Goal: Information Seeking & Learning: Learn about a topic

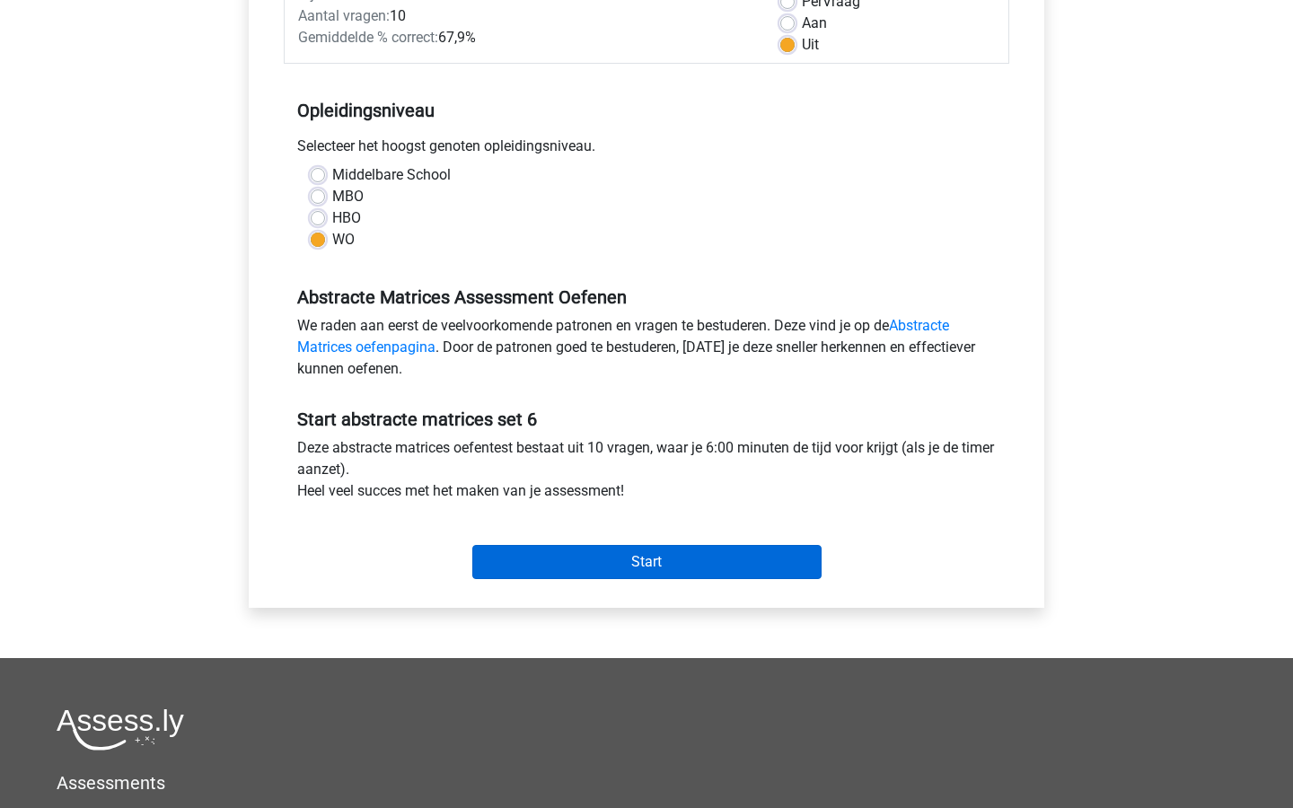
scroll to position [250, 0]
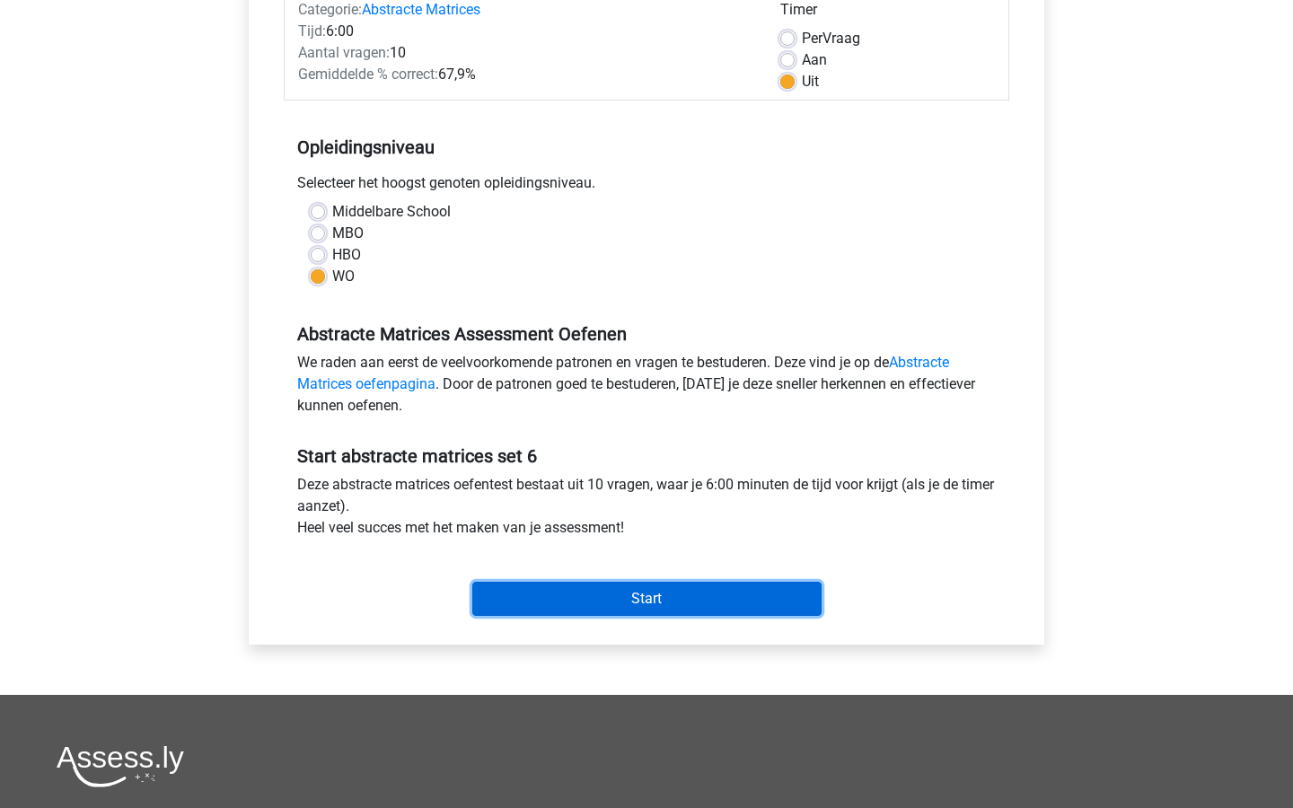
click at [759, 604] on input "Start" at bounding box center [646, 599] width 349 height 34
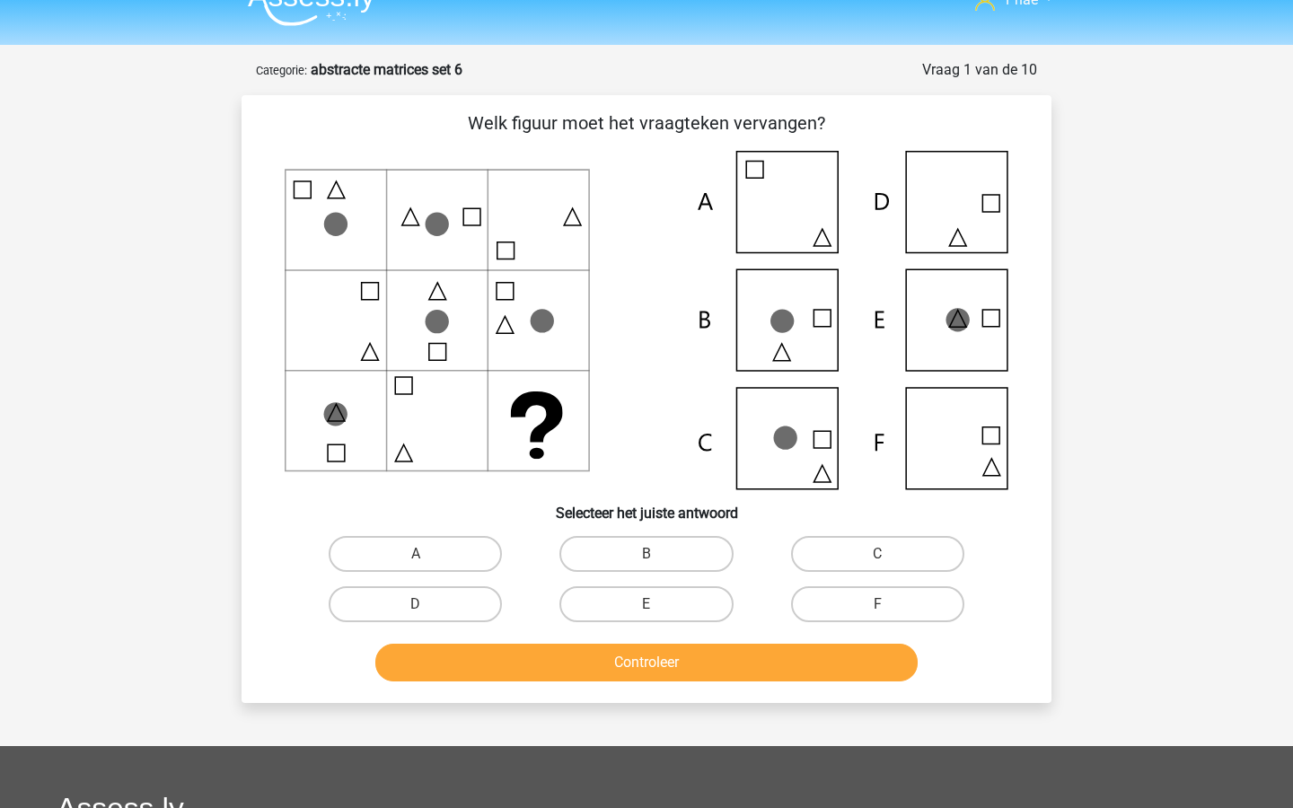
scroll to position [31, 0]
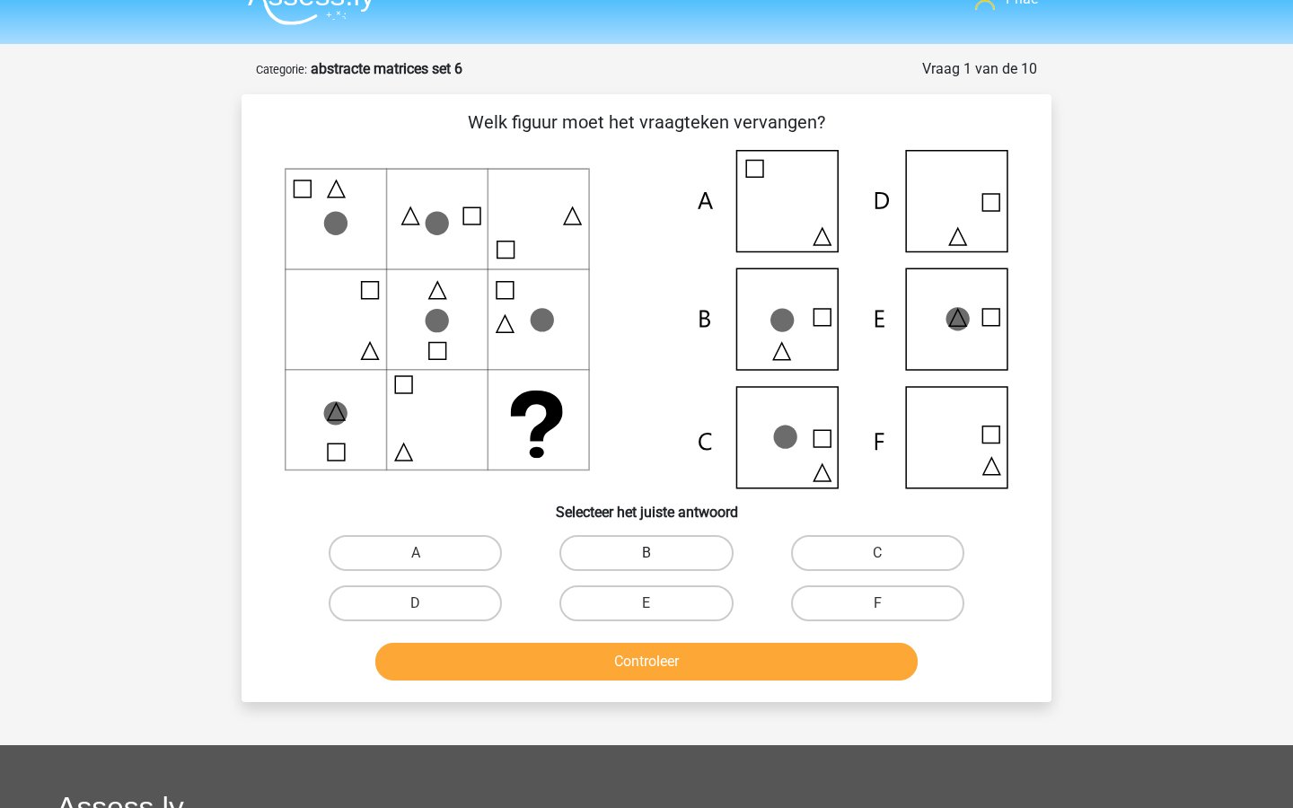
click at [628, 542] on label "B" at bounding box center [646, 553] width 173 height 36
click at [647, 553] on input "B" at bounding box center [653, 559] width 12 height 12
radio input "true"
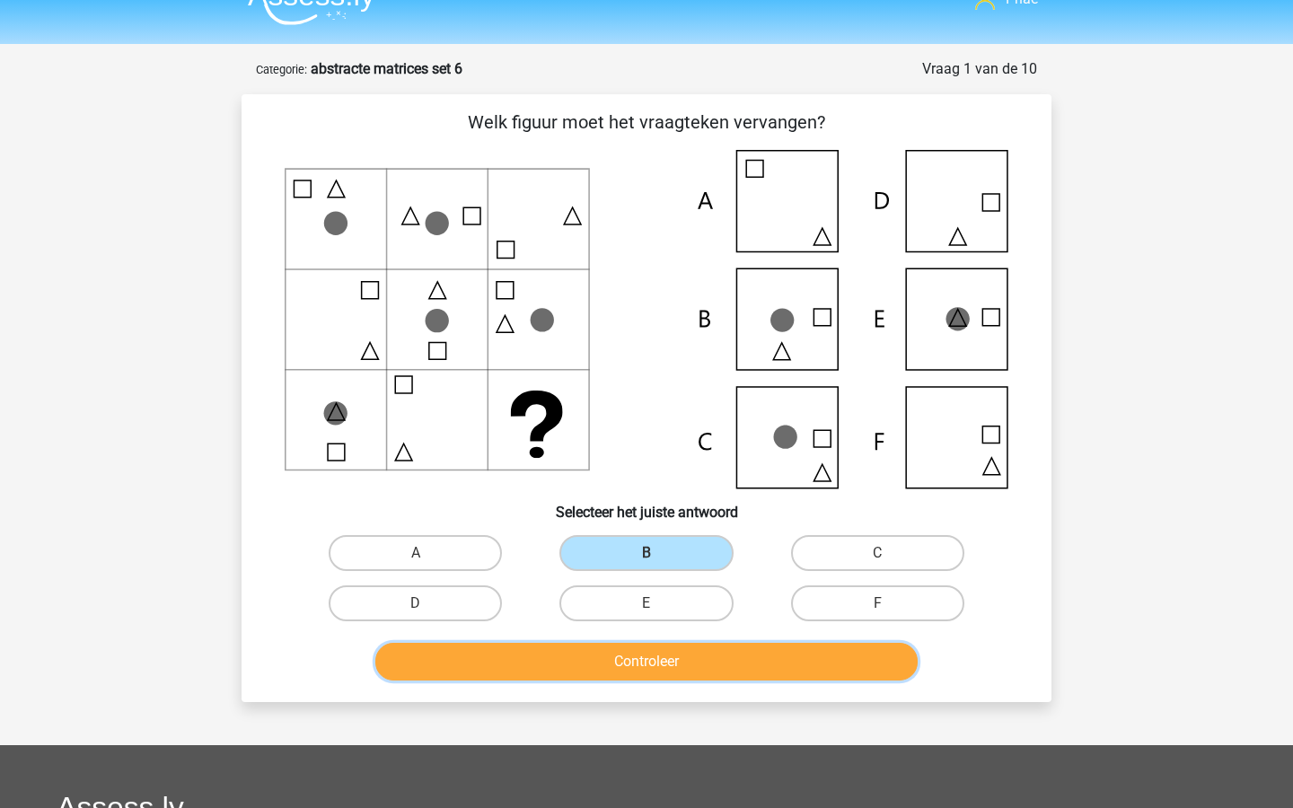
click at [652, 654] on button "Controleer" at bounding box center [646, 662] width 543 height 38
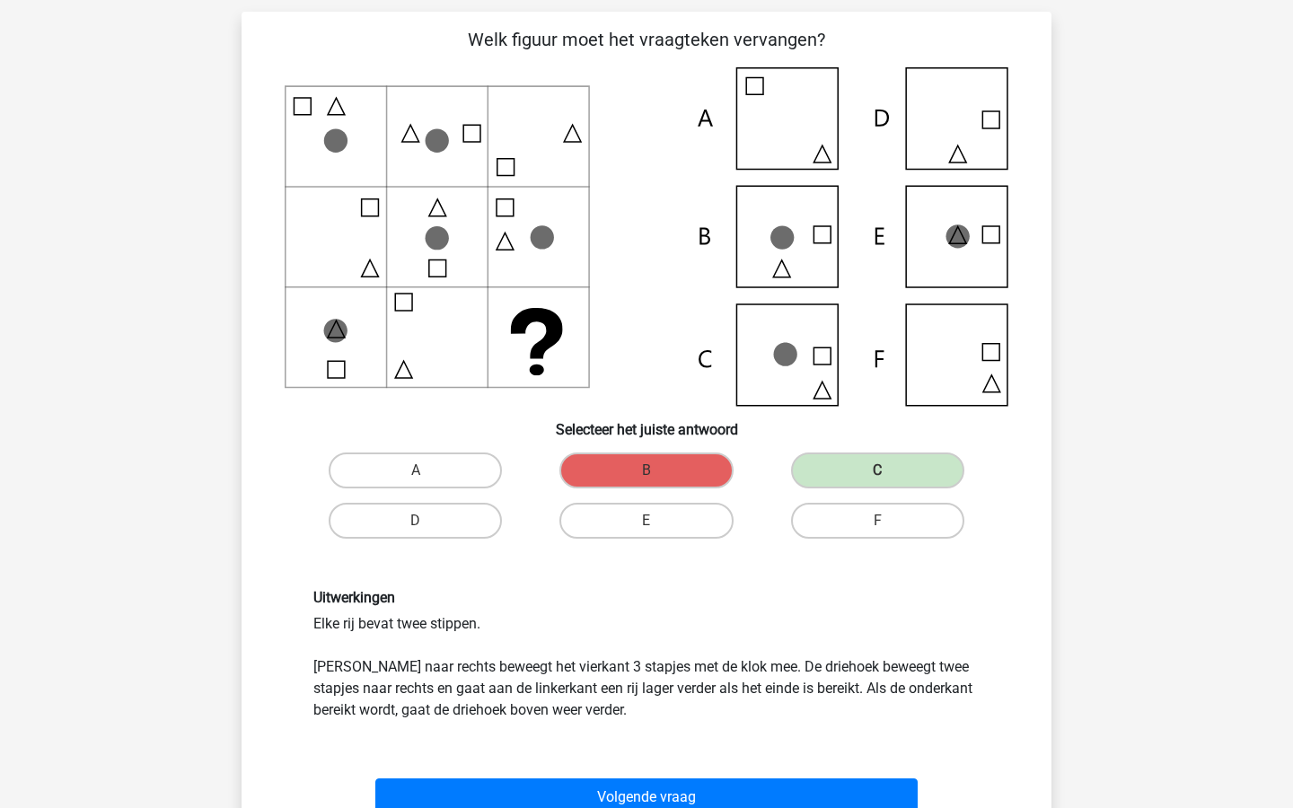
scroll to position [119, 0]
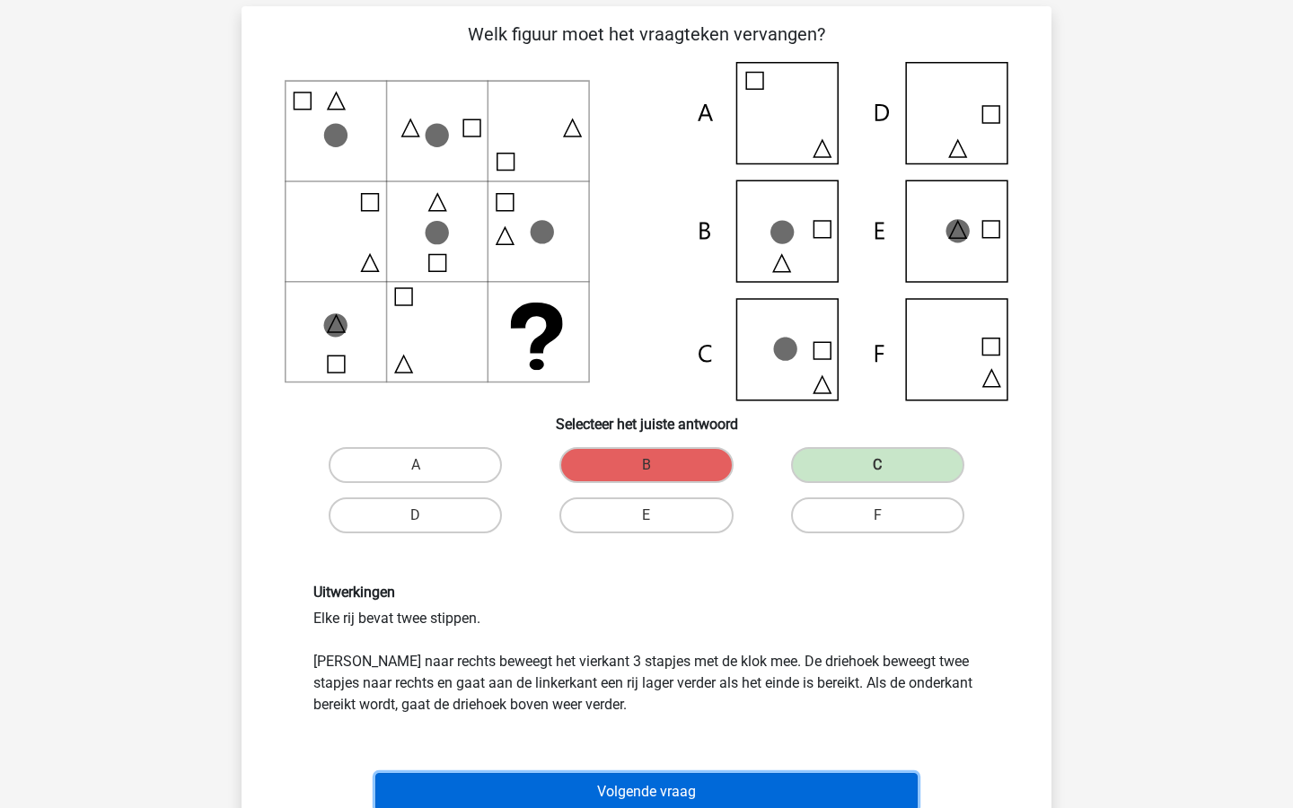
click at [691, 795] on button "Volgende vraag" at bounding box center [646, 792] width 543 height 38
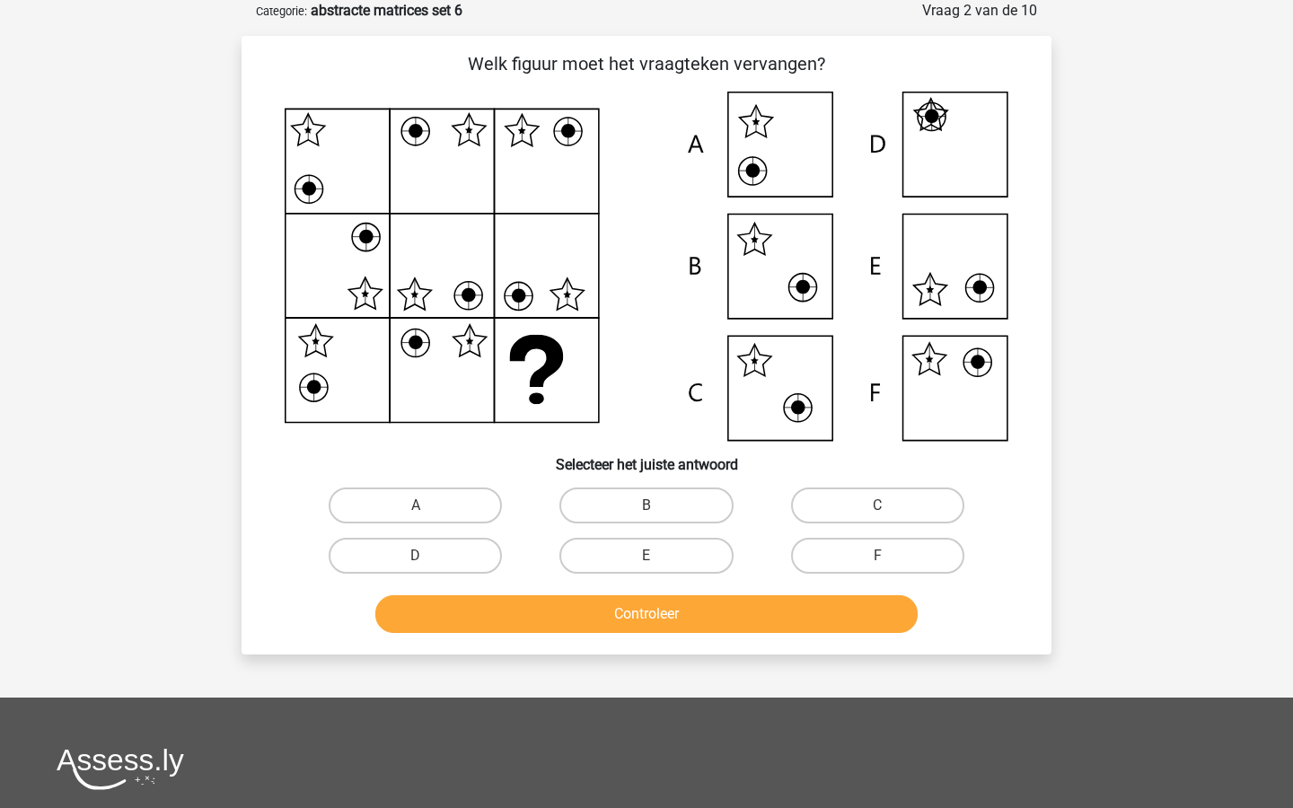
scroll to position [77, 0]
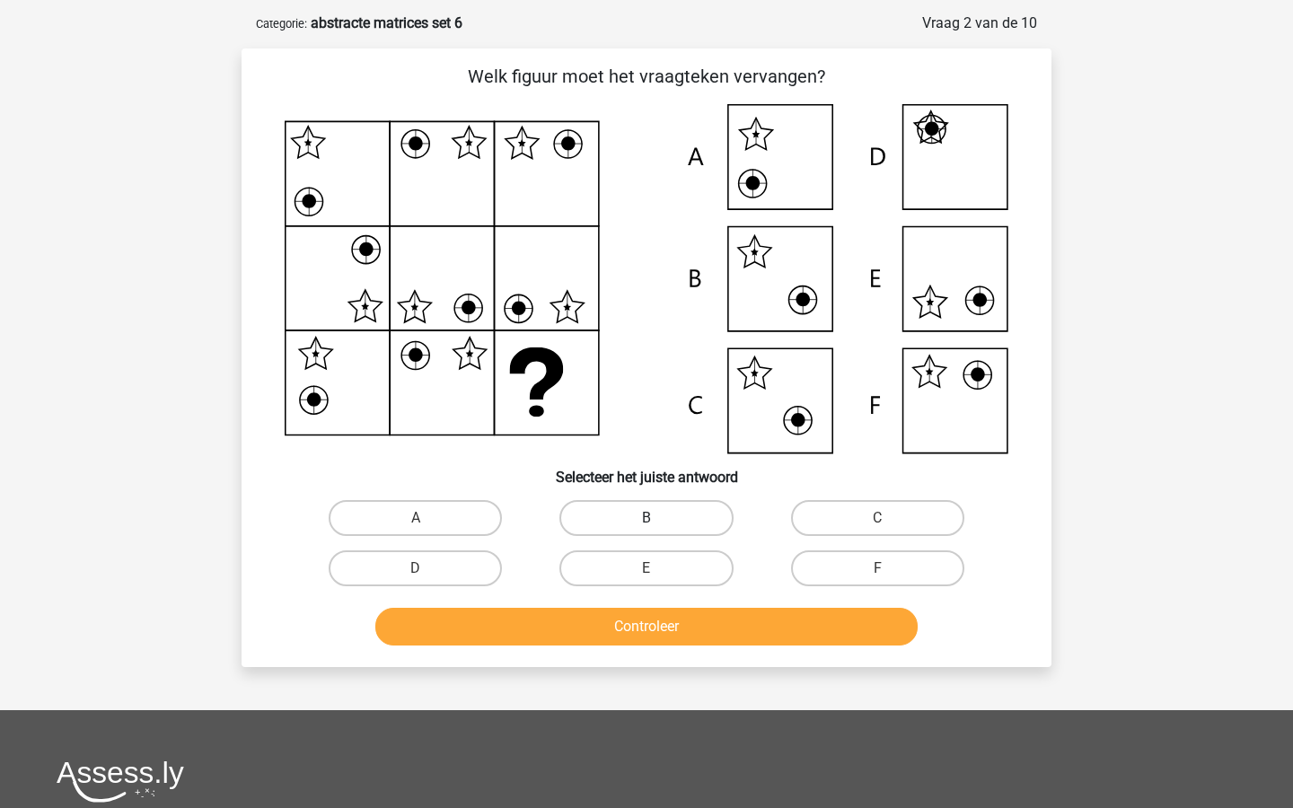
click at [638, 521] on label "B" at bounding box center [646, 518] width 173 height 36
click at [647, 521] on input "B" at bounding box center [653, 524] width 12 height 12
radio input "true"
click at [654, 626] on button "Controleer" at bounding box center [646, 627] width 543 height 38
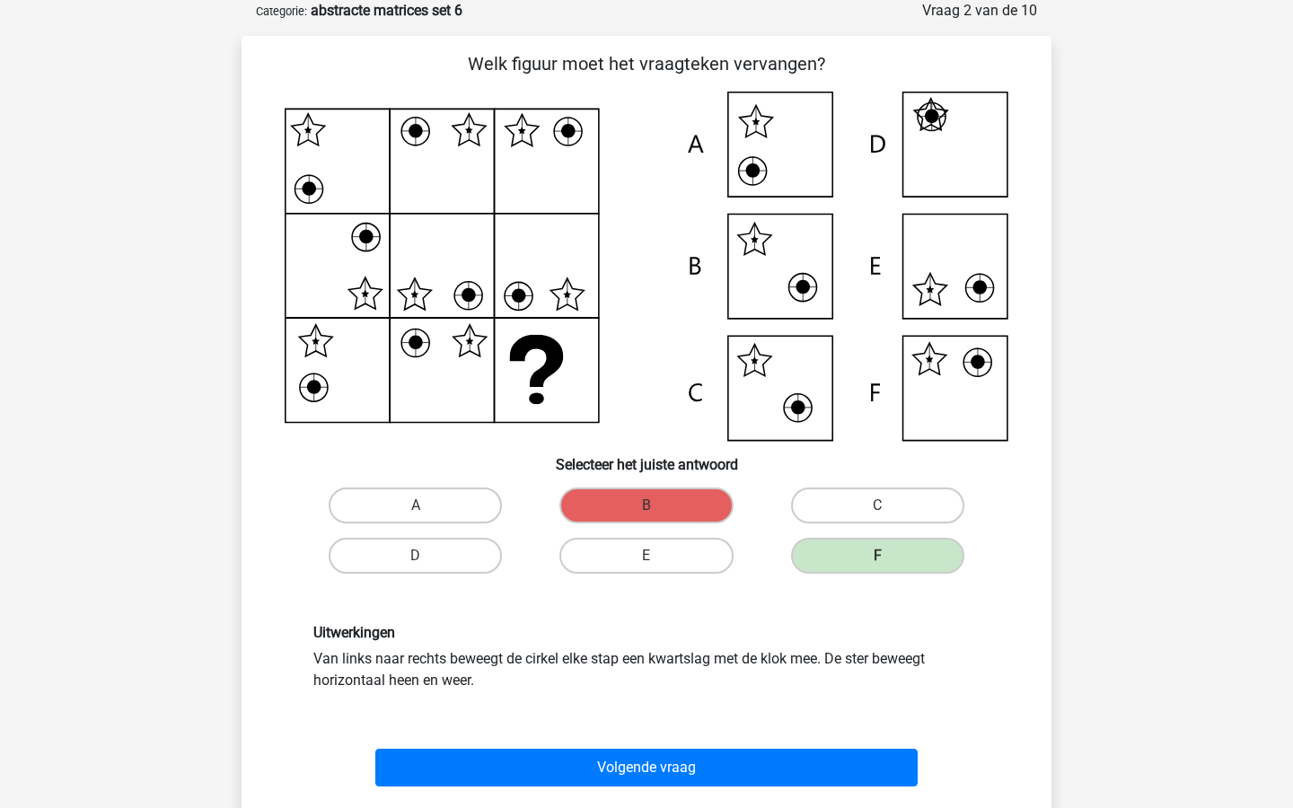
scroll to position [96, 0]
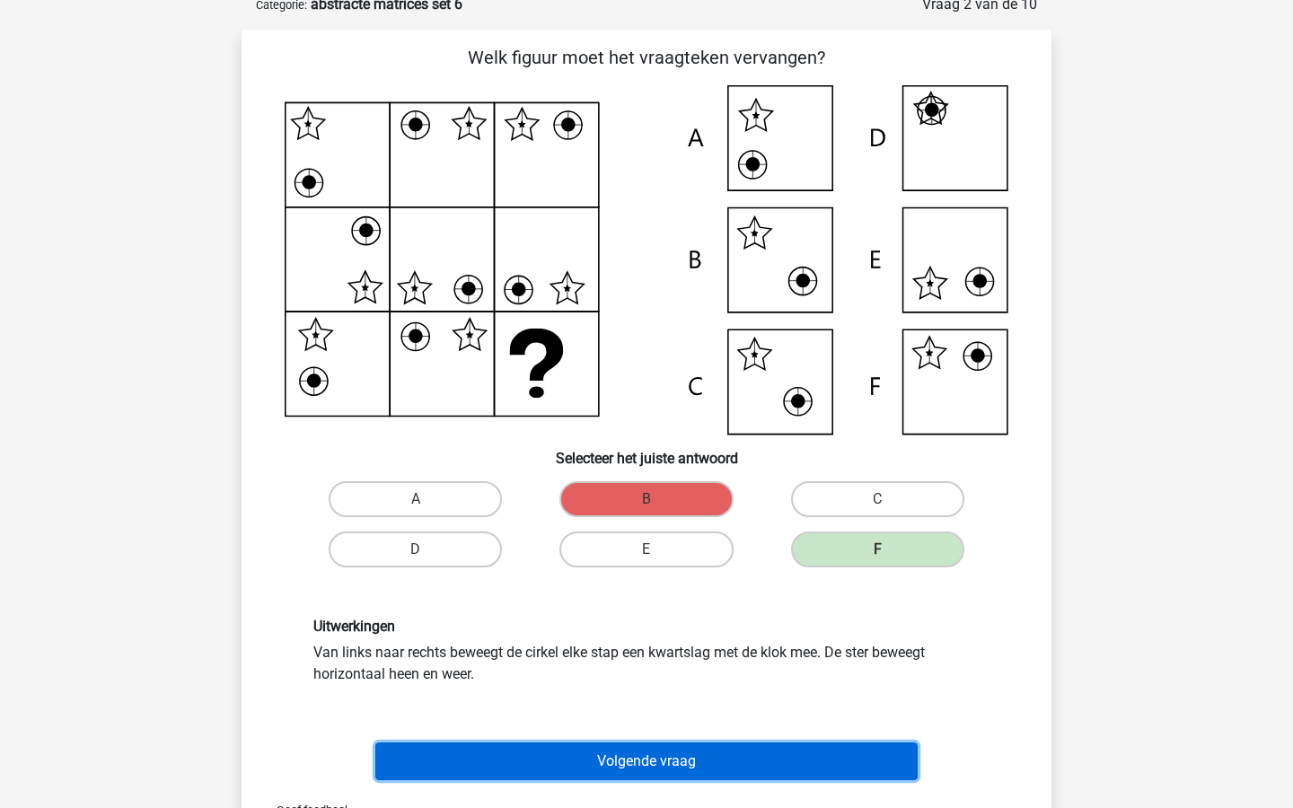
click at [688, 773] on button "Volgende vraag" at bounding box center [646, 762] width 543 height 38
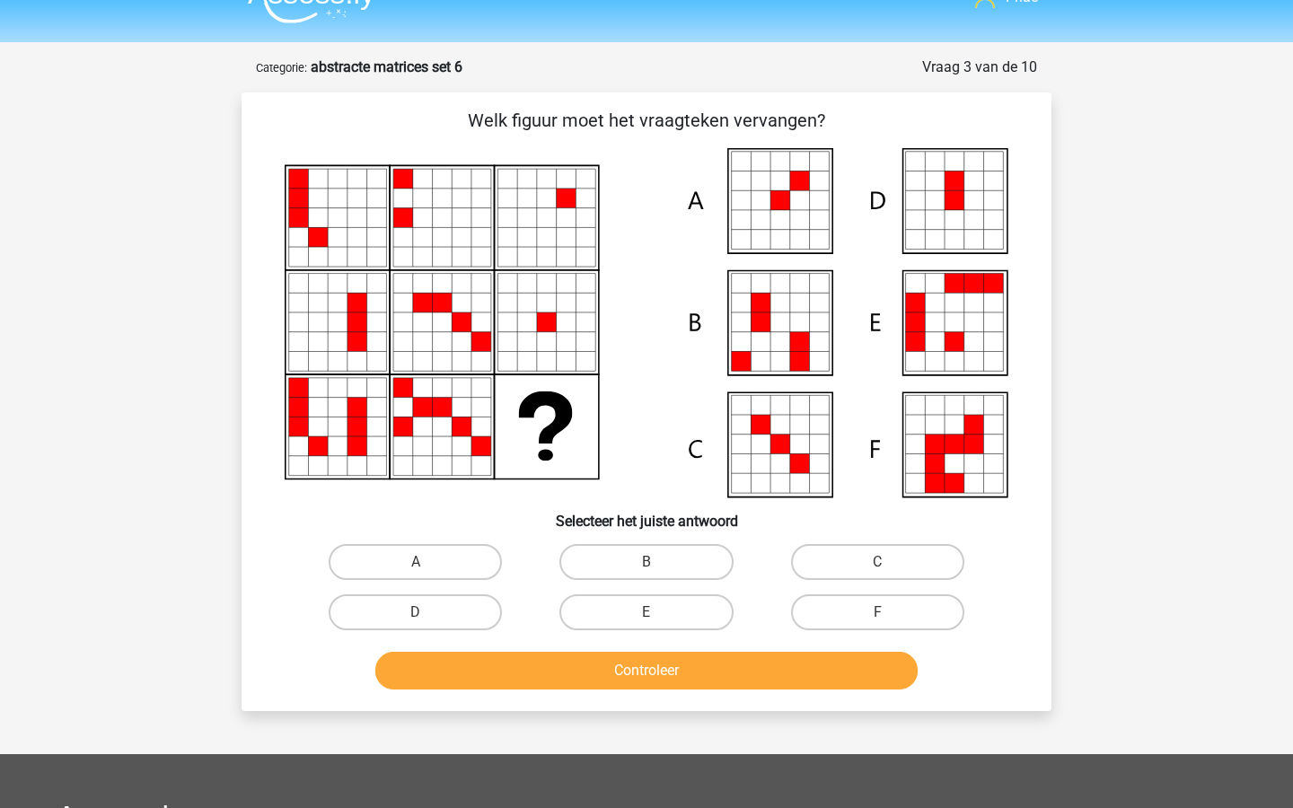
scroll to position [22, 0]
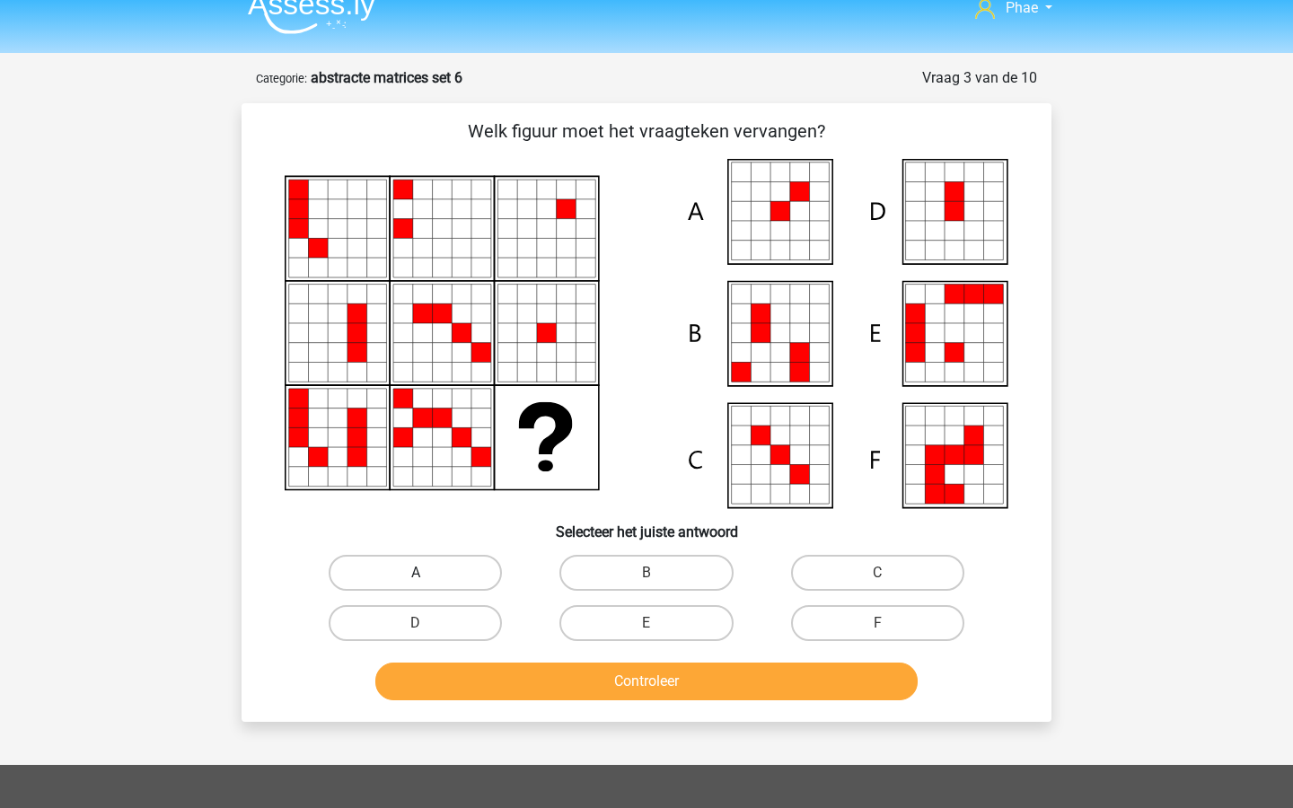
click at [450, 583] on label "A" at bounding box center [415, 573] width 173 height 36
click at [428, 583] on input "A" at bounding box center [422, 579] width 12 height 12
radio input "true"
click at [539, 683] on button "Controleer" at bounding box center [646, 682] width 543 height 38
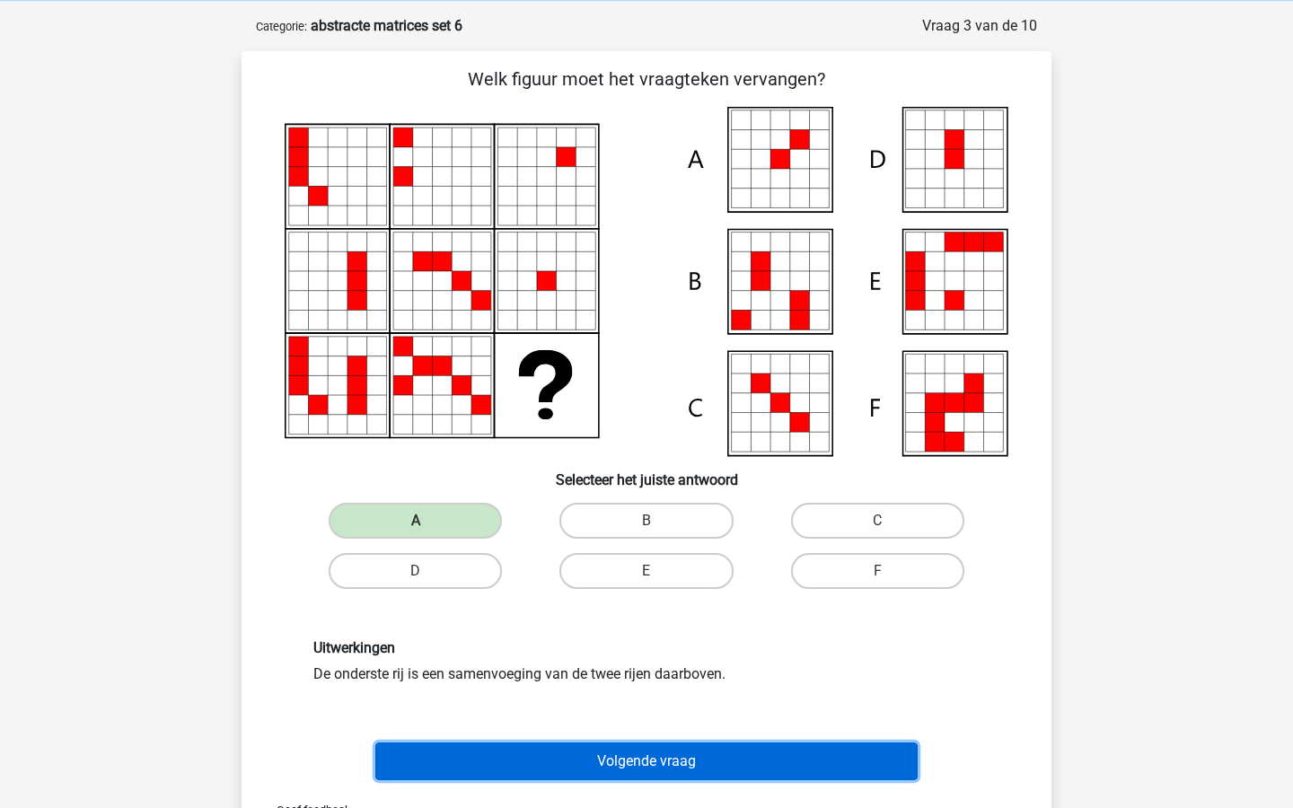
click at [552, 762] on button "Volgende vraag" at bounding box center [646, 762] width 543 height 38
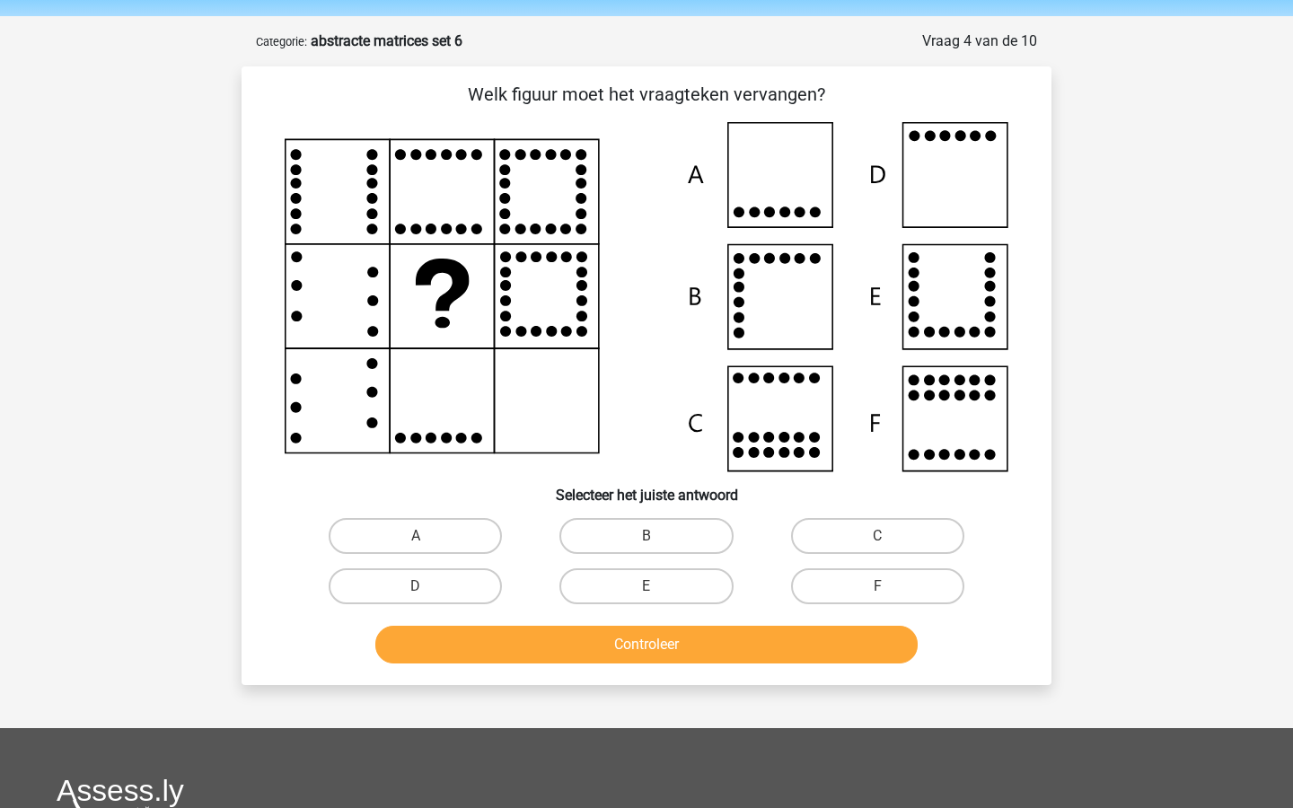
scroll to position [49, 0]
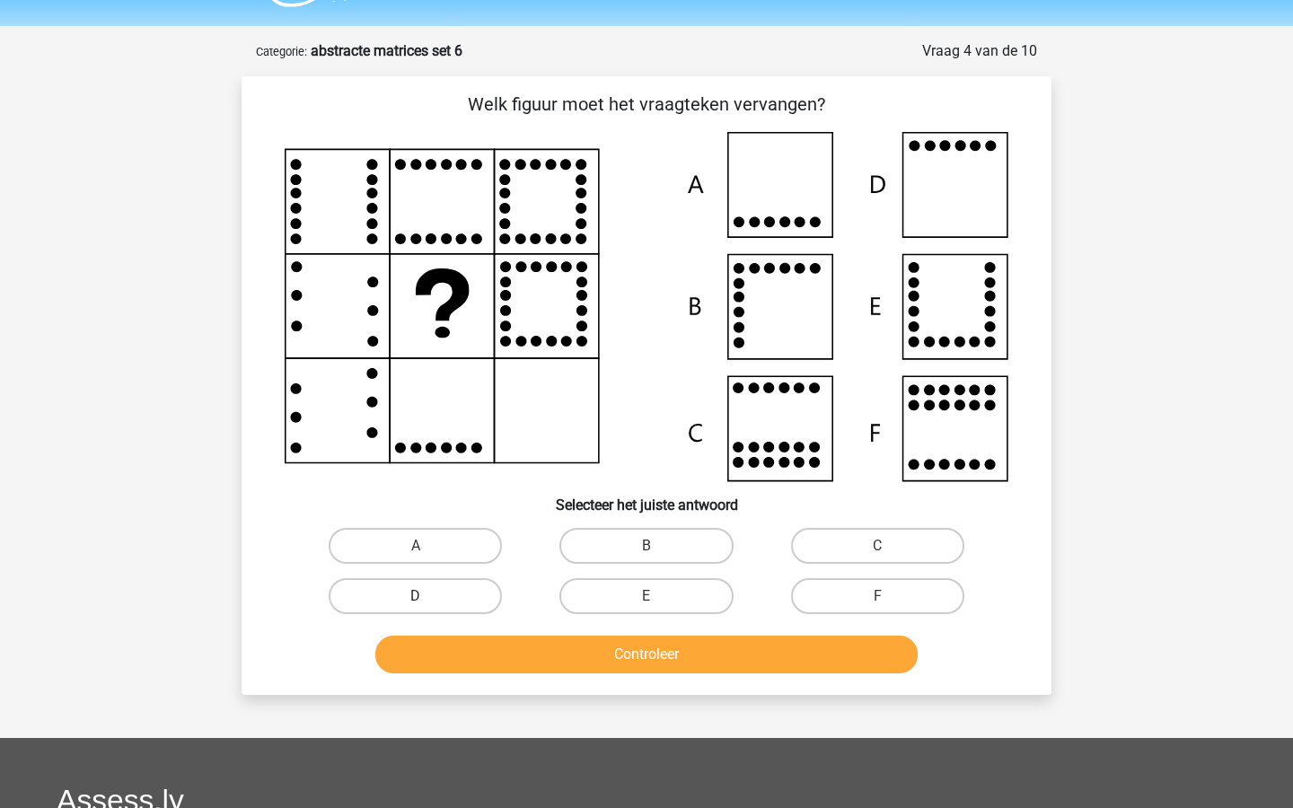
click at [481, 588] on label "D" at bounding box center [415, 596] width 173 height 36
click at [428, 596] on input "D" at bounding box center [422, 602] width 12 height 12
radio input "true"
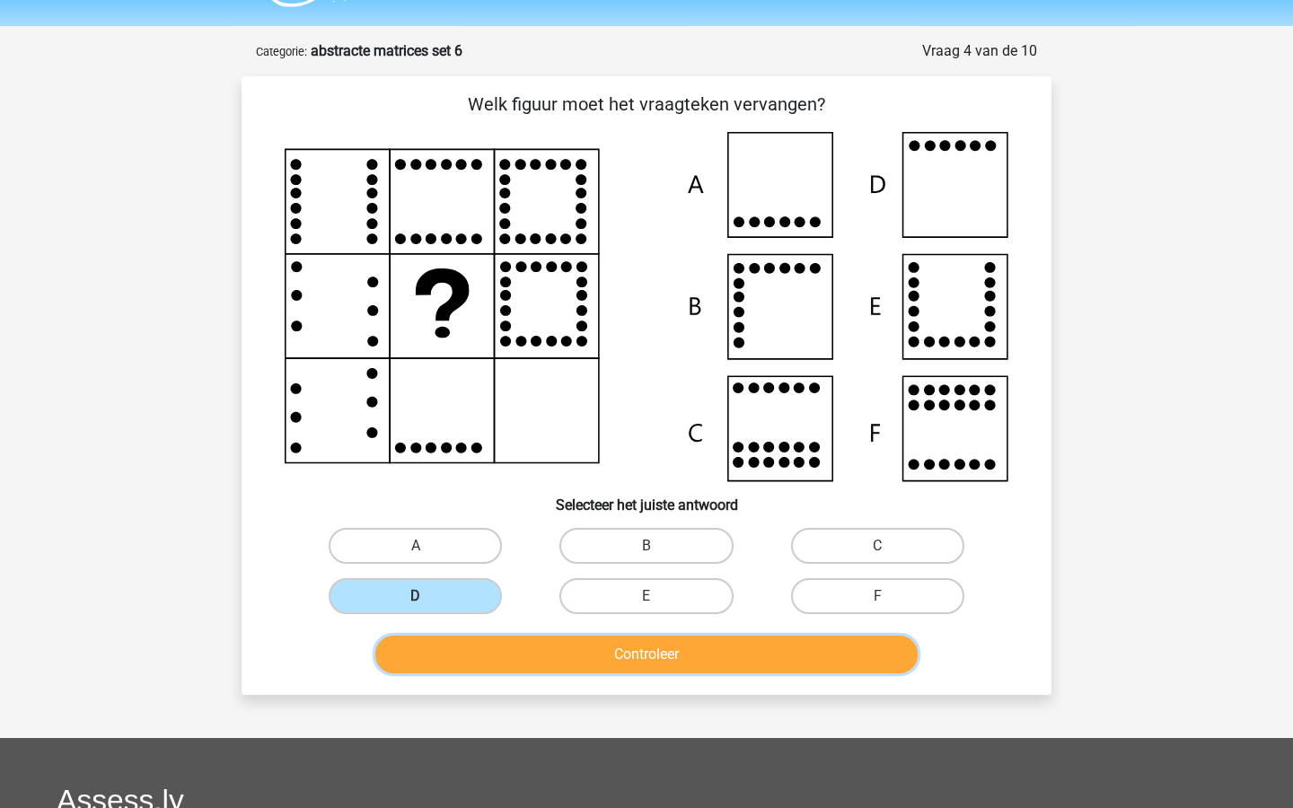
click at [509, 655] on button "Controleer" at bounding box center [646, 655] width 543 height 38
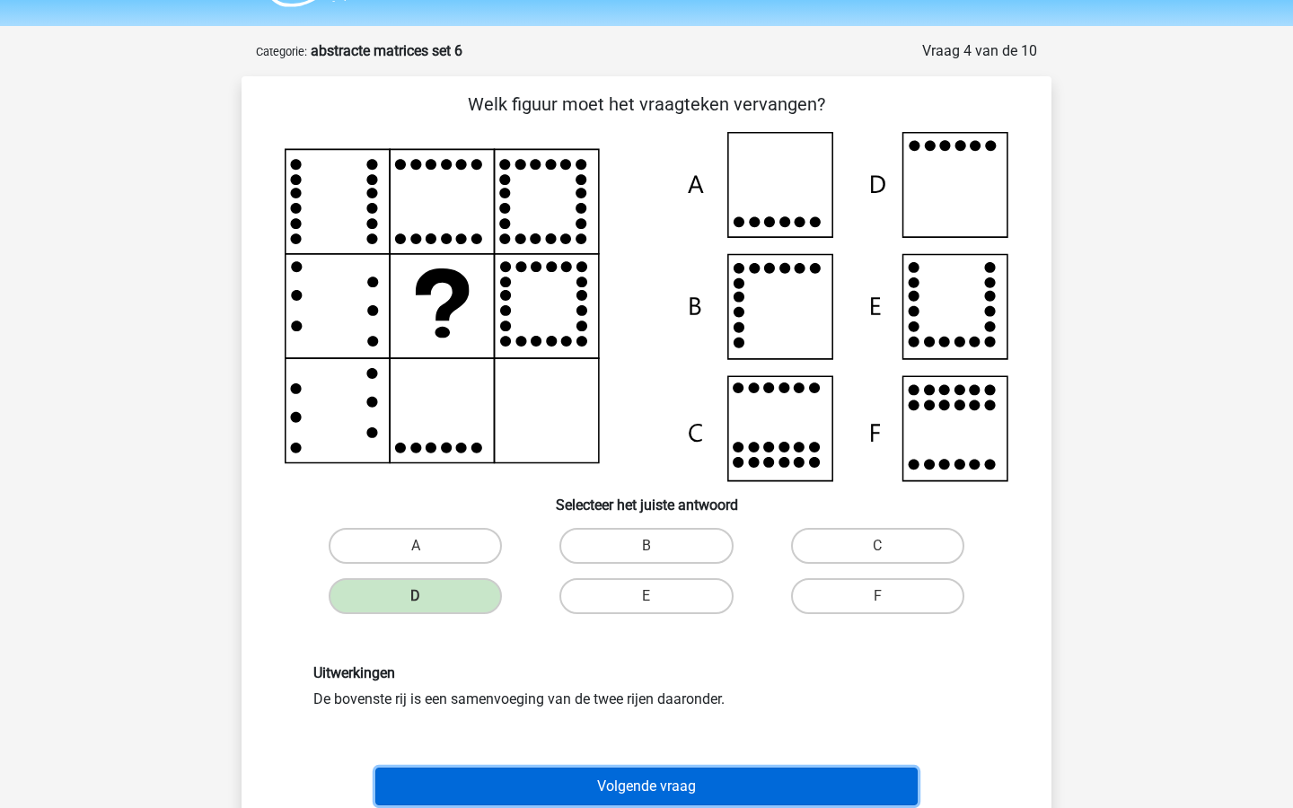
click at [571, 792] on button "Volgende vraag" at bounding box center [646, 787] width 543 height 38
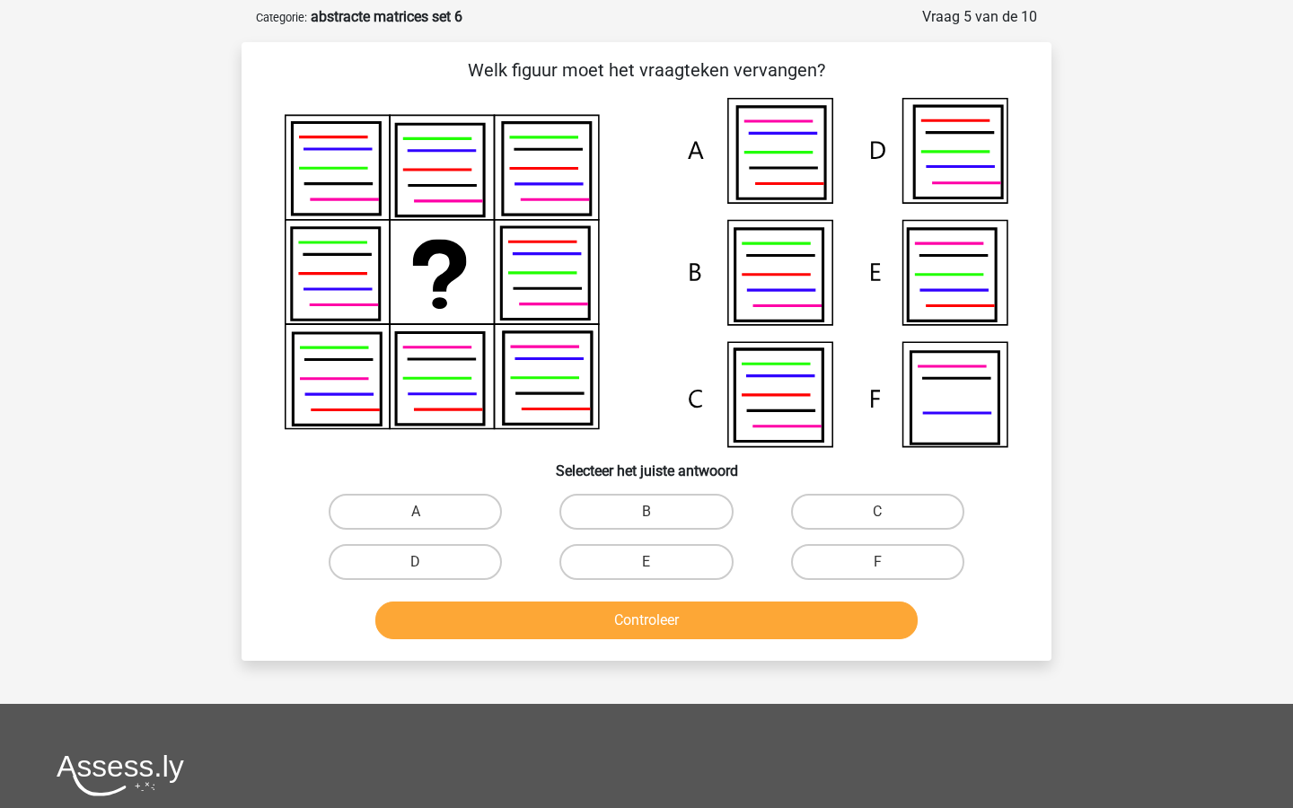
scroll to position [90, 0]
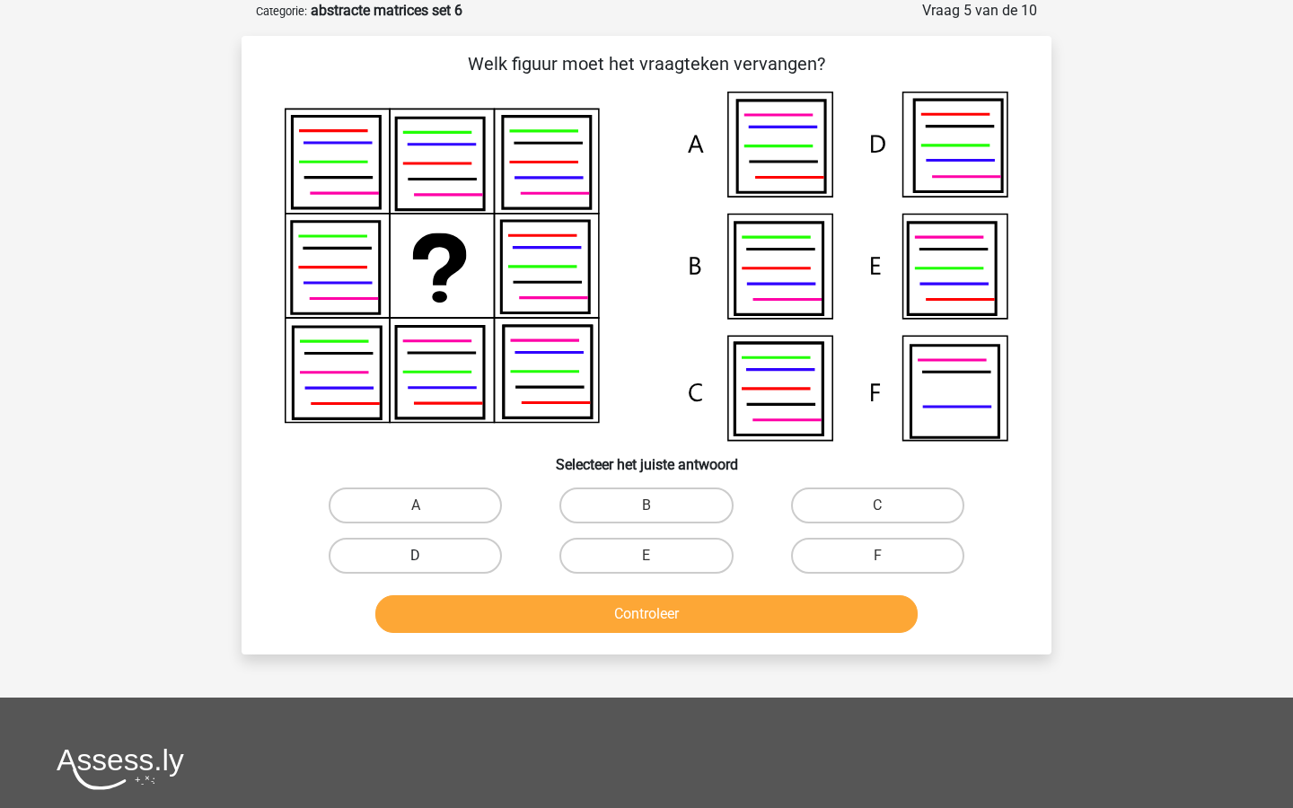
click at [479, 560] on label "D" at bounding box center [415, 556] width 173 height 36
click at [428, 560] on input "D" at bounding box center [422, 562] width 12 height 12
radio input "true"
click at [560, 621] on button "Controleer" at bounding box center [646, 614] width 543 height 38
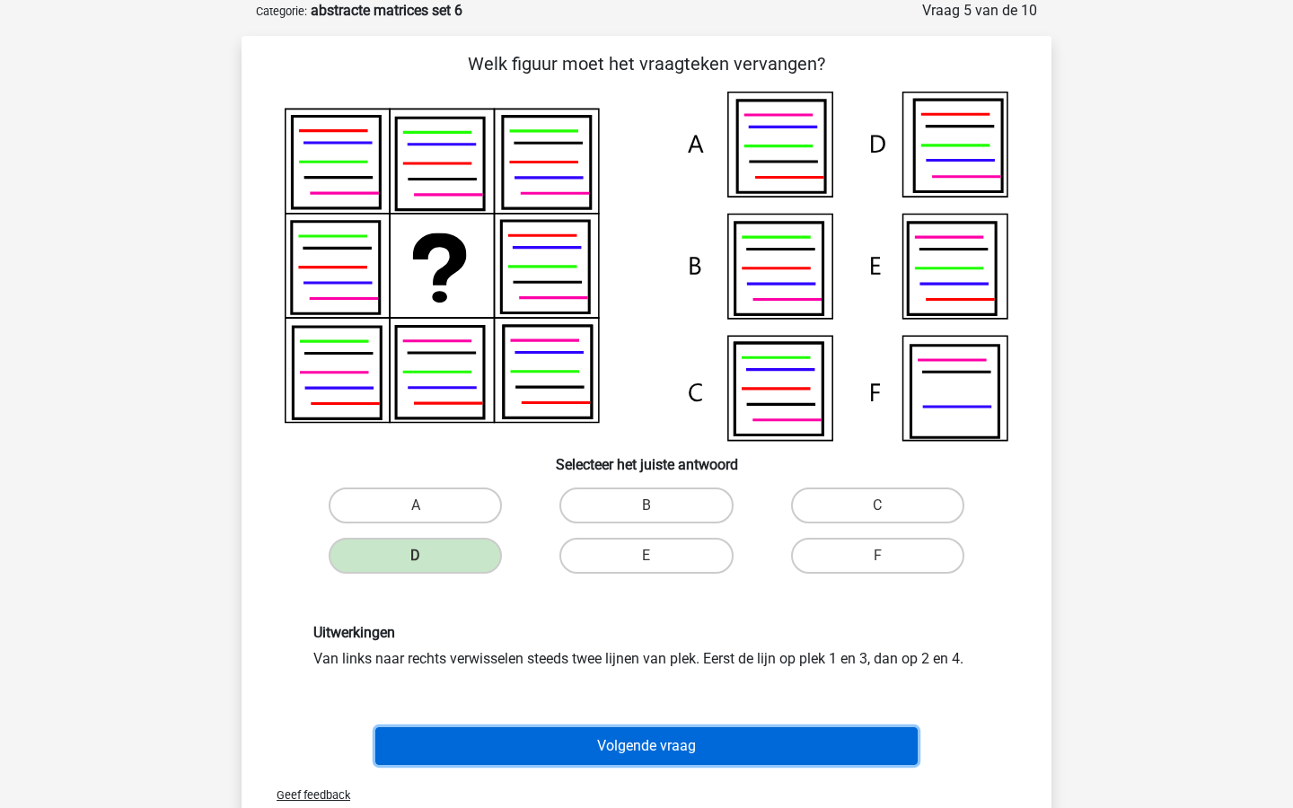
click at [619, 737] on button "Volgende vraag" at bounding box center [646, 747] width 543 height 38
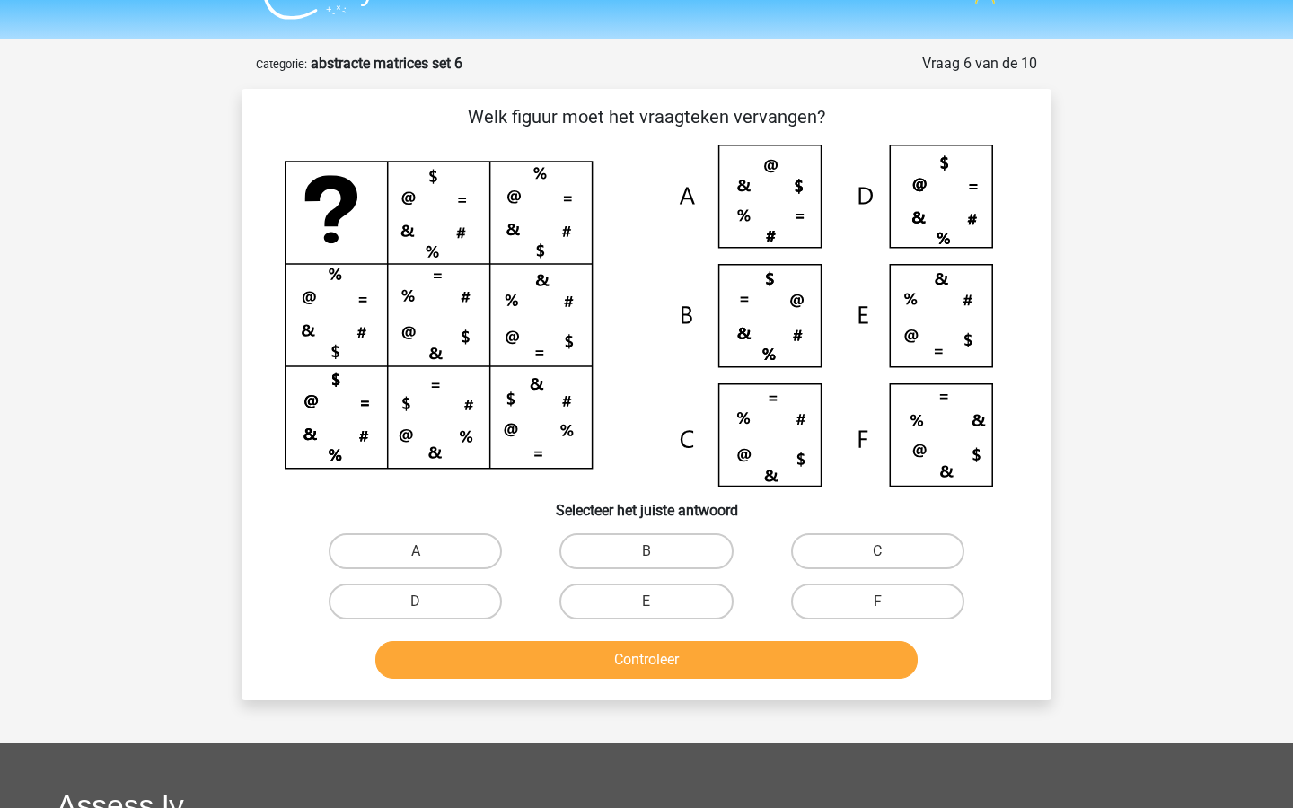
scroll to position [26, 0]
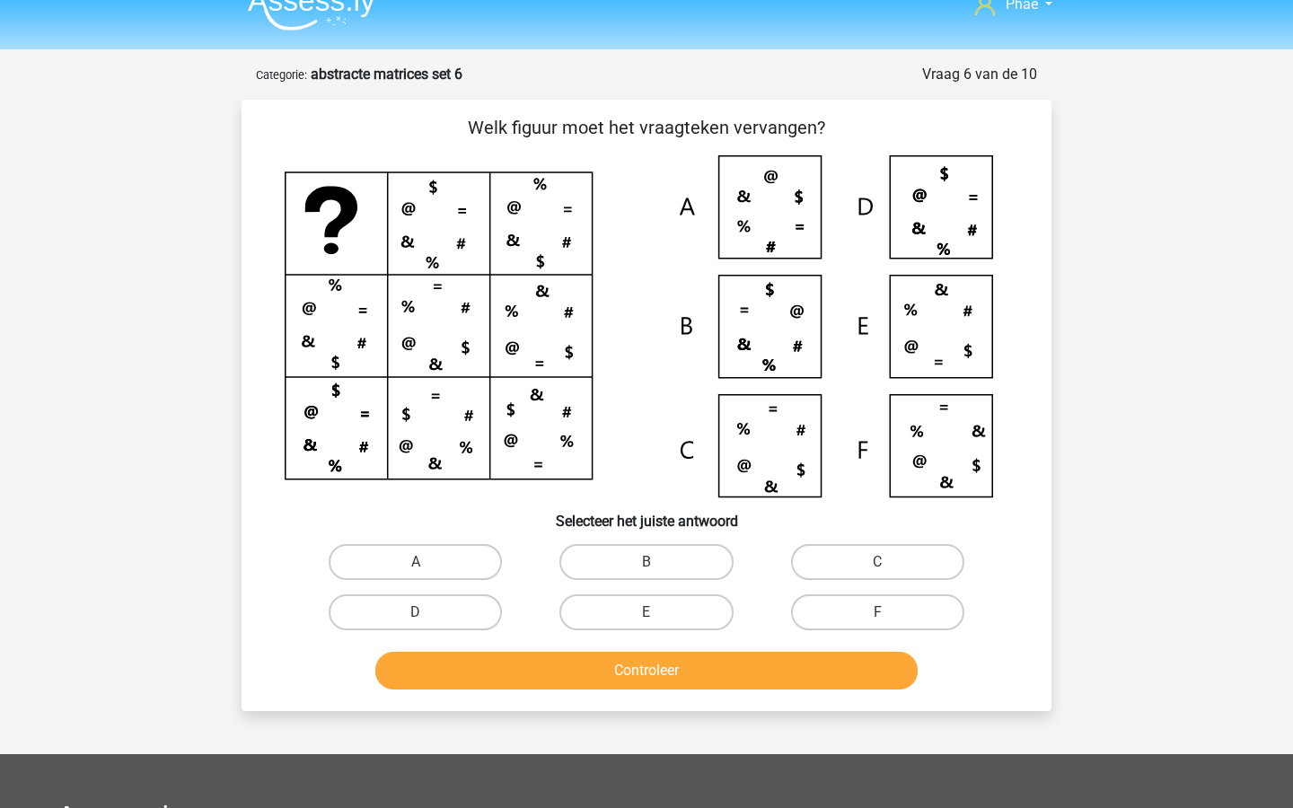
click at [785, 202] on icon at bounding box center [647, 326] width 724 height 342
click at [469, 562] on label "A" at bounding box center [415, 562] width 173 height 36
click at [428, 562] on input "A" at bounding box center [422, 568] width 12 height 12
radio input "true"
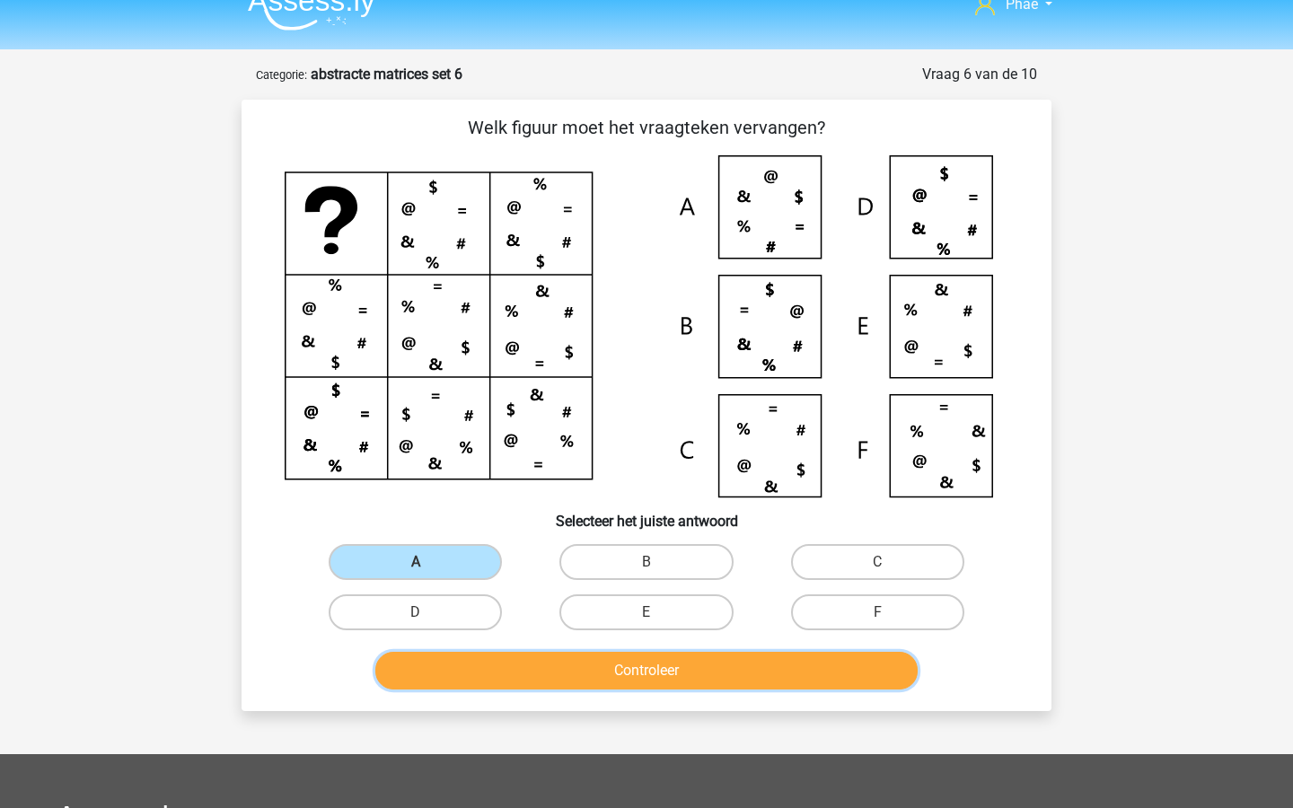
click at [558, 668] on button "Controleer" at bounding box center [646, 671] width 543 height 38
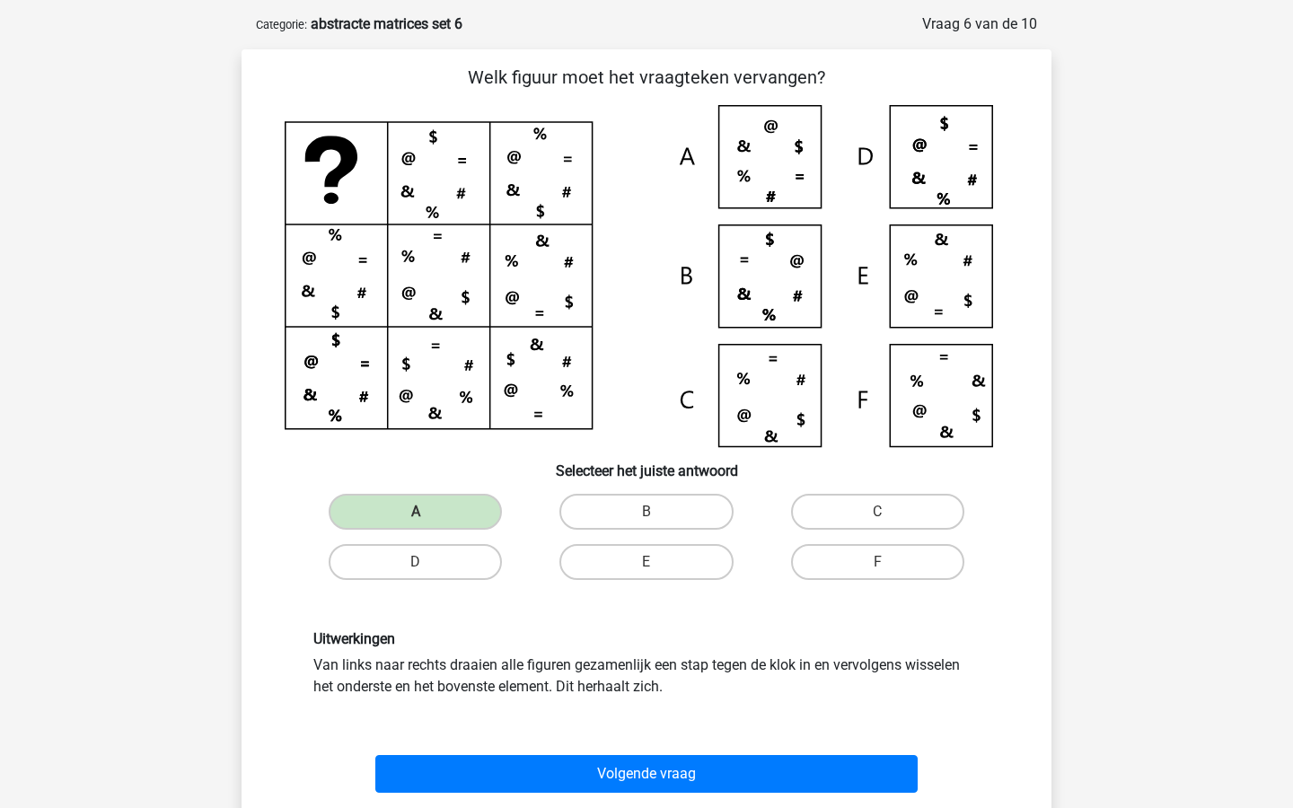
scroll to position [91, 0]
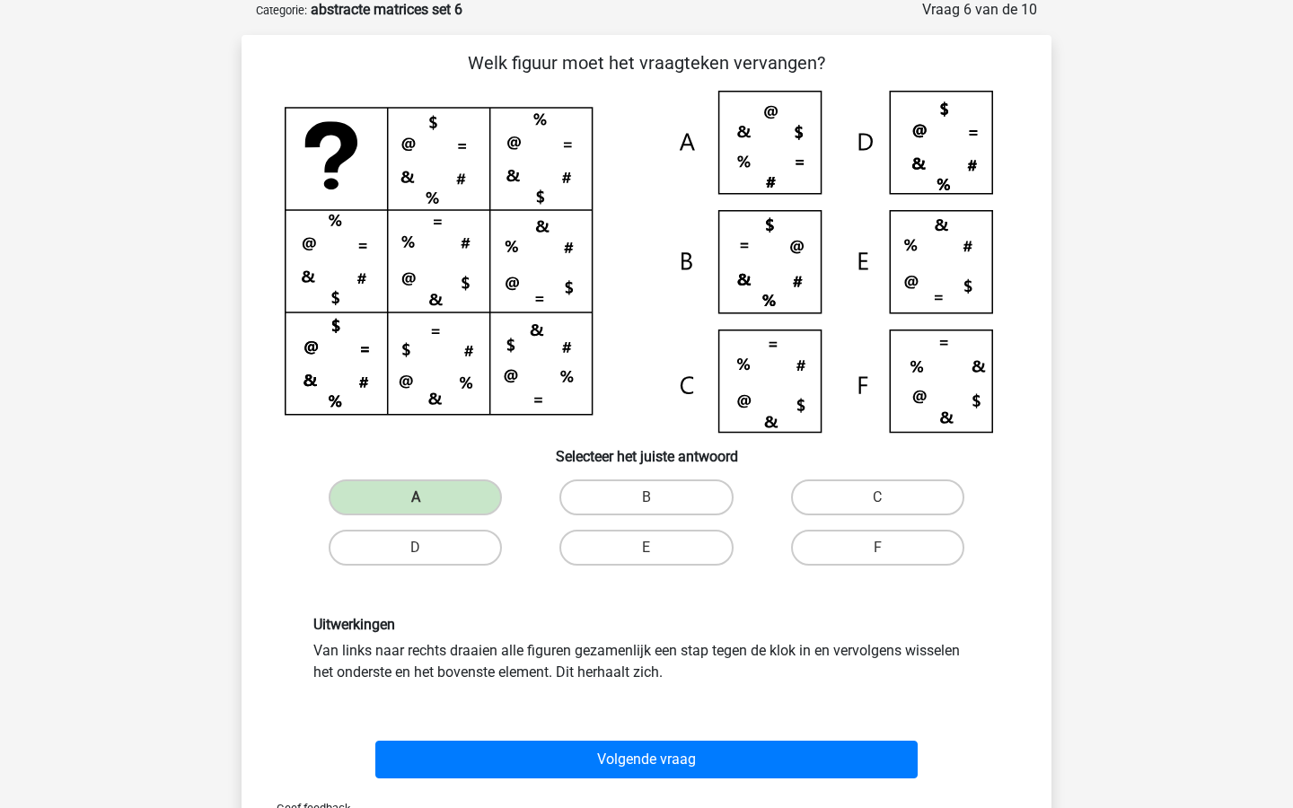
click at [679, 739] on div "Volgende vraag" at bounding box center [646, 756] width 753 height 59
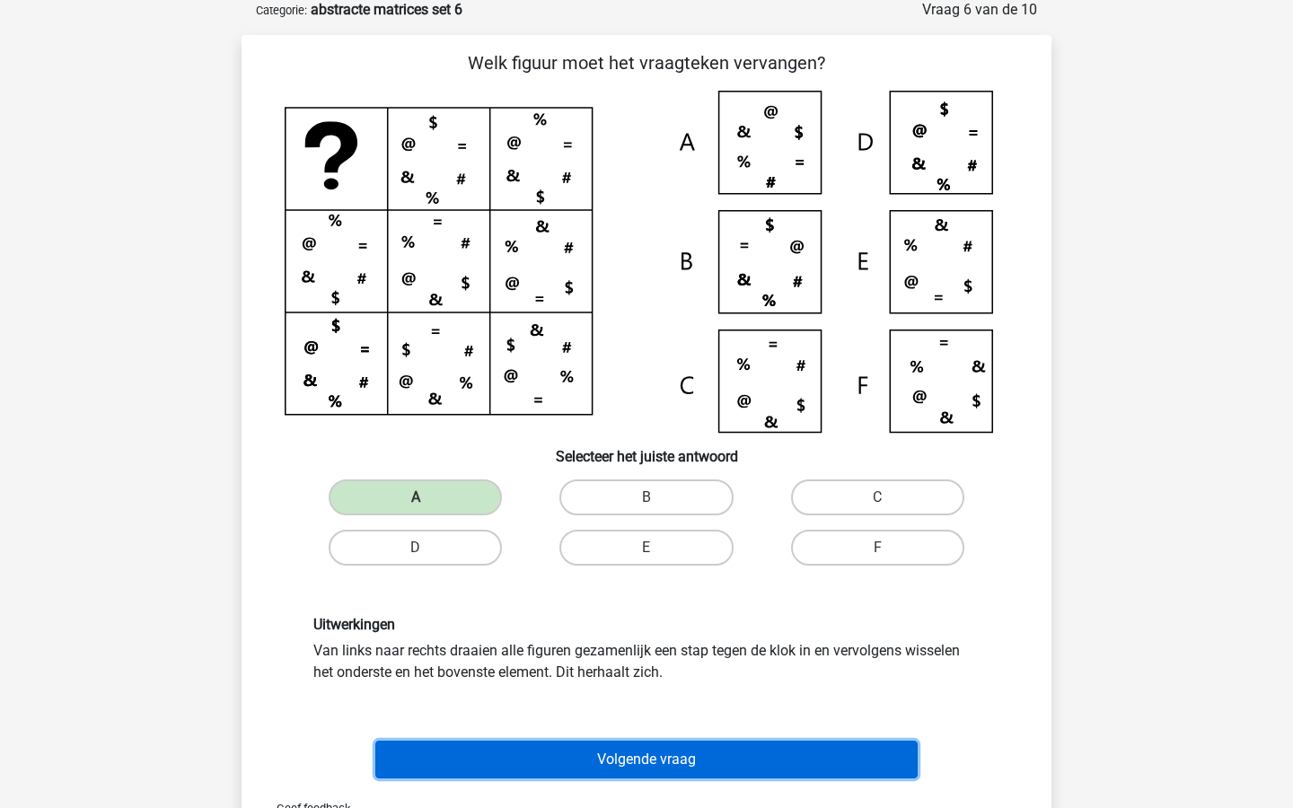
click at [683, 760] on button "Volgende vraag" at bounding box center [646, 760] width 543 height 38
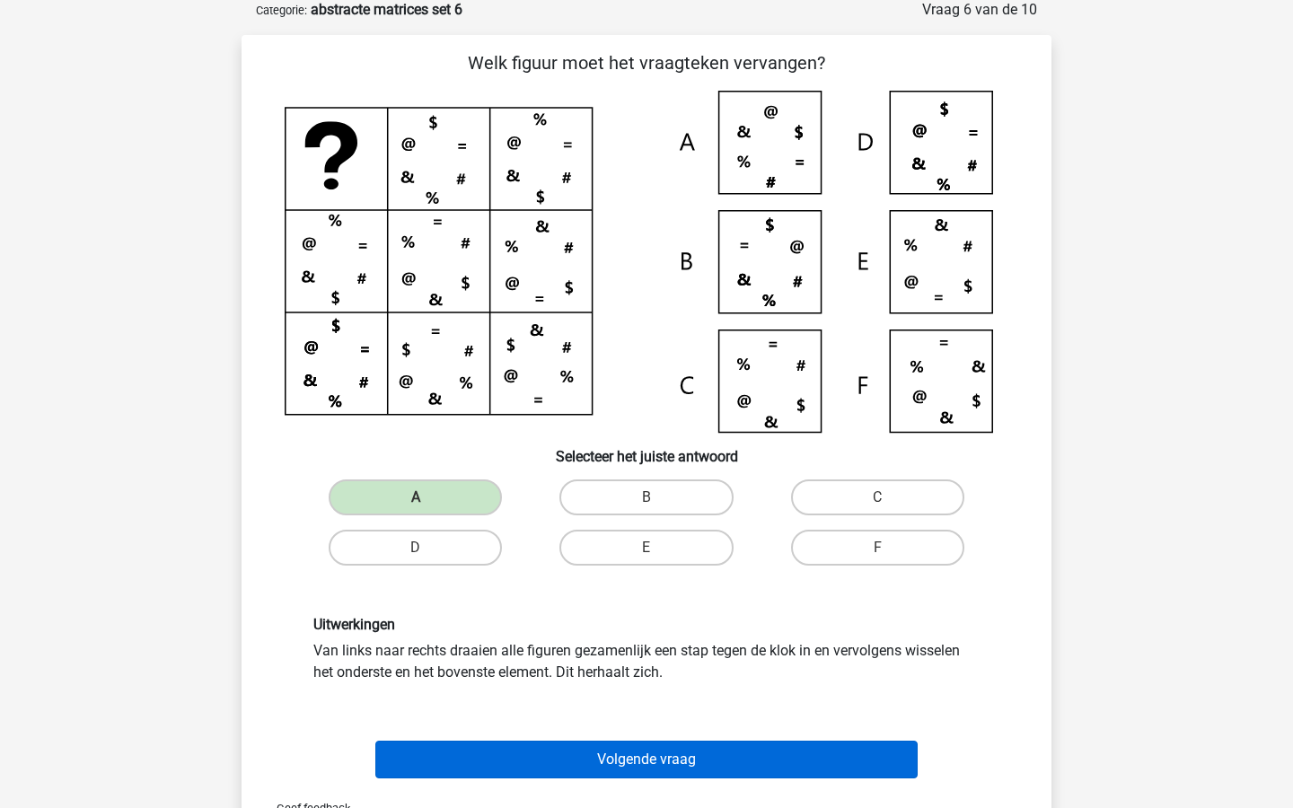
scroll to position [90, 0]
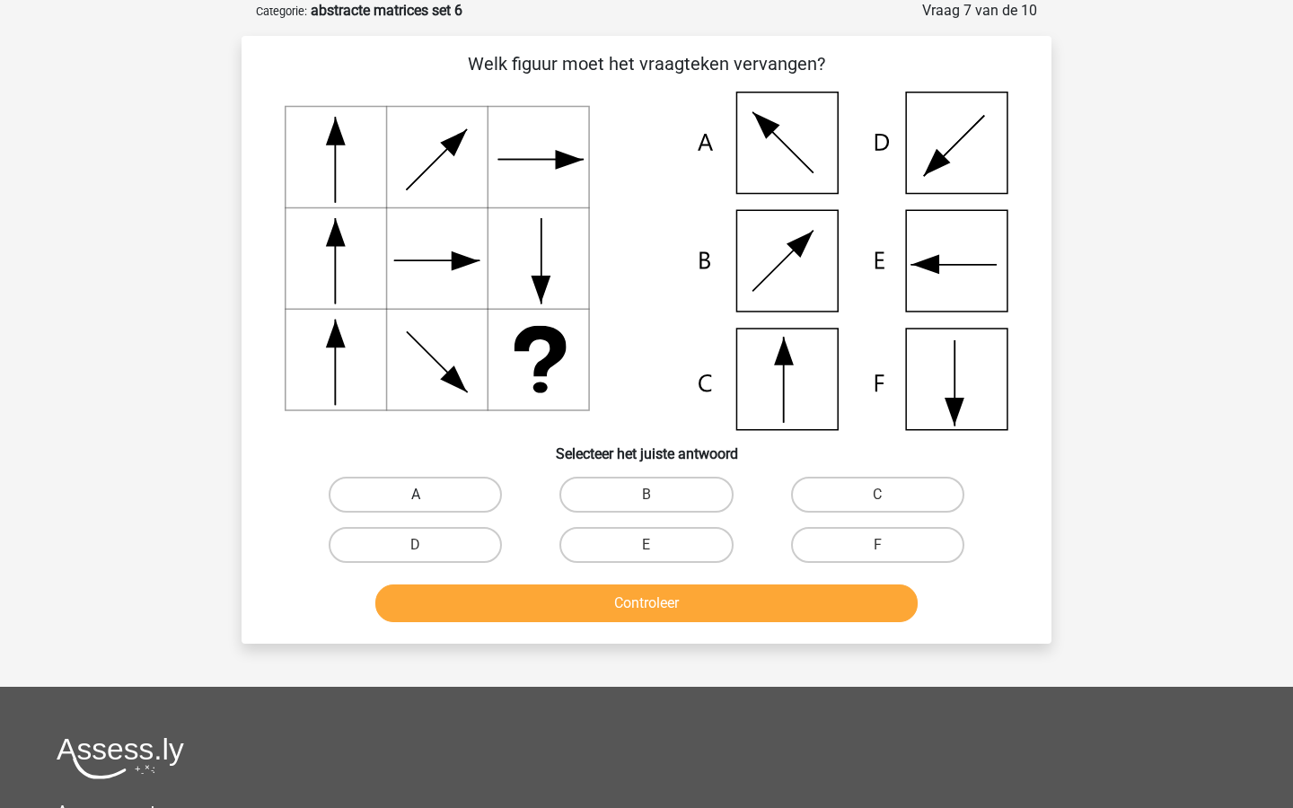
click at [480, 488] on label "A" at bounding box center [415, 495] width 173 height 36
click at [428, 495] on input "A" at bounding box center [422, 501] width 12 height 12
radio input "true"
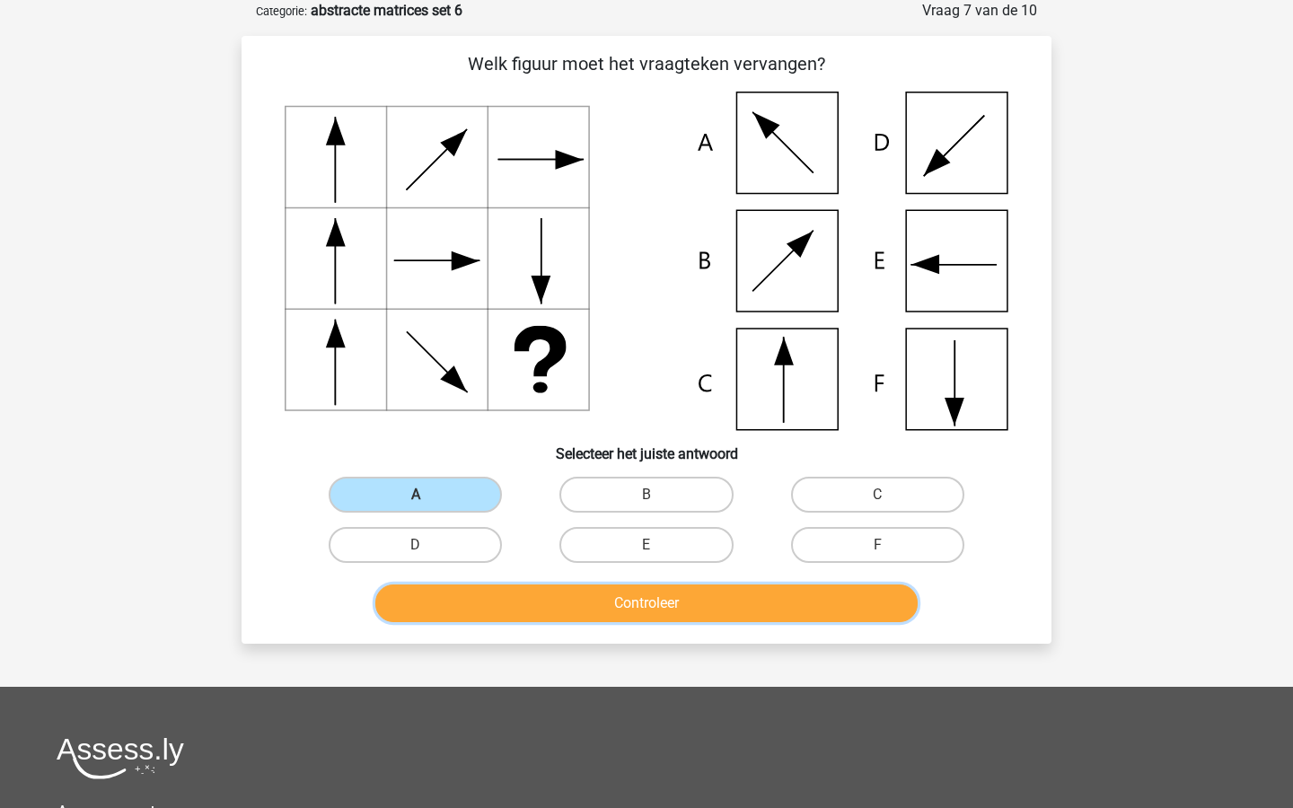
click at [578, 609] on button "Controleer" at bounding box center [646, 604] width 543 height 38
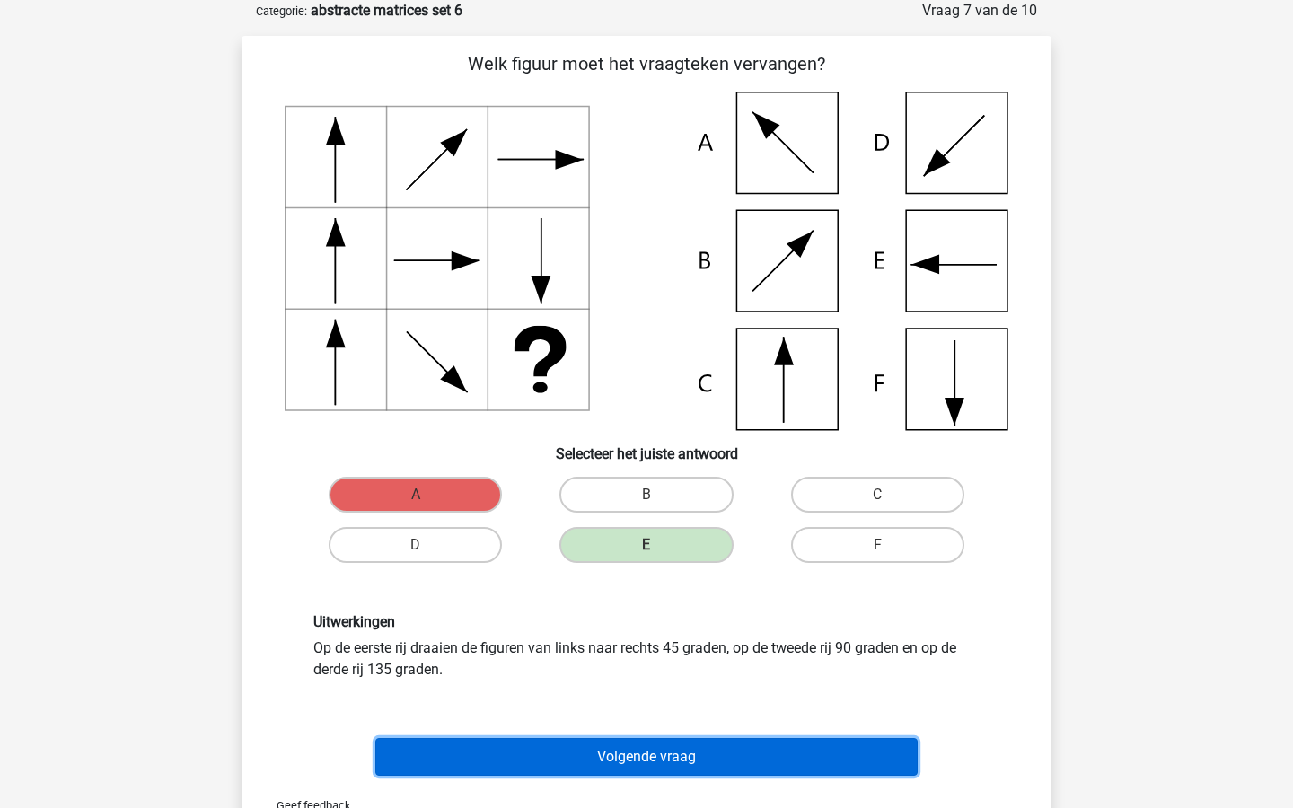
click at [639, 756] on button "Volgende vraag" at bounding box center [646, 757] width 543 height 38
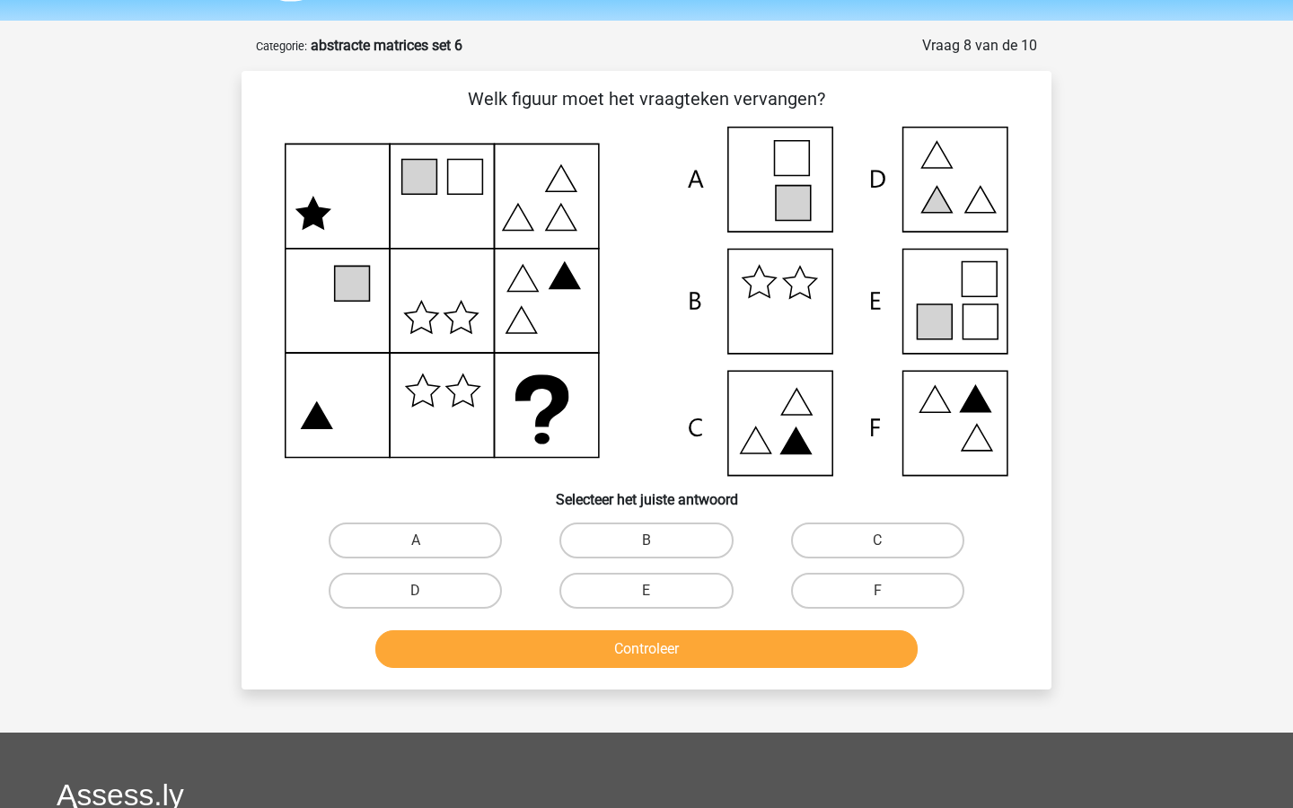
scroll to position [54, 0]
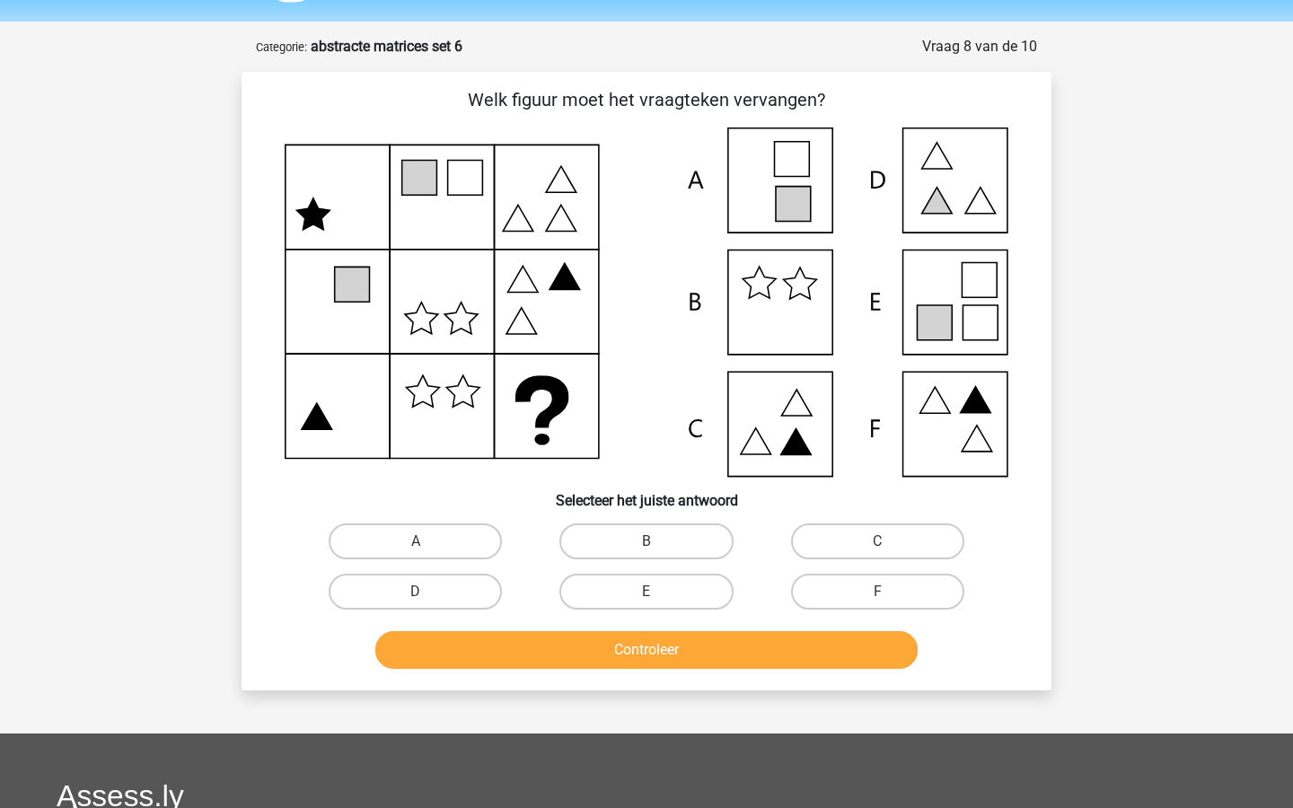
click at [944, 319] on icon at bounding box center [934, 322] width 35 height 35
click at [708, 596] on label "E" at bounding box center [646, 592] width 173 height 36
click at [658, 596] on input "E" at bounding box center [653, 598] width 12 height 12
radio input "true"
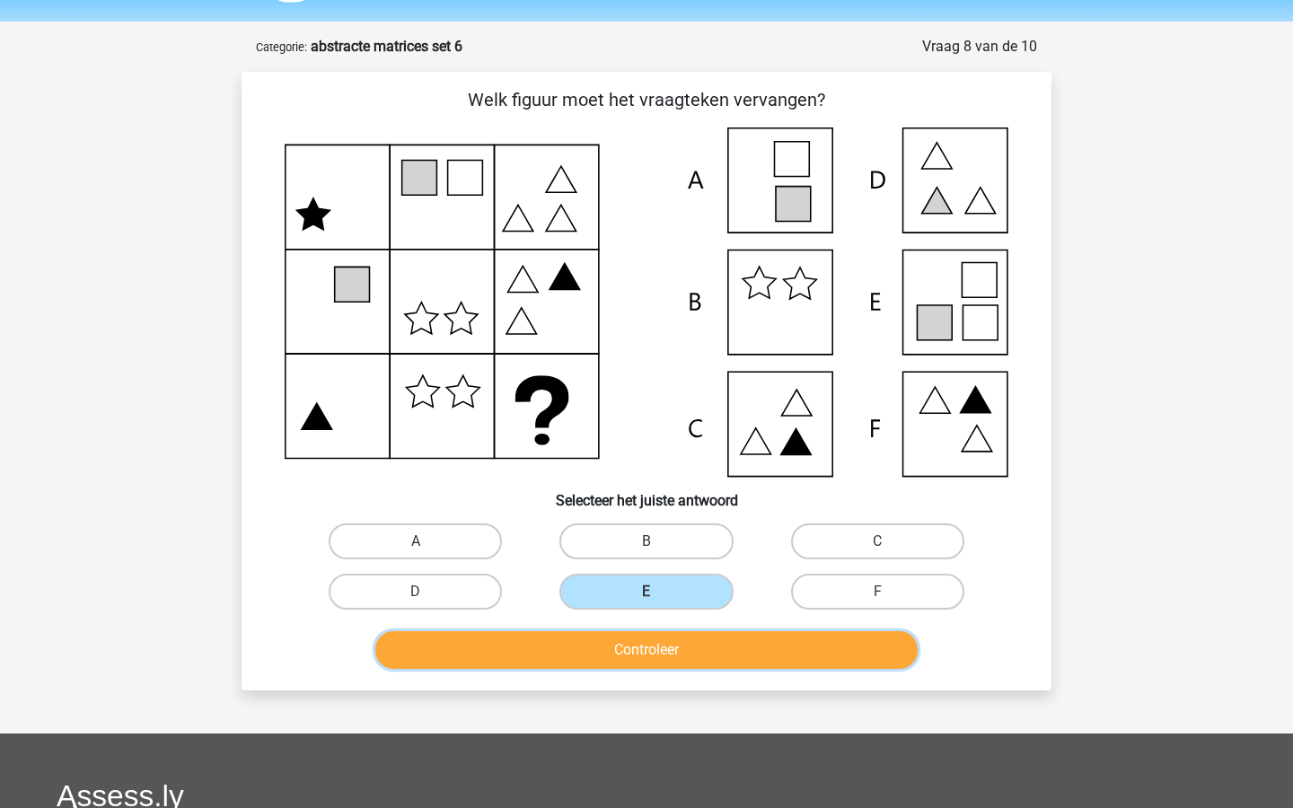
click at [710, 636] on button "Controleer" at bounding box center [646, 650] width 543 height 38
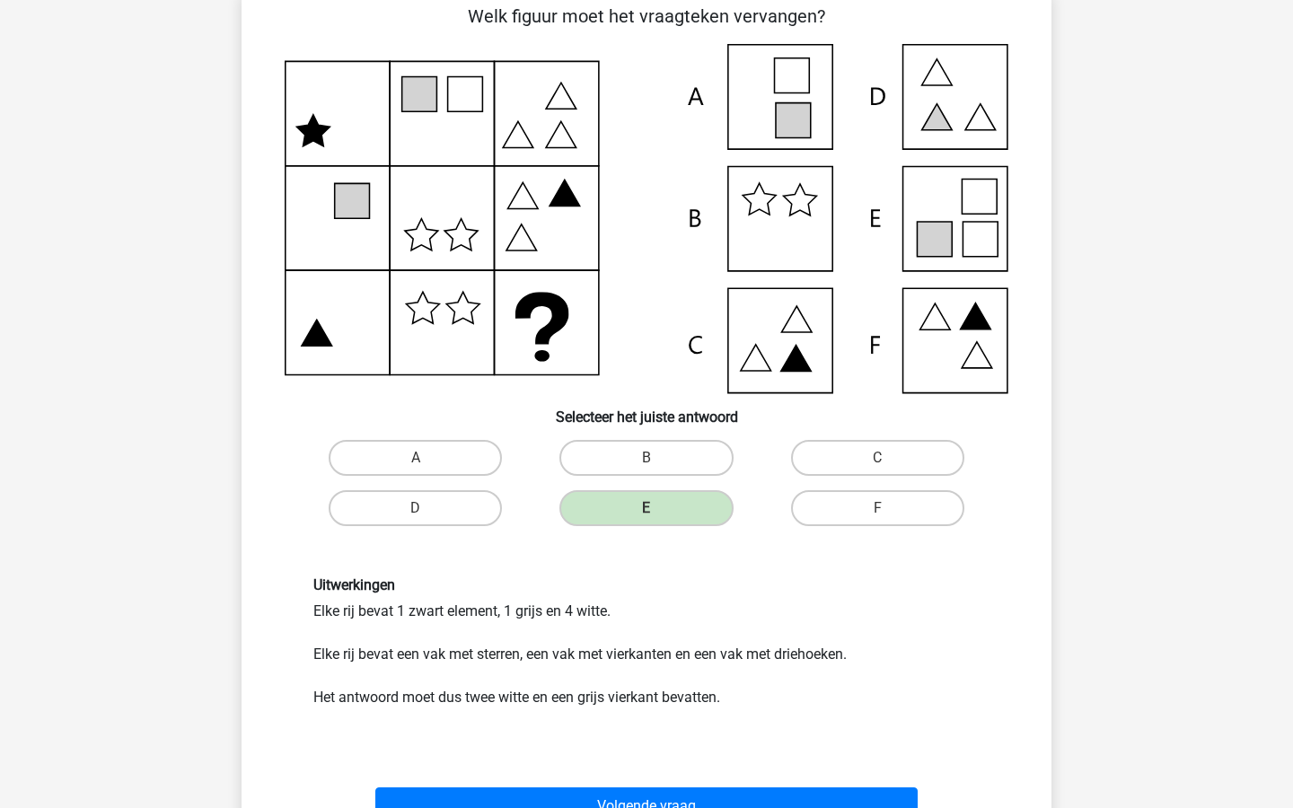
scroll to position [164, 0]
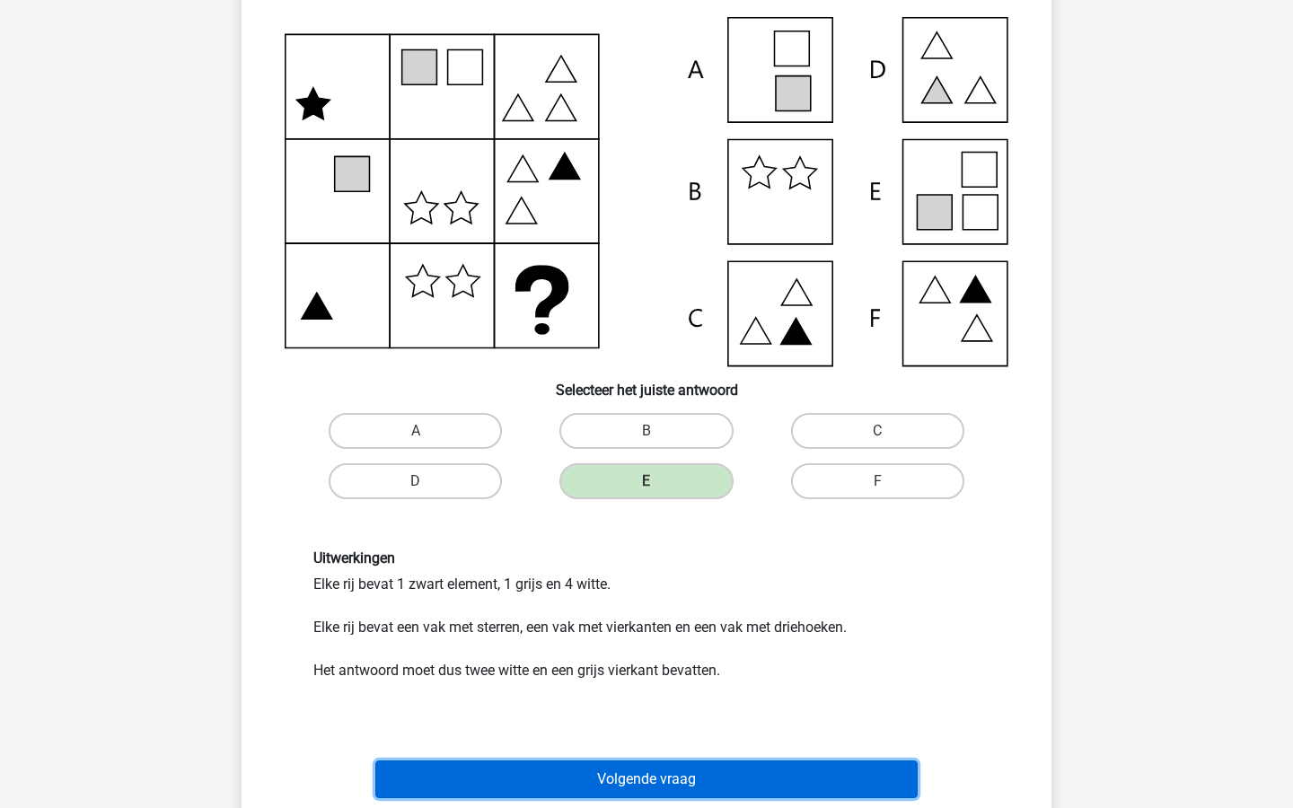
click at [722, 787] on button "Volgende vraag" at bounding box center [646, 780] width 543 height 38
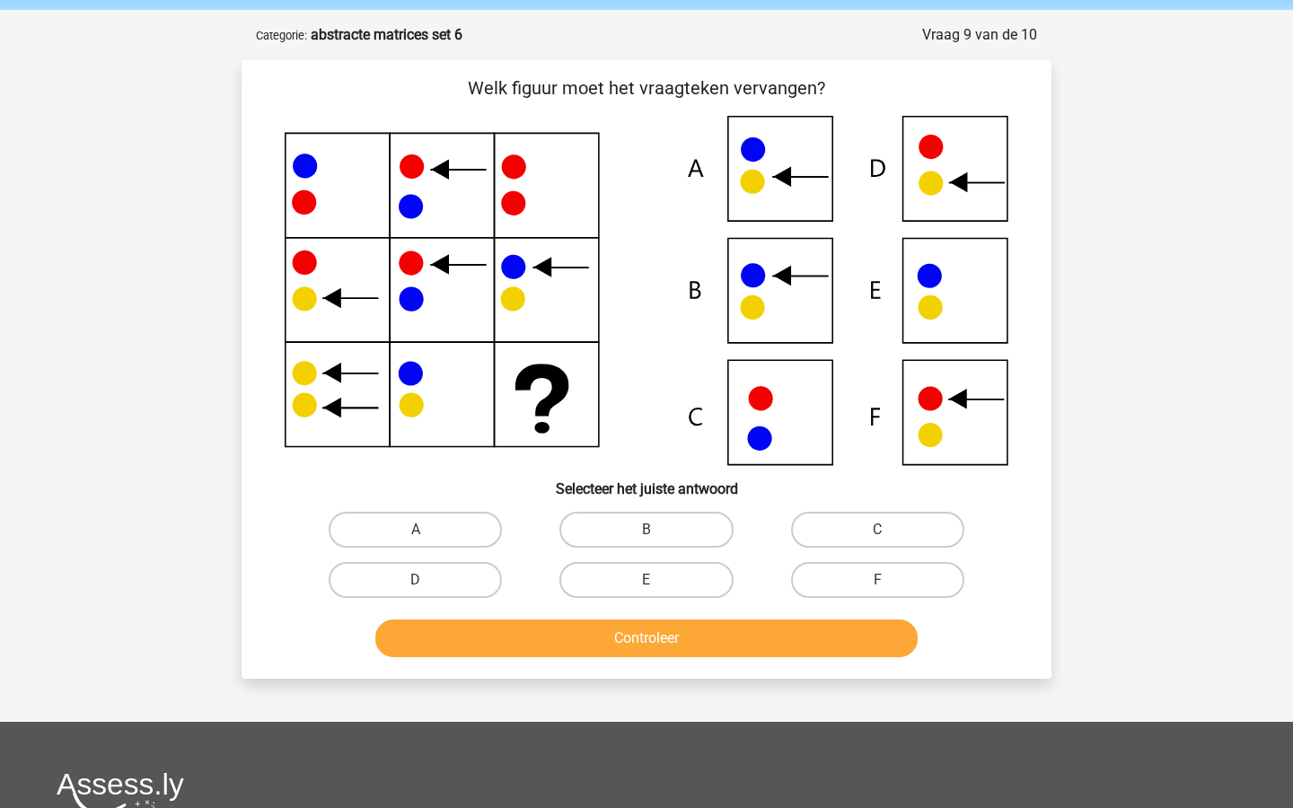
scroll to position [59, 0]
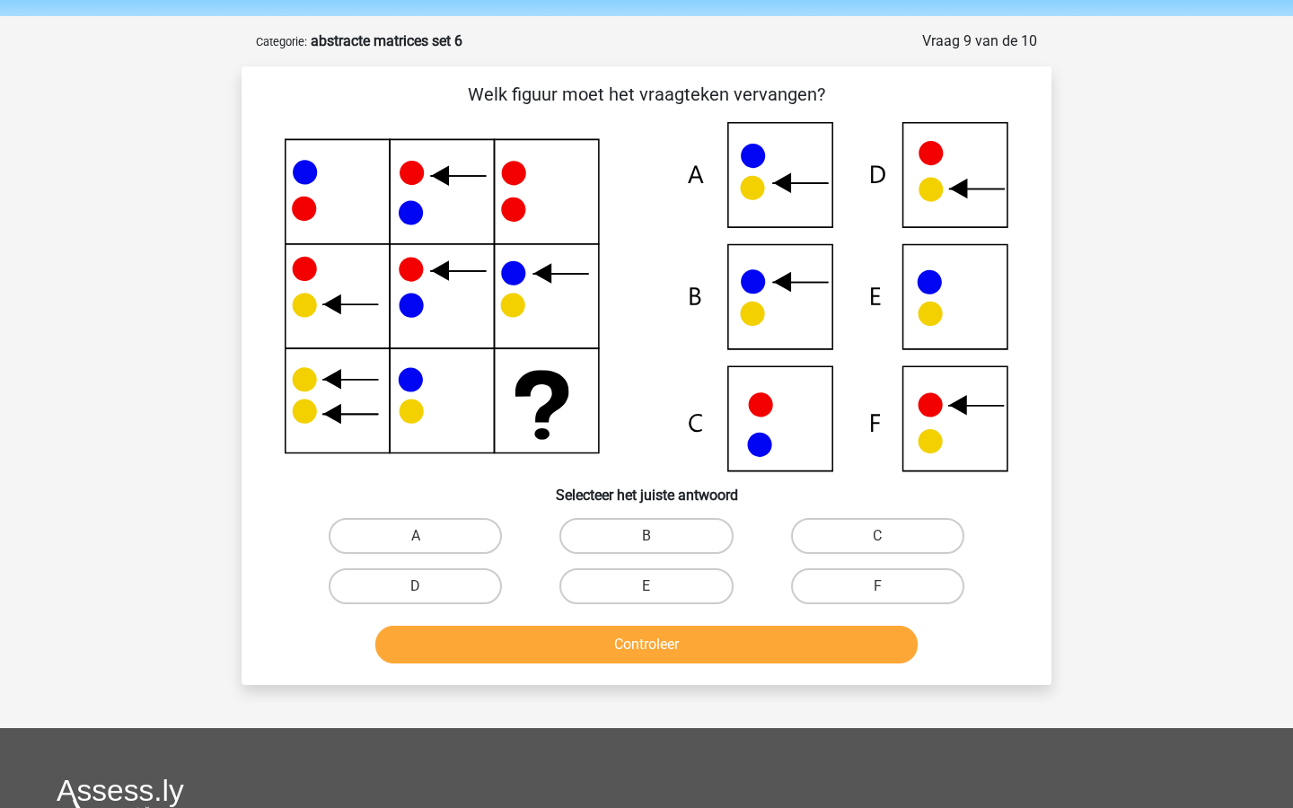
click at [651, 537] on input "B" at bounding box center [653, 542] width 12 height 12
radio input "true"
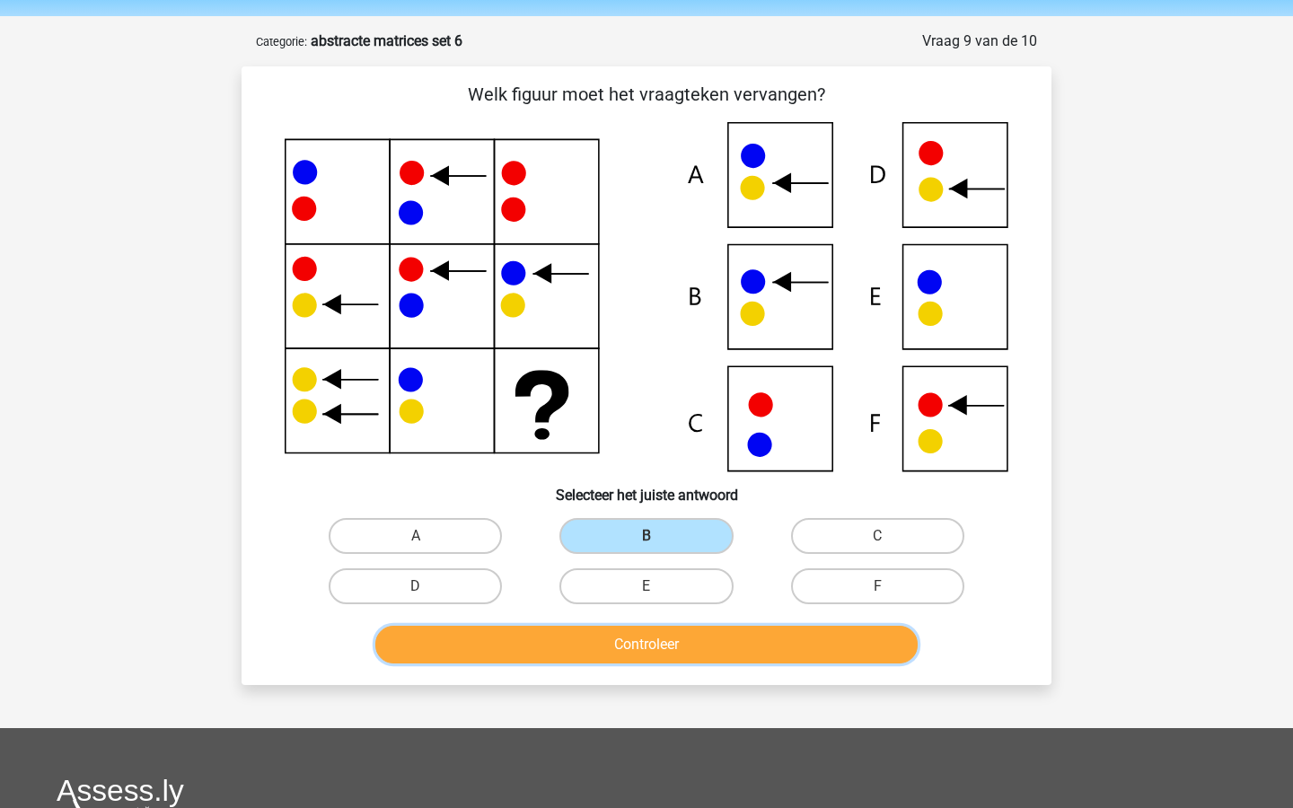
click at [654, 626] on button "Controleer" at bounding box center [646, 645] width 543 height 38
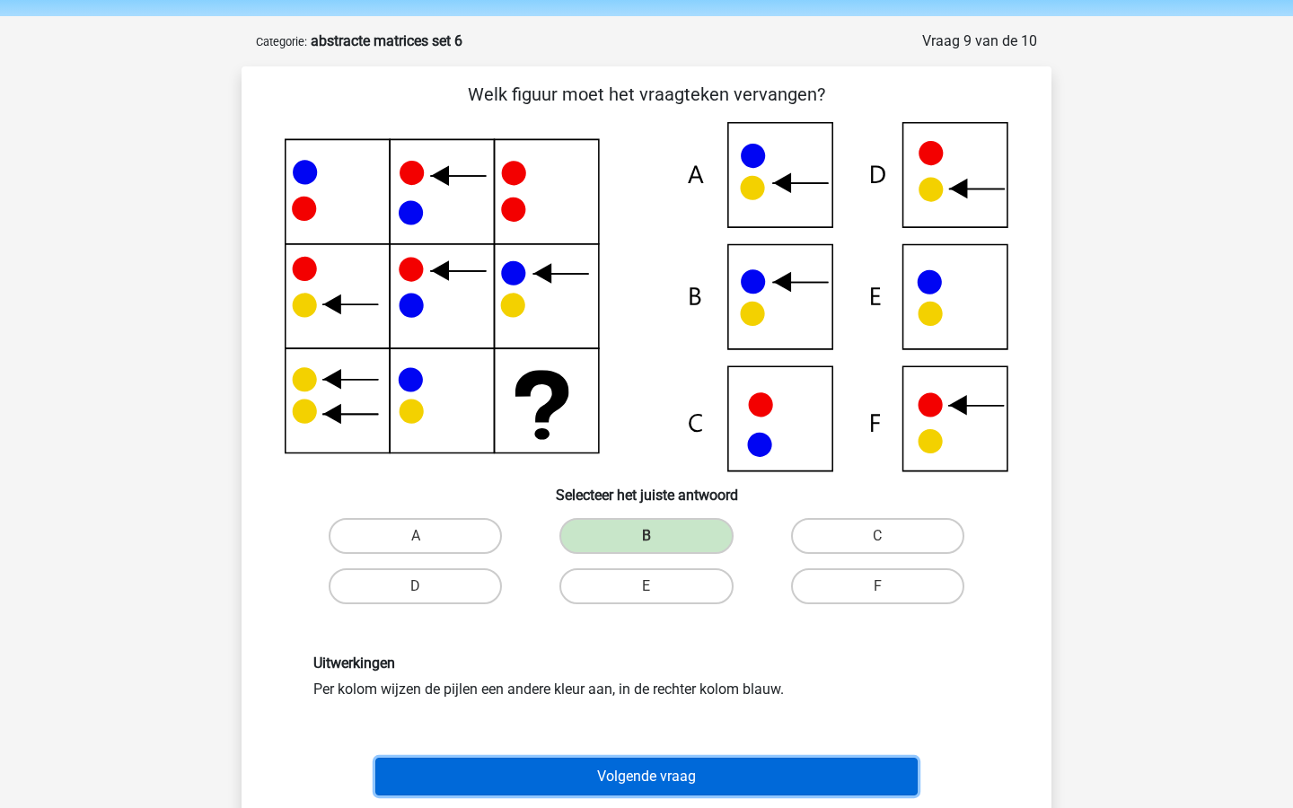
click at [654, 778] on button "Volgende vraag" at bounding box center [646, 777] width 543 height 38
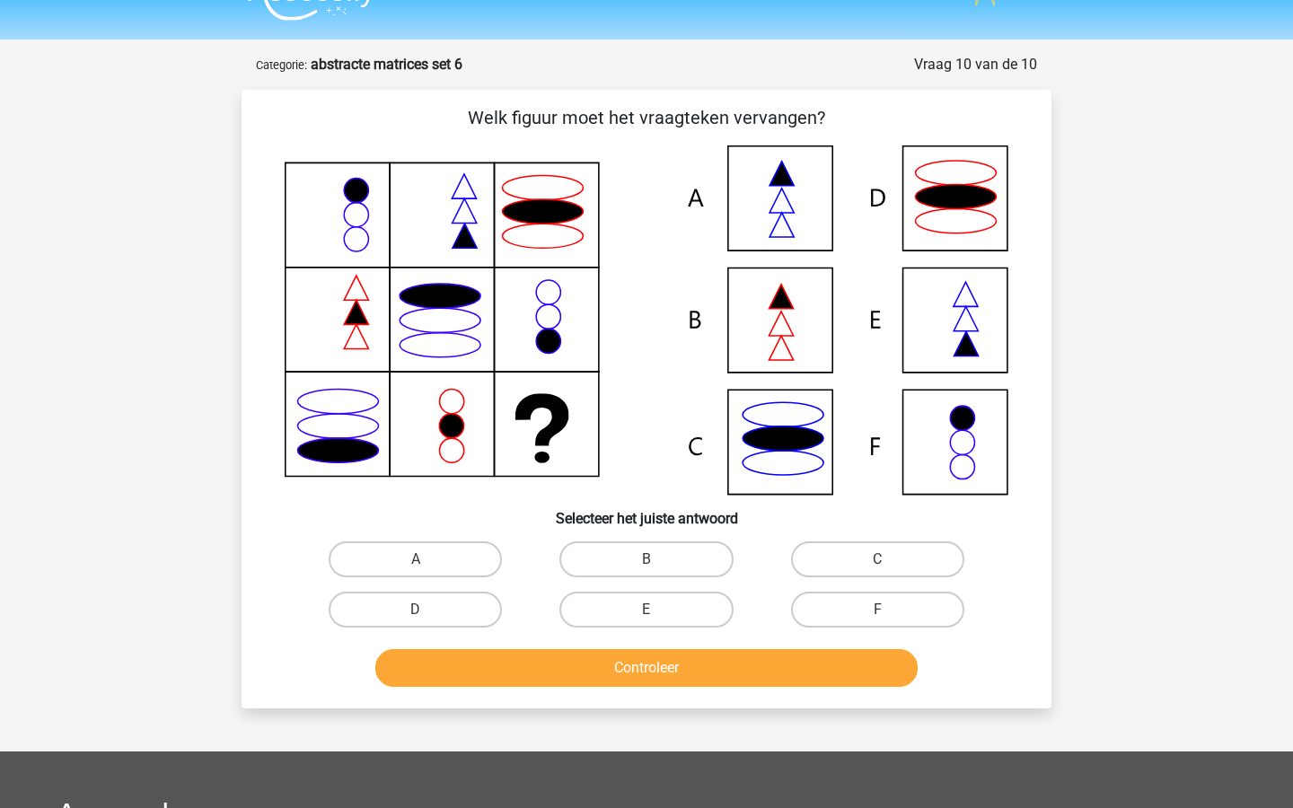
scroll to position [28, 0]
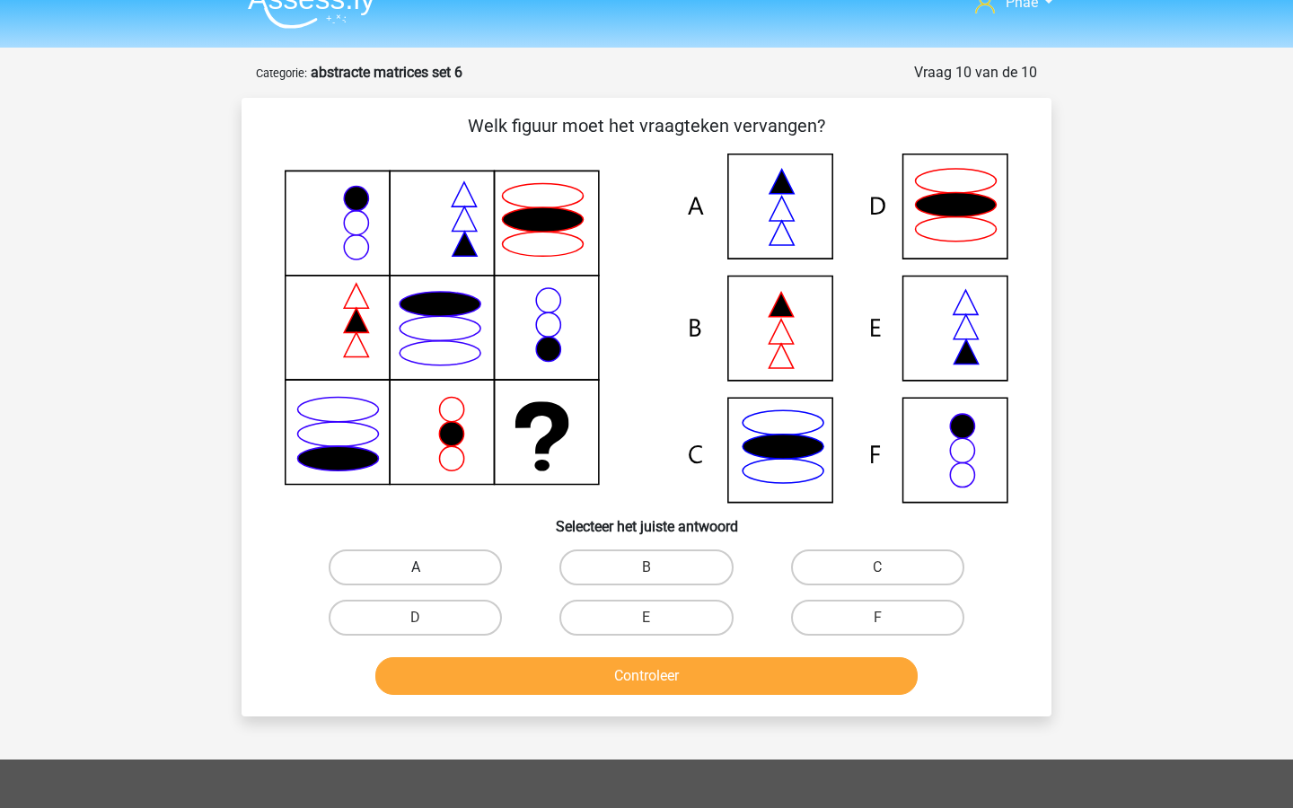
click at [470, 560] on label "A" at bounding box center [415, 568] width 173 height 36
click at [428, 568] on input "A" at bounding box center [422, 574] width 12 height 12
radio input "true"
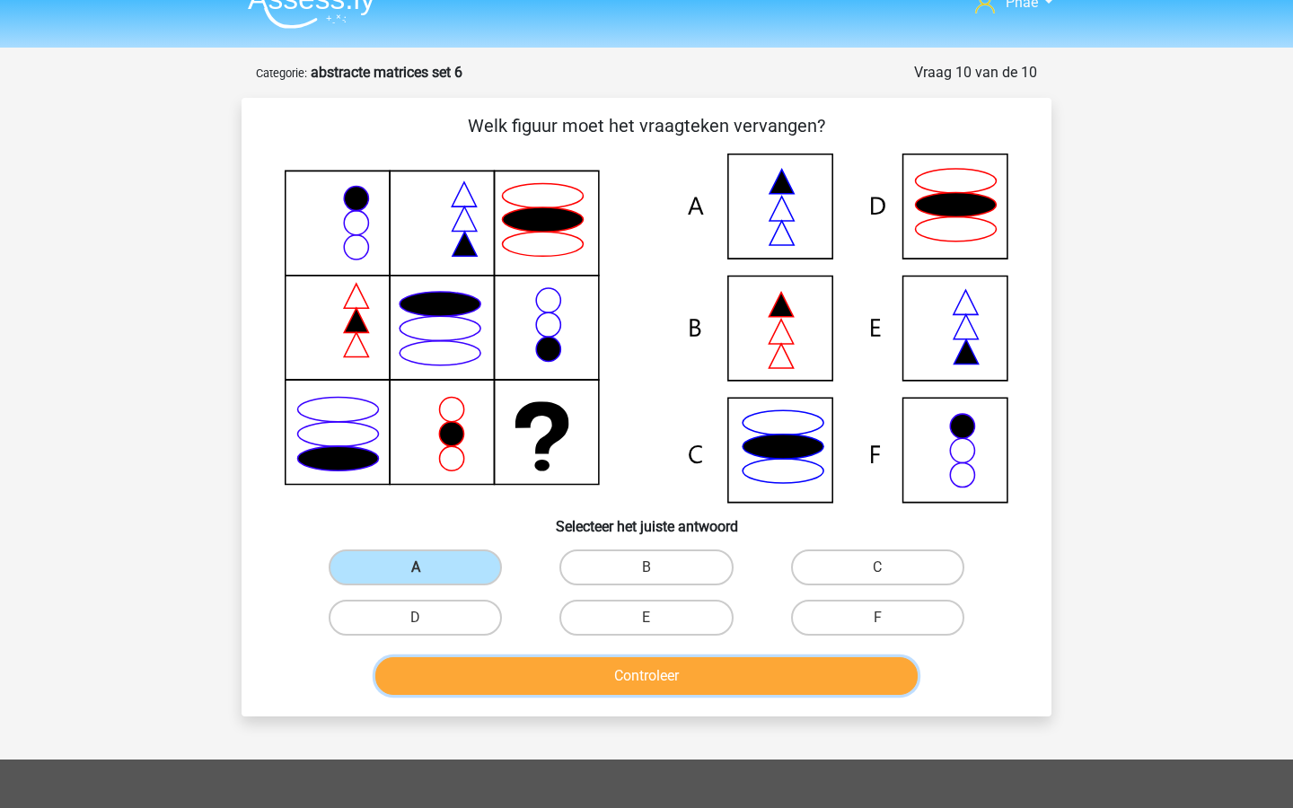
click at [557, 666] on button "Controleer" at bounding box center [646, 676] width 543 height 38
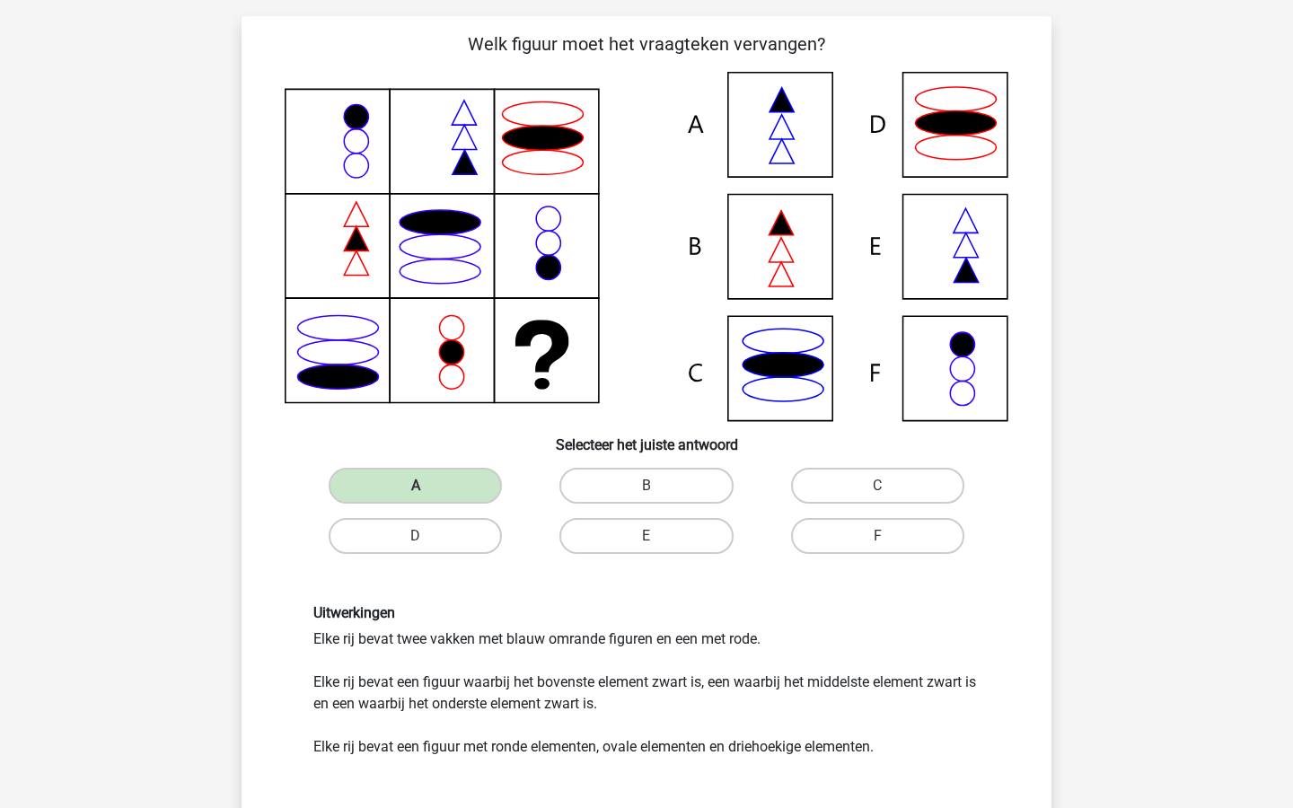
scroll to position [155, 0]
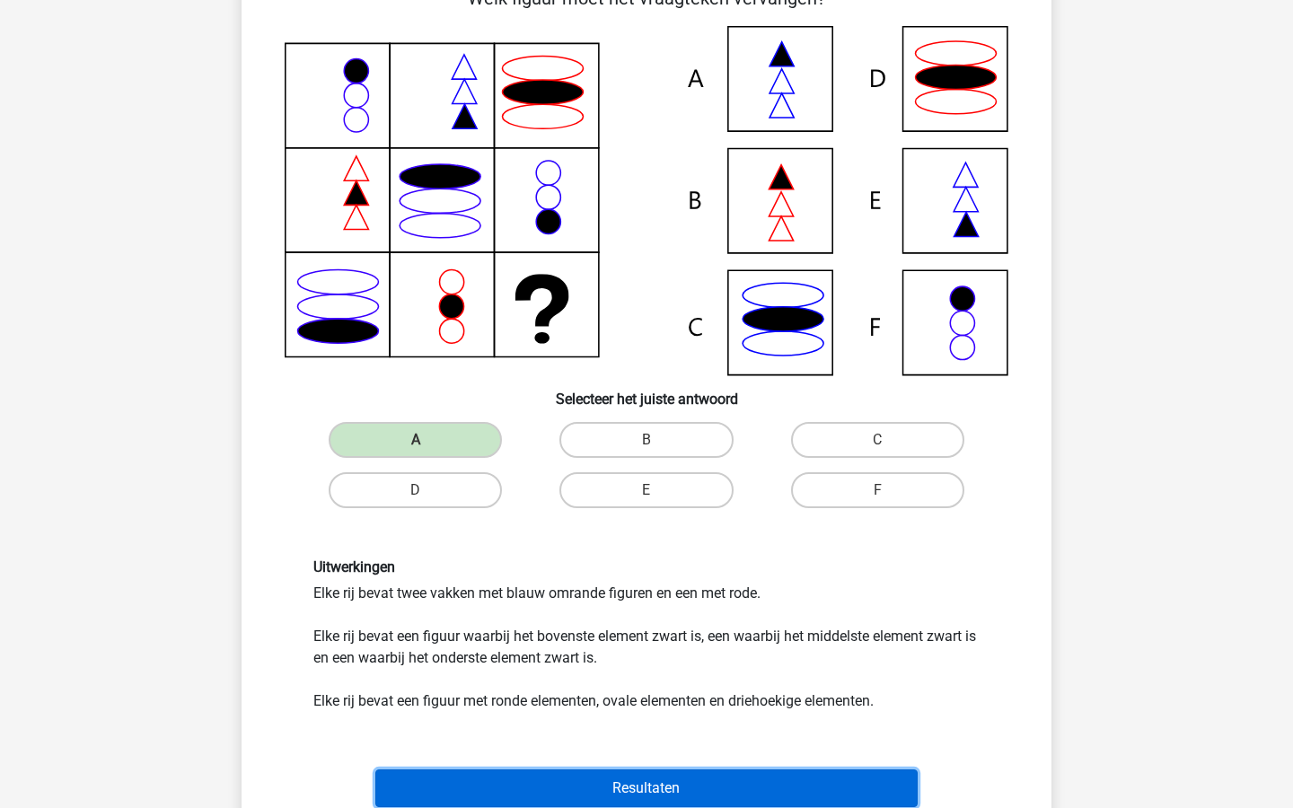
click at [608, 787] on button "Resultaten" at bounding box center [646, 789] width 543 height 38
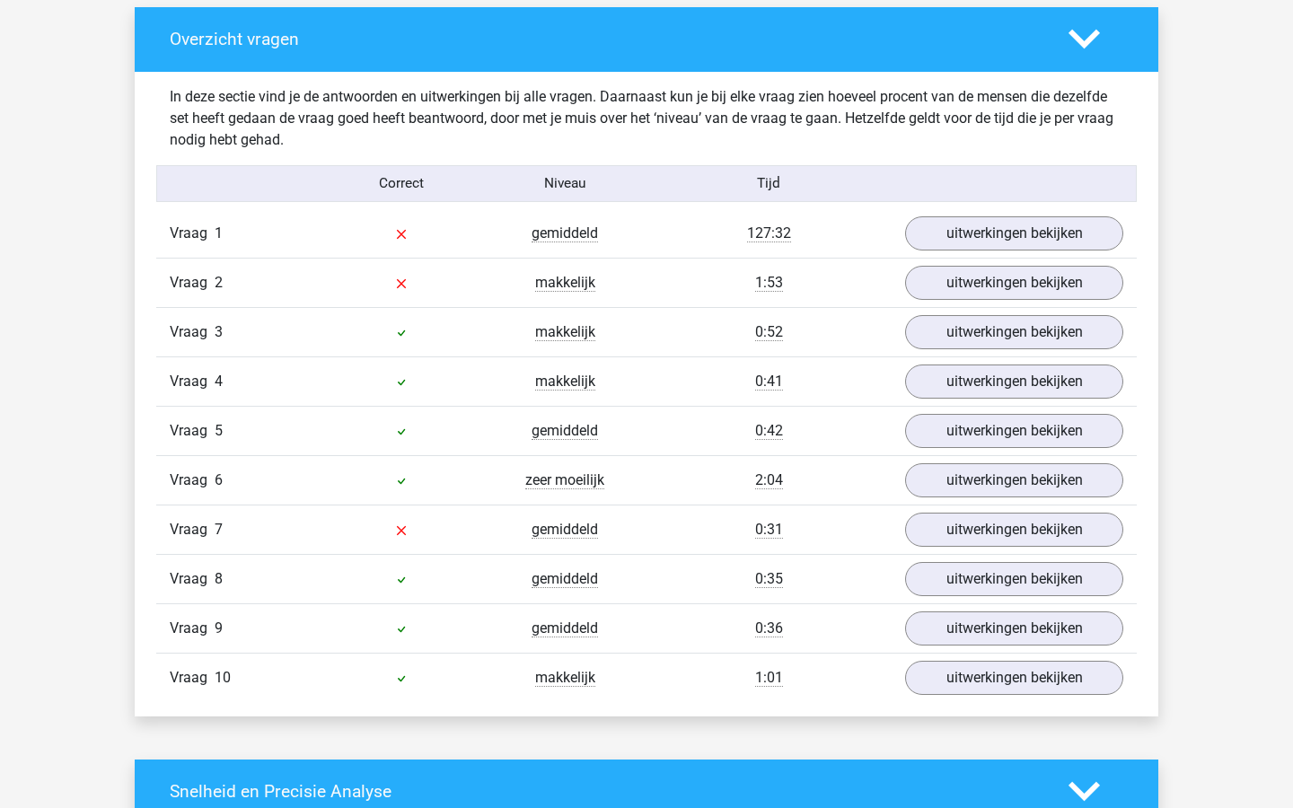
scroll to position [988, 0]
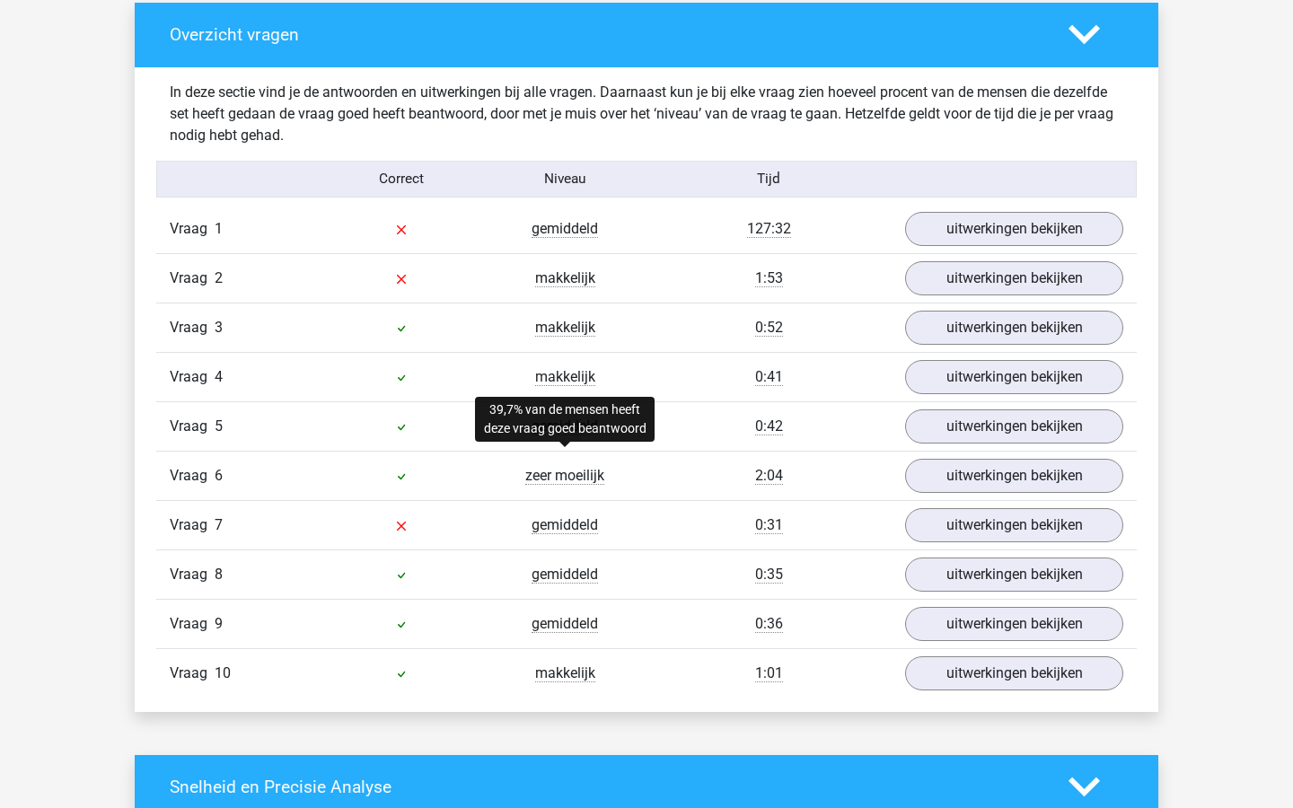
click at [581, 473] on span "zeer moeilijk" at bounding box center [564, 476] width 79 height 18
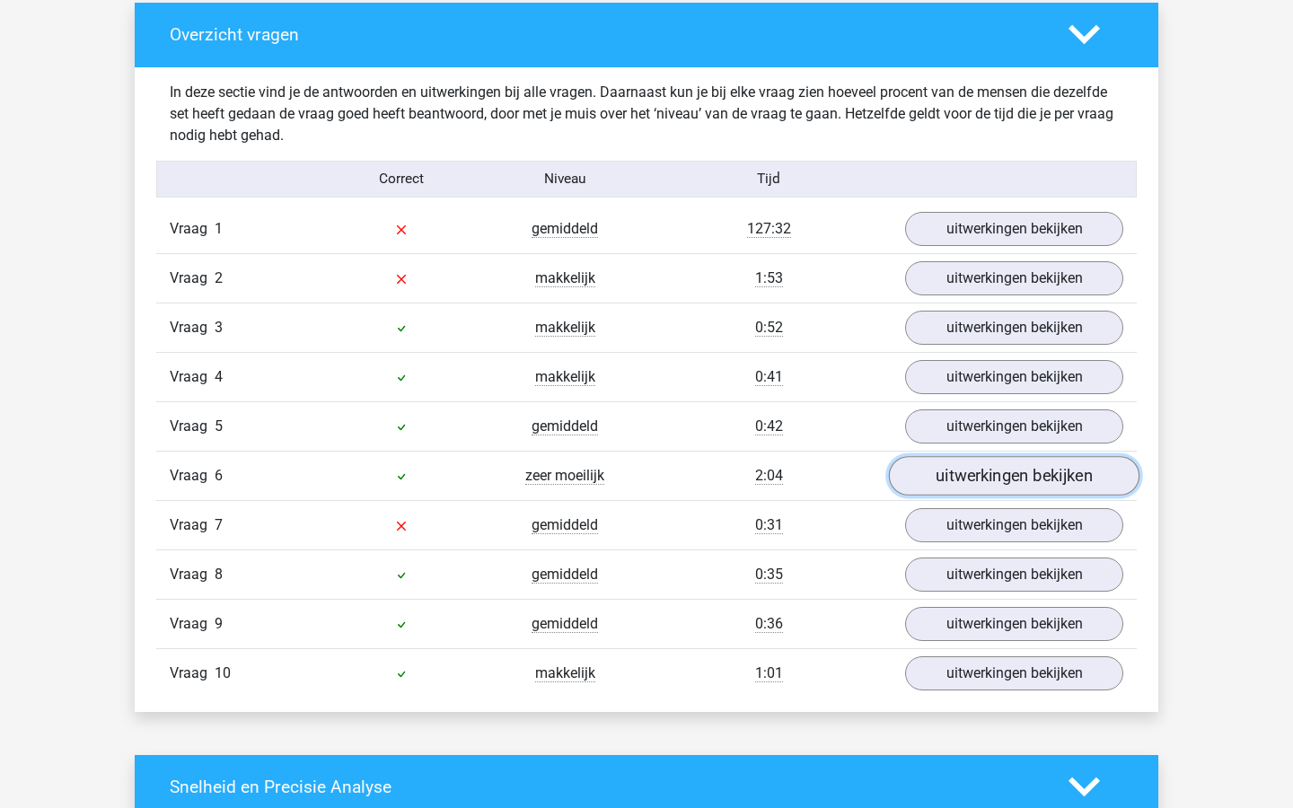
click at [947, 472] on link "uitwerkingen bekijken" at bounding box center [1014, 476] width 251 height 40
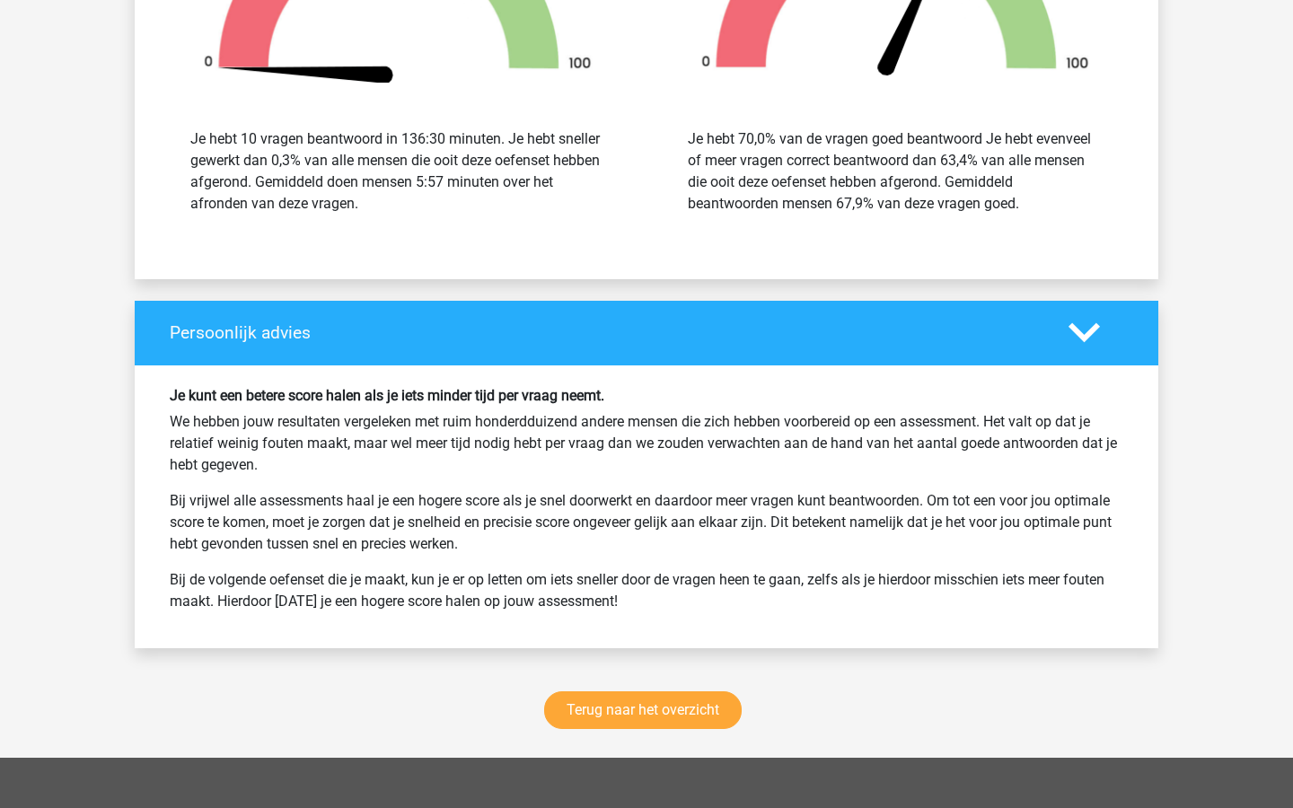
scroll to position [3275, 0]
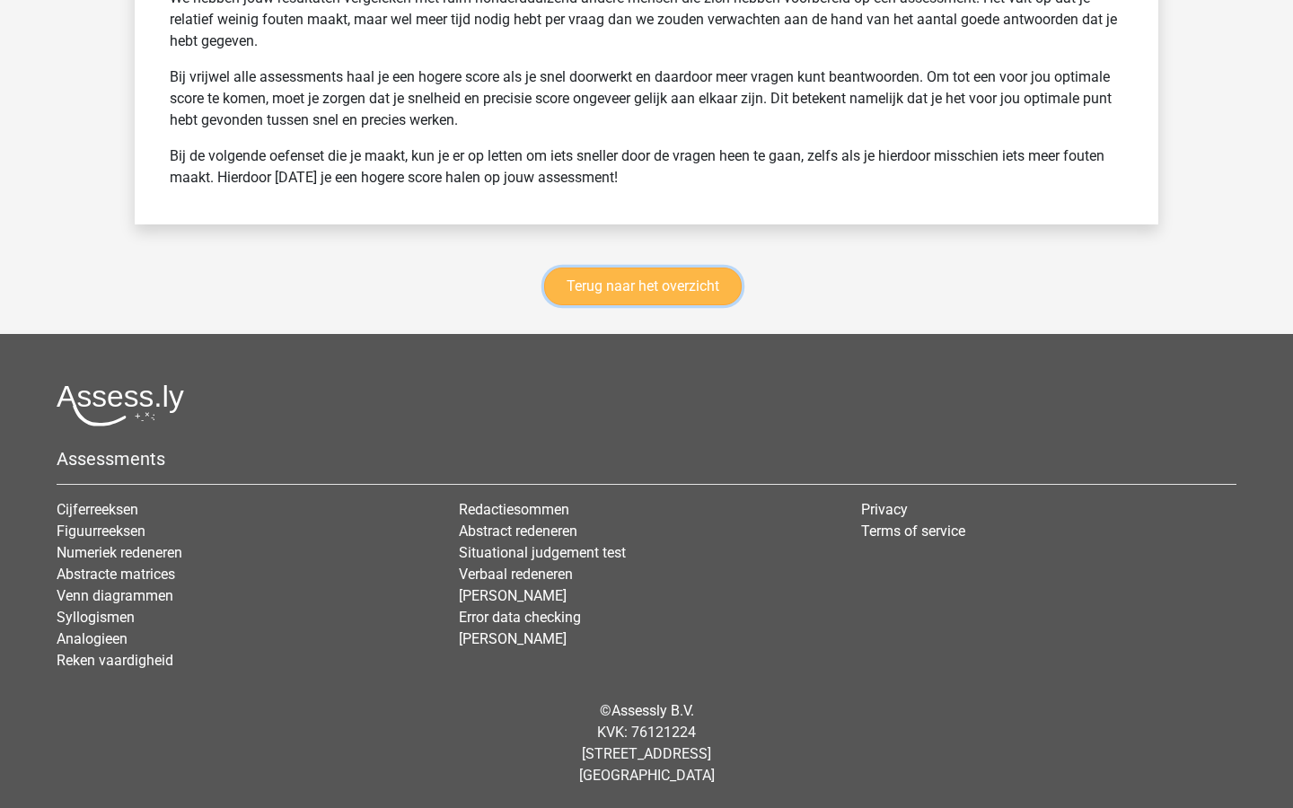
click at [594, 292] on link "Terug naar het overzicht" at bounding box center [643, 287] width 198 height 38
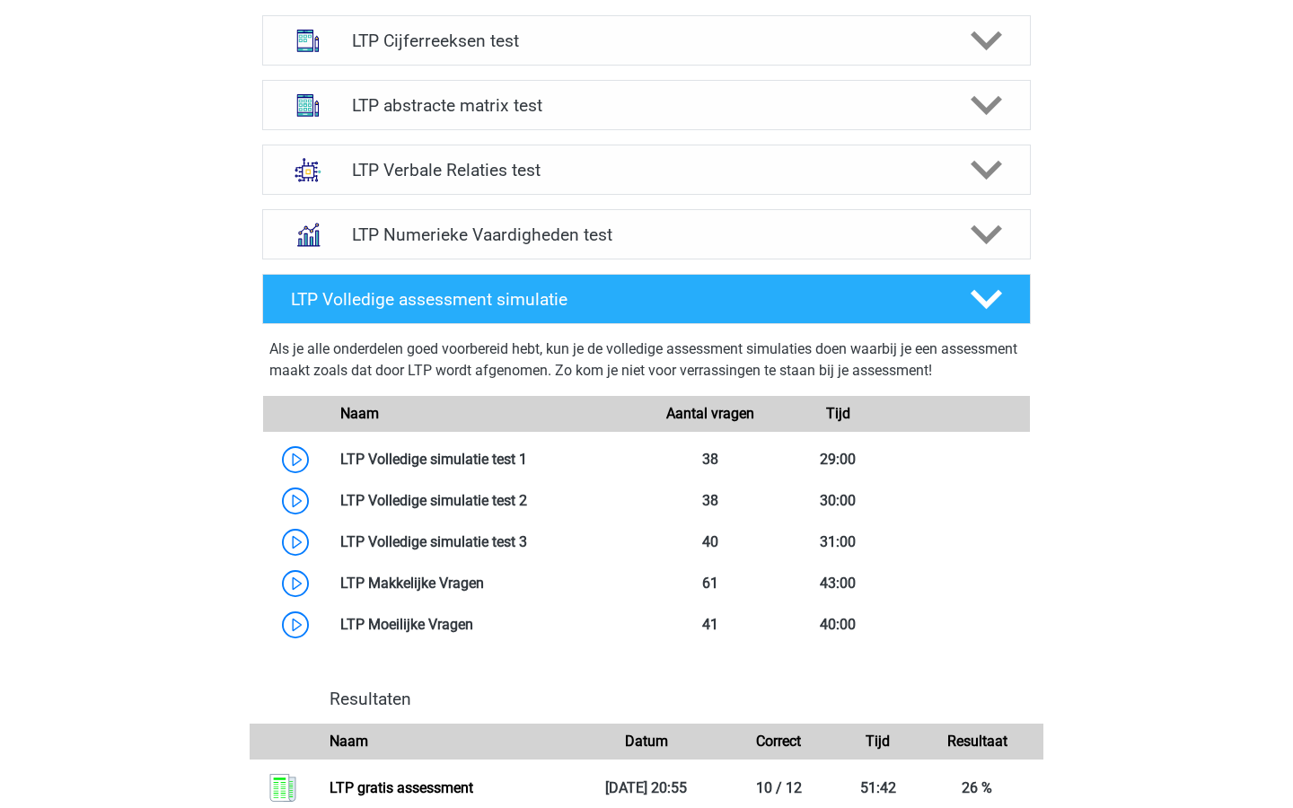
scroll to position [753, 0]
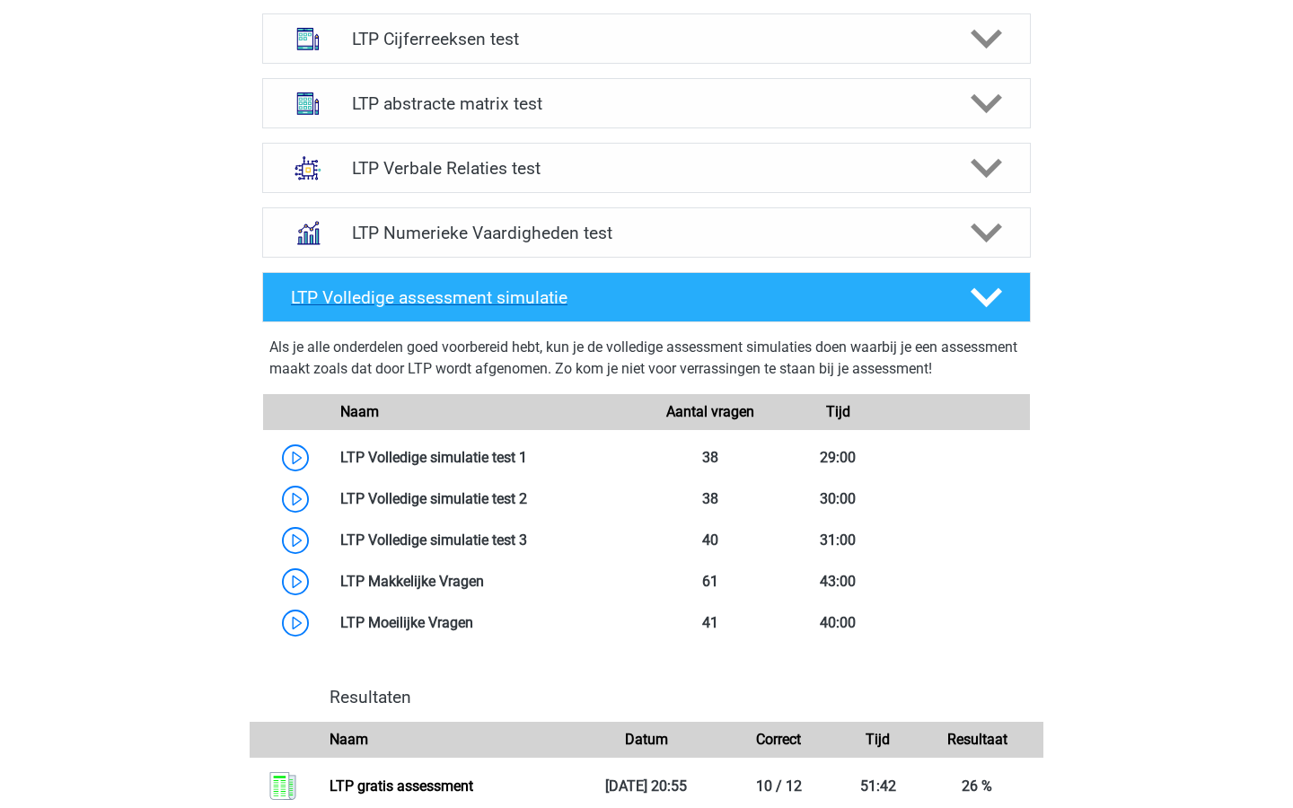
click at [1004, 285] on div at bounding box center [985, 297] width 61 height 31
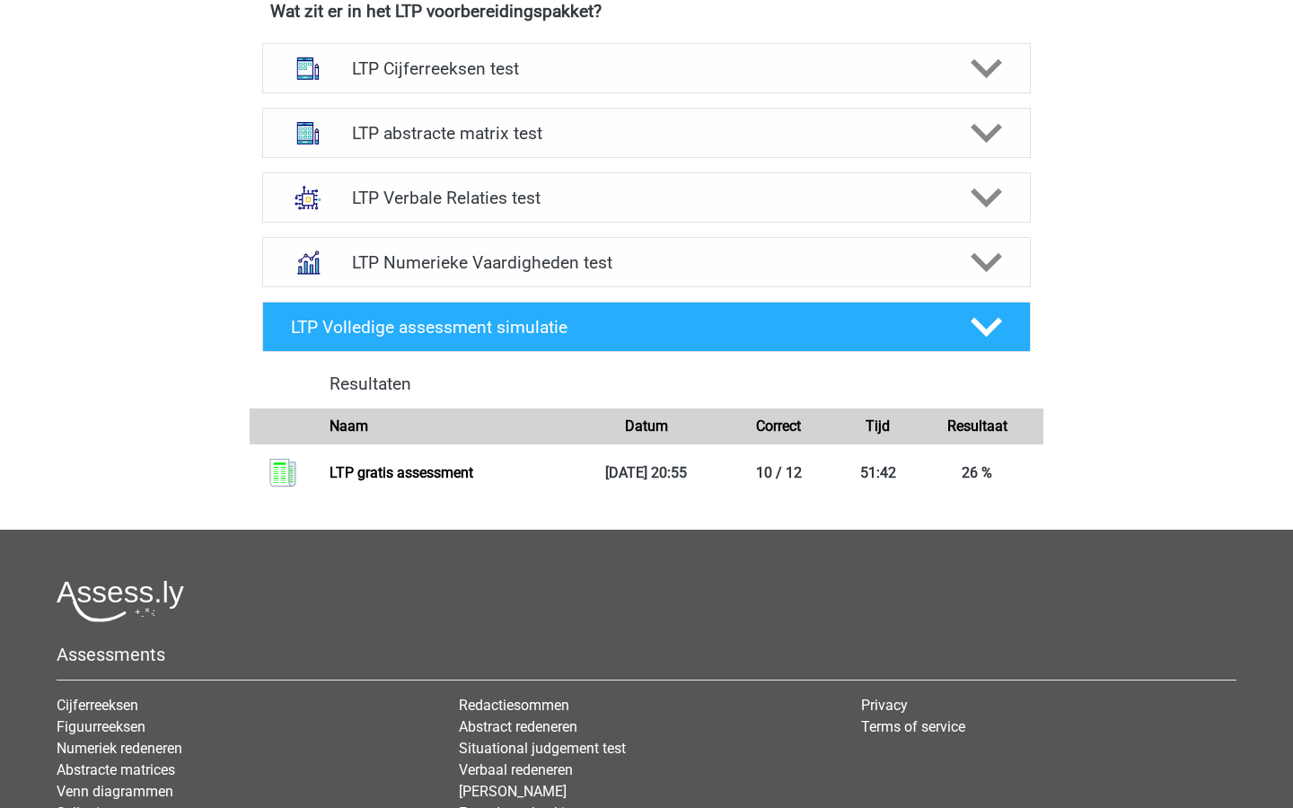
scroll to position [712, 0]
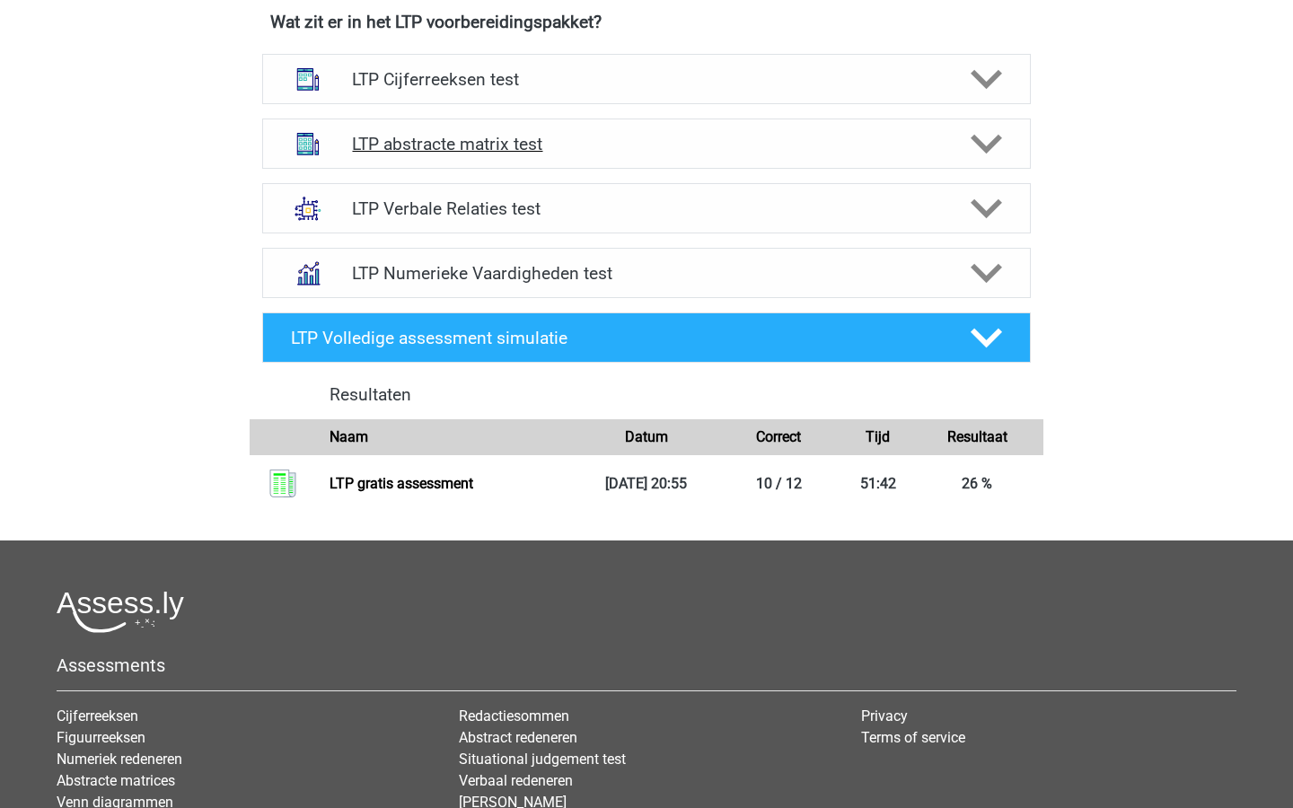
click at [874, 140] on h4 "LTP abstracte matrix test" at bounding box center [646, 144] width 588 height 21
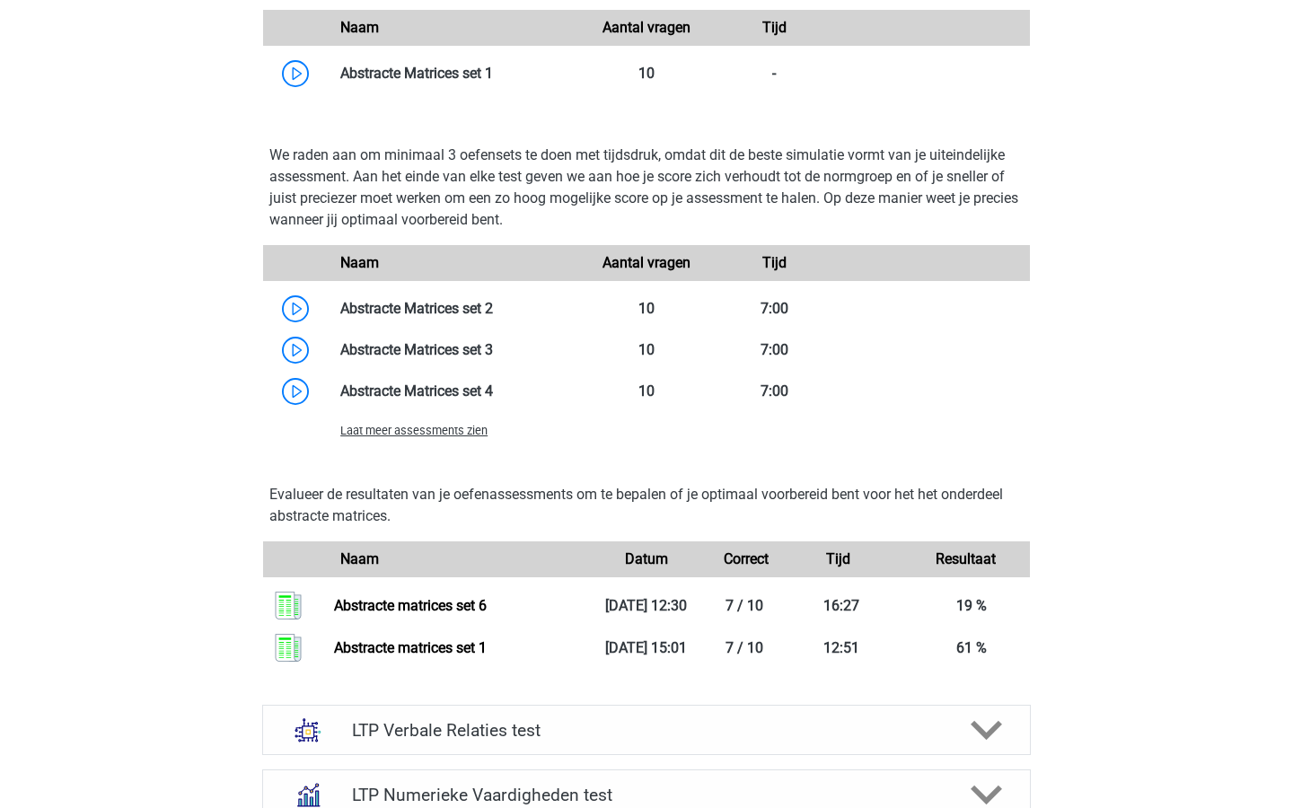
scroll to position [1276, 0]
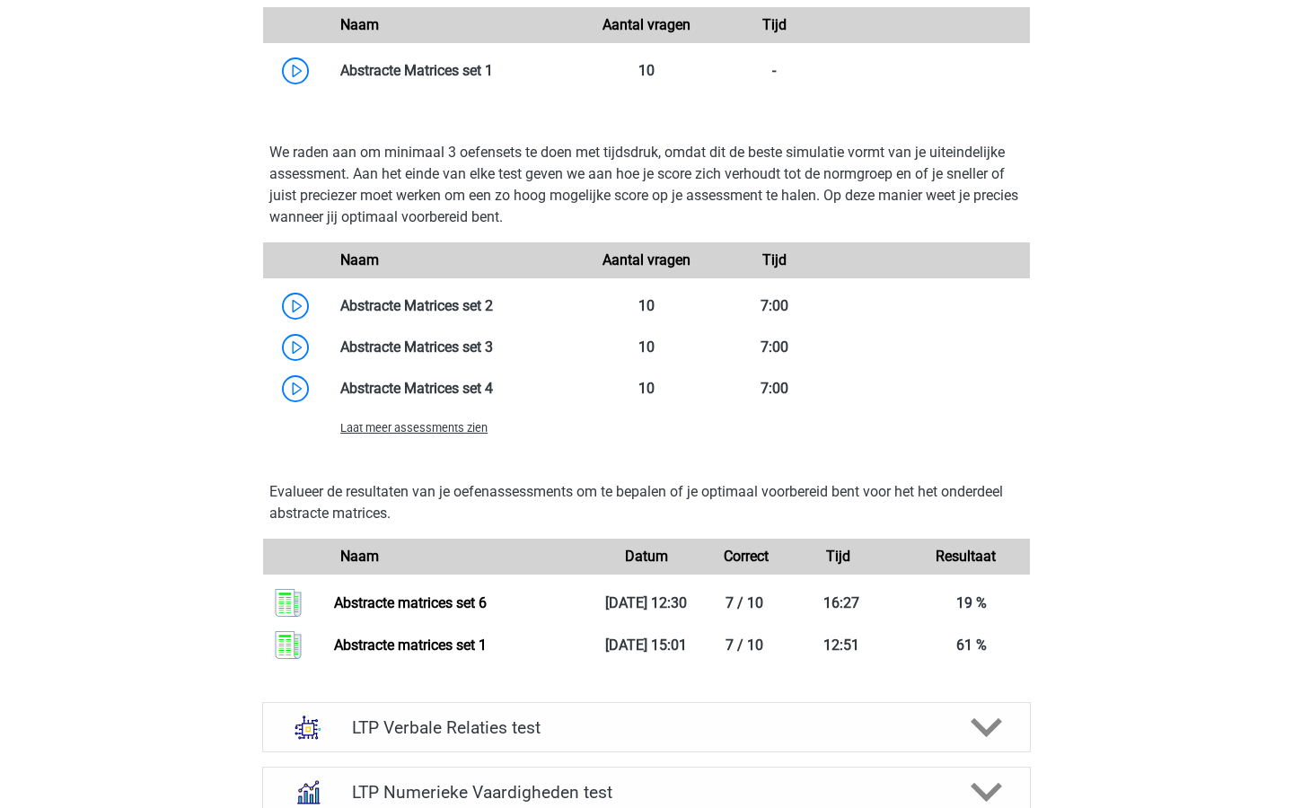
click at [478, 433] on span "Laat meer assessments zien" at bounding box center [413, 427] width 147 height 13
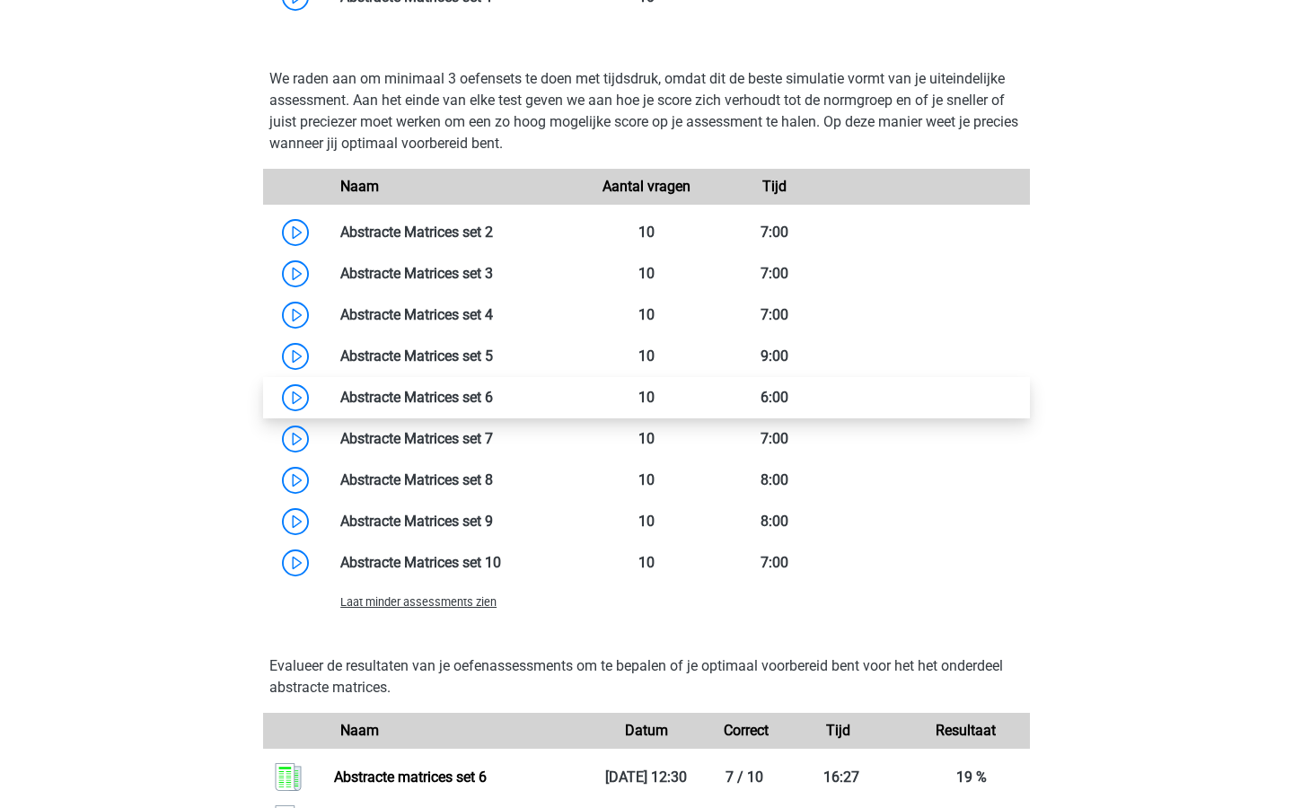
scroll to position [1352, 0]
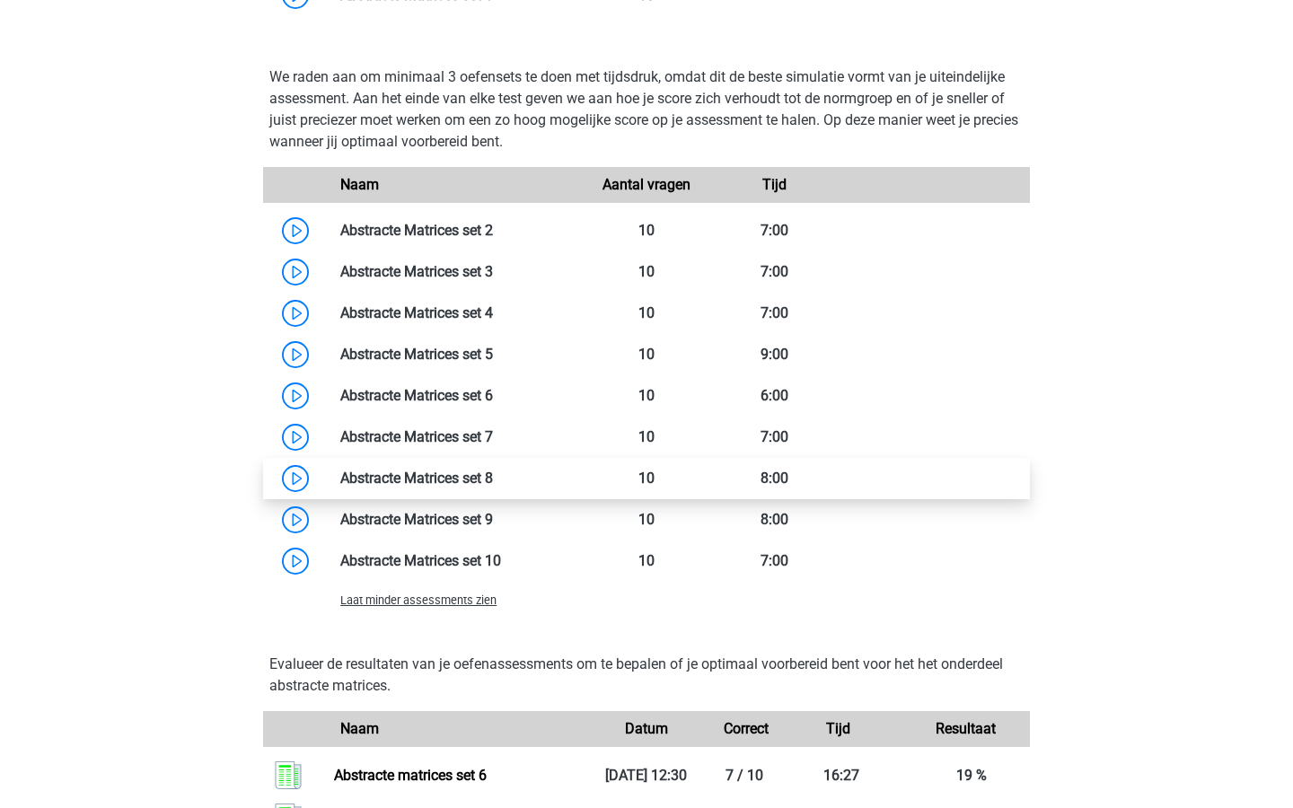
click at [493, 478] on link at bounding box center [493, 478] width 0 height 17
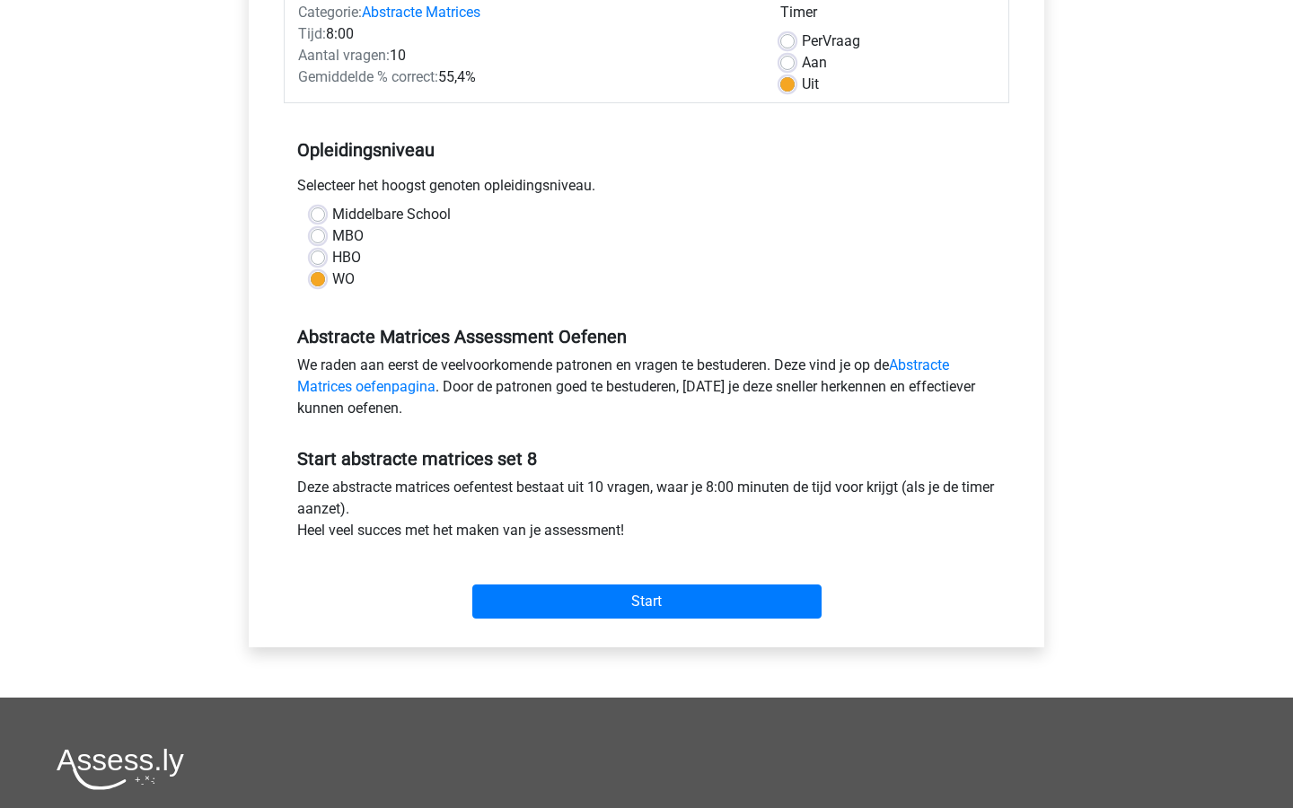
scroll to position [251, 0]
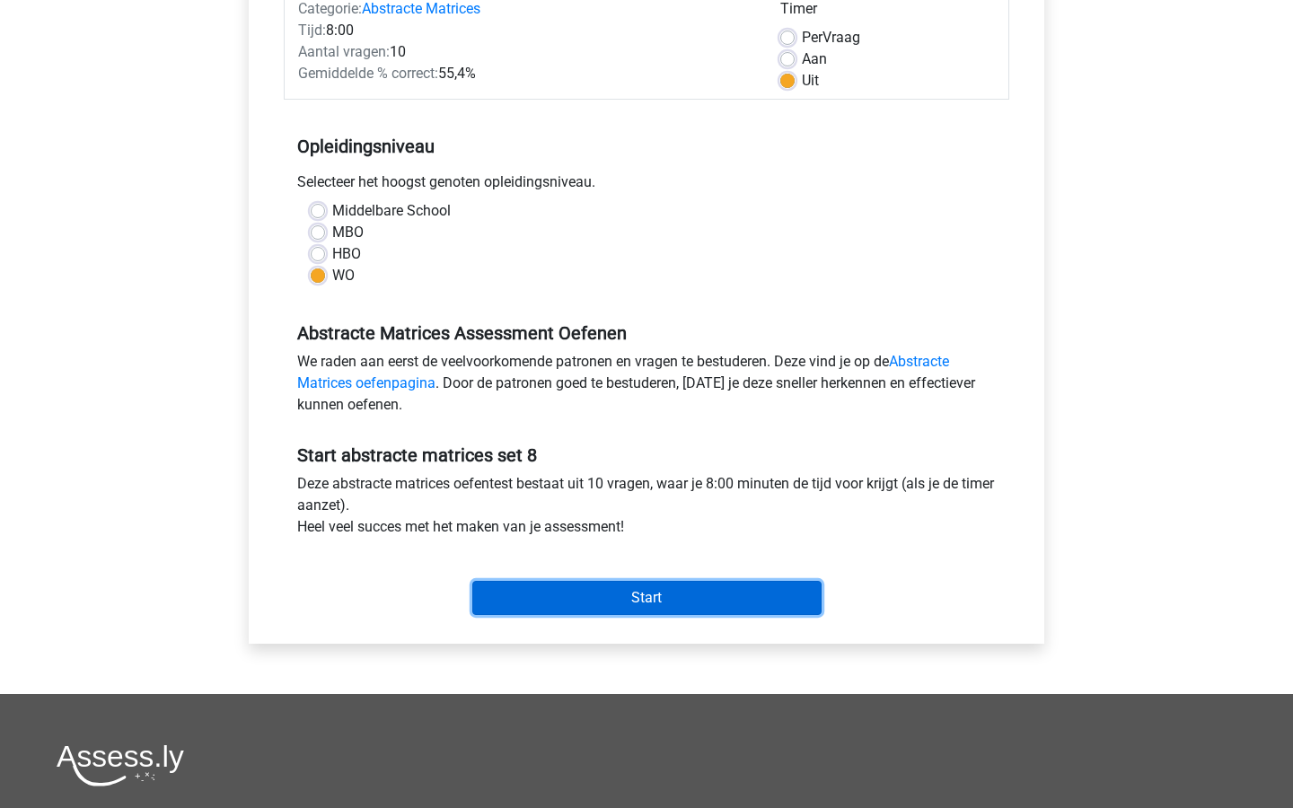
click at [520, 594] on input "Start" at bounding box center [646, 598] width 349 height 34
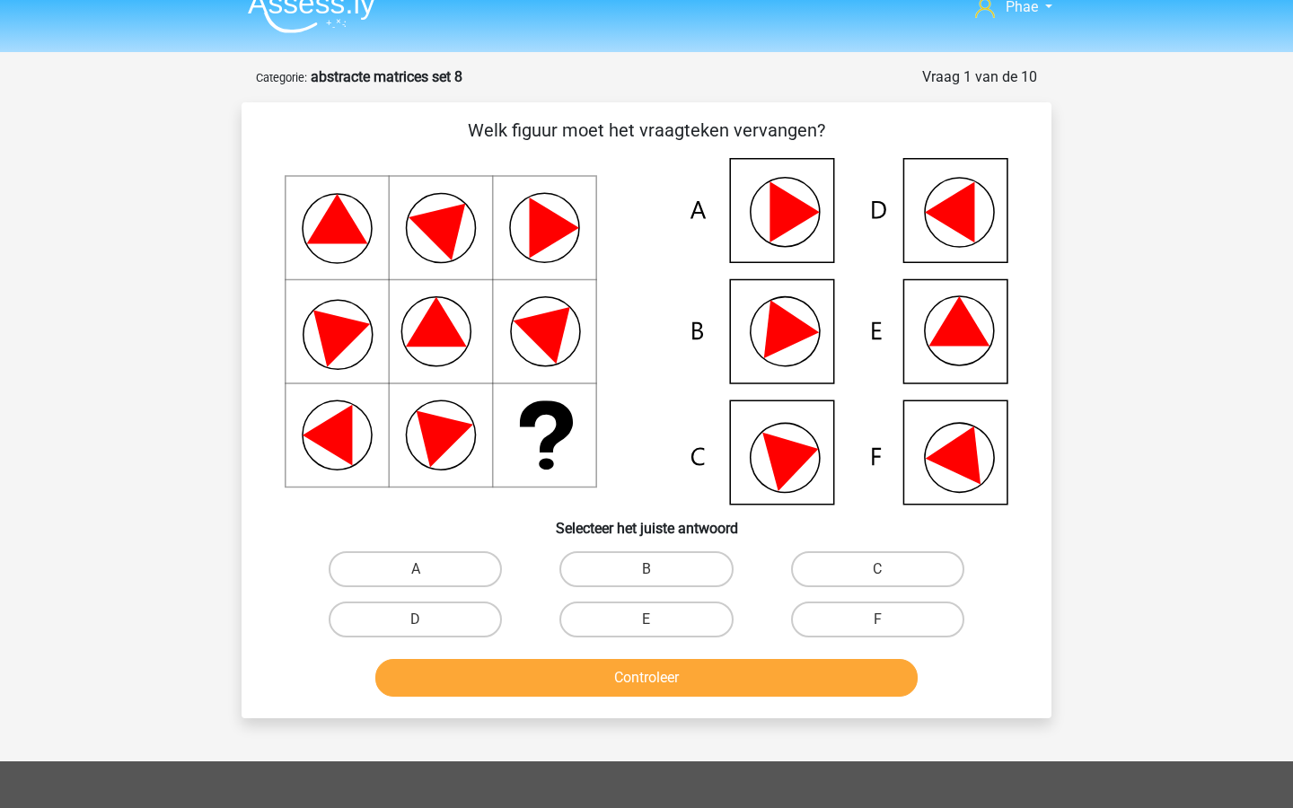
scroll to position [30, 0]
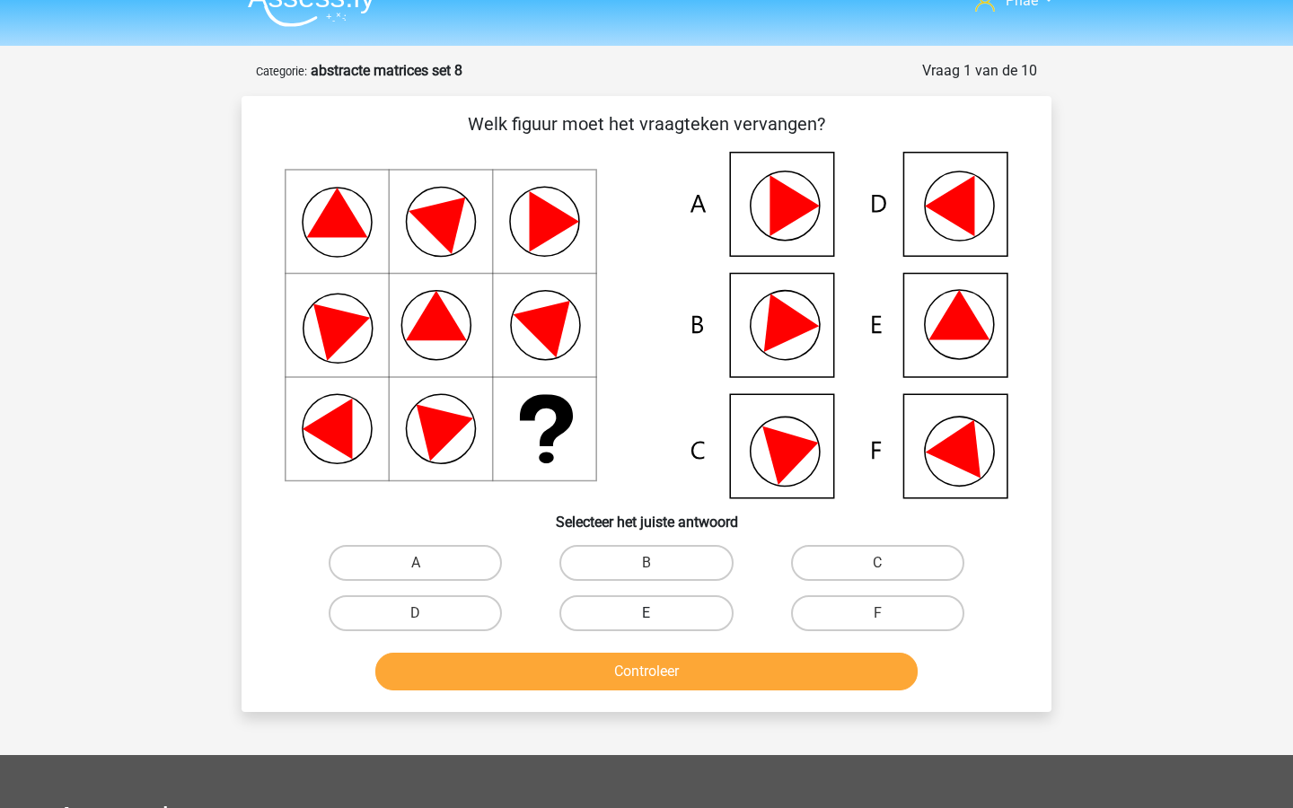
click at [690, 618] on label "E" at bounding box center [646, 613] width 173 height 36
click at [658, 618] on input "E" at bounding box center [653, 619] width 12 height 12
radio input "true"
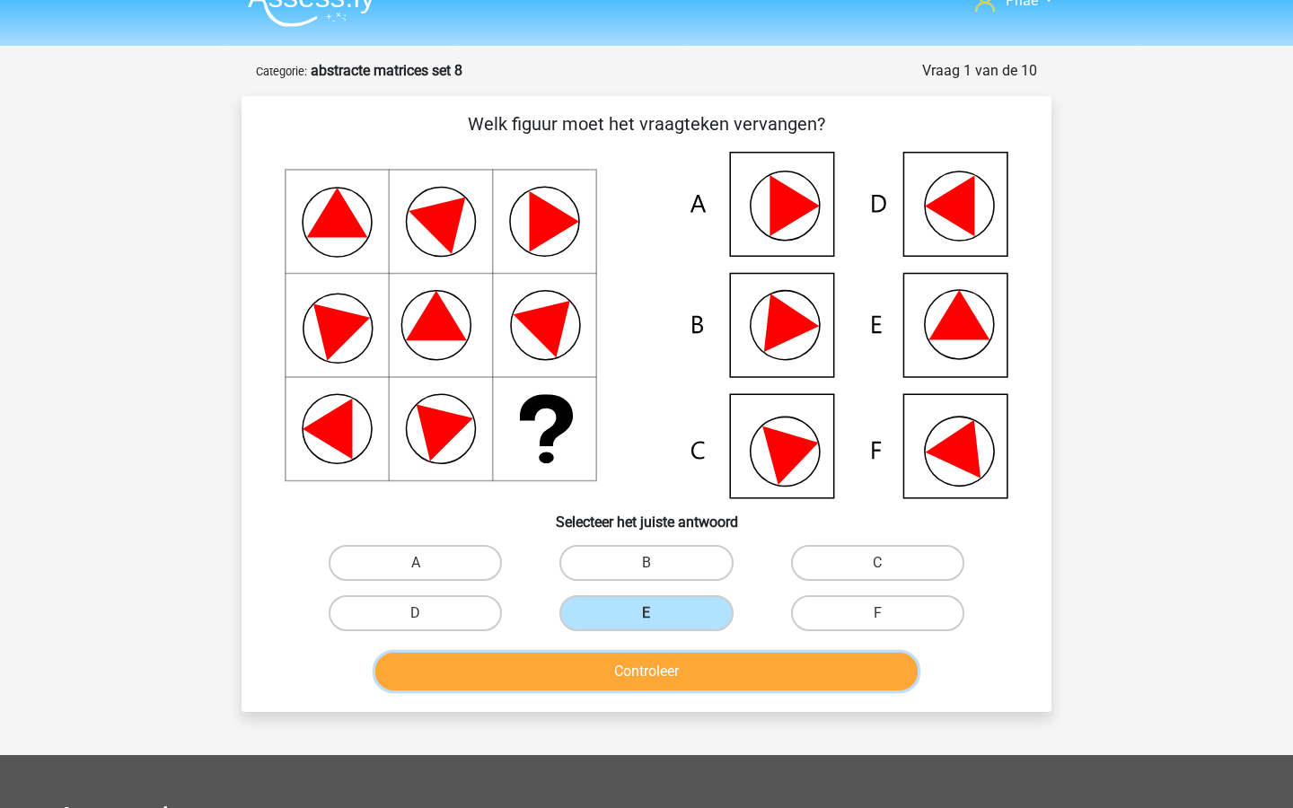
click at [690, 670] on button "Controleer" at bounding box center [646, 672] width 543 height 38
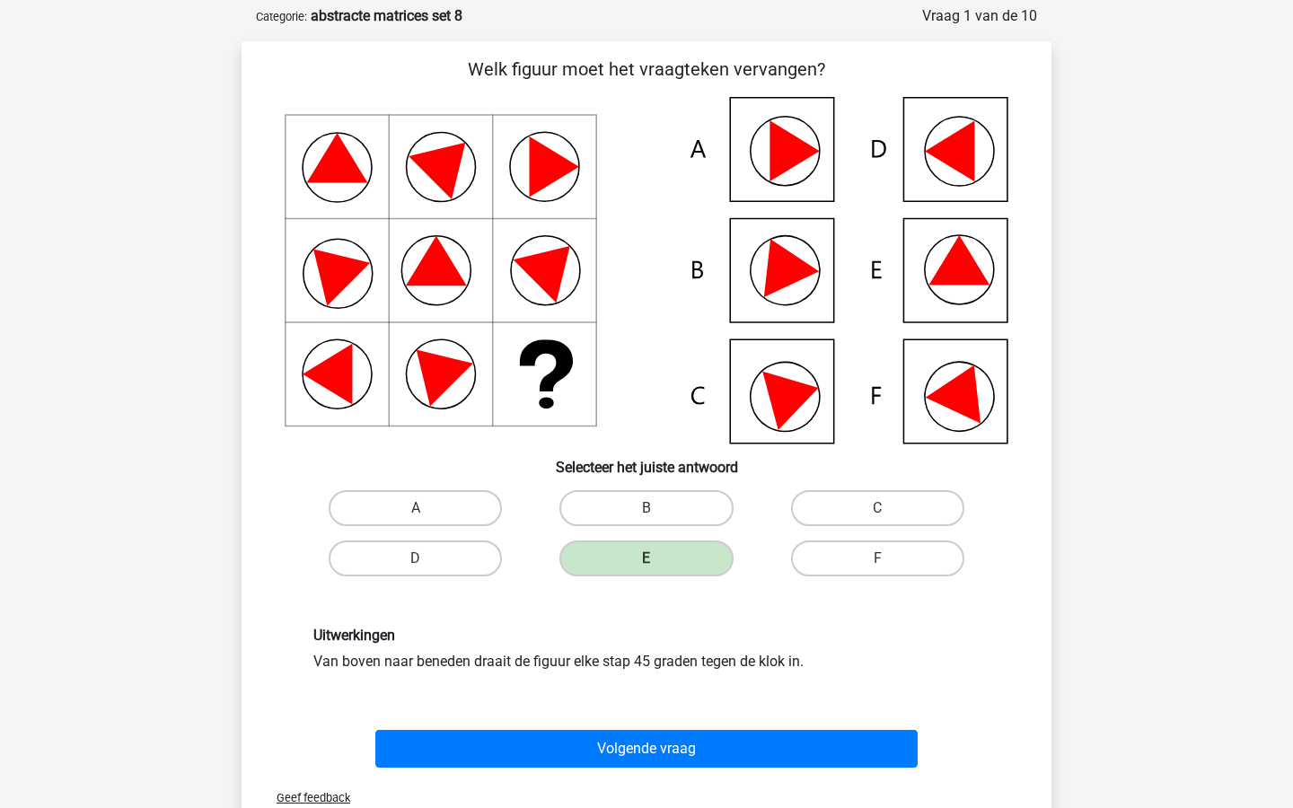
scroll to position [93, 0]
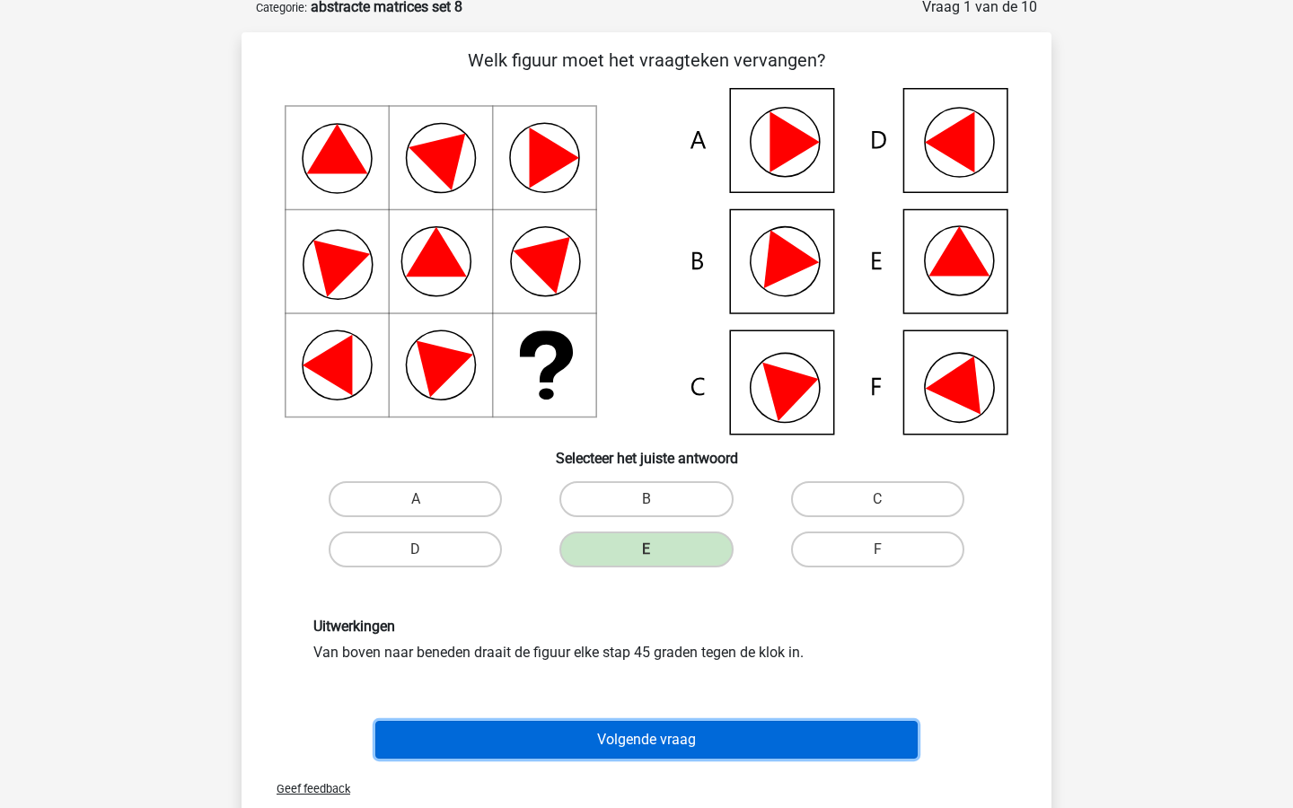
click at [698, 729] on button "Volgende vraag" at bounding box center [646, 740] width 543 height 38
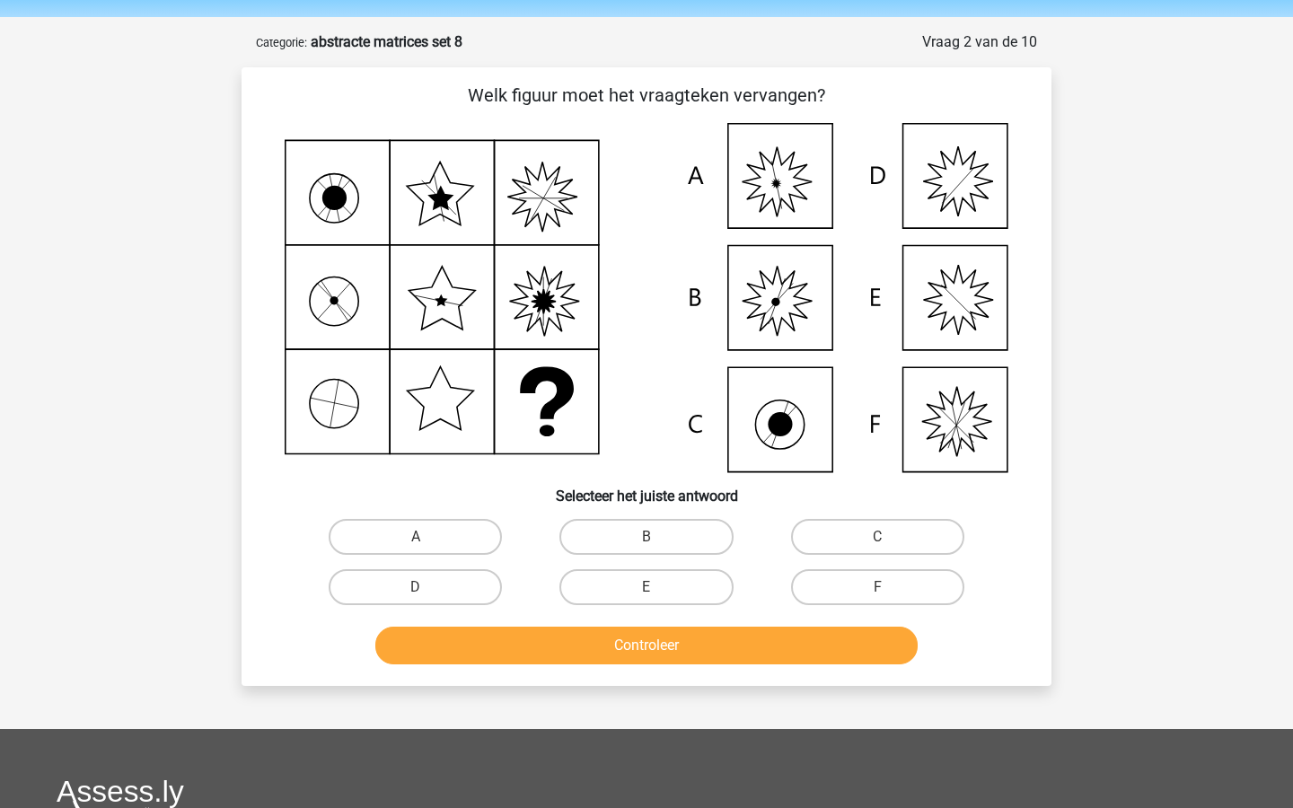
scroll to position [52, 0]
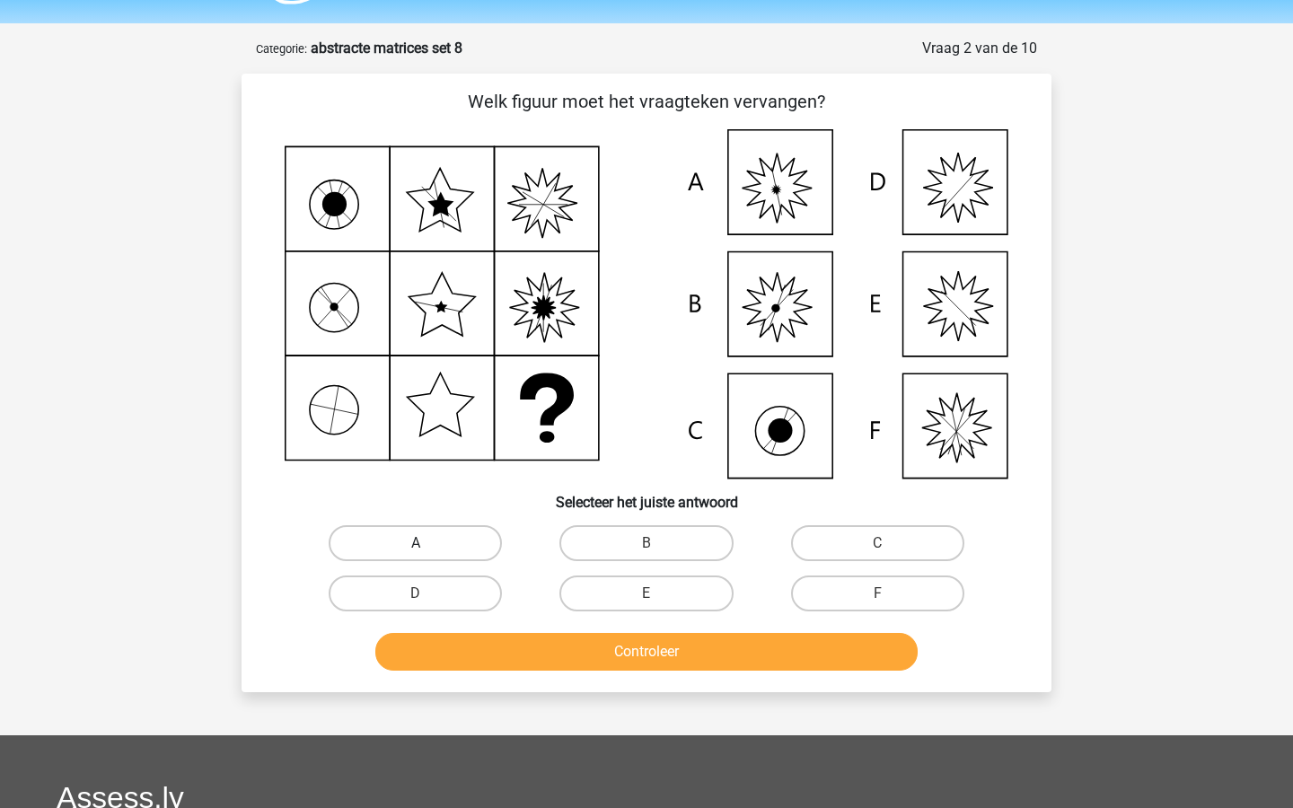
click at [378, 543] on label "A" at bounding box center [415, 543] width 173 height 36
click at [416, 543] on input "A" at bounding box center [422, 549] width 12 height 12
radio input "true"
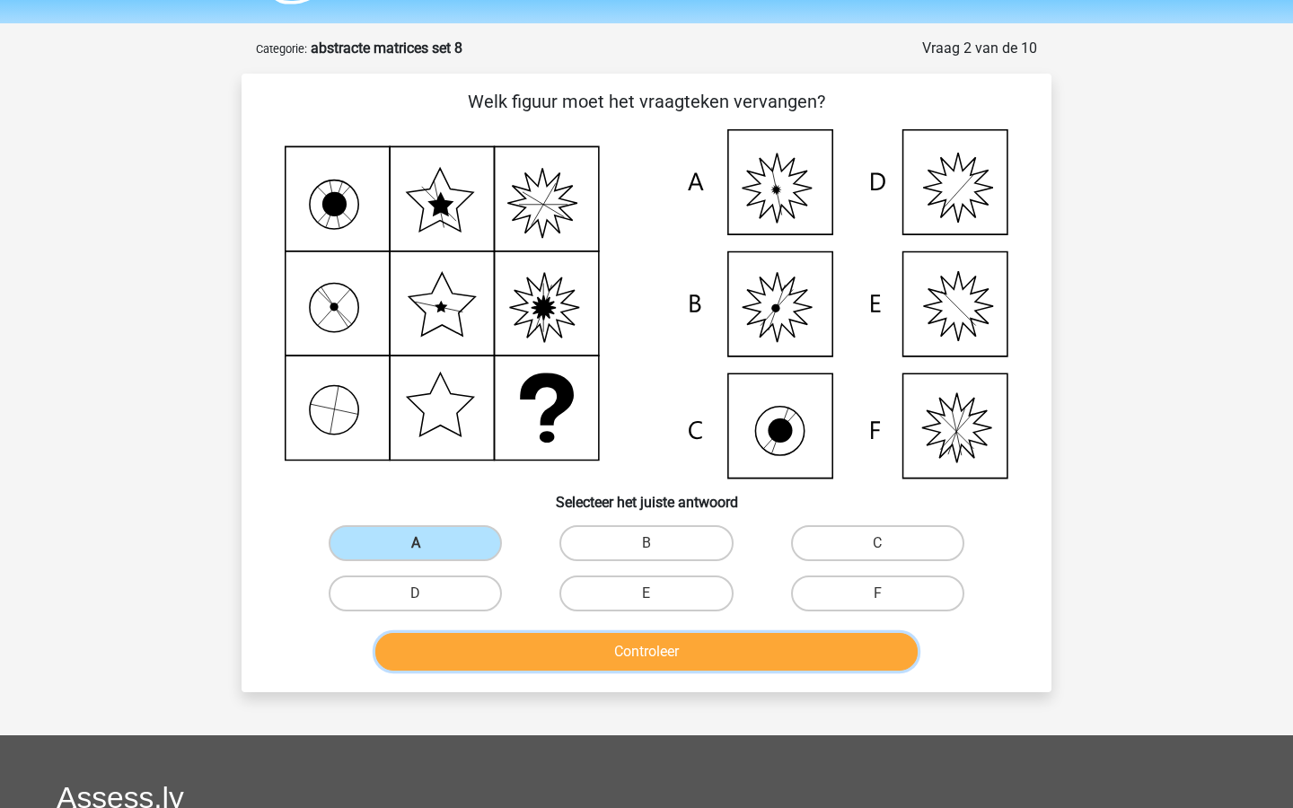
click at [560, 669] on button "Controleer" at bounding box center [646, 652] width 543 height 38
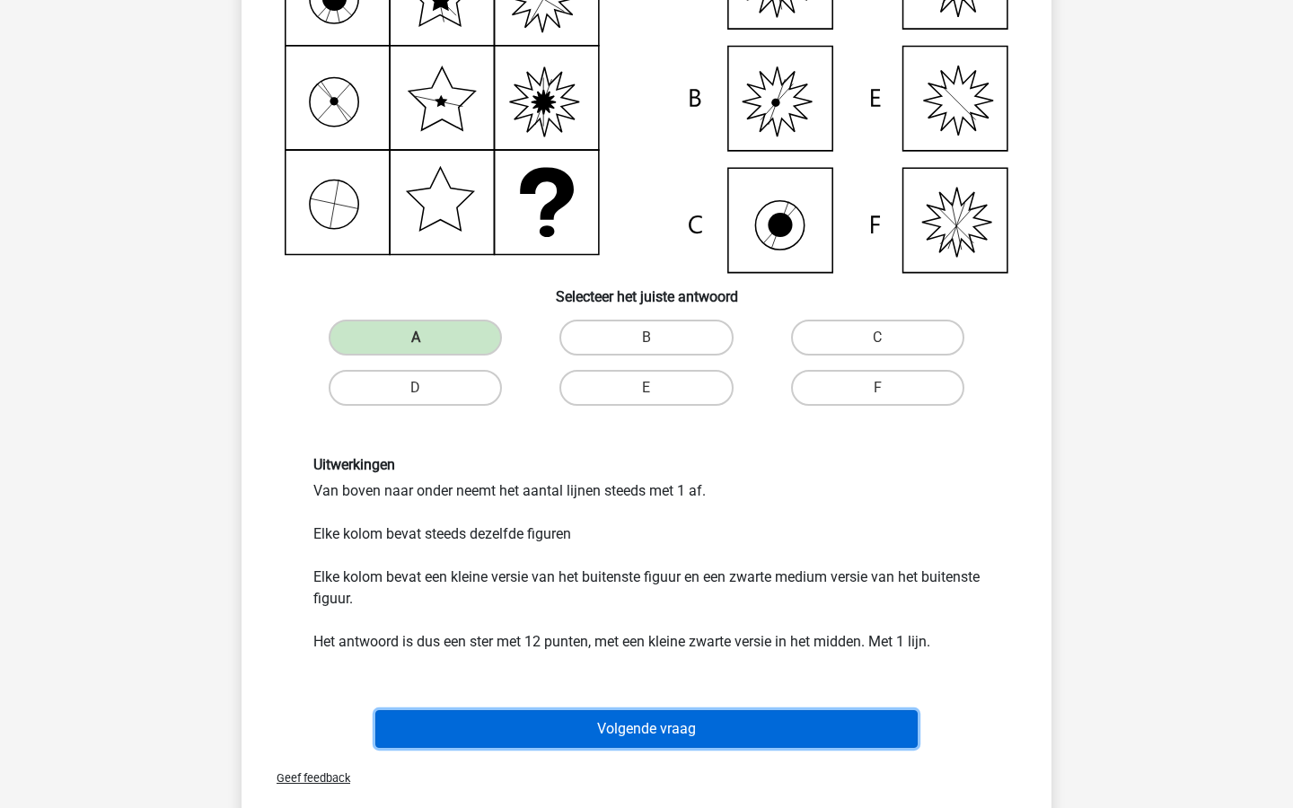
click at [549, 721] on button "Volgende vraag" at bounding box center [646, 729] width 543 height 38
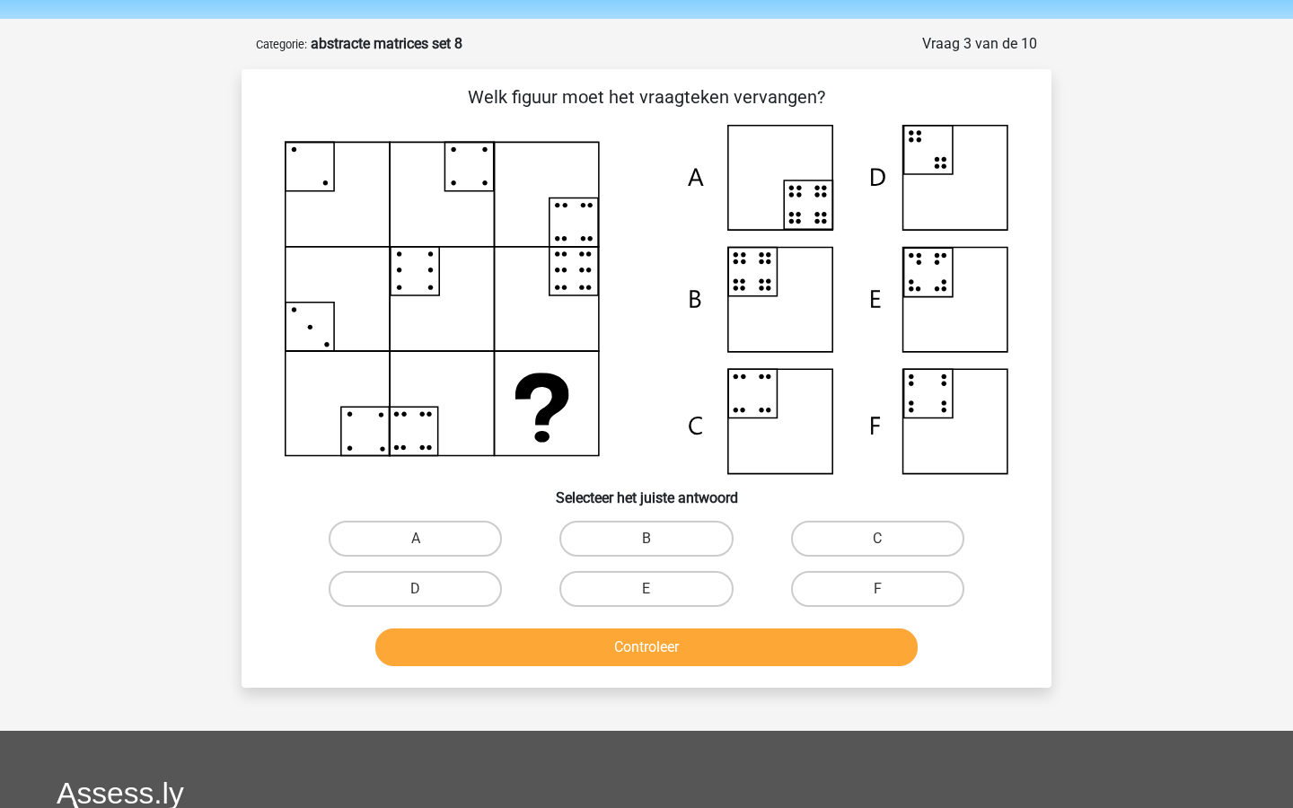
scroll to position [53, 0]
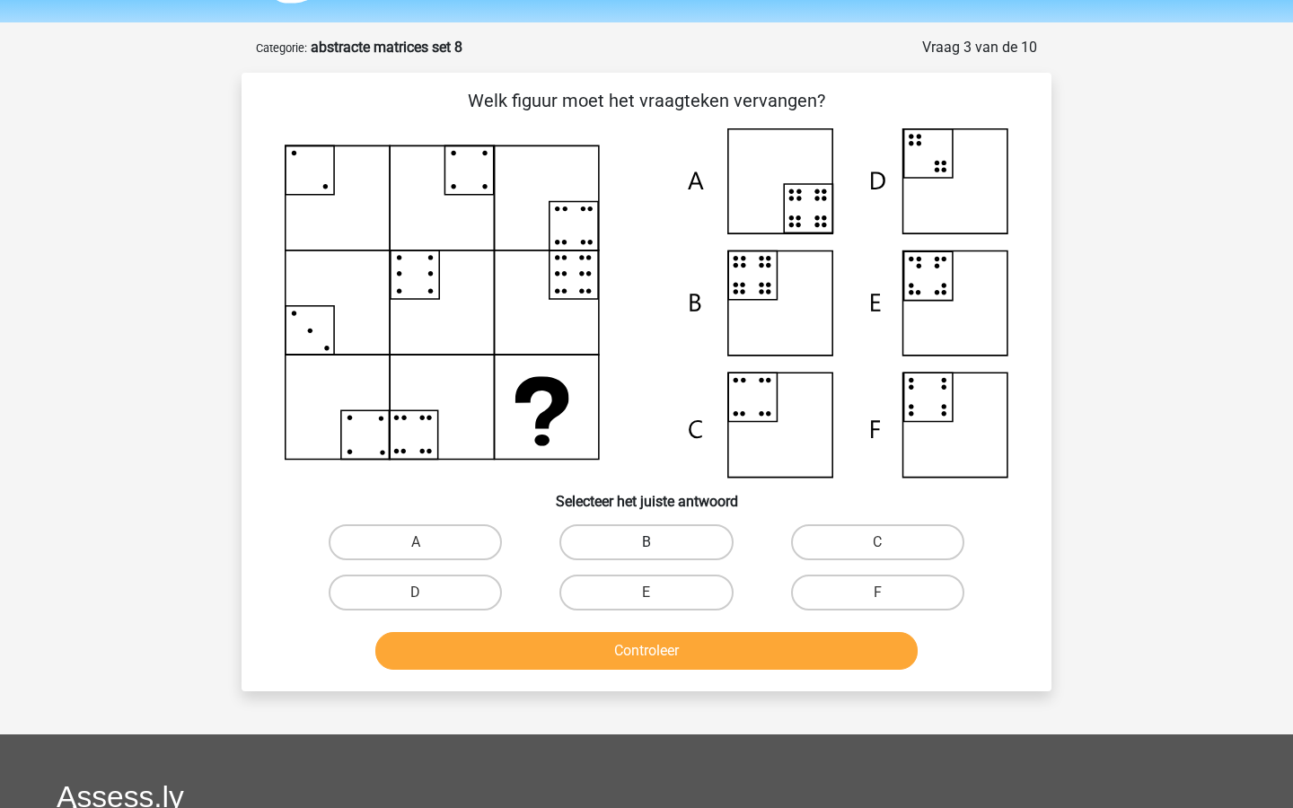
click at [595, 535] on label "B" at bounding box center [646, 543] width 173 height 36
click at [647, 542] on input "B" at bounding box center [653, 548] width 12 height 12
radio input "true"
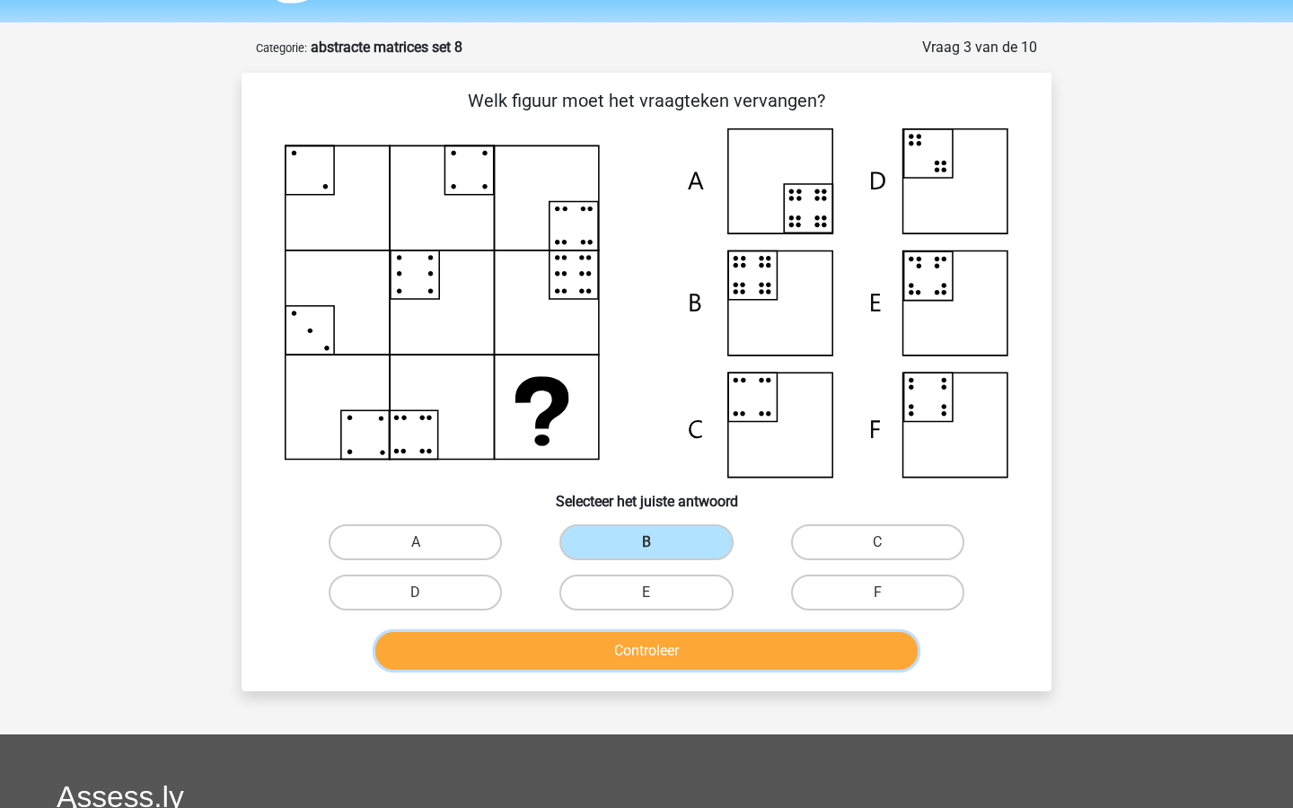
click at [615, 639] on button "Controleer" at bounding box center [646, 651] width 543 height 38
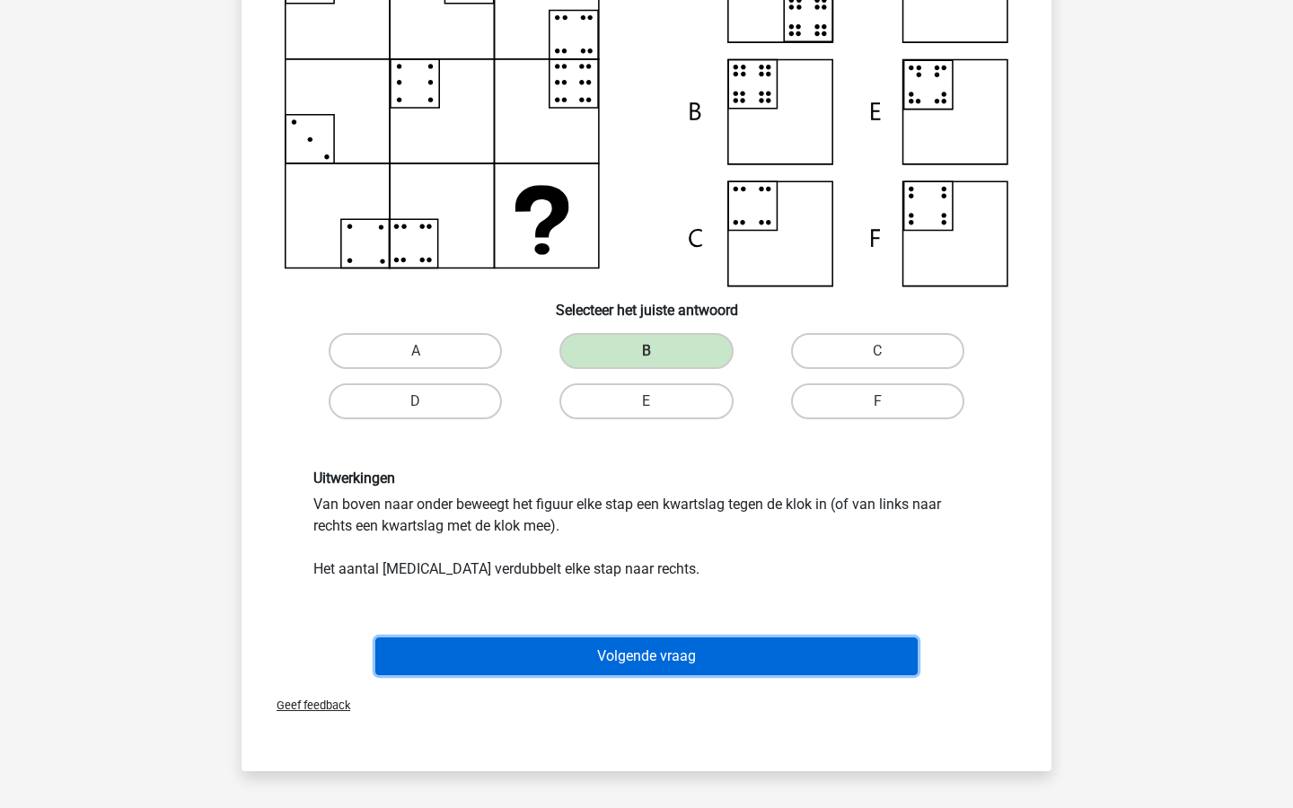
click at [616, 655] on button "Volgende vraag" at bounding box center [646, 657] width 543 height 38
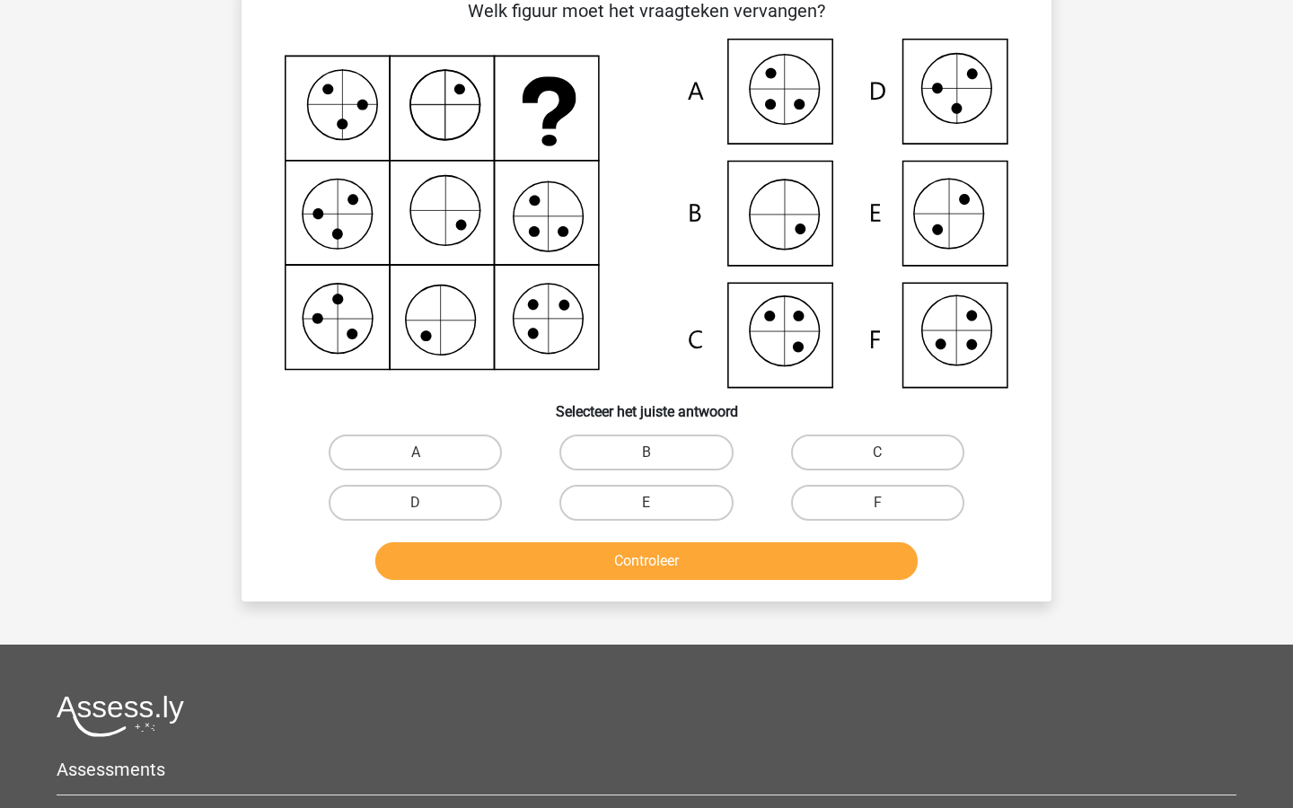
scroll to position [90, 0]
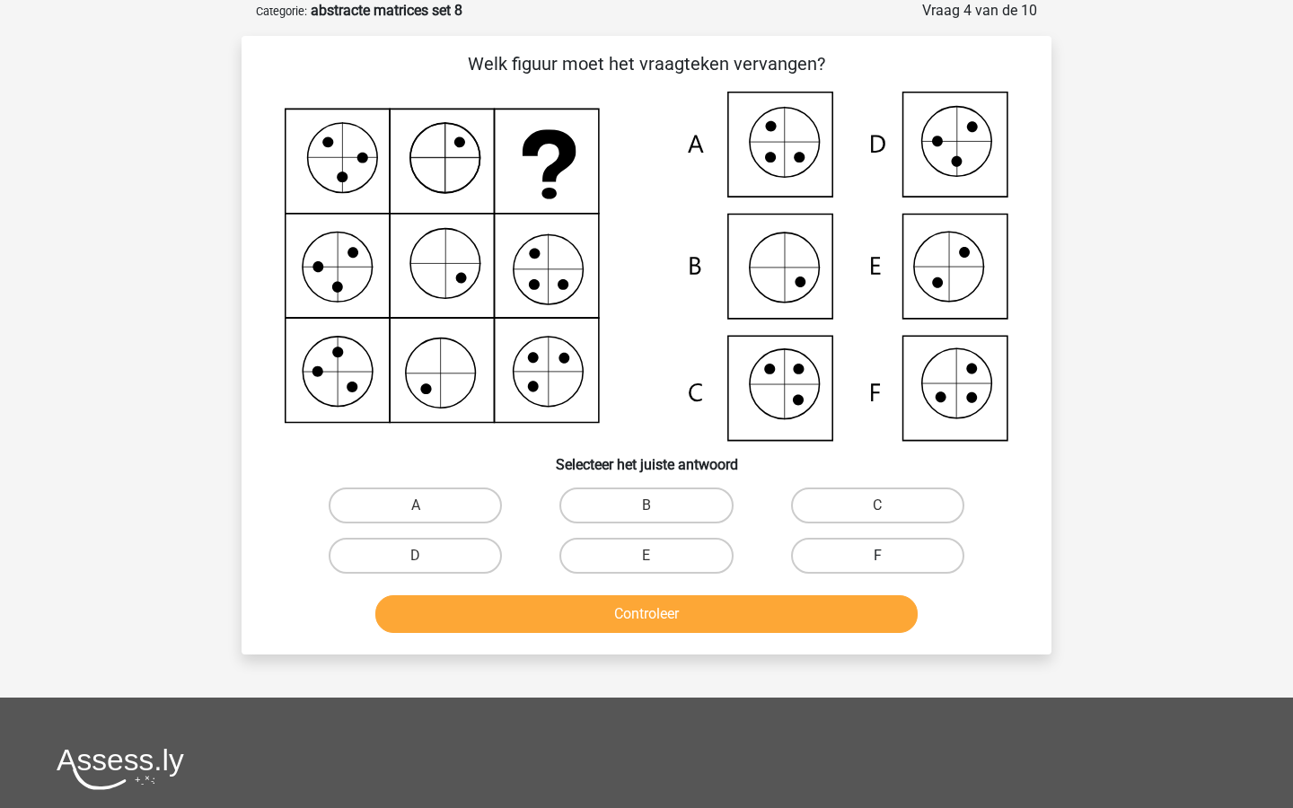
click at [872, 551] on label "F" at bounding box center [877, 556] width 173 height 36
click at [878, 556] on input "F" at bounding box center [884, 562] width 12 height 12
radio input "true"
click at [852, 590] on div "Controleer" at bounding box center [646, 610] width 753 height 59
click at [846, 619] on button "Controleer" at bounding box center [646, 614] width 543 height 38
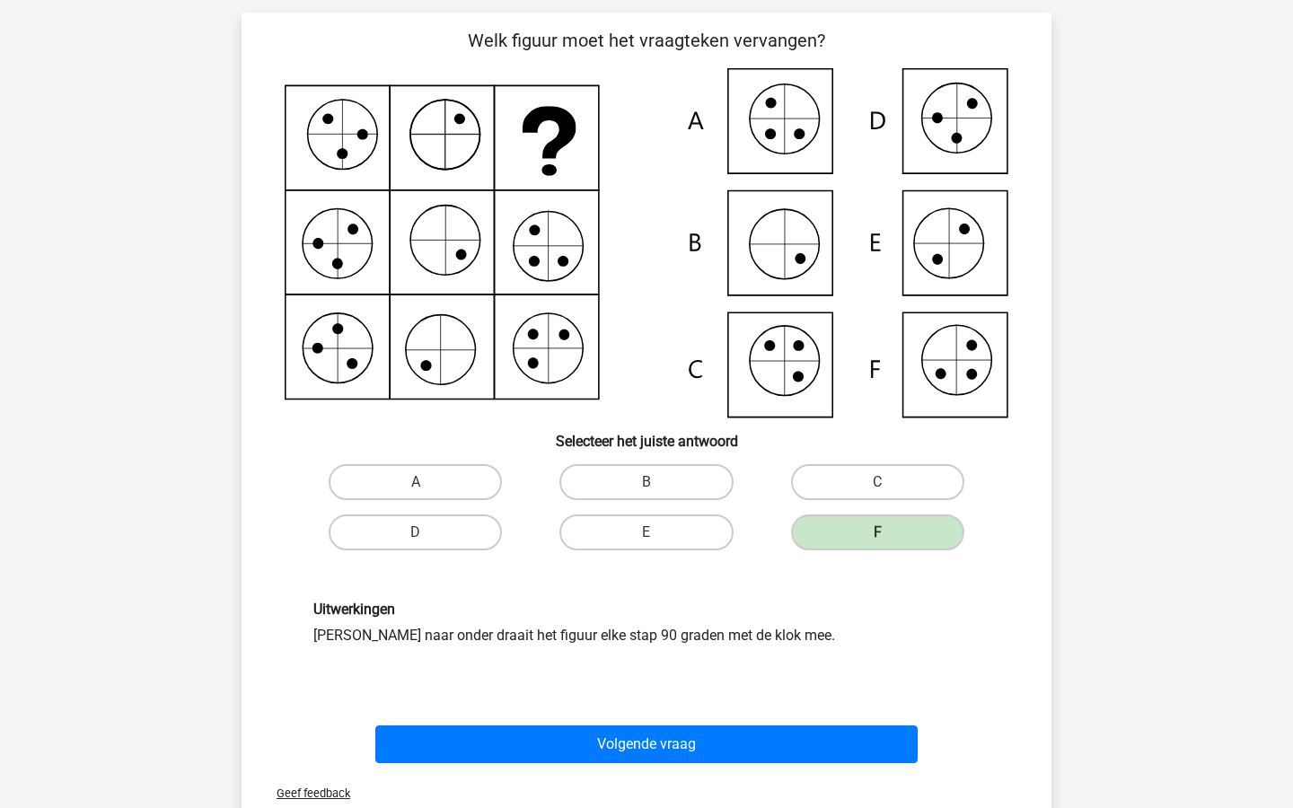
scroll to position [135, 0]
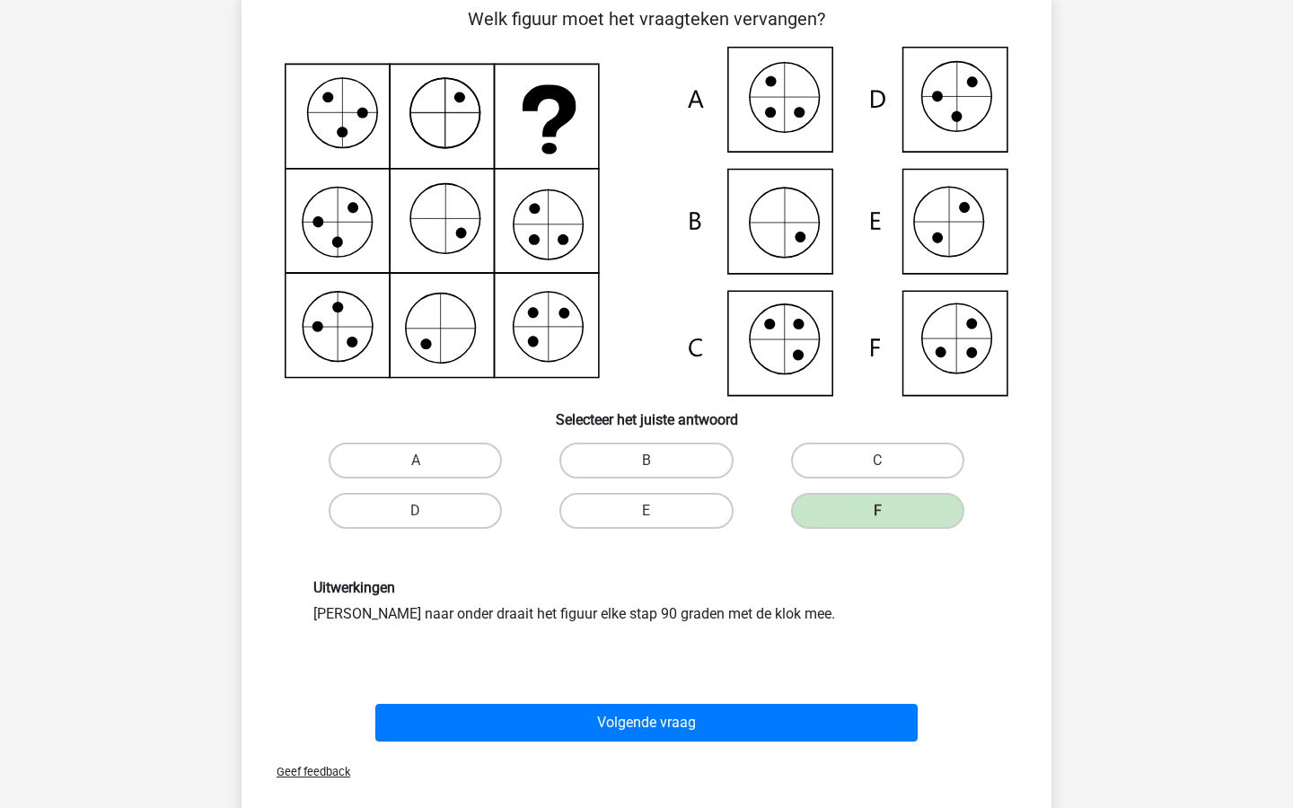
click at [815, 693] on div "Volgende vraag" at bounding box center [646, 719] width 753 height 59
click at [815, 702] on div "Volgende vraag" at bounding box center [646, 719] width 753 height 59
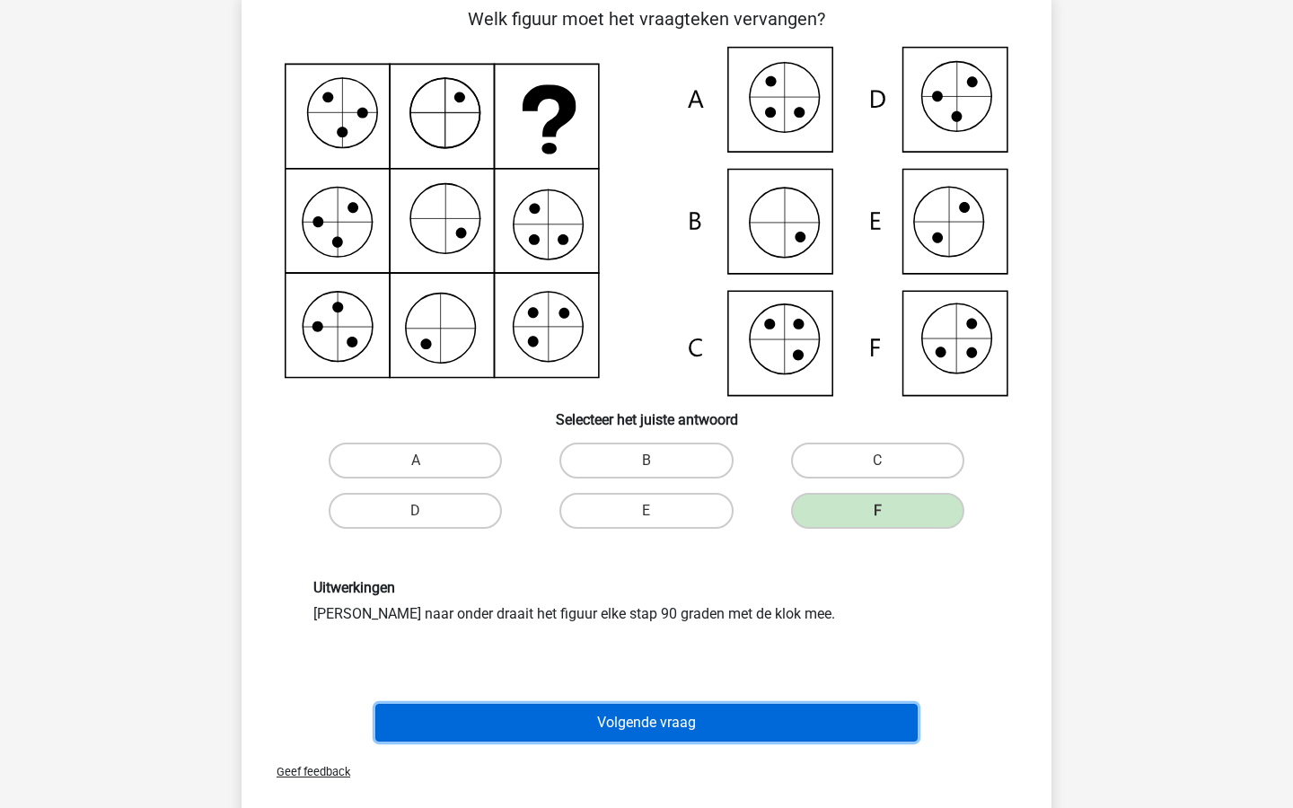
click at [809, 726] on button "Volgende vraag" at bounding box center [646, 723] width 543 height 38
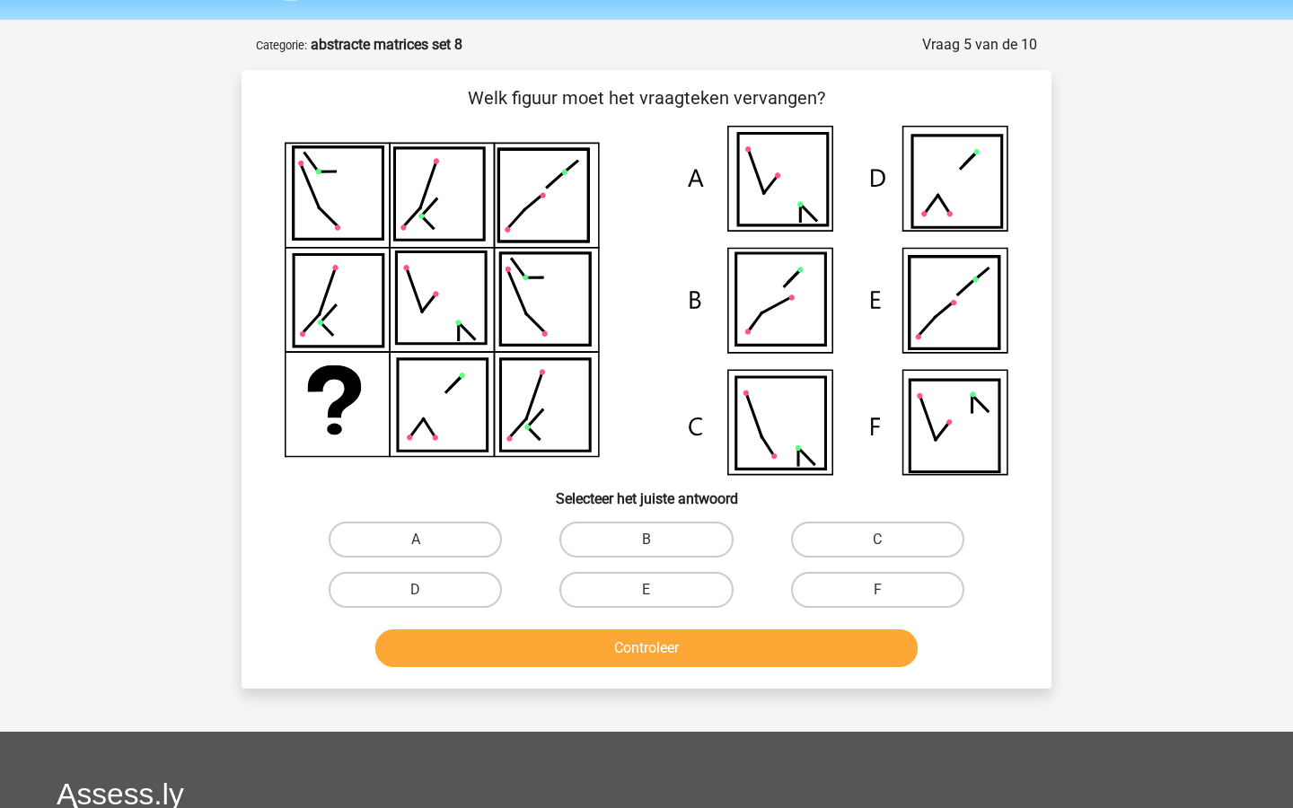
scroll to position [55, 0]
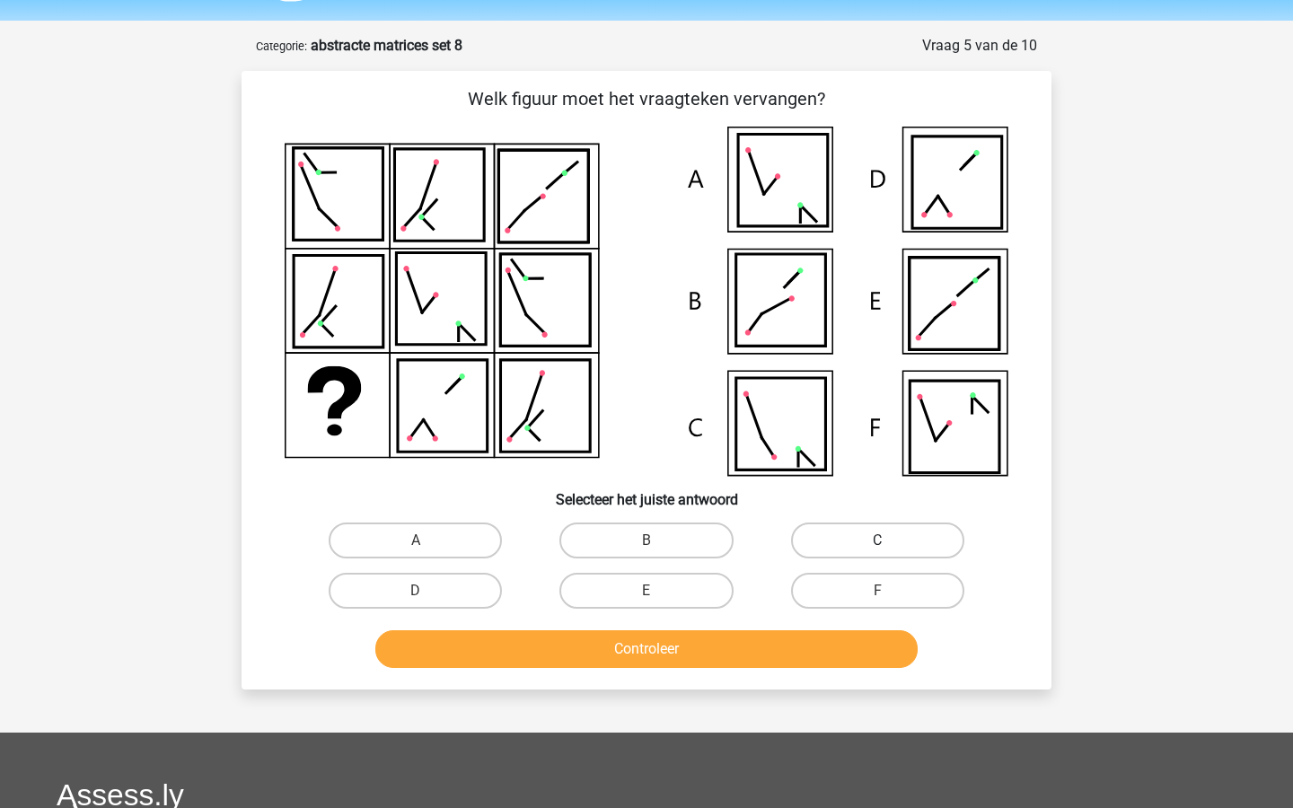
click at [844, 551] on label "C" at bounding box center [877, 541] width 173 height 36
click at [878, 551] on input "C" at bounding box center [884, 547] width 12 height 12
radio input "true"
click at [728, 631] on div "Controleer" at bounding box center [646, 653] width 693 height 45
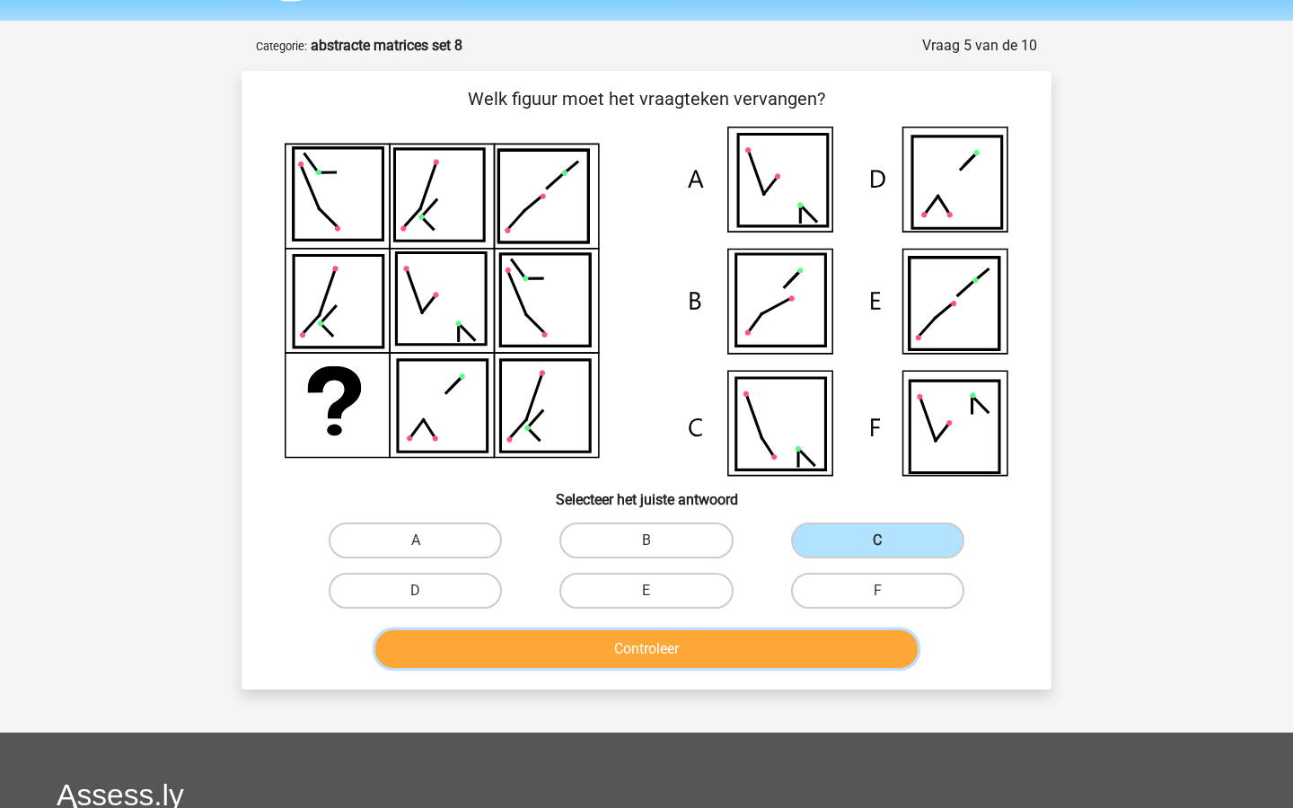
click at [726, 636] on button "Controleer" at bounding box center [646, 650] width 543 height 38
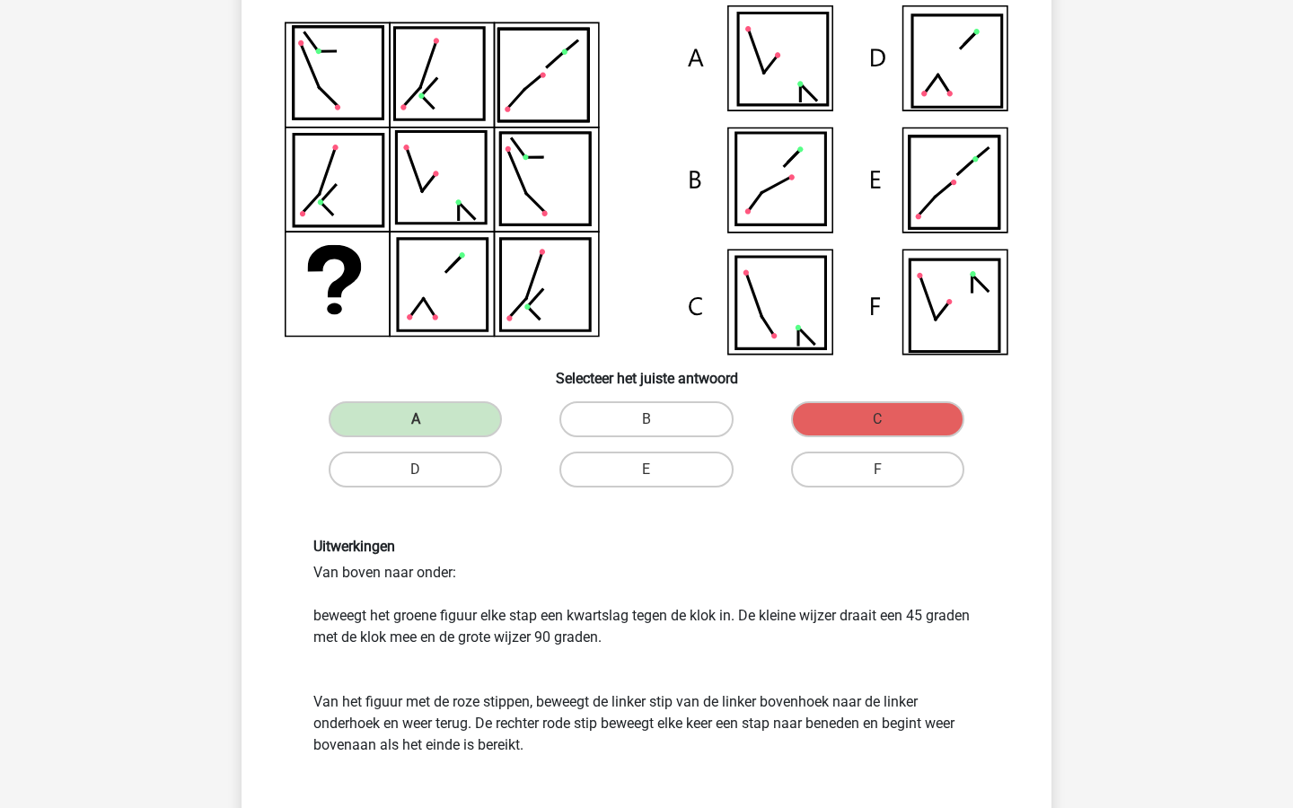
scroll to position [182, 0]
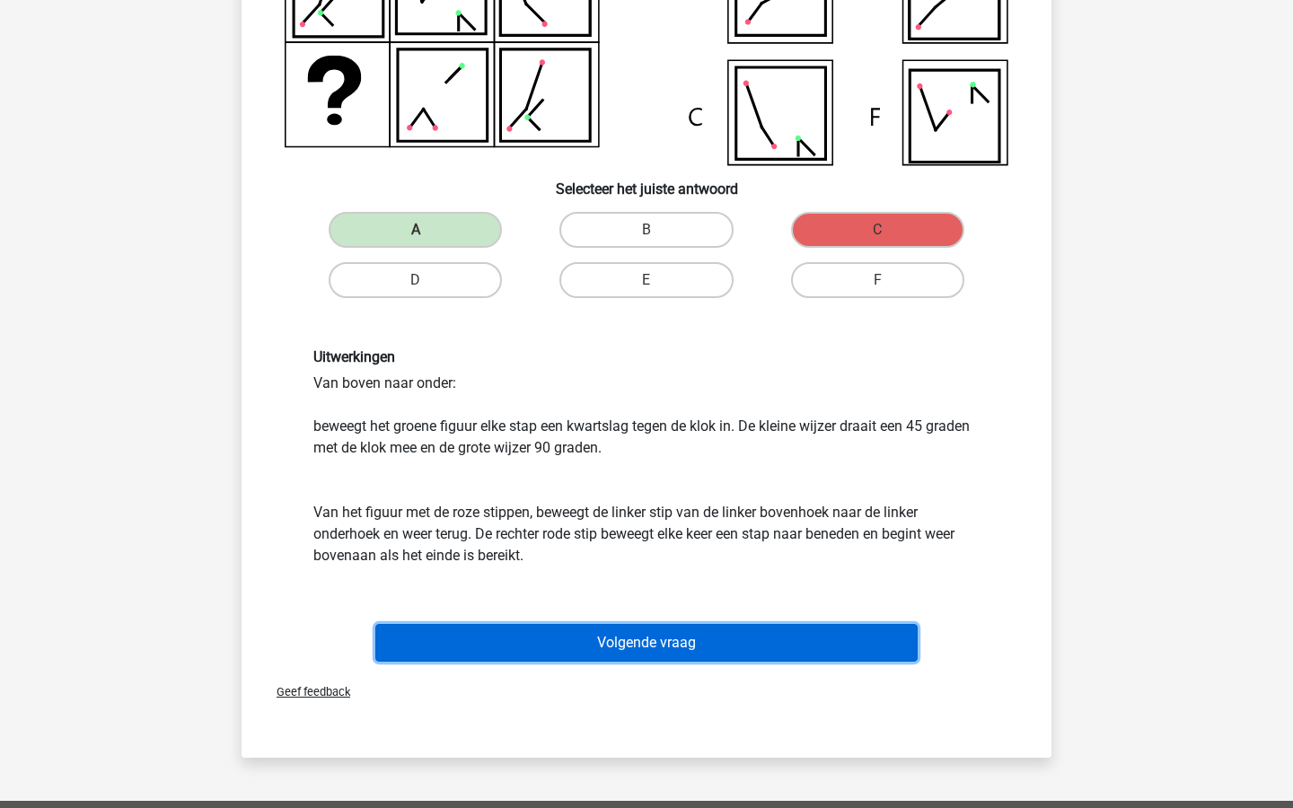
click at [723, 642] on button "Volgende vraag" at bounding box center [646, 643] width 543 height 38
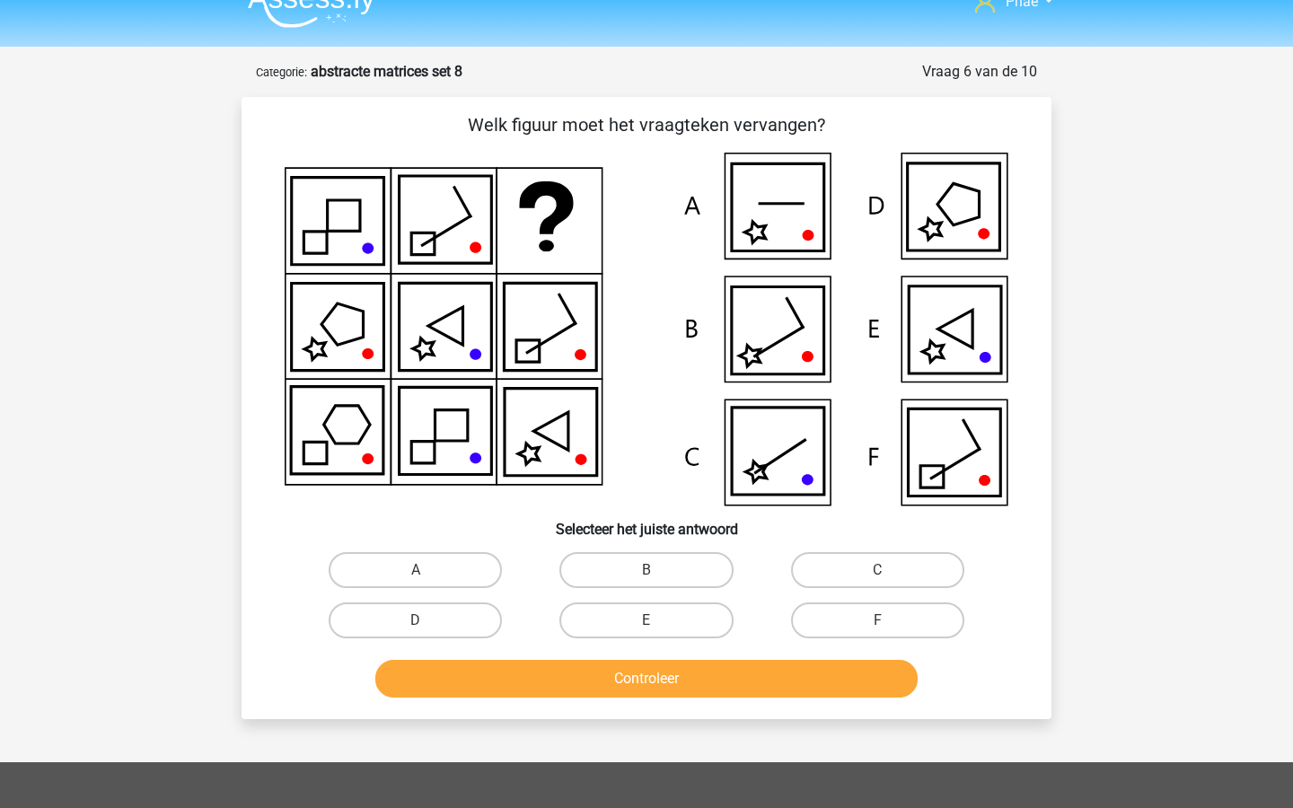
scroll to position [28, 0]
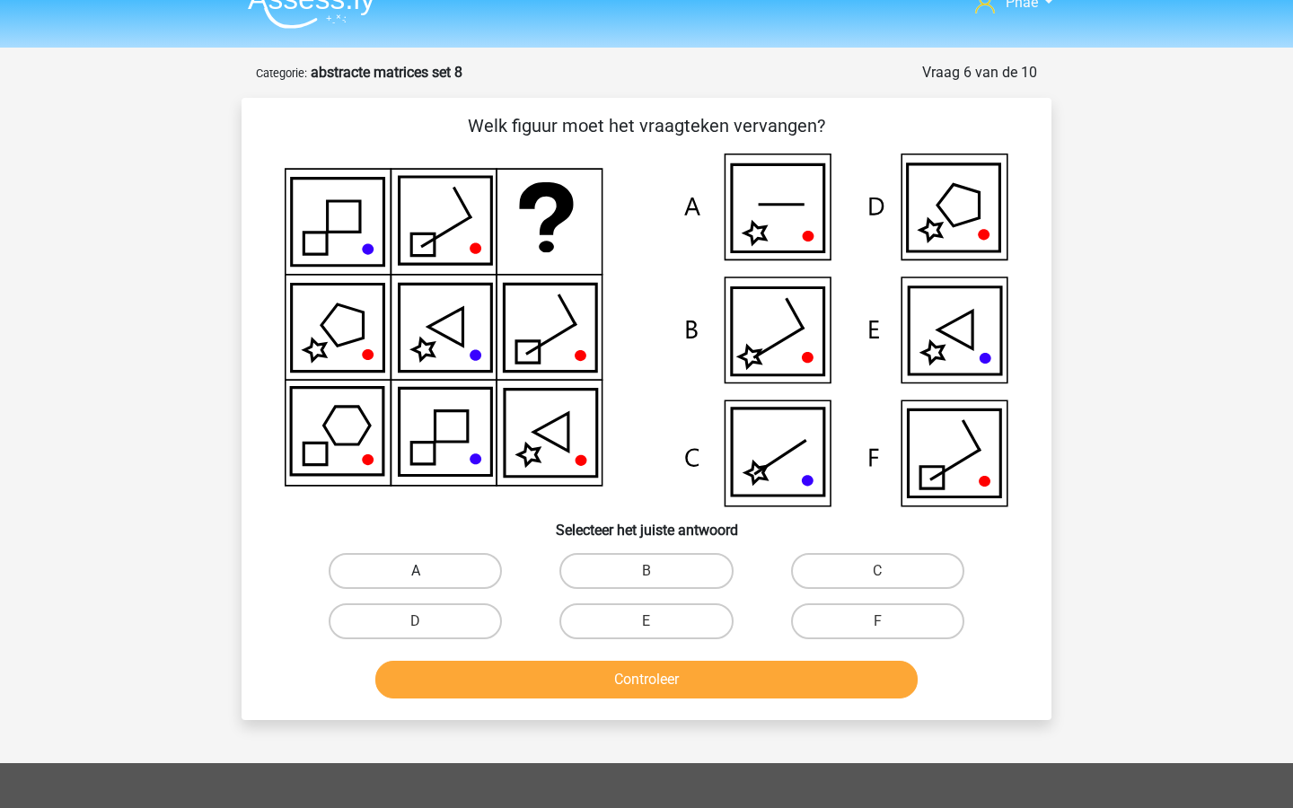
click at [464, 580] on label "A" at bounding box center [415, 571] width 173 height 36
click at [428, 580] on input "A" at bounding box center [422, 577] width 12 height 12
radio input "true"
click at [559, 653] on div "Controleer" at bounding box center [646, 676] width 753 height 59
click at [563, 676] on button "Controleer" at bounding box center [646, 680] width 543 height 38
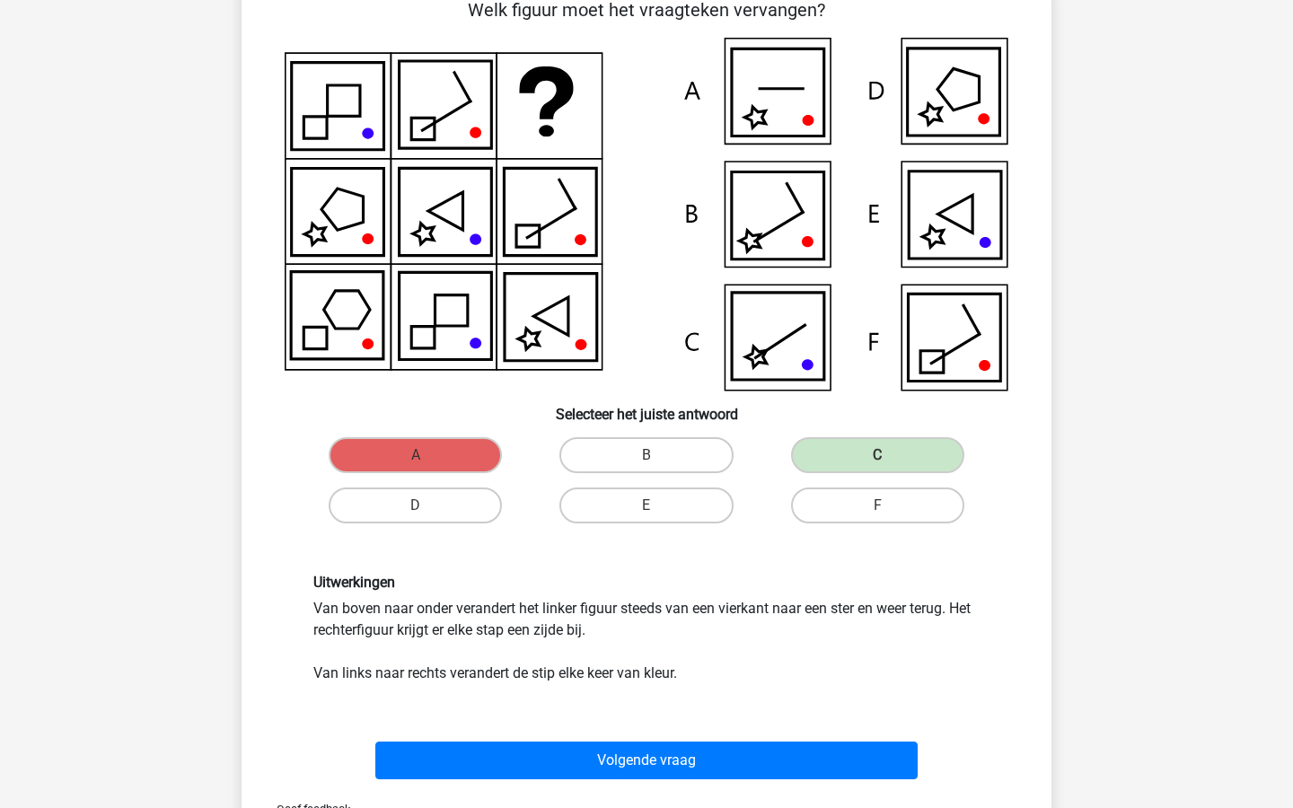
scroll to position [146, 0]
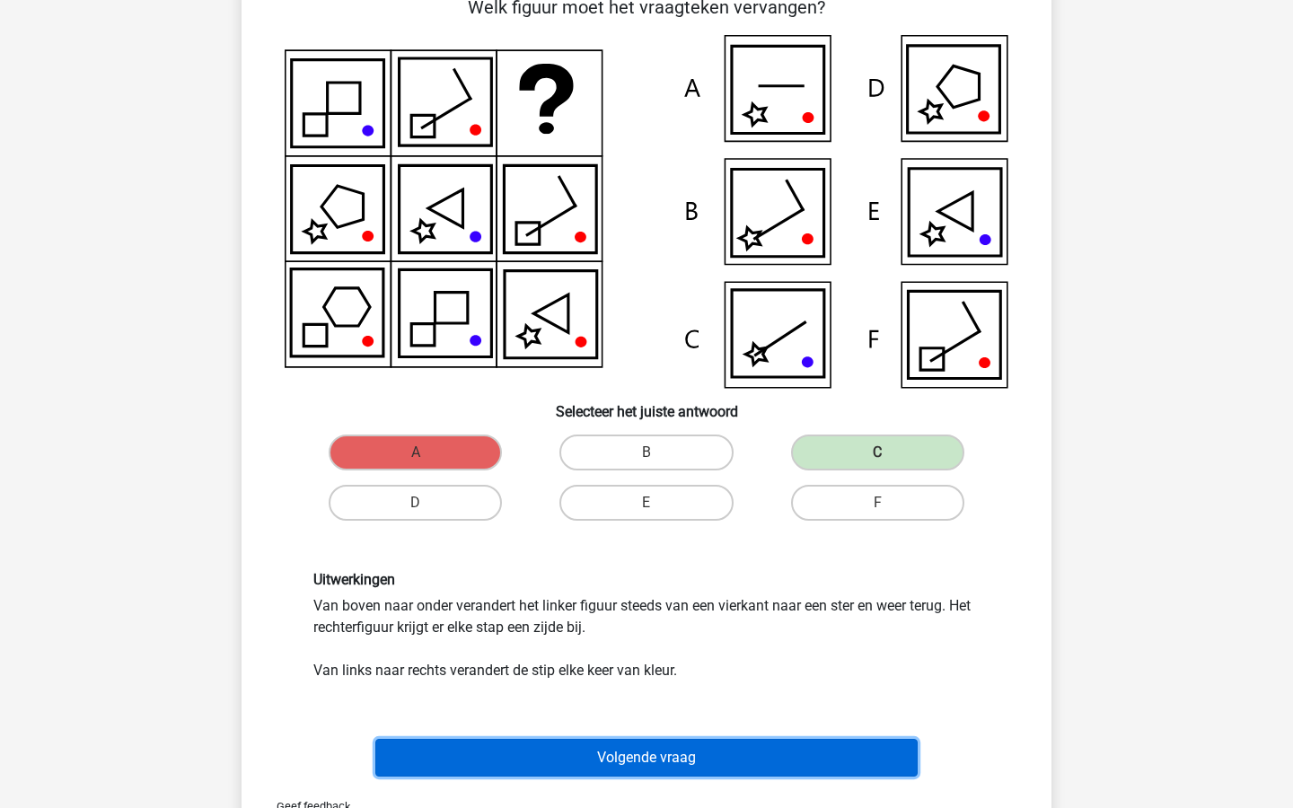
click at [582, 744] on button "Volgende vraag" at bounding box center [646, 758] width 543 height 38
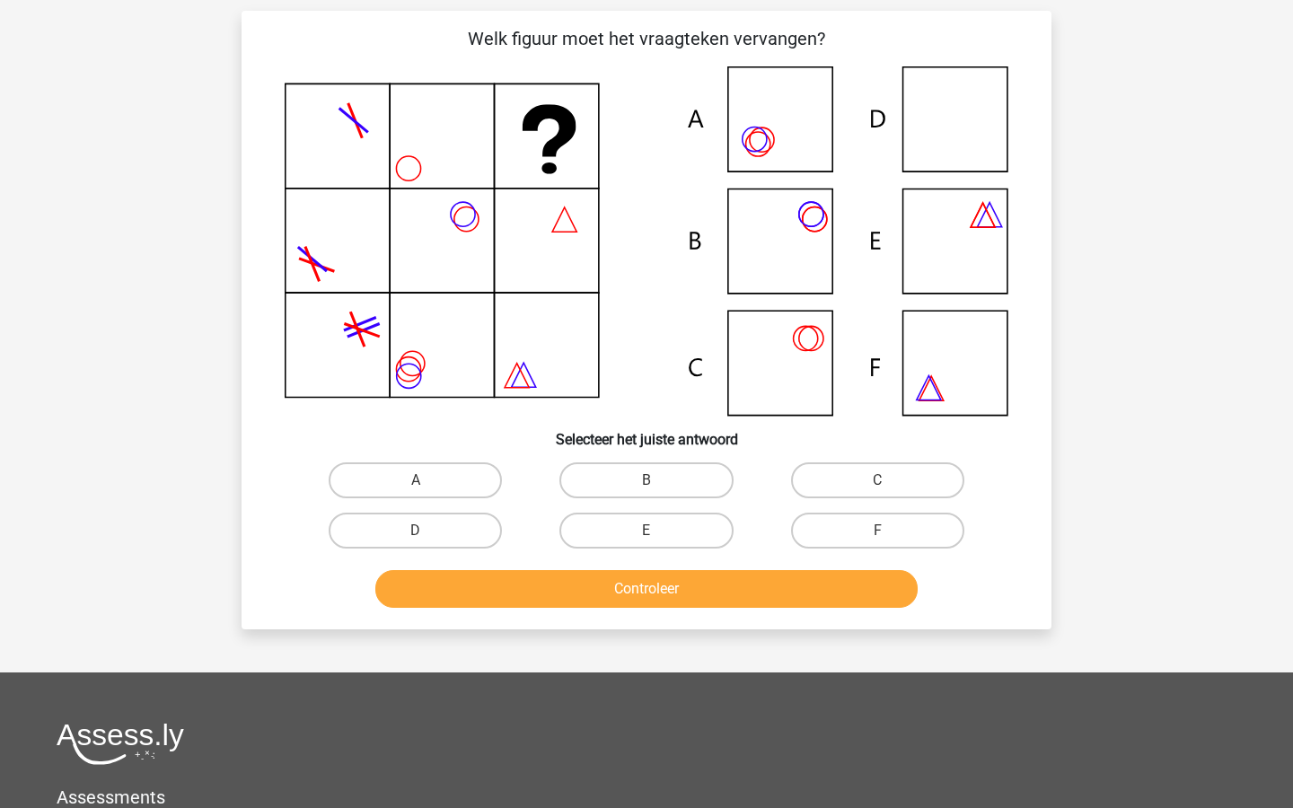
scroll to position [90, 0]
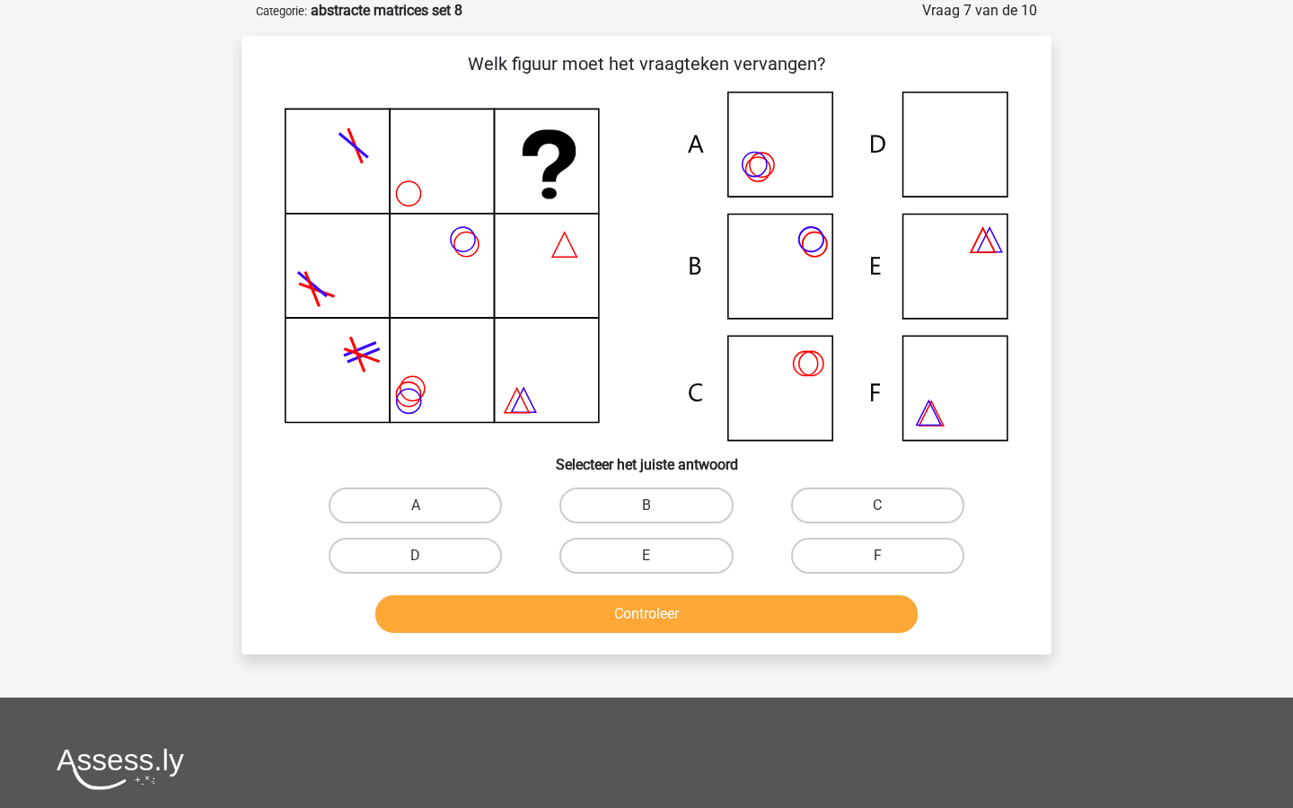
click at [931, 374] on icon at bounding box center [647, 266] width 724 height 349
click at [830, 538] on label "F" at bounding box center [877, 556] width 173 height 36
click at [878, 556] on input "F" at bounding box center [884, 562] width 12 height 12
radio input "true"
click at [810, 610] on button "Controleer" at bounding box center [646, 614] width 543 height 38
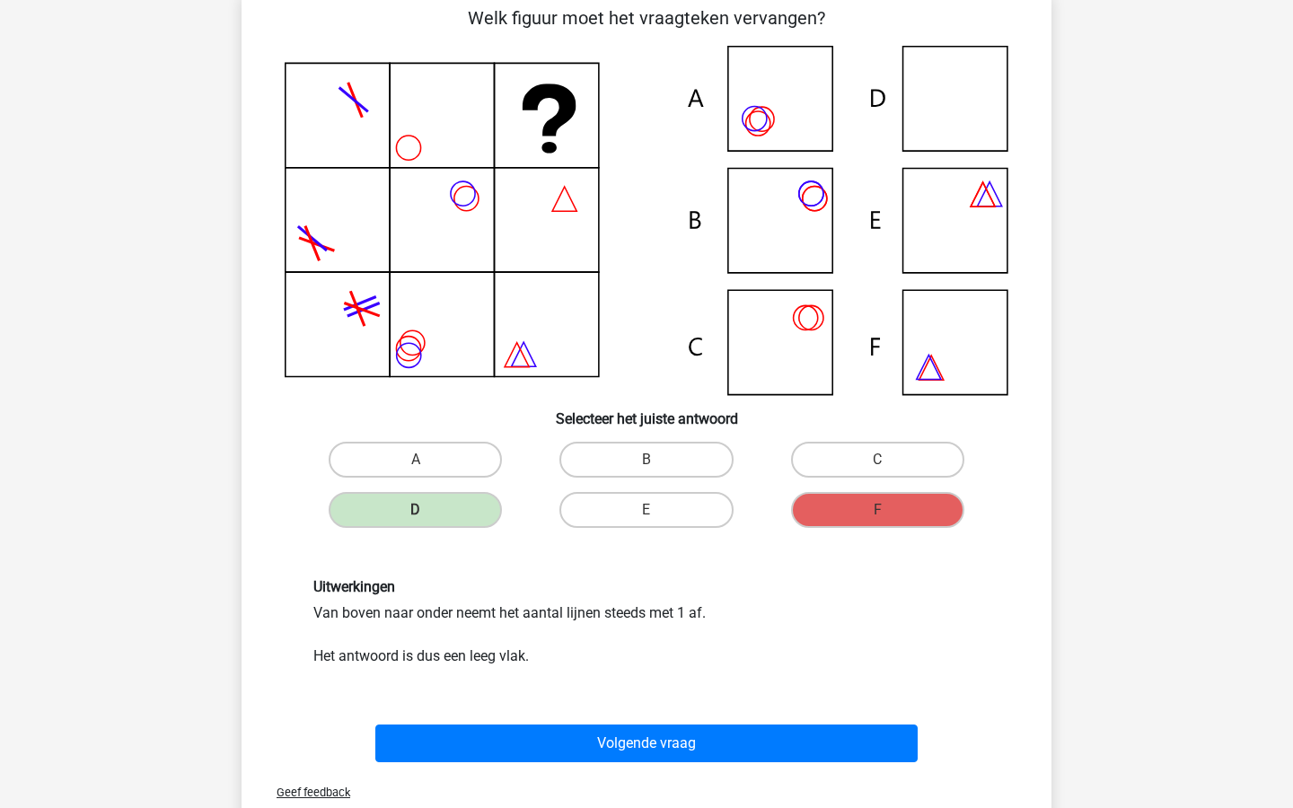
scroll to position [143, 0]
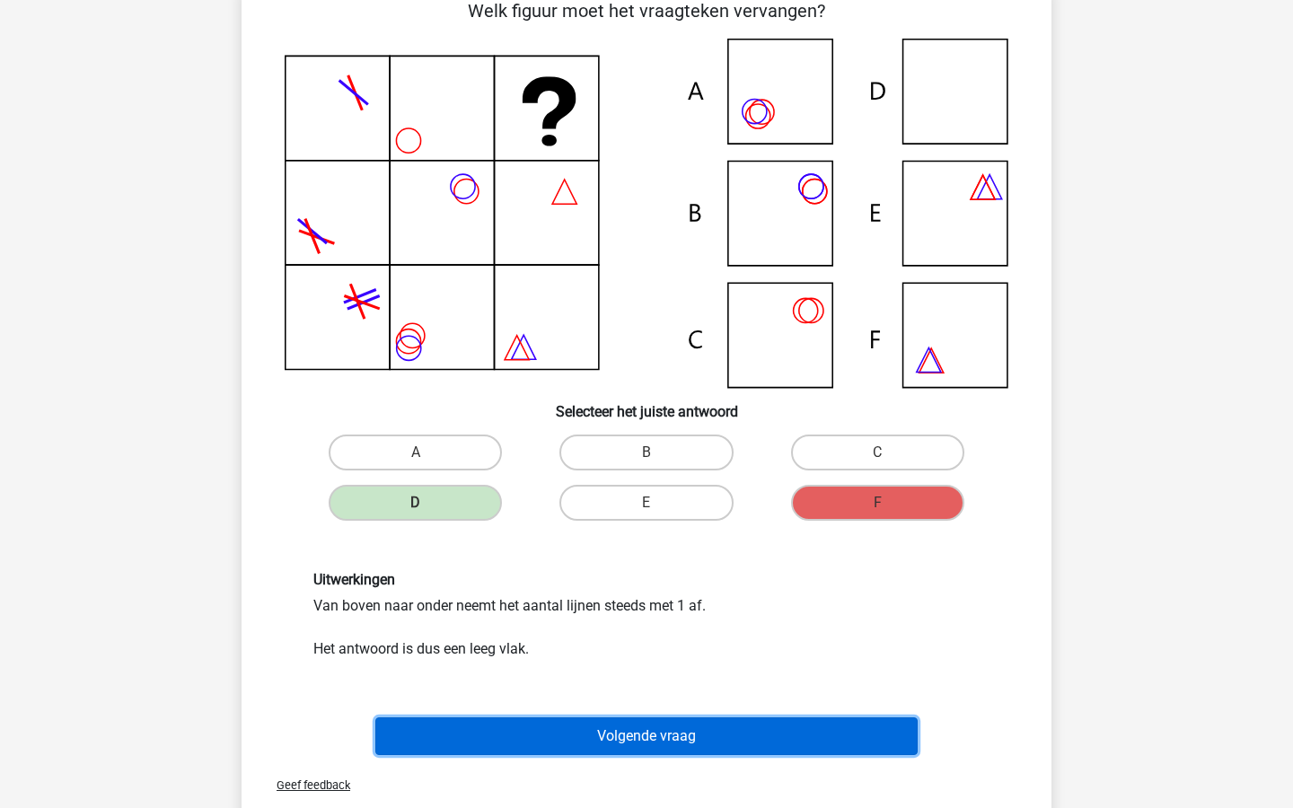
click at [770, 739] on button "Volgende vraag" at bounding box center [646, 737] width 543 height 38
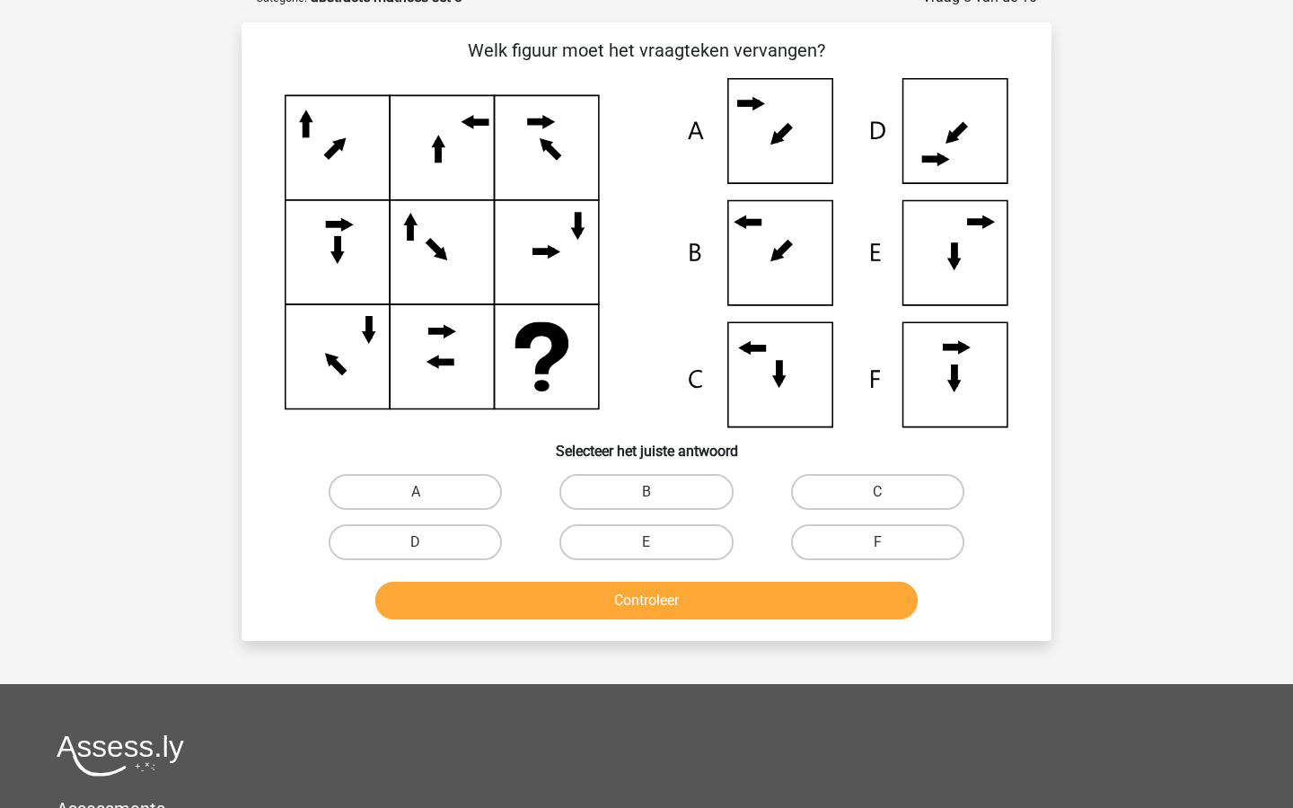
scroll to position [90, 0]
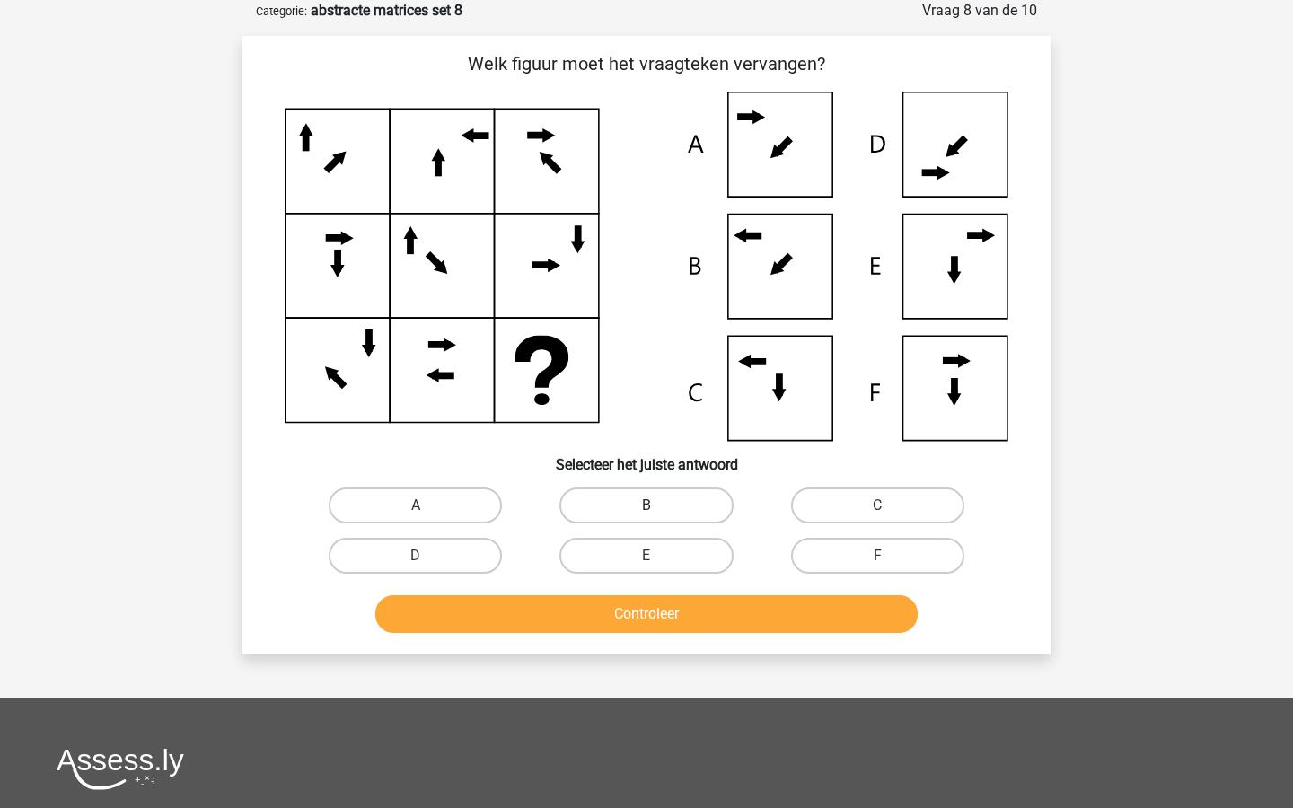
click at [627, 506] on label "B" at bounding box center [646, 506] width 173 height 36
click at [647, 506] on input "B" at bounding box center [653, 512] width 12 height 12
radio input "true"
click at [644, 616] on button "Controleer" at bounding box center [646, 614] width 543 height 38
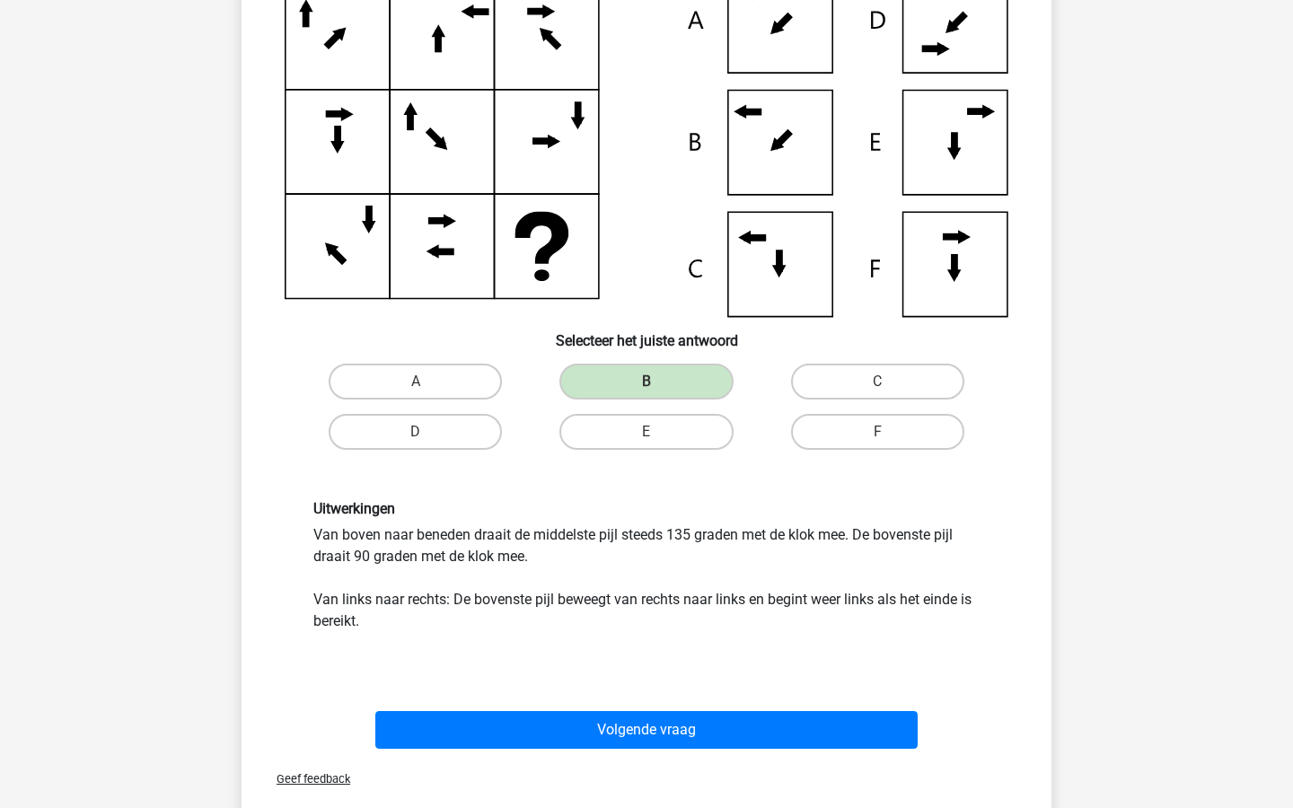
scroll to position [215, 0]
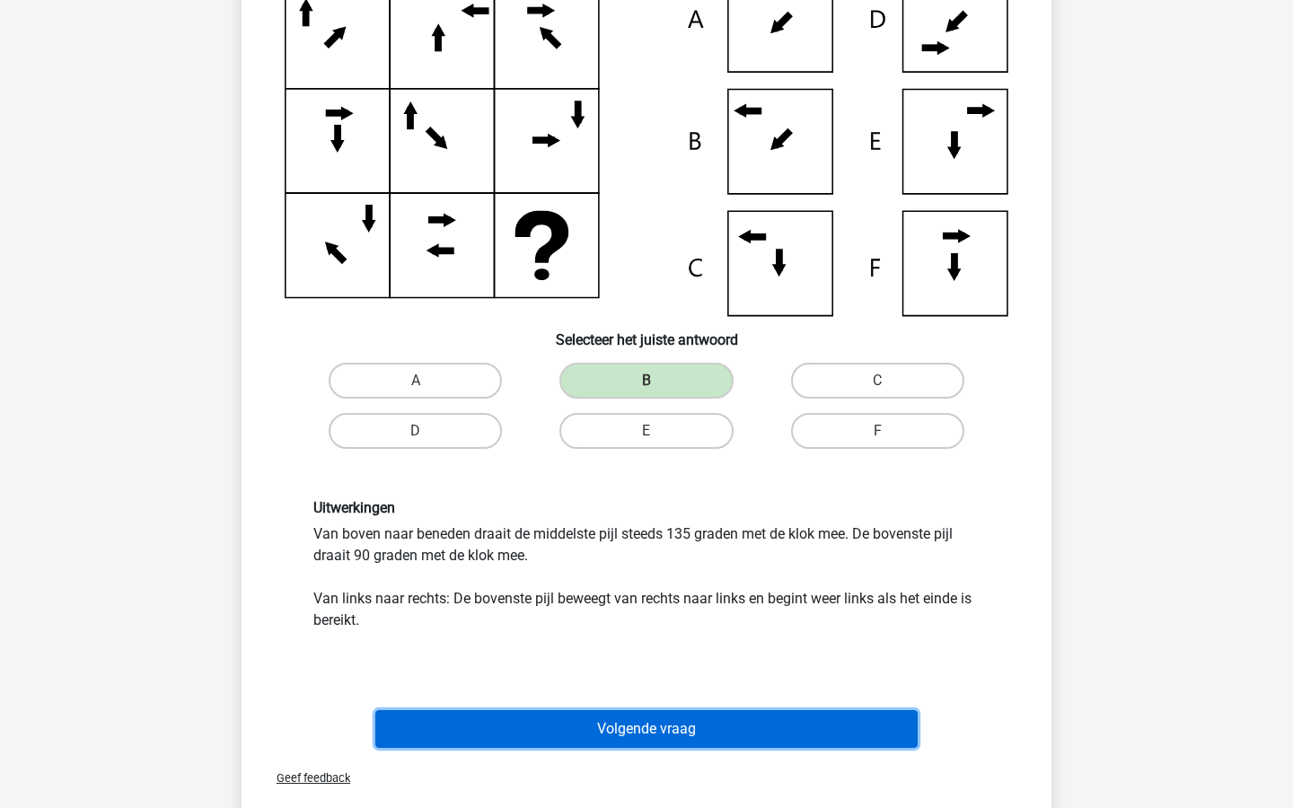
click at [677, 729] on button "Volgende vraag" at bounding box center [646, 729] width 543 height 38
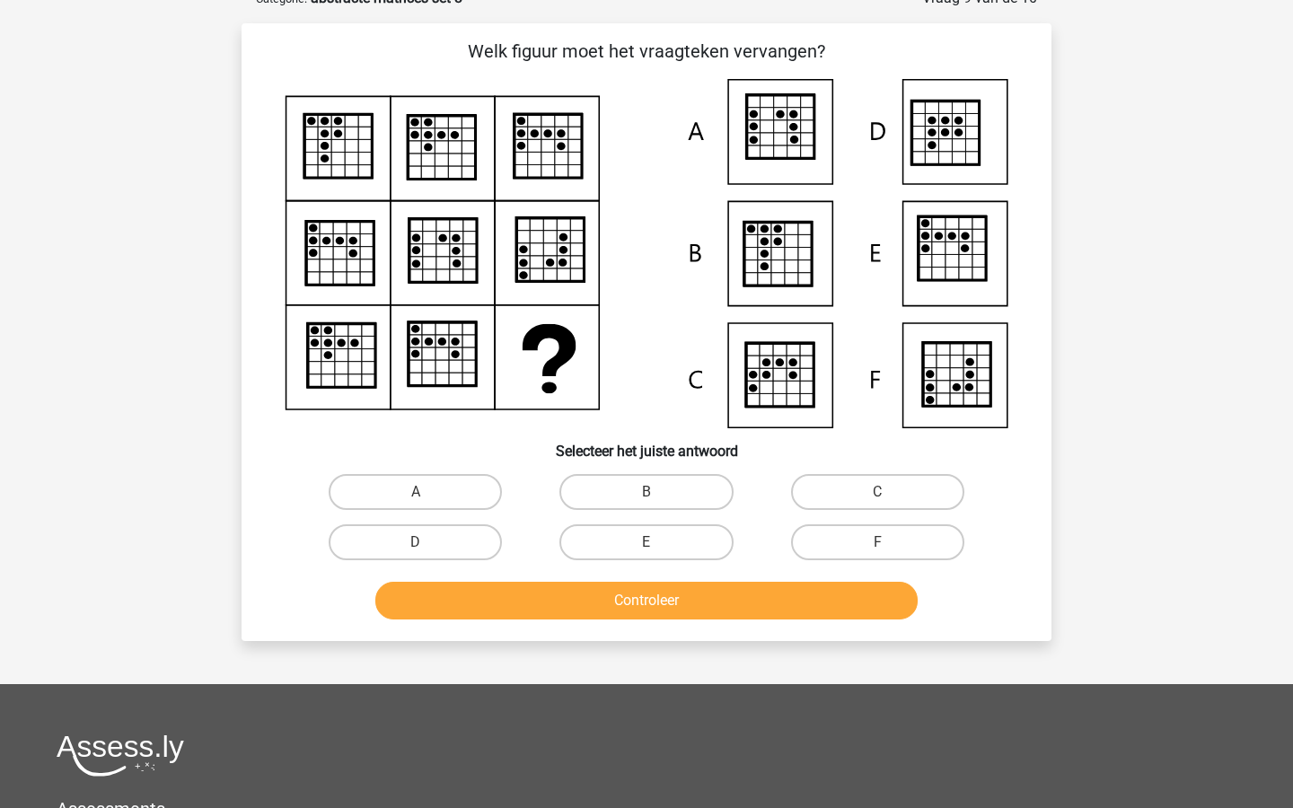
scroll to position [90, 0]
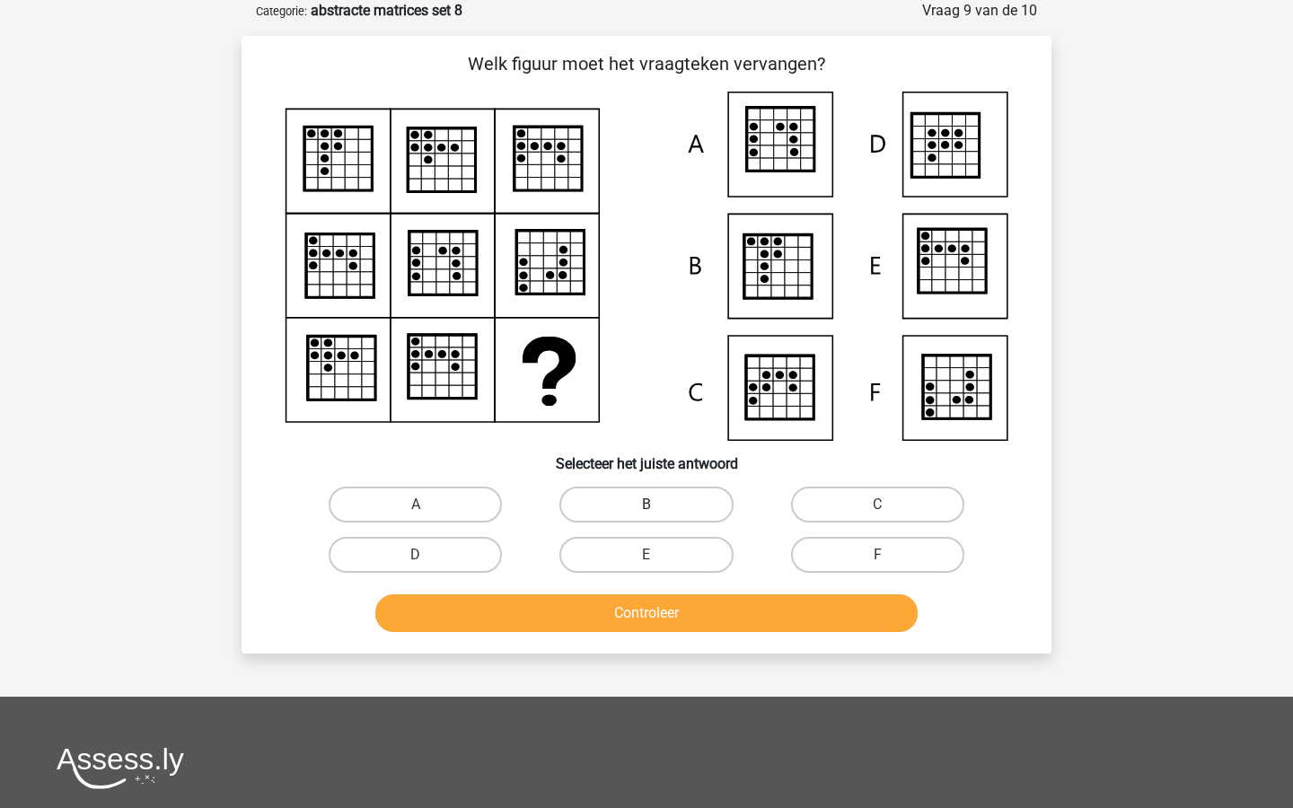
click at [594, 507] on label "B" at bounding box center [646, 505] width 173 height 36
click at [647, 507] on input "B" at bounding box center [653, 511] width 12 height 12
radio input "true"
click at [593, 623] on button "Controleer" at bounding box center [646, 614] width 543 height 38
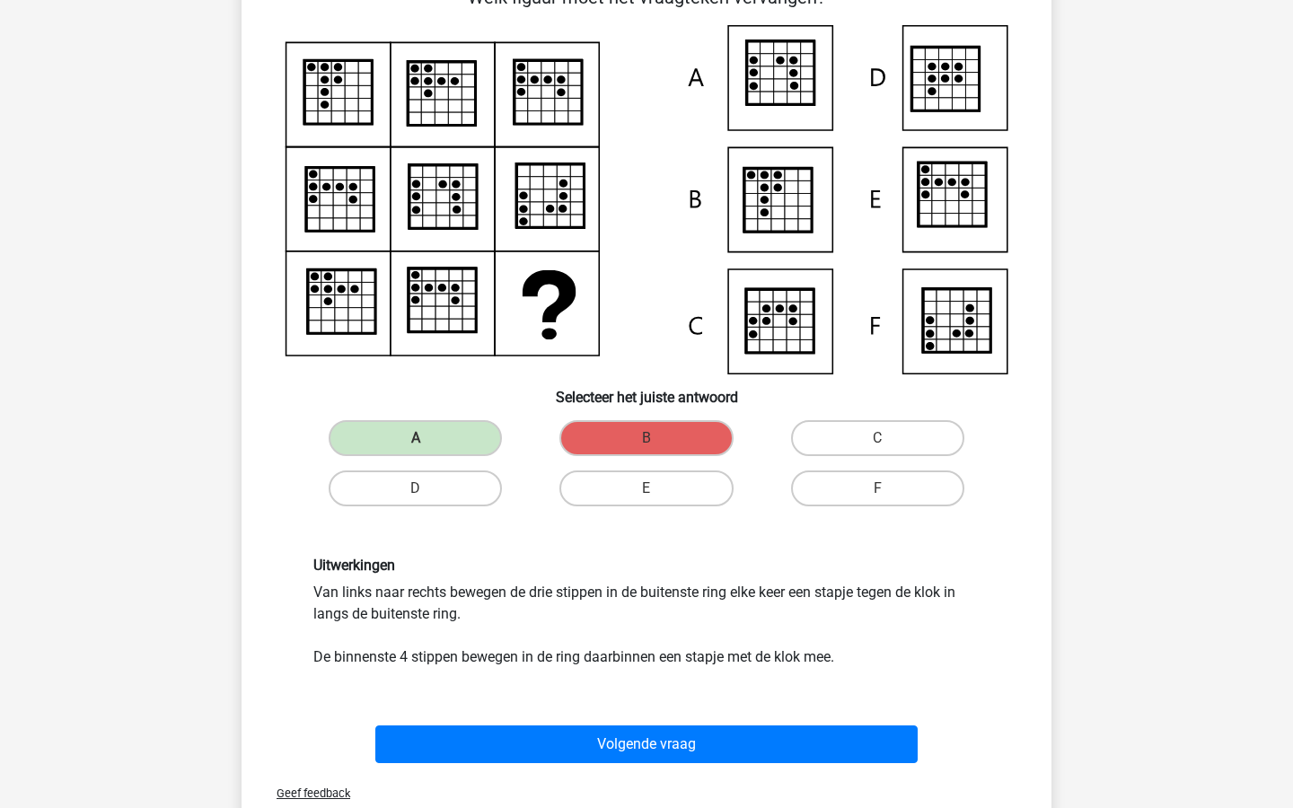
scroll to position [159, 0]
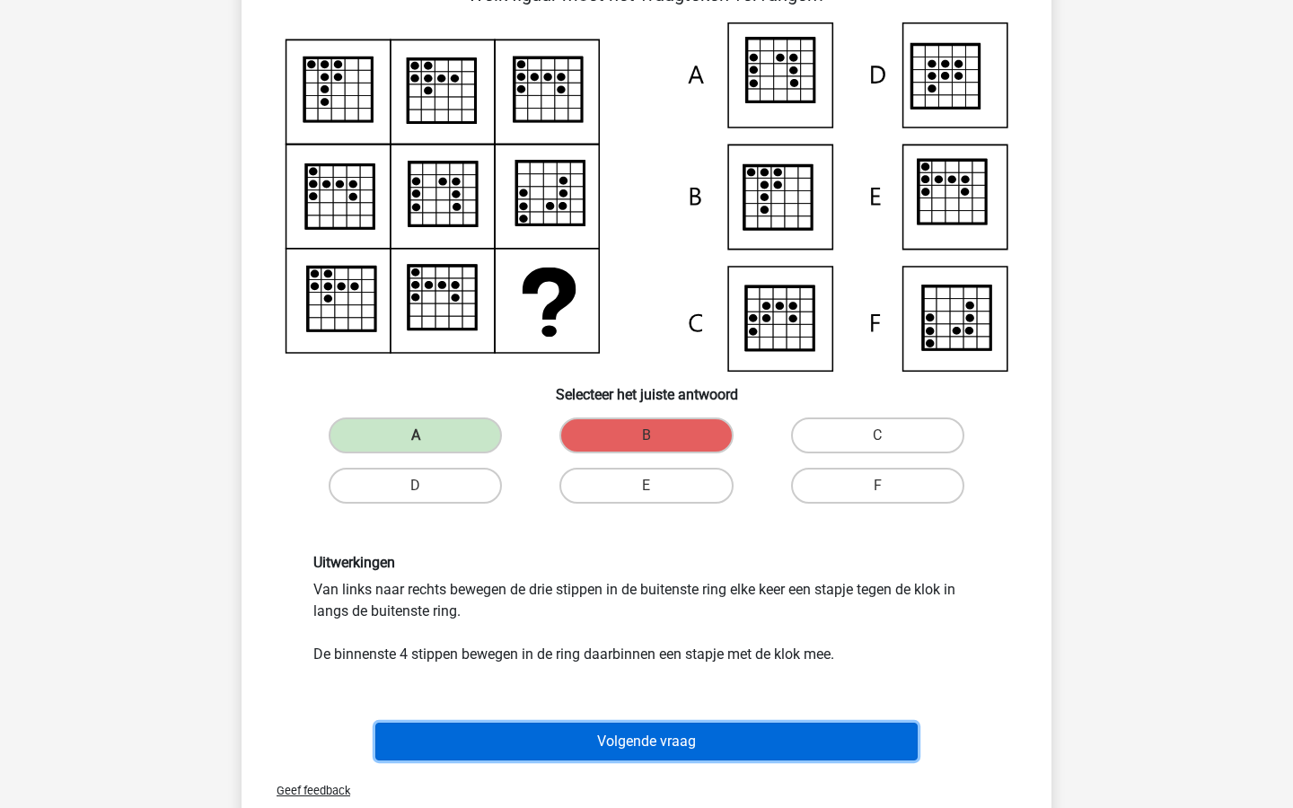
click at [647, 756] on button "Volgende vraag" at bounding box center [646, 742] width 543 height 38
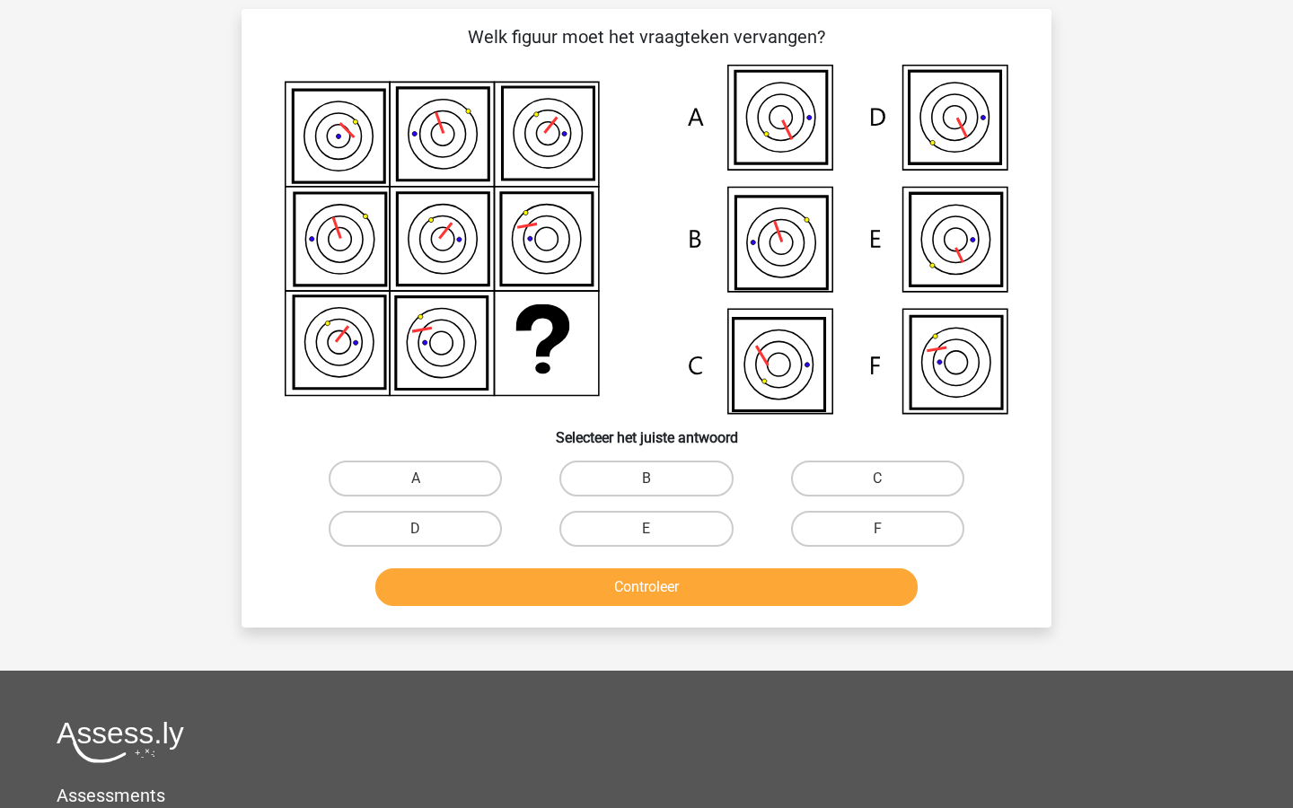
scroll to position [90, 0]
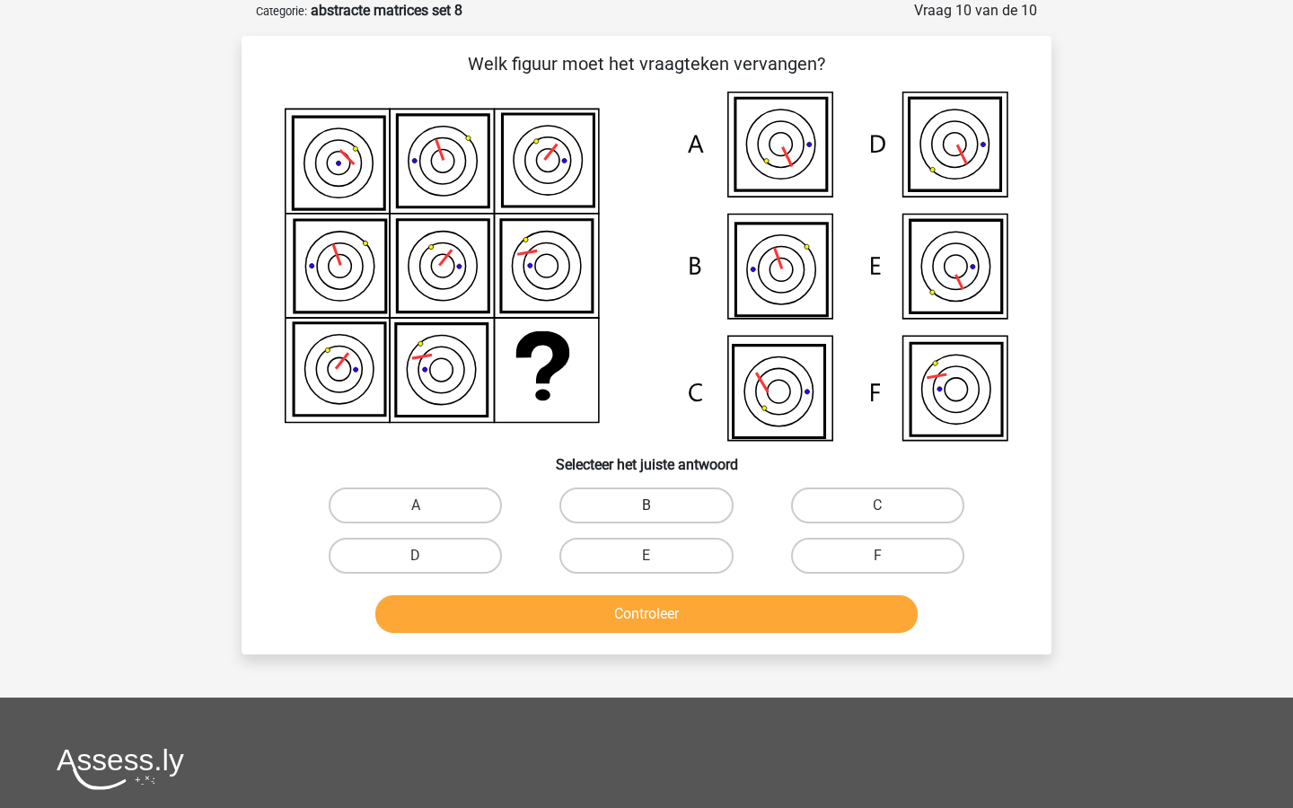
click at [649, 500] on label "B" at bounding box center [646, 506] width 173 height 36
click at [649, 506] on input "B" at bounding box center [653, 512] width 12 height 12
radio input "true"
click at [667, 627] on button "Controleer" at bounding box center [646, 614] width 543 height 38
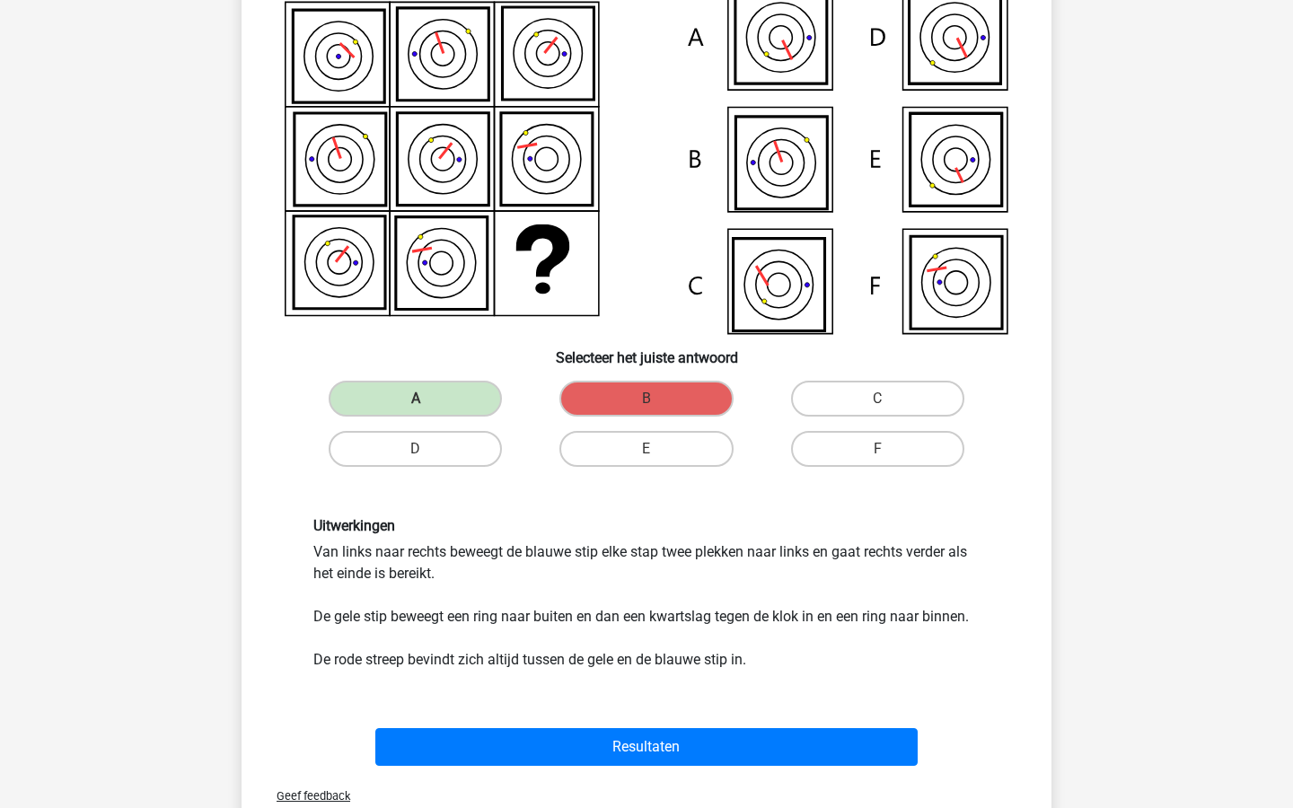
scroll to position [227, 0]
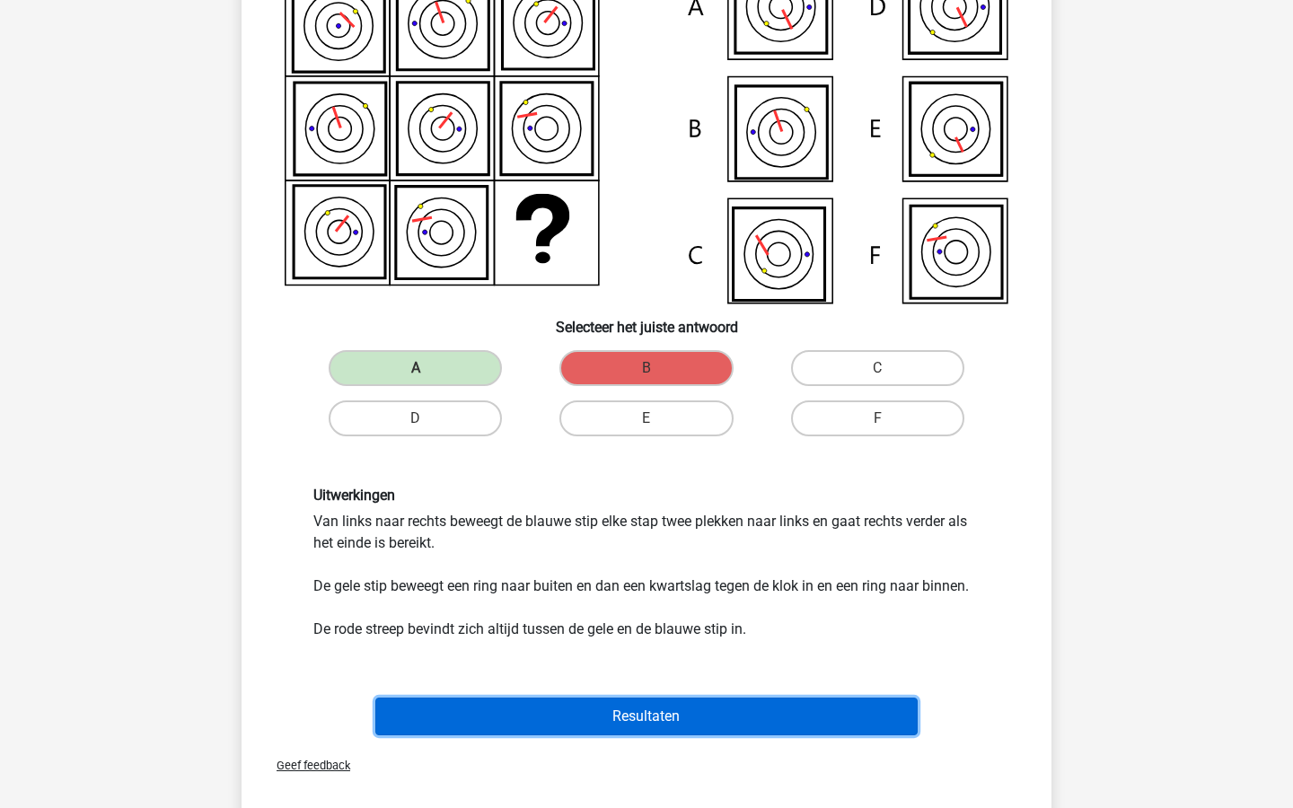
click at [666, 703] on button "Resultaten" at bounding box center [646, 717] width 543 height 38
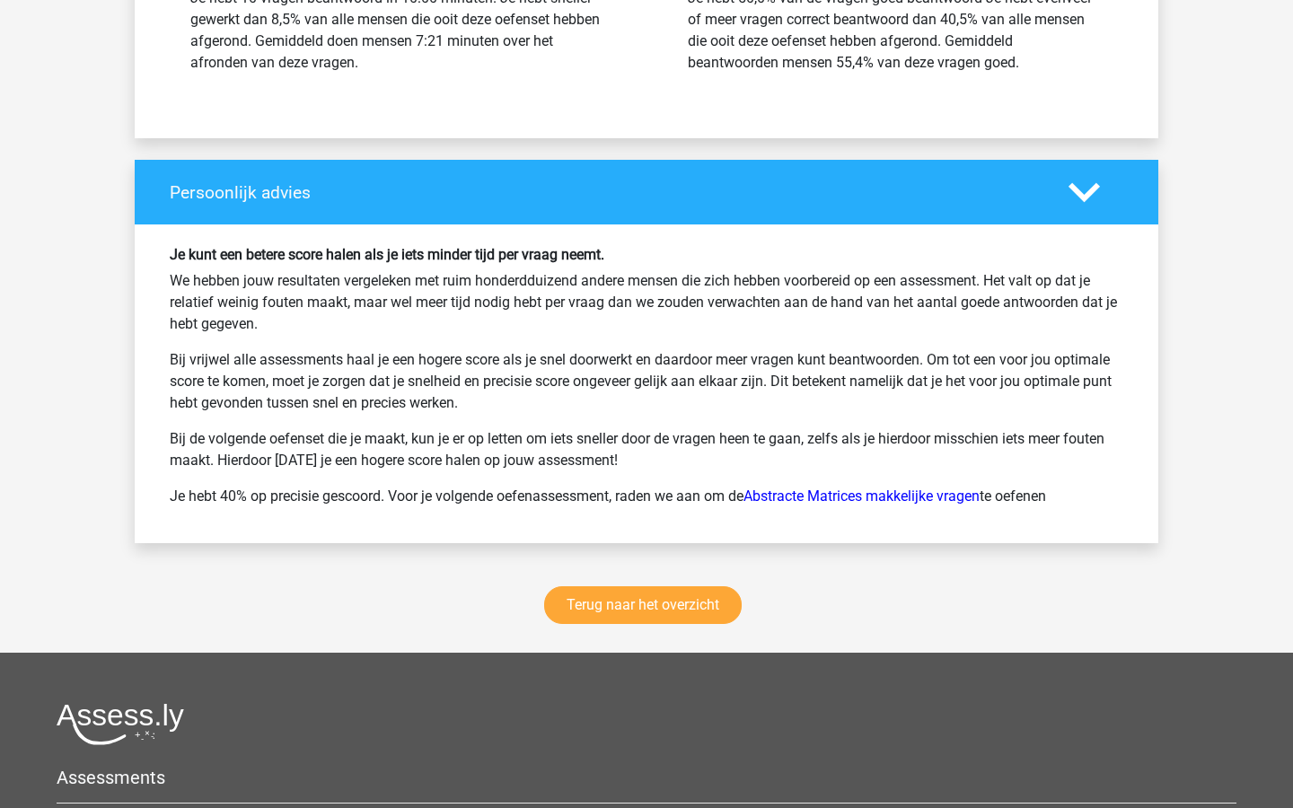
scroll to position [2223, 0]
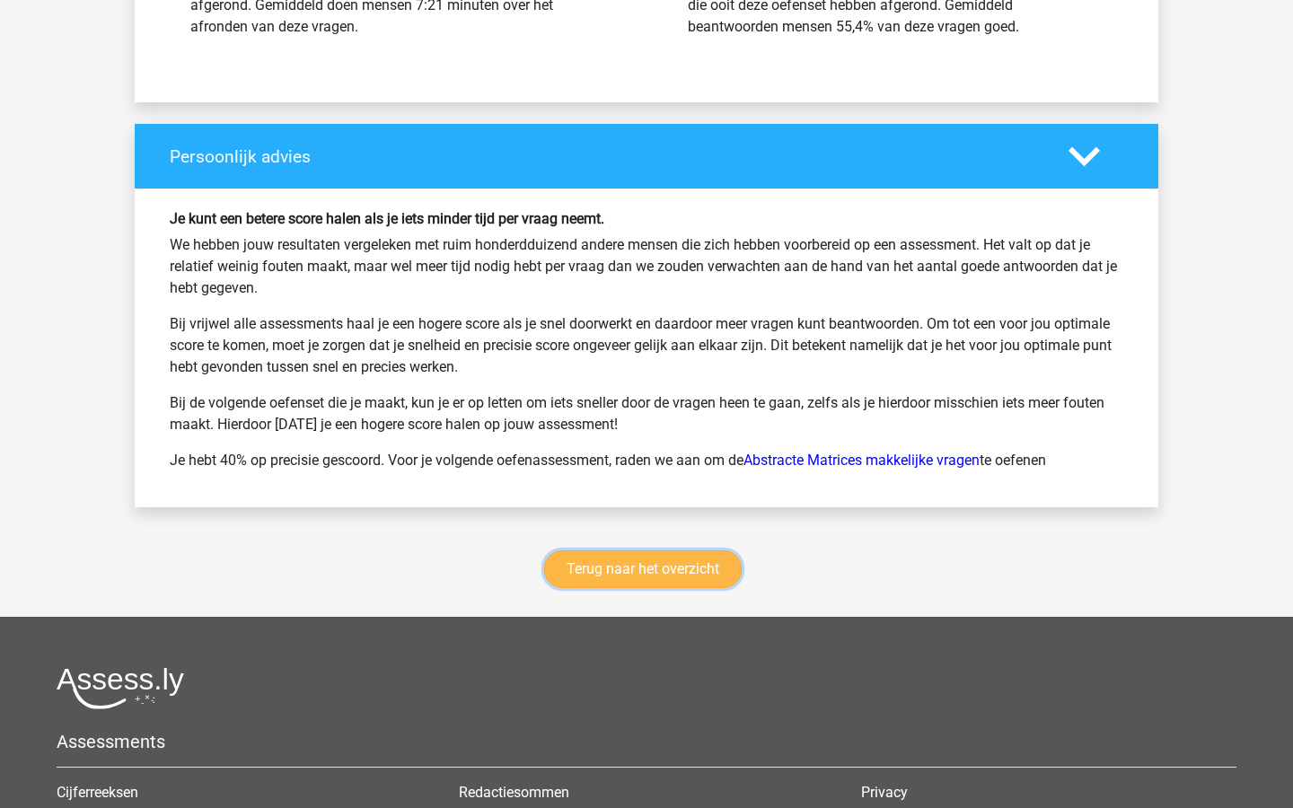
click at [608, 573] on link "Terug naar het overzicht" at bounding box center [643, 570] width 198 height 38
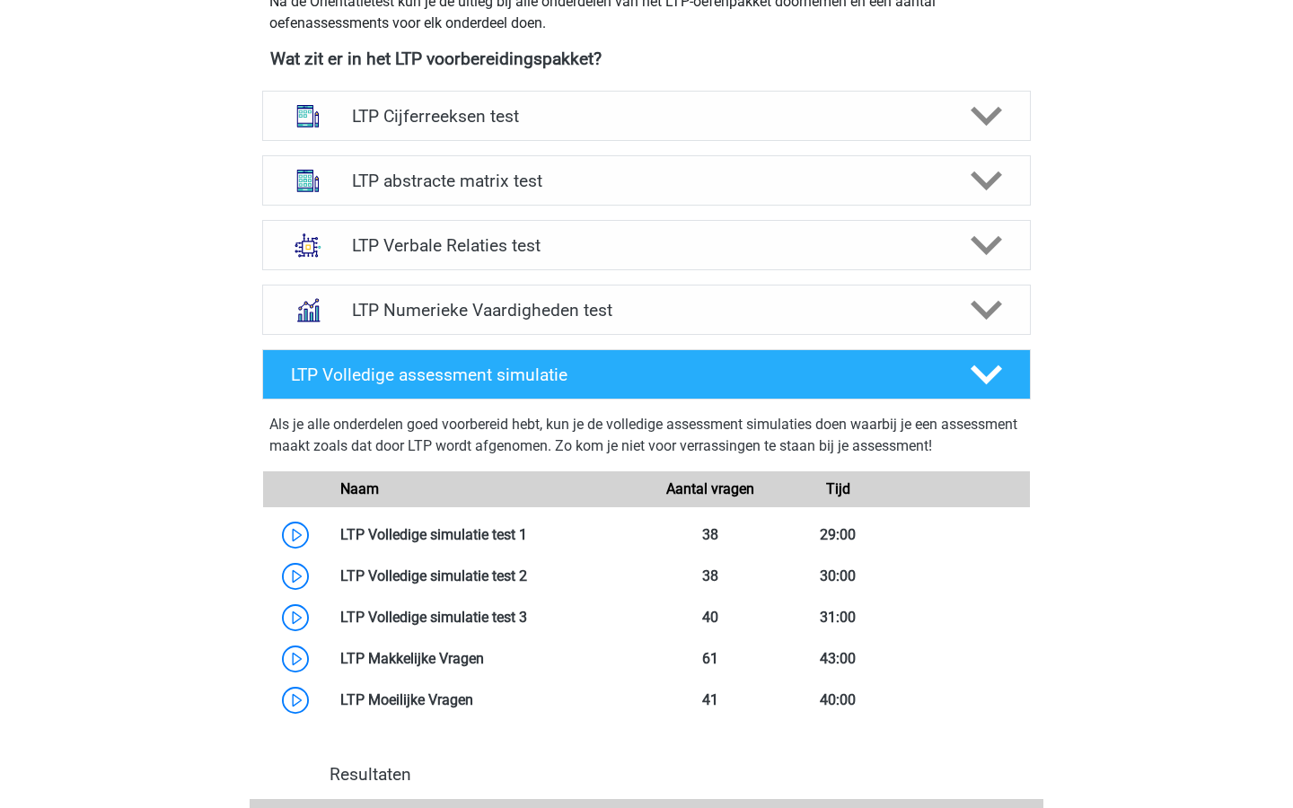
scroll to position [685, 0]
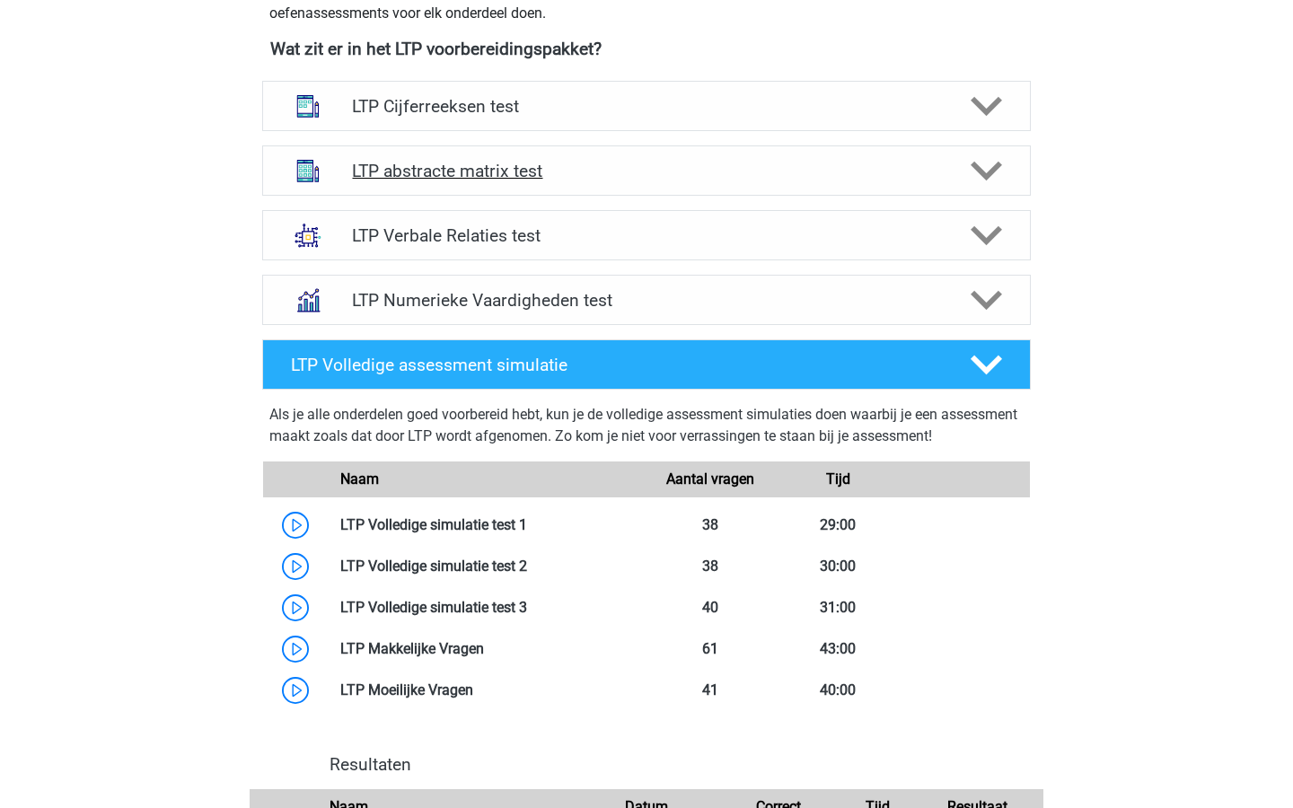
click at [790, 181] on div "LTP abstracte matrix test" at bounding box center [646, 171] width 769 height 50
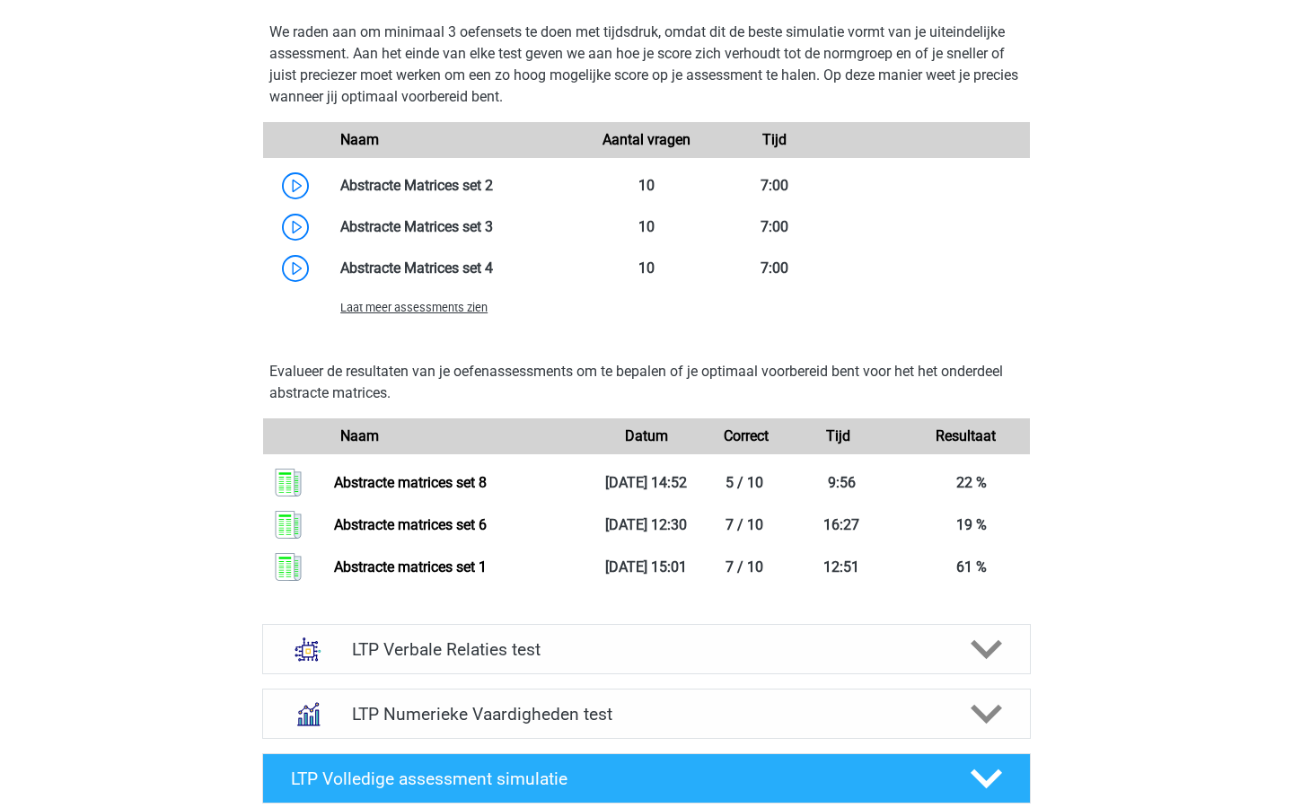
scroll to position [1387, 0]
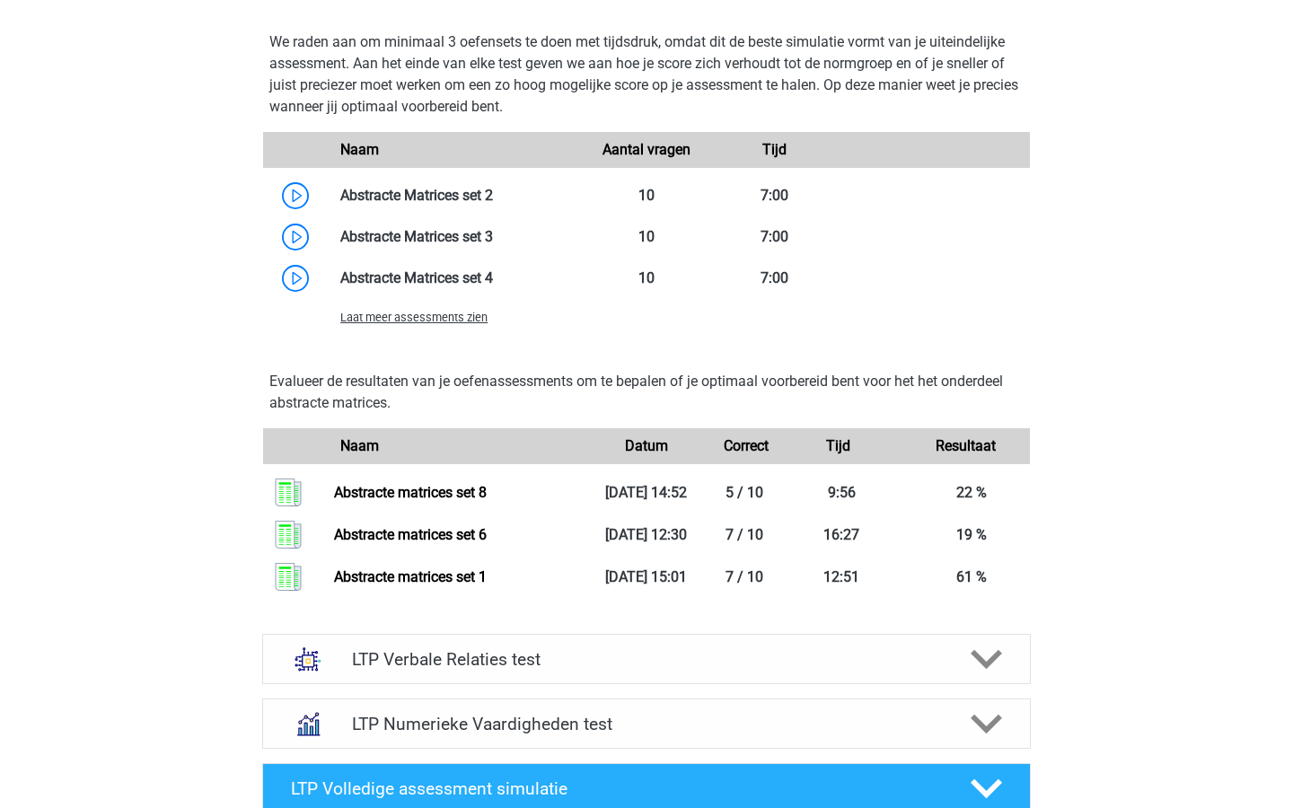
click at [485, 317] on span "Laat meer assessments zien" at bounding box center [413, 317] width 147 height 13
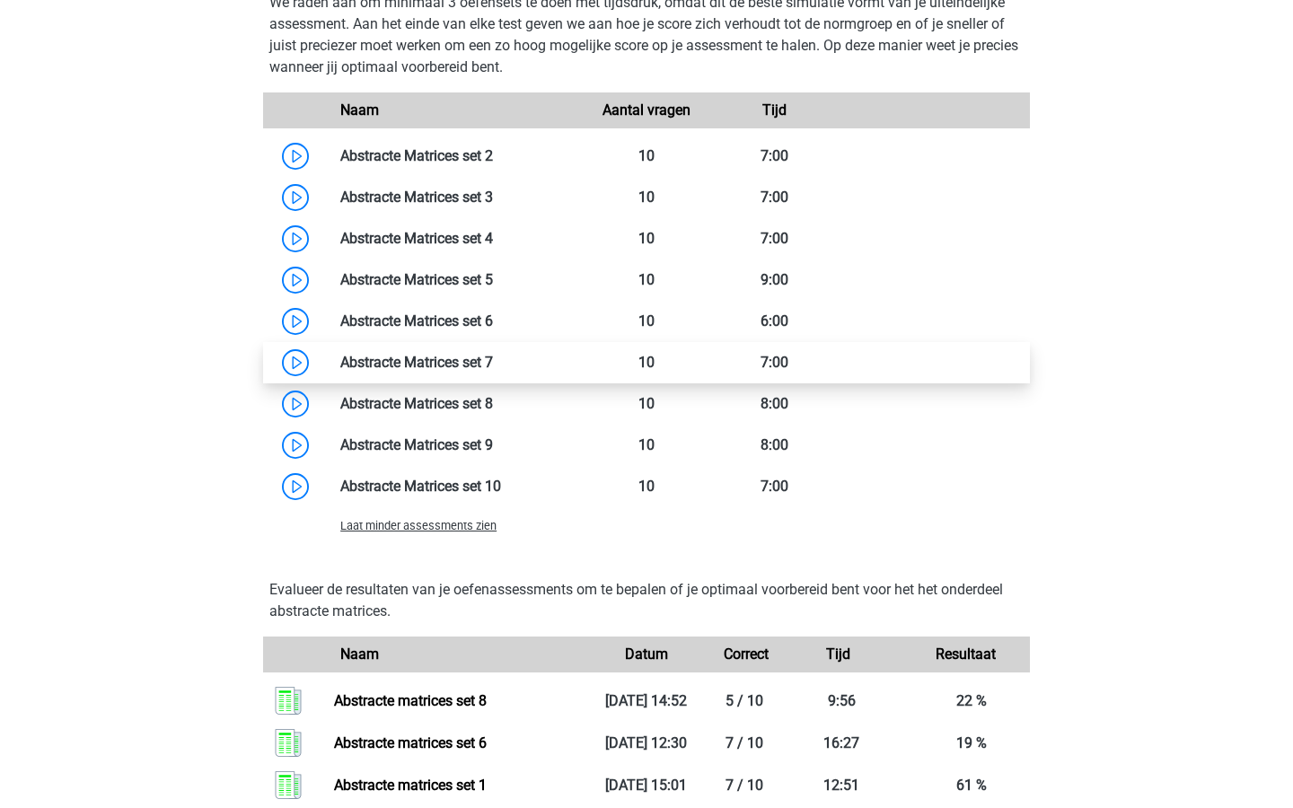
scroll to position [1427, 0]
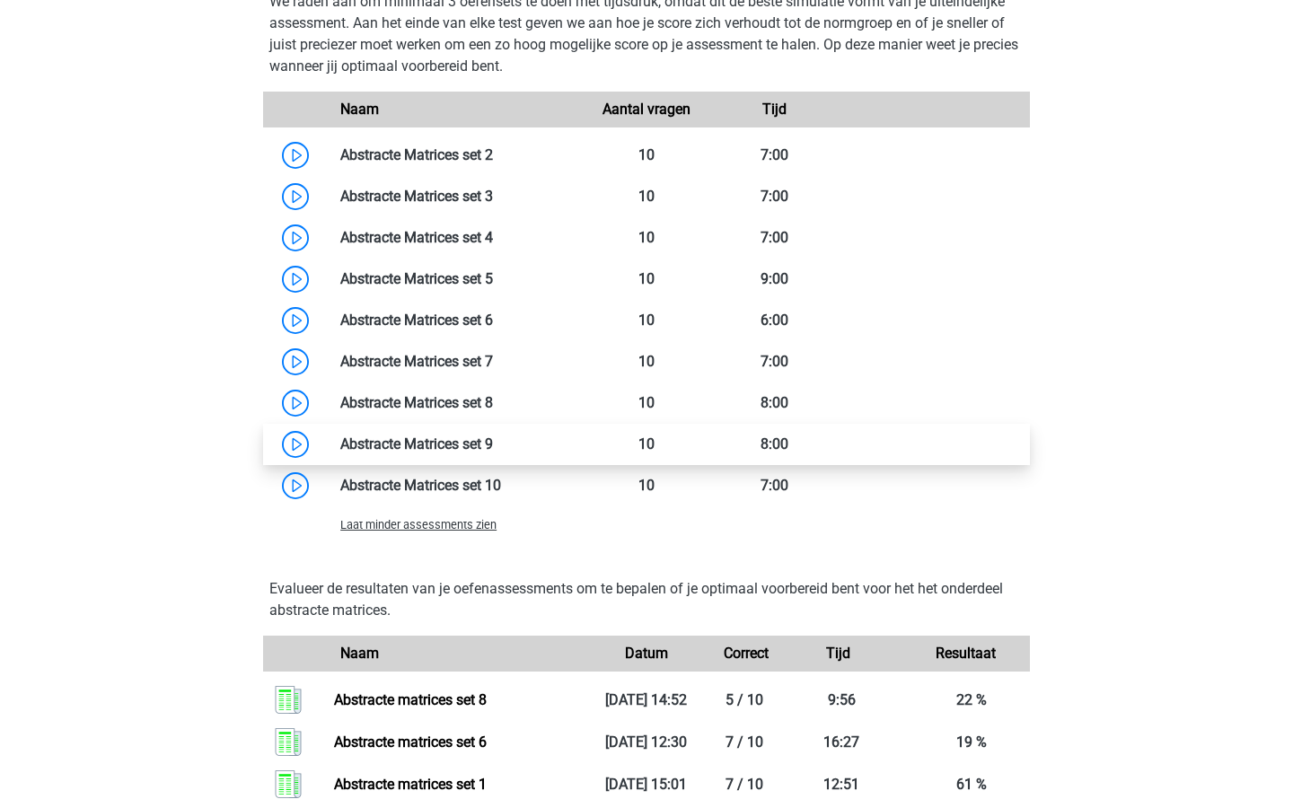
click at [493, 446] on link at bounding box center [493, 444] width 0 height 17
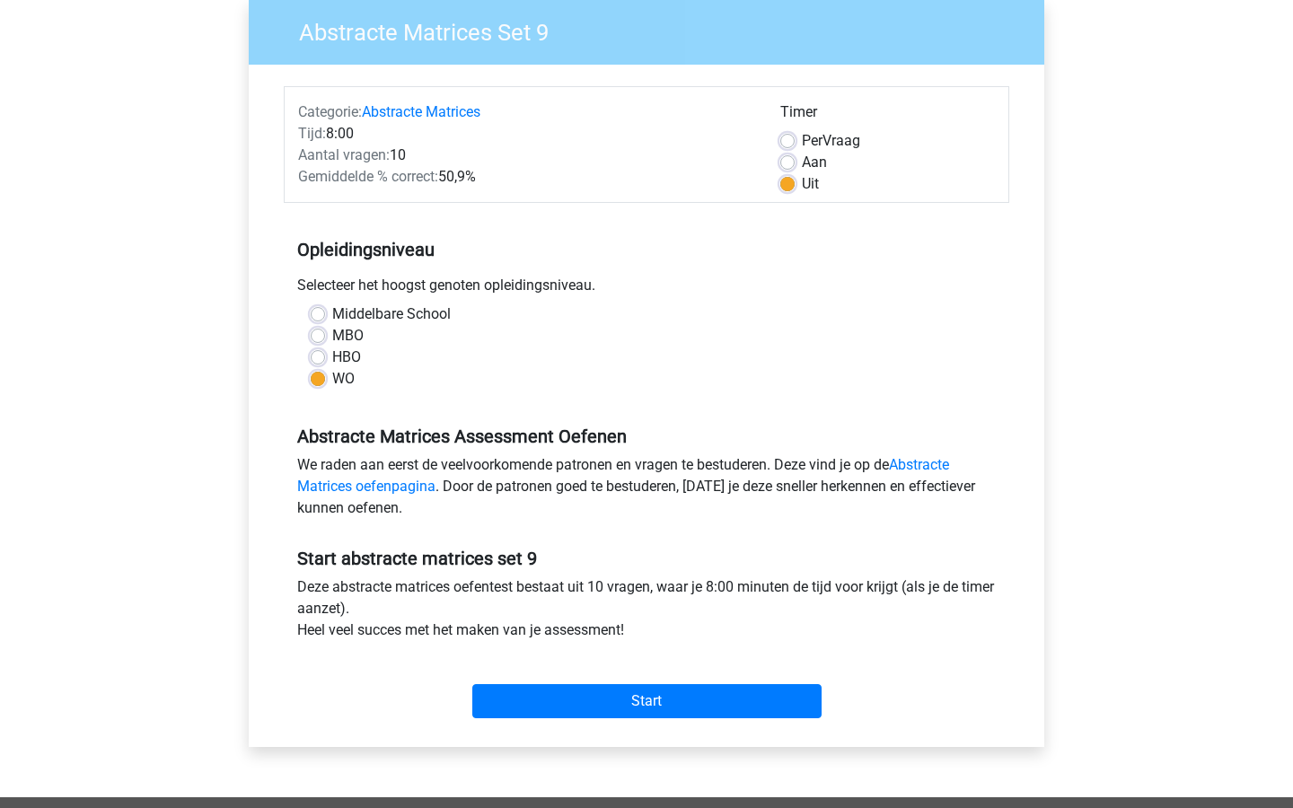
scroll to position [123, 0]
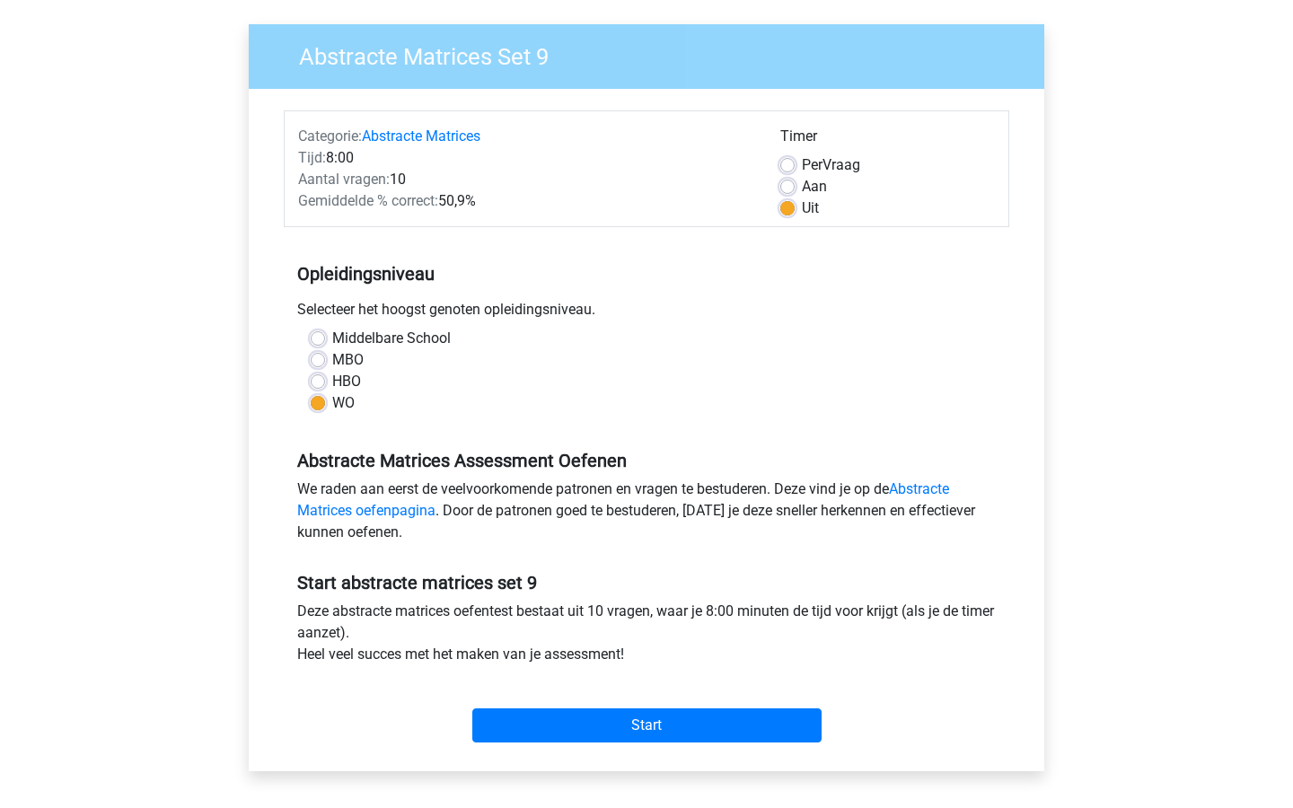
click at [802, 163] on label "Per Vraag" at bounding box center [831, 165] width 58 height 22
click at [791, 163] on input "Per Vraag" at bounding box center [788, 163] width 14 height 18
radio input "true"
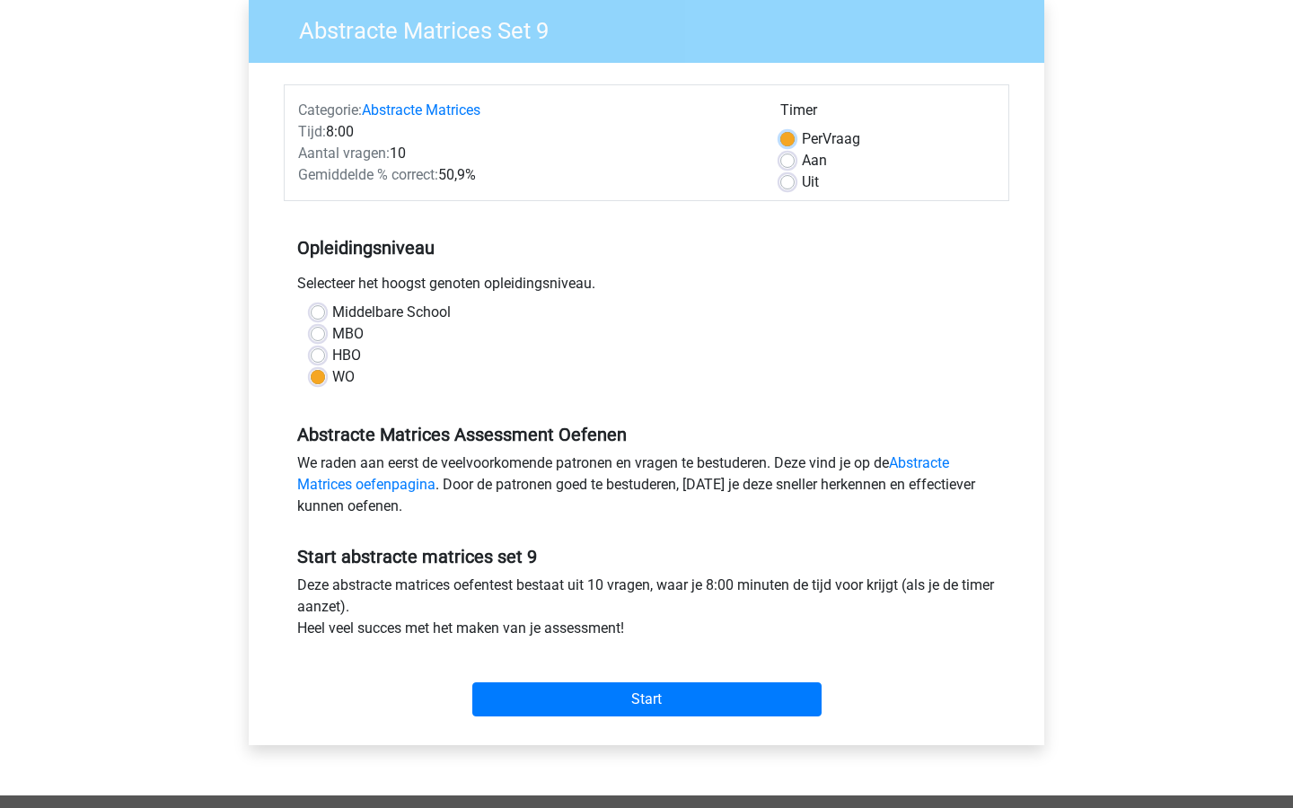
scroll to position [150, 0]
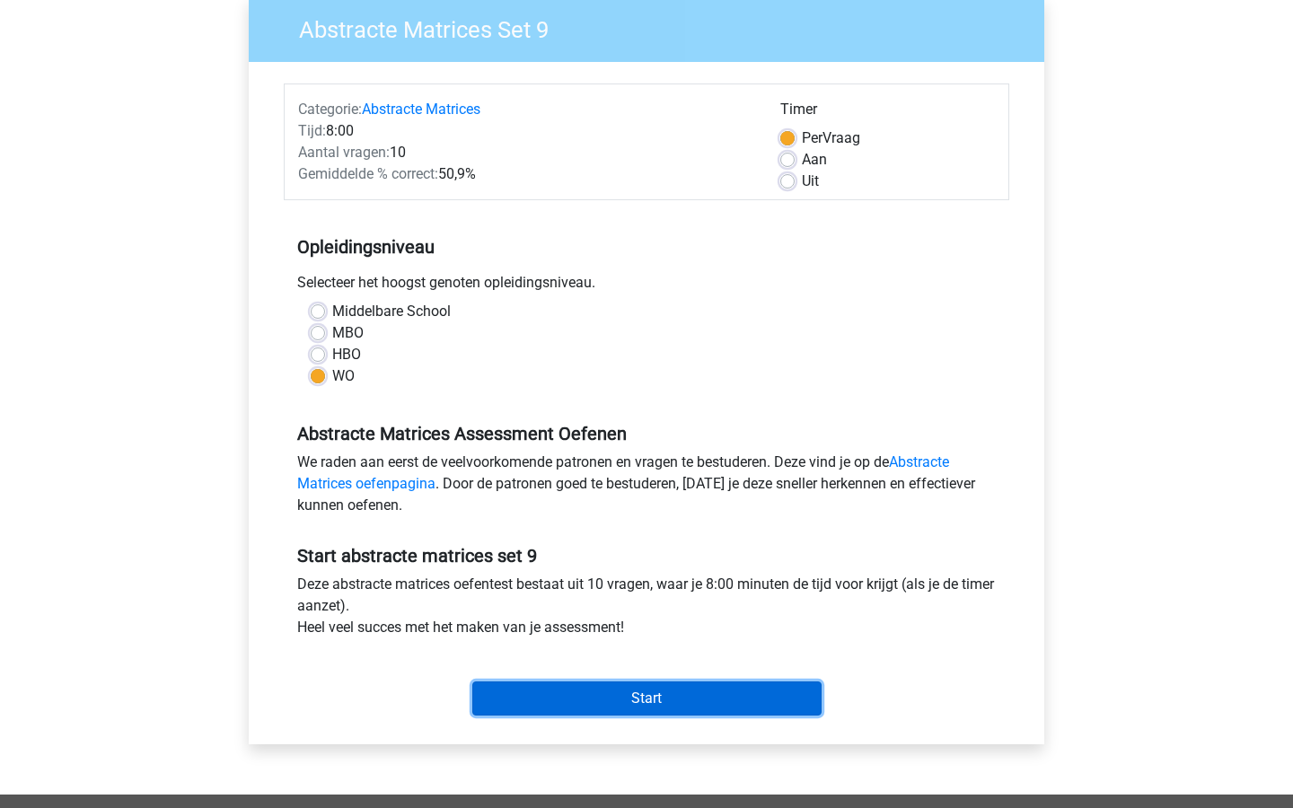
click at [689, 699] on input "Start" at bounding box center [646, 699] width 349 height 34
click at [725, 696] on input "Start" at bounding box center [646, 699] width 349 height 34
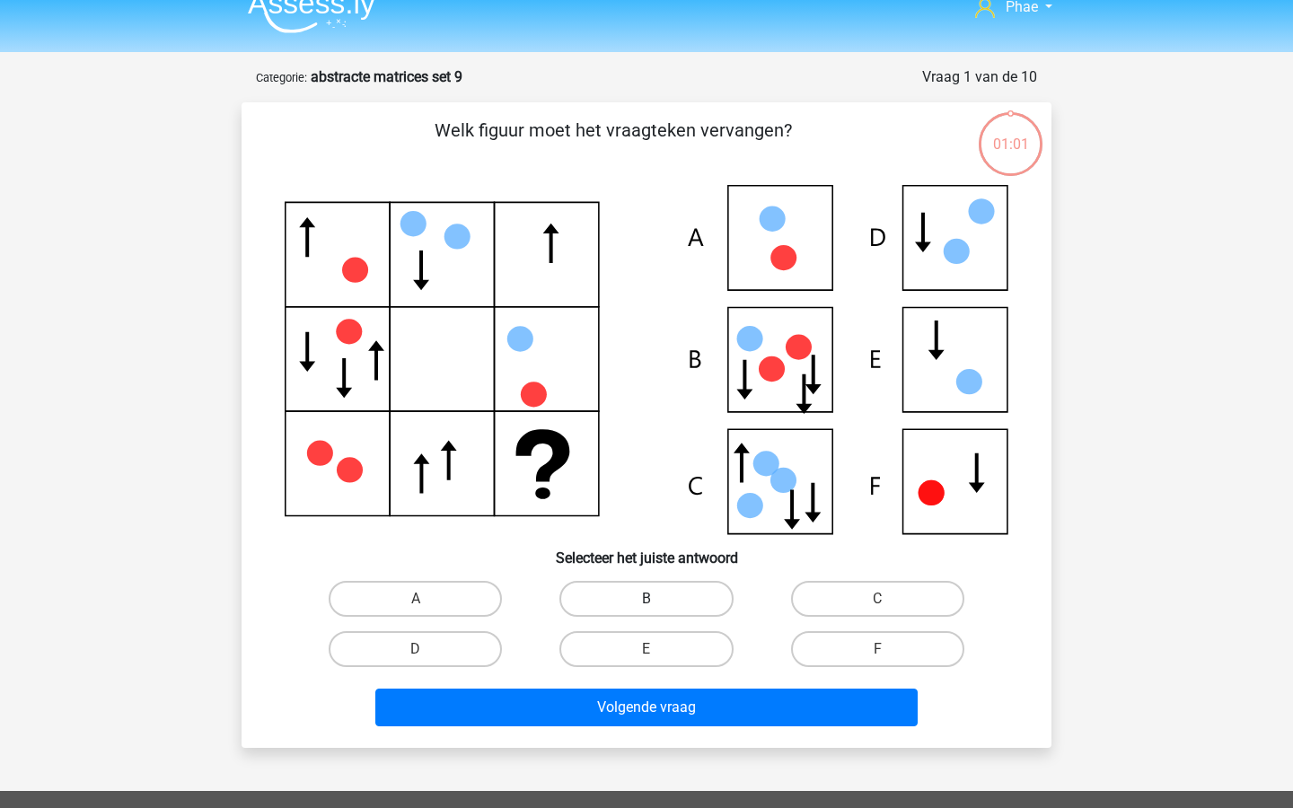
scroll to position [27, 0]
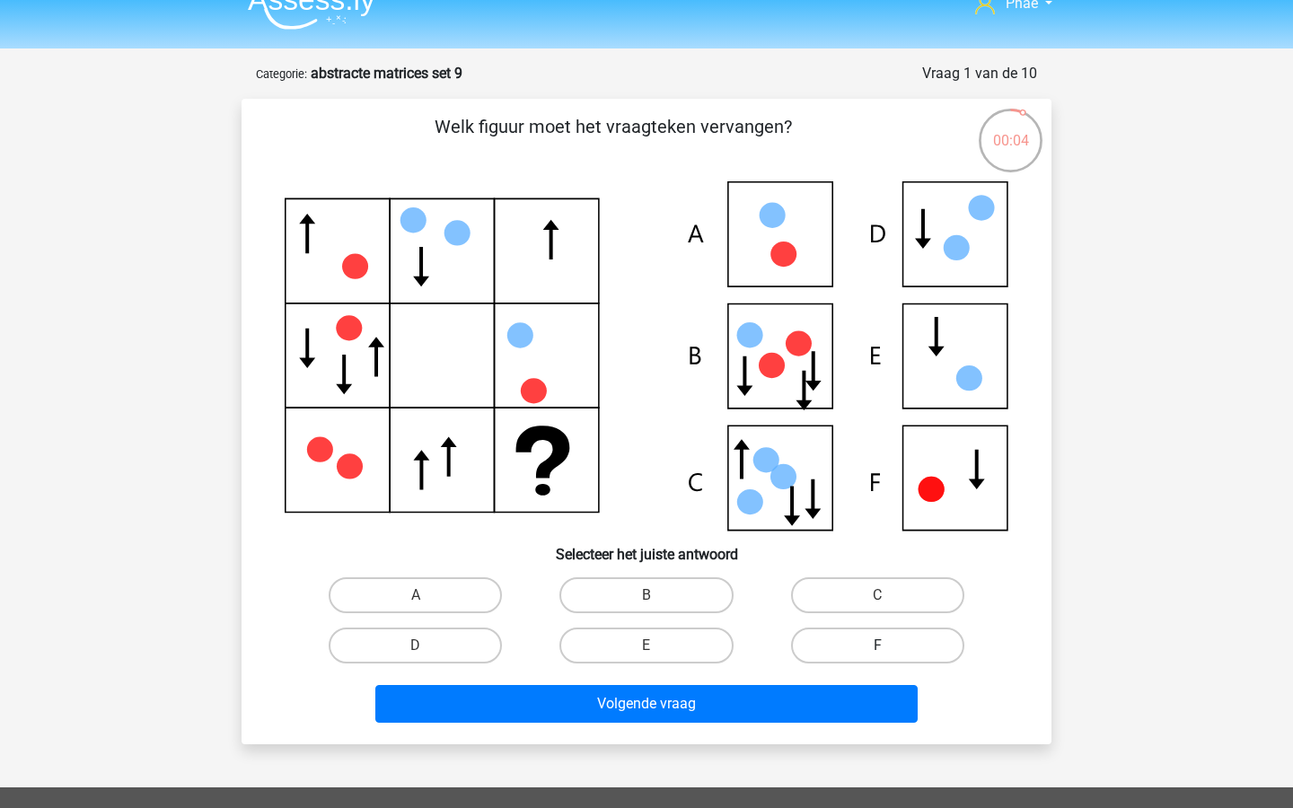
click at [905, 650] on label "F" at bounding box center [877, 646] width 173 height 36
click at [889, 650] on input "F" at bounding box center [884, 652] width 12 height 12
radio input "true"
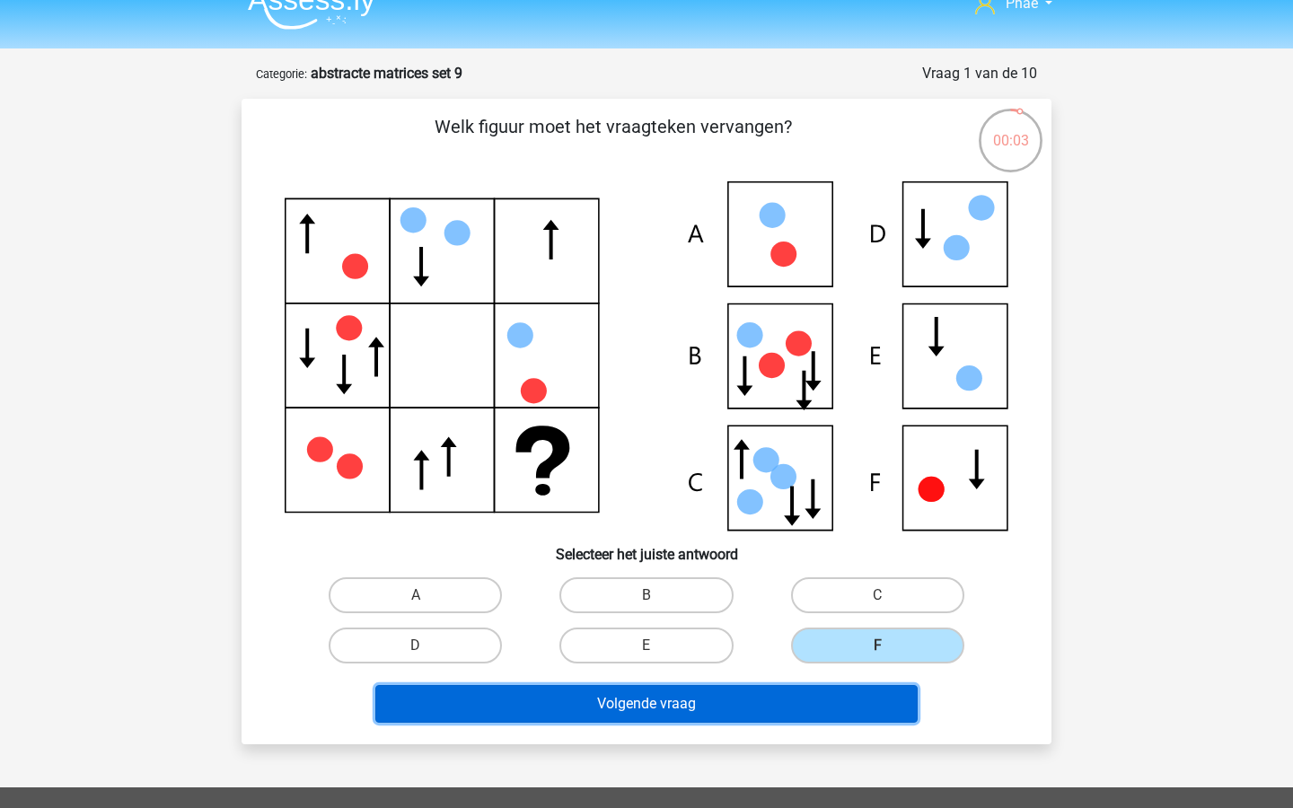
click at [871, 701] on button "Volgende vraag" at bounding box center [646, 704] width 543 height 38
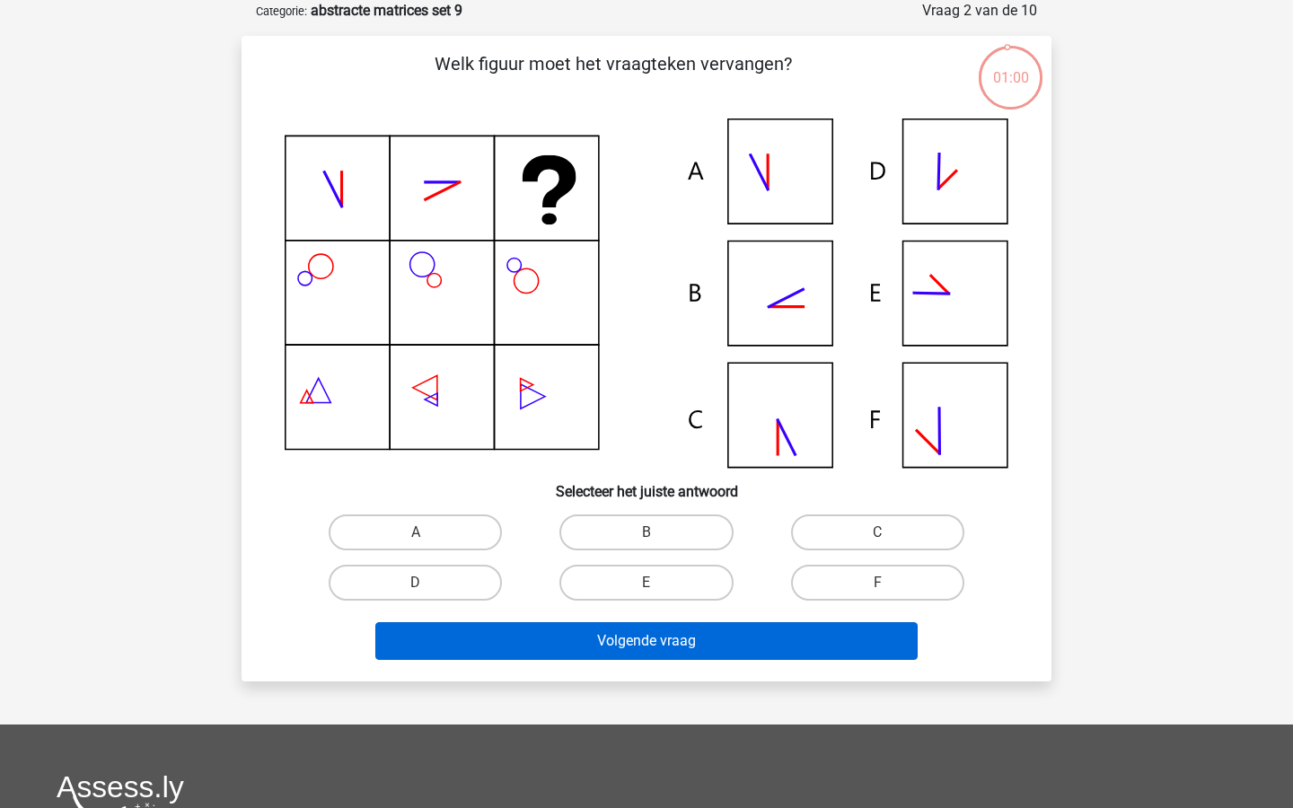
scroll to position [0, 0]
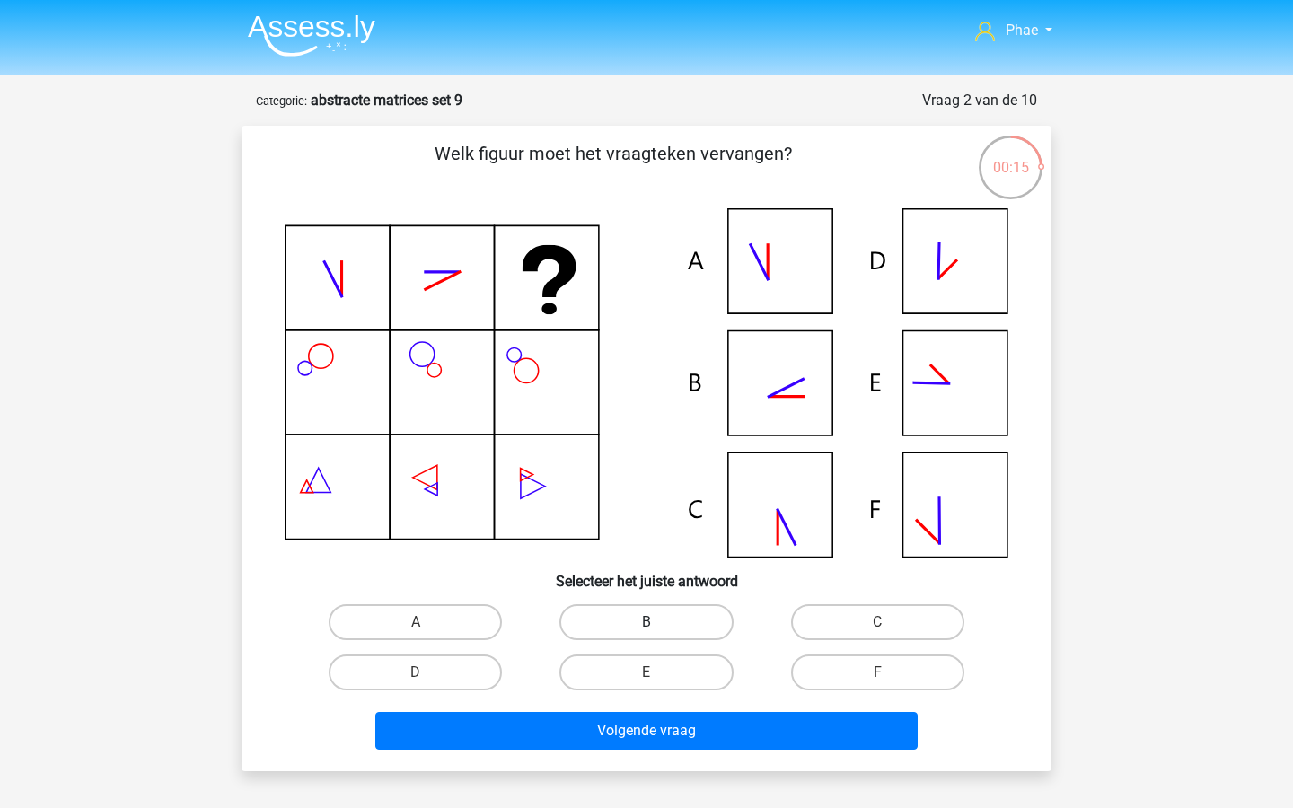
click at [631, 629] on label "B" at bounding box center [646, 622] width 173 height 36
click at [647, 629] on input "B" at bounding box center [653, 628] width 12 height 12
radio input "true"
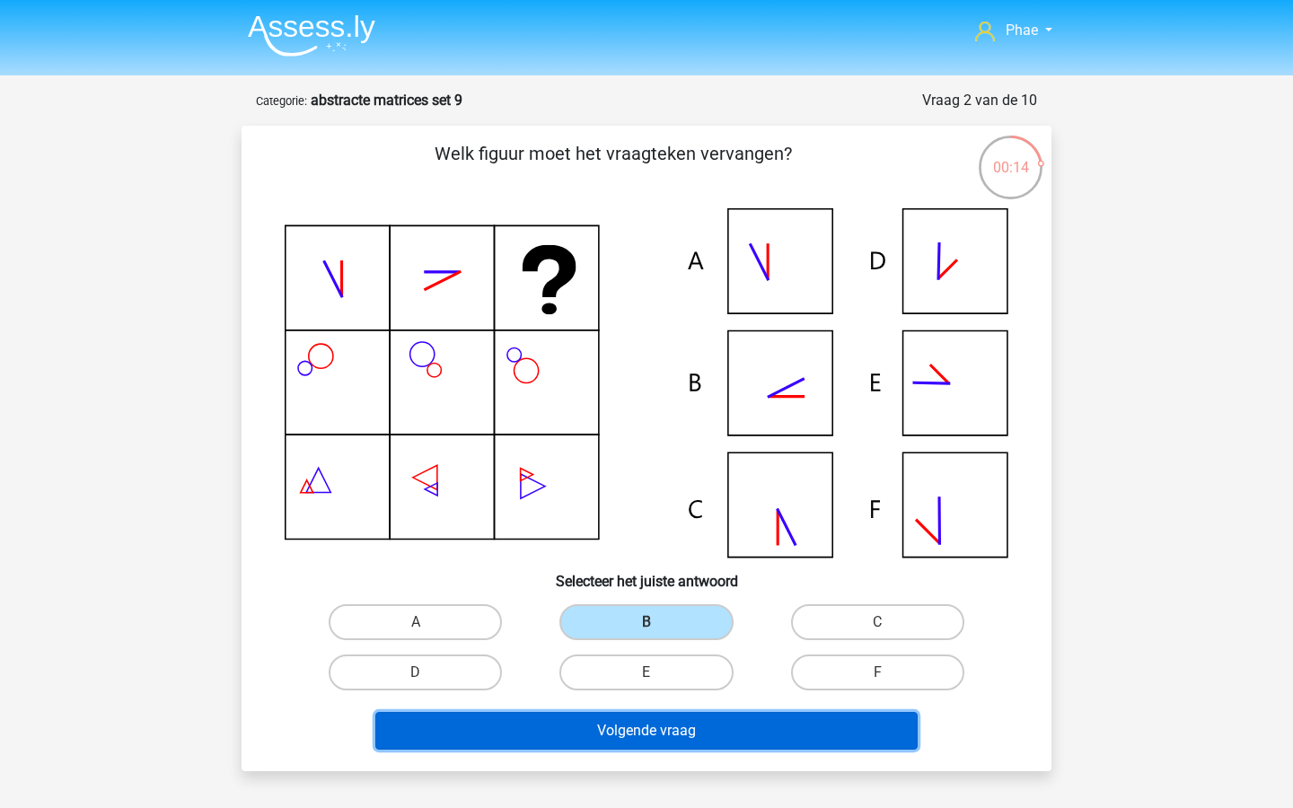
click at [666, 745] on button "Volgende vraag" at bounding box center [646, 731] width 543 height 38
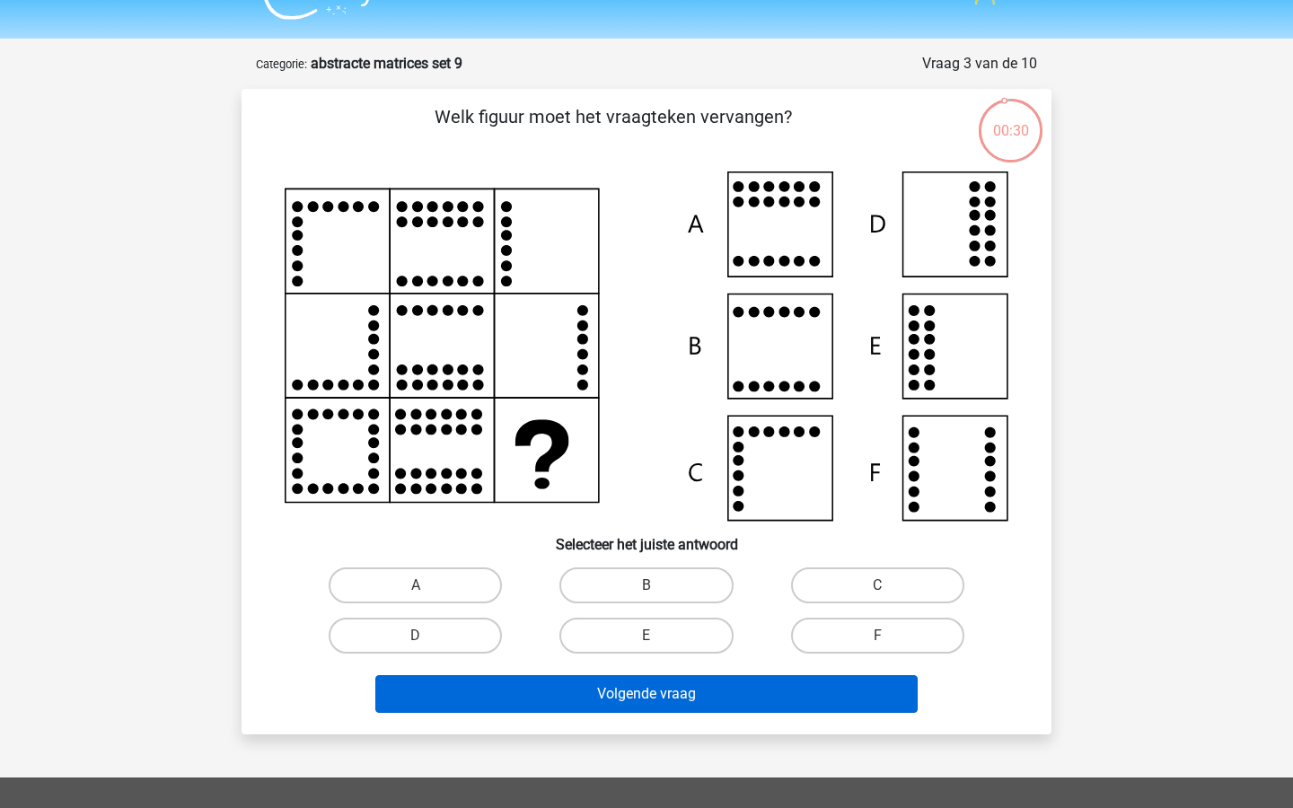
scroll to position [36, 0]
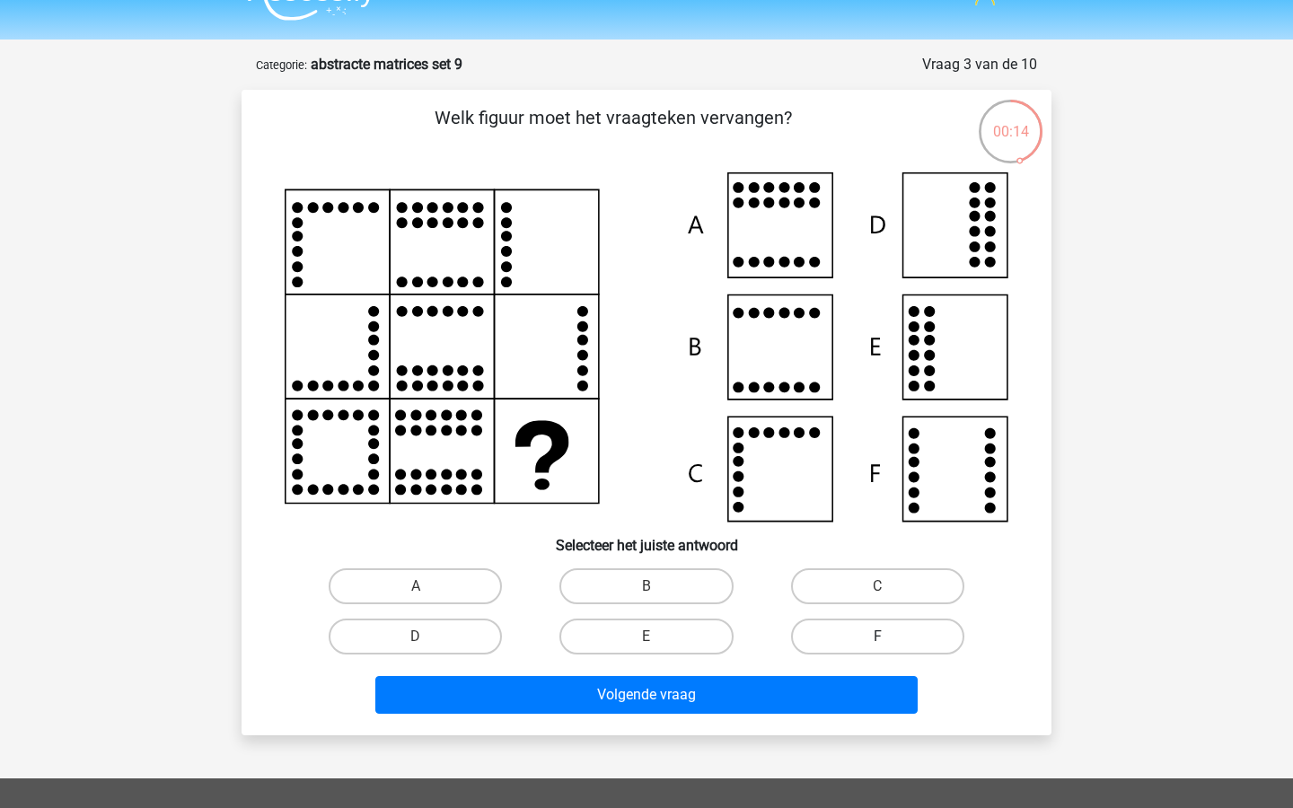
click at [868, 635] on label "F" at bounding box center [877, 637] width 173 height 36
click at [878, 637] on input "F" at bounding box center [884, 643] width 12 height 12
radio input "true"
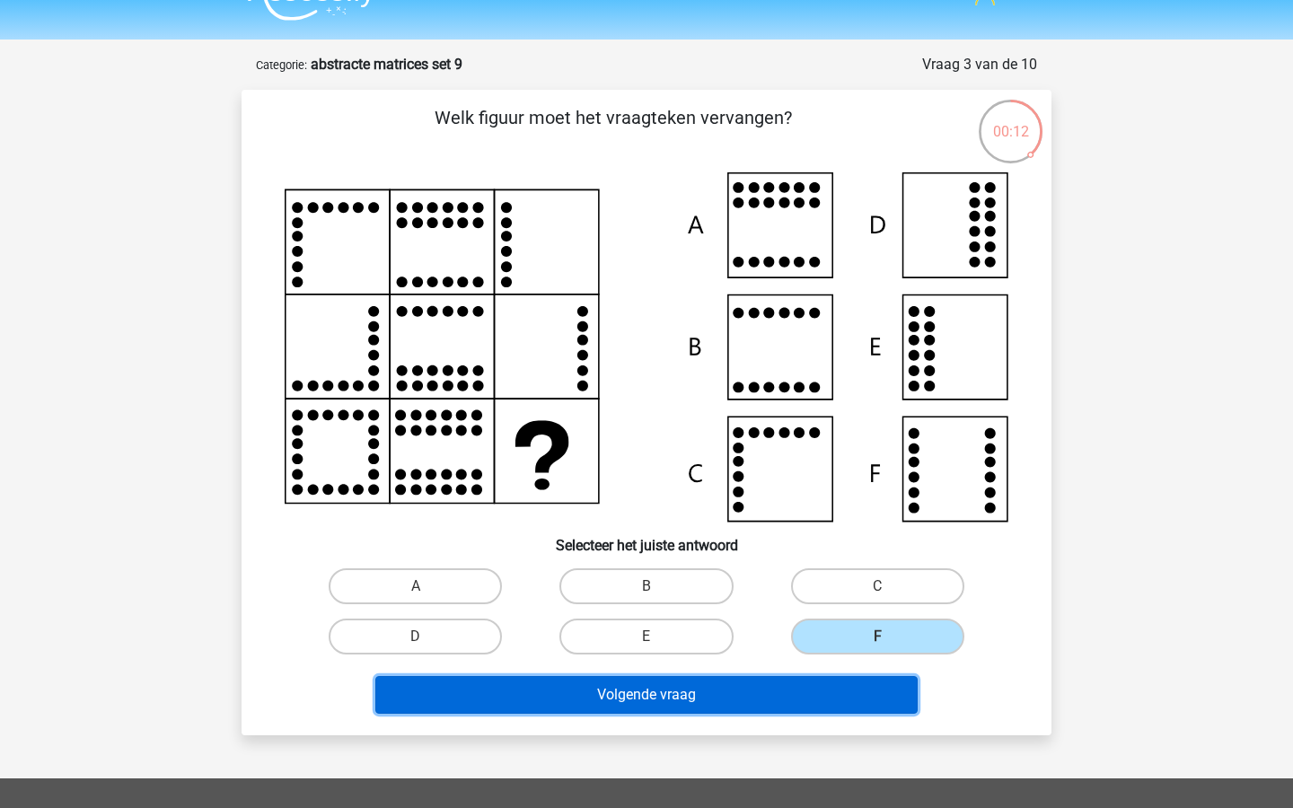
click at [750, 704] on button "Volgende vraag" at bounding box center [646, 695] width 543 height 38
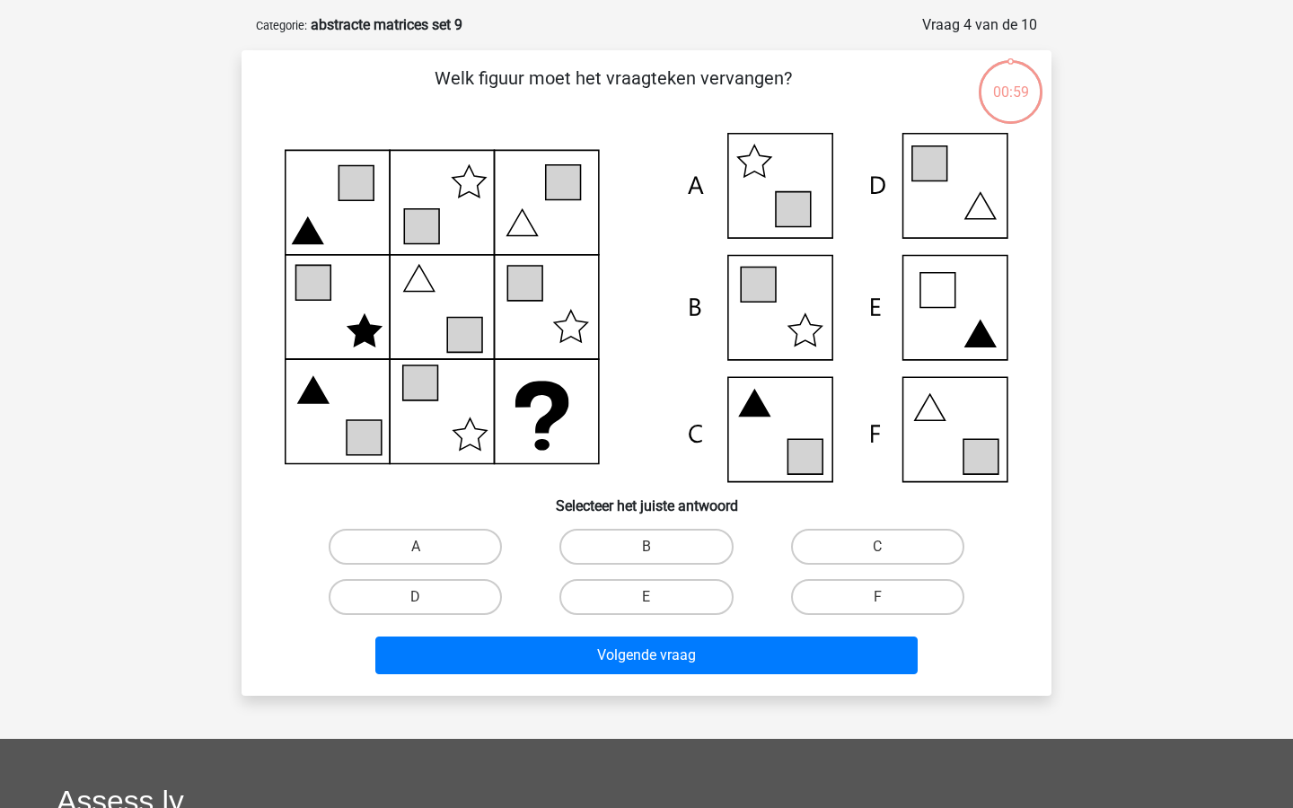
scroll to position [90, 0]
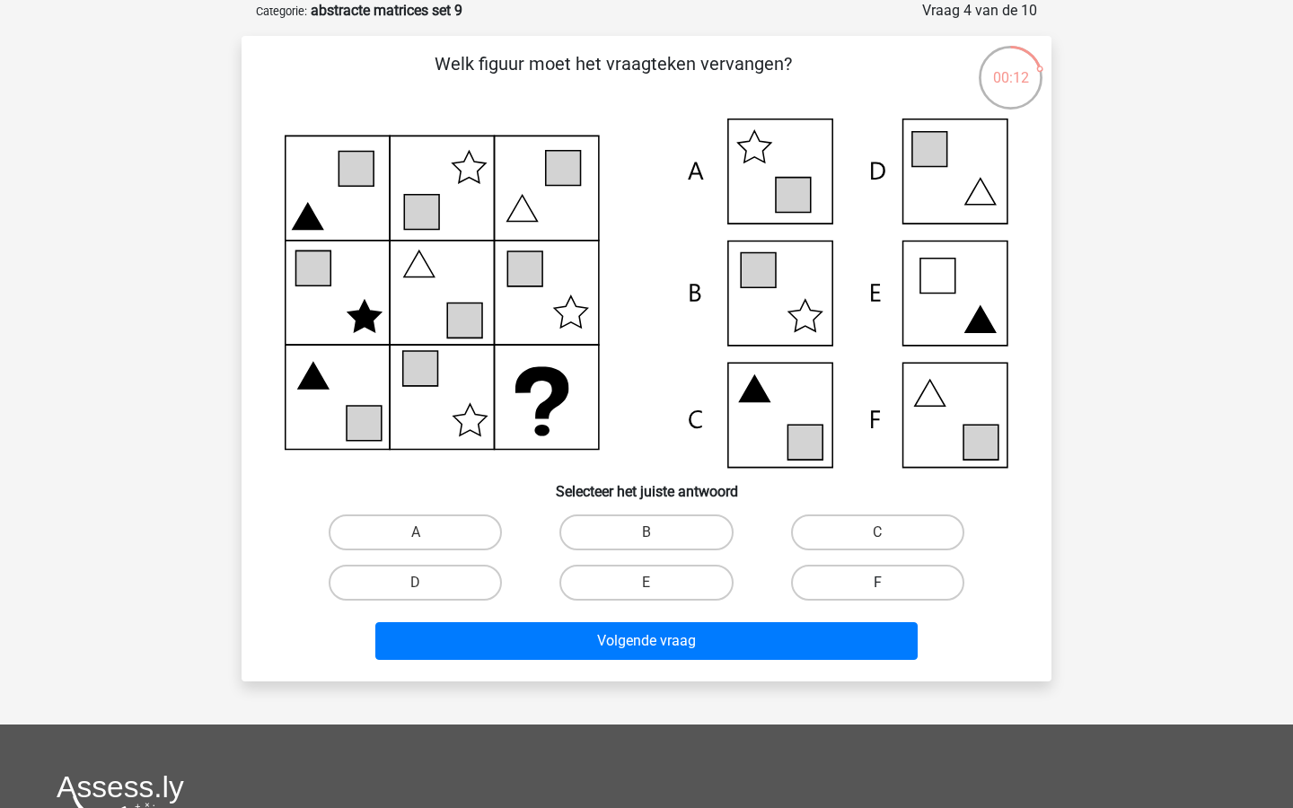
click at [846, 594] on label "F" at bounding box center [877, 583] width 173 height 36
click at [878, 594] on input "F" at bounding box center [884, 589] width 12 height 12
radio input "true"
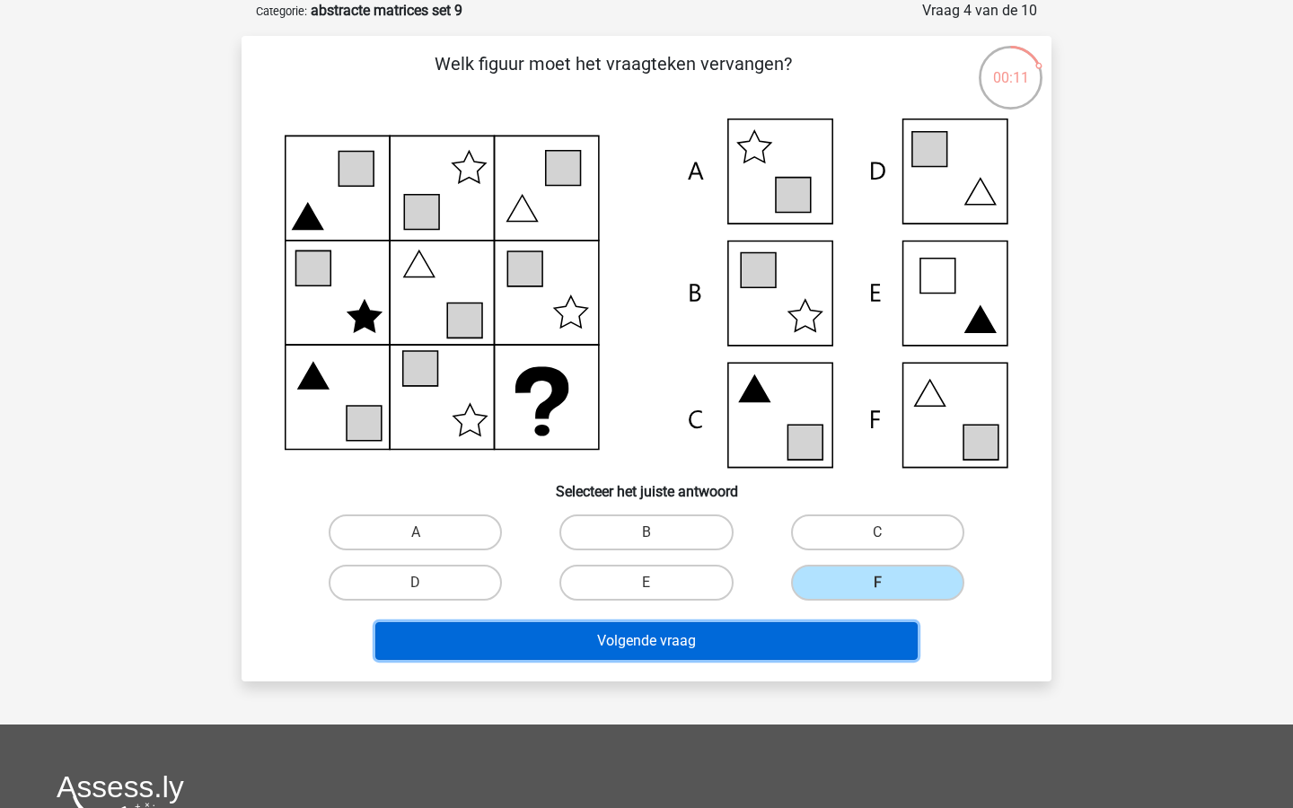
click at [826, 631] on button "Volgende vraag" at bounding box center [646, 641] width 543 height 38
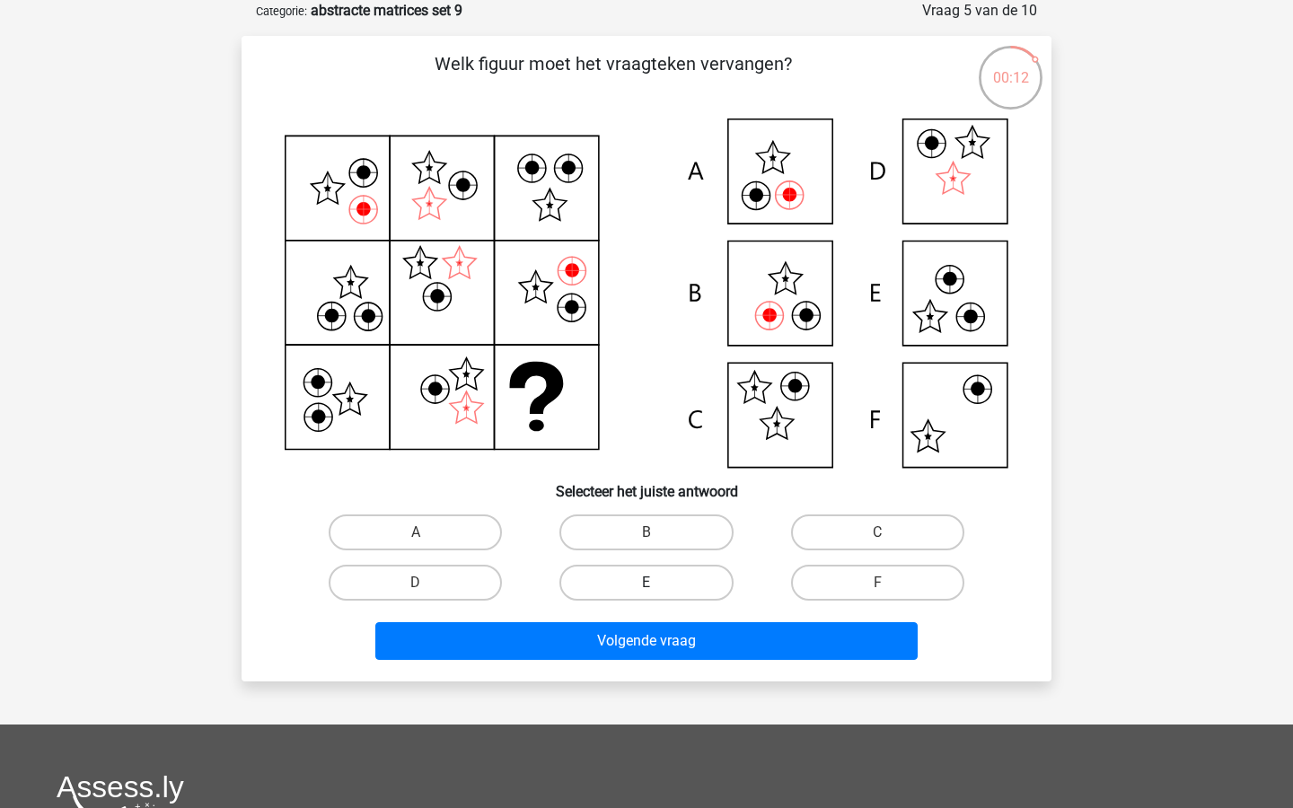
click at [679, 585] on label "E" at bounding box center [646, 583] width 173 height 36
click at [658, 585] on input "E" at bounding box center [653, 589] width 12 height 12
radio input "true"
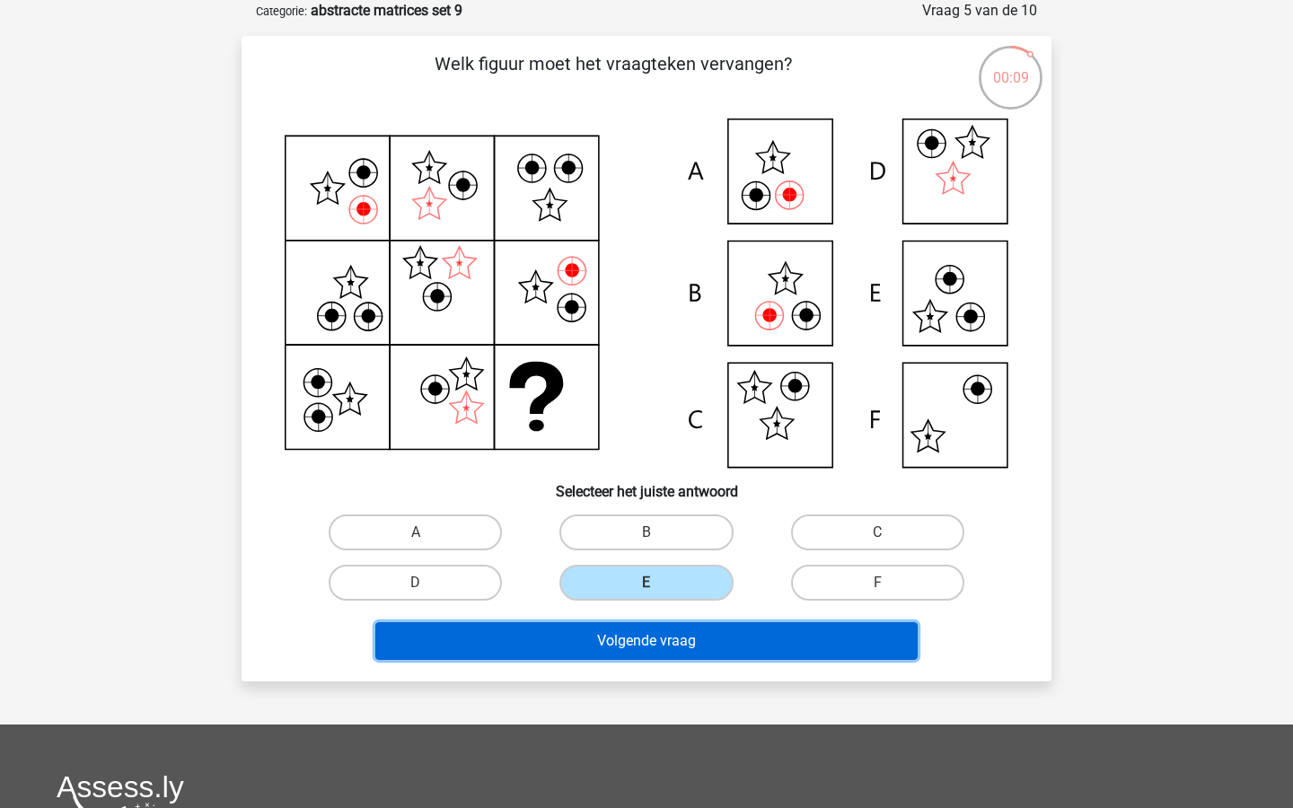
click at [705, 638] on button "Volgende vraag" at bounding box center [646, 641] width 543 height 38
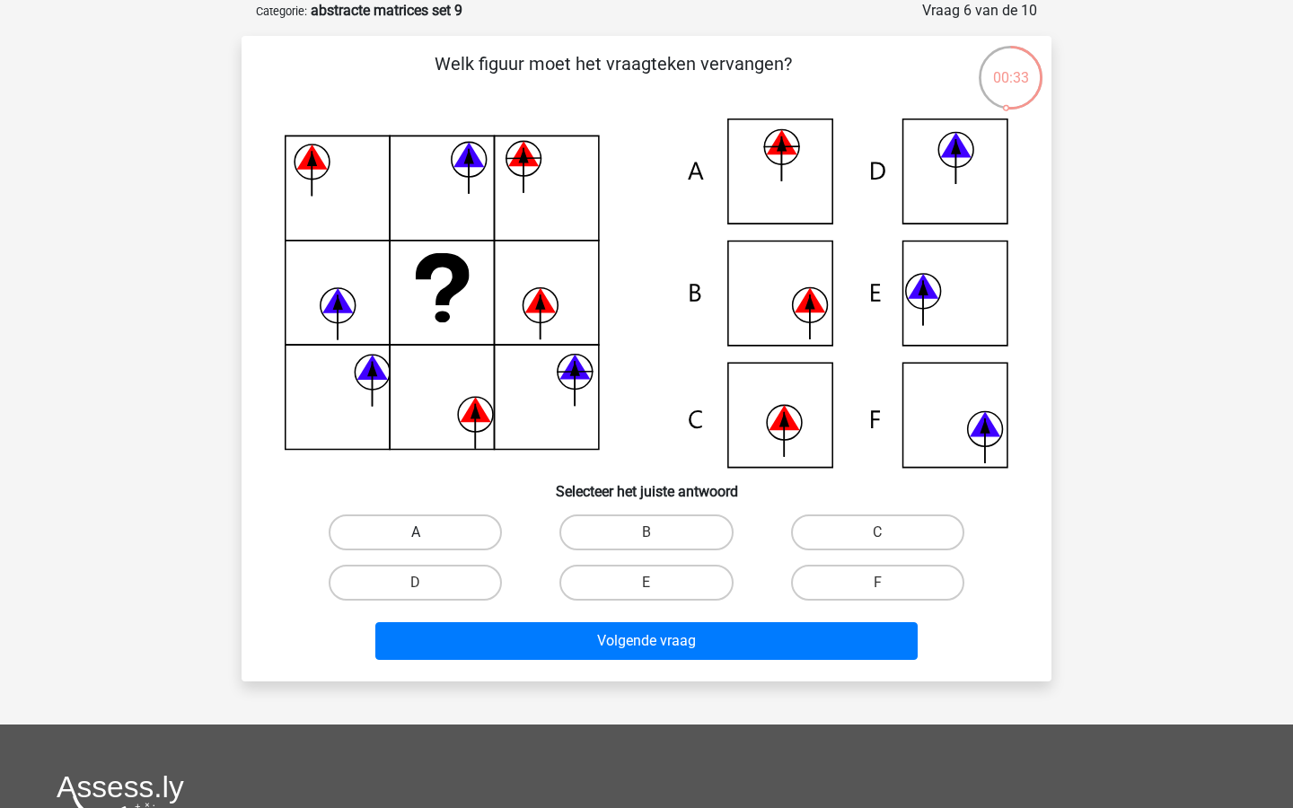
click at [463, 524] on label "A" at bounding box center [415, 533] width 173 height 36
click at [428, 533] on input "A" at bounding box center [422, 539] width 12 height 12
radio input "true"
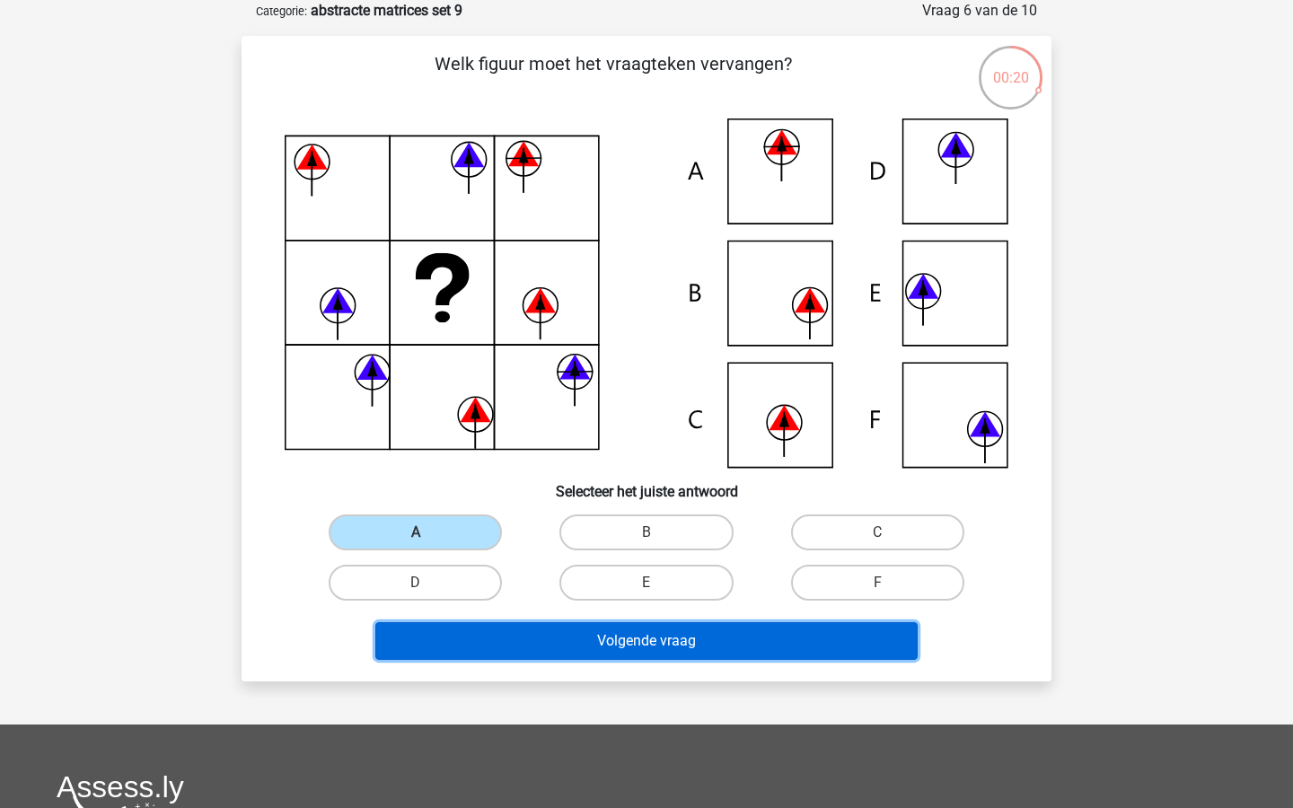
click at [574, 631] on button "Volgende vraag" at bounding box center [646, 641] width 543 height 38
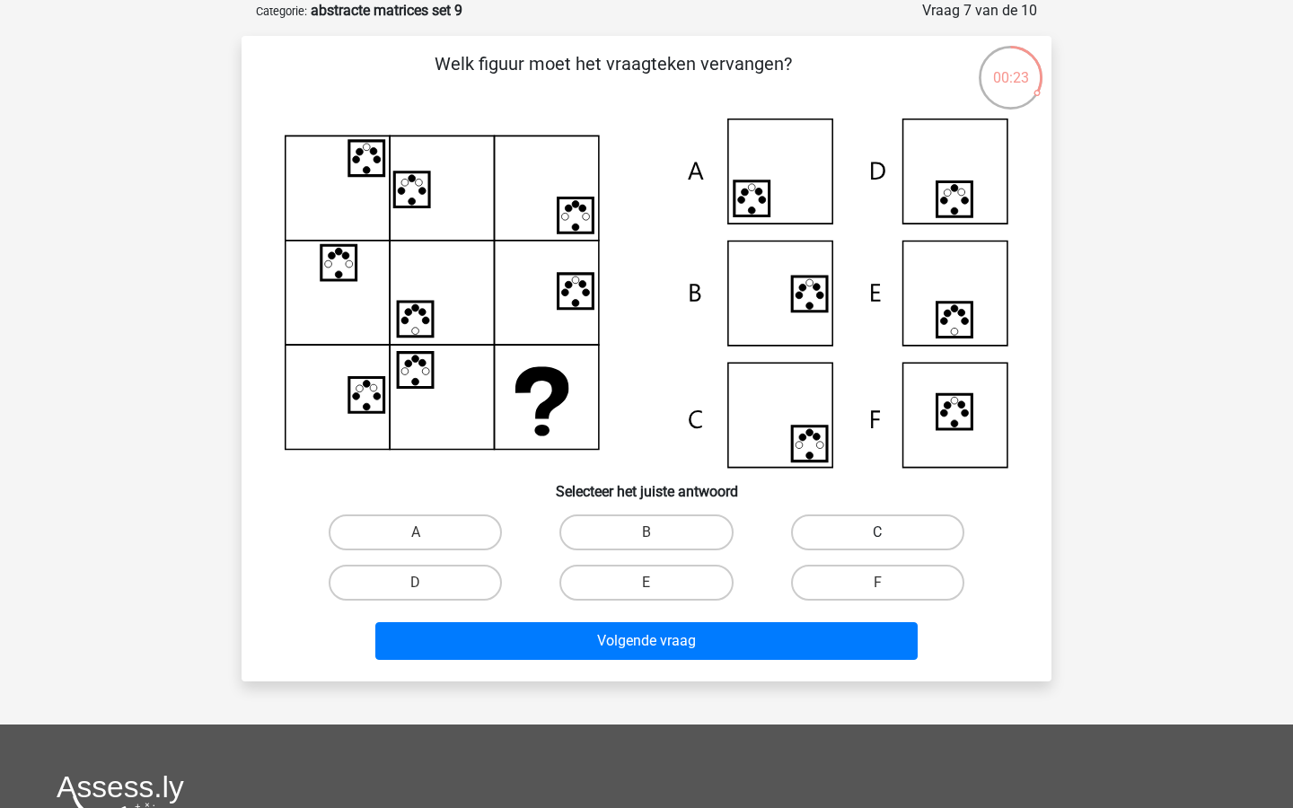
click at [849, 548] on label "C" at bounding box center [877, 533] width 173 height 36
click at [878, 544] on input "C" at bounding box center [884, 539] width 12 height 12
radio input "true"
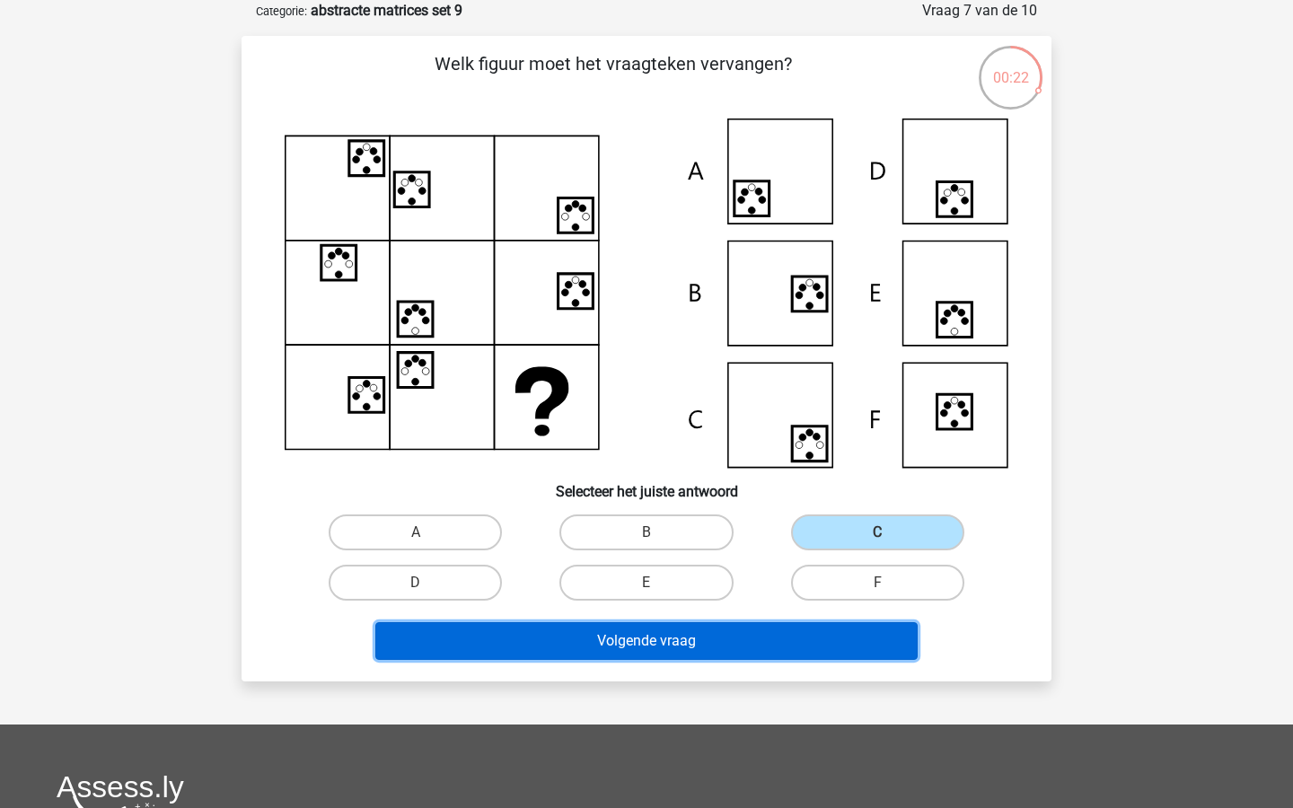
click at [778, 643] on button "Volgende vraag" at bounding box center [646, 641] width 543 height 38
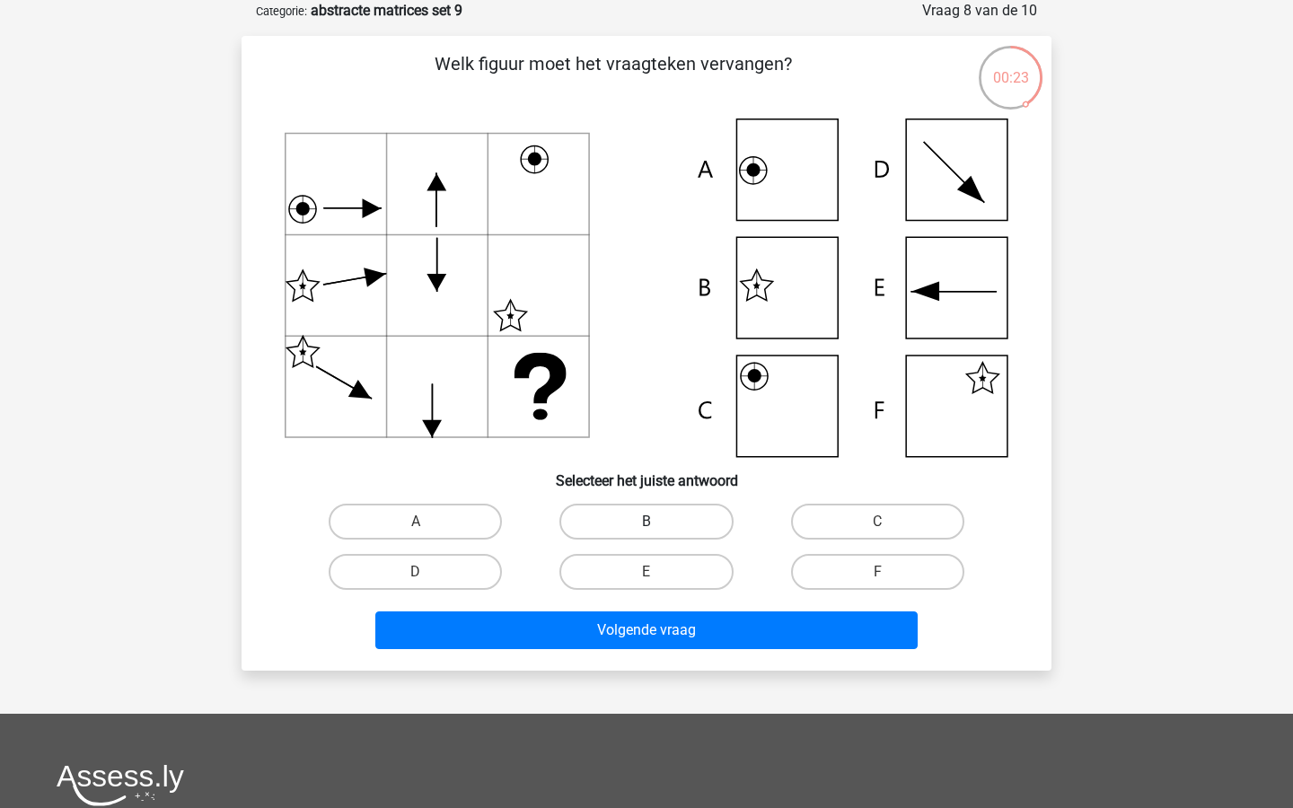
click at [665, 521] on label "B" at bounding box center [646, 522] width 173 height 36
click at [658, 522] on input "B" at bounding box center [653, 528] width 12 height 12
radio input "true"
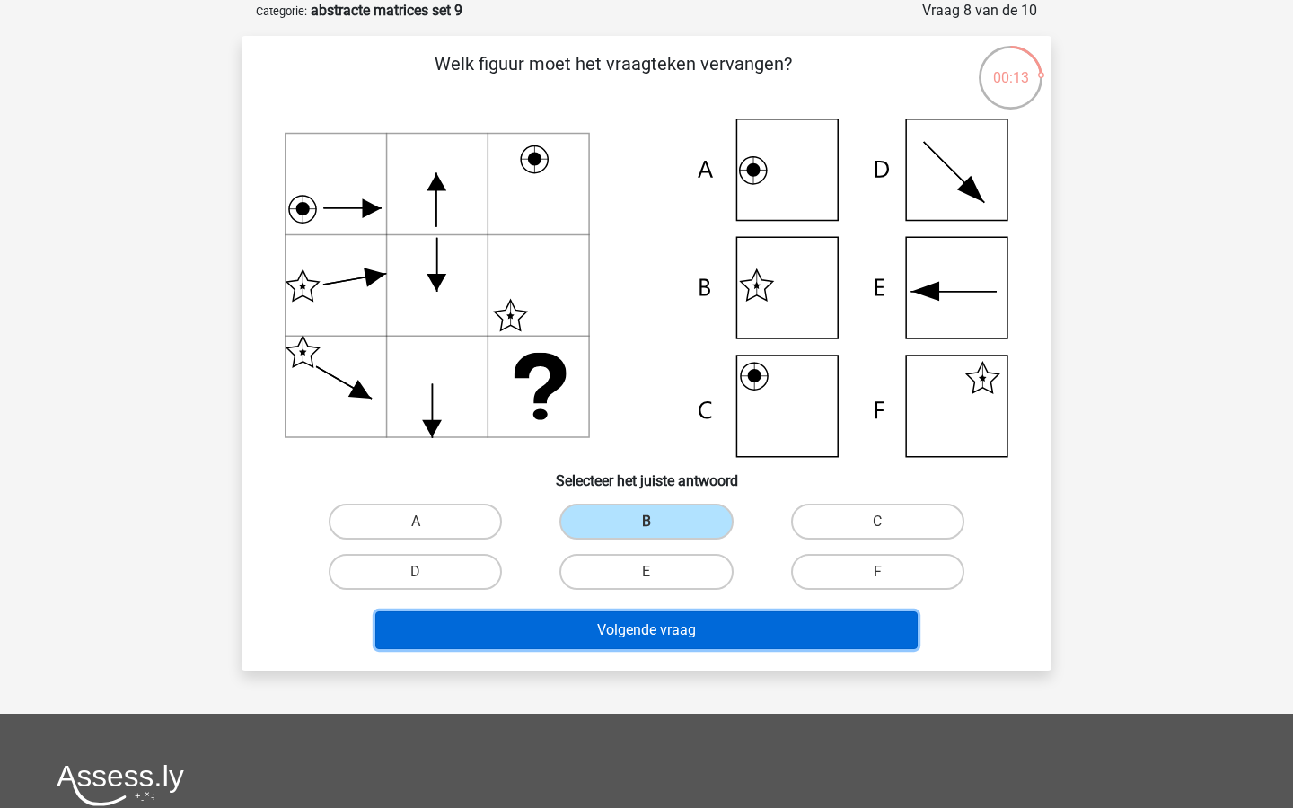
click at [639, 642] on button "Volgende vraag" at bounding box center [646, 631] width 543 height 38
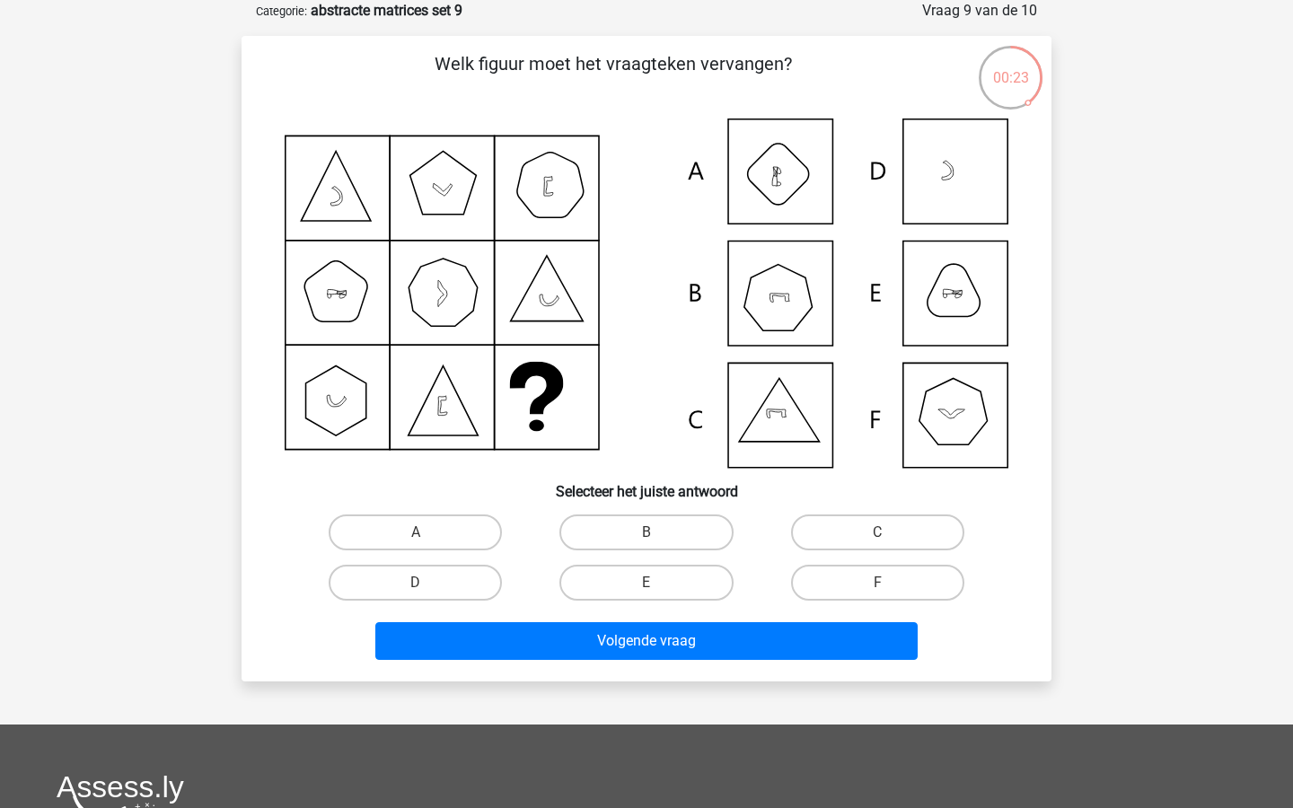
click at [974, 285] on icon at bounding box center [647, 294] width 724 height 350
click at [681, 583] on label "E" at bounding box center [646, 583] width 173 height 36
click at [658, 583] on input "E" at bounding box center [653, 589] width 12 height 12
radio input "true"
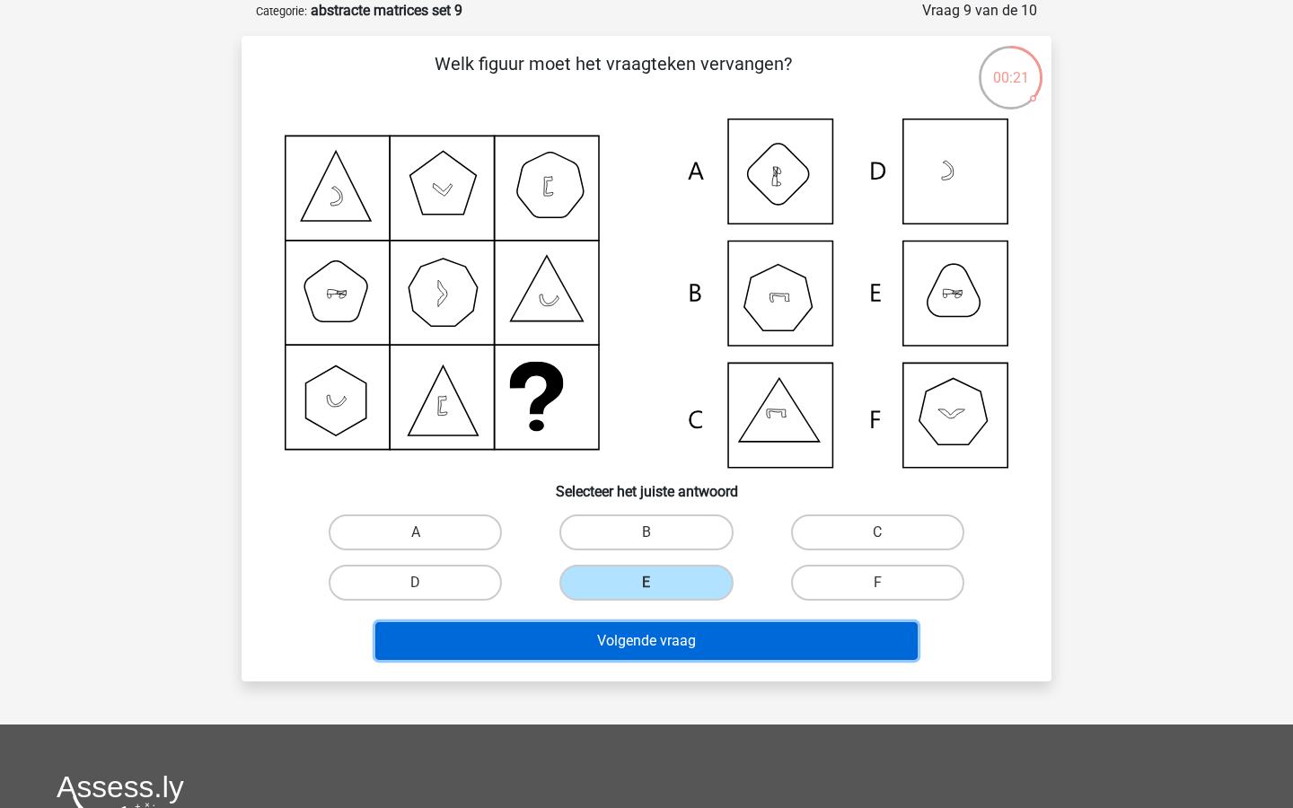
click at [682, 631] on button "Volgende vraag" at bounding box center [646, 641] width 543 height 38
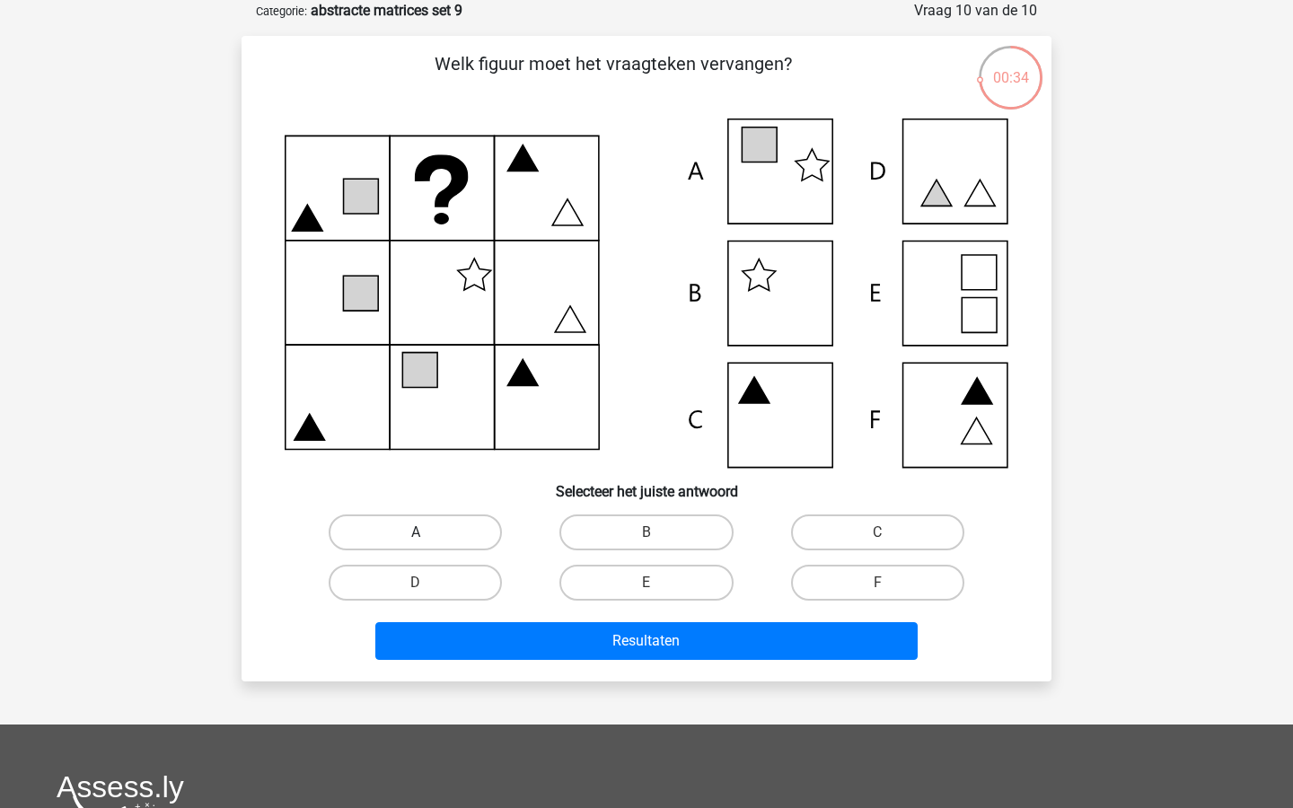
click at [462, 530] on label "A" at bounding box center [415, 533] width 173 height 36
click at [428, 533] on input "A" at bounding box center [422, 539] width 12 height 12
radio input "true"
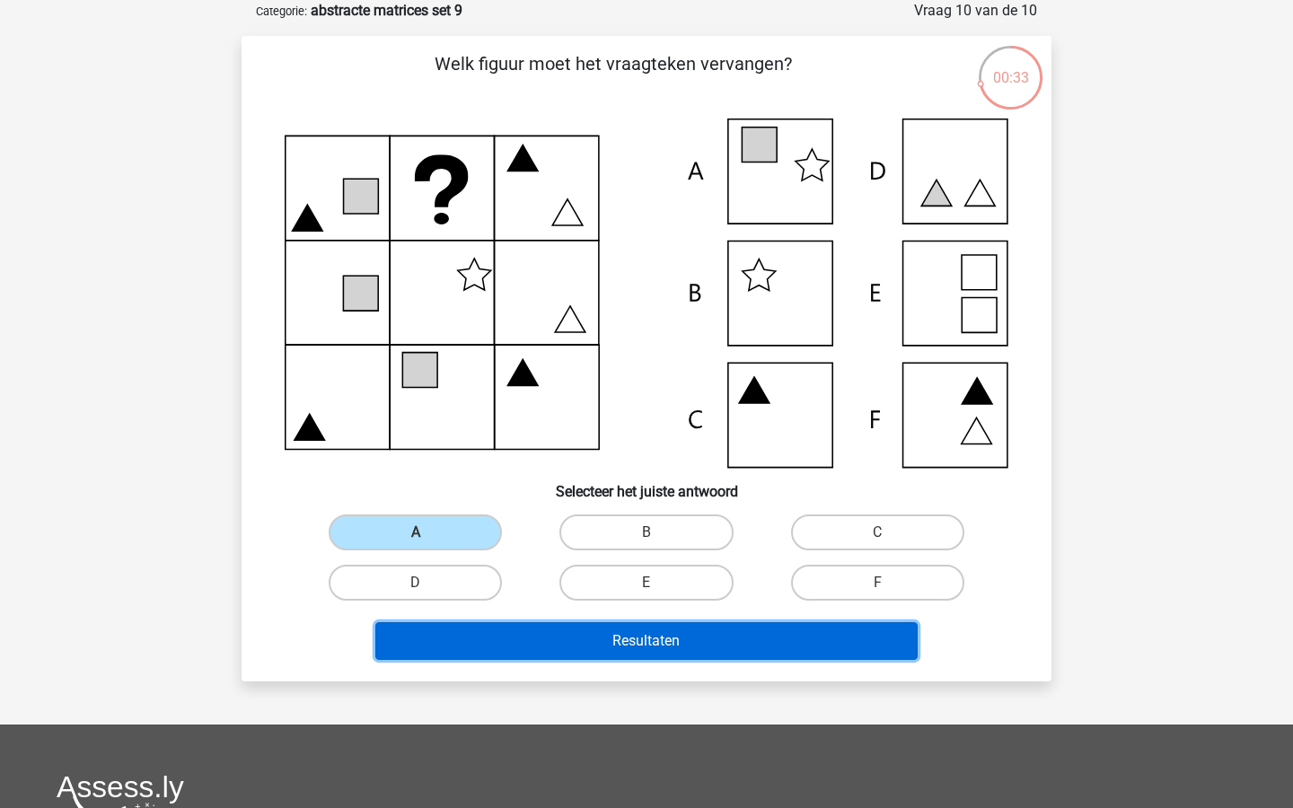
click at [561, 645] on button "Resultaten" at bounding box center [646, 641] width 543 height 38
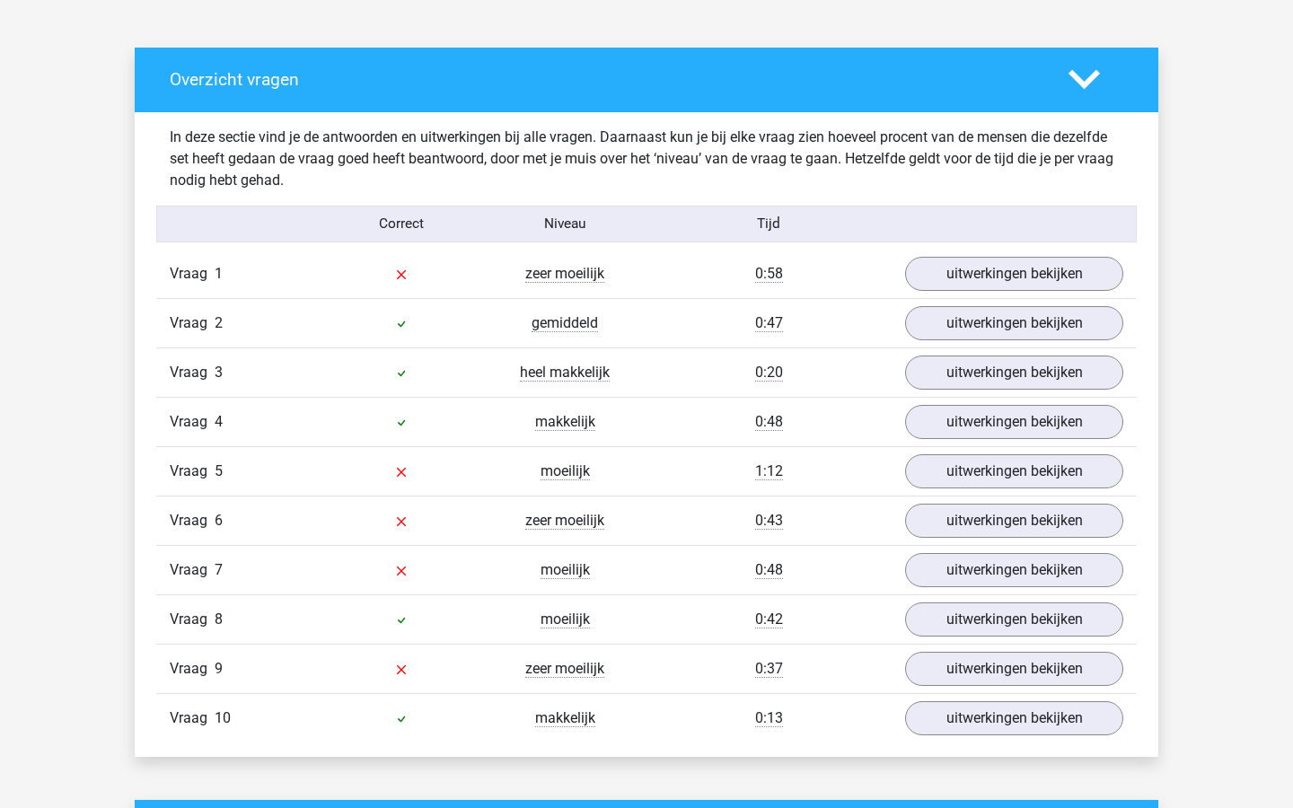
scroll to position [950, 0]
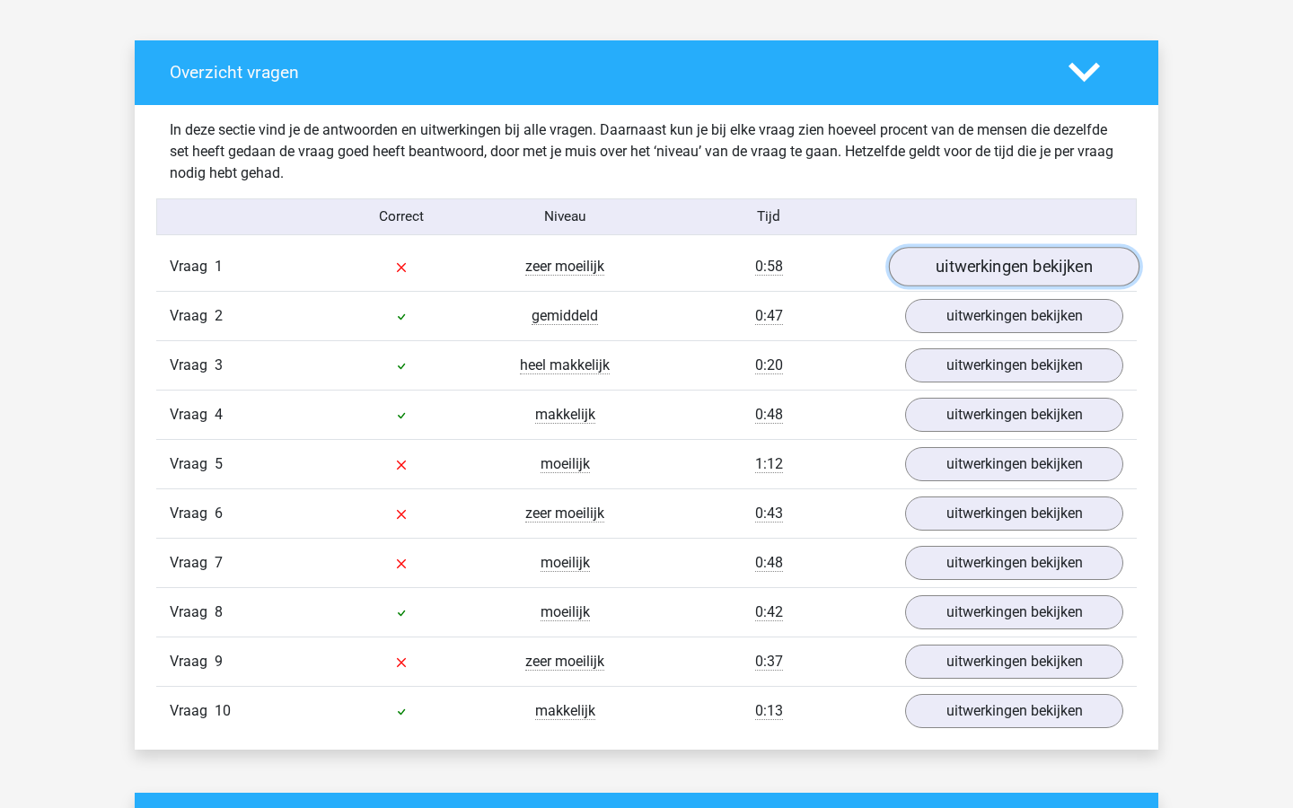
click at [1024, 263] on link "uitwerkingen bekijken" at bounding box center [1014, 267] width 251 height 40
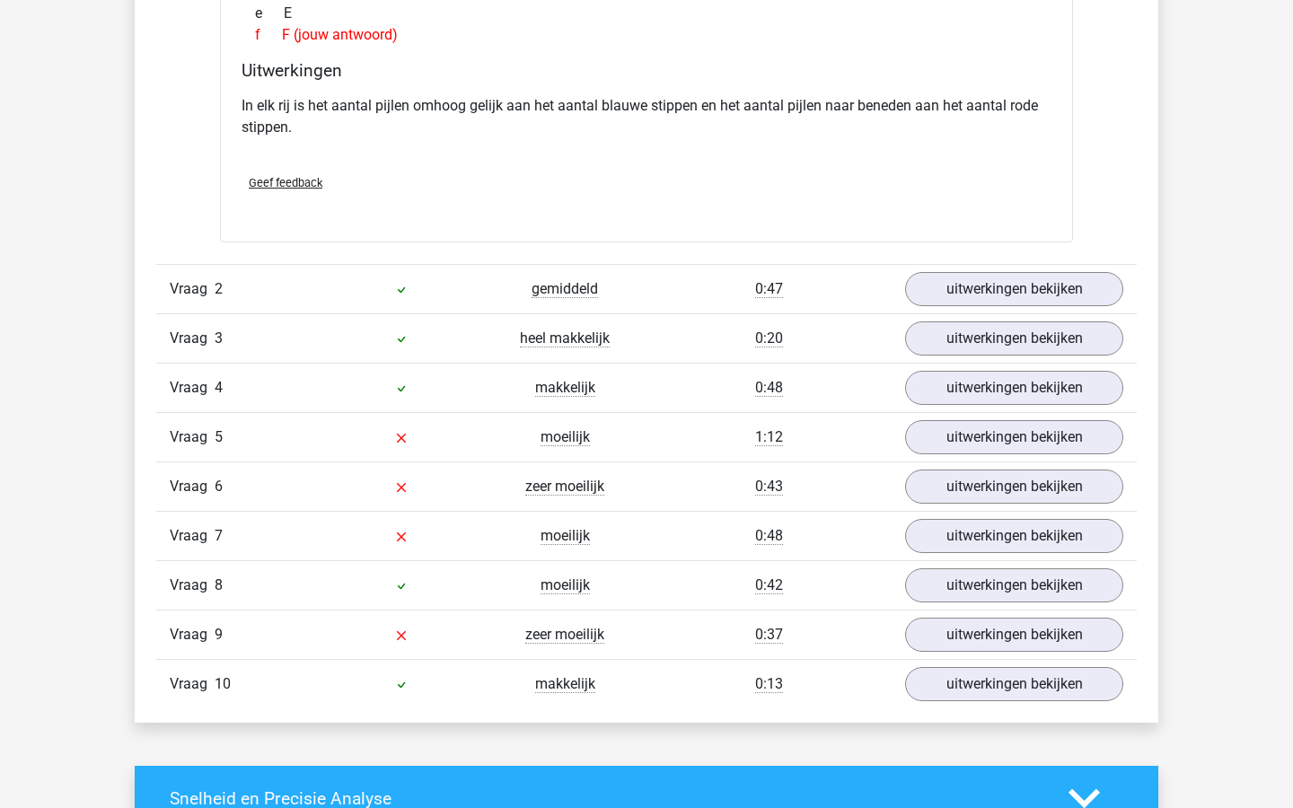
scroll to position [1794, 0]
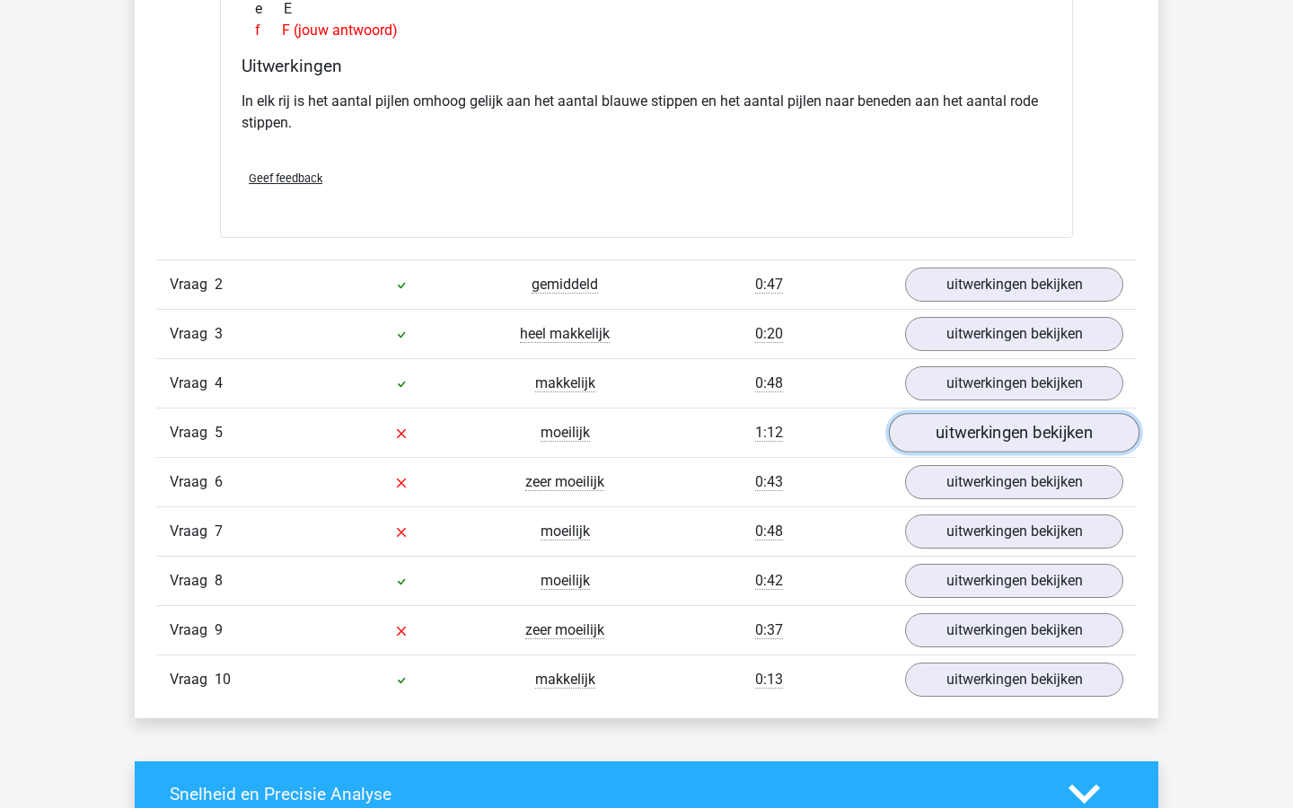
click at [984, 433] on link "uitwerkingen bekijken" at bounding box center [1014, 433] width 251 height 40
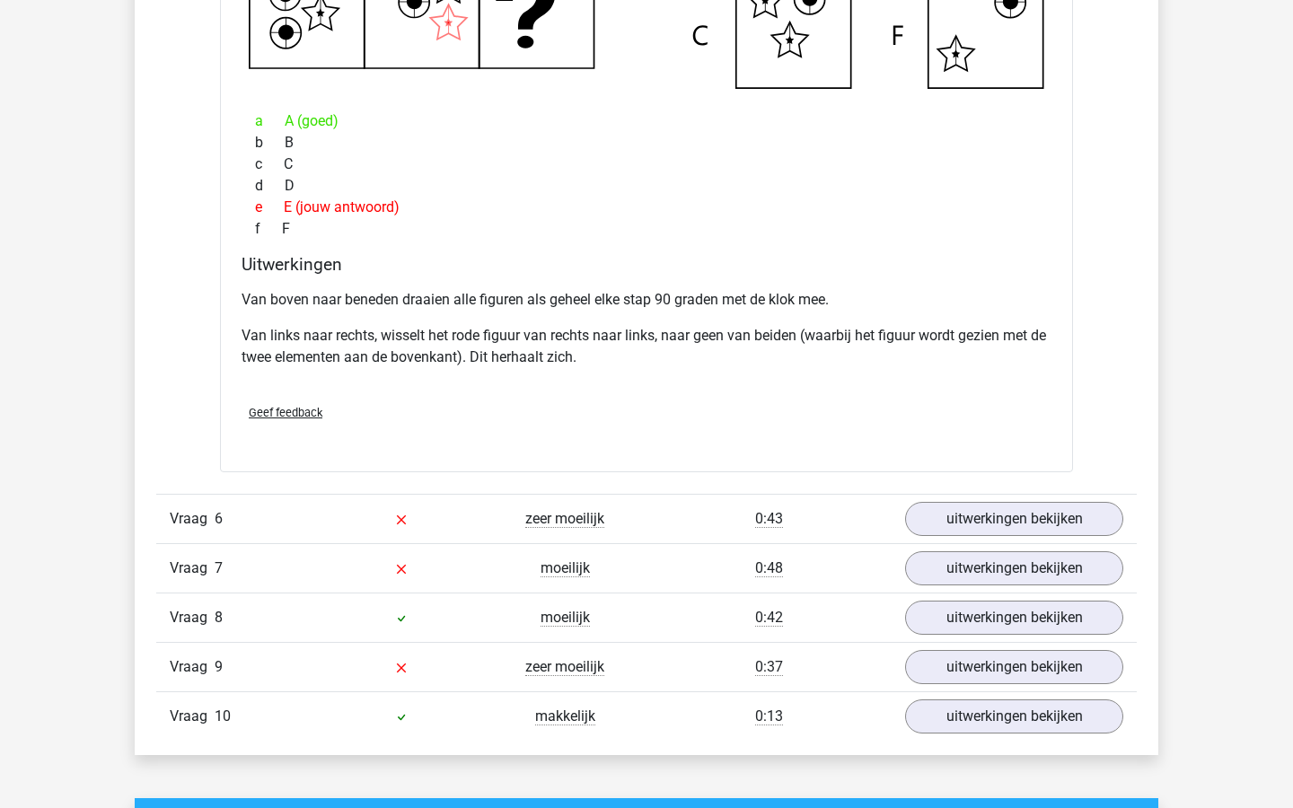
scroll to position [2649, 0]
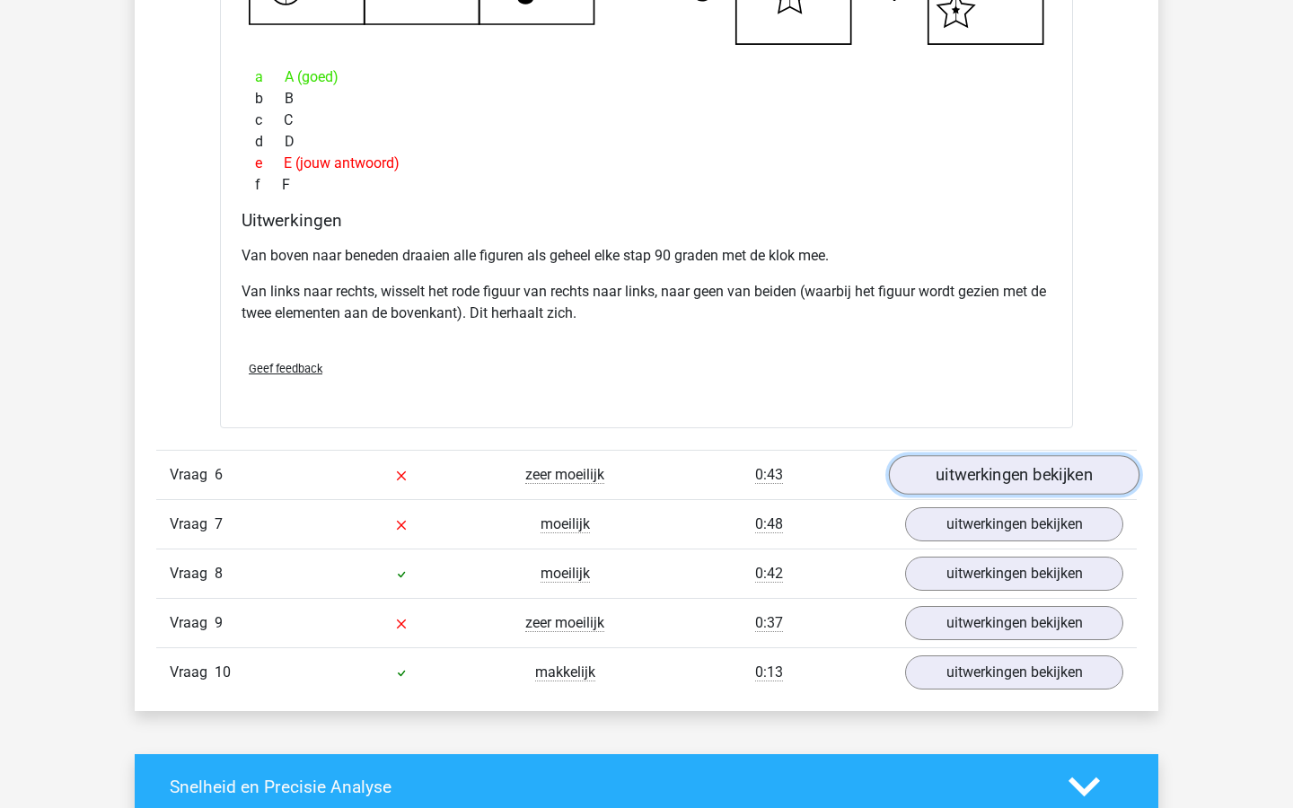
click at [976, 475] on link "uitwerkingen bekijken" at bounding box center [1014, 476] width 251 height 40
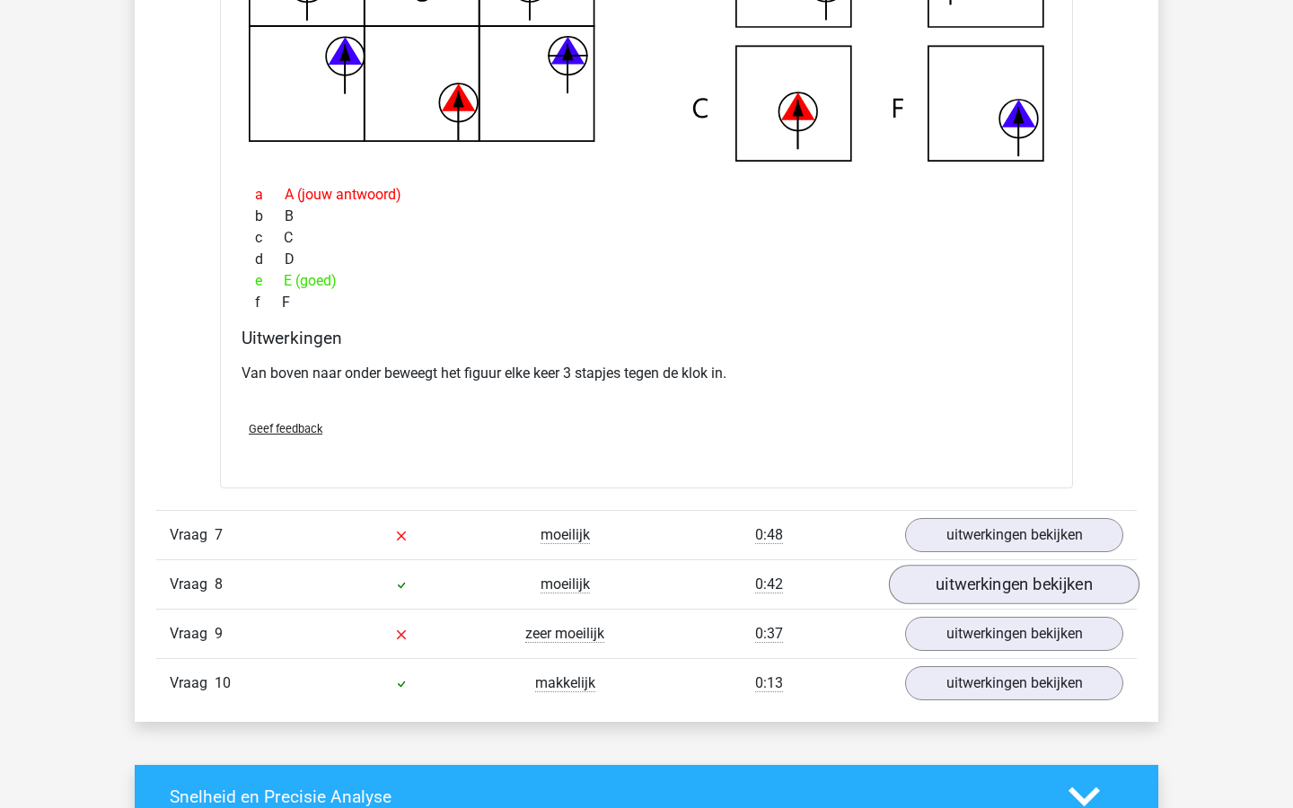
scroll to position [3432, 0]
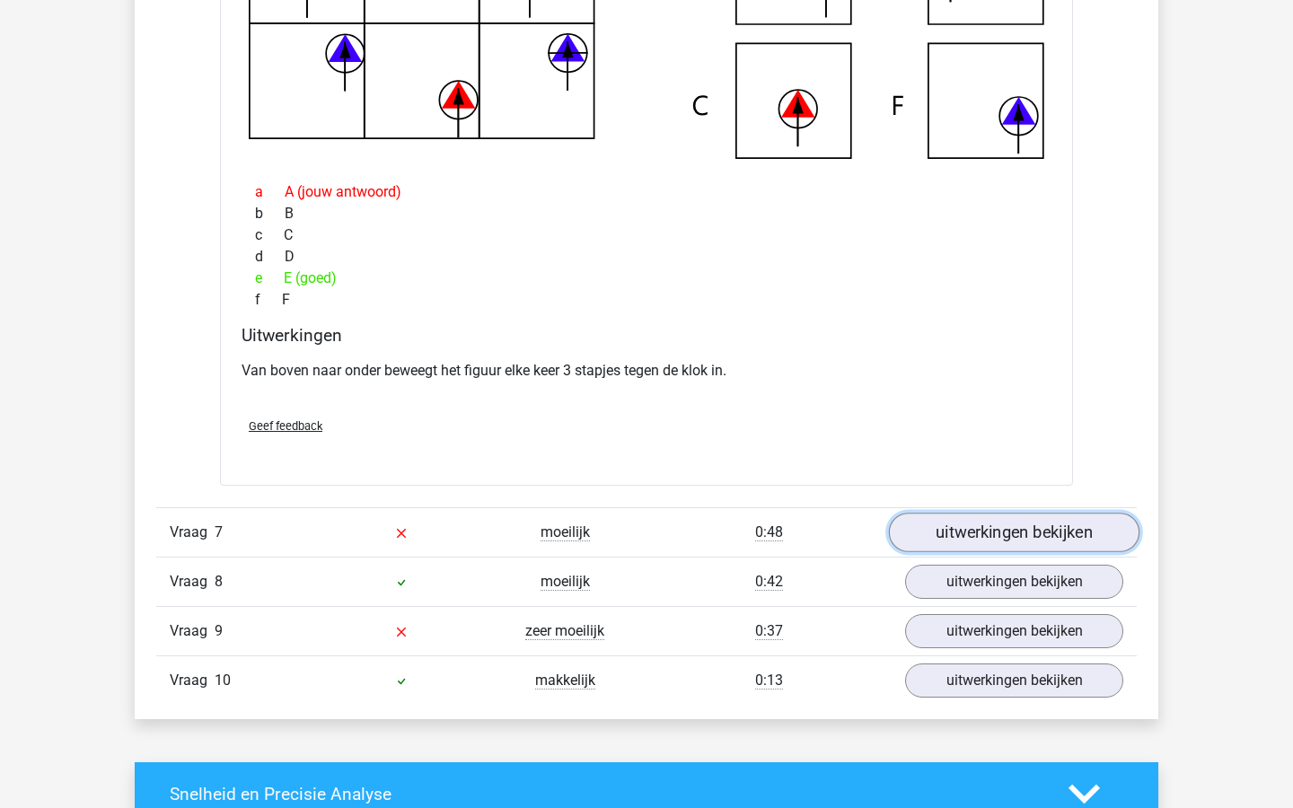
click at [1001, 534] on link "uitwerkingen bekijken" at bounding box center [1014, 533] width 251 height 40
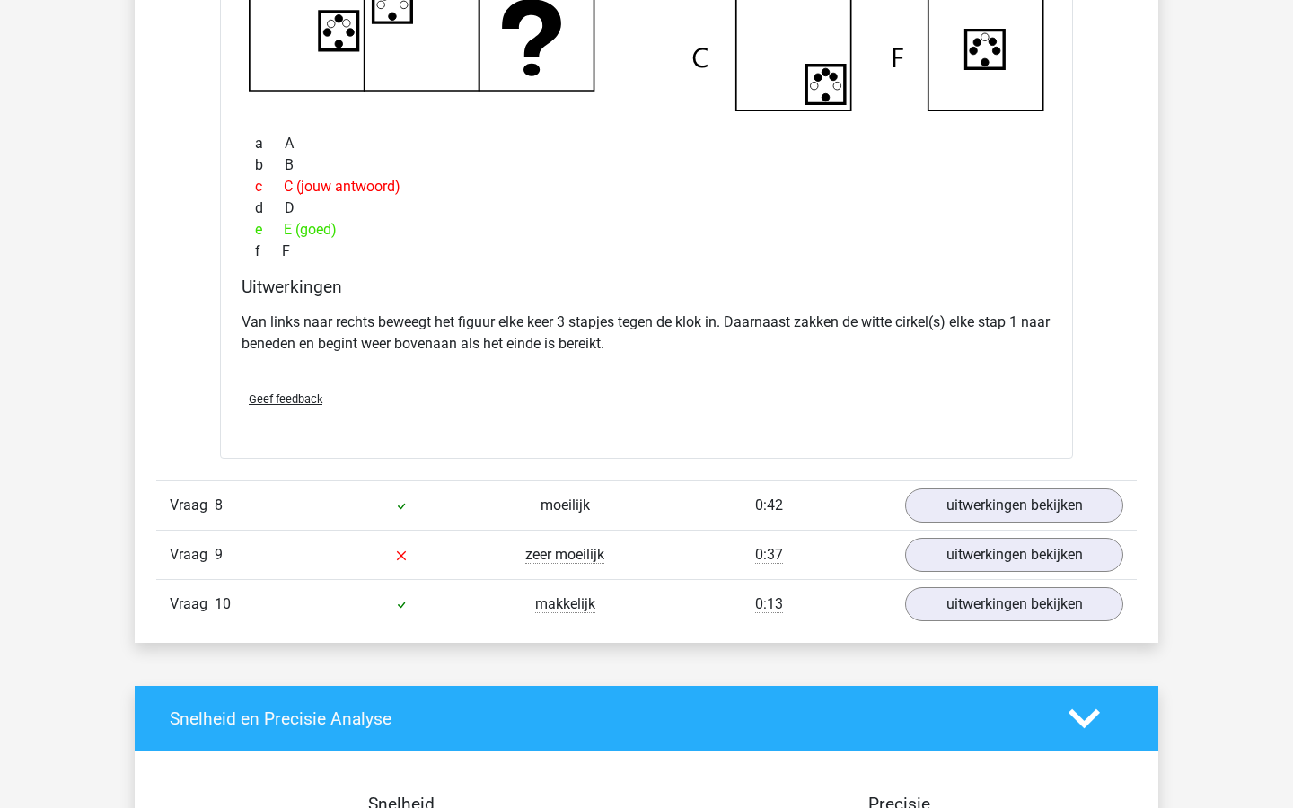
scroll to position [4332, 0]
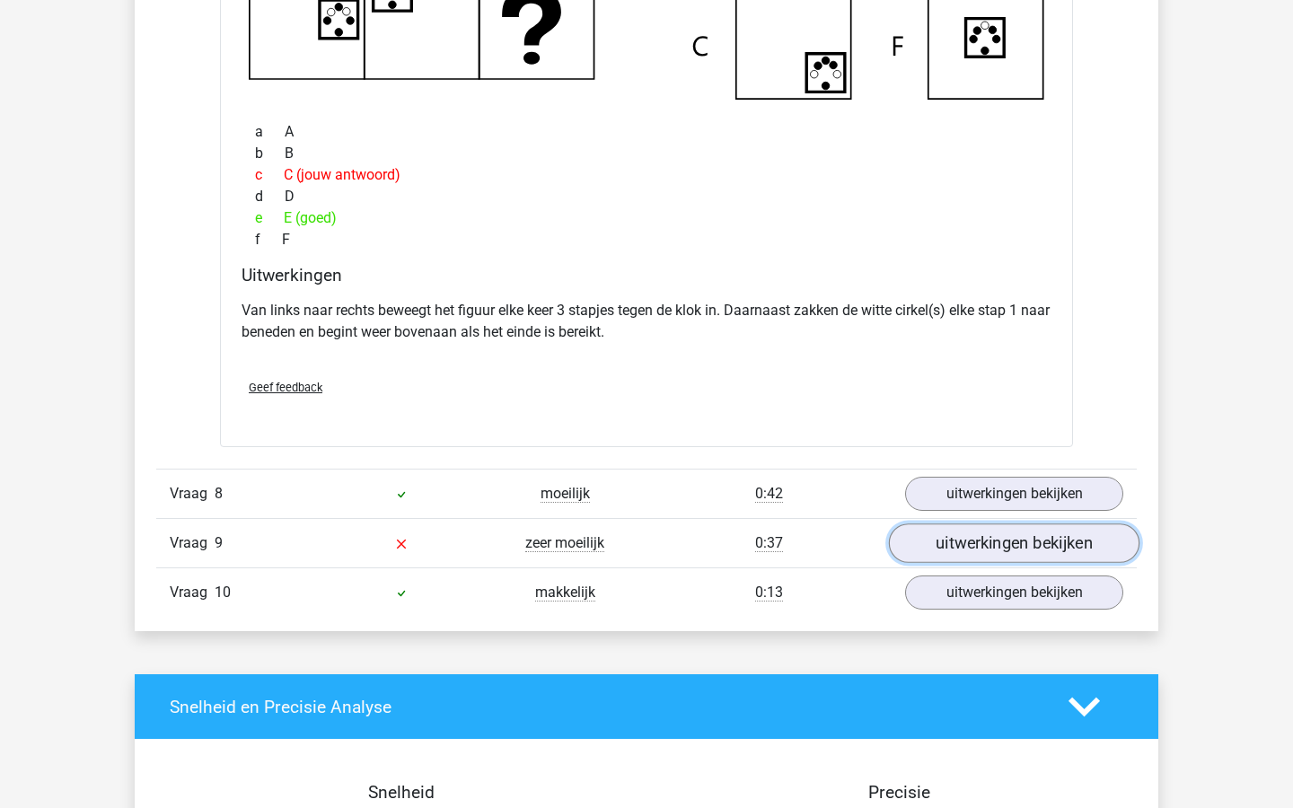
click at [966, 544] on link "uitwerkingen bekijken" at bounding box center [1014, 544] width 251 height 40
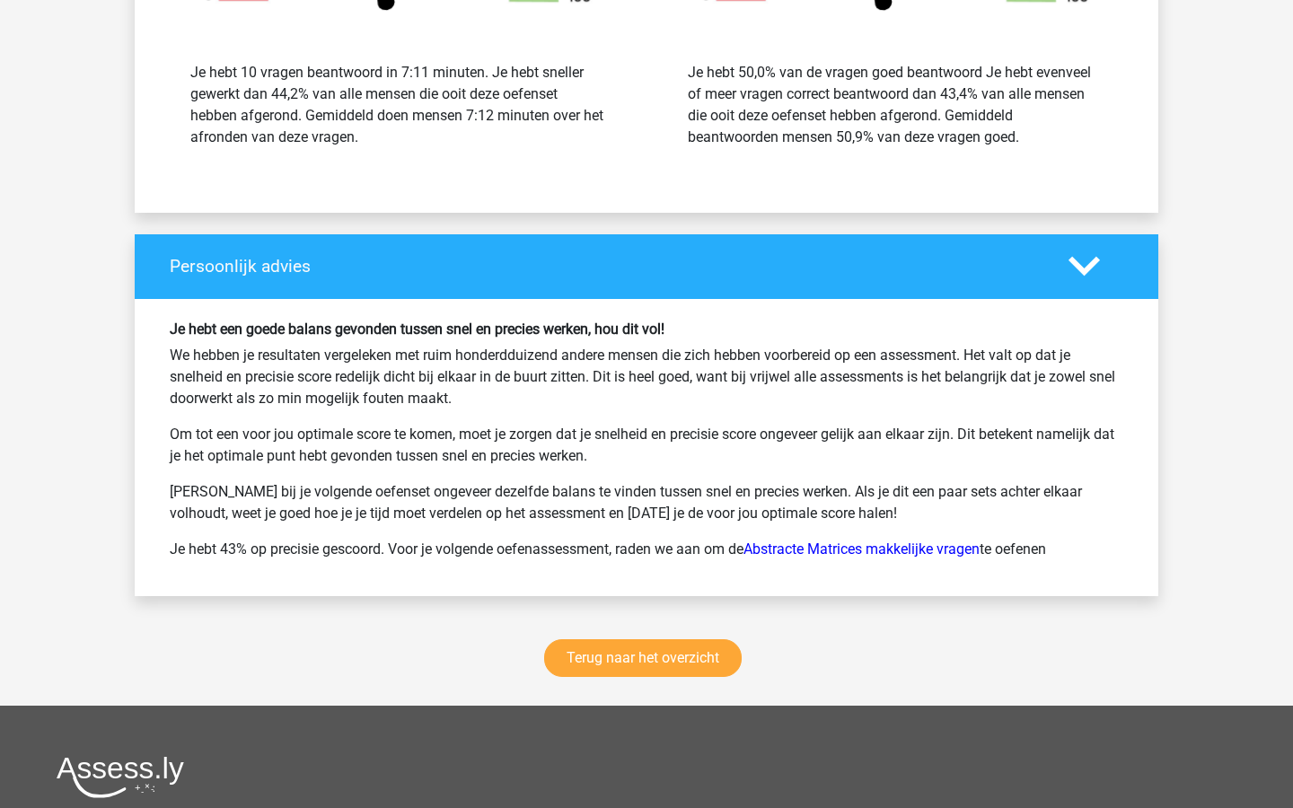
scroll to position [6228, 0]
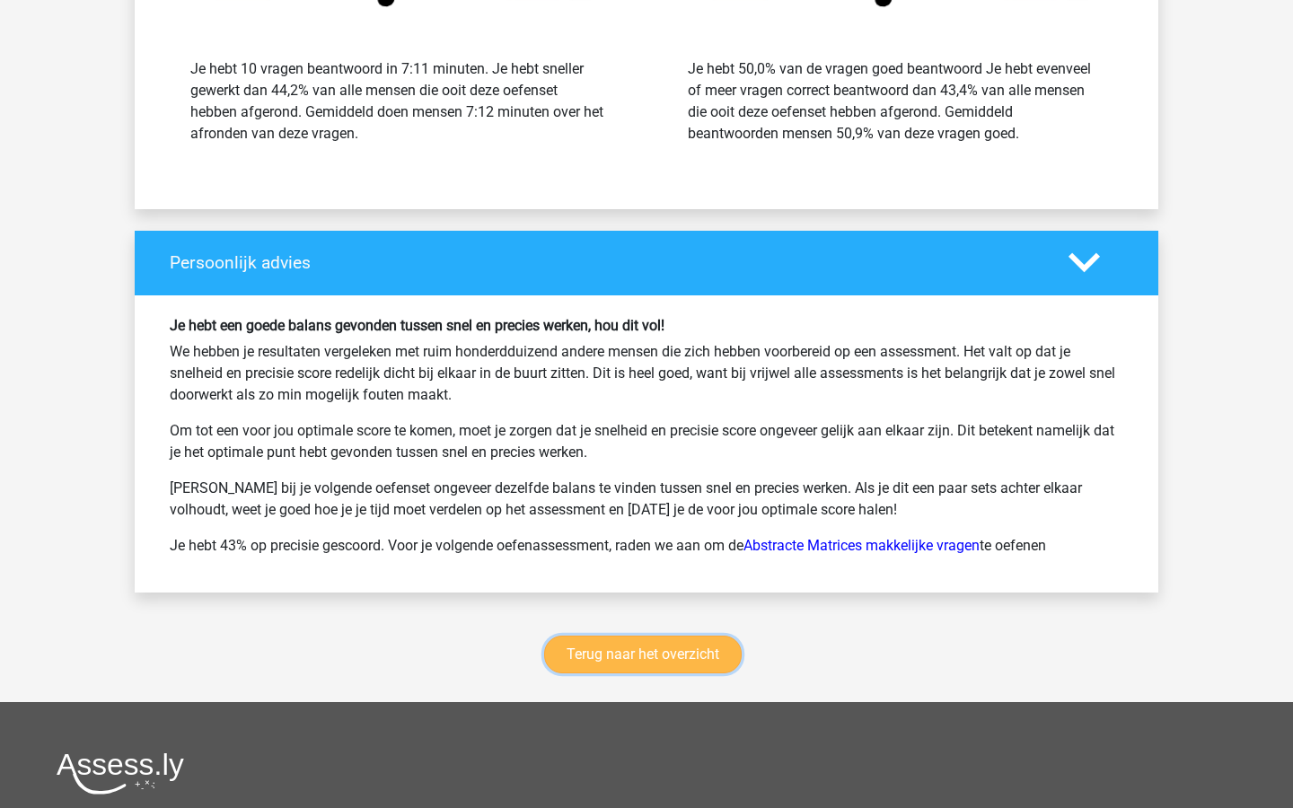
click at [713, 658] on link "Terug naar het overzicht" at bounding box center [643, 655] width 198 height 38
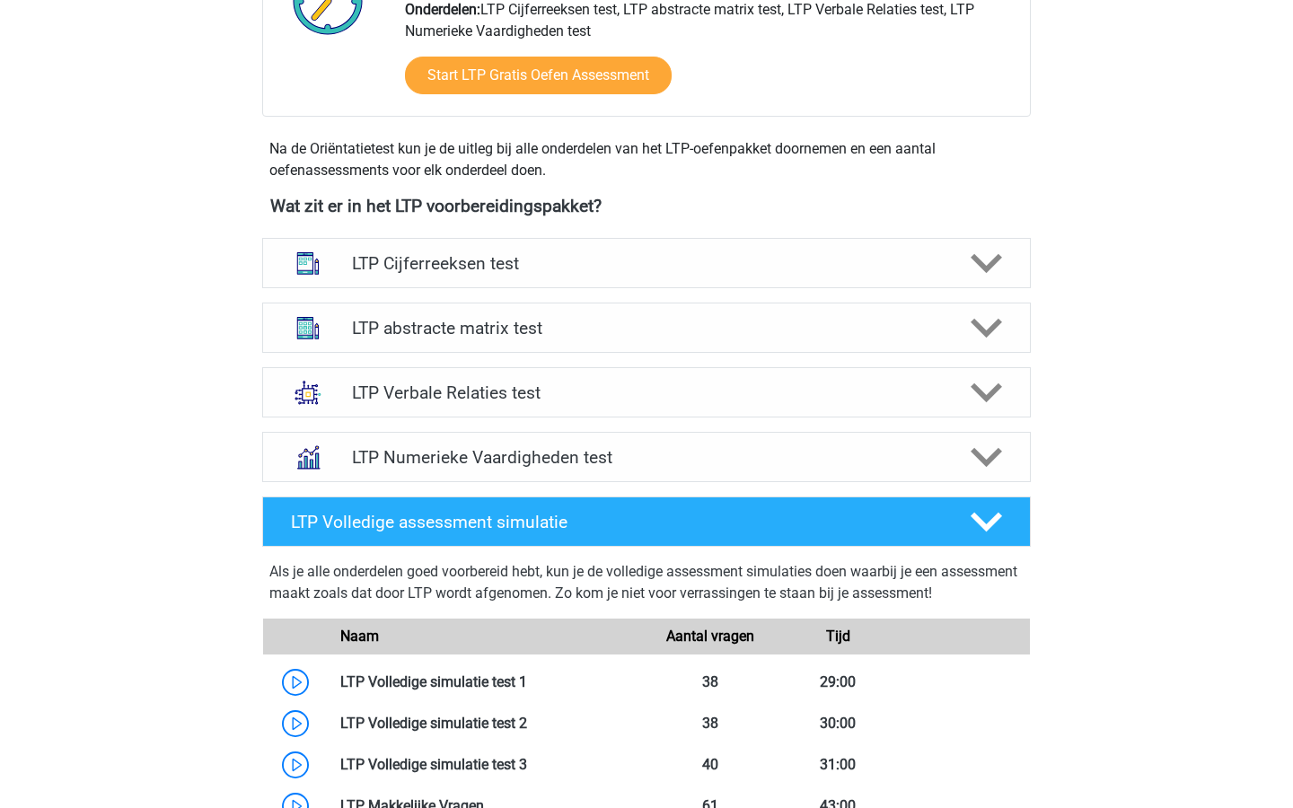
scroll to position [534, 0]
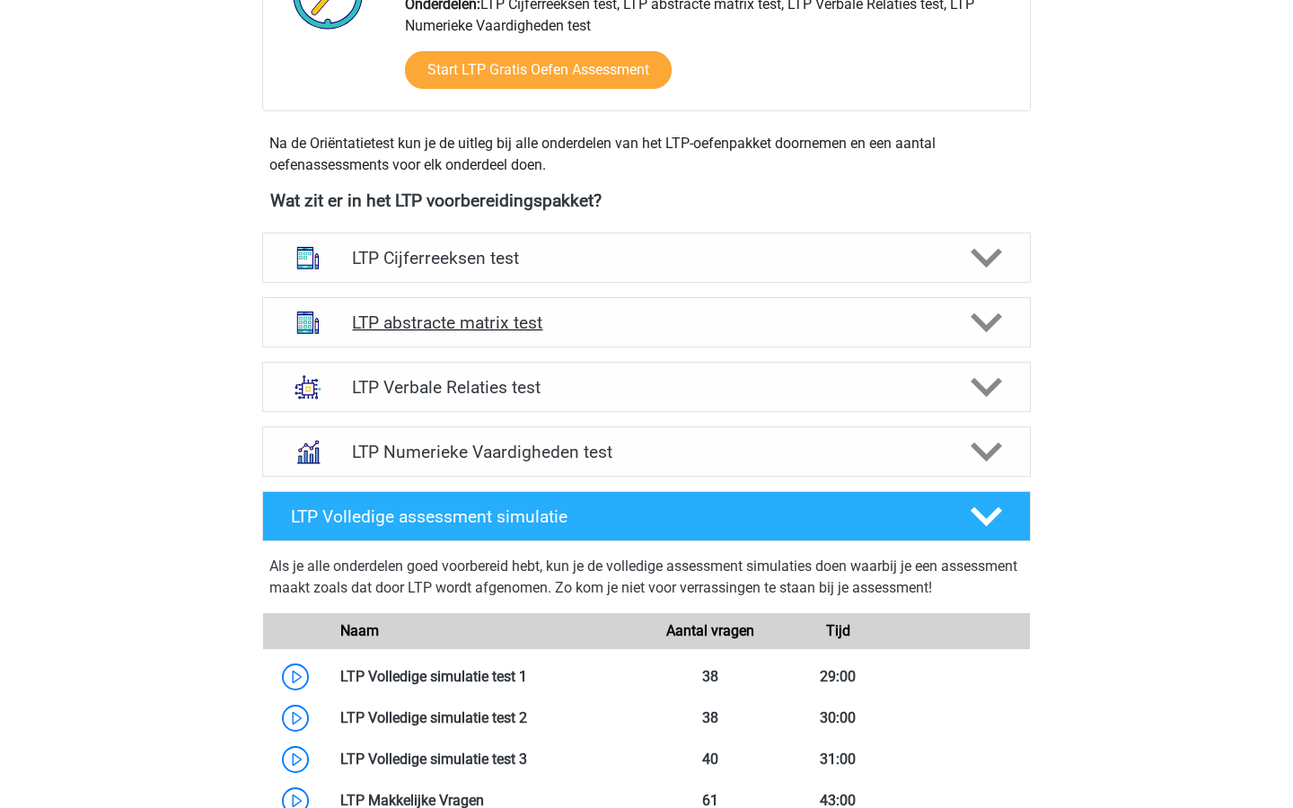
click at [982, 323] on polygon at bounding box center [986, 323] width 31 height 20
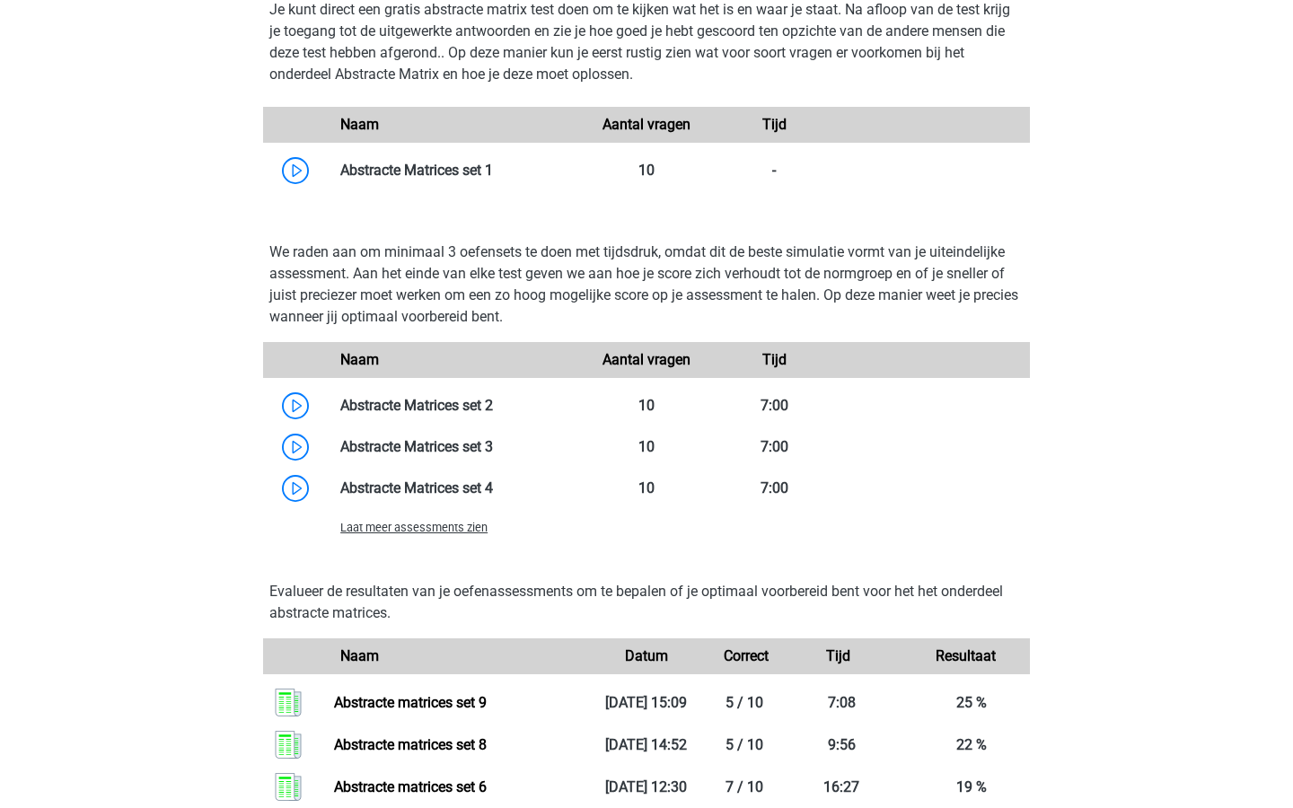
scroll to position [1177, 0]
click at [749, 529] on div at bounding box center [806, 527] width 447 height 22
click at [466, 521] on span "Laat meer assessments zien" at bounding box center [413, 526] width 147 height 13
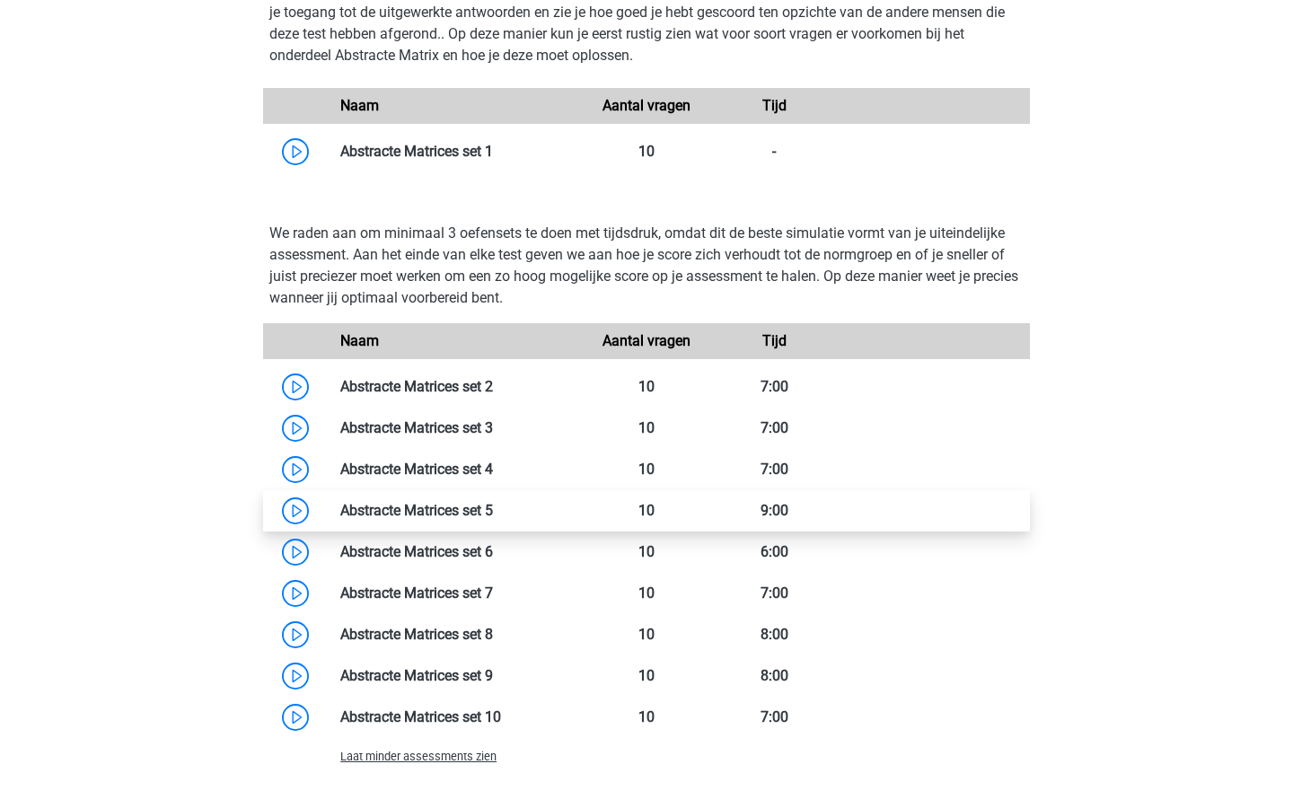
scroll to position [1199, 0]
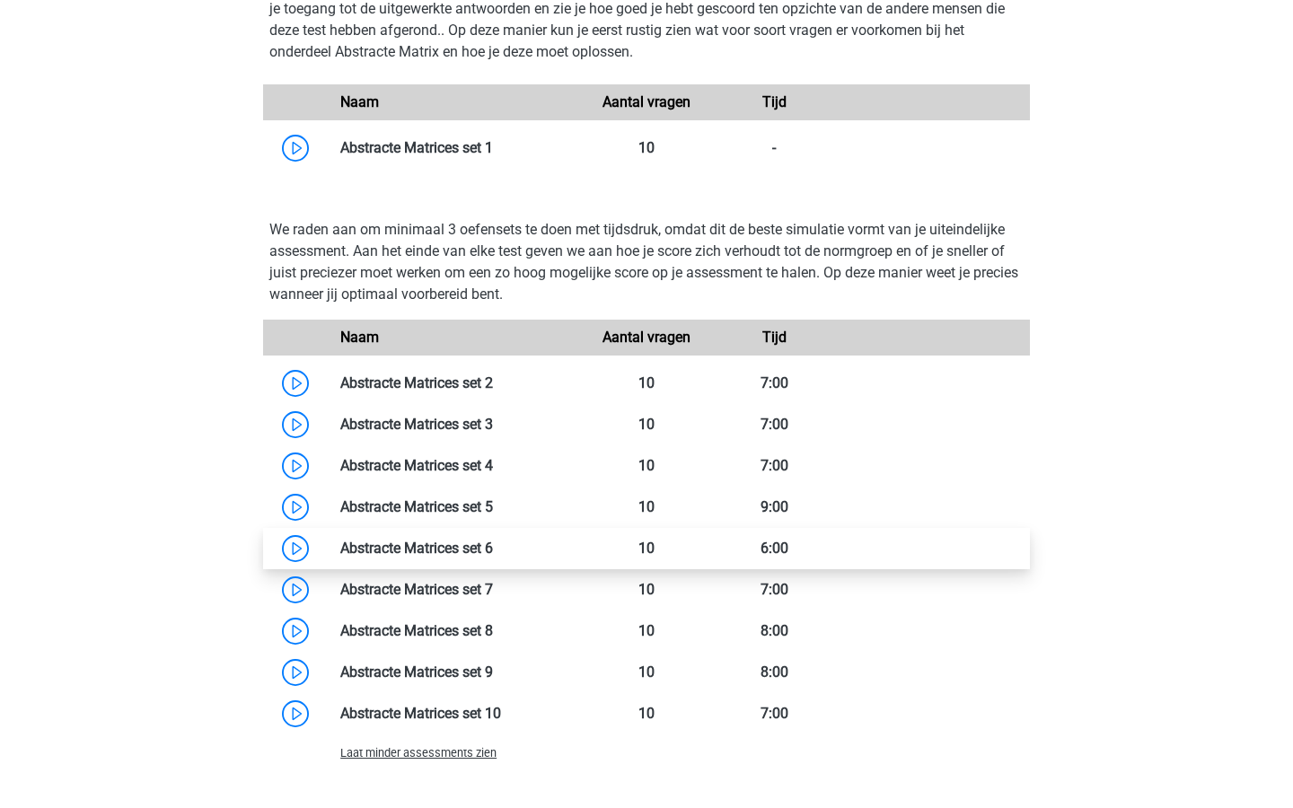
click at [493, 544] on link at bounding box center [493, 548] width 0 height 17
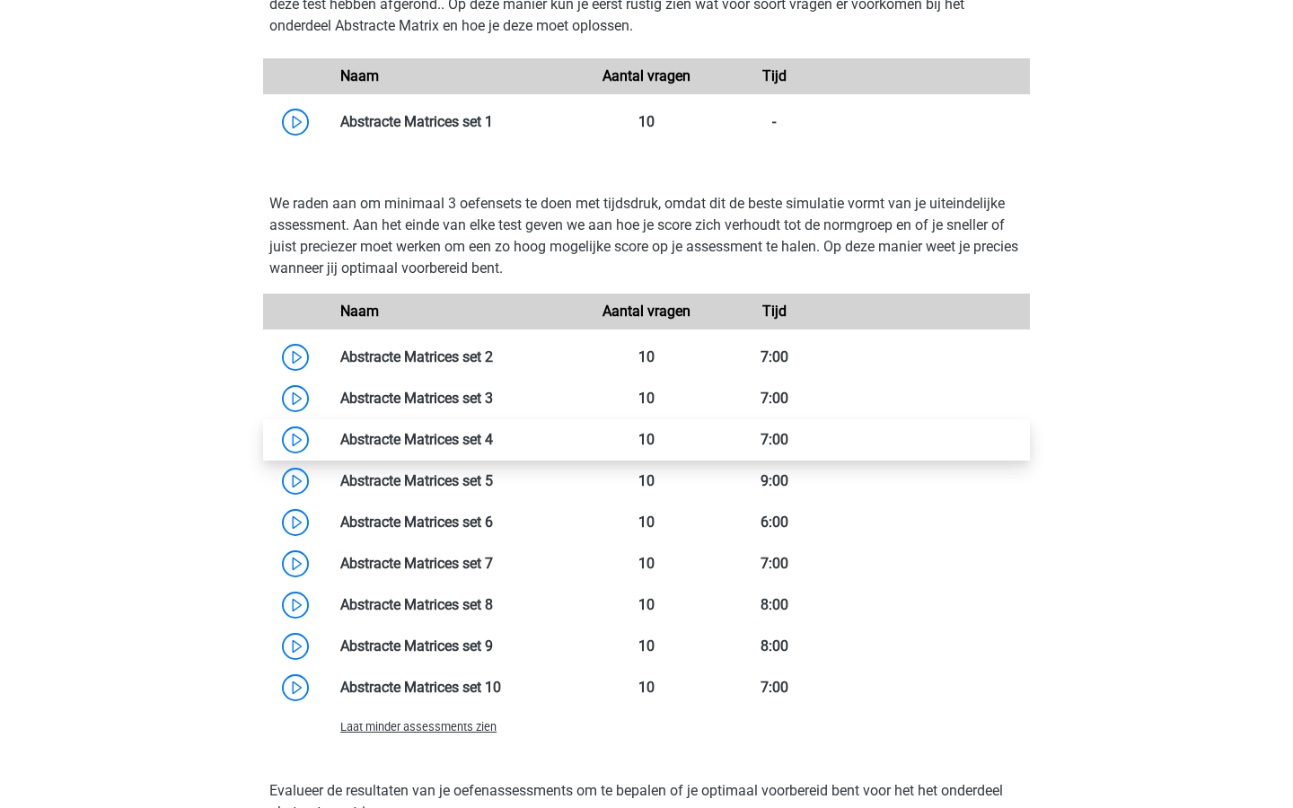
scroll to position [1240, 0]
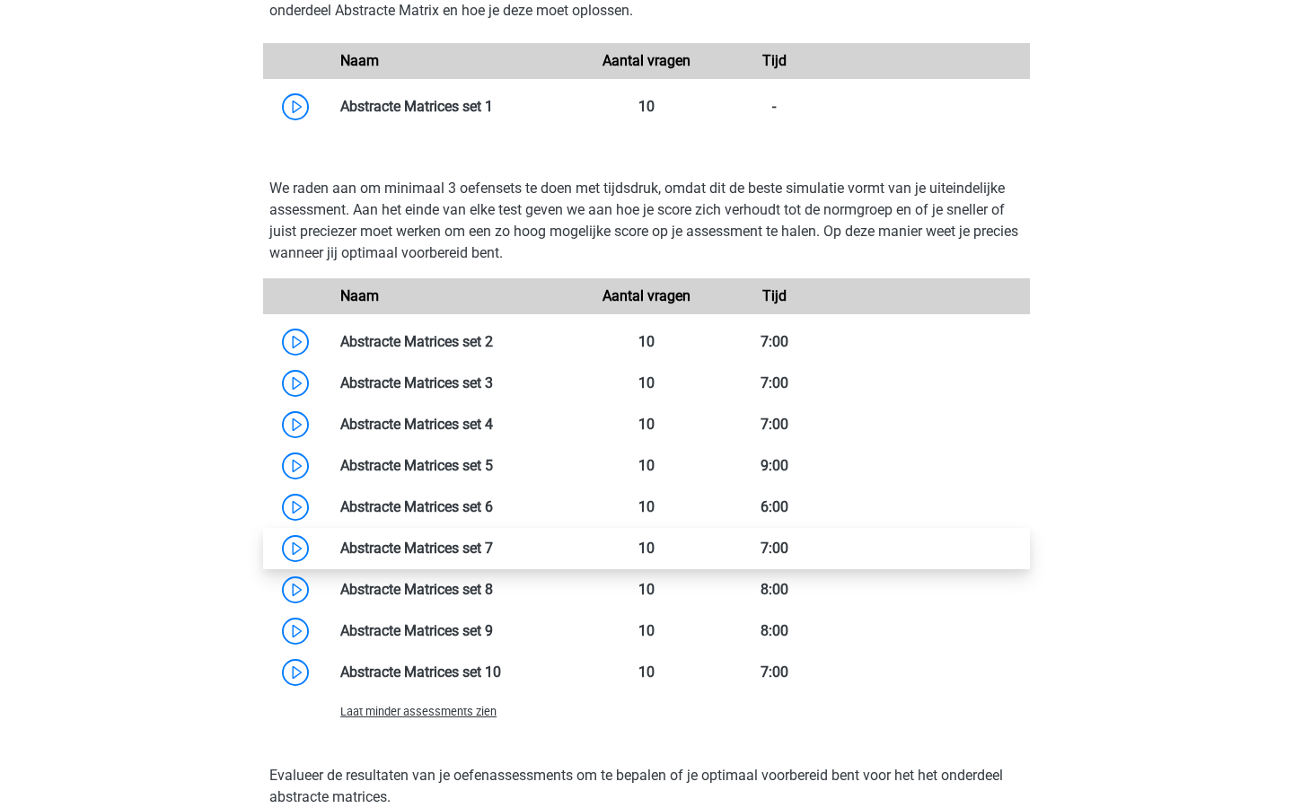
click at [493, 545] on link at bounding box center [493, 548] width 0 height 17
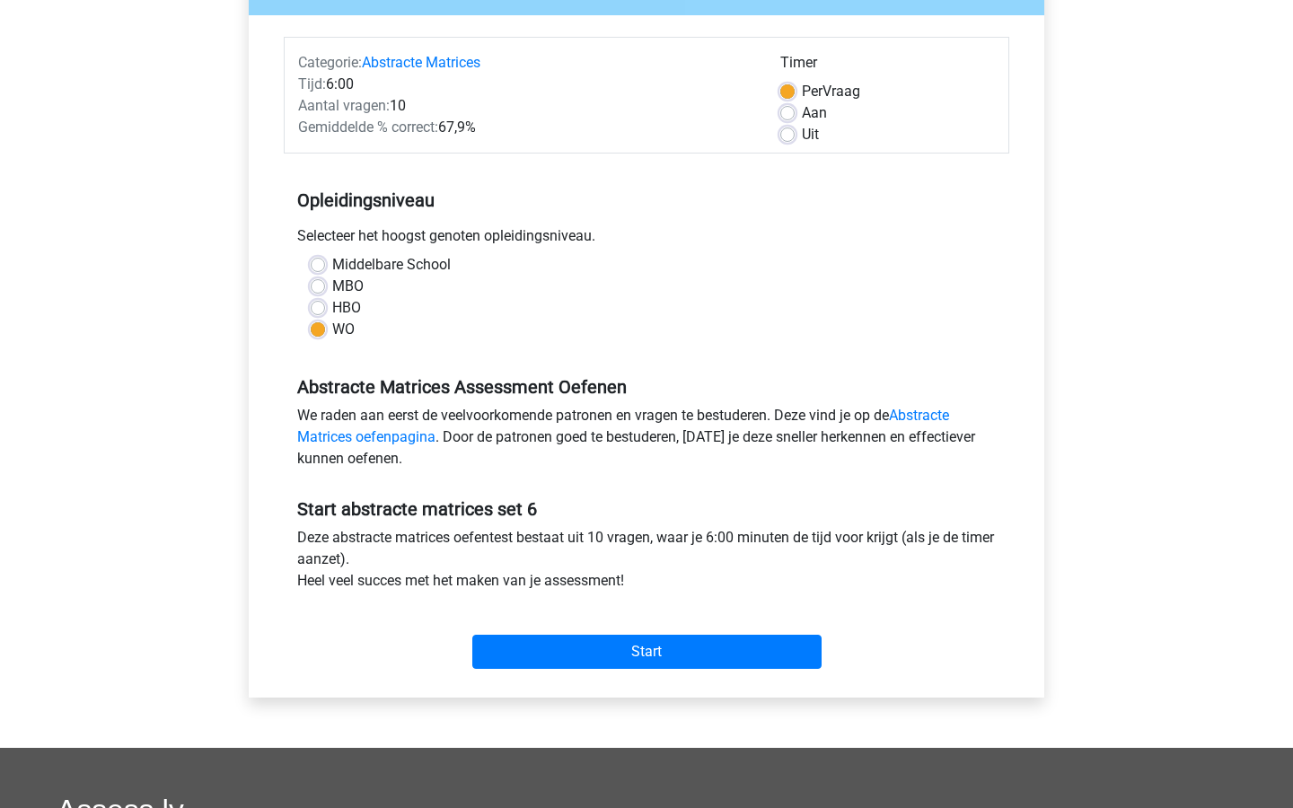
scroll to position [235, 0]
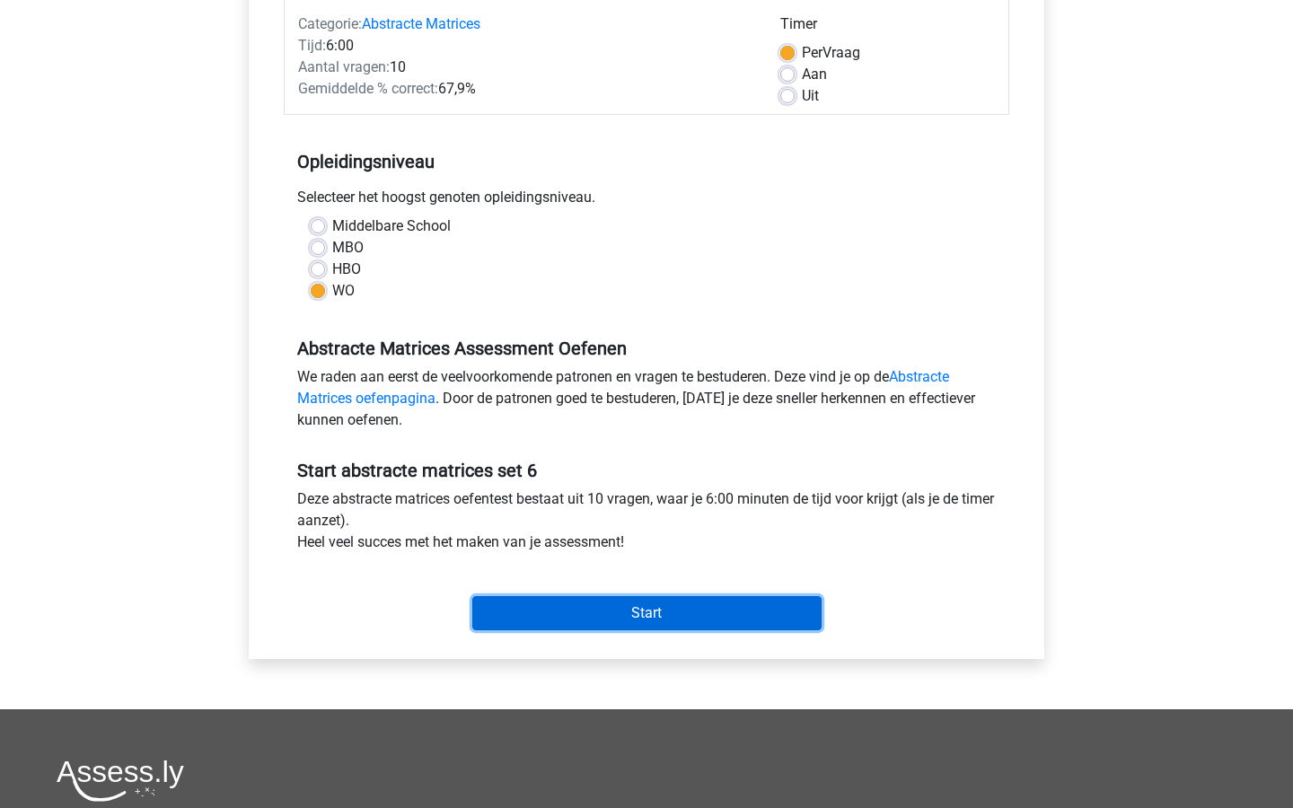
click at [538, 605] on input "Start" at bounding box center [646, 613] width 349 height 34
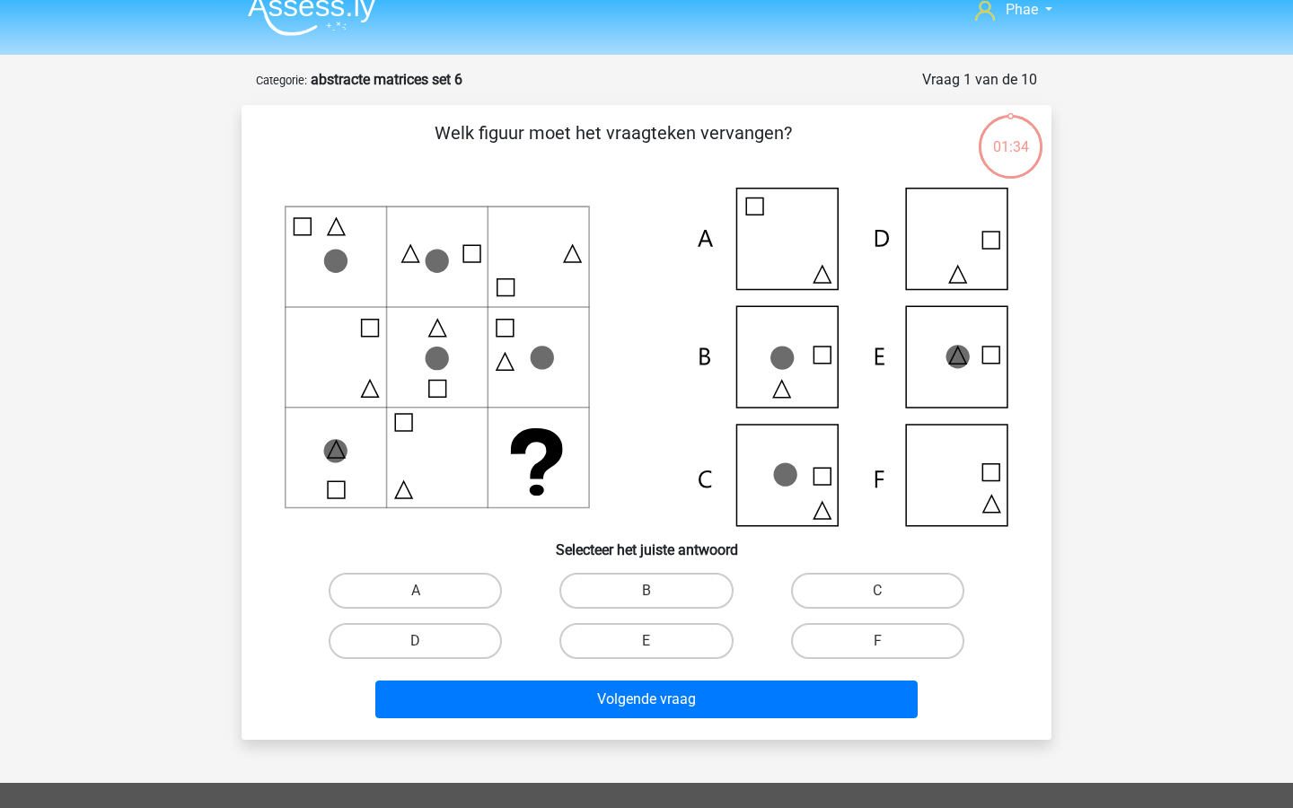
scroll to position [22, 0]
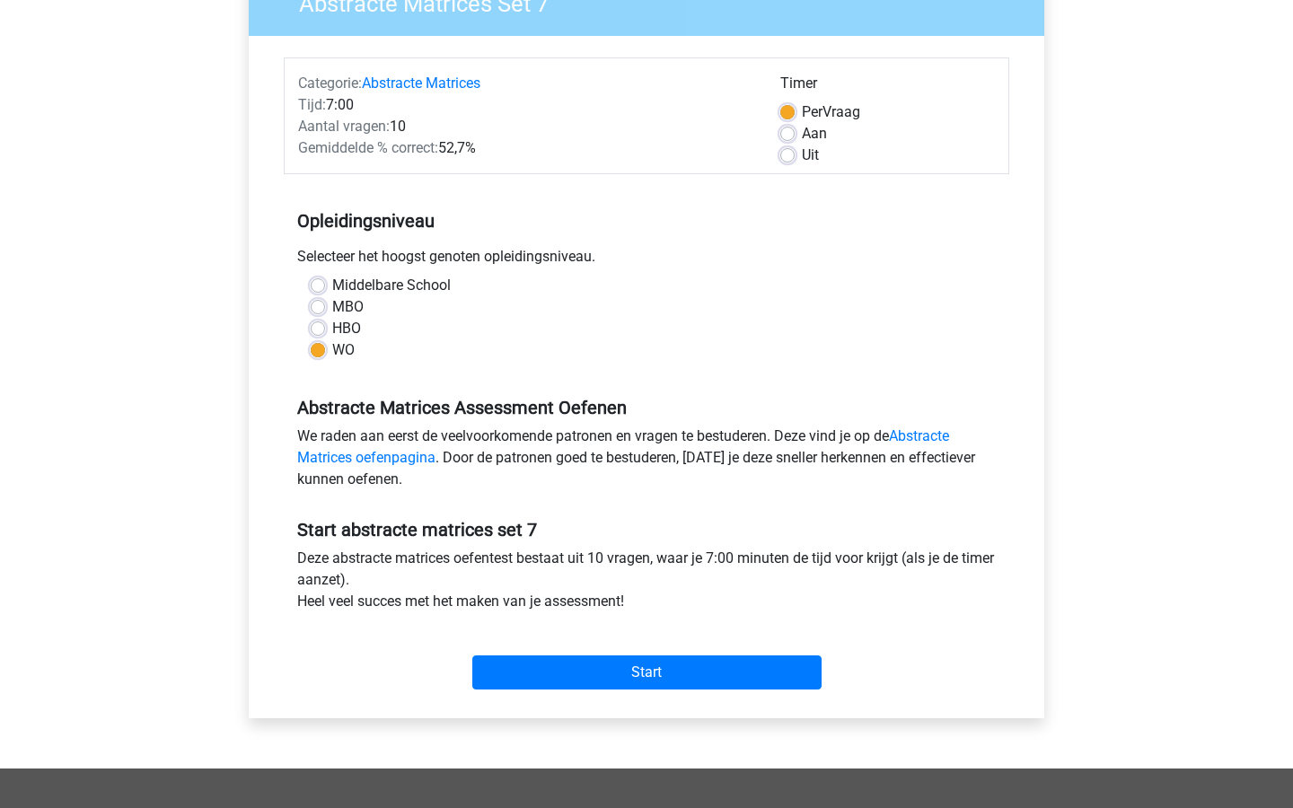
scroll to position [311, 0]
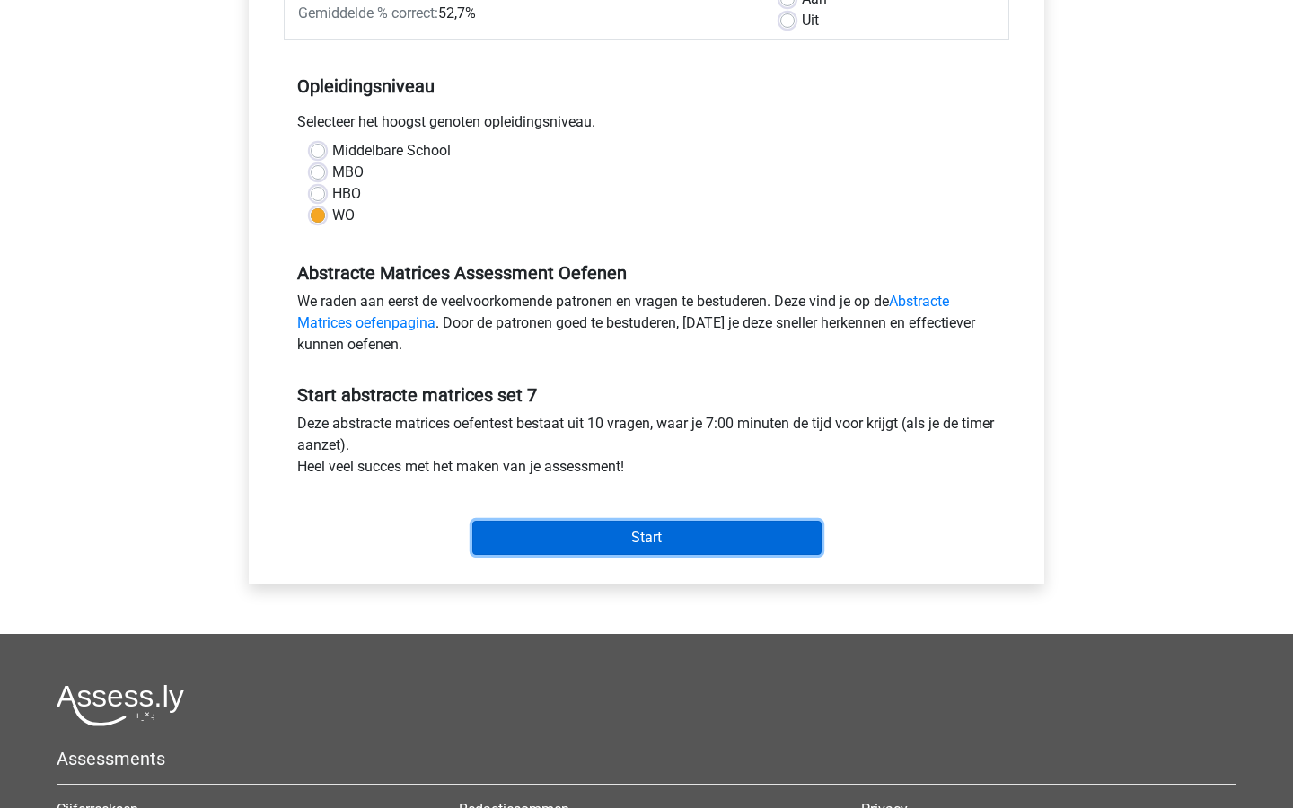
click at [498, 534] on input "Start" at bounding box center [646, 538] width 349 height 34
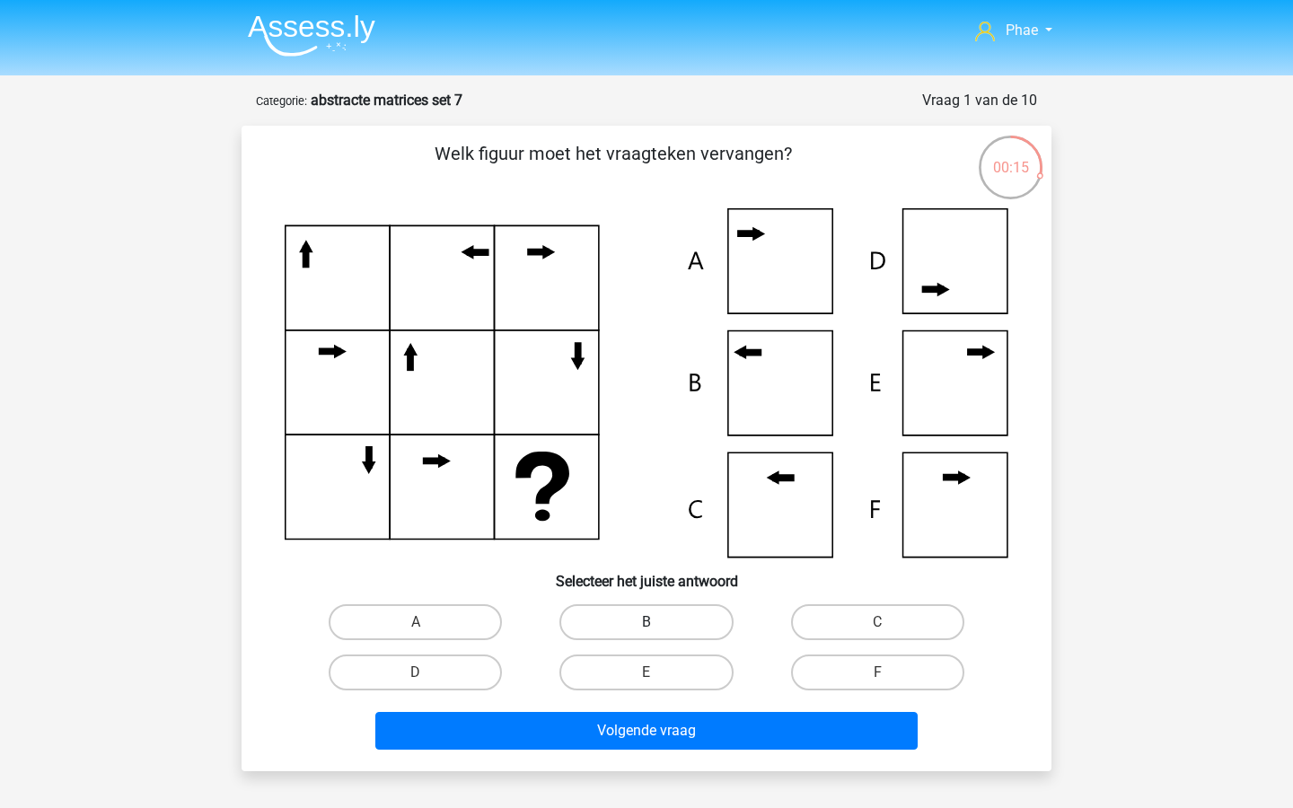
click at [604, 621] on label "B" at bounding box center [646, 622] width 173 height 36
click at [647, 622] on input "B" at bounding box center [653, 628] width 12 height 12
radio input "true"
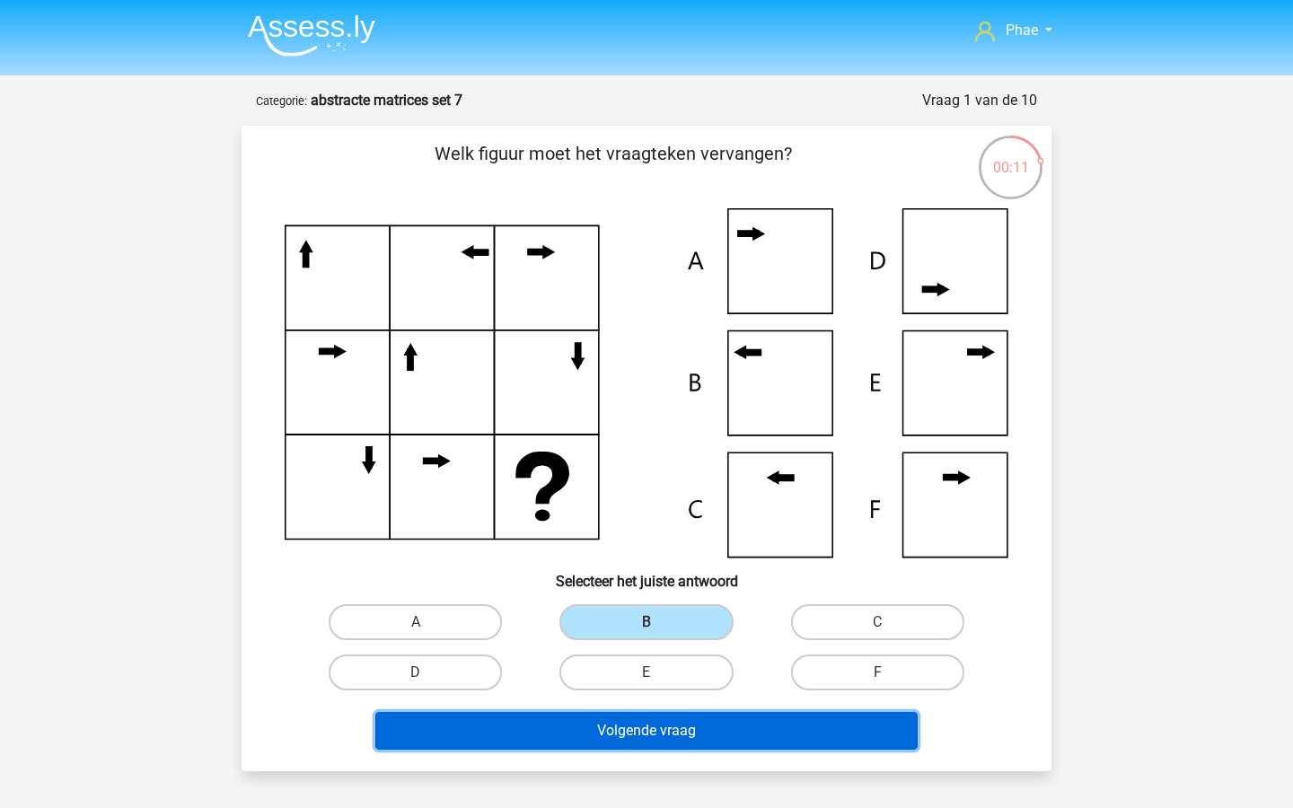
click at [665, 739] on button "Volgende vraag" at bounding box center [646, 731] width 543 height 38
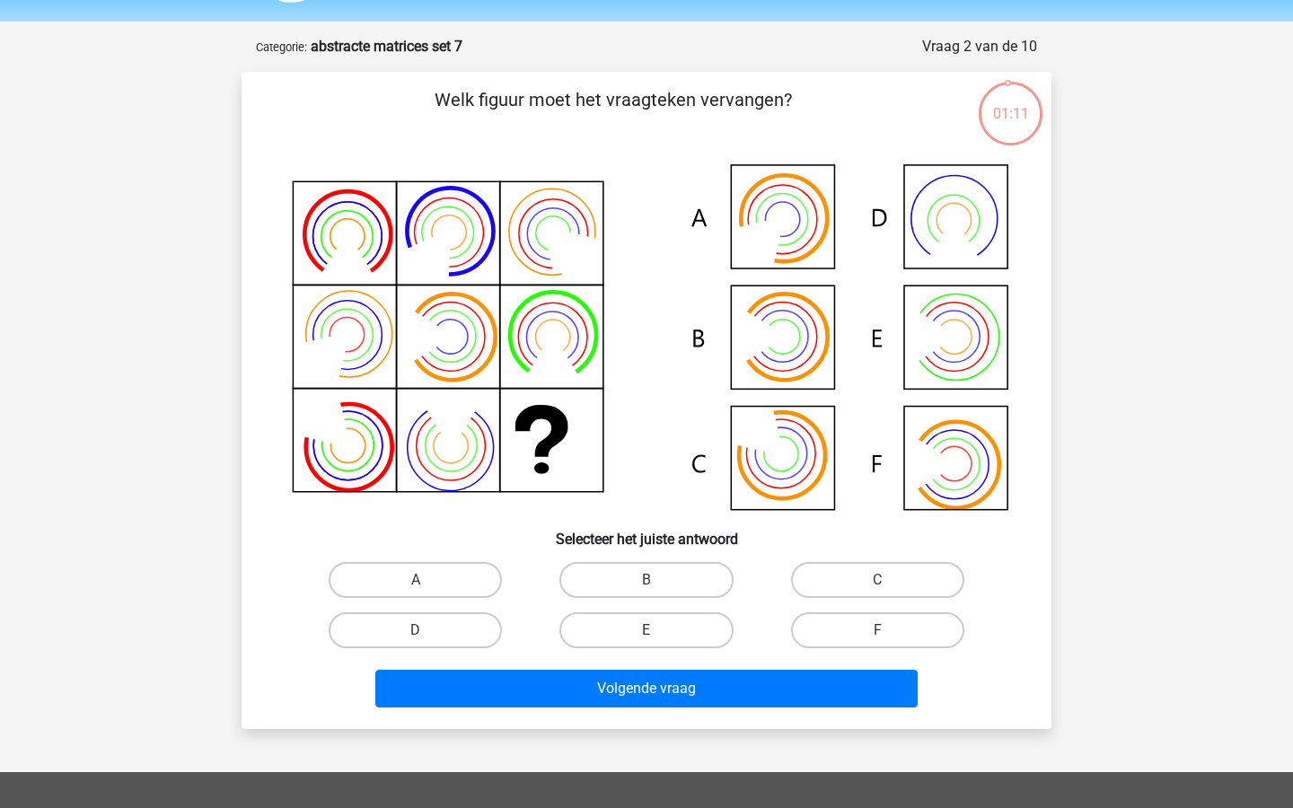
scroll to position [35, 0]
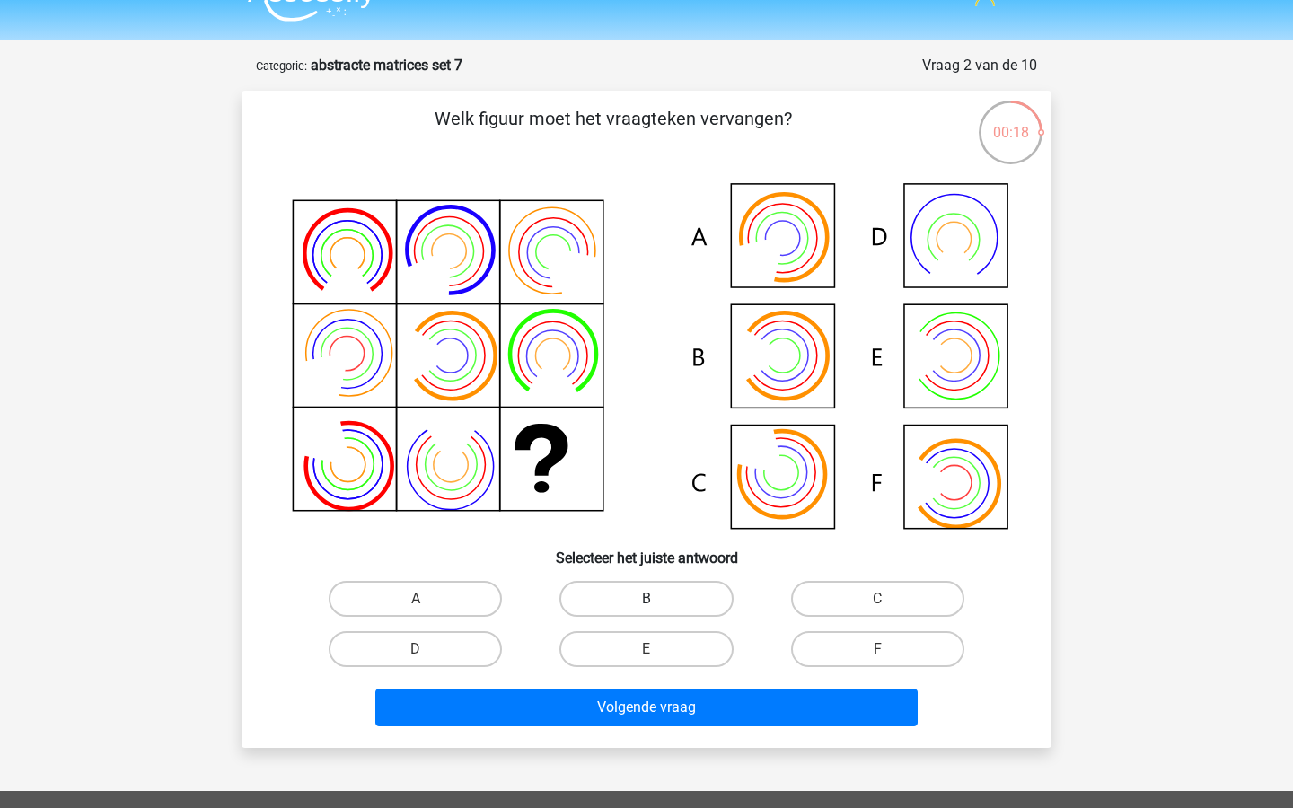
click at [677, 605] on label "B" at bounding box center [646, 599] width 173 height 36
click at [658, 605] on input "B" at bounding box center [653, 605] width 12 height 12
radio input "true"
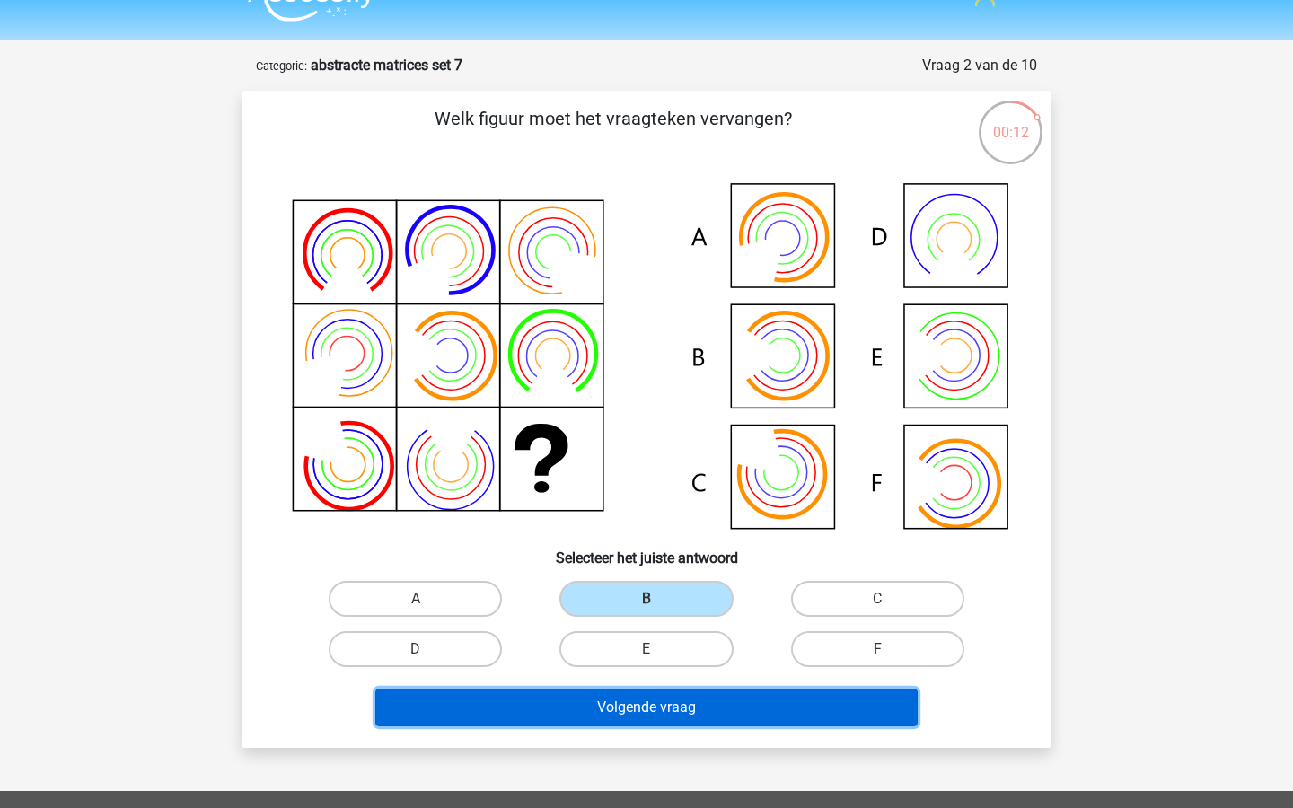
click at [752, 708] on button "Volgende vraag" at bounding box center [646, 708] width 543 height 38
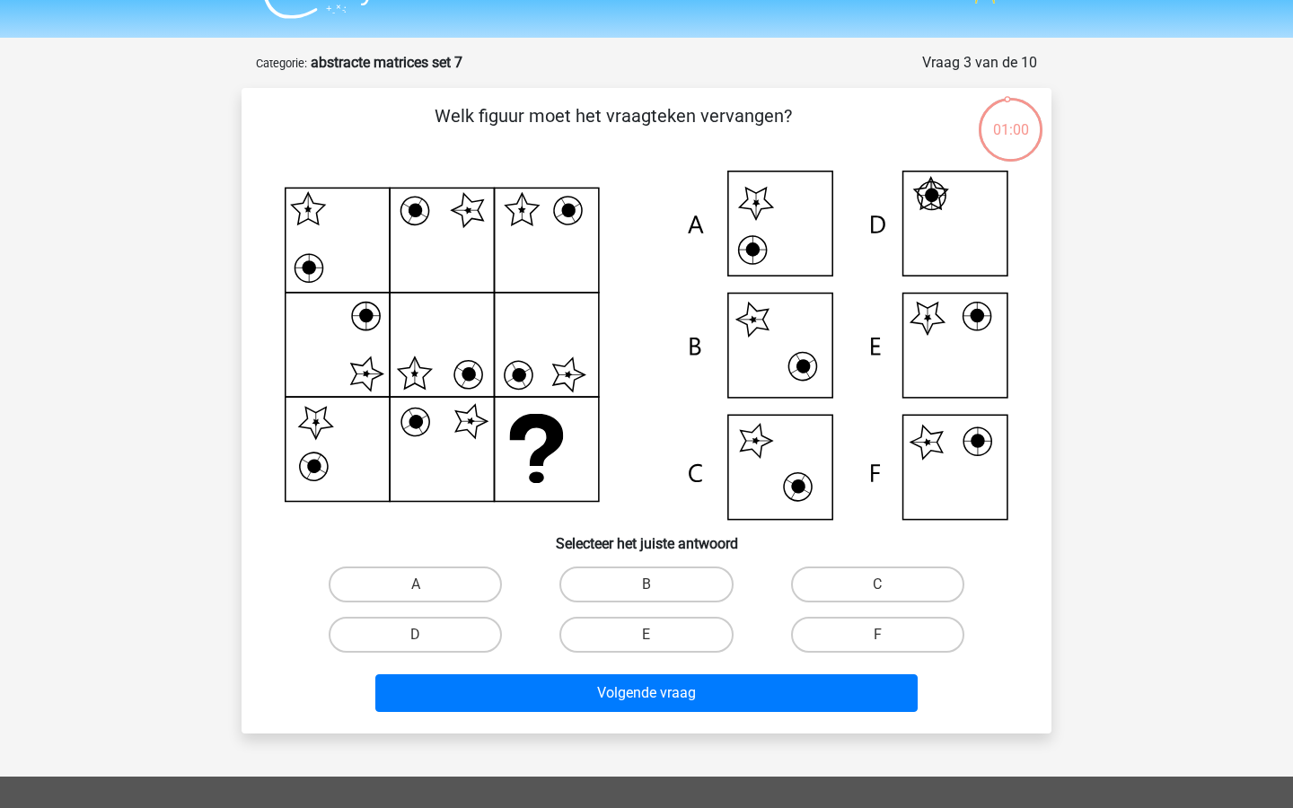
scroll to position [36, 0]
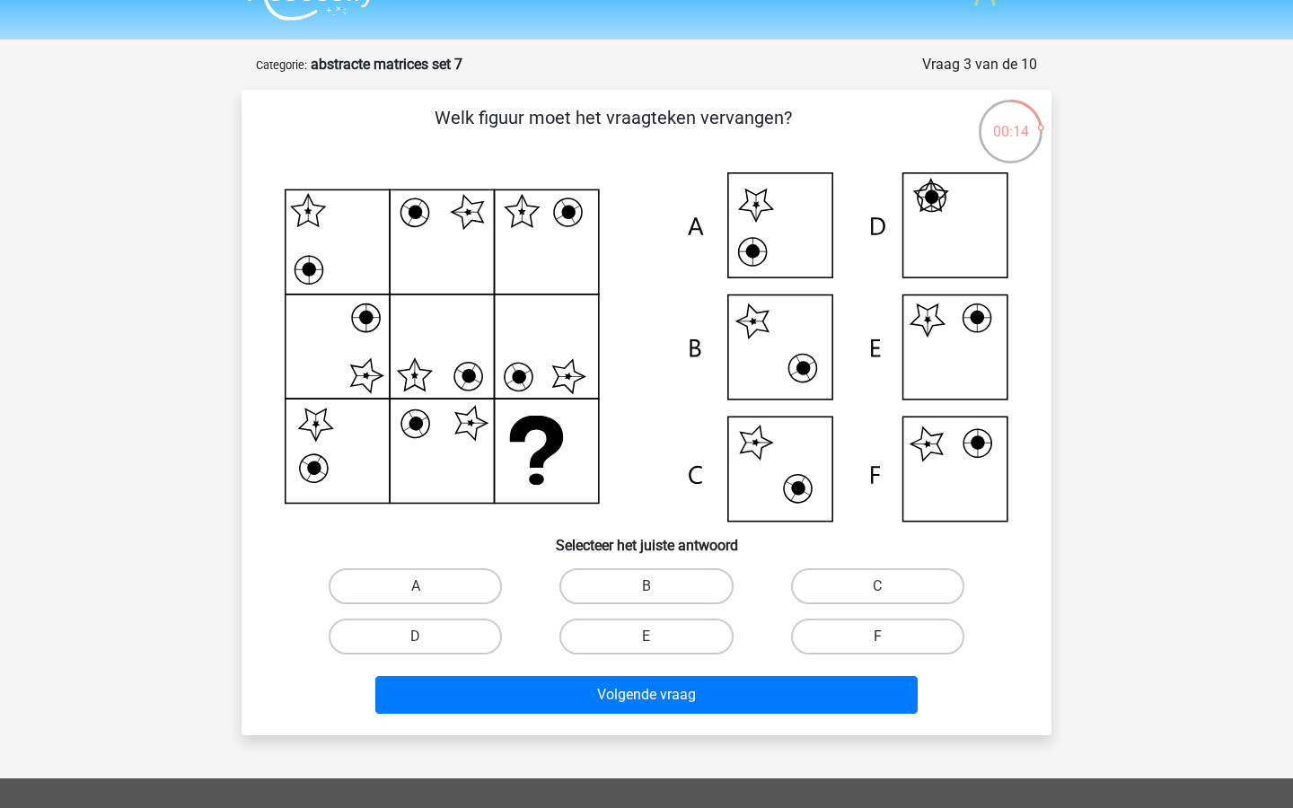
click at [821, 631] on label "F" at bounding box center [877, 637] width 173 height 36
click at [878, 637] on input "F" at bounding box center [884, 643] width 12 height 12
radio input "true"
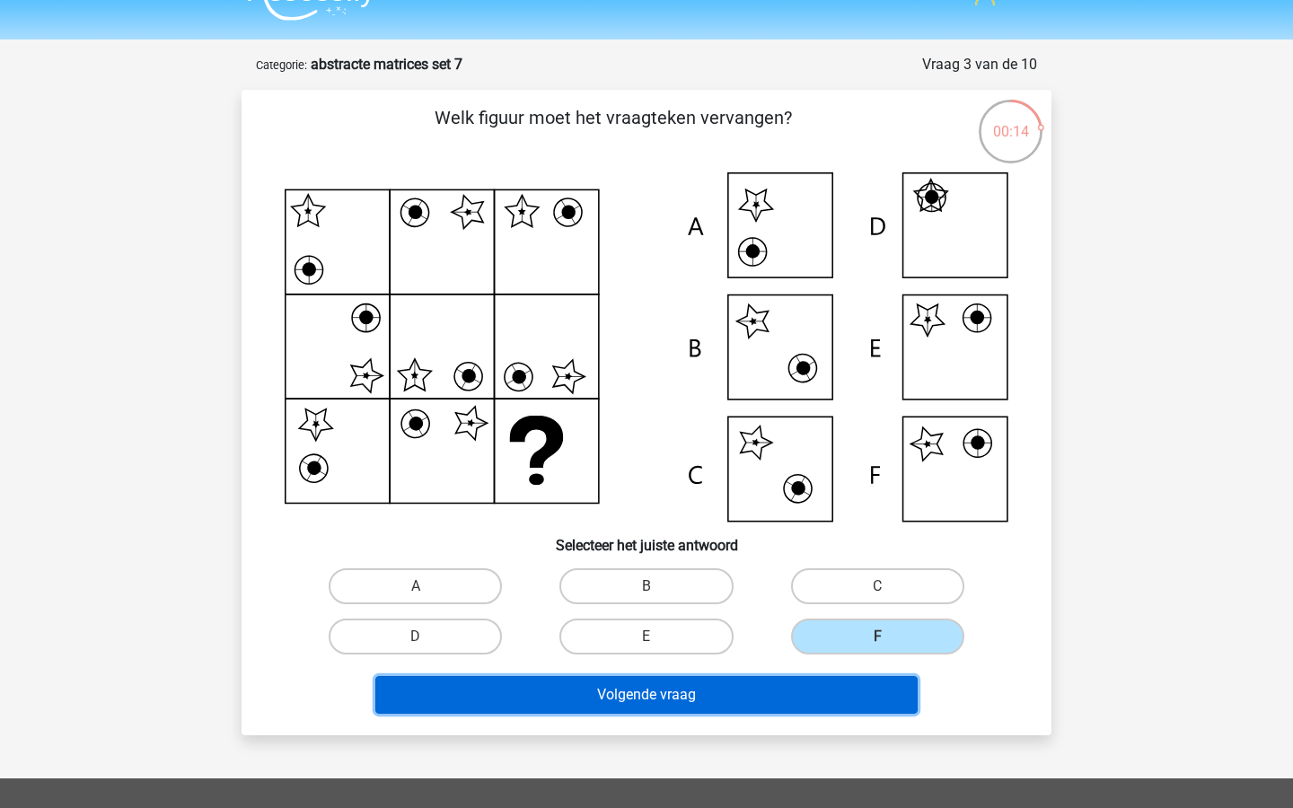
click at [770, 688] on button "Volgende vraag" at bounding box center [646, 695] width 543 height 38
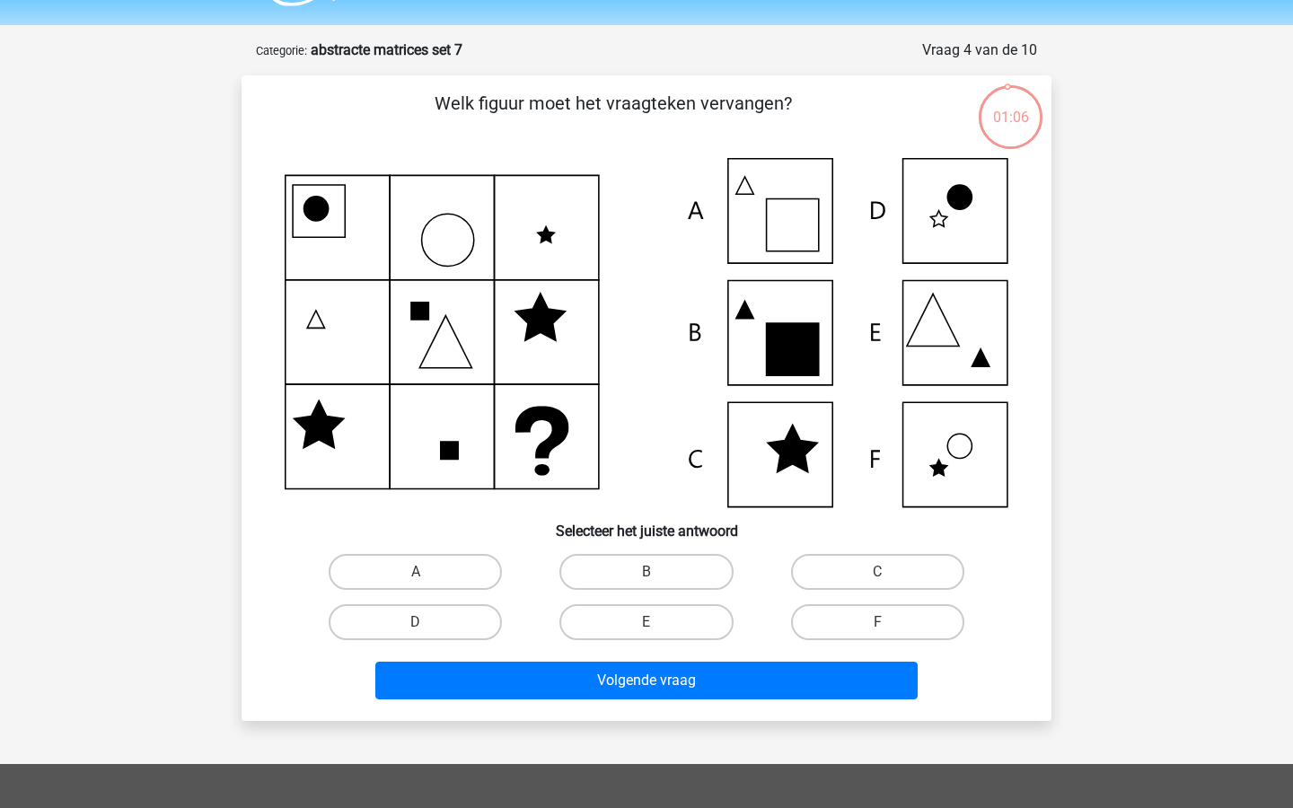
scroll to position [44, 0]
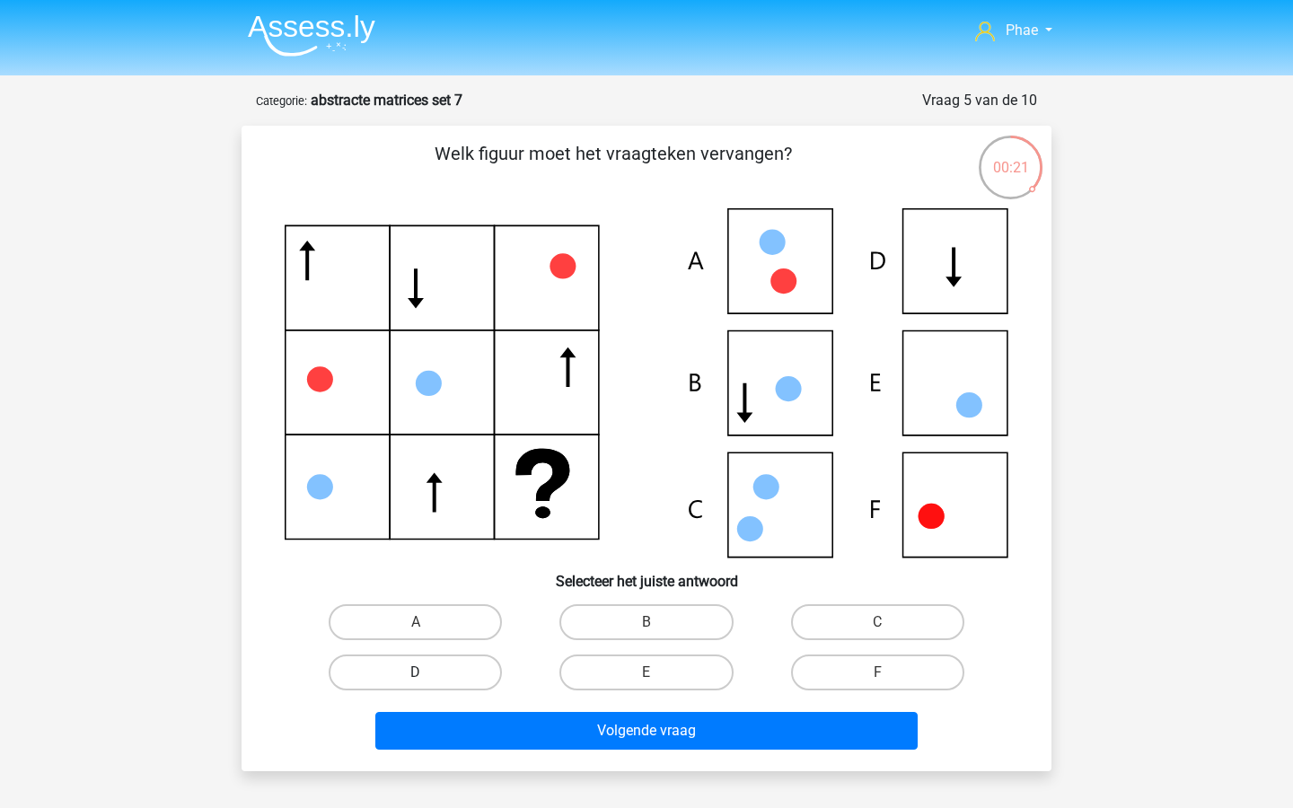
click at [453, 675] on label "D" at bounding box center [415, 673] width 173 height 36
click at [428, 675] on input "D" at bounding box center [422, 679] width 12 height 12
radio input "true"
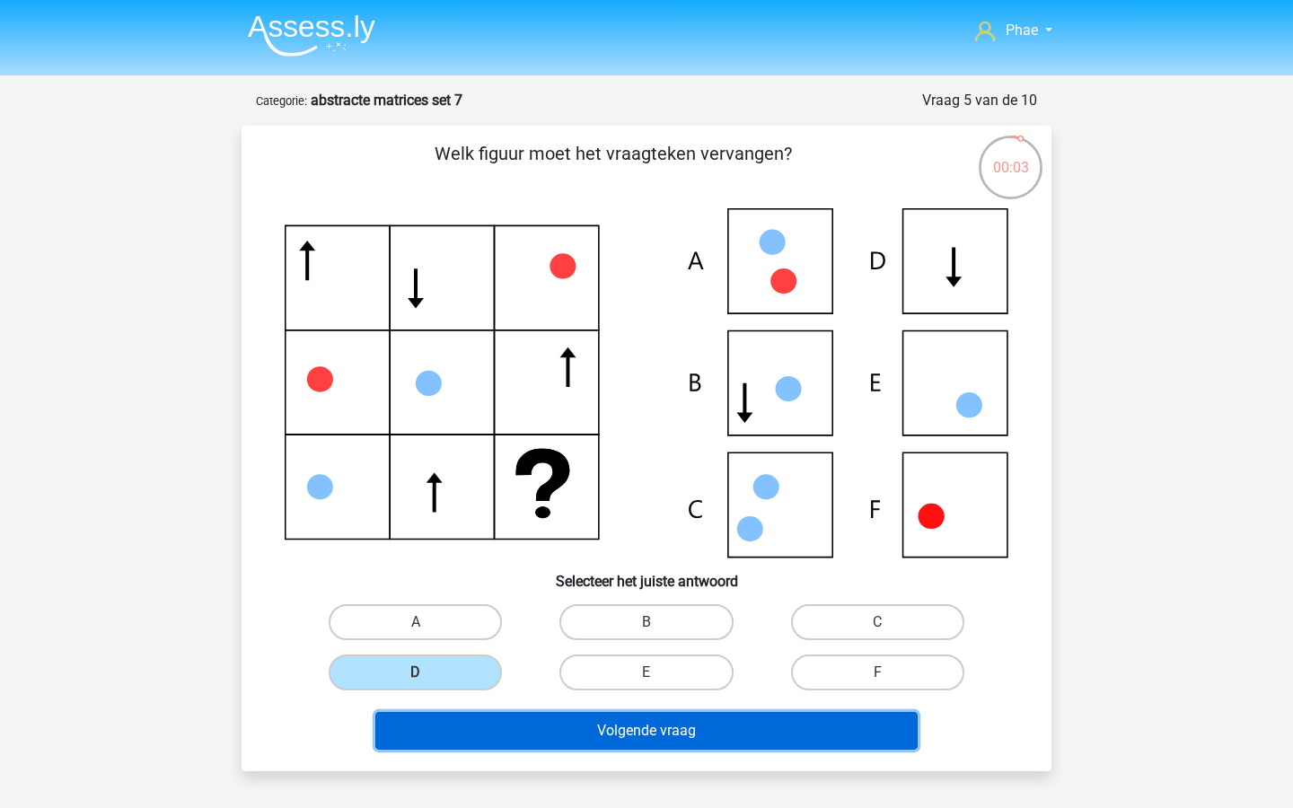
click at [542, 738] on button "Volgende vraag" at bounding box center [646, 731] width 543 height 38
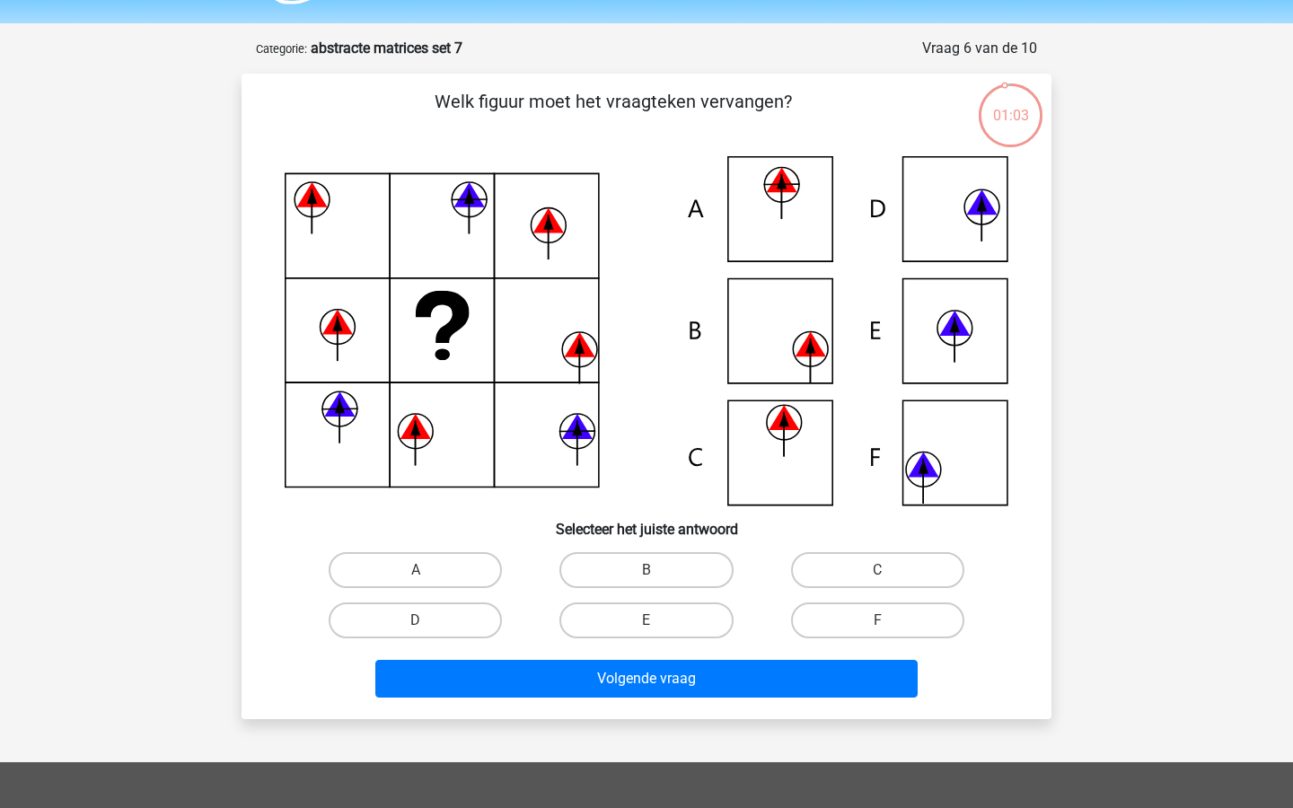
scroll to position [49, 0]
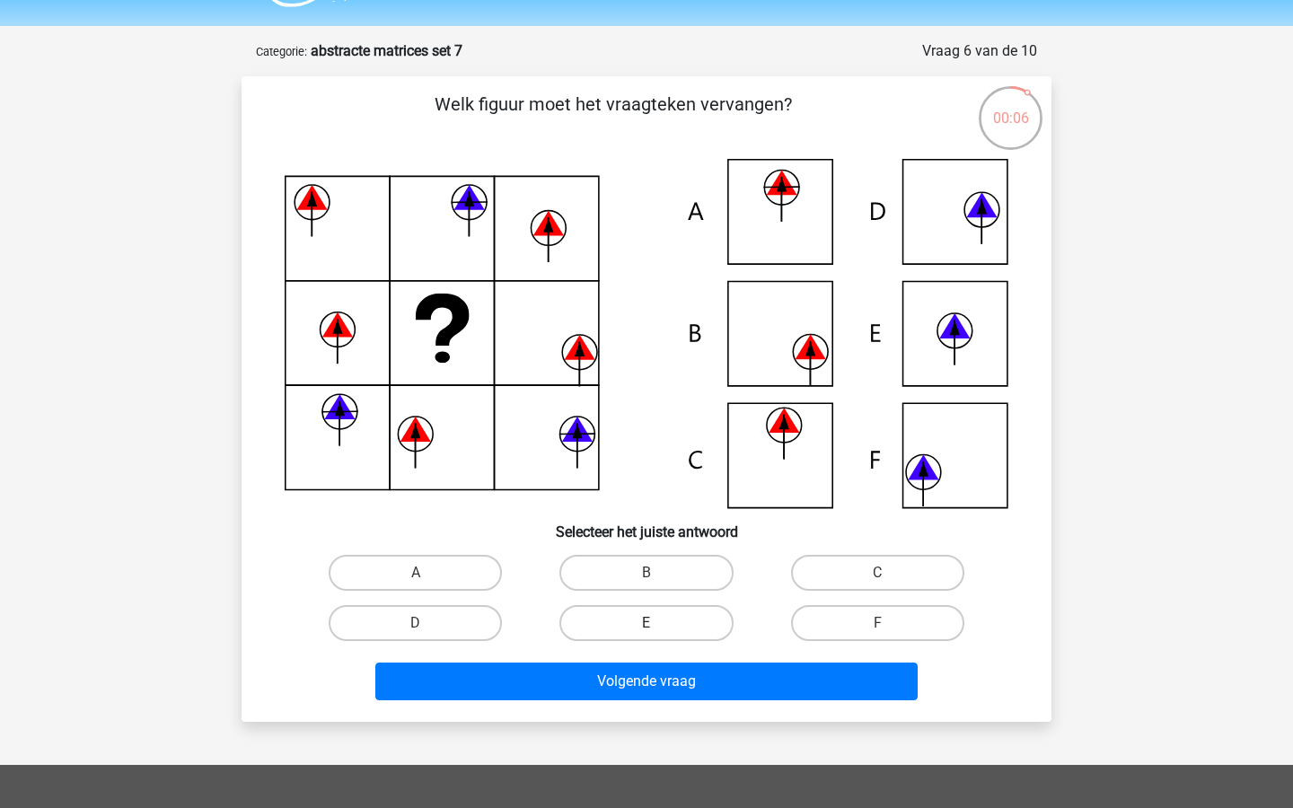
click at [691, 617] on label "E" at bounding box center [646, 623] width 173 height 36
click at [658, 623] on input "E" at bounding box center [653, 629] width 12 height 12
radio input "true"
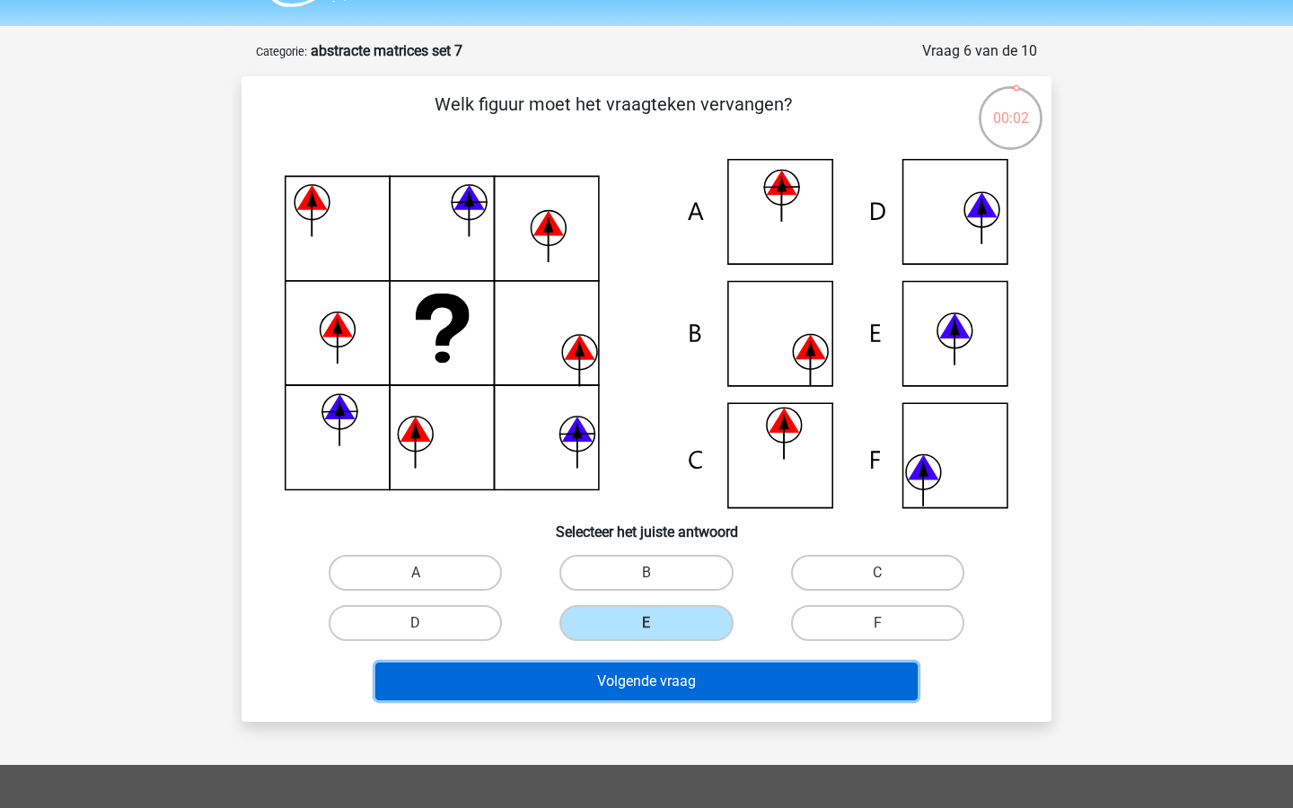
click at [728, 687] on button "Volgende vraag" at bounding box center [646, 682] width 543 height 38
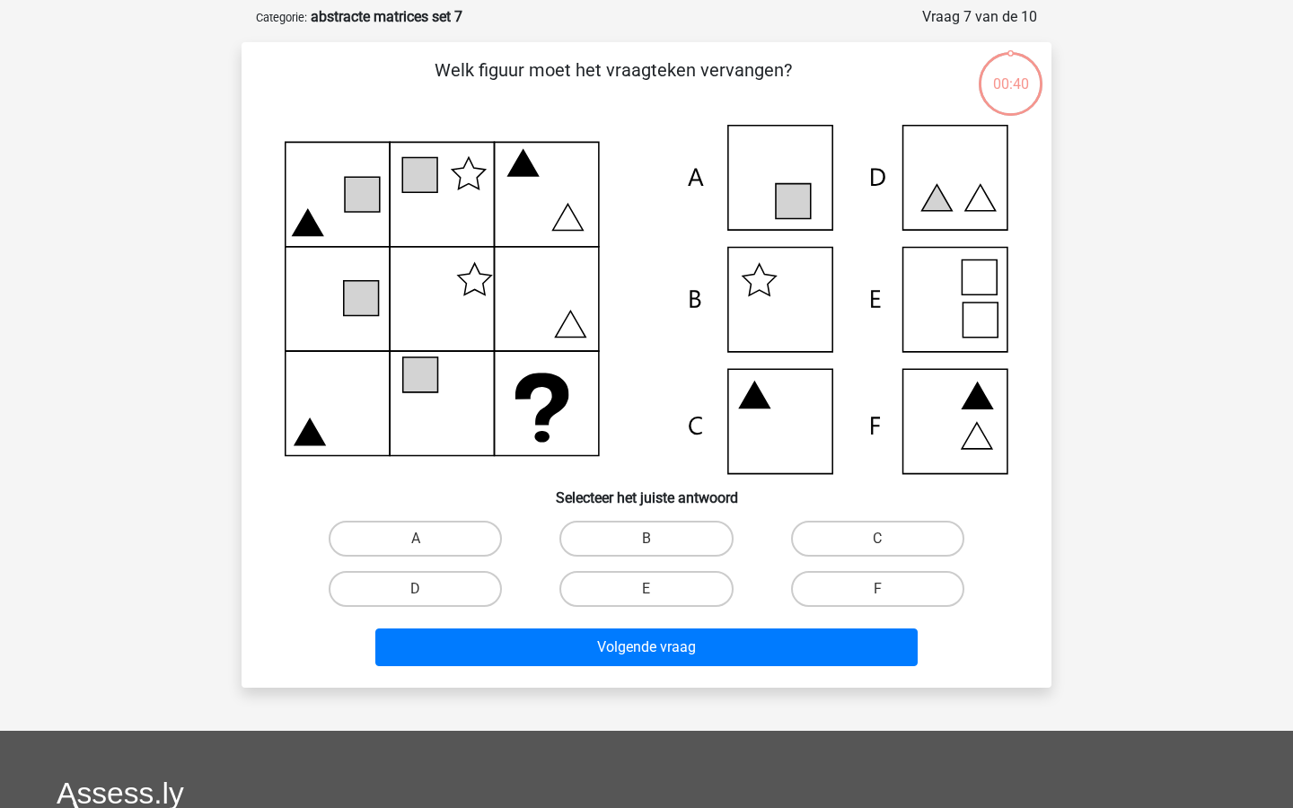
scroll to position [90, 0]
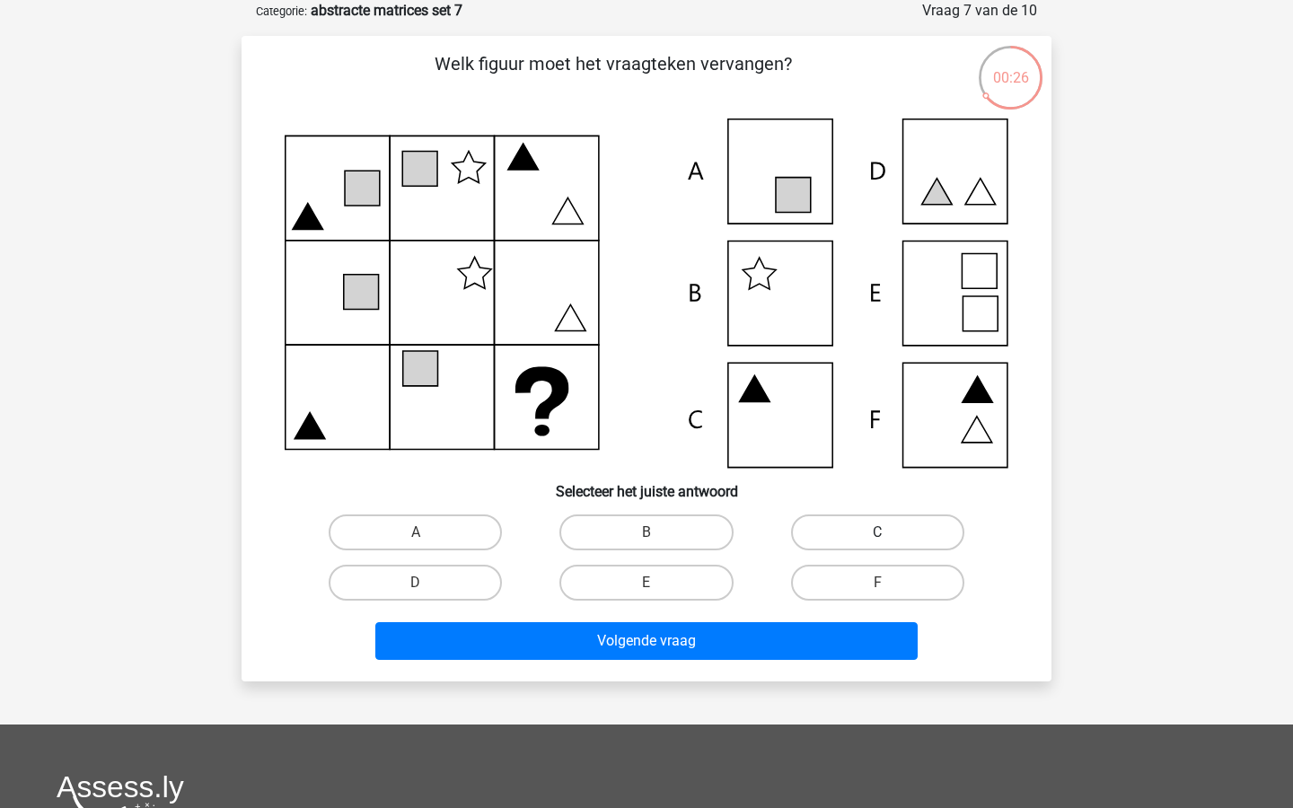
click at [816, 542] on label "C" at bounding box center [877, 533] width 173 height 36
click at [878, 542] on input "C" at bounding box center [884, 539] width 12 height 12
radio input "true"
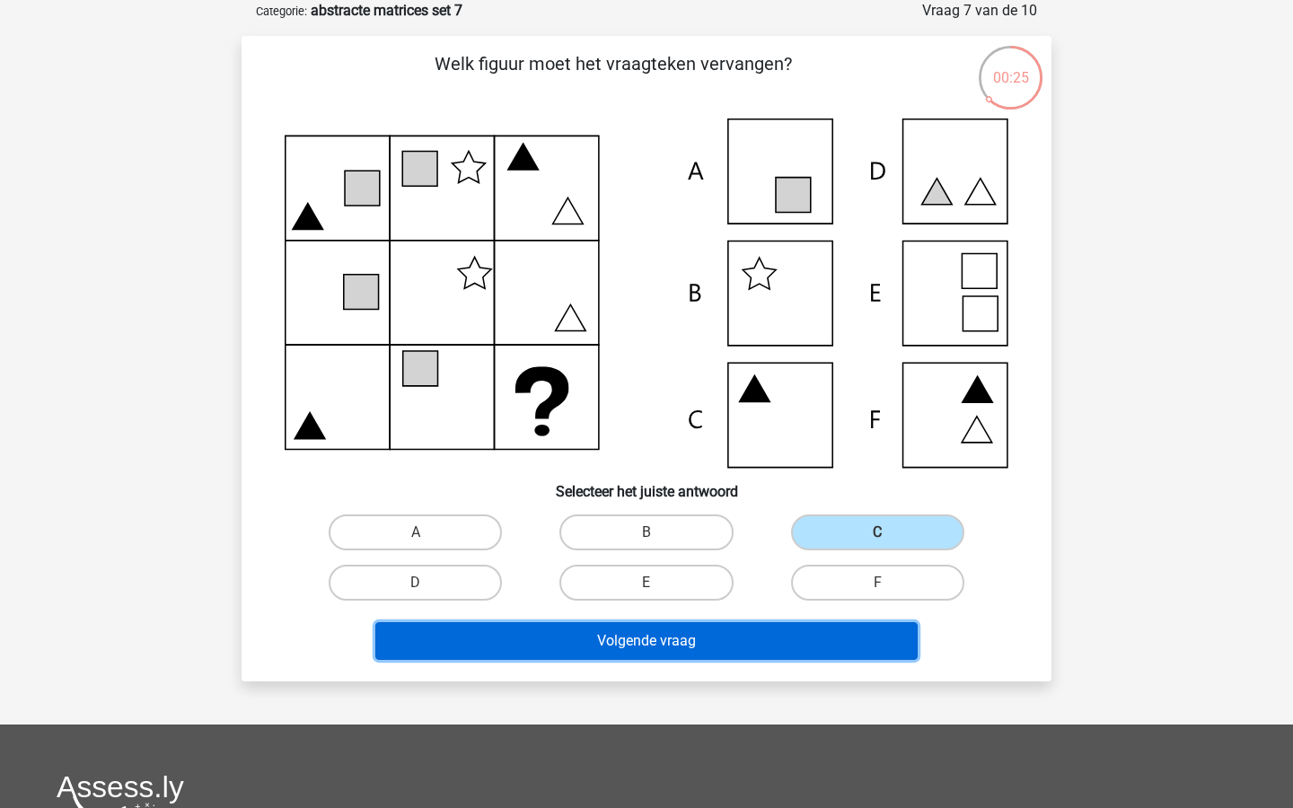
click at [767, 653] on button "Volgende vraag" at bounding box center [646, 641] width 543 height 38
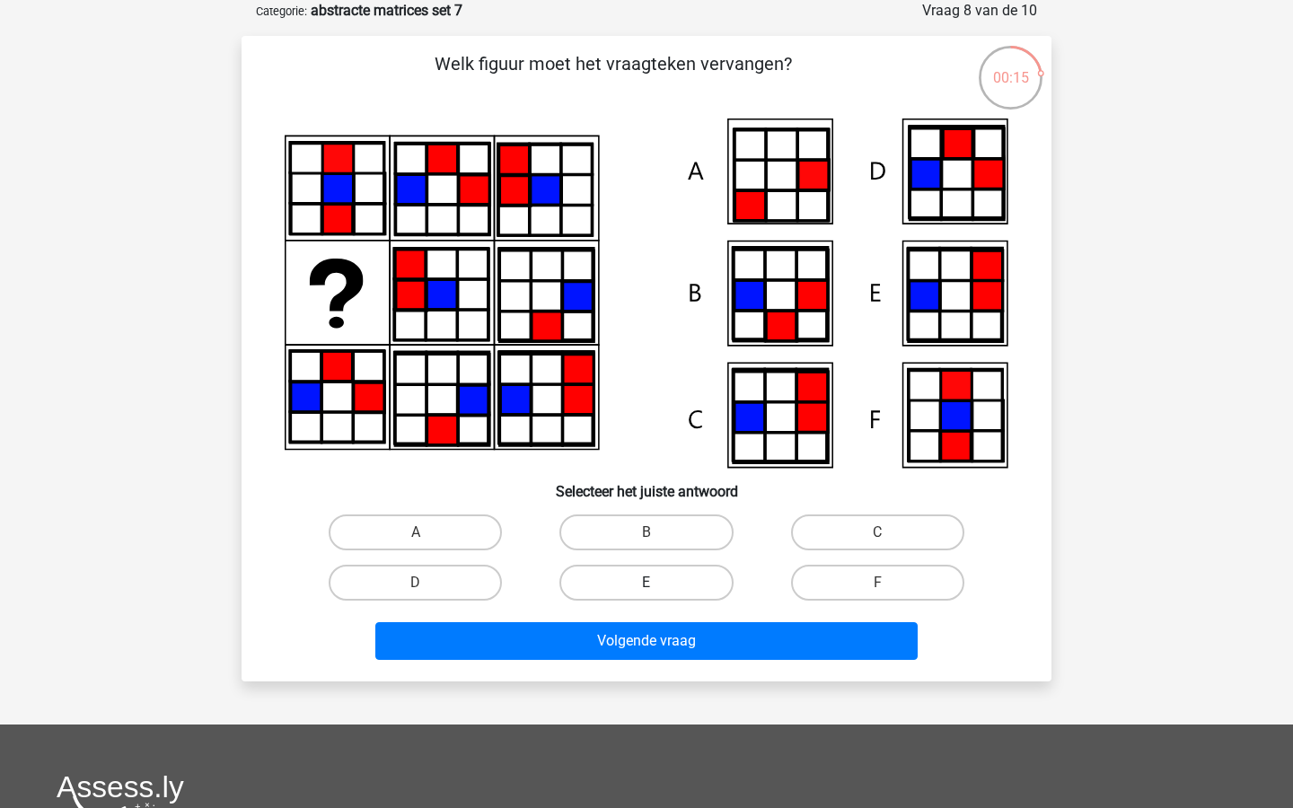
click at [672, 590] on label "E" at bounding box center [646, 583] width 173 height 36
click at [658, 590] on input "E" at bounding box center [653, 589] width 12 height 12
radio input "true"
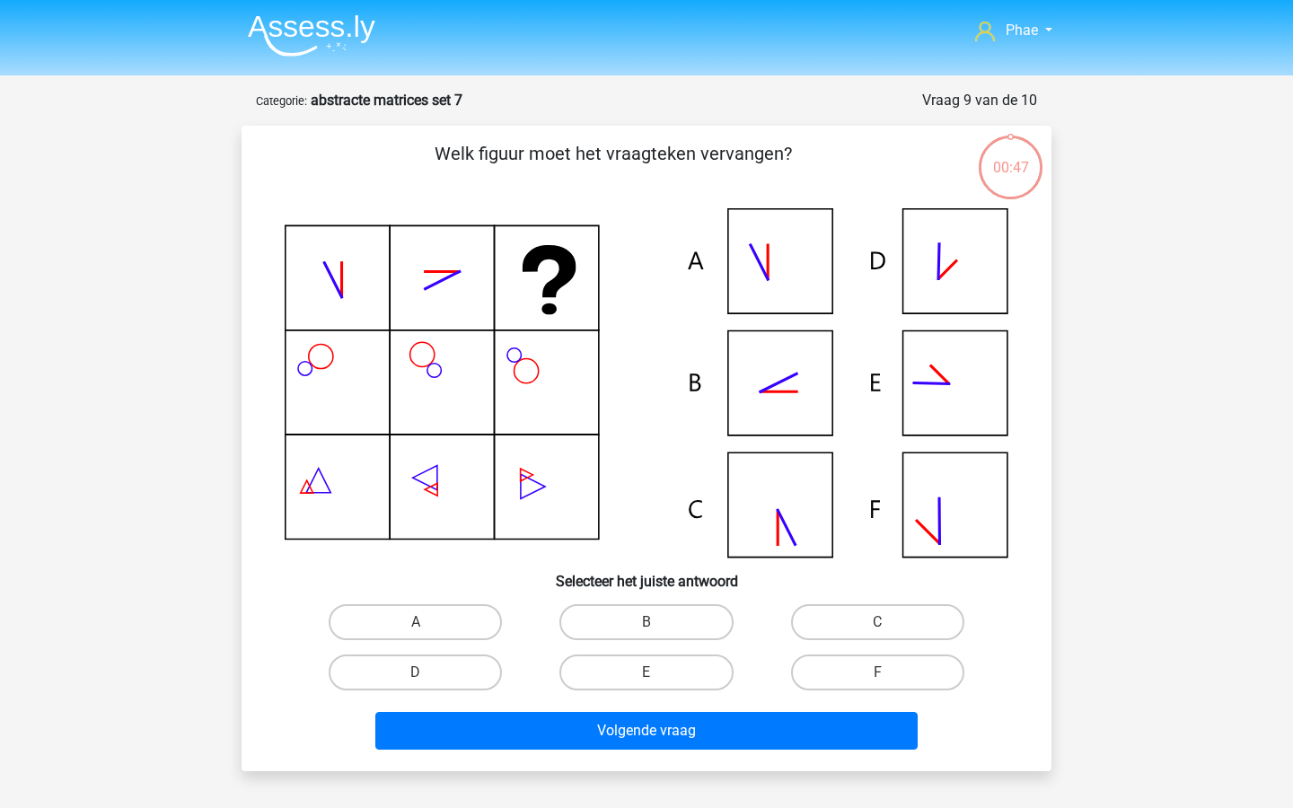
scroll to position [90, 0]
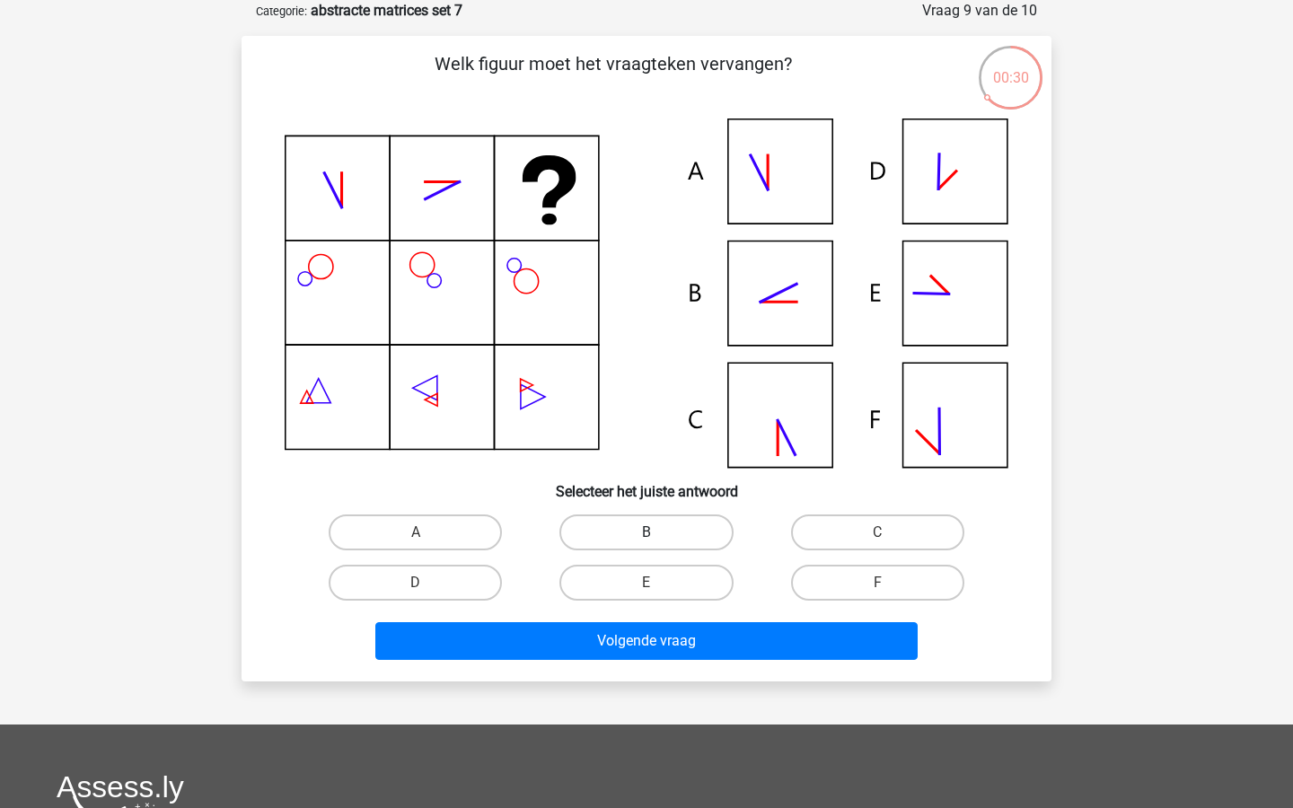
click at [684, 537] on label "B" at bounding box center [646, 533] width 173 height 36
click at [658, 537] on input "B" at bounding box center [653, 539] width 12 height 12
radio input "true"
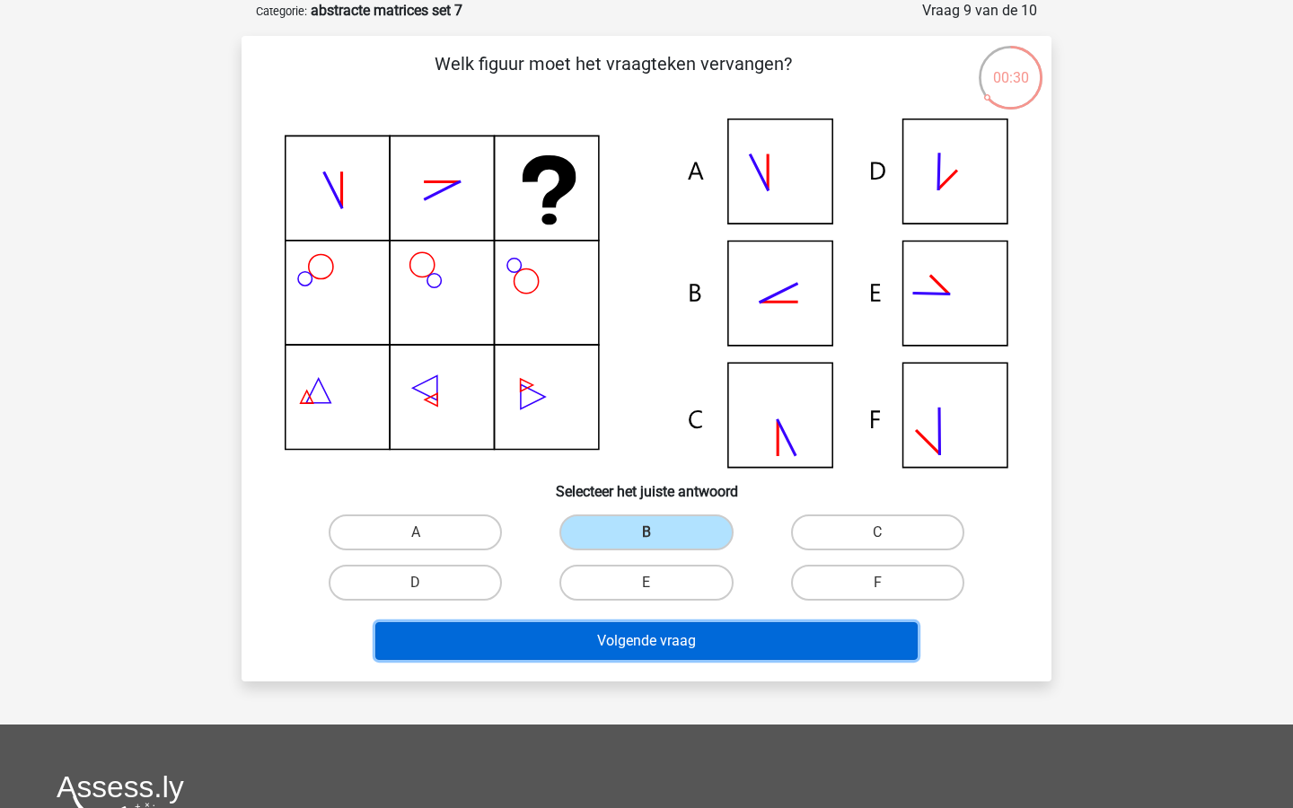
click at [713, 644] on button "Volgende vraag" at bounding box center [646, 641] width 543 height 38
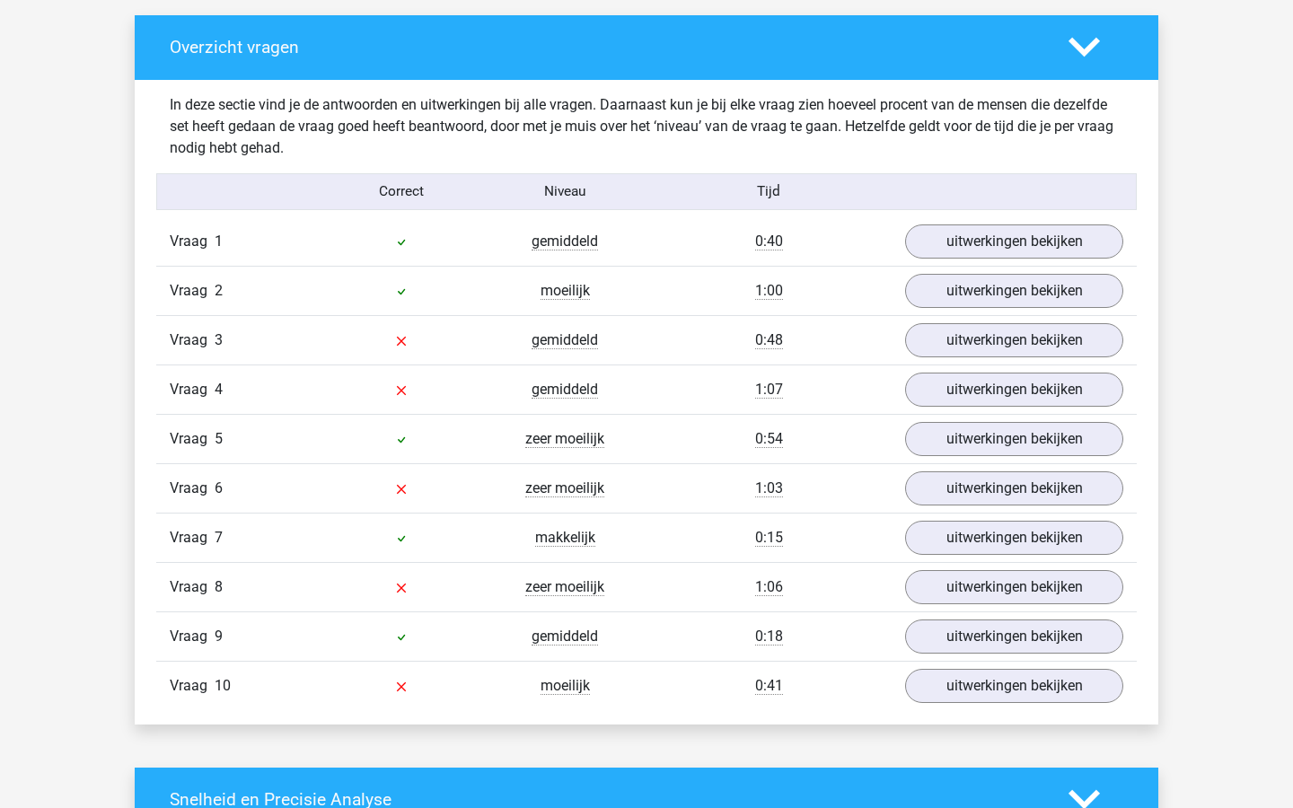
scroll to position [1053, 0]
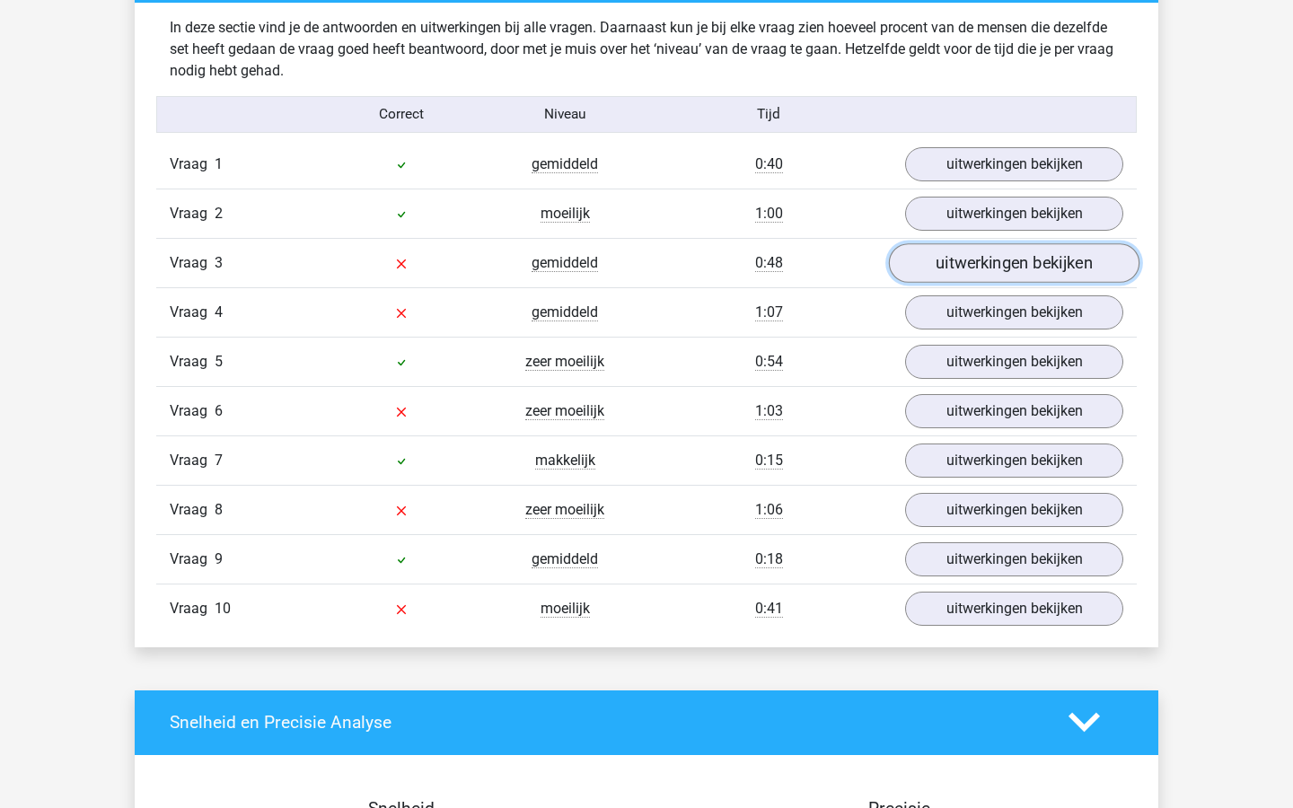
click at [966, 270] on link "uitwerkingen bekijken" at bounding box center [1014, 263] width 251 height 40
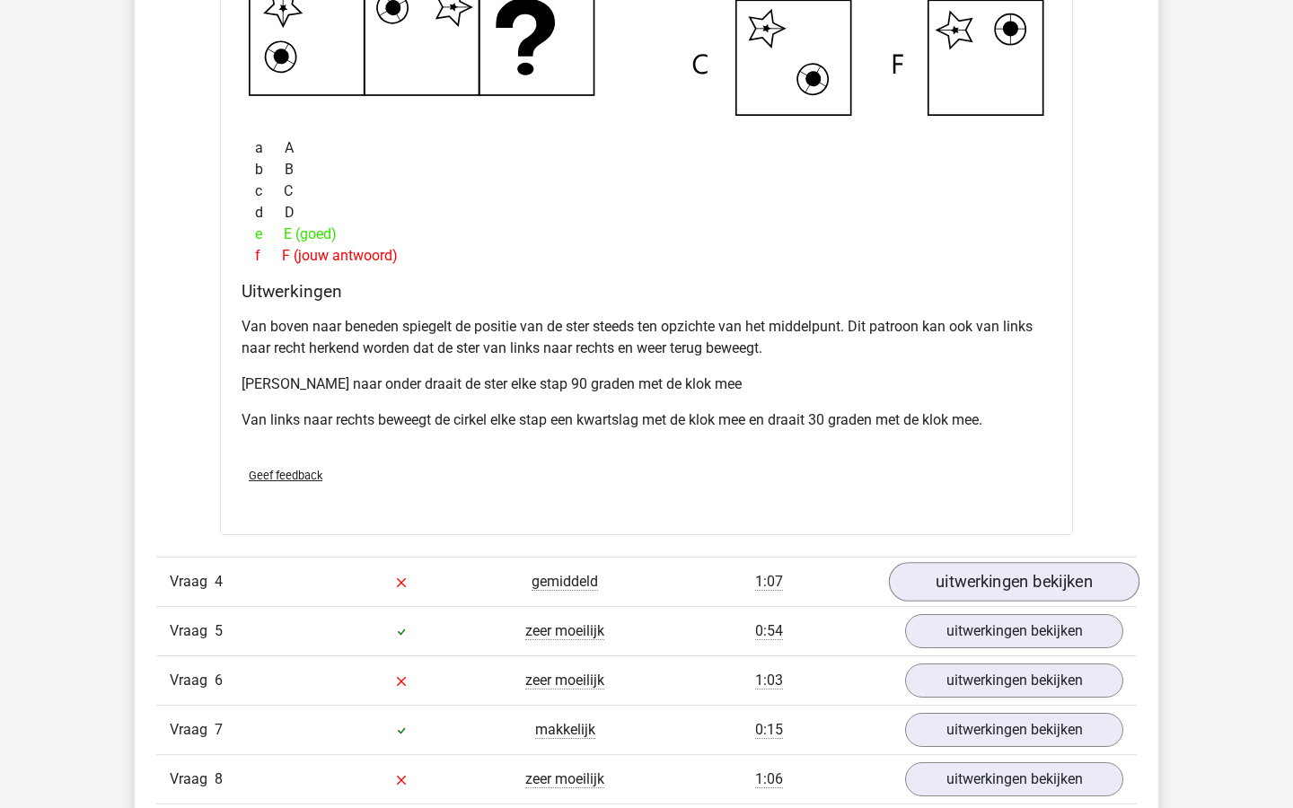
scroll to position [1726, 0]
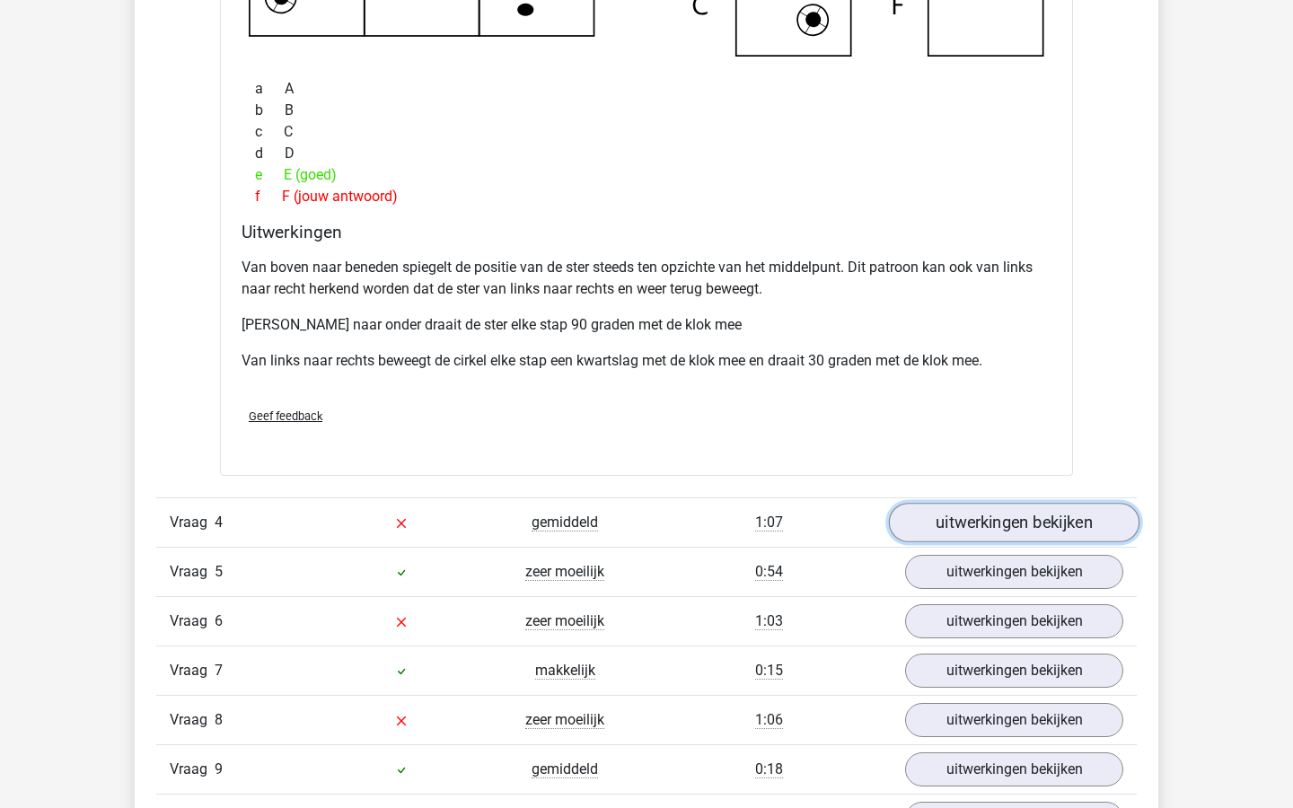
click at [970, 532] on link "uitwerkingen bekijken" at bounding box center [1014, 523] width 251 height 40
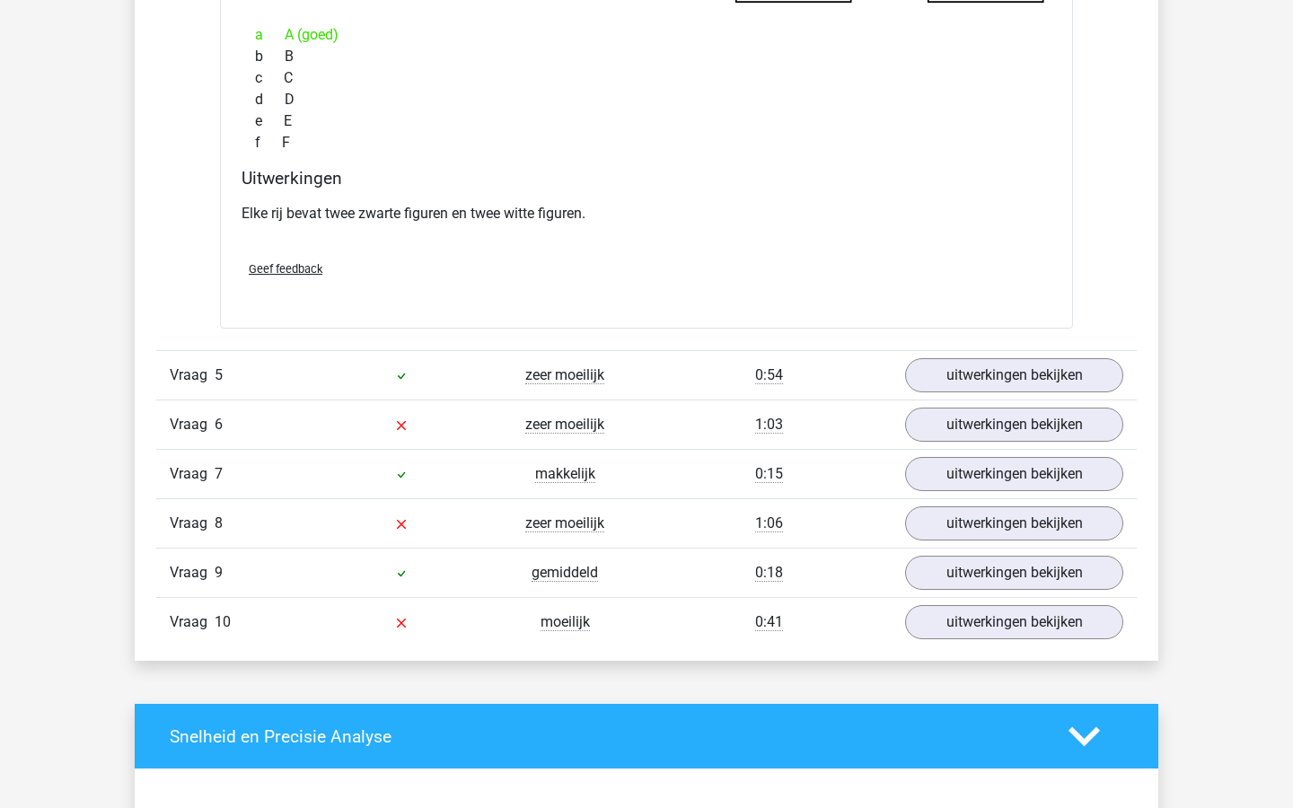
scroll to position [2721, 0]
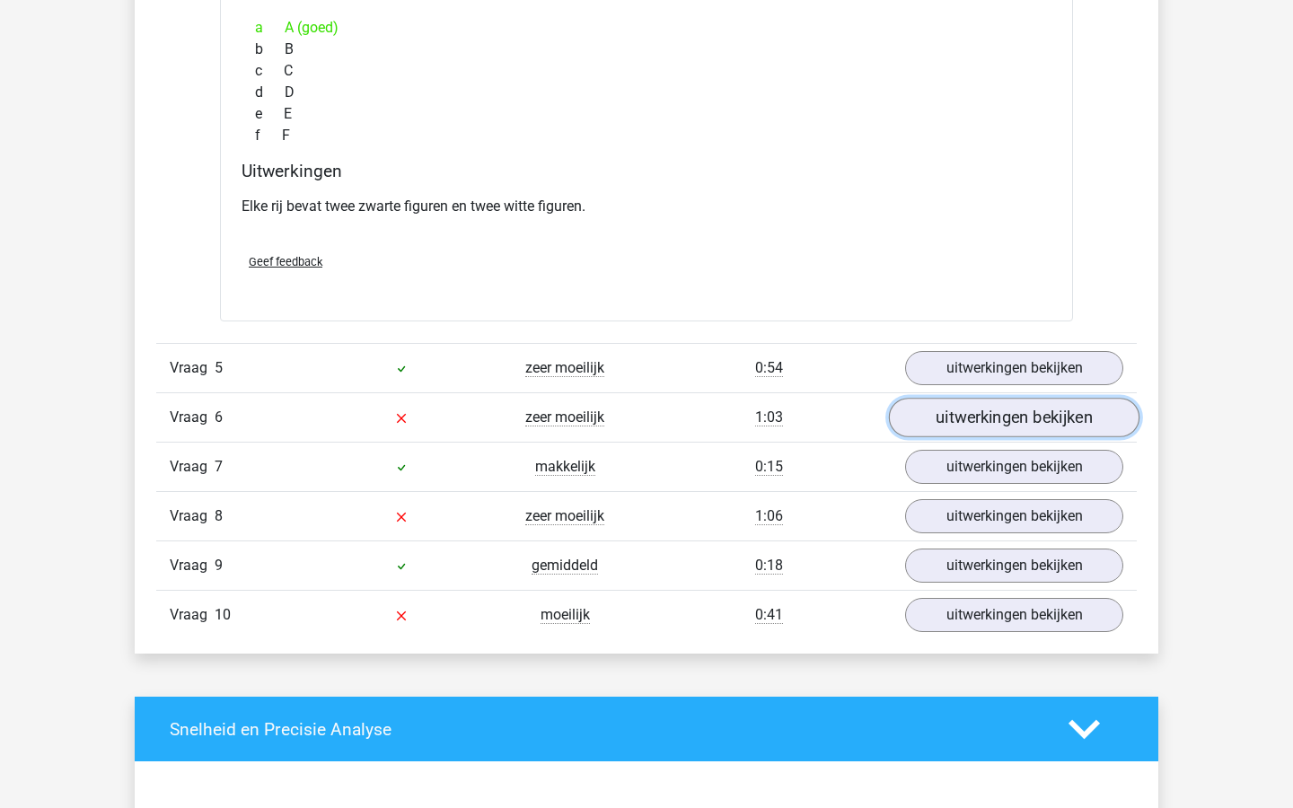
click at [1019, 423] on link "uitwerkingen bekijken" at bounding box center [1014, 419] width 251 height 40
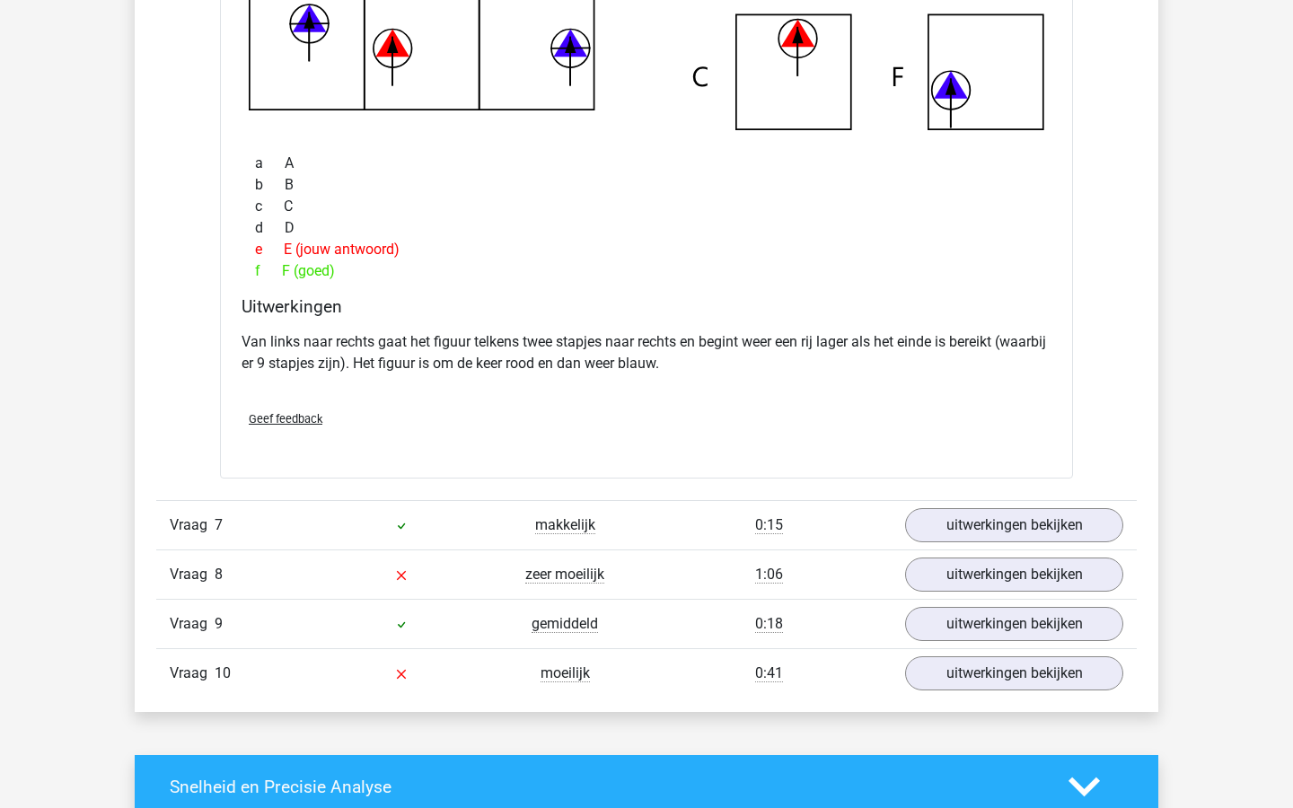
scroll to position [3577, 0]
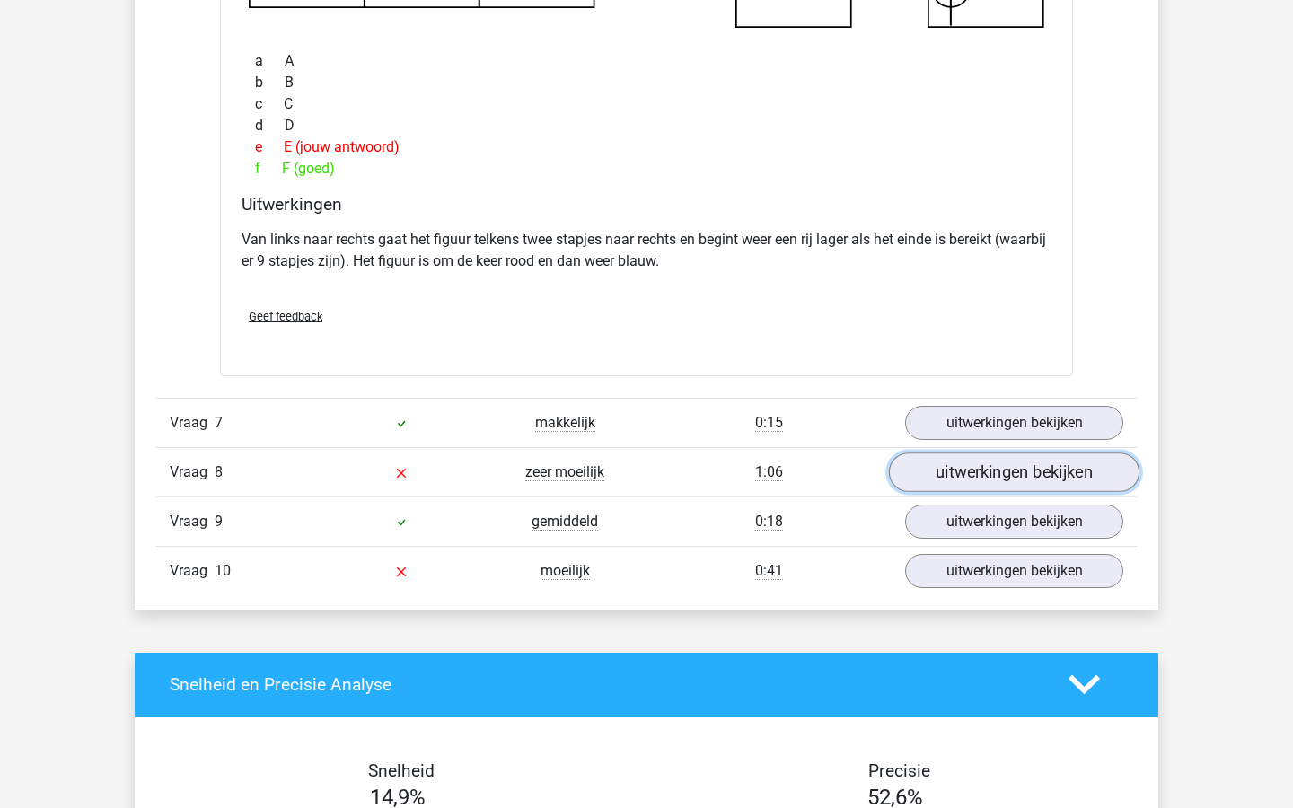
click at [935, 481] on link "uitwerkingen bekijken" at bounding box center [1014, 473] width 251 height 40
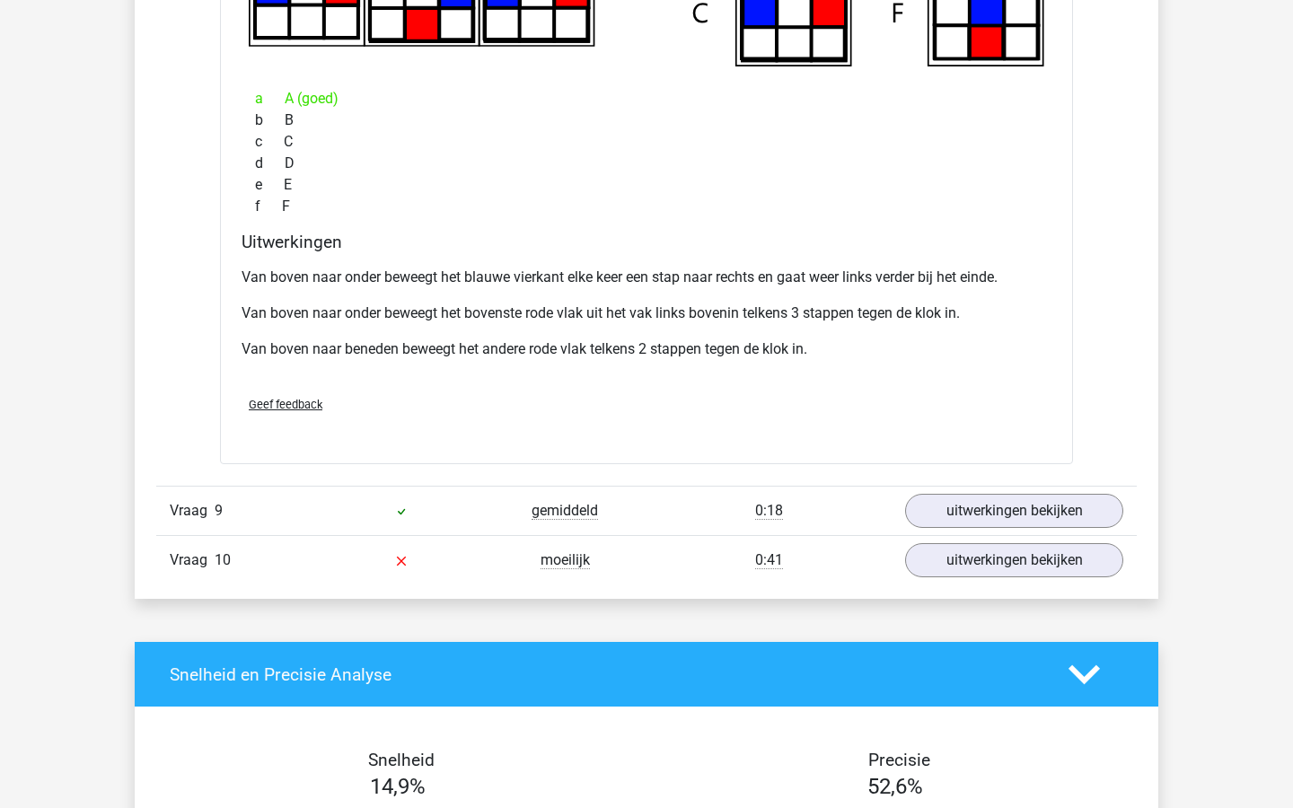
scroll to position [4452, 0]
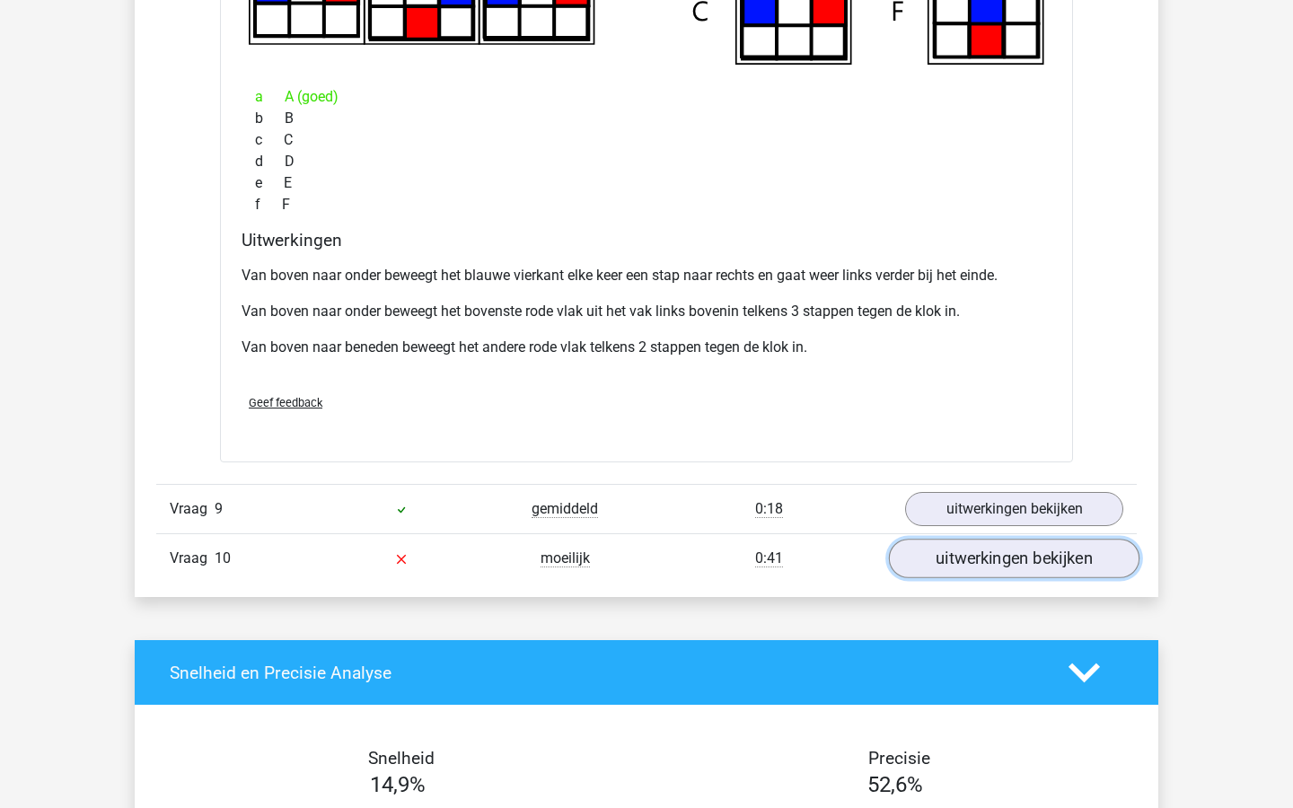
click at [957, 560] on link "uitwerkingen bekijken" at bounding box center [1014, 559] width 251 height 40
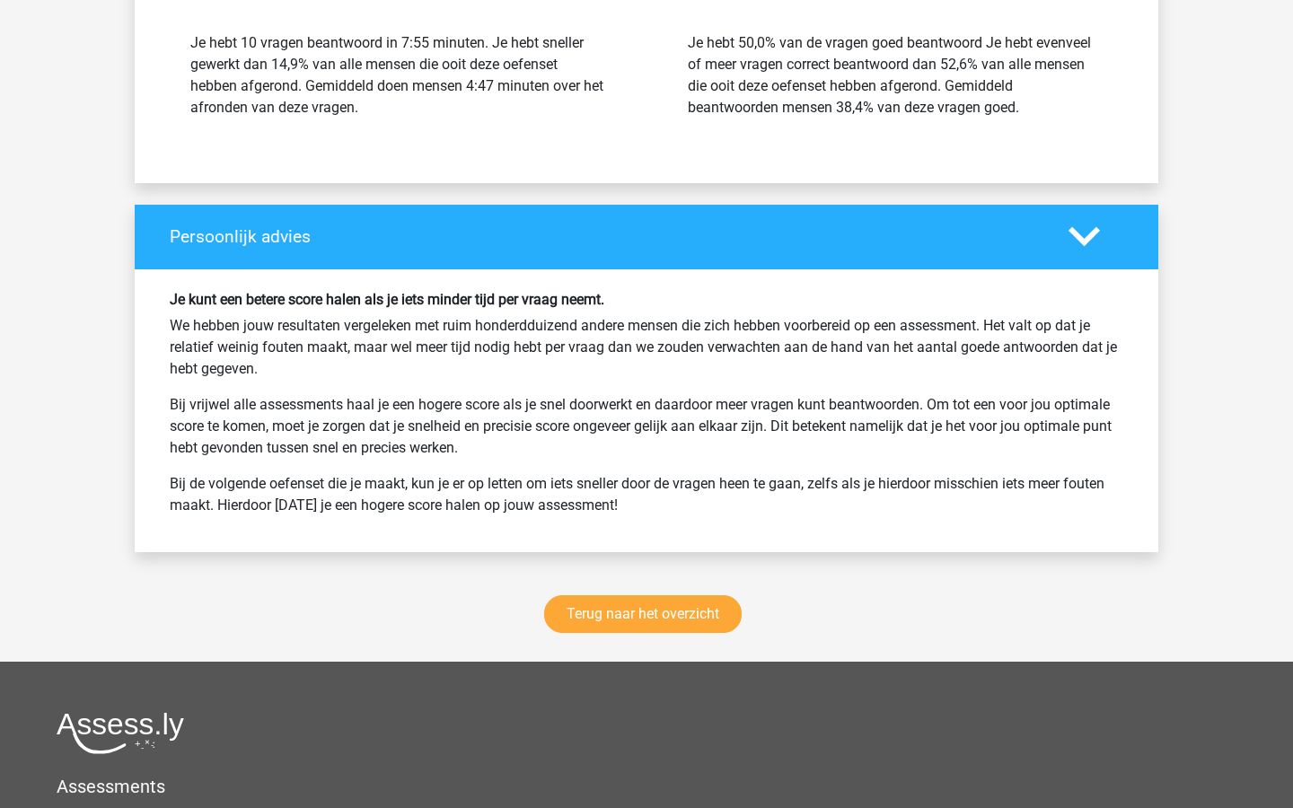
scroll to position [6326, 0]
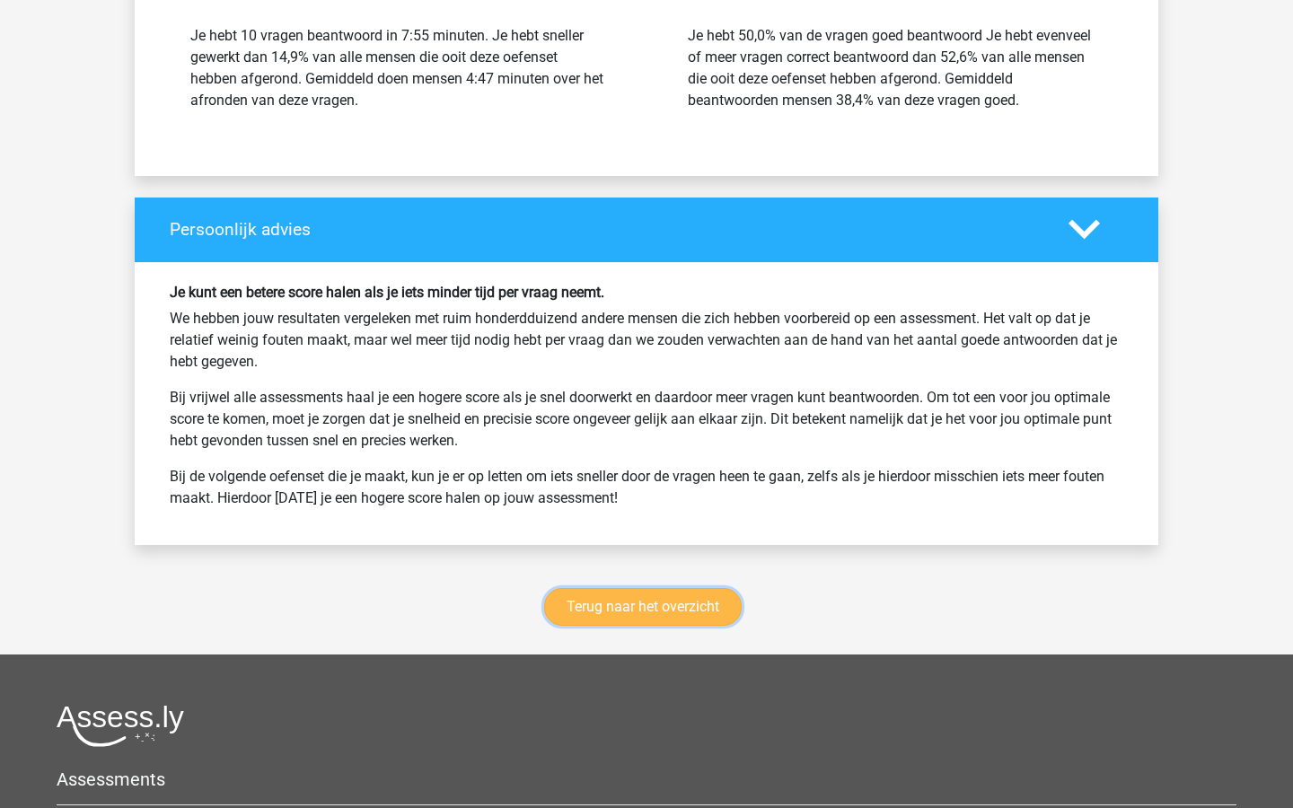
click at [716, 613] on link "Terug naar het overzicht" at bounding box center [643, 607] width 198 height 38
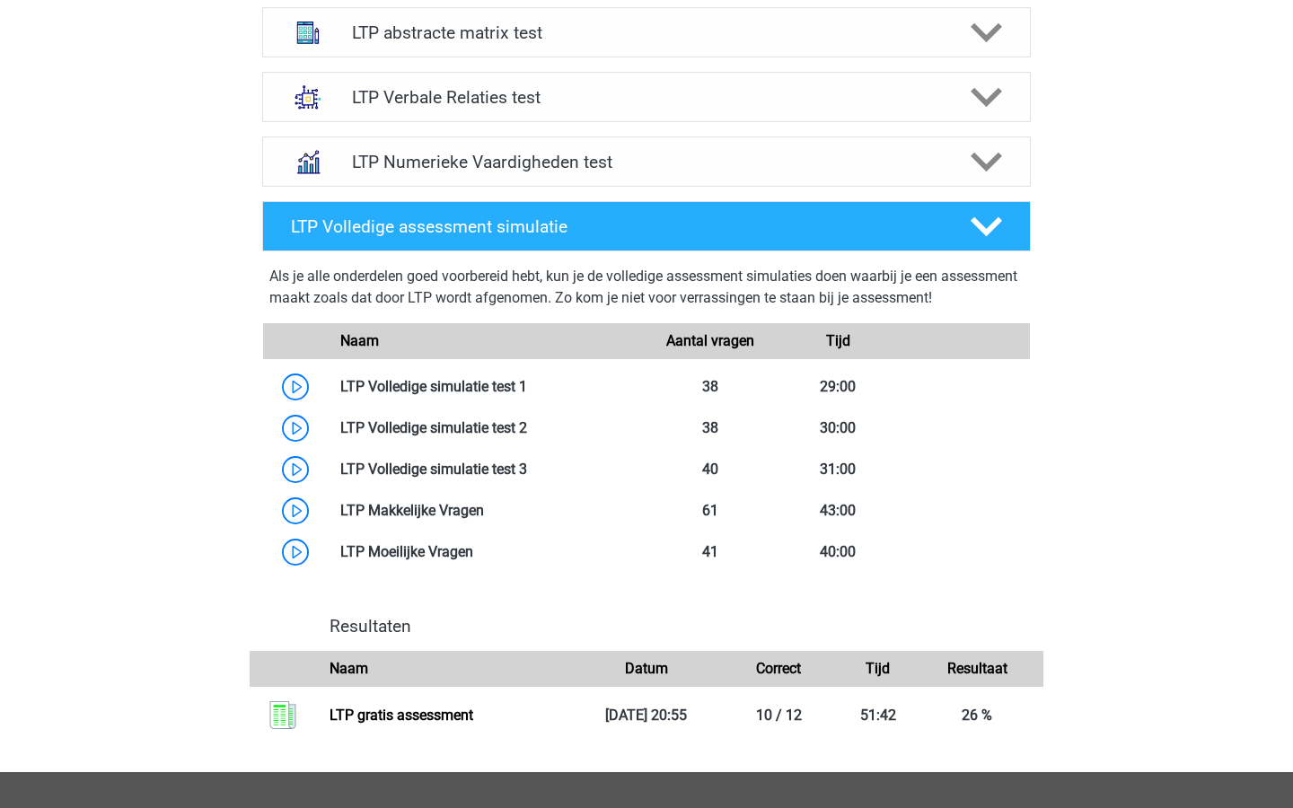
scroll to position [830, 0]
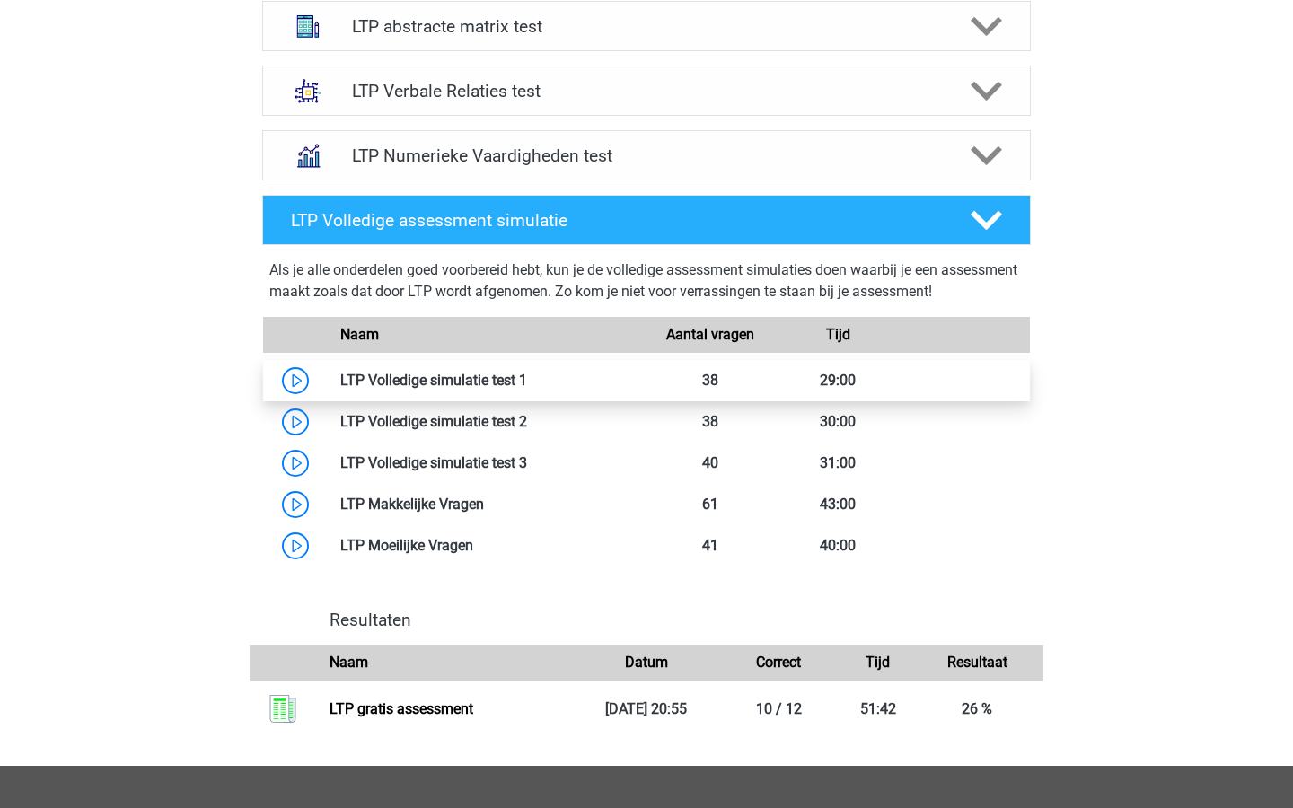
click at [527, 384] on link at bounding box center [527, 380] width 0 height 17
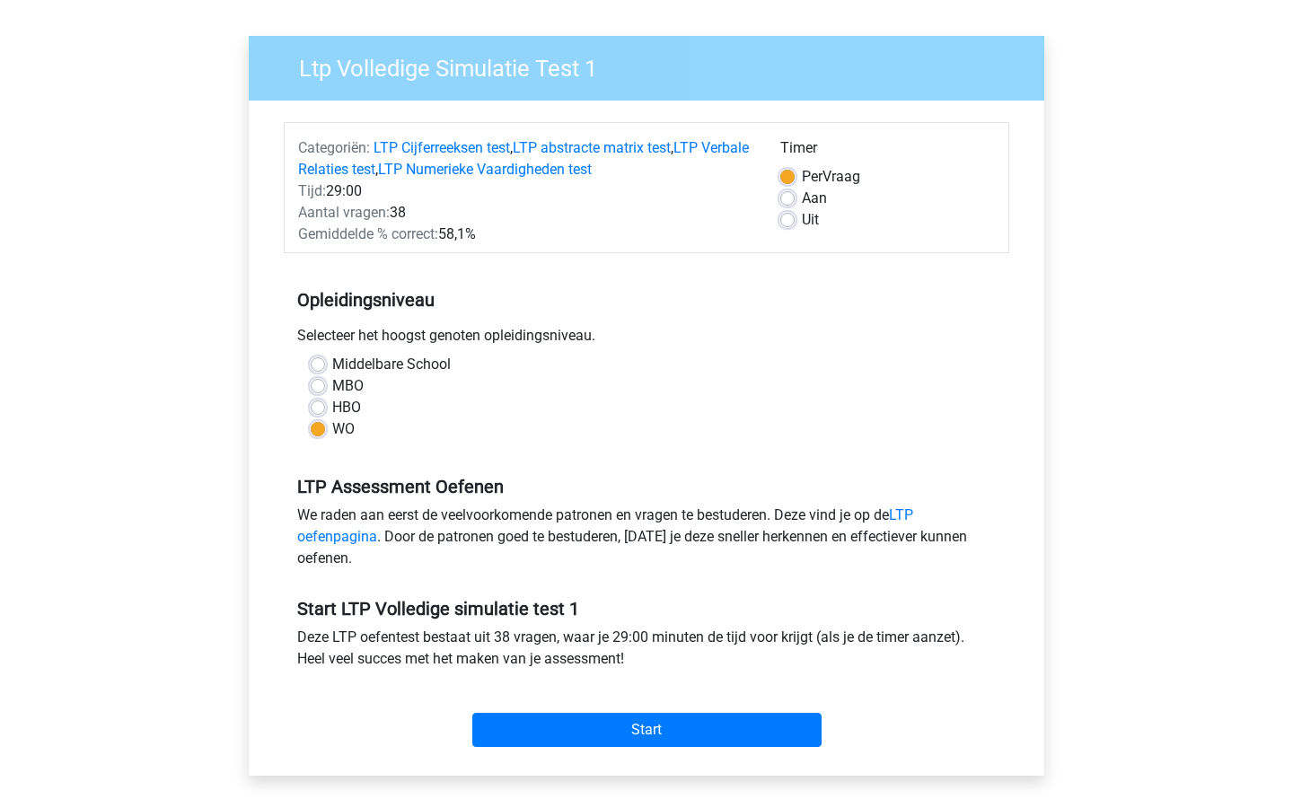
scroll to position [115, 0]
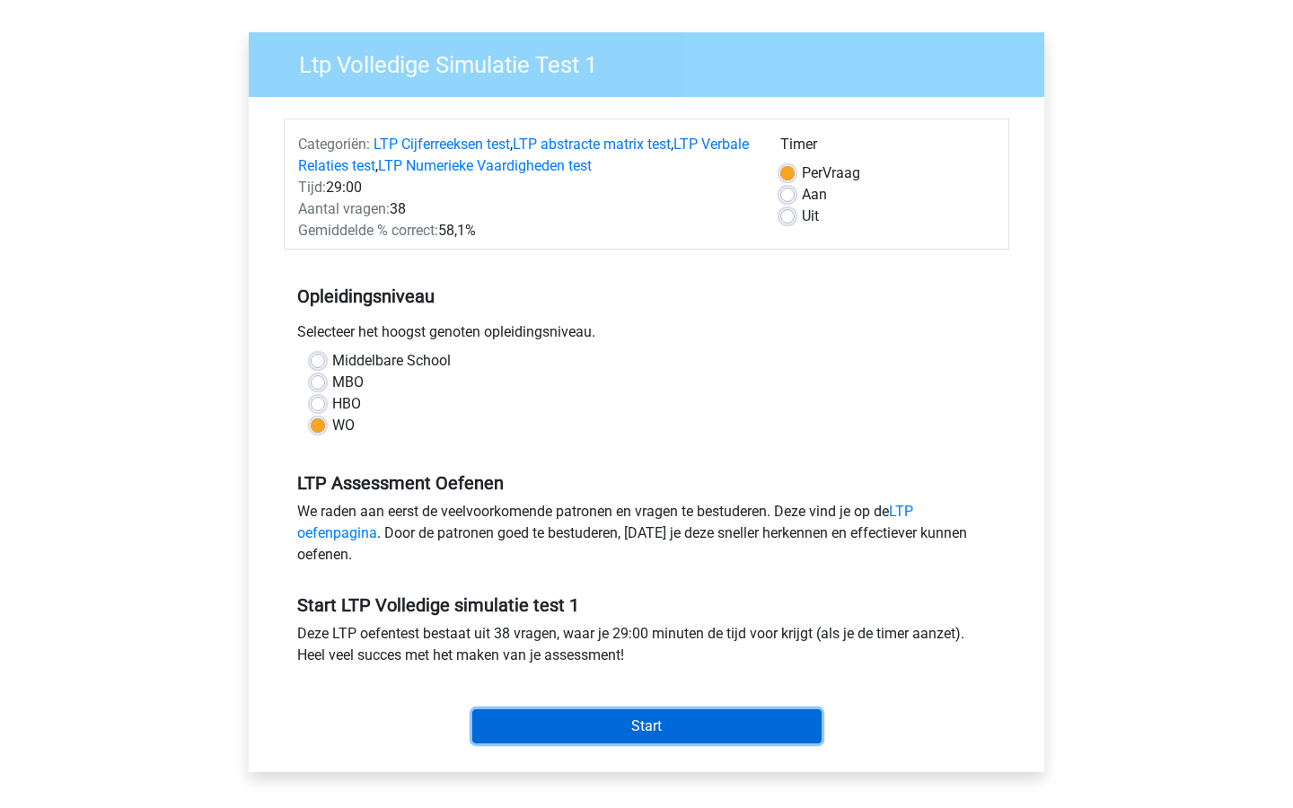
click at [599, 719] on input "Start" at bounding box center [646, 727] width 349 height 34
click at [601, 721] on input "Start" at bounding box center [646, 727] width 349 height 34
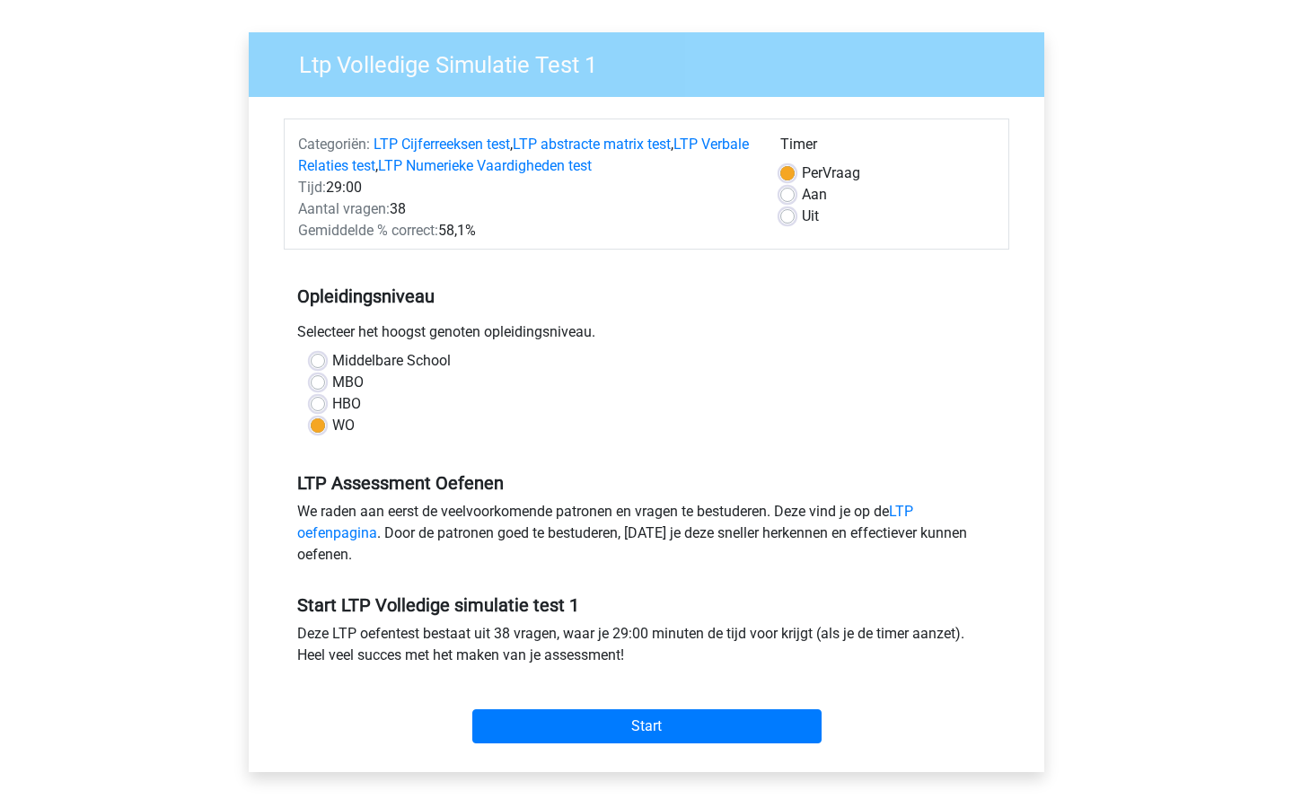
click at [784, 226] on div "Uit" at bounding box center [888, 217] width 215 height 22
click at [802, 214] on label "Uit" at bounding box center [810, 217] width 17 height 22
click at [784, 214] on input "Uit" at bounding box center [788, 215] width 14 height 18
radio input "true"
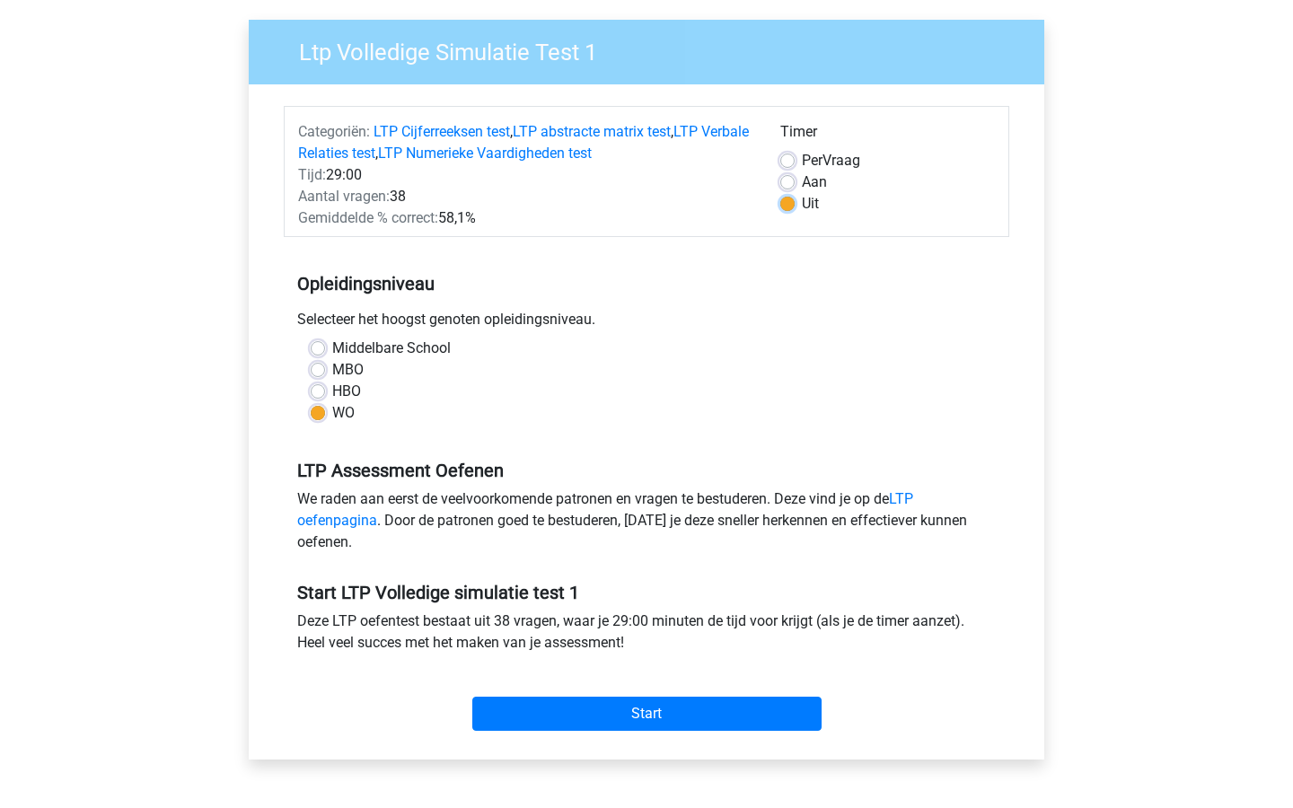
scroll to position [129, 0]
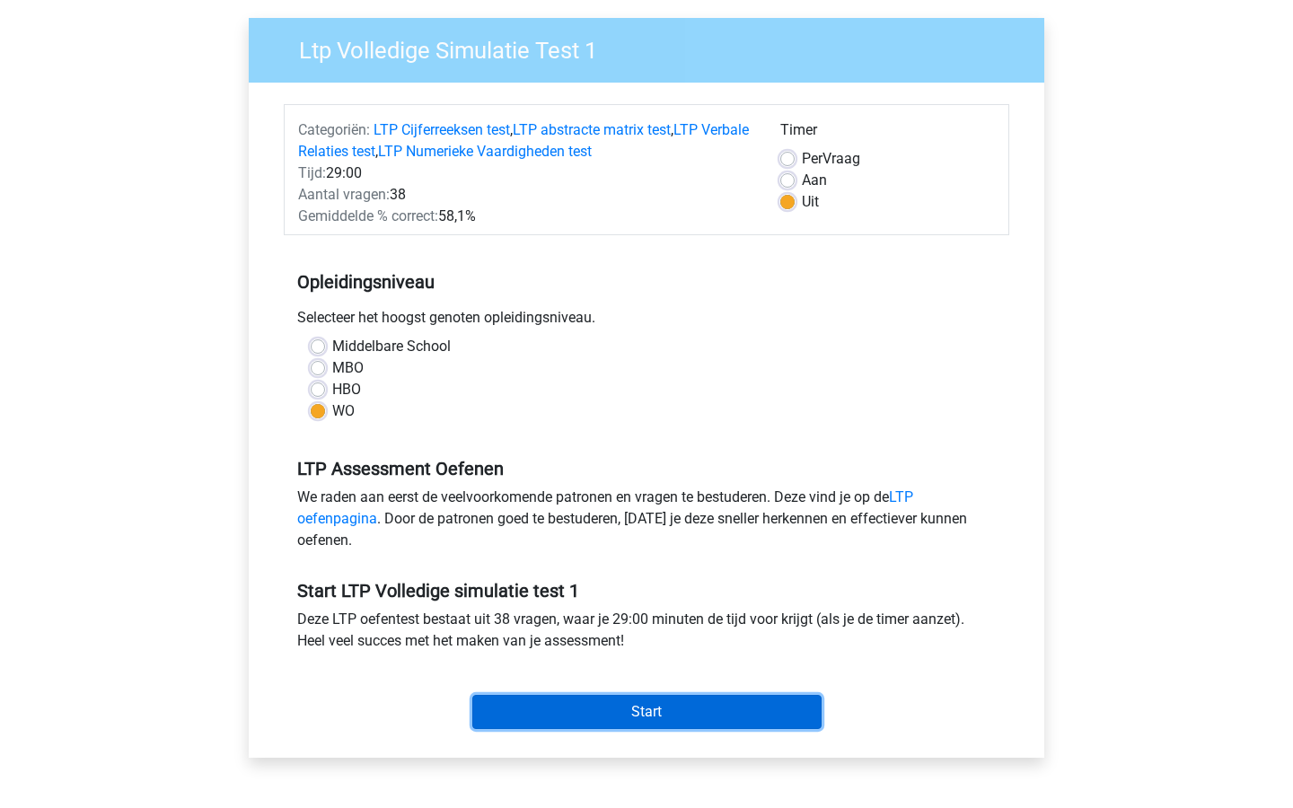
click at [602, 705] on input "Start" at bounding box center [646, 712] width 349 height 34
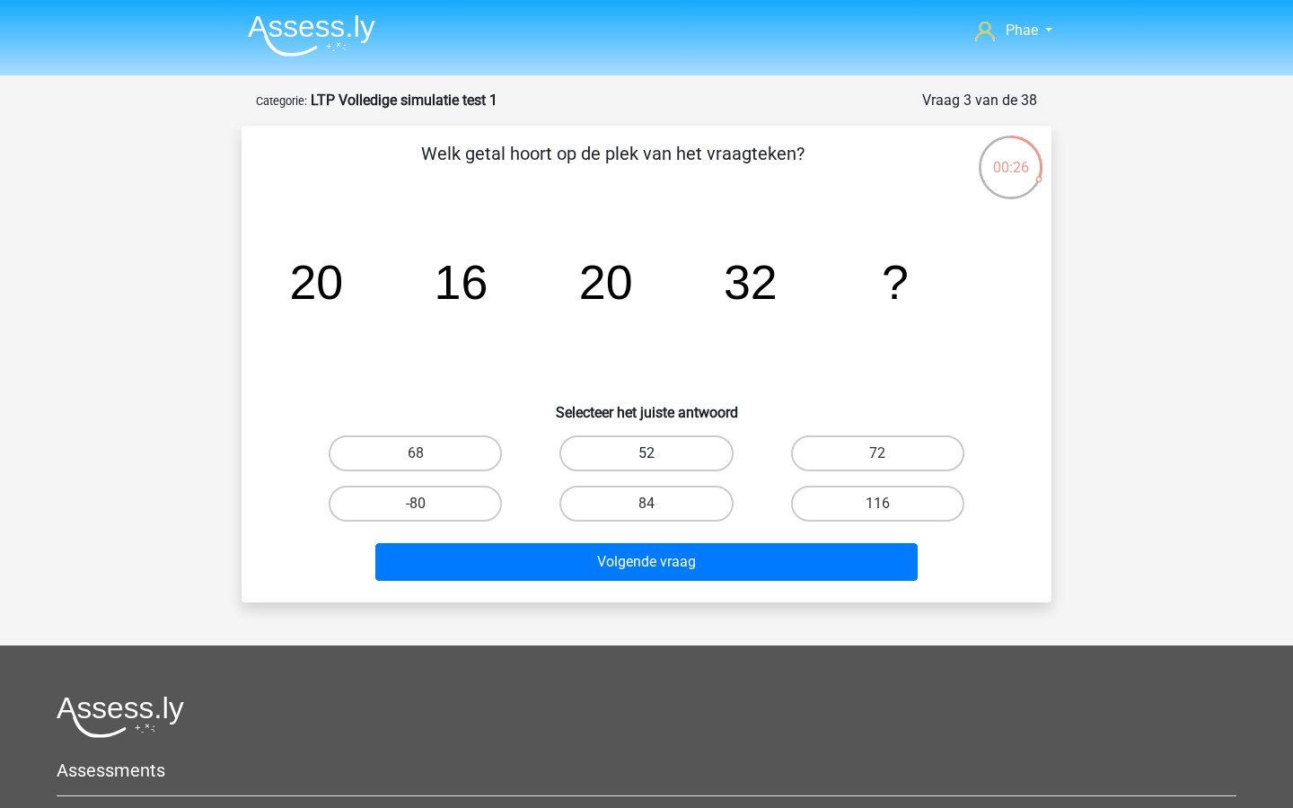
click at [658, 452] on label "52" at bounding box center [646, 454] width 173 height 36
click at [658, 454] on input "52" at bounding box center [653, 460] width 12 height 12
radio input "true"
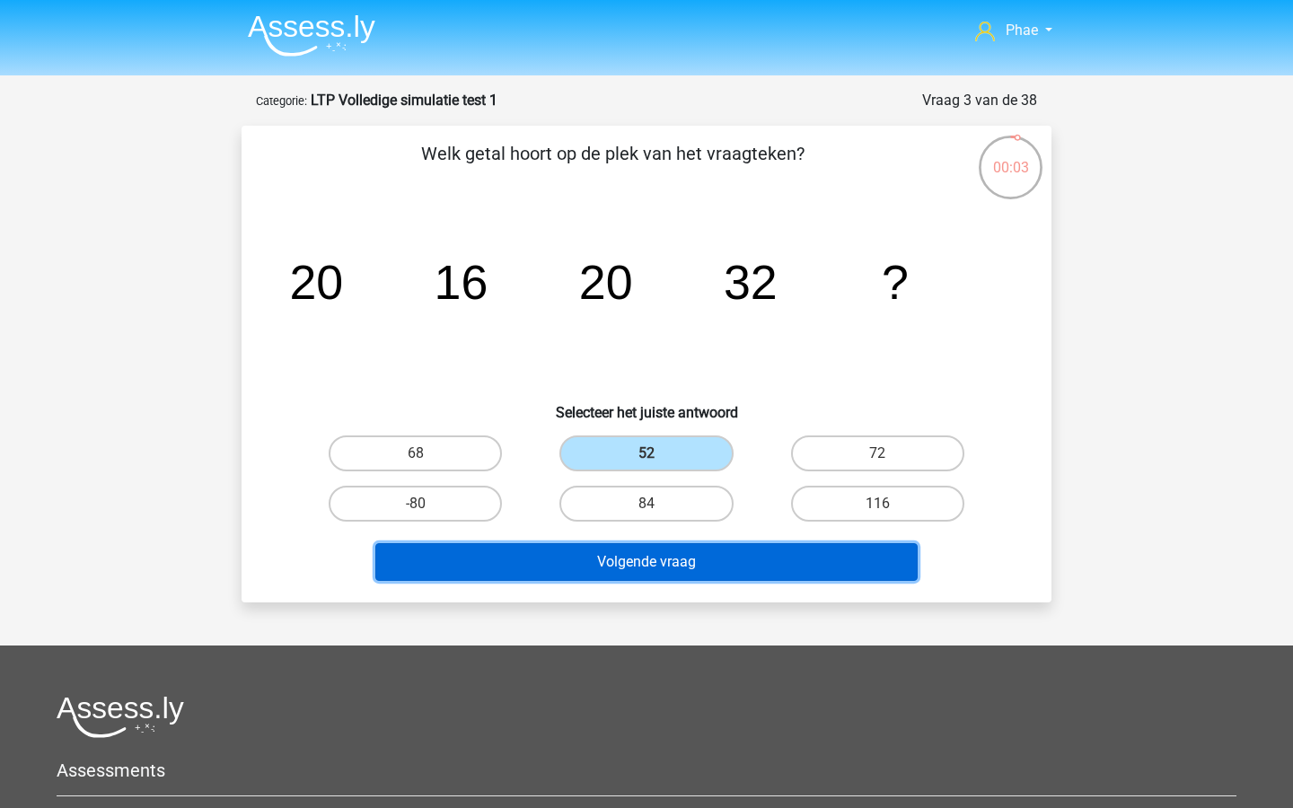
click at [772, 553] on button "Volgende vraag" at bounding box center [646, 562] width 543 height 38
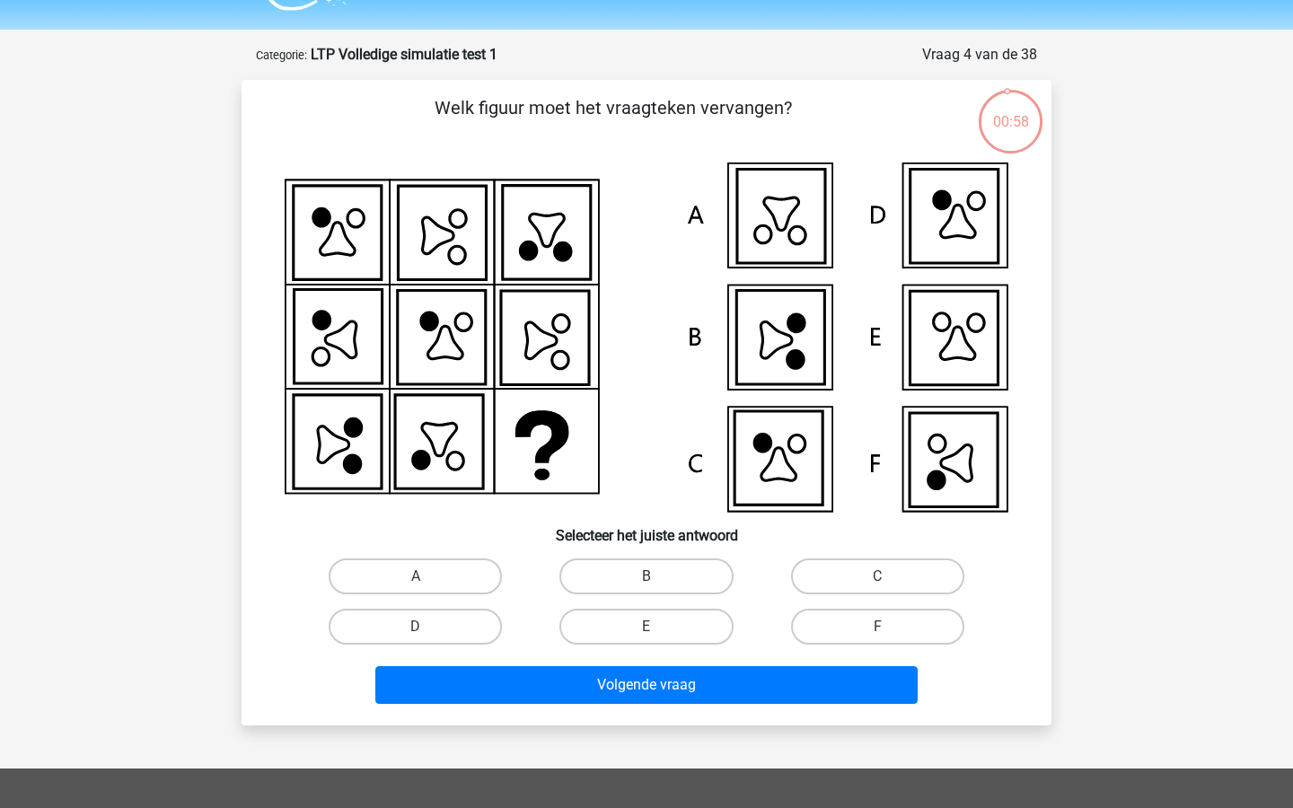
scroll to position [45, 0]
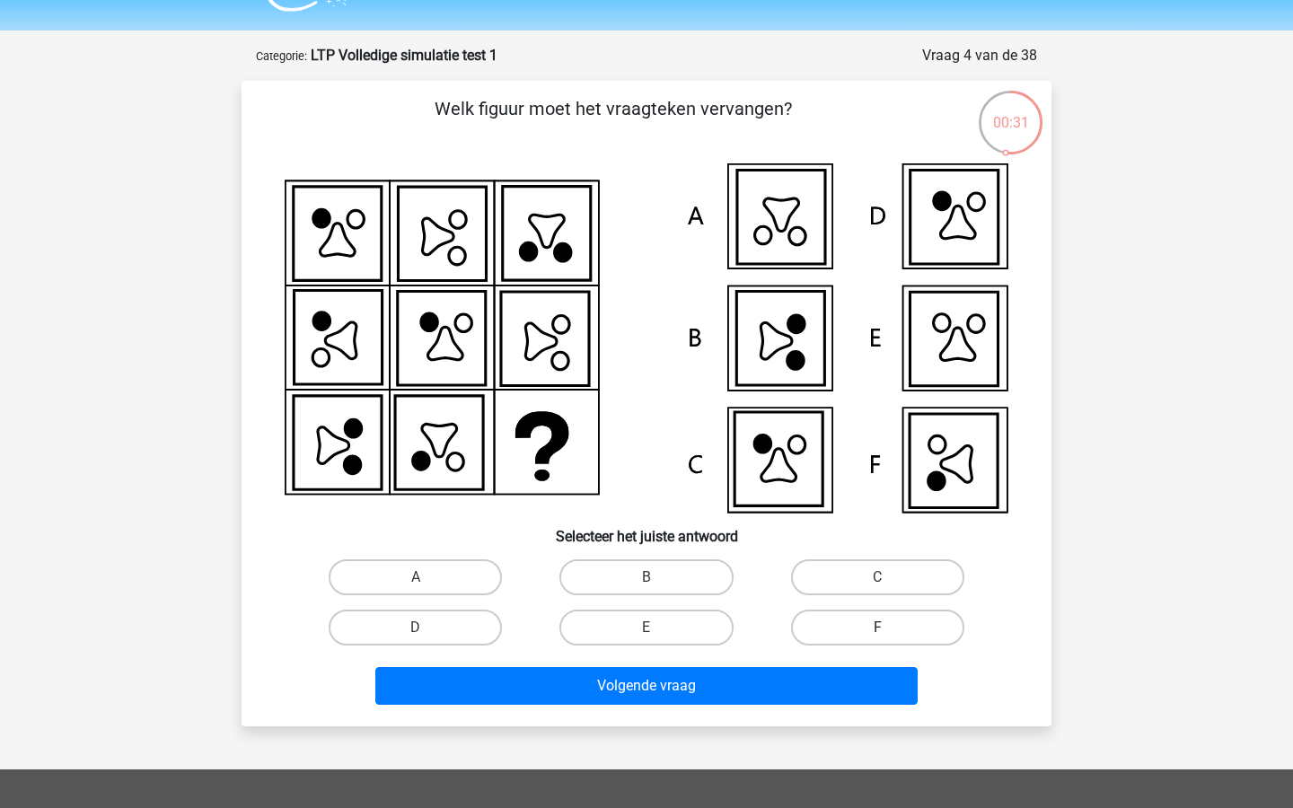
click at [850, 622] on label "F" at bounding box center [877, 628] width 173 height 36
click at [878, 628] on input "F" at bounding box center [884, 634] width 12 height 12
radio input "true"
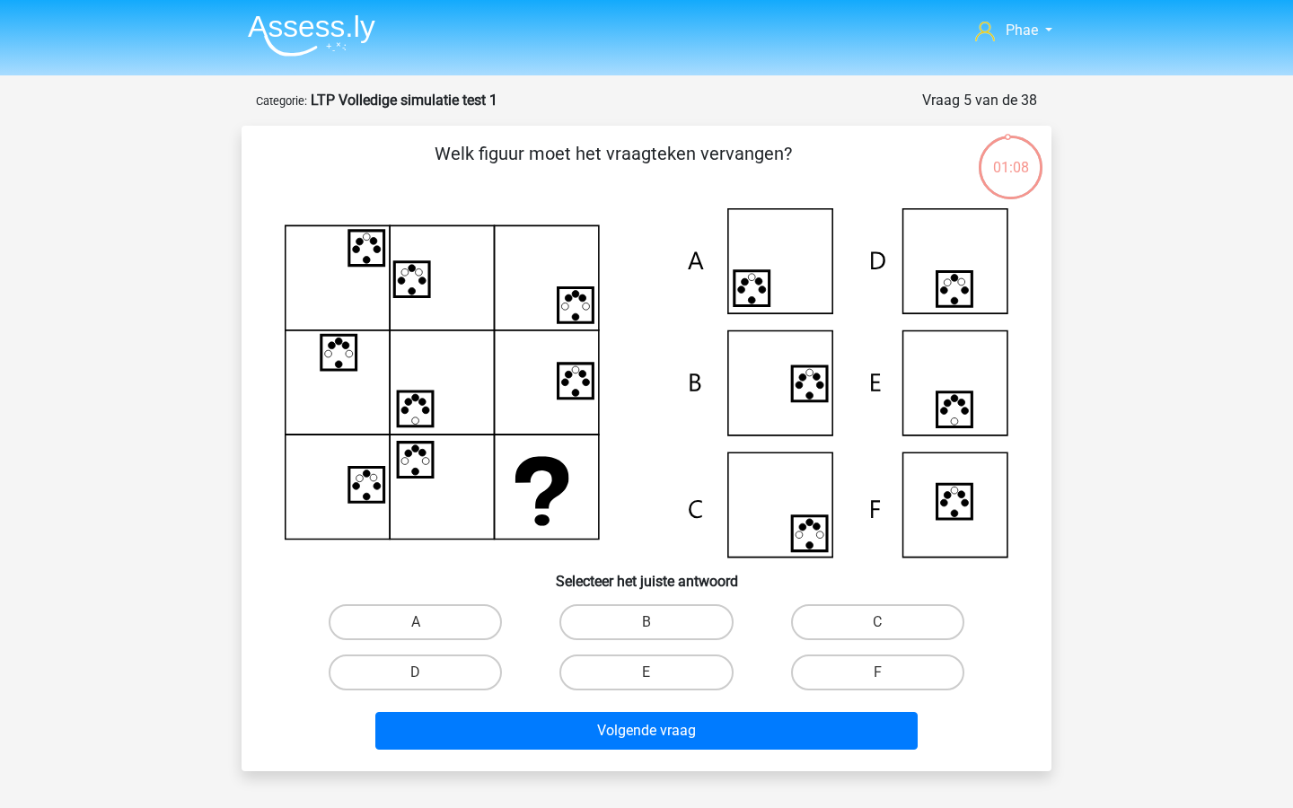
scroll to position [45, 0]
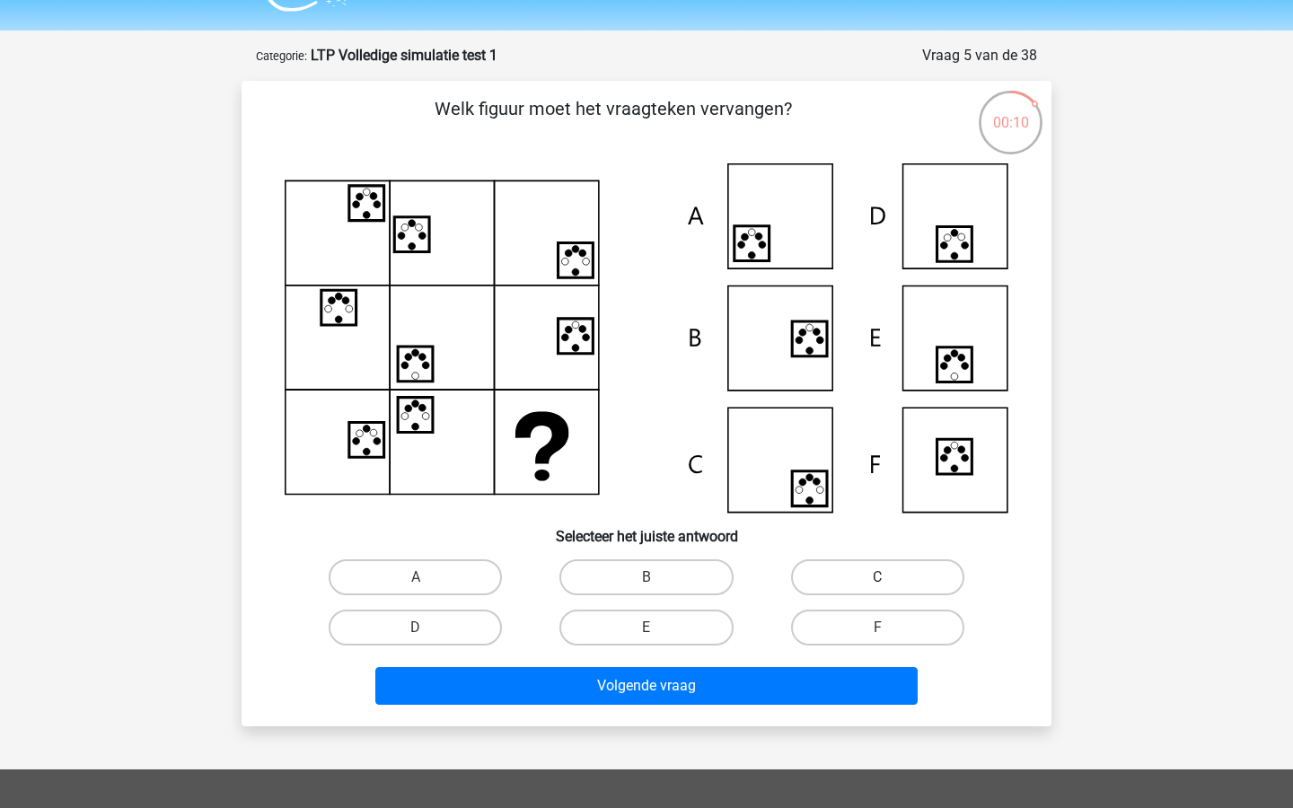
click at [853, 587] on label "C" at bounding box center [877, 578] width 173 height 36
click at [878, 587] on input "C" at bounding box center [884, 584] width 12 height 12
radio input "true"
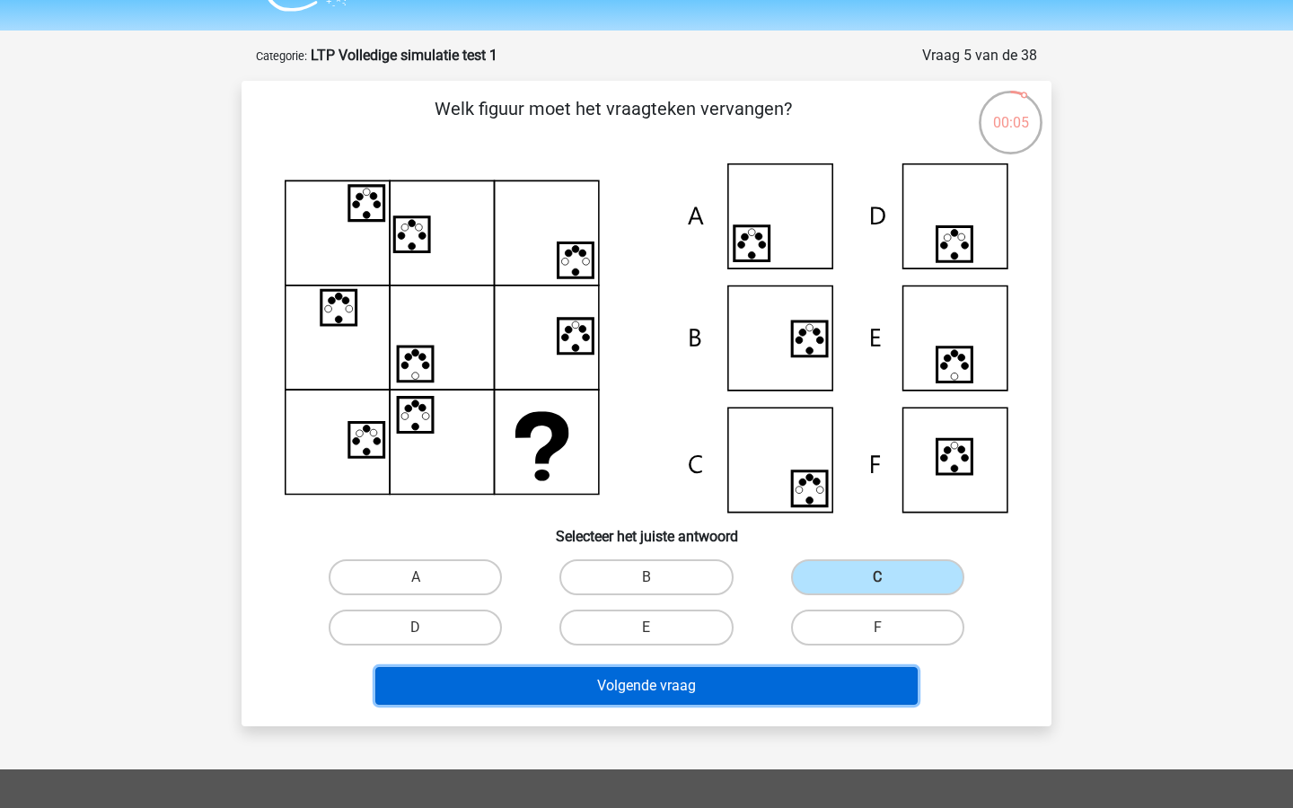
click at [794, 680] on button "Volgende vraag" at bounding box center [646, 686] width 543 height 38
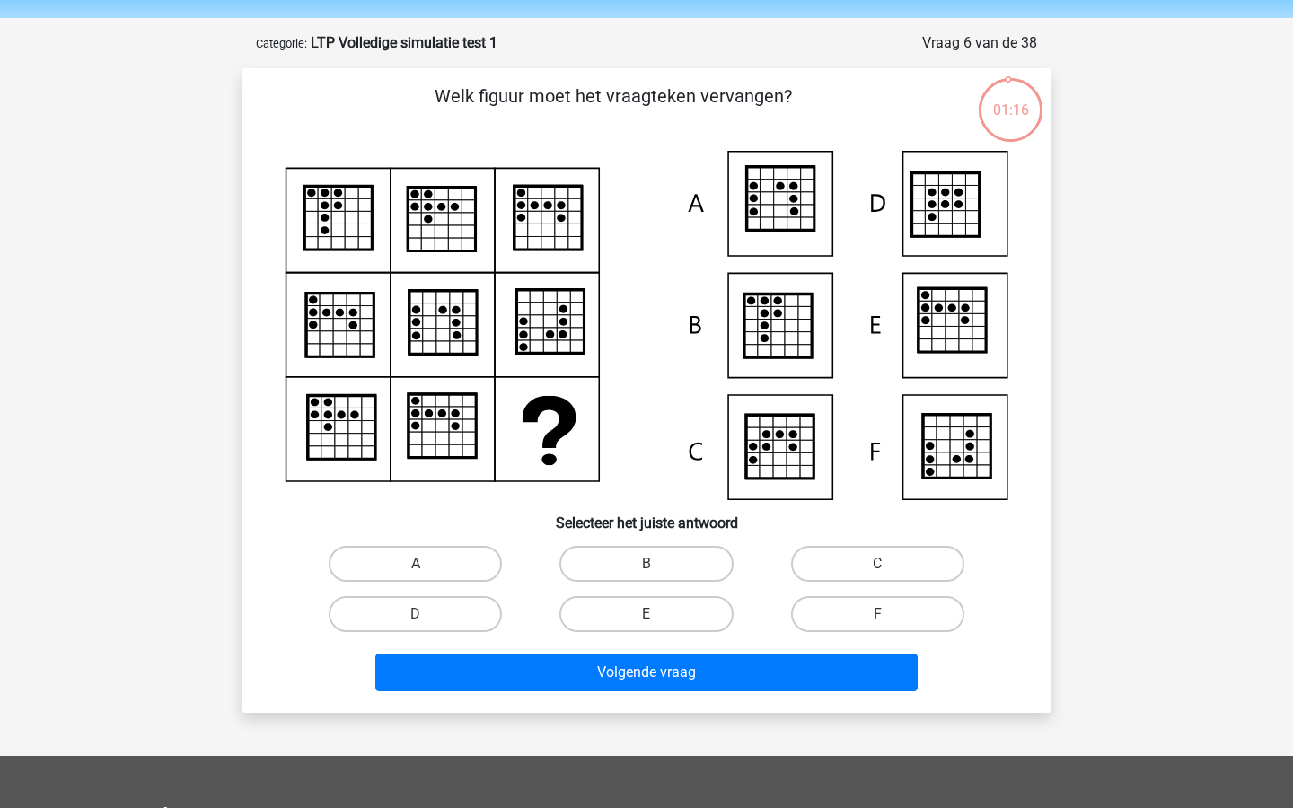
scroll to position [40, 0]
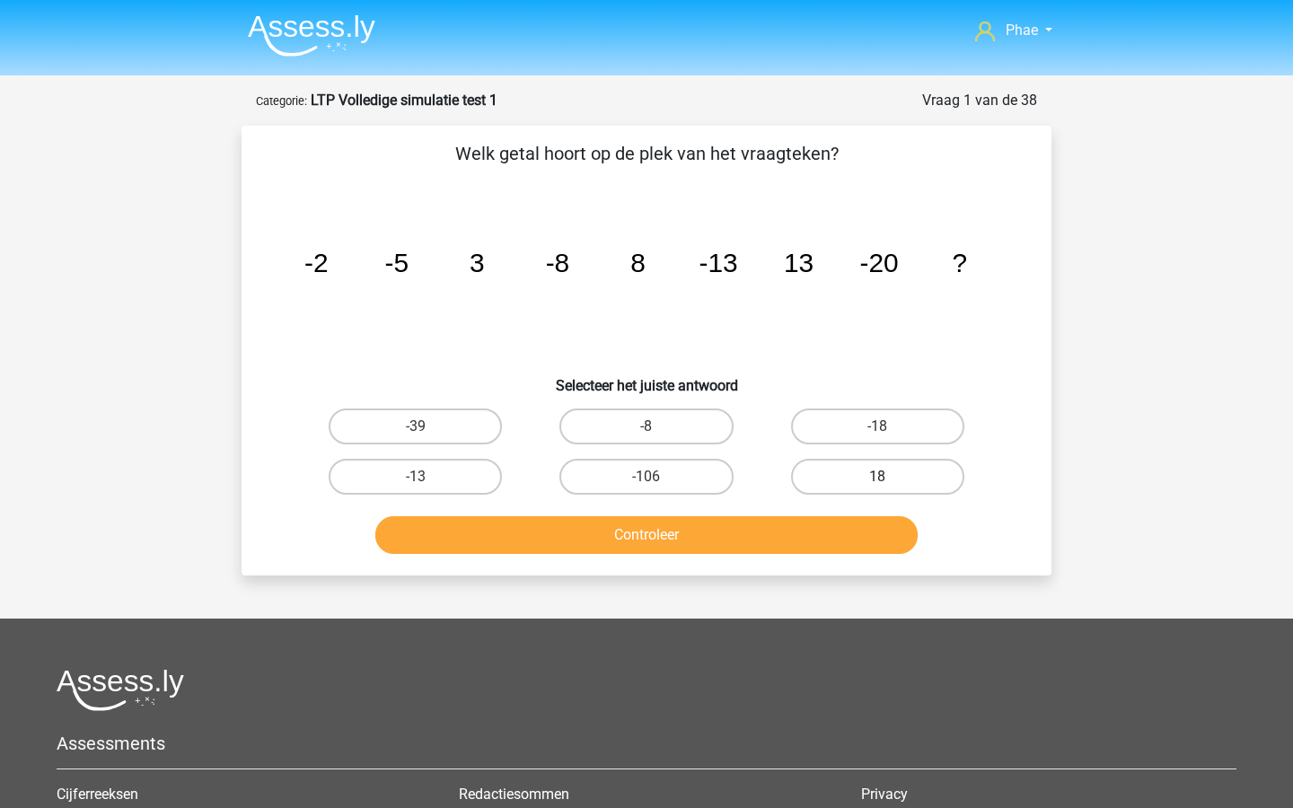
click at [837, 474] on label "18" at bounding box center [877, 477] width 173 height 36
click at [878, 477] on input "18" at bounding box center [884, 483] width 12 height 12
radio input "true"
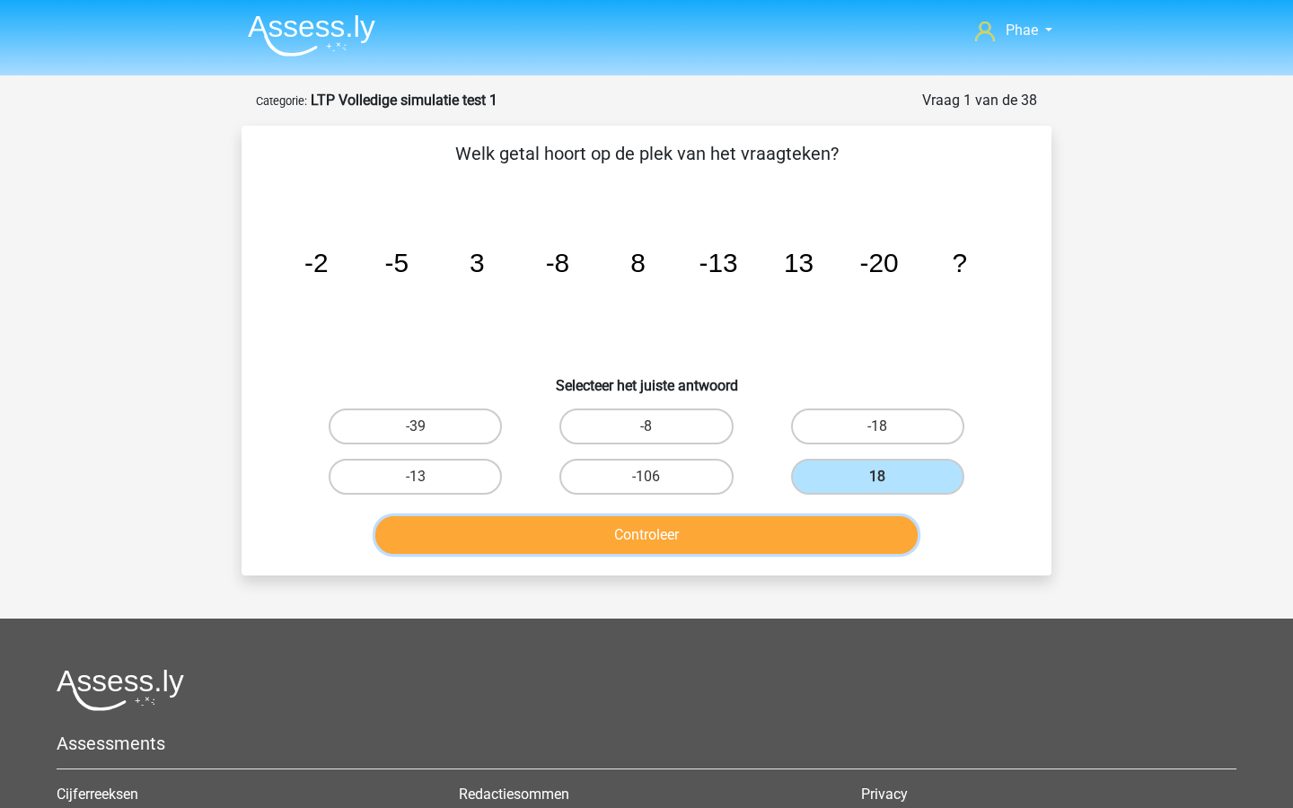
click at [805, 536] on button "Controleer" at bounding box center [646, 535] width 543 height 38
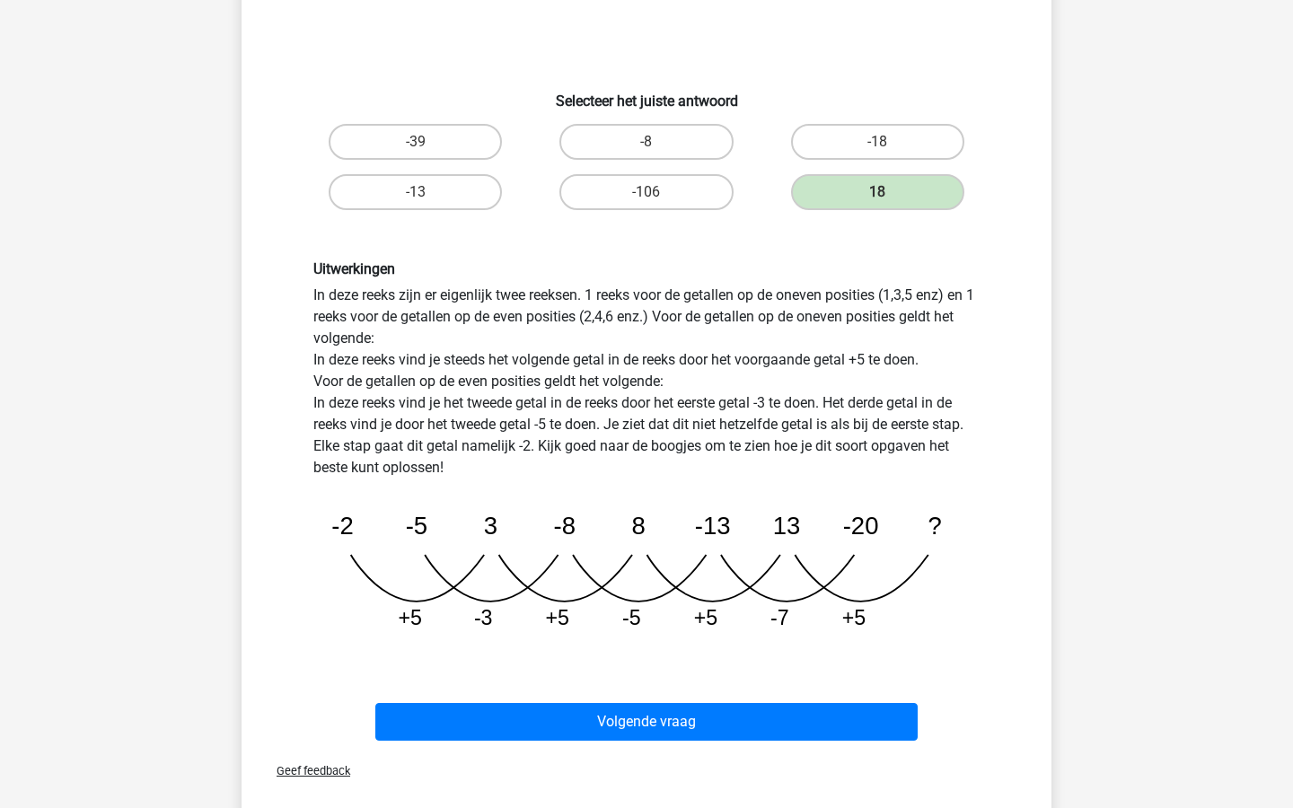
scroll to position [393, 0]
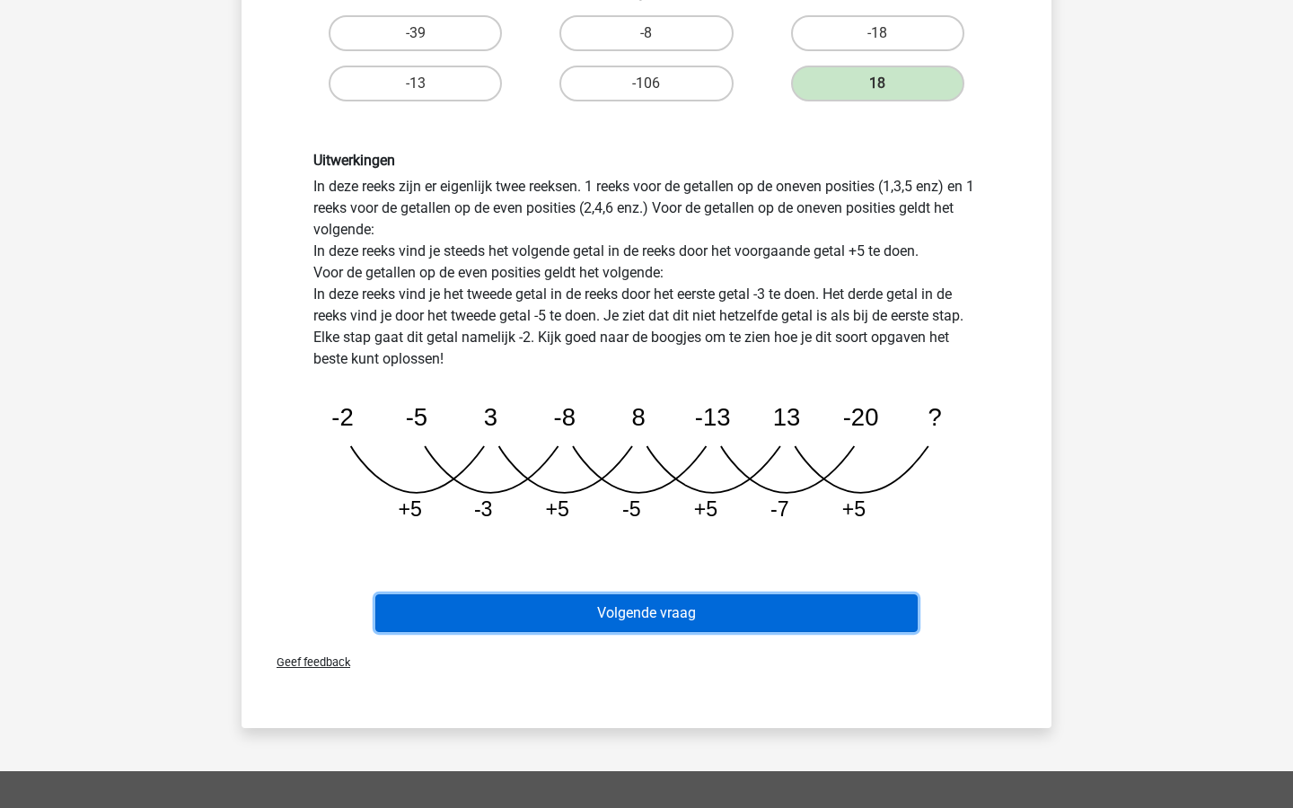
click at [829, 609] on button "Volgende vraag" at bounding box center [646, 614] width 543 height 38
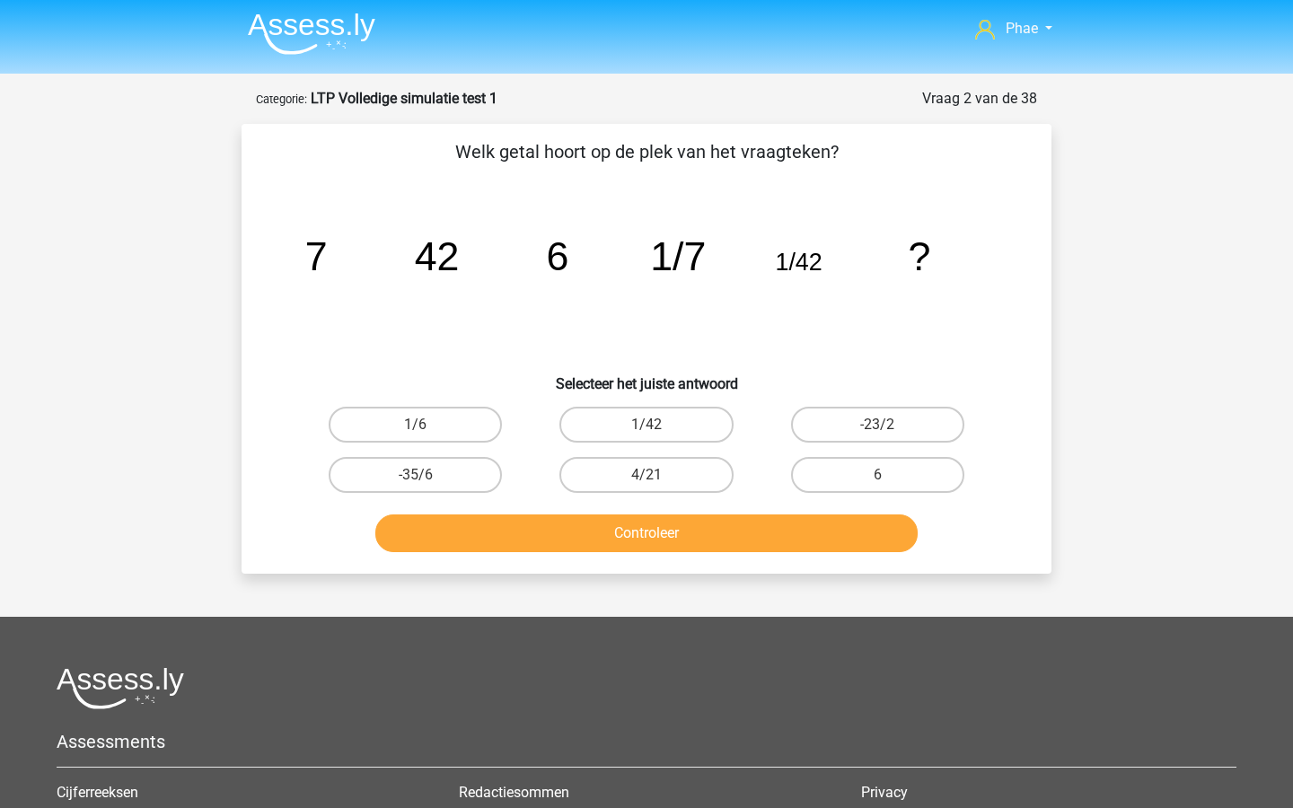
scroll to position [0, 0]
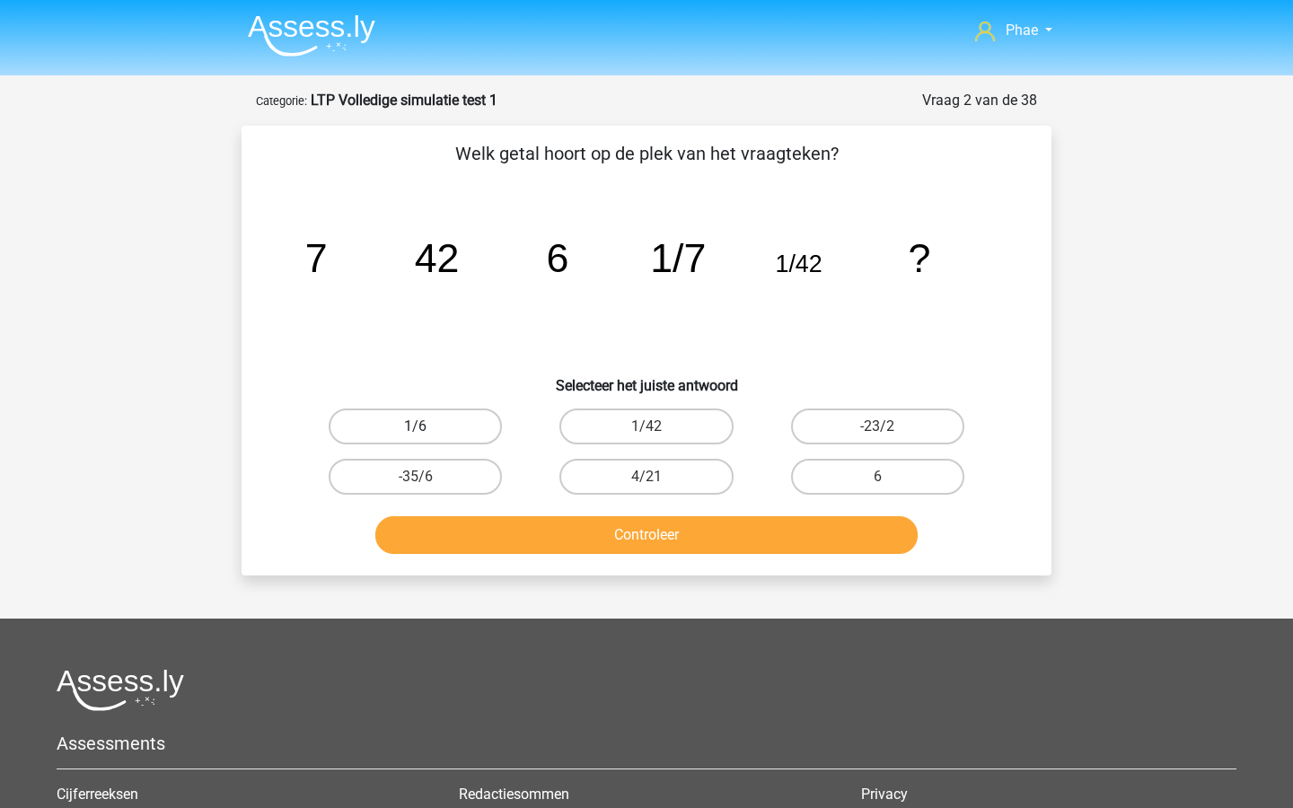
click at [442, 423] on label "1/6" at bounding box center [415, 427] width 173 height 36
click at [428, 427] on input "1/6" at bounding box center [422, 433] width 12 height 12
radio input "true"
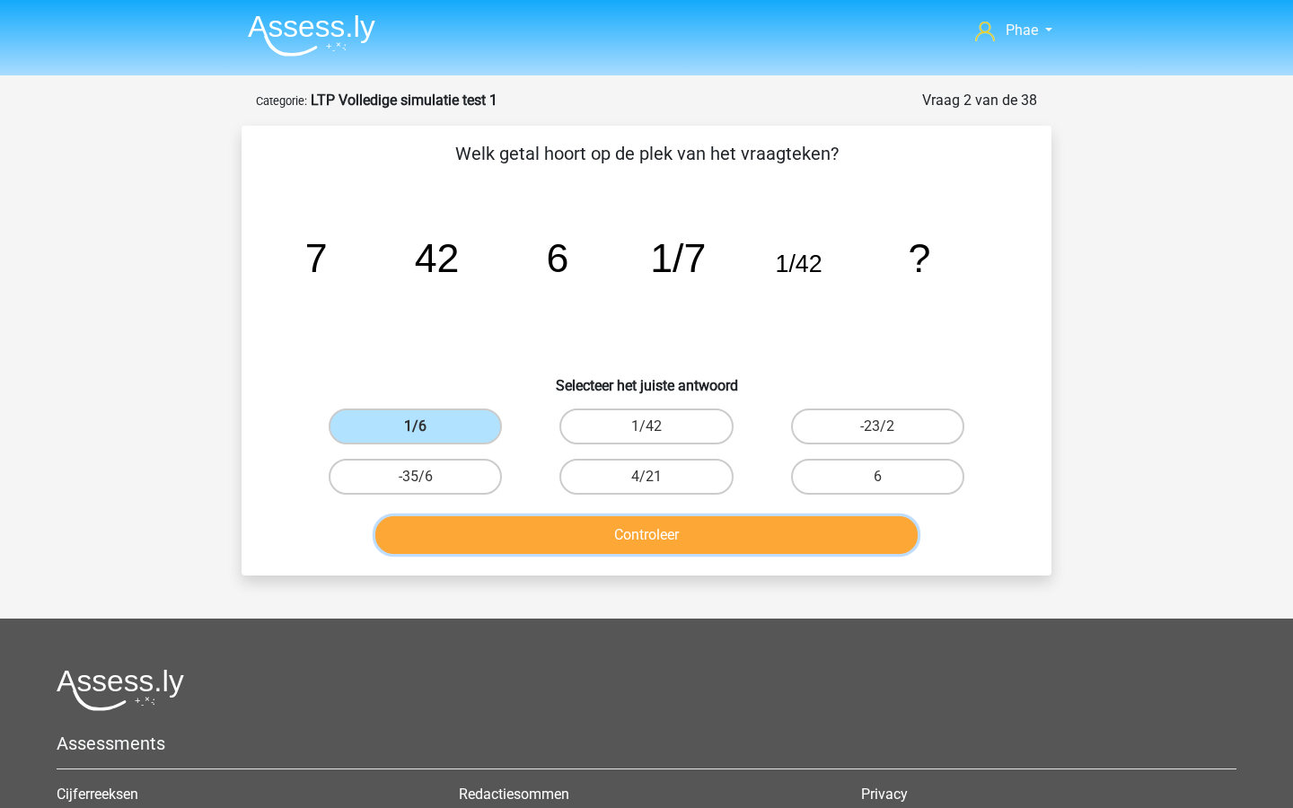
click at [577, 538] on button "Controleer" at bounding box center [646, 535] width 543 height 38
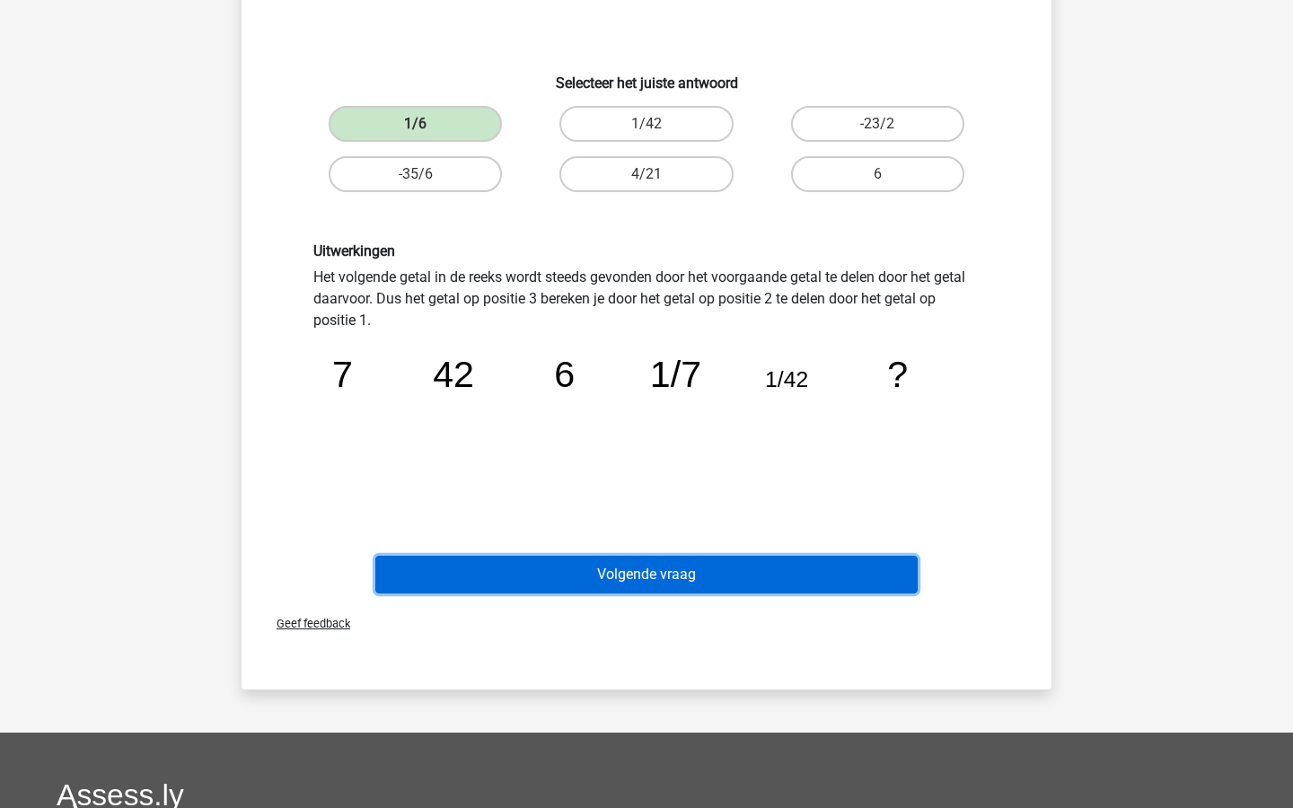
click at [581, 579] on button "Volgende vraag" at bounding box center [646, 575] width 543 height 38
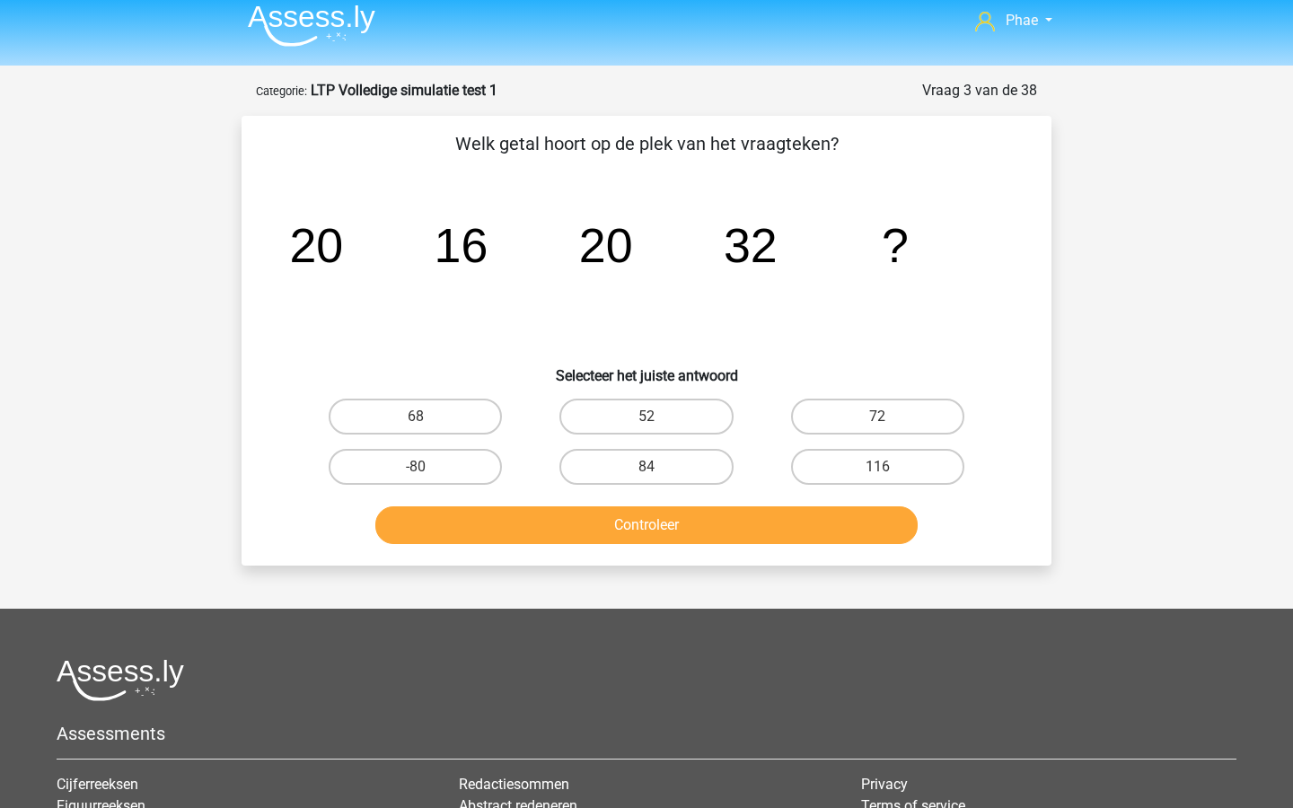
scroll to position [3, 0]
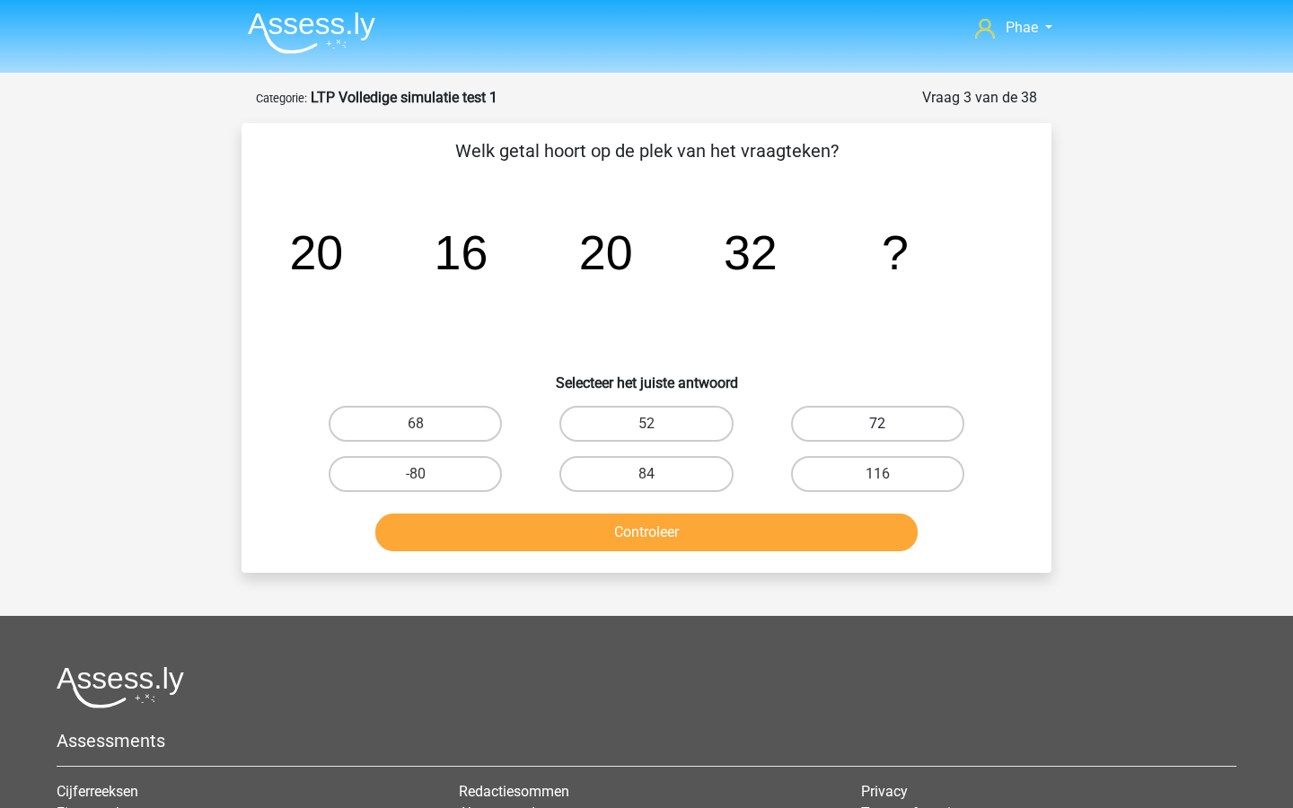
click at [853, 435] on label "72" at bounding box center [877, 424] width 173 height 36
click at [878, 435] on input "72" at bounding box center [884, 430] width 12 height 12
radio input "true"
click at [751, 537] on button "Controleer" at bounding box center [646, 533] width 543 height 38
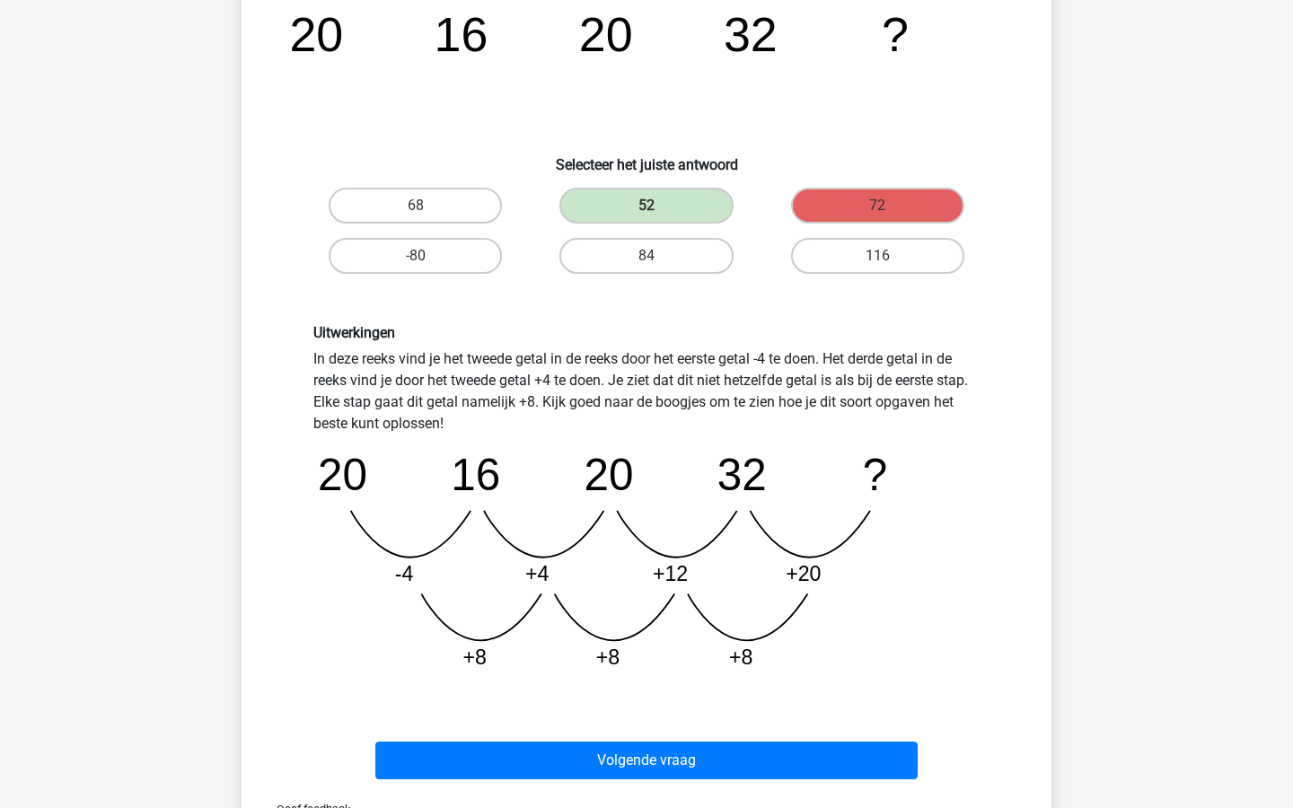
scroll to position [364, 0]
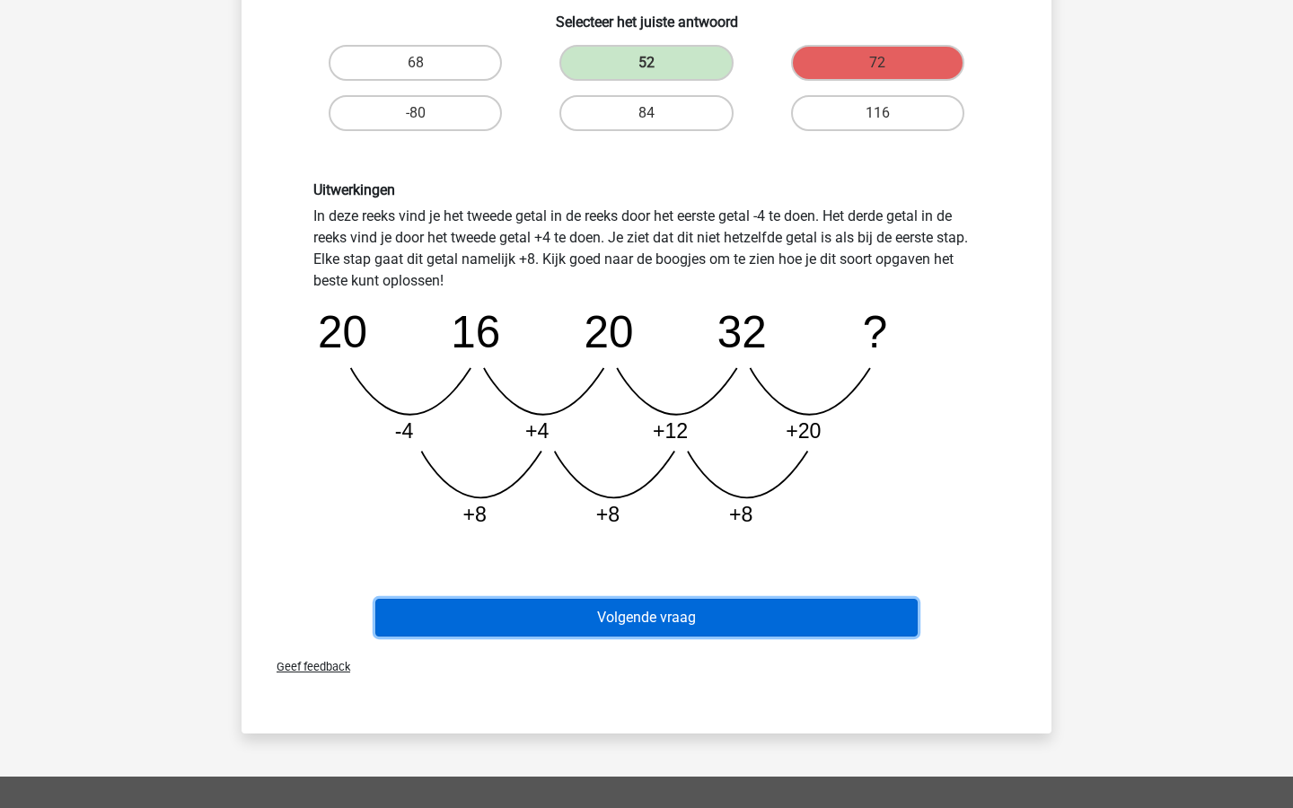
click at [732, 623] on button "Volgende vraag" at bounding box center [646, 618] width 543 height 38
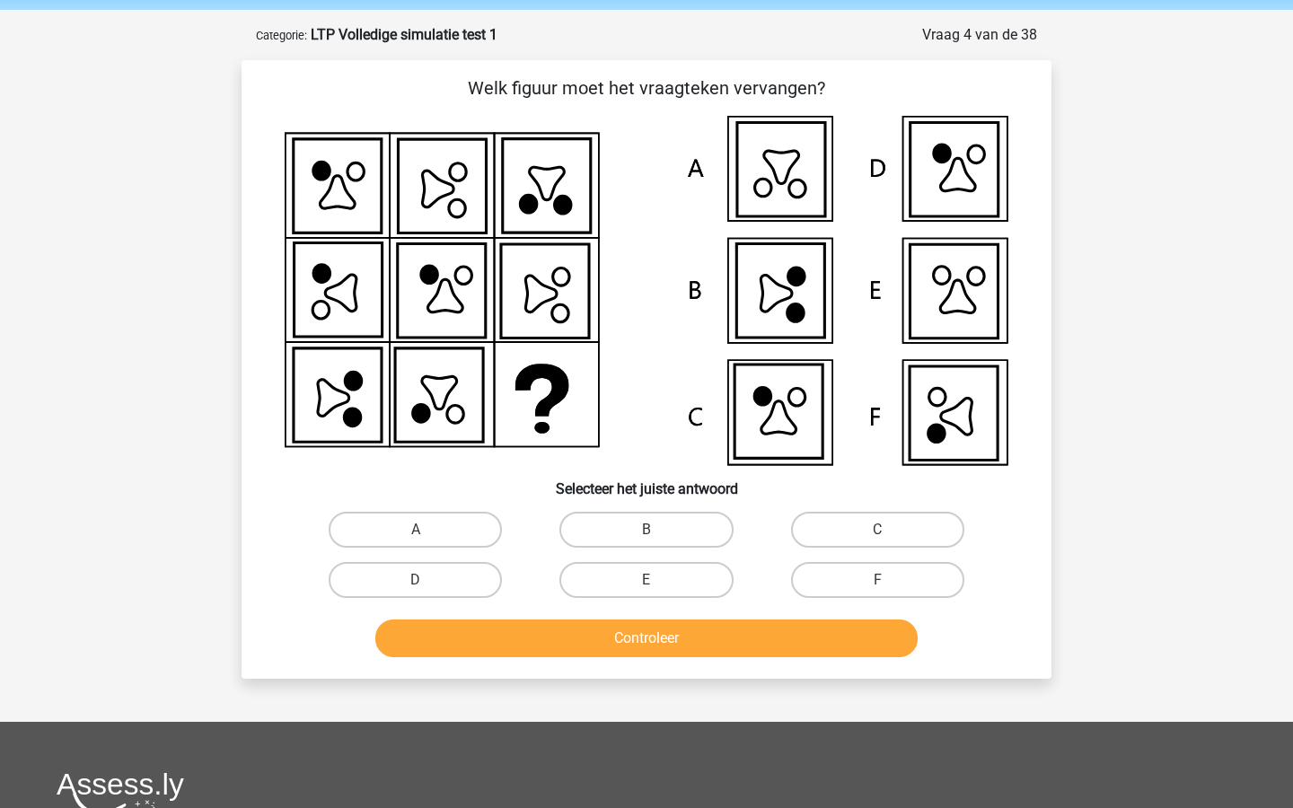
scroll to position [47, 0]
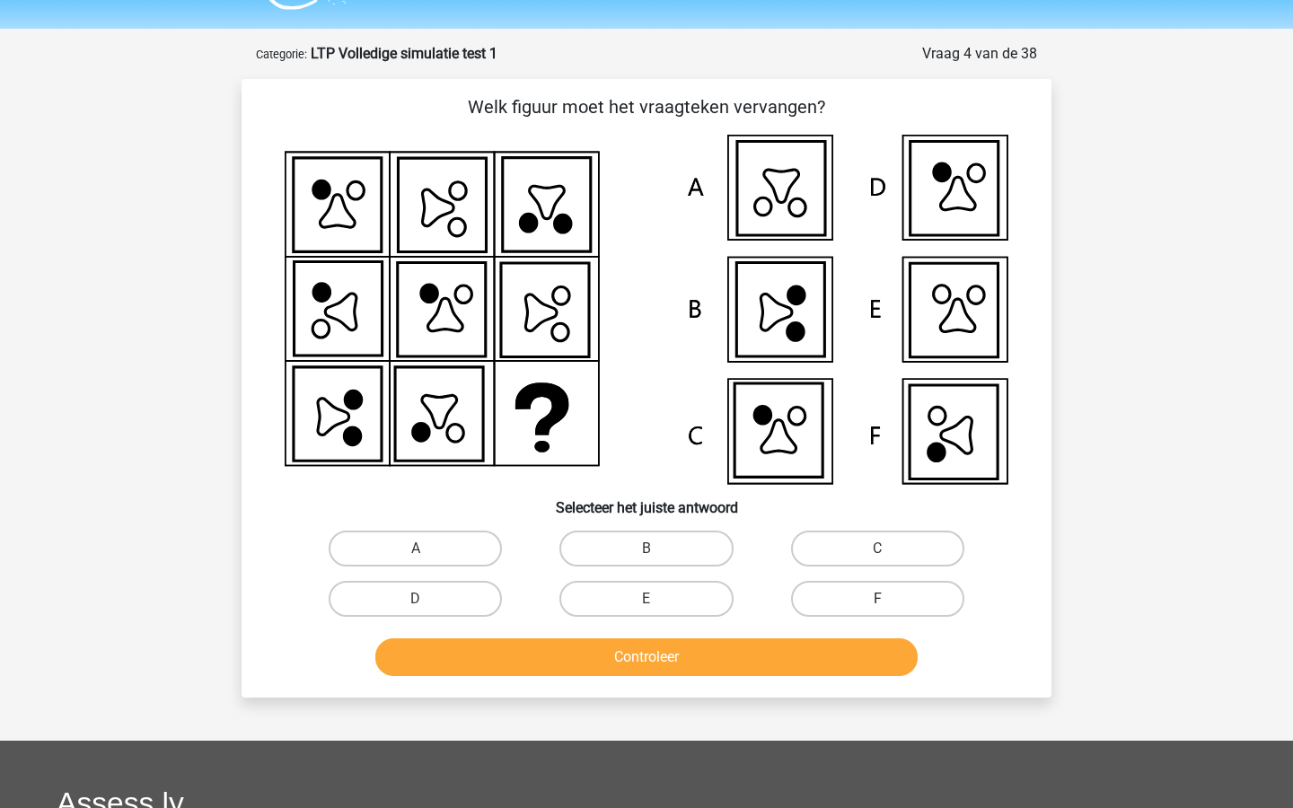
click at [869, 591] on label "F" at bounding box center [877, 599] width 173 height 36
click at [878, 599] on input "F" at bounding box center [884, 605] width 12 height 12
radio input "true"
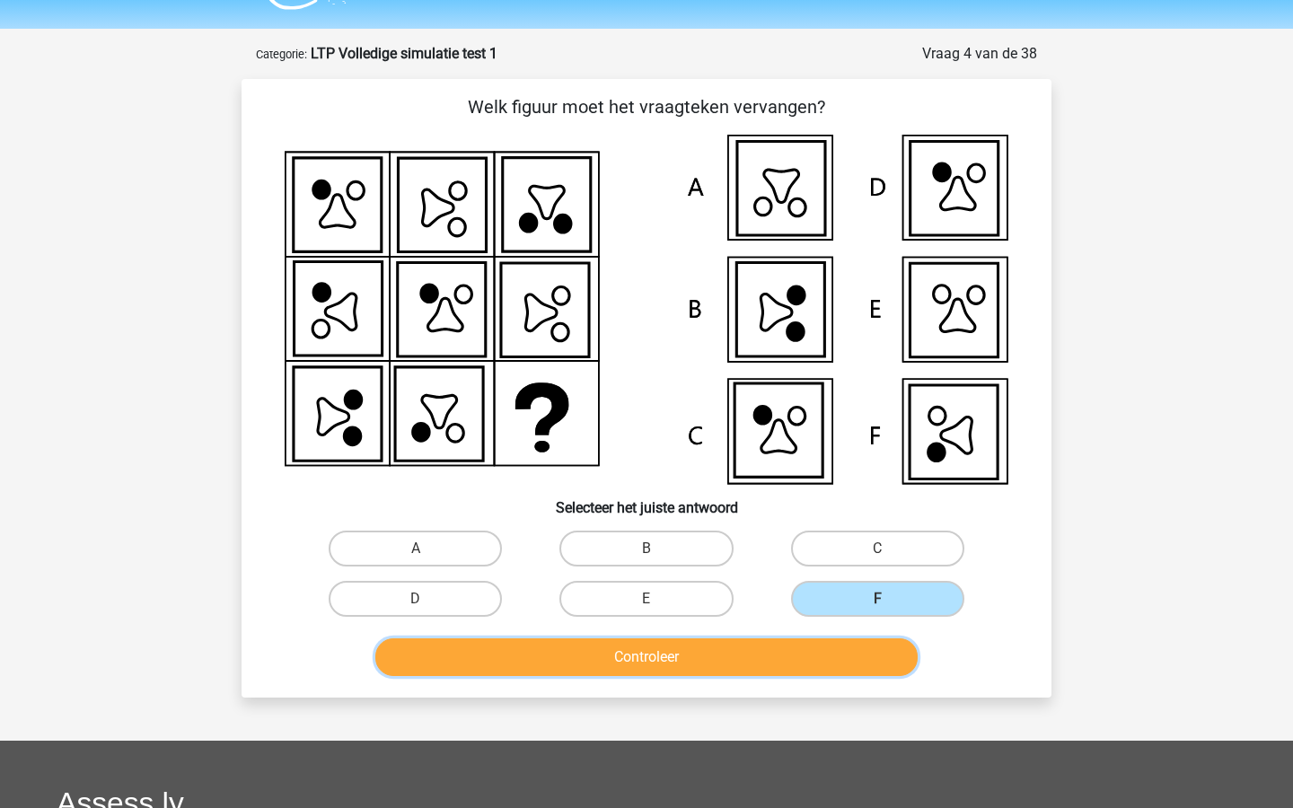
click at [851, 650] on button "Controleer" at bounding box center [646, 658] width 543 height 38
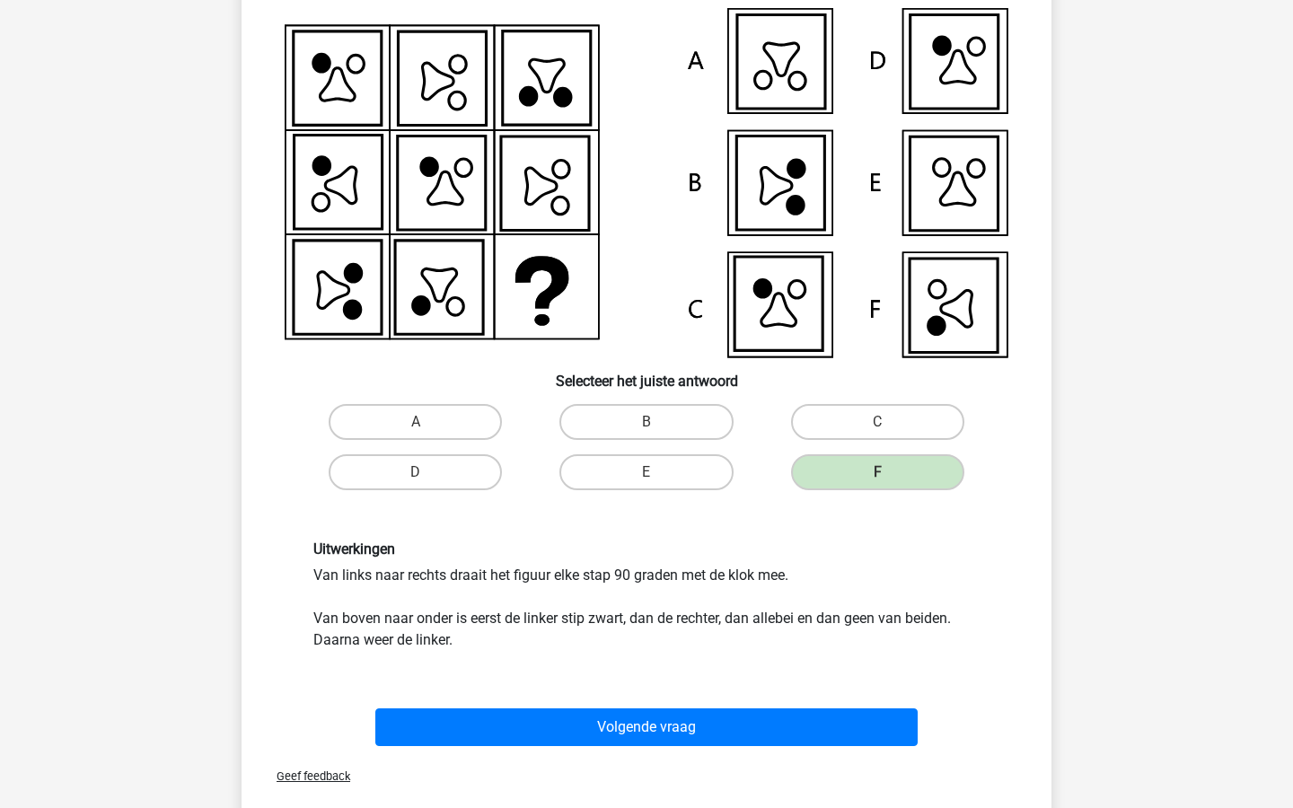
scroll to position [175, 0]
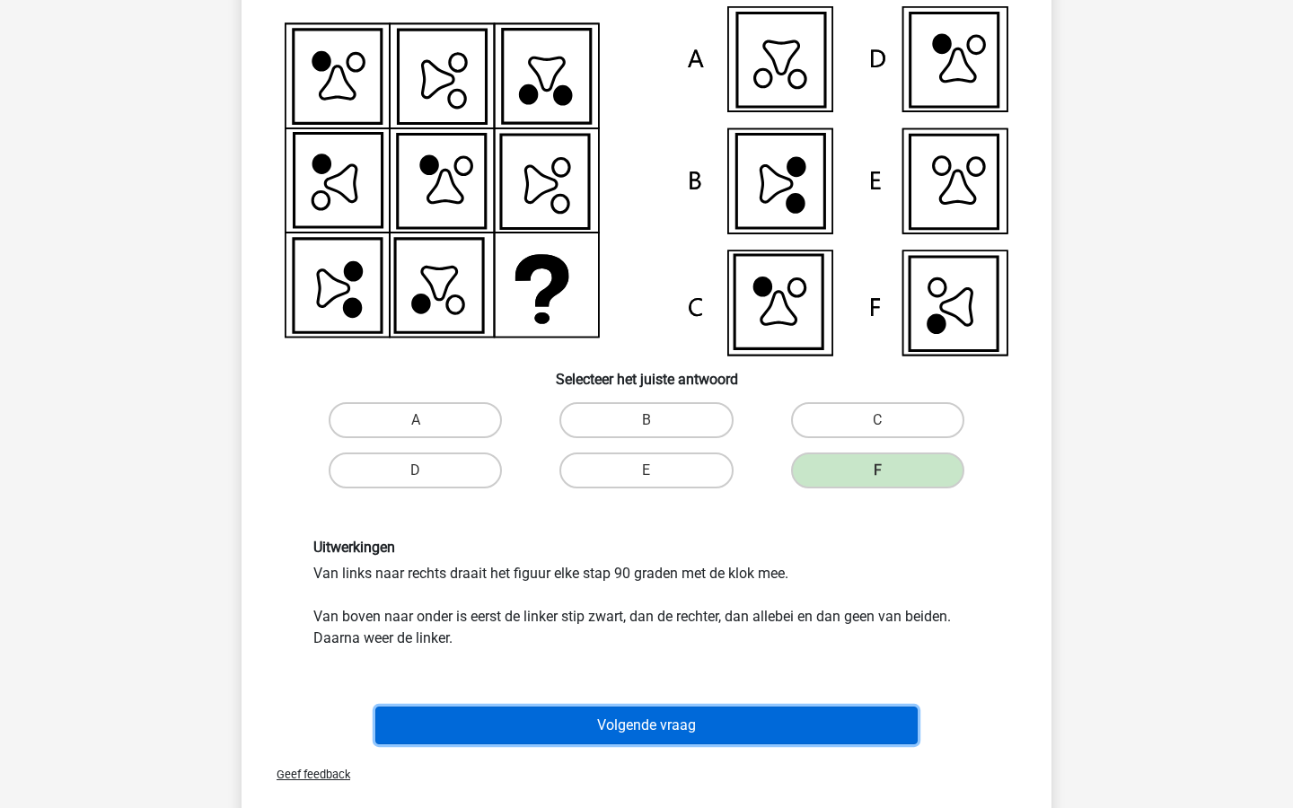
click at [817, 728] on button "Volgende vraag" at bounding box center [646, 726] width 543 height 38
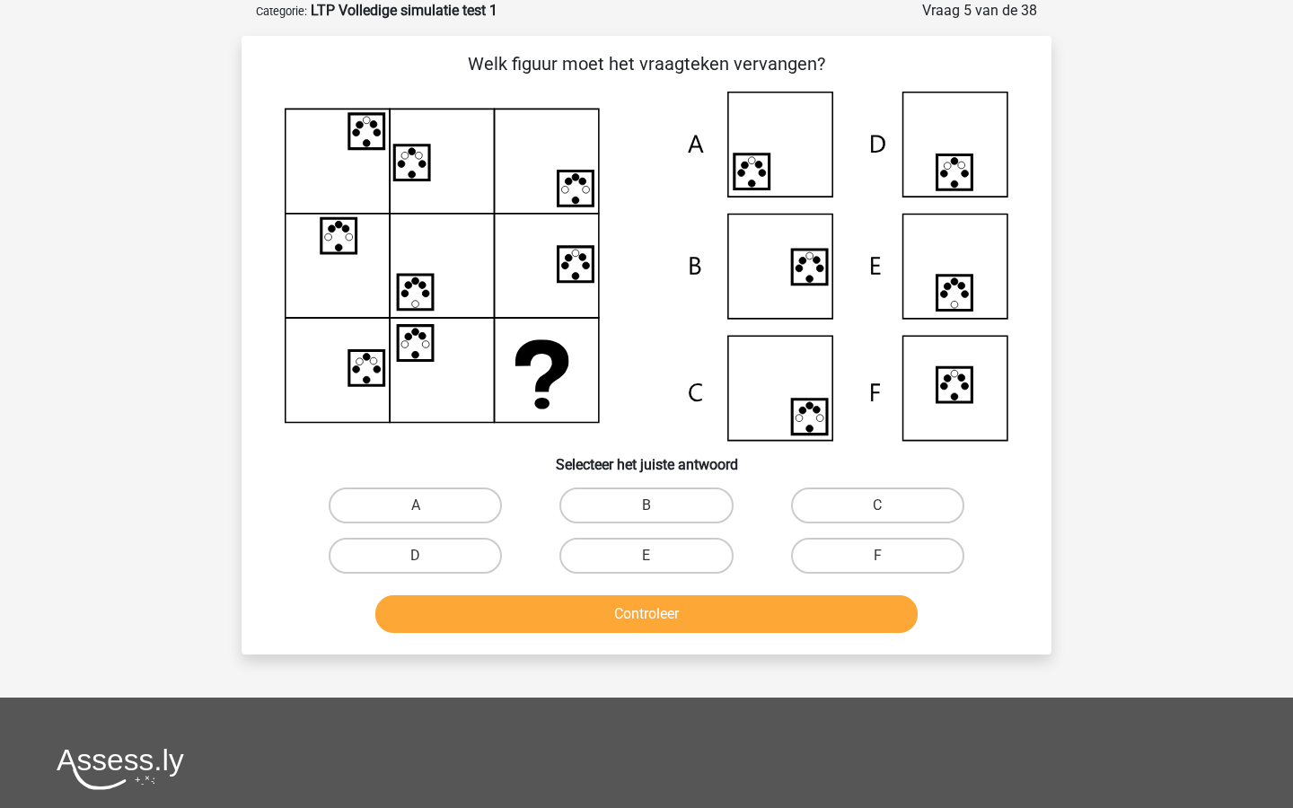
scroll to position [90, 0]
click at [436, 509] on label "A" at bounding box center [415, 506] width 173 height 36
click at [428, 509] on input "A" at bounding box center [422, 512] width 12 height 12
radio input "true"
click at [557, 602] on button "Controleer" at bounding box center [646, 614] width 543 height 38
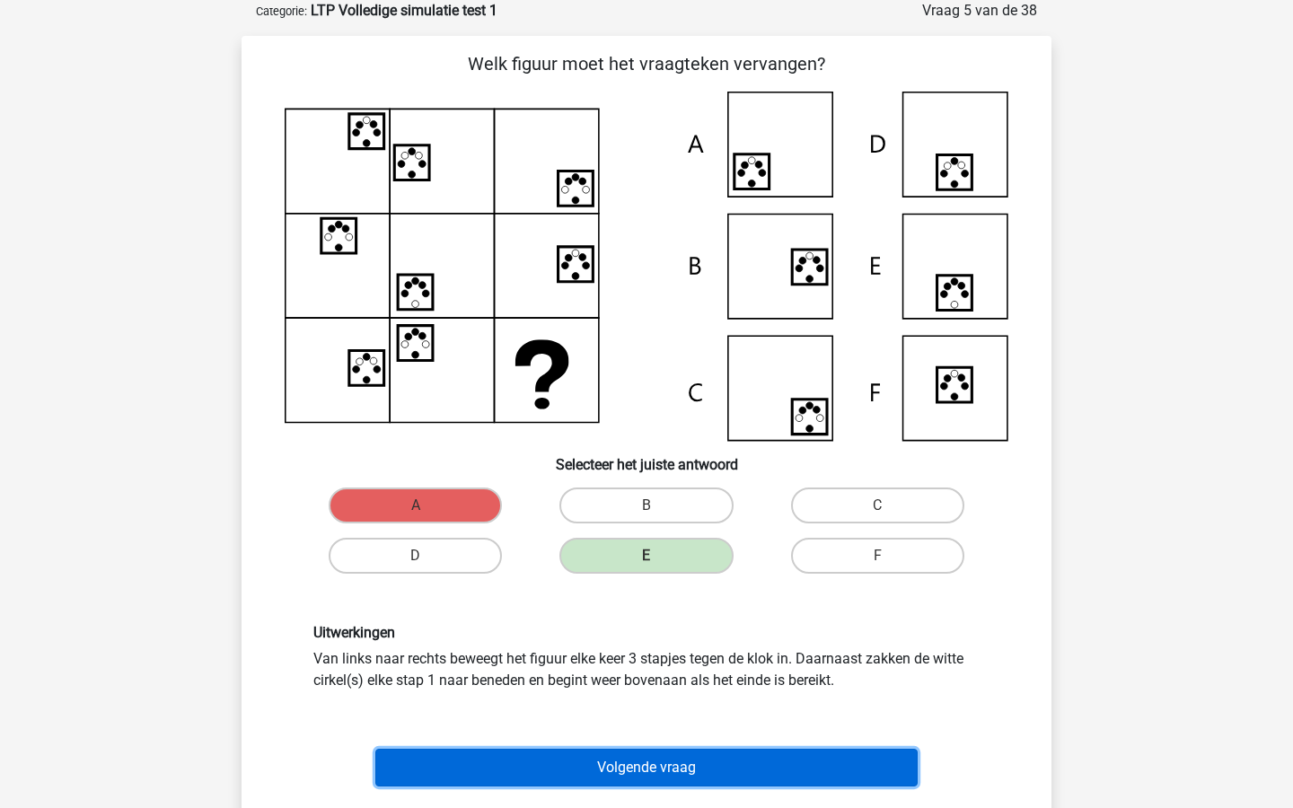
click at [652, 762] on button "Volgende vraag" at bounding box center [646, 768] width 543 height 38
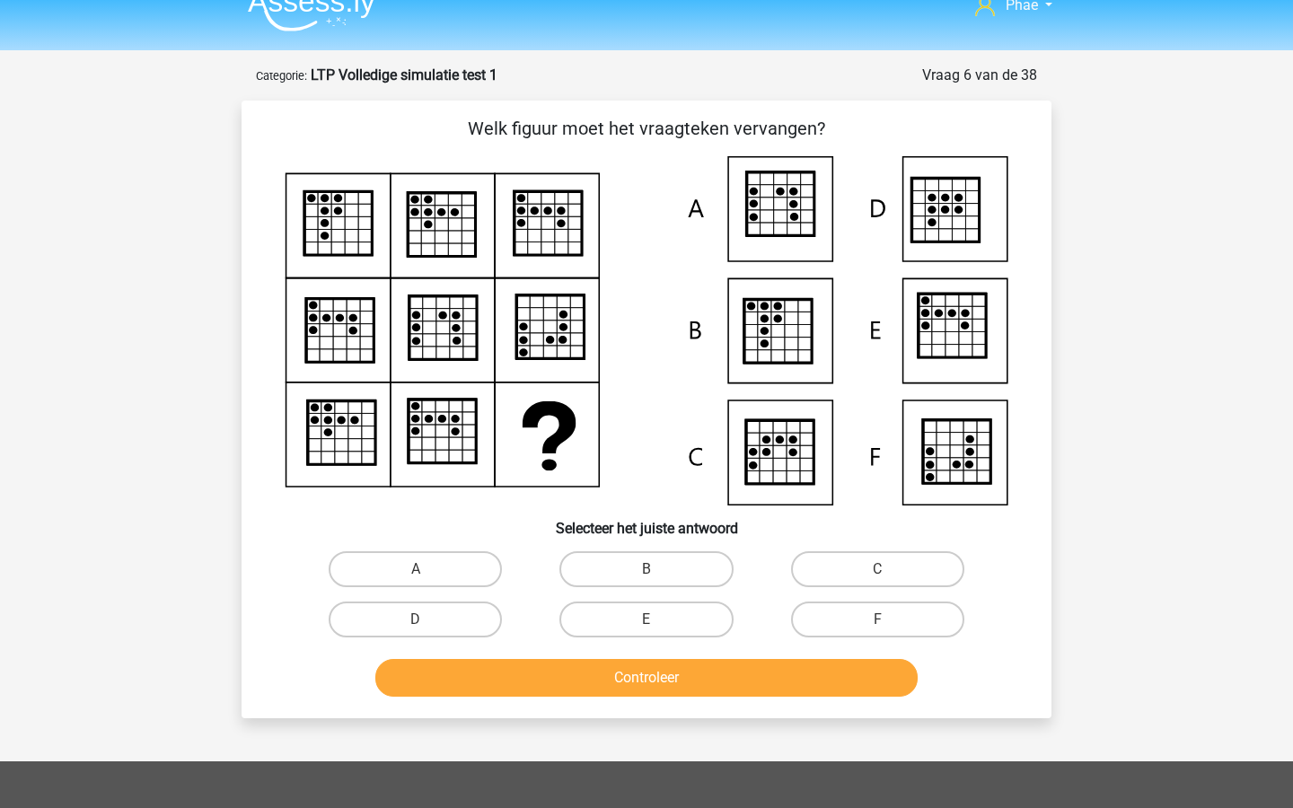
scroll to position [13, 0]
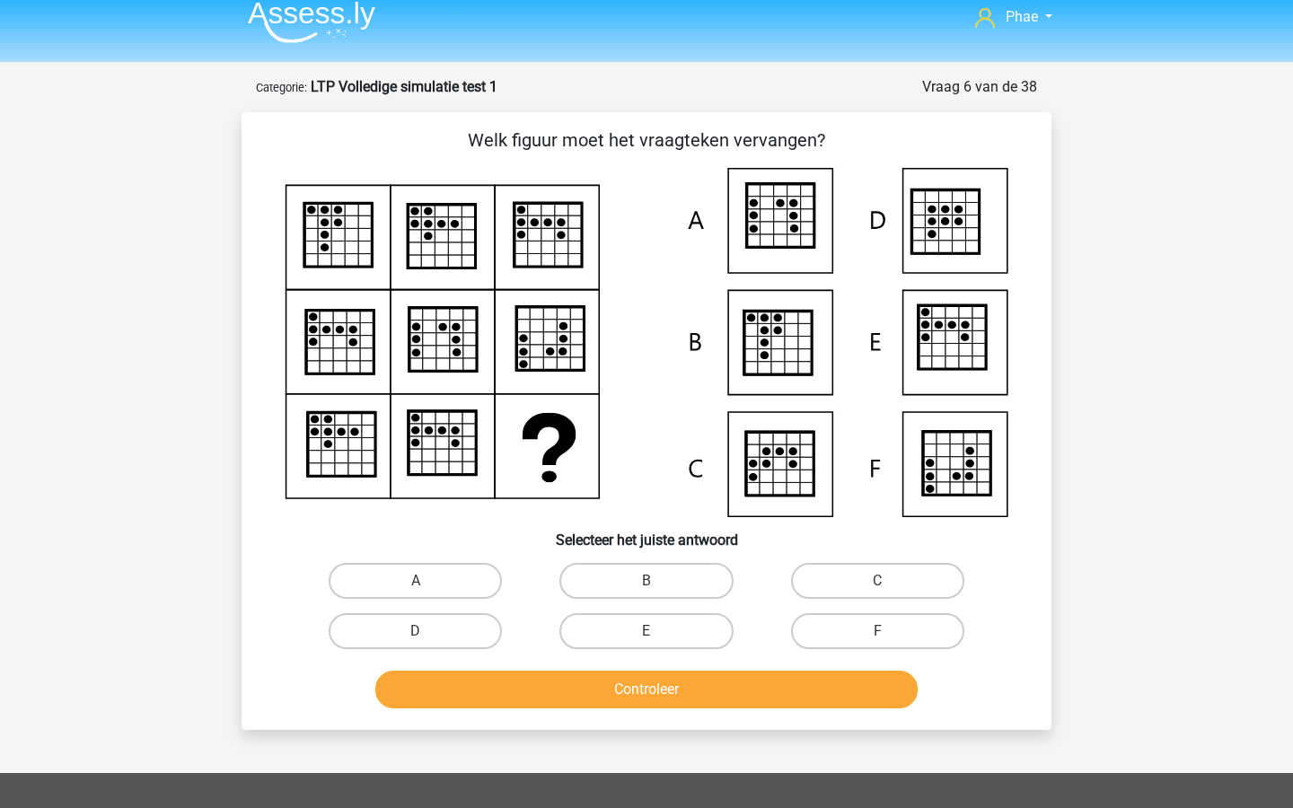
click at [862, 609] on div "F" at bounding box center [878, 631] width 231 height 50
click at [846, 639] on label "F" at bounding box center [877, 631] width 173 height 36
click at [878, 639] on input "F" at bounding box center [884, 637] width 12 height 12
radio input "true"
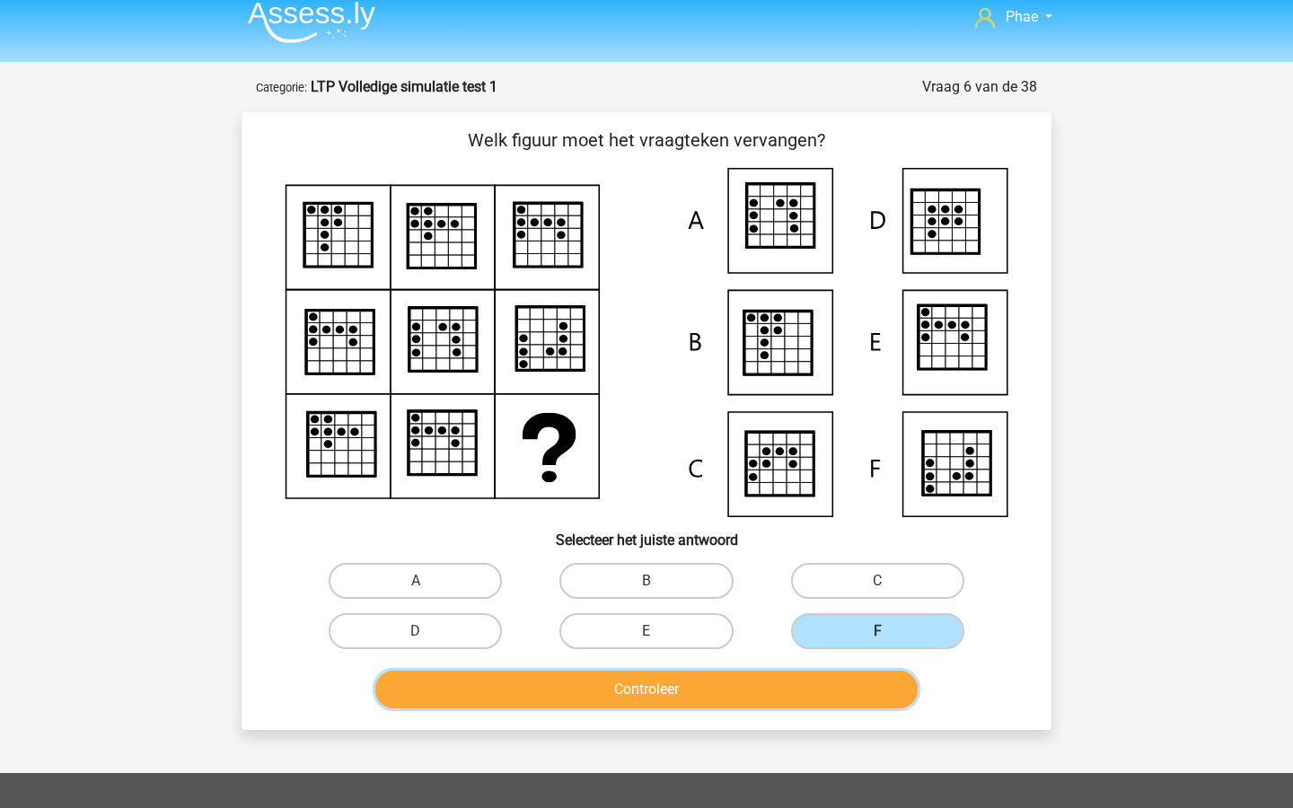
click at [830, 683] on button "Controleer" at bounding box center [646, 690] width 543 height 38
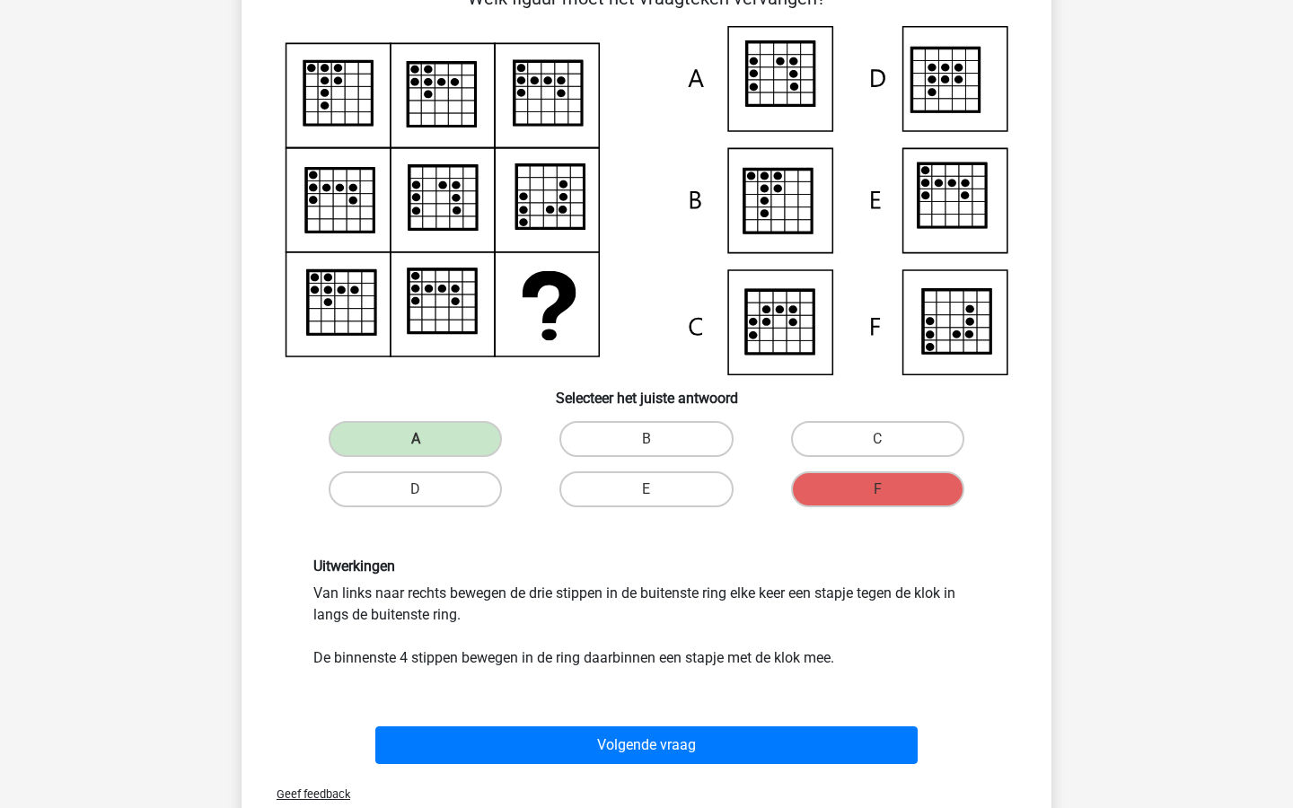
scroll to position [148, 0]
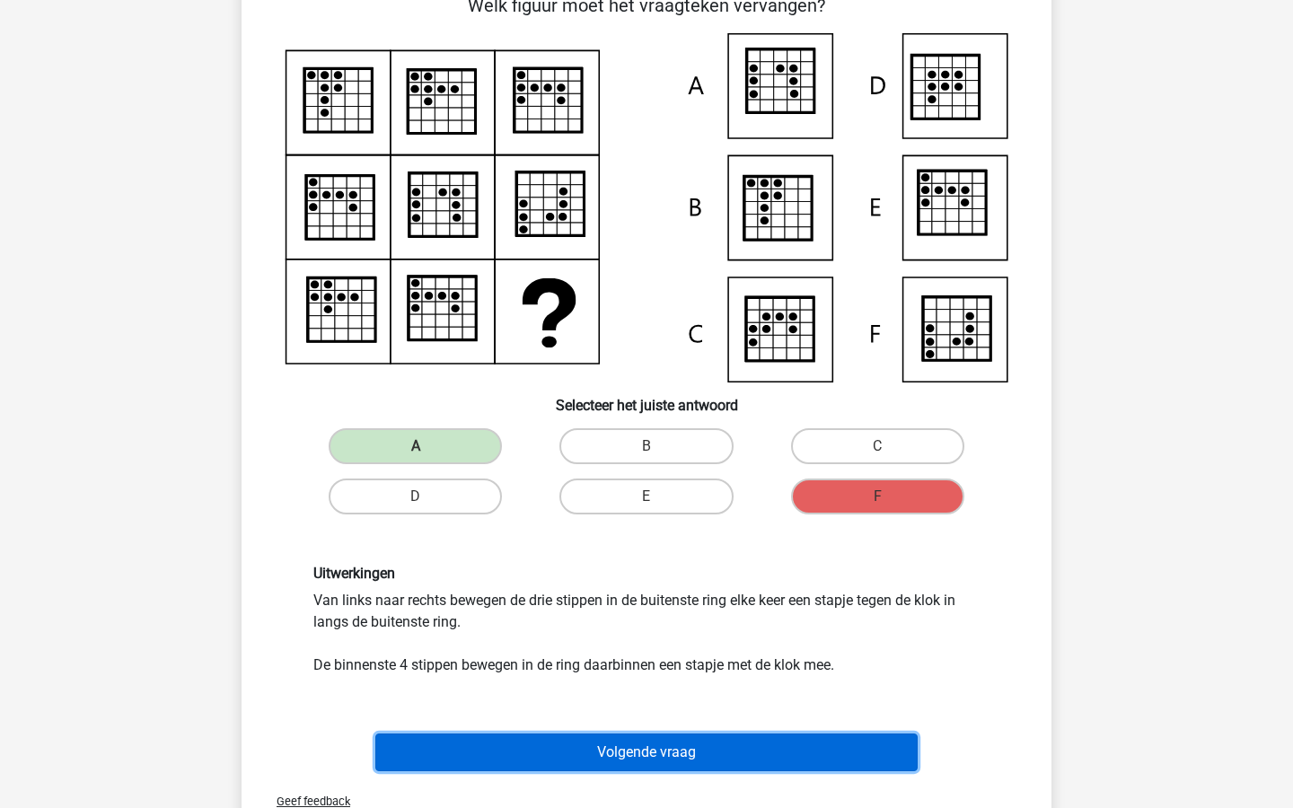
click at [585, 757] on button "Volgende vraag" at bounding box center [646, 753] width 543 height 38
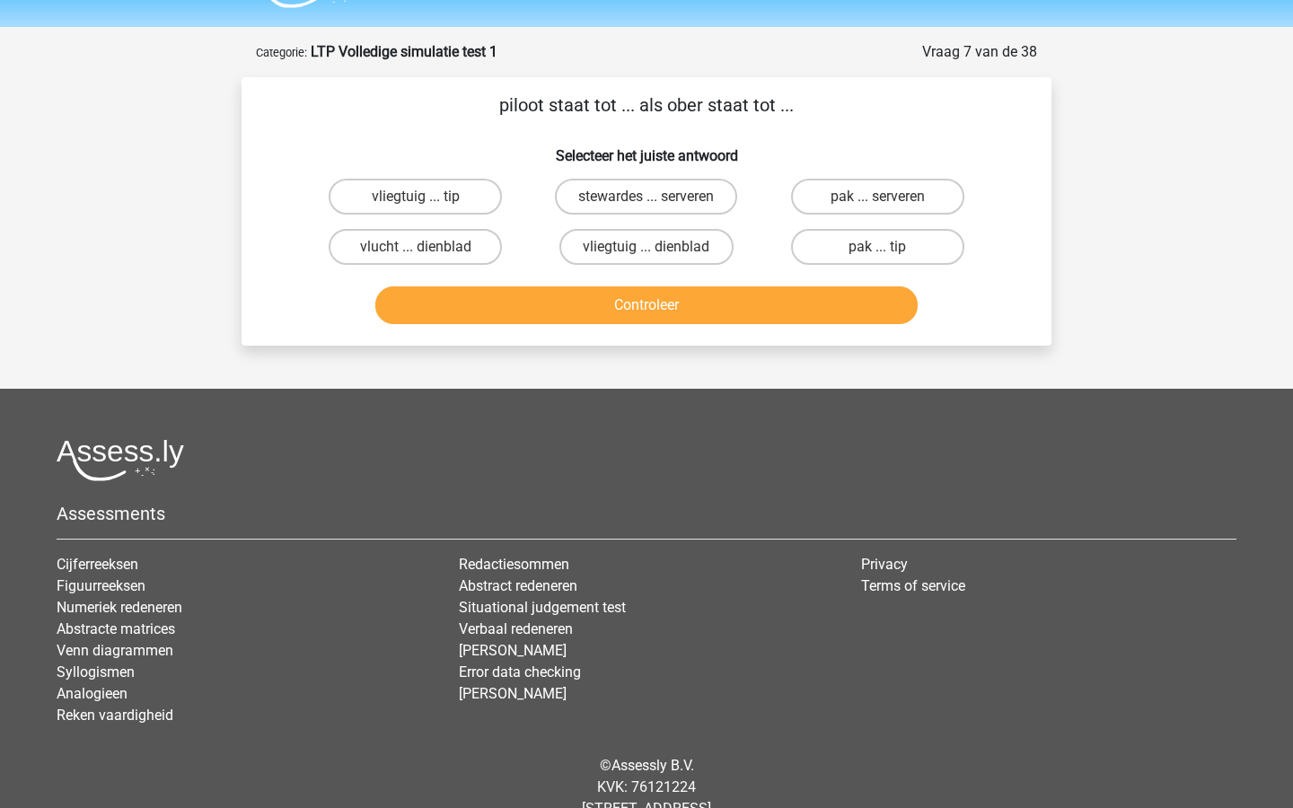
scroll to position [0, 0]
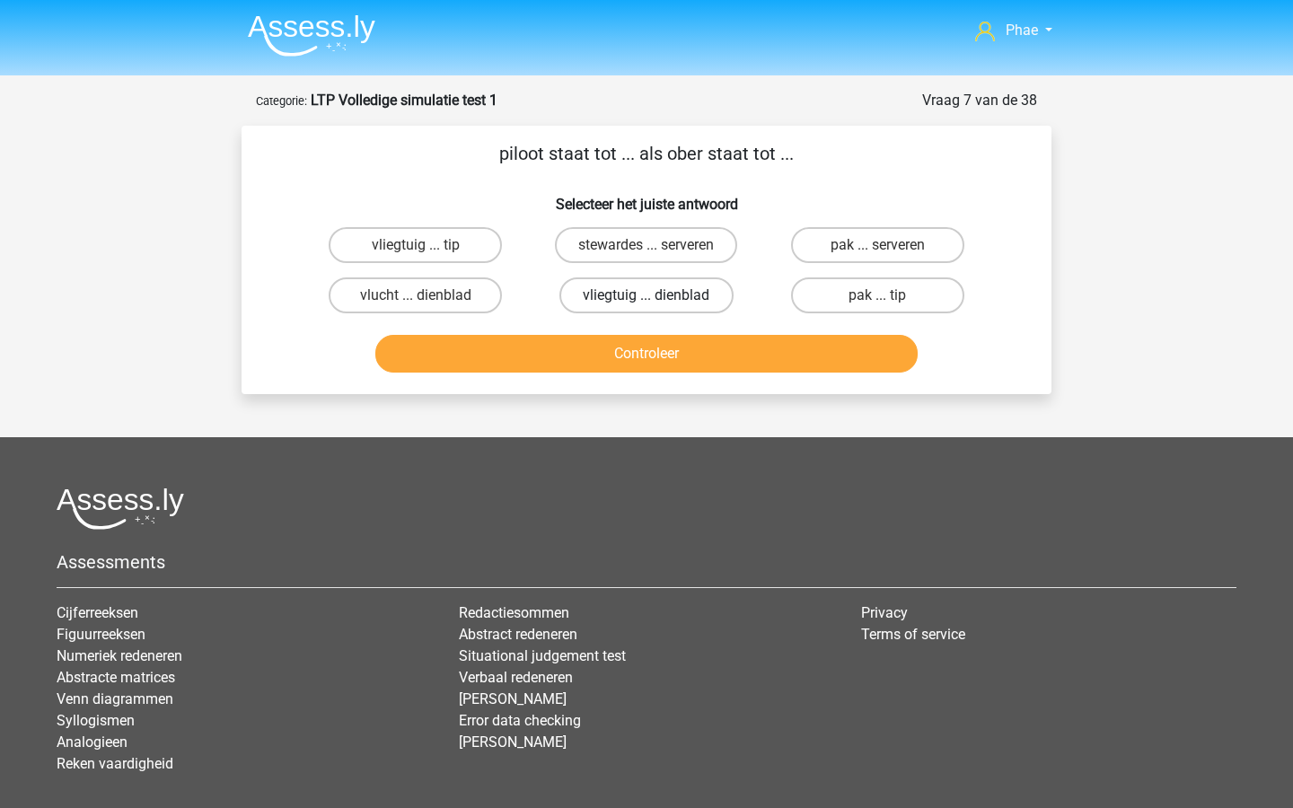
click at [634, 289] on label "vliegtuig ... dienblad" at bounding box center [646, 296] width 173 height 36
click at [647, 295] on input "vliegtuig ... dienblad" at bounding box center [653, 301] width 12 height 12
radio input "true"
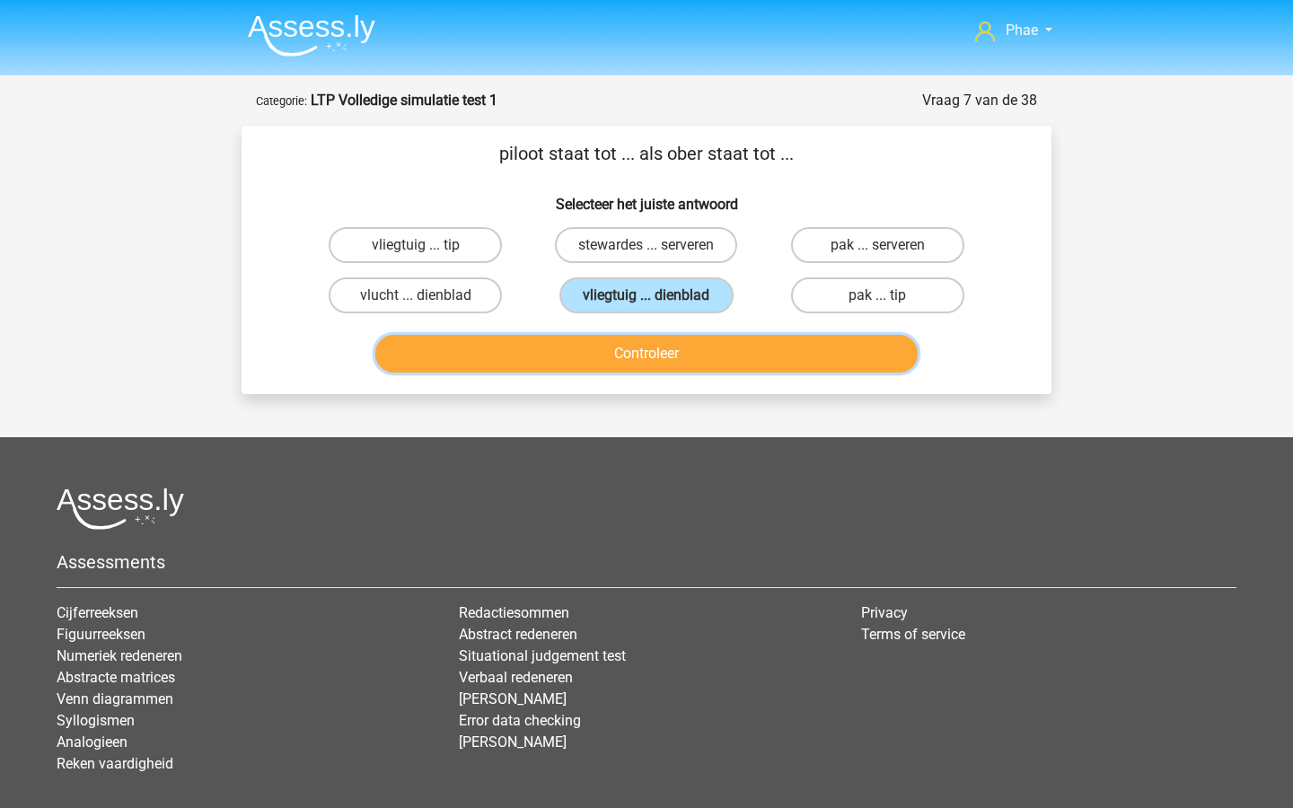
click at [644, 361] on button "Controleer" at bounding box center [646, 354] width 543 height 38
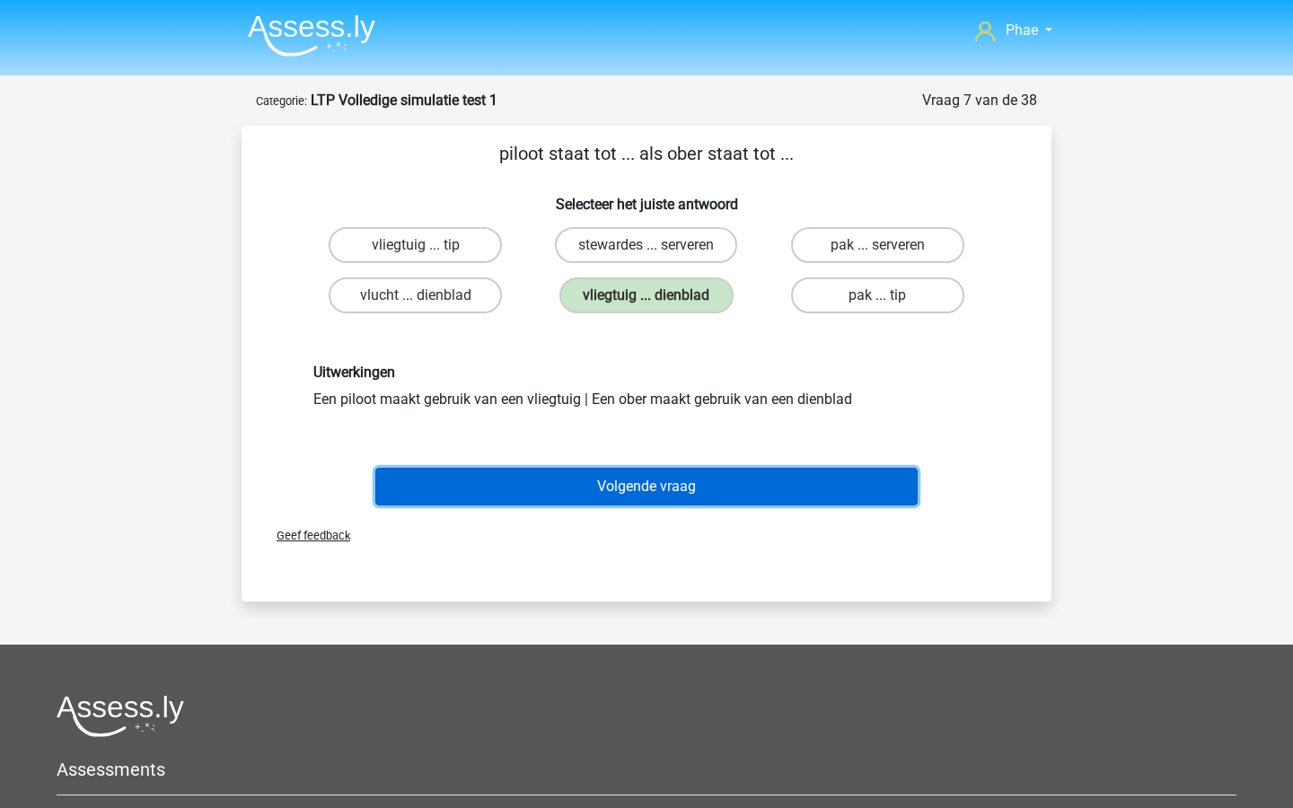
click at [648, 484] on button "Volgende vraag" at bounding box center [646, 487] width 543 height 38
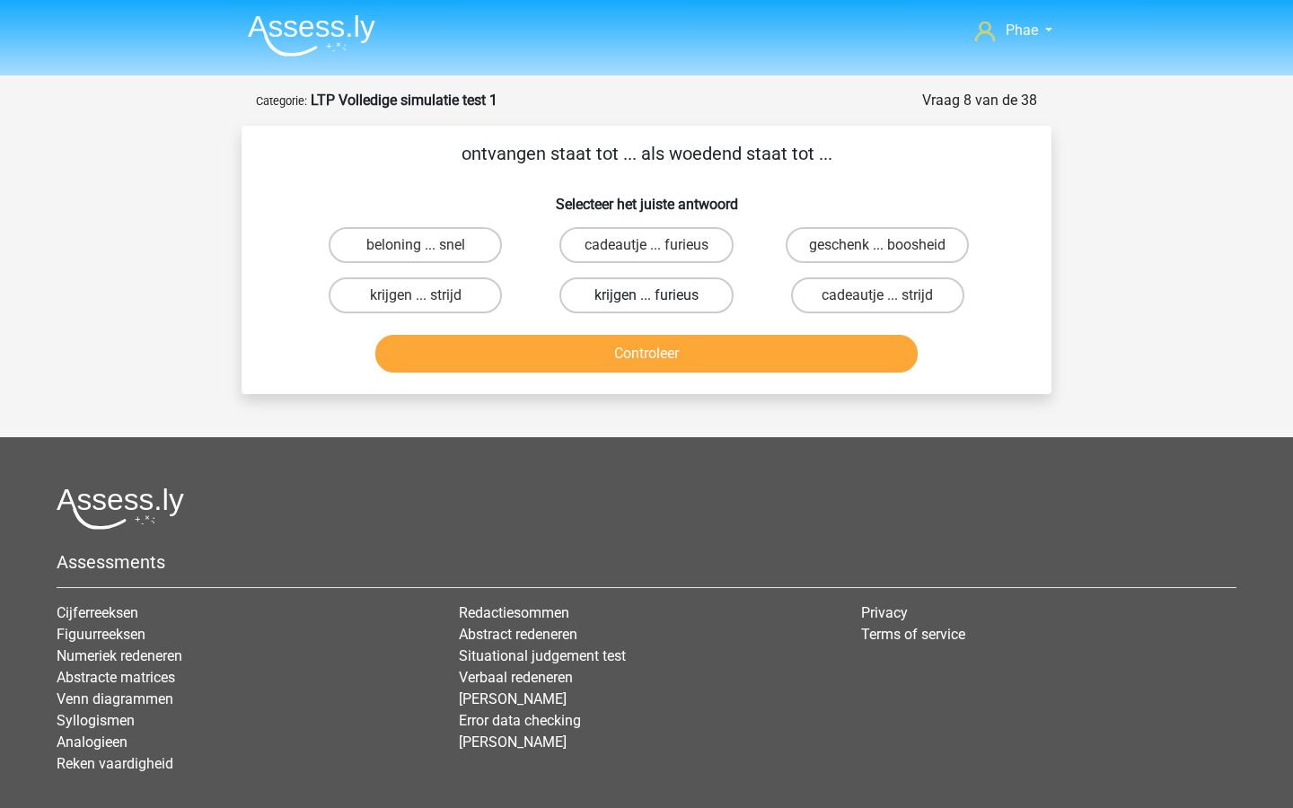
click at [657, 290] on label "krijgen ... furieus" at bounding box center [646, 296] width 173 height 36
click at [657, 295] on input "krijgen ... furieus" at bounding box center [653, 301] width 12 height 12
radio input "true"
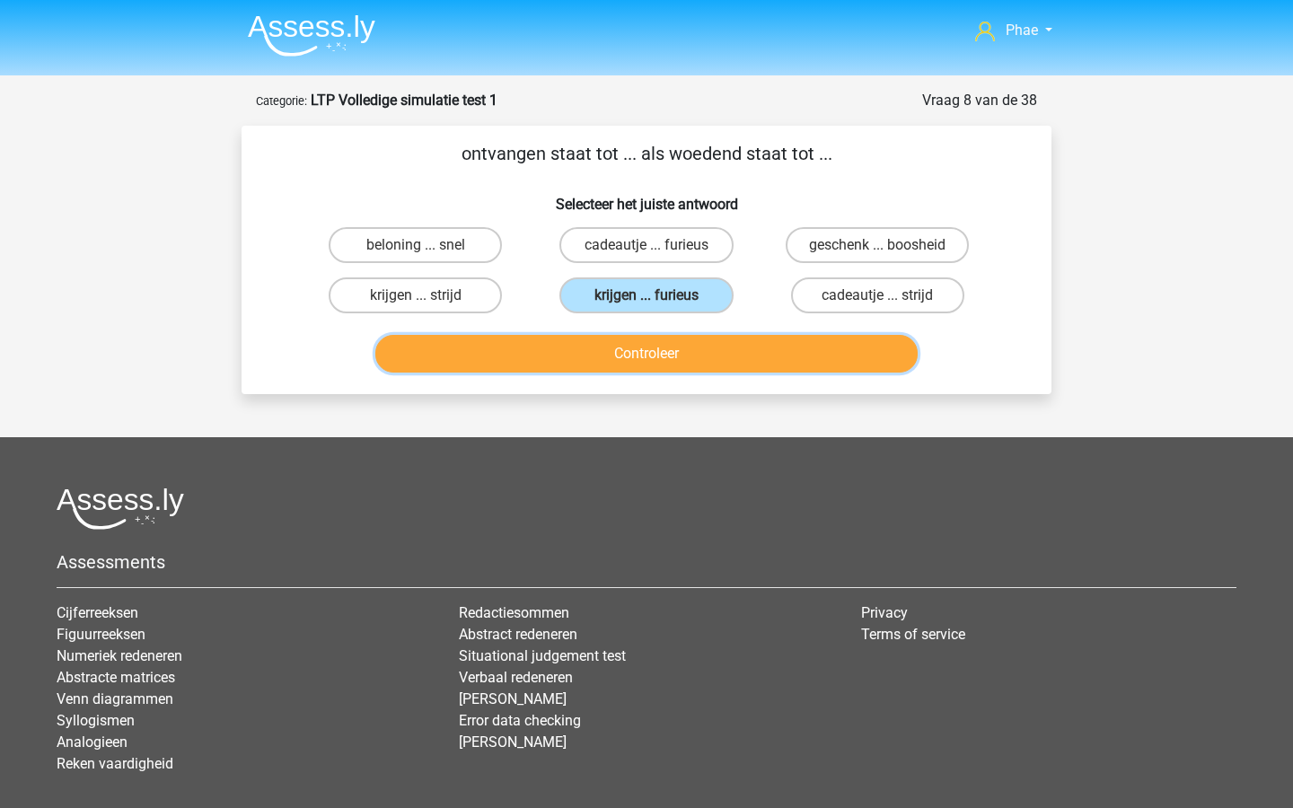
click at [657, 339] on button "Controleer" at bounding box center [646, 354] width 543 height 38
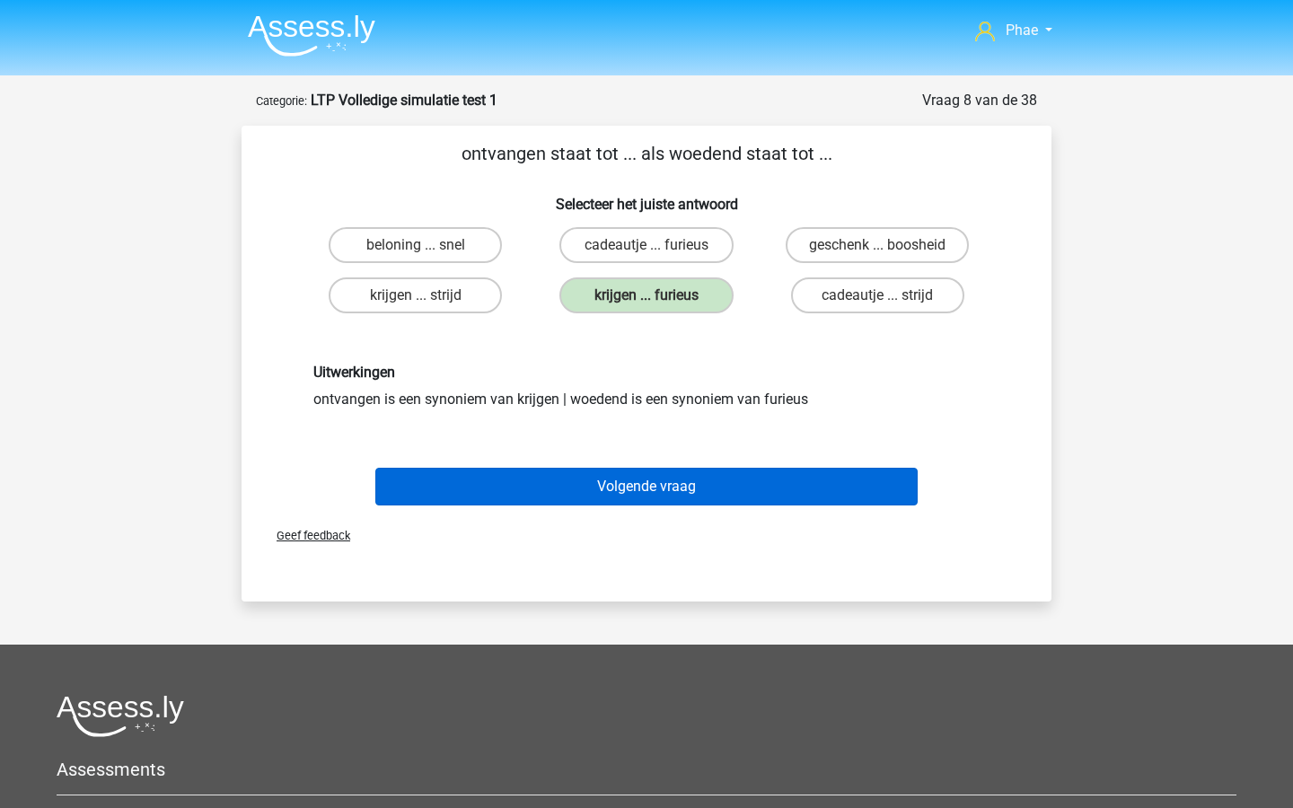
click at [688, 467] on div "Volgende vraag" at bounding box center [646, 483] width 753 height 59
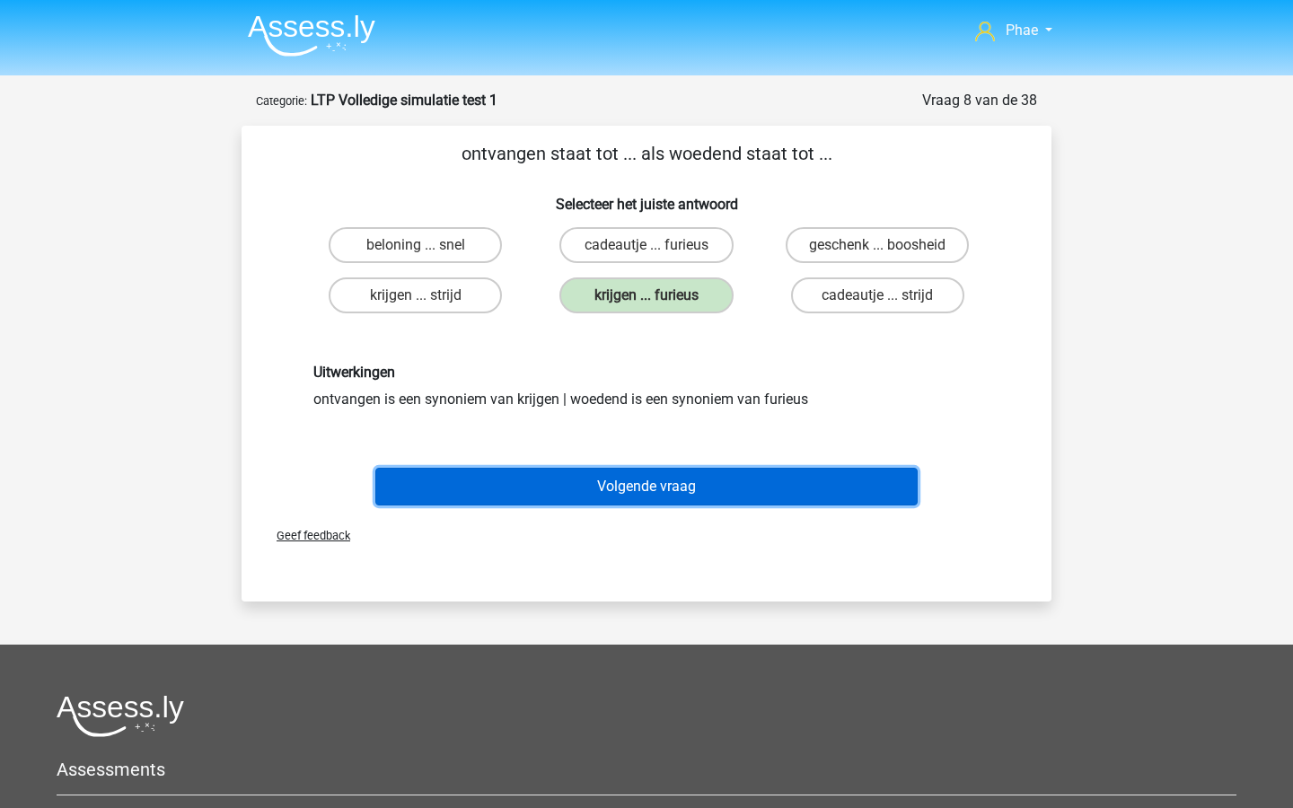
click at [674, 487] on button "Volgende vraag" at bounding box center [646, 487] width 543 height 38
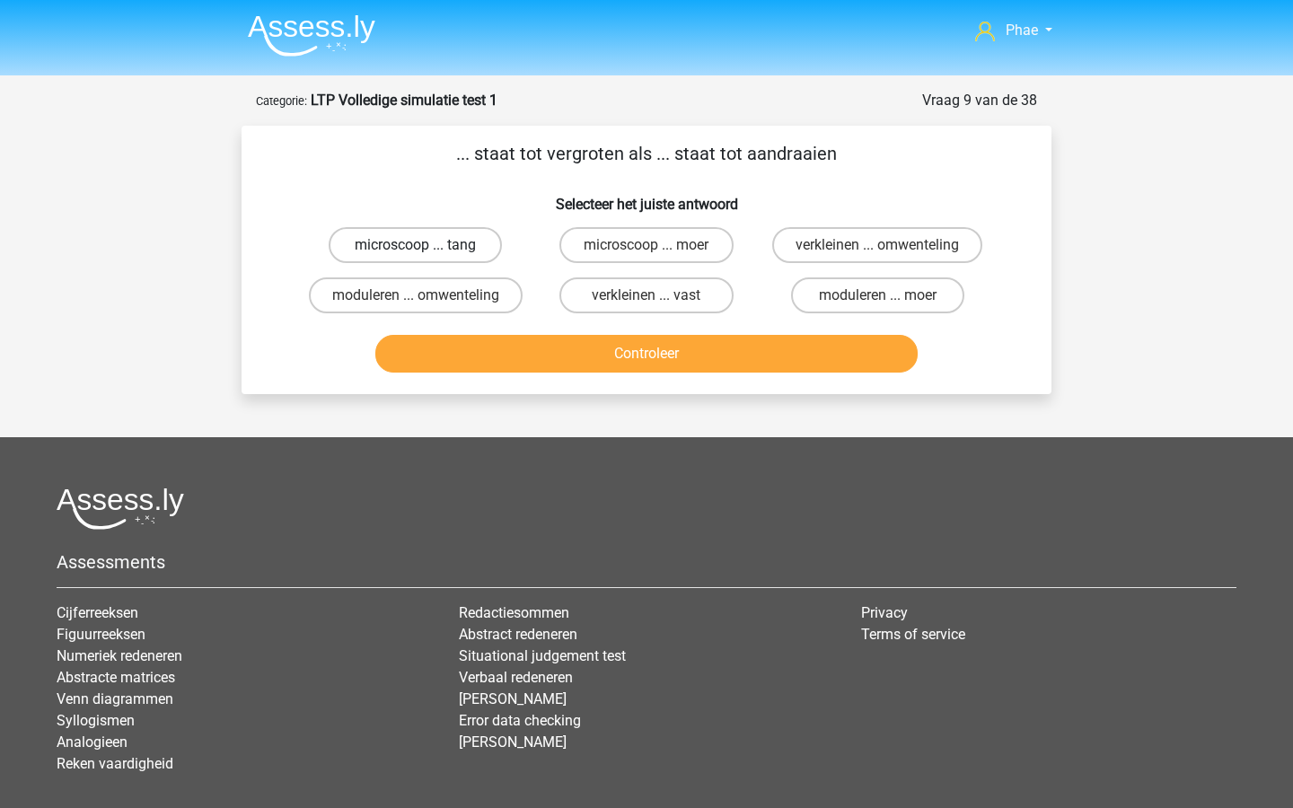
click at [472, 243] on label "microscoop ... tang" at bounding box center [415, 245] width 173 height 36
click at [428, 245] on input "microscoop ... tang" at bounding box center [422, 251] width 12 height 12
radio input "true"
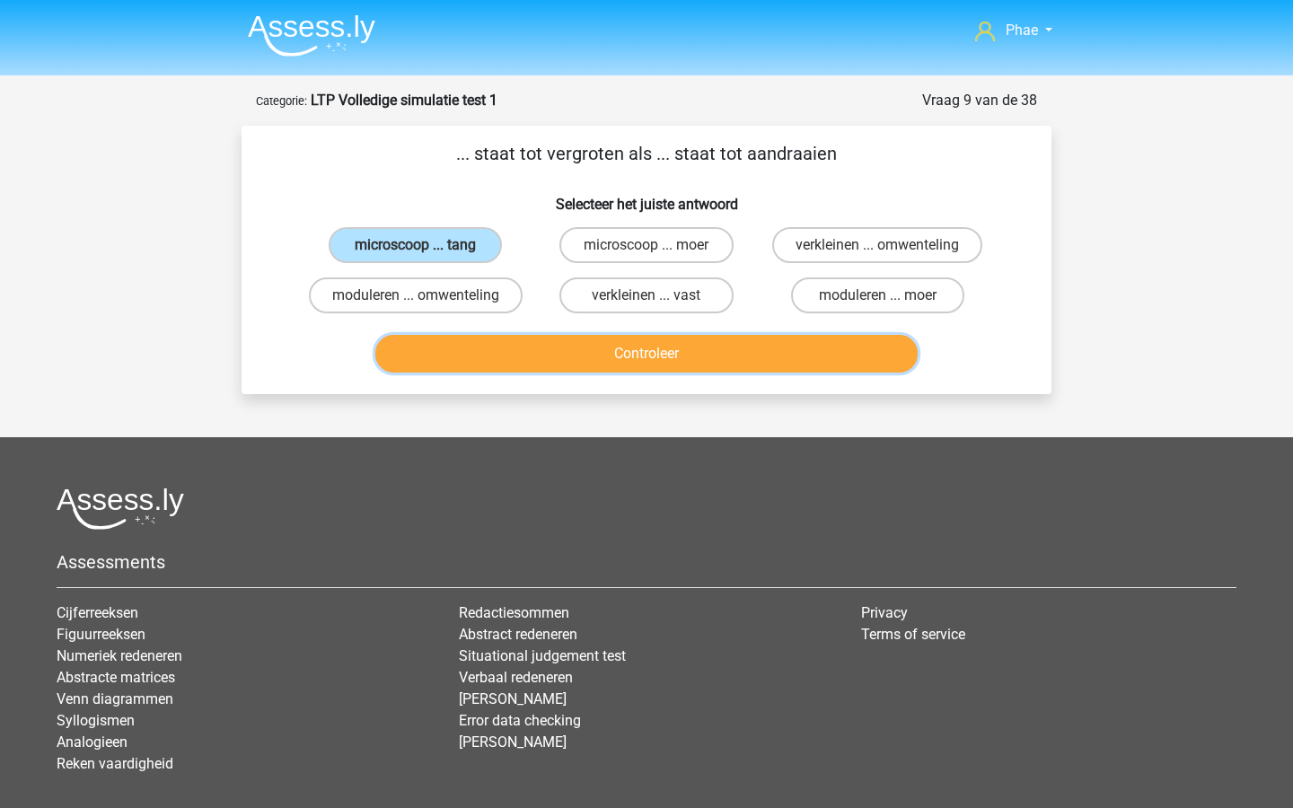
click at [610, 353] on button "Controleer" at bounding box center [646, 354] width 543 height 38
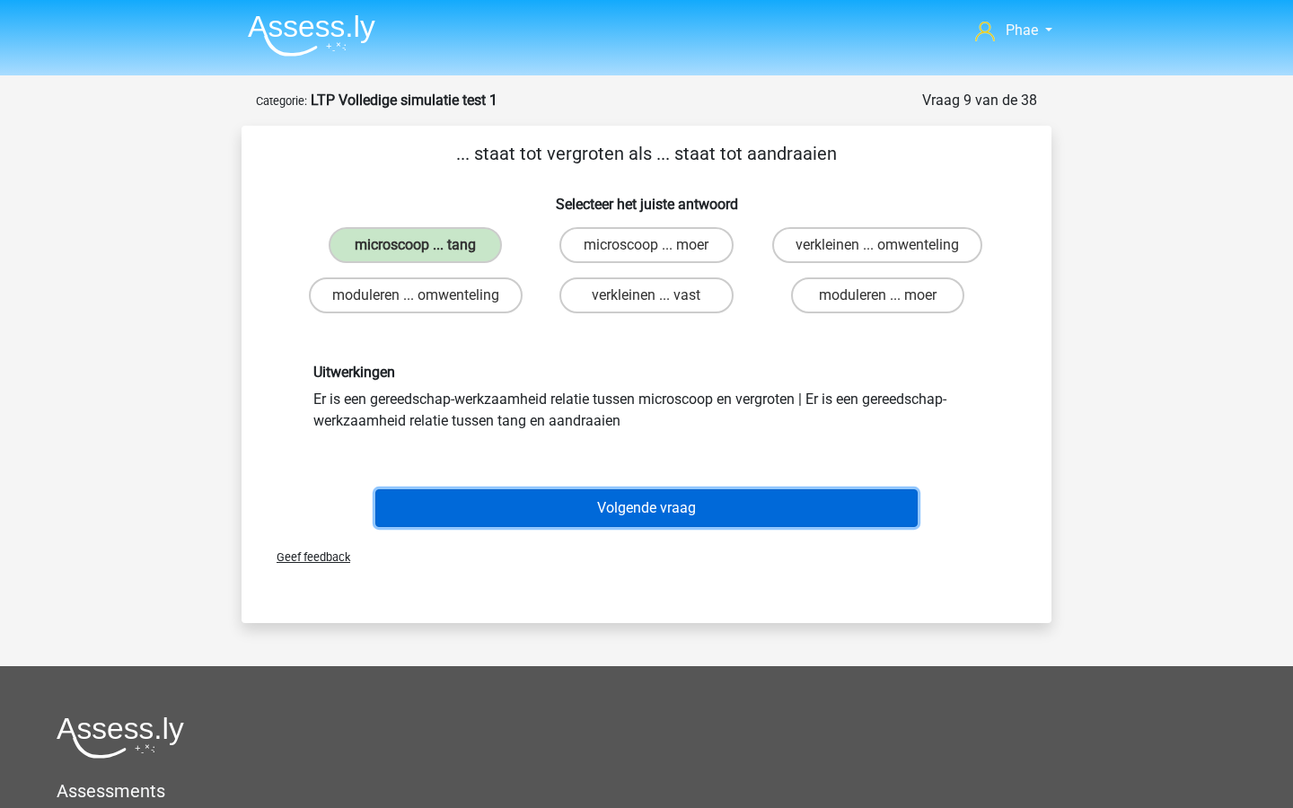
click at [625, 507] on button "Volgende vraag" at bounding box center [646, 509] width 543 height 38
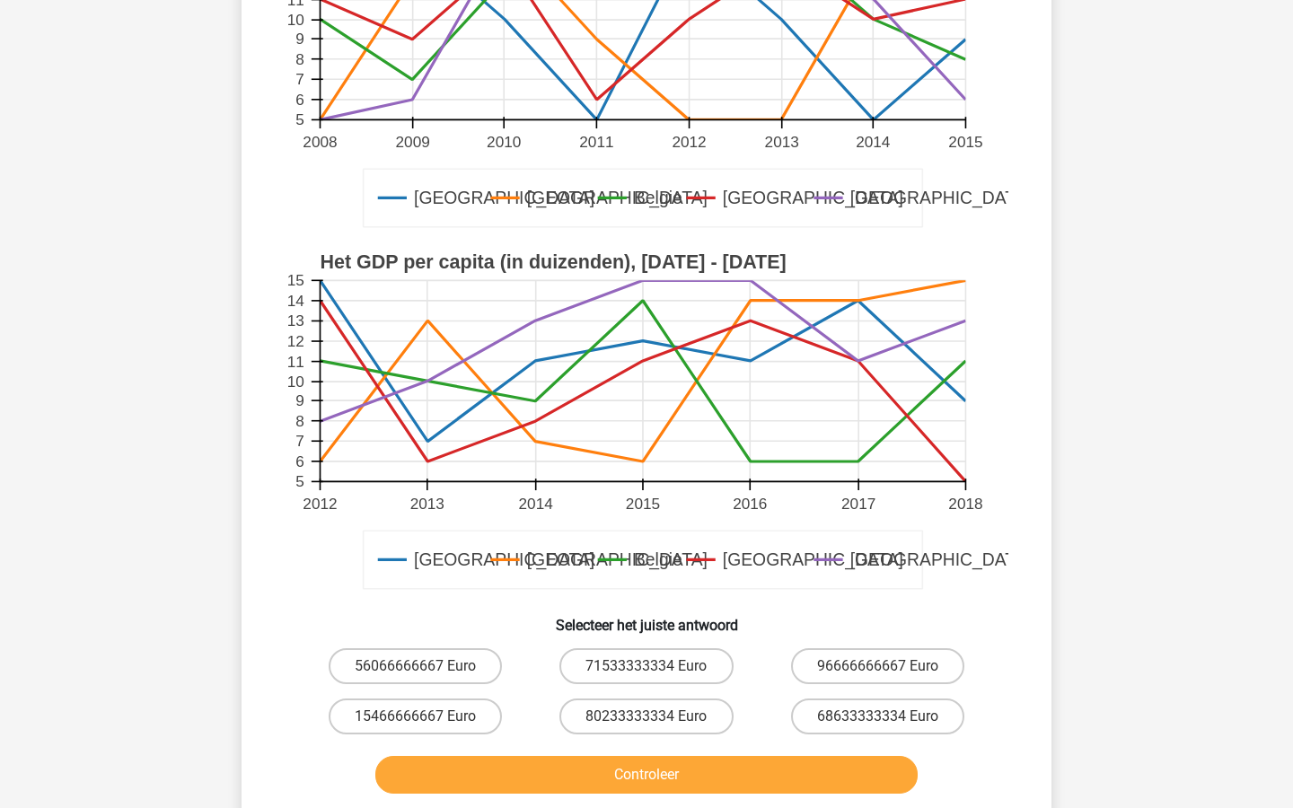
scroll to position [336, 0]
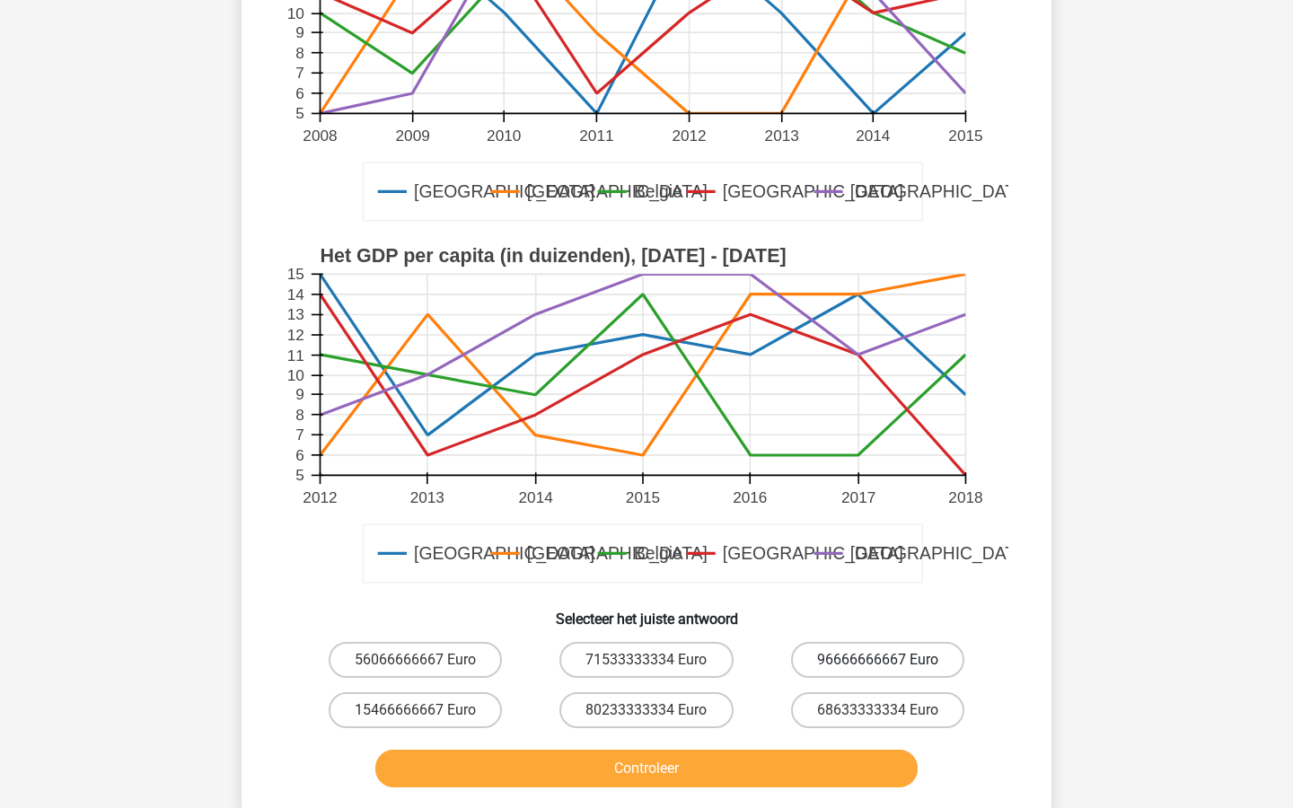
click at [818, 642] on label "96666666667 Euro" at bounding box center [877, 660] width 173 height 36
click at [878, 660] on input "96666666667 Euro" at bounding box center [884, 666] width 12 height 12
radio input "true"
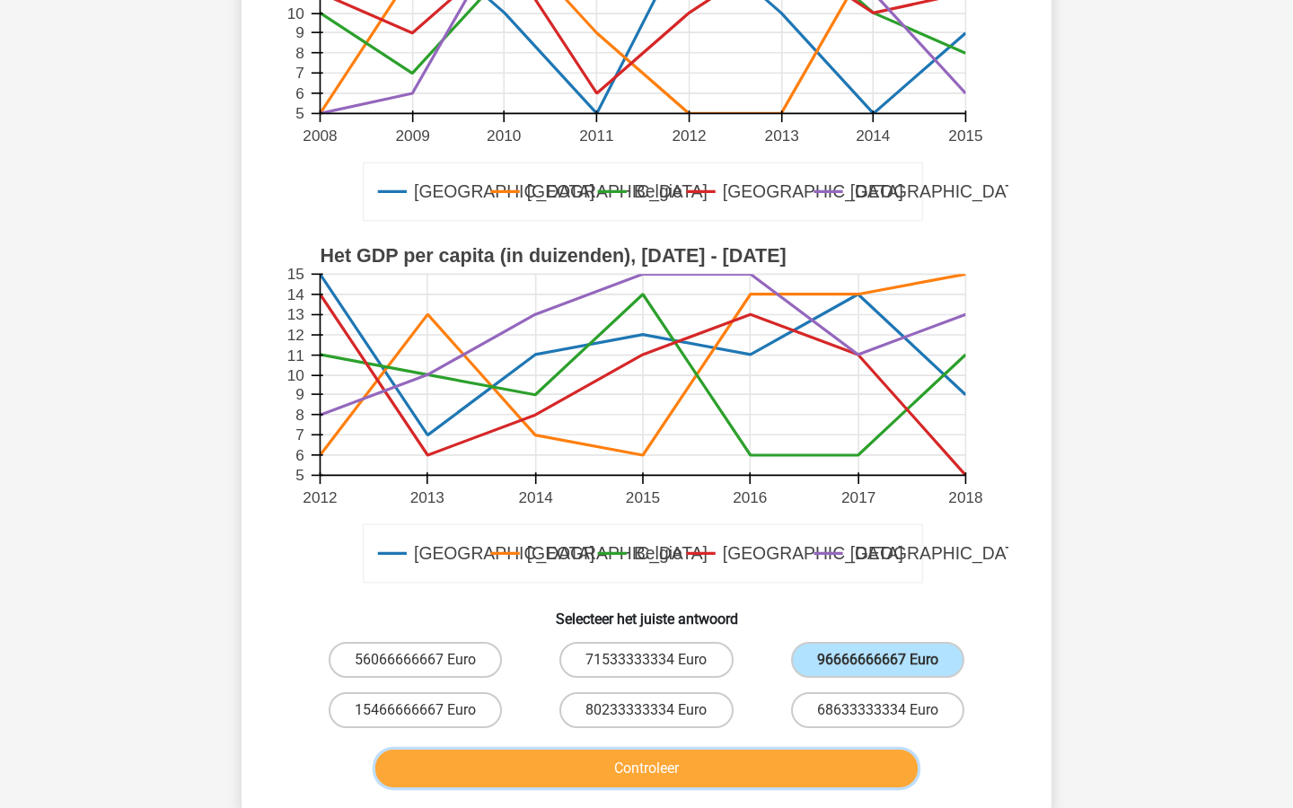
click at [750, 750] on button "Controleer" at bounding box center [646, 769] width 543 height 38
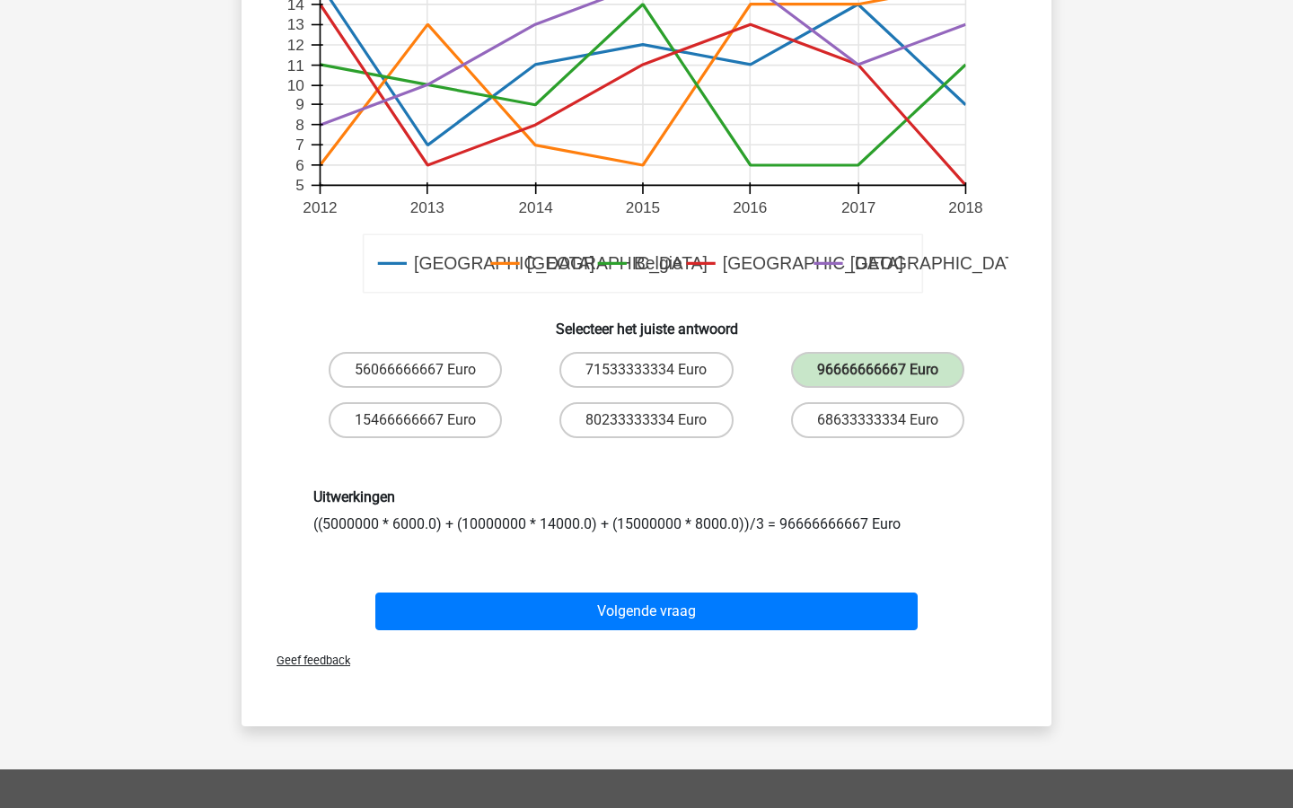
scroll to position [631, 0]
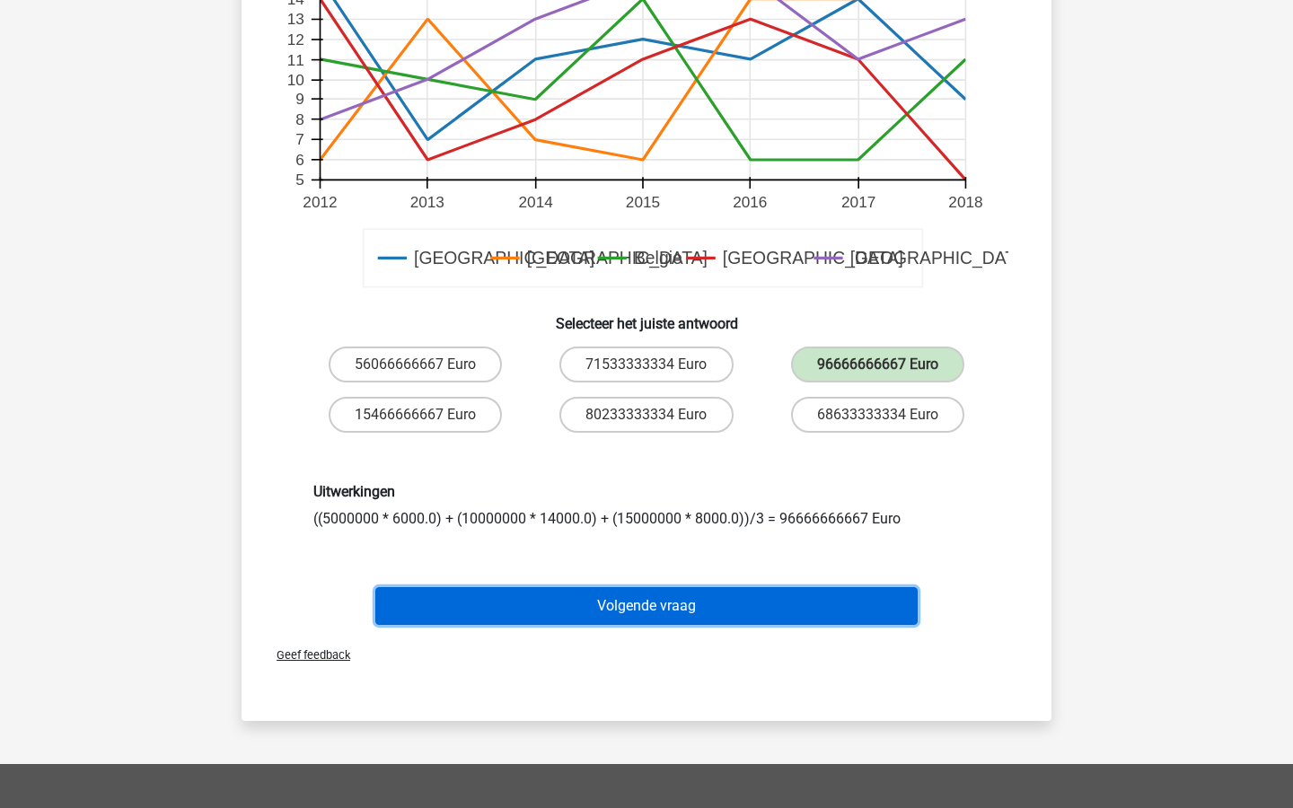
click at [679, 587] on button "Volgende vraag" at bounding box center [646, 606] width 543 height 38
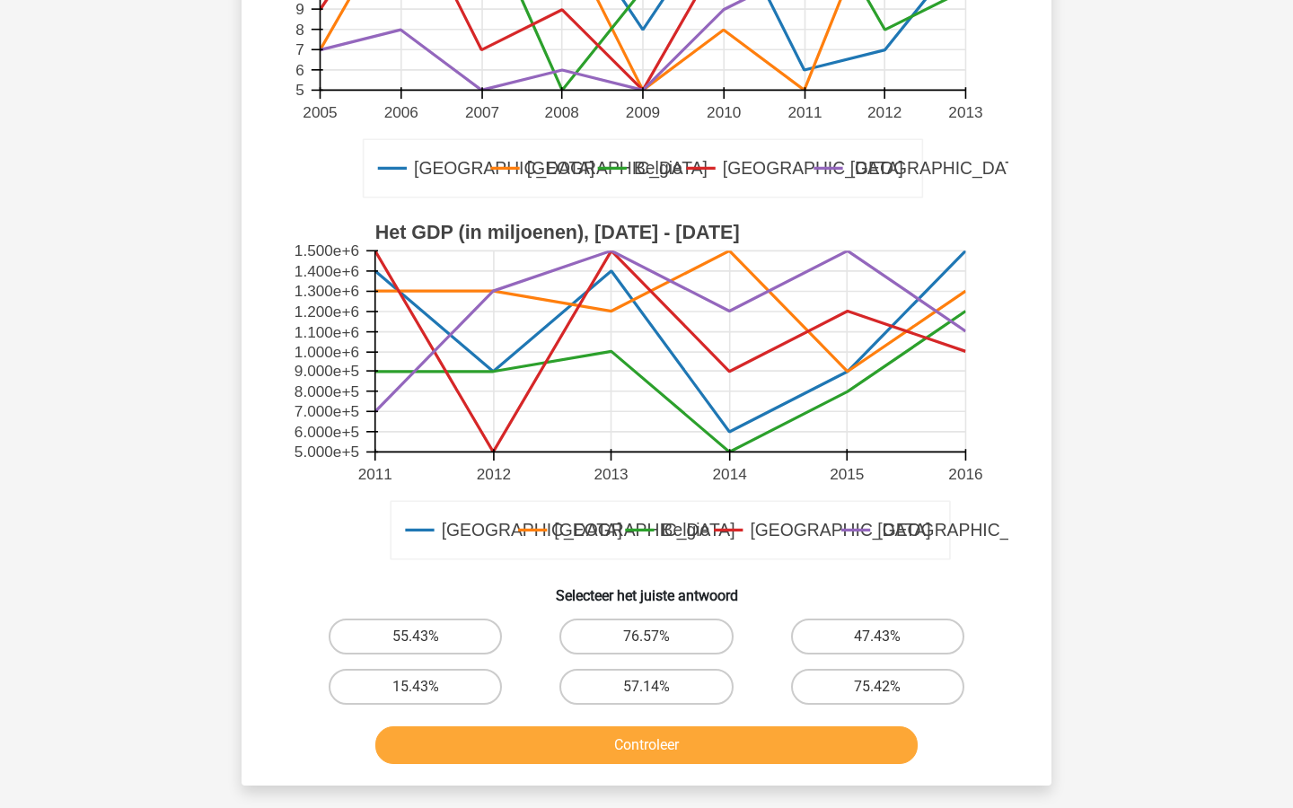
scroll to position [360, 0]
click at [701, 616] on div "76.57%" at bounding box center [646, 636] width 231 height 50
click at [692, 635] on label "76.57%" at bounding box center [646, 636] width 173 height 36
click at [658, 636] on input "76.57%" at bounding box center [653, 642] width 12 height 12
radio input "true"
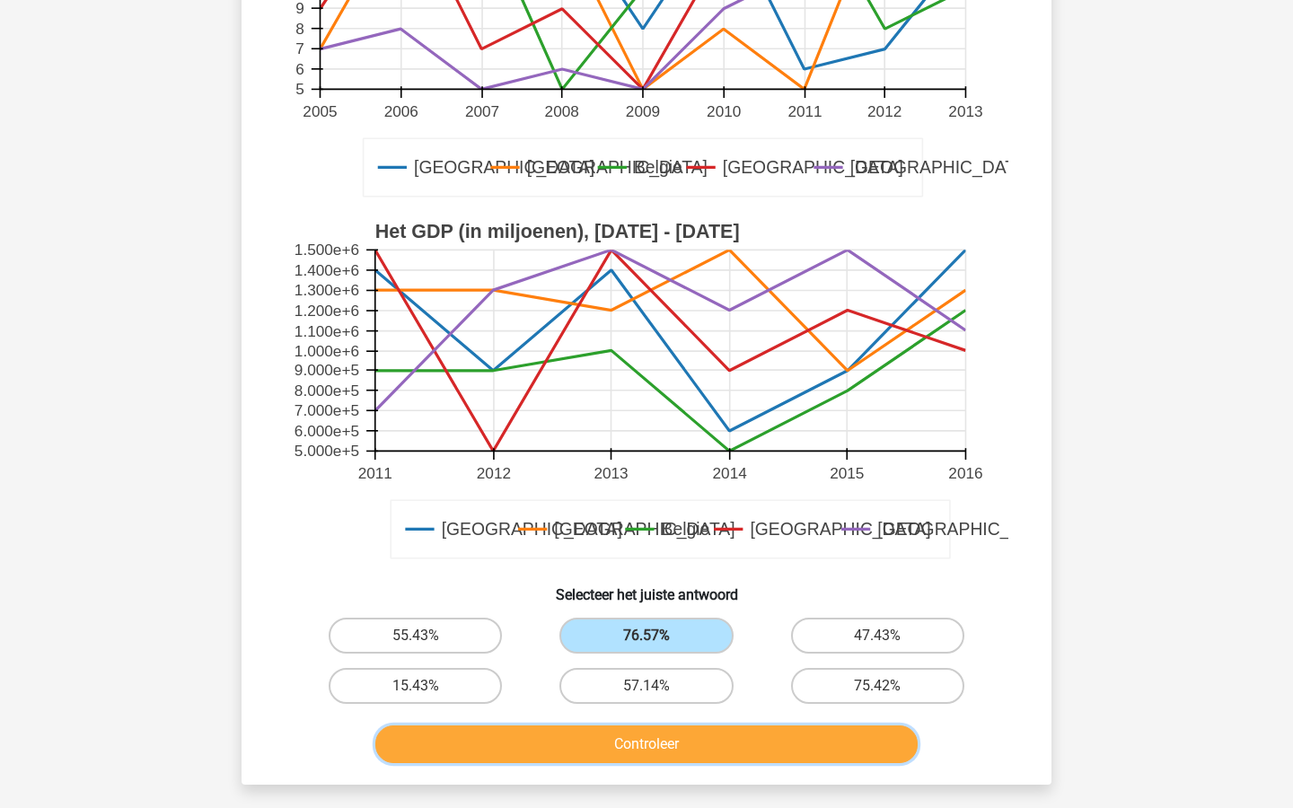
click at [707, 746] on button "Controleer" at bounding box center [646, 745] width 543 height 38
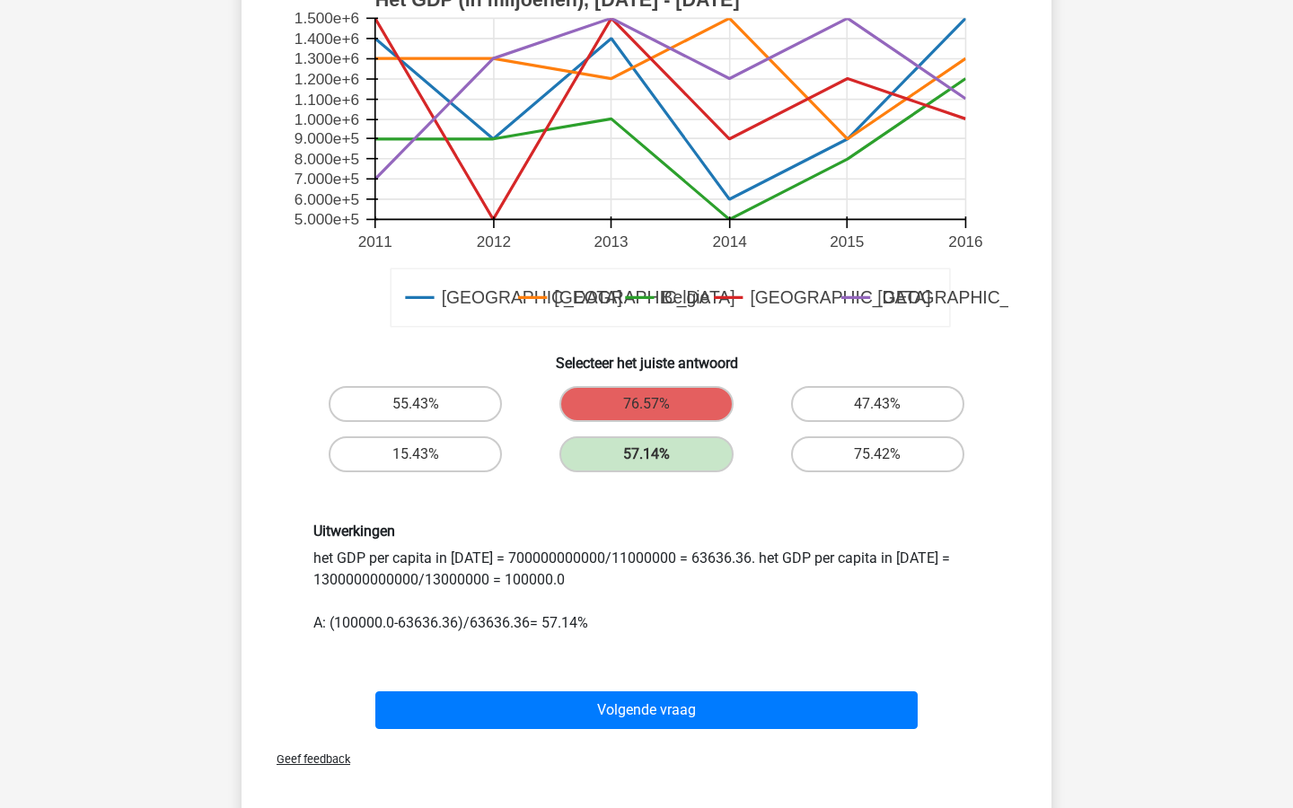
scroll to position [606, 0]
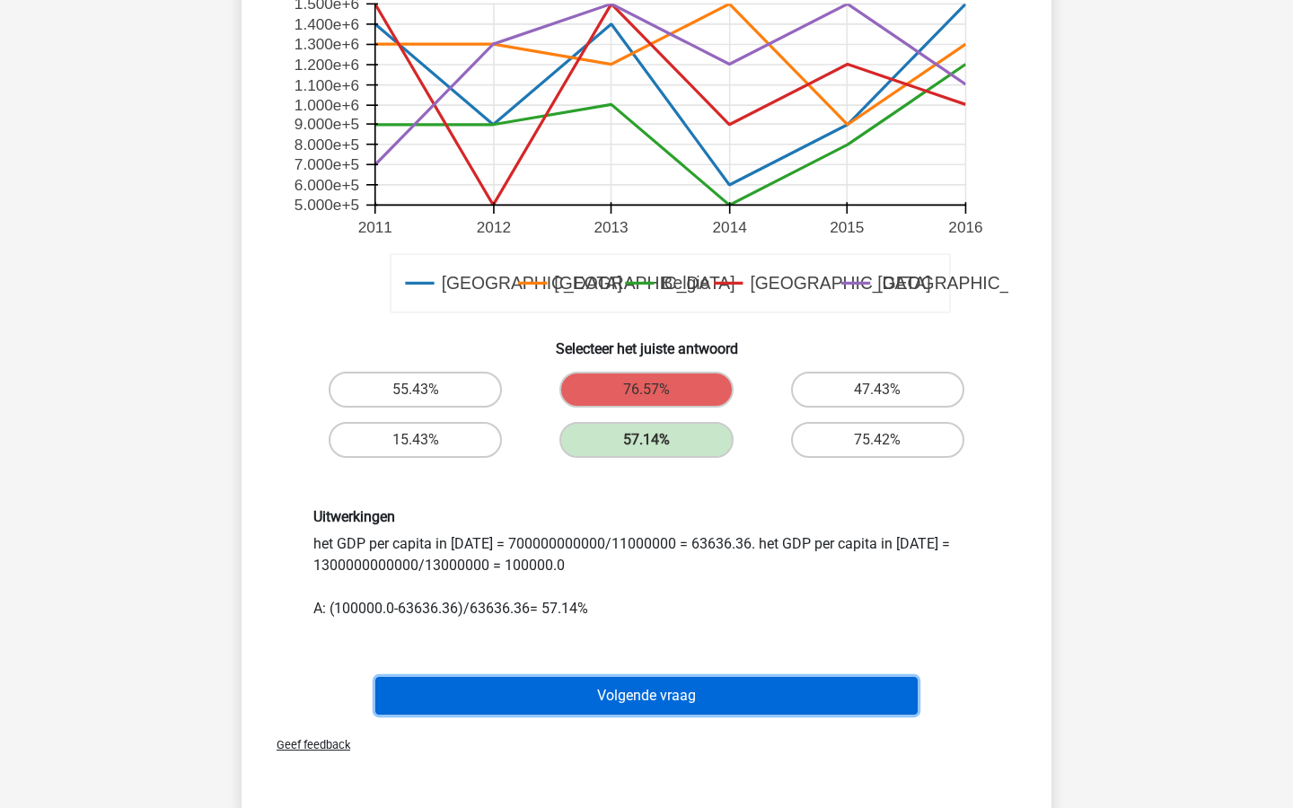
click at [707, 692] on button "Volgende vraag" at bounding box center [646, 696] width 543 height 38
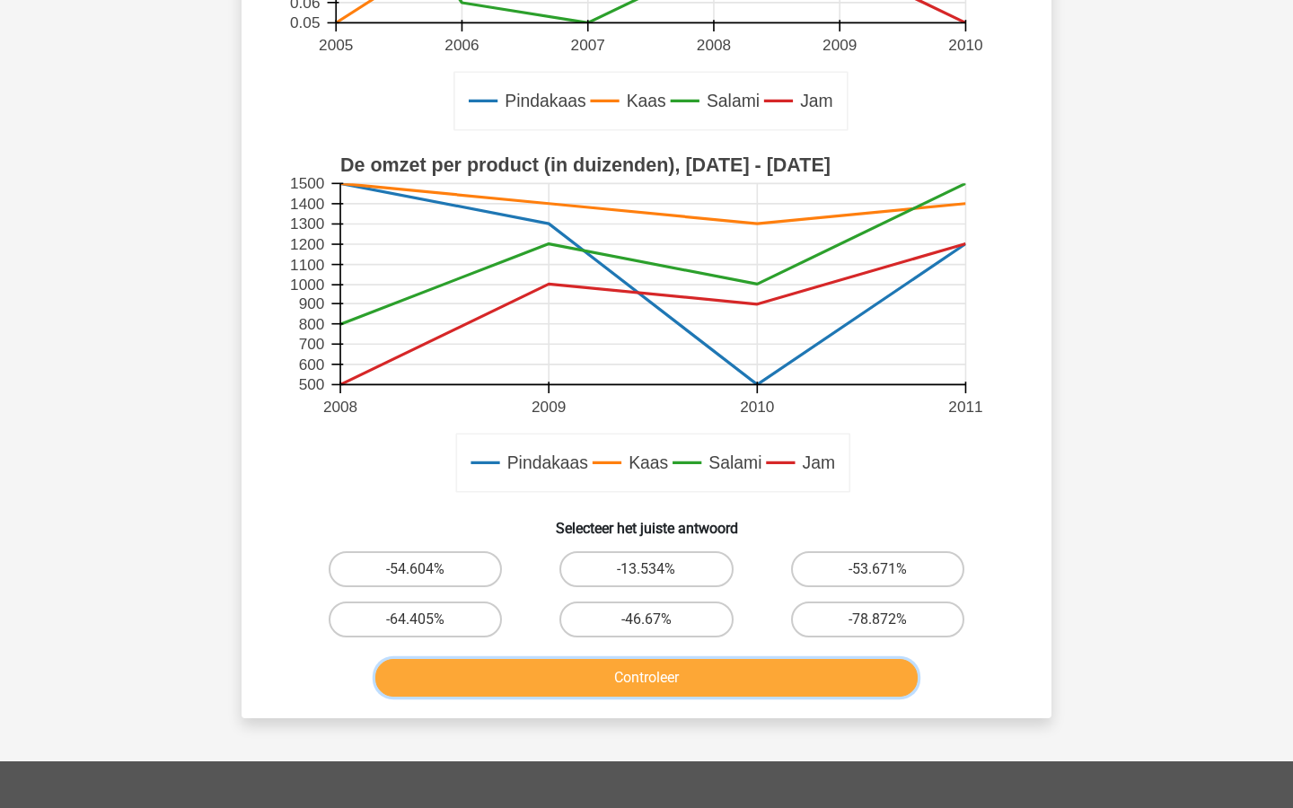
scroll to position [428, 0]
click at [684, 621] on label "-46.67%" at bounding box center [646, 619] width 173 height 36
click at [658, 621] on input "-46.67%" at bounding box center [653, 625] width 12 height 12
radio input "true"
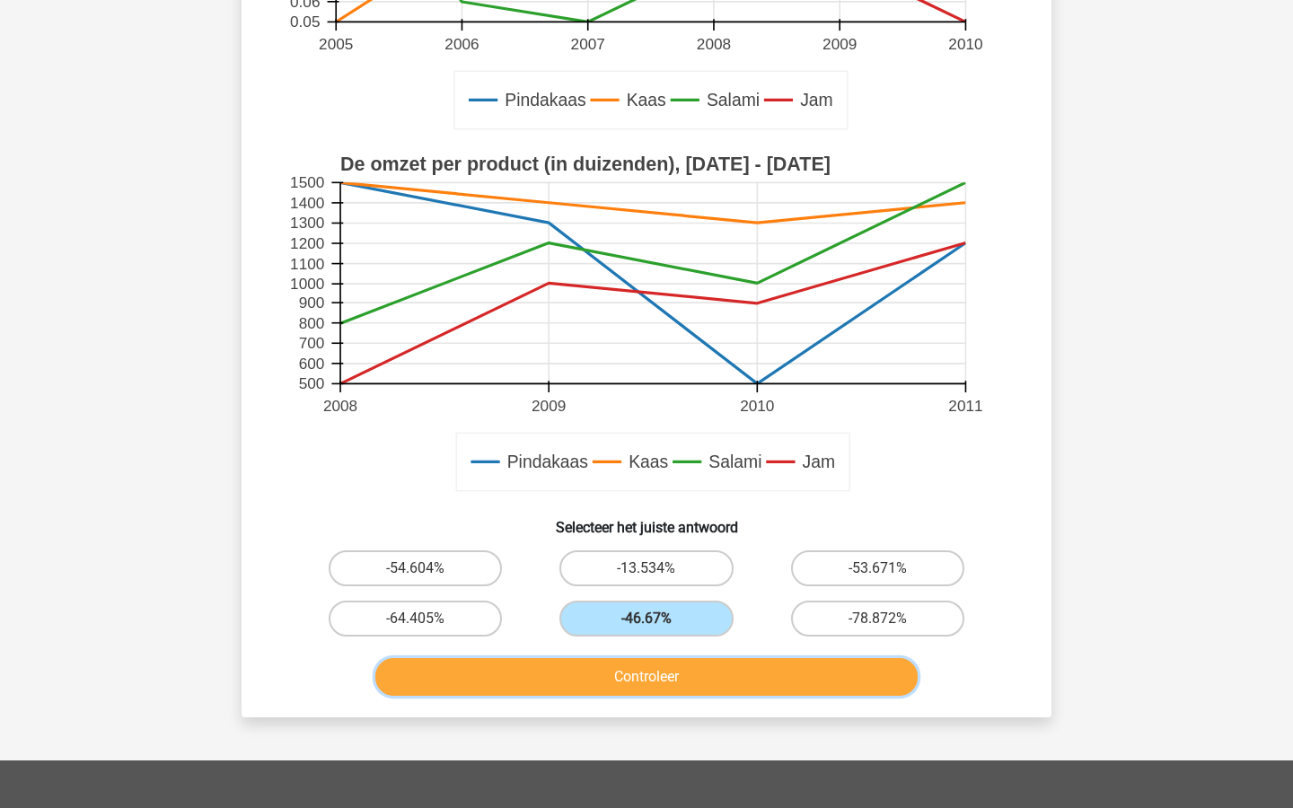
click at [684, 681] on button "Controleer" at bounding box center [646, 677] width 543 height 38
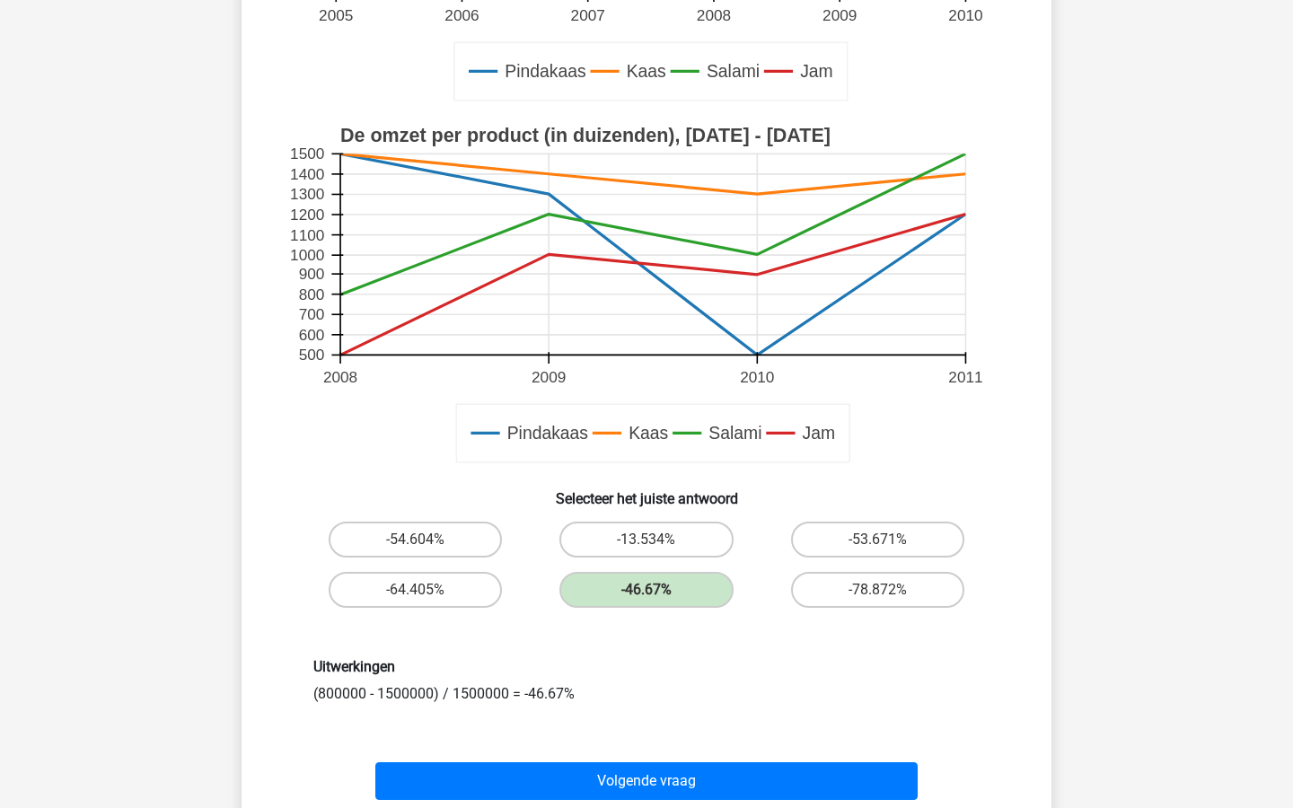
scroll to position [464, 0]
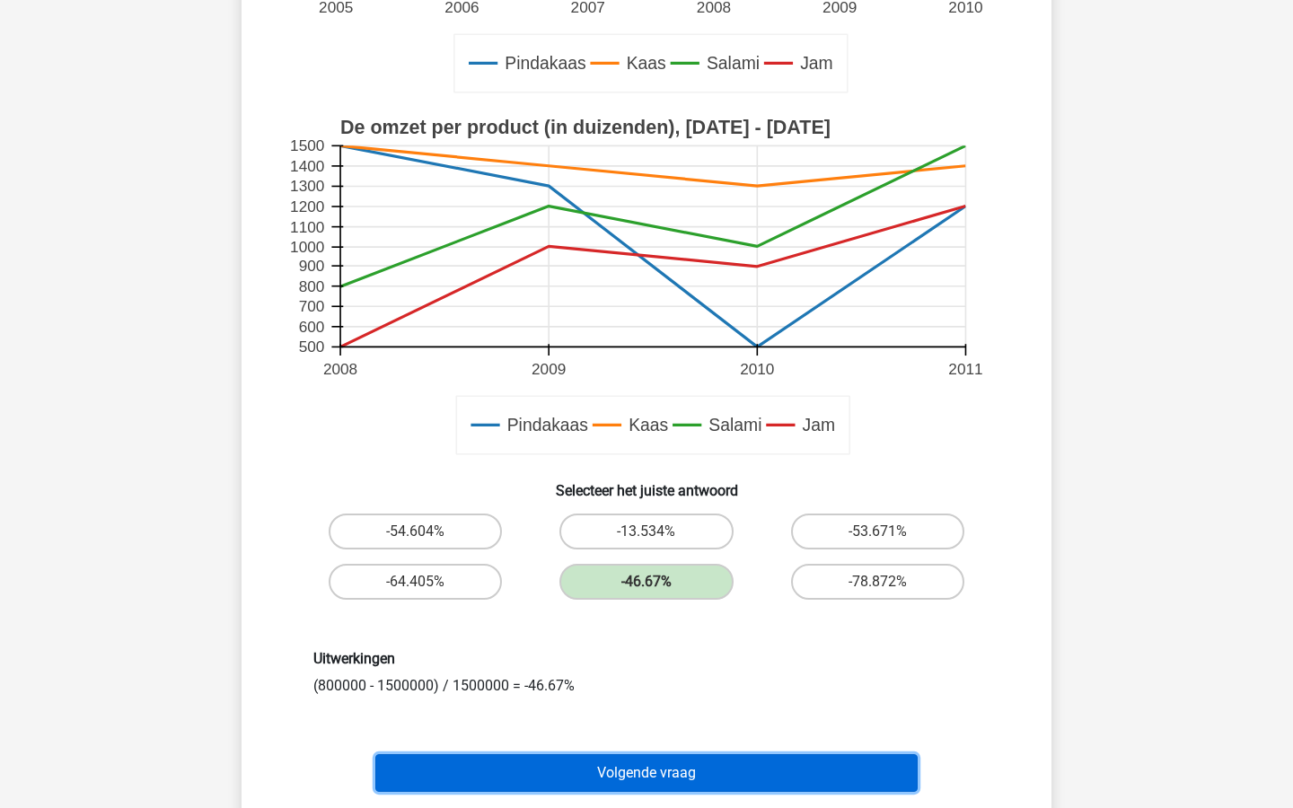
click at [686, 769] on button "Volgende vraag" at bounding box center [646, 773] width 543 height 38
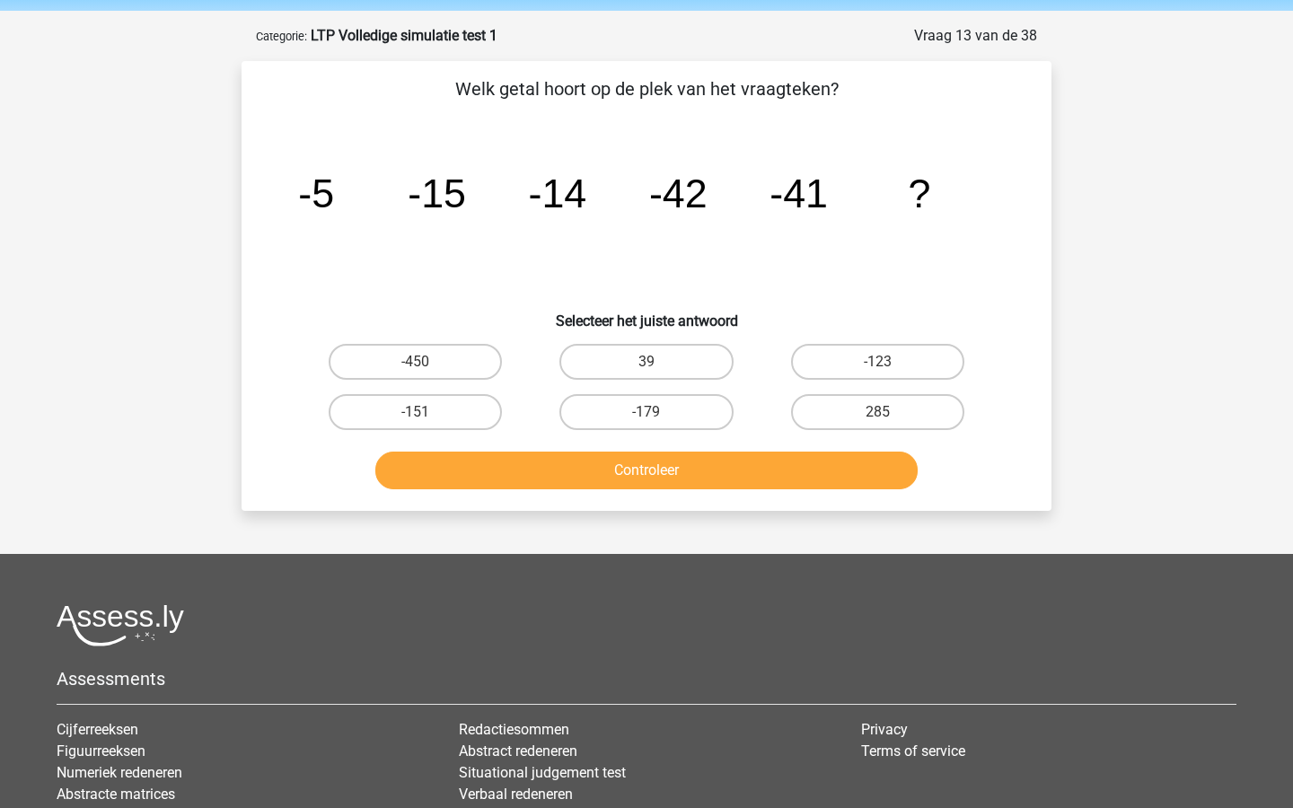
scroll to position [64, 0]
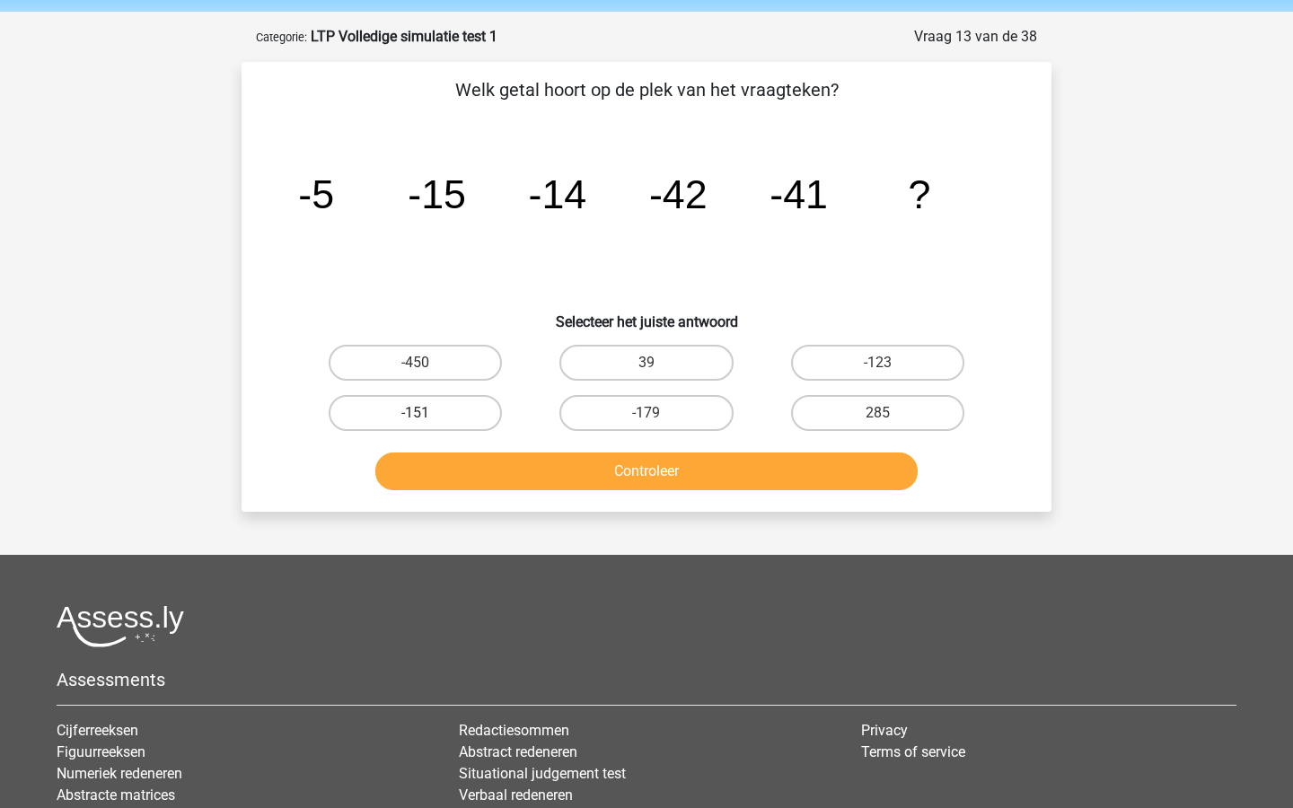
click at [464, 411] on label "-151" at bounding box center [415, 413] width 173 height 36
click at [428, 413] on input "-151" at bounding box center [422, 419] width 12 height 12
radio input "true"
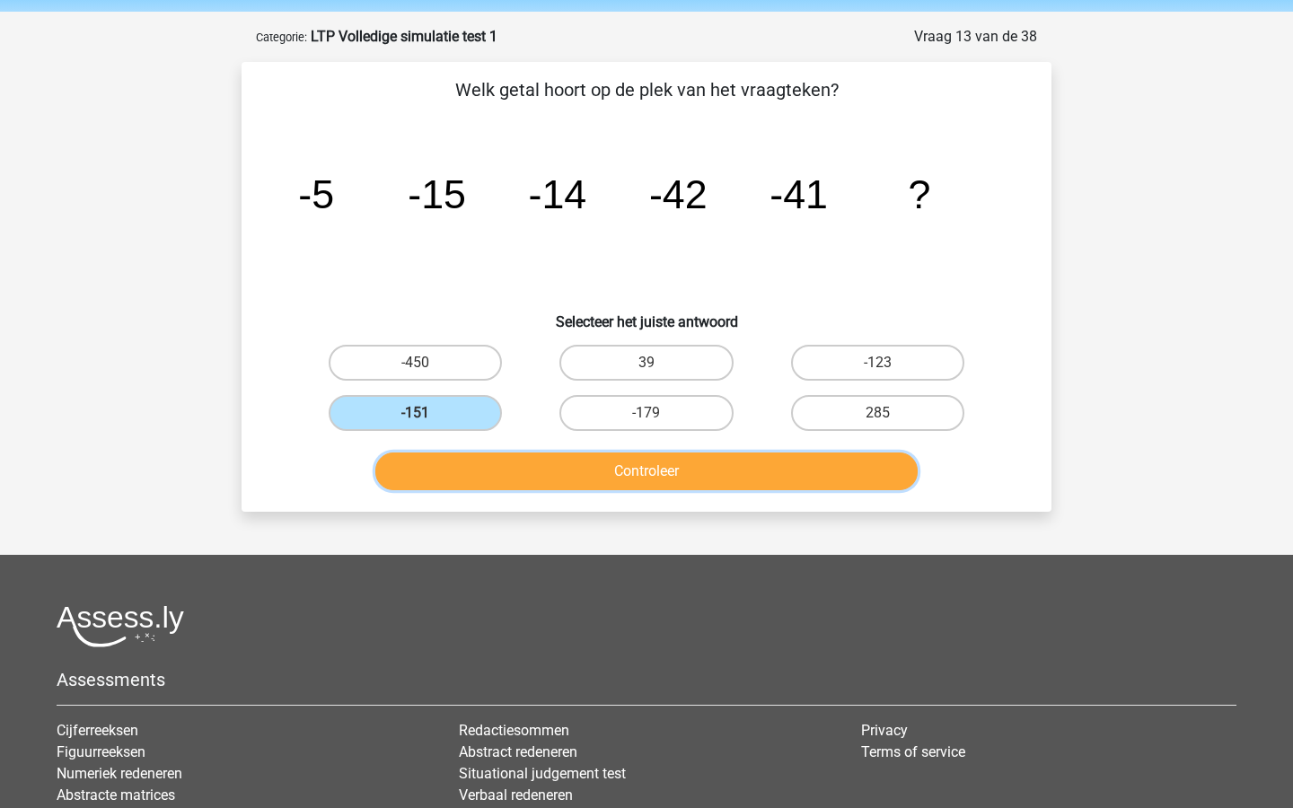
click at [549, 467] on button "Controleer" at bounding box center [646, 472] width 543 height 38
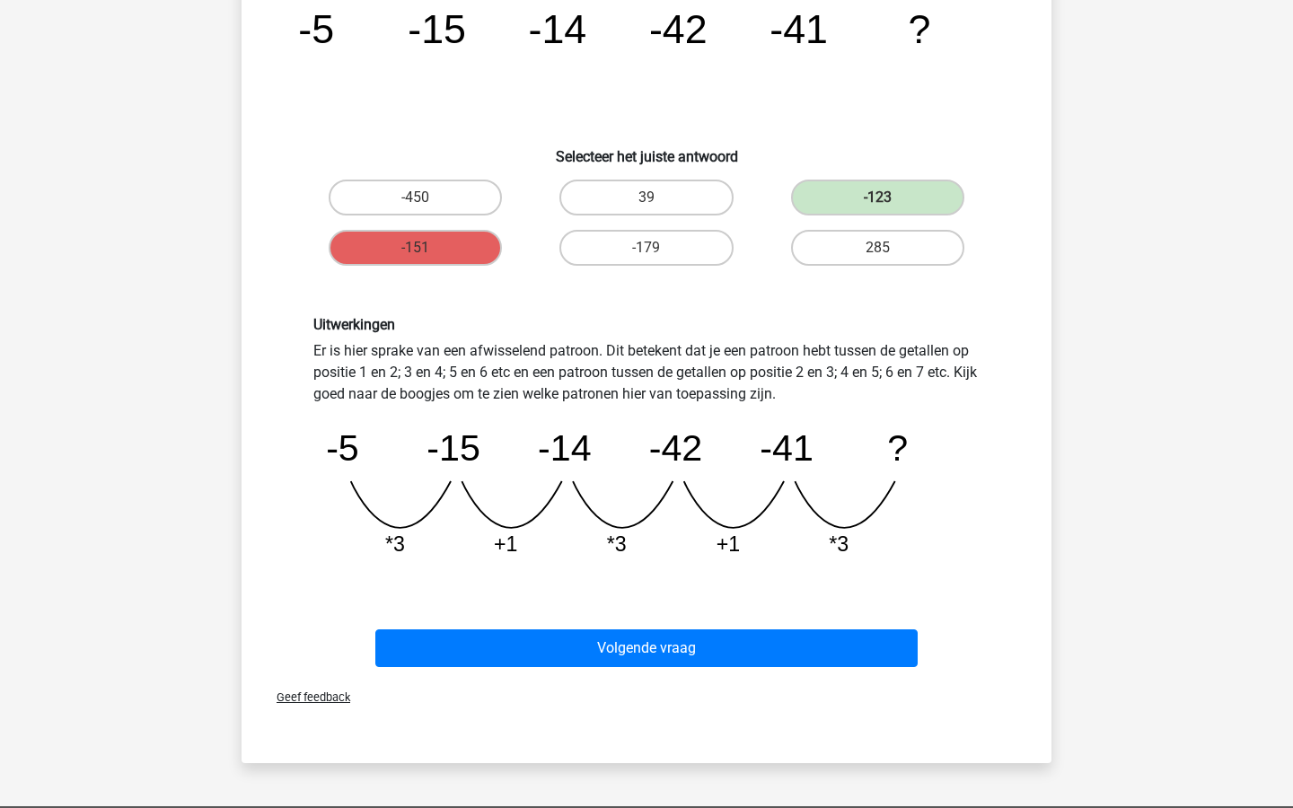
scroll to position [236, 0]
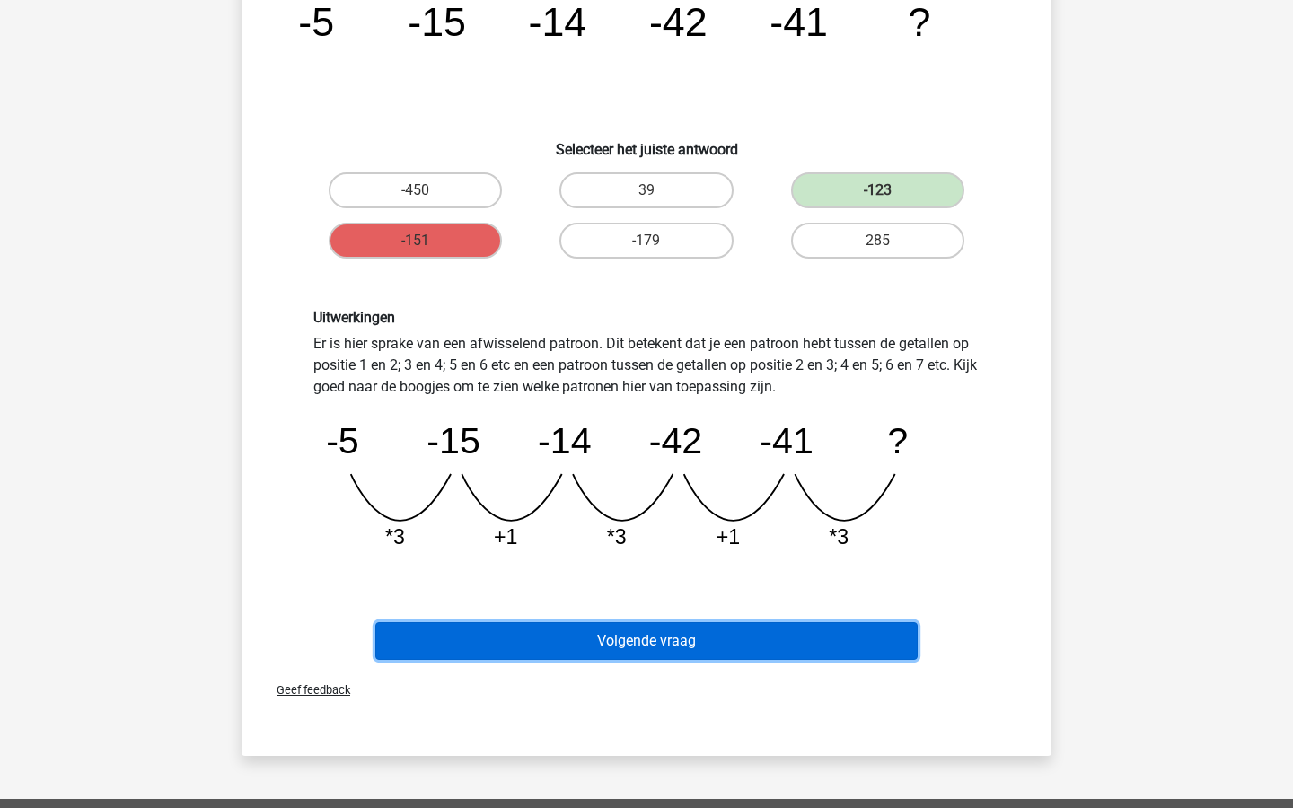
click at [628, 638] on button "Volgende vraag" at bounding box center [646, 641] width 543 height 38
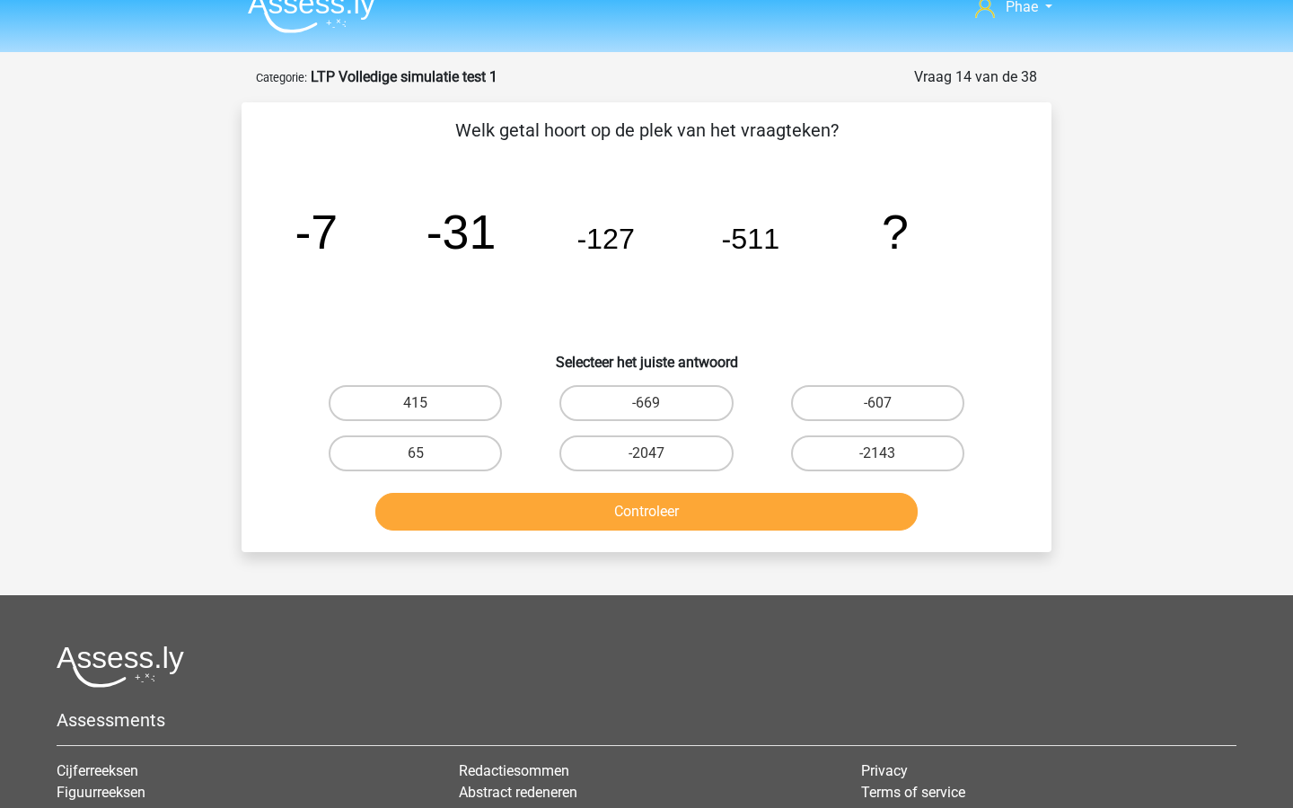
scroll to position [17, 0]
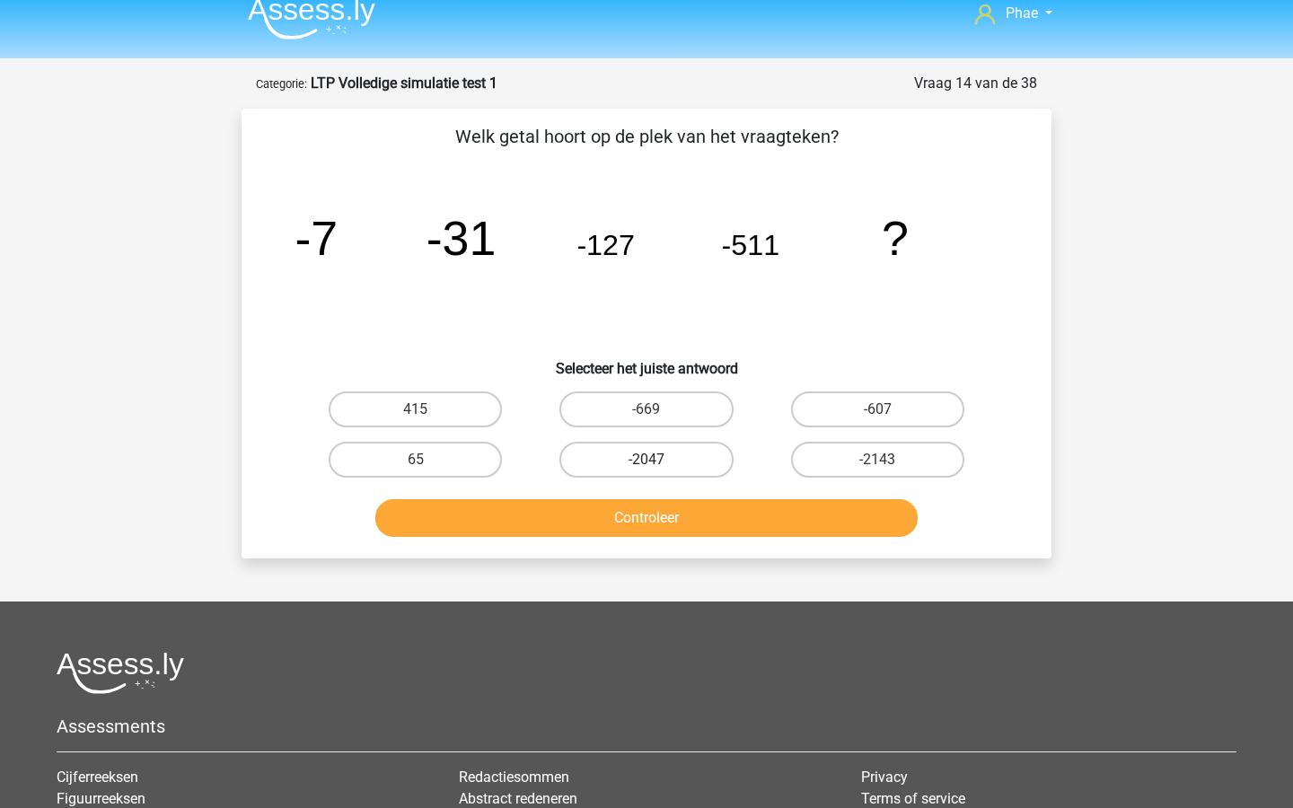
click at [670, 467] on label "-2047" at bounding box center [646, 460] width 173 height 36
click at [658, 467] on input "-2047" at bounding box center [653, 466] width 12 height 12
radio input "true"
click at [663, 531] on button "Controleer" at bounding box center [646, 518] width 543 height 38
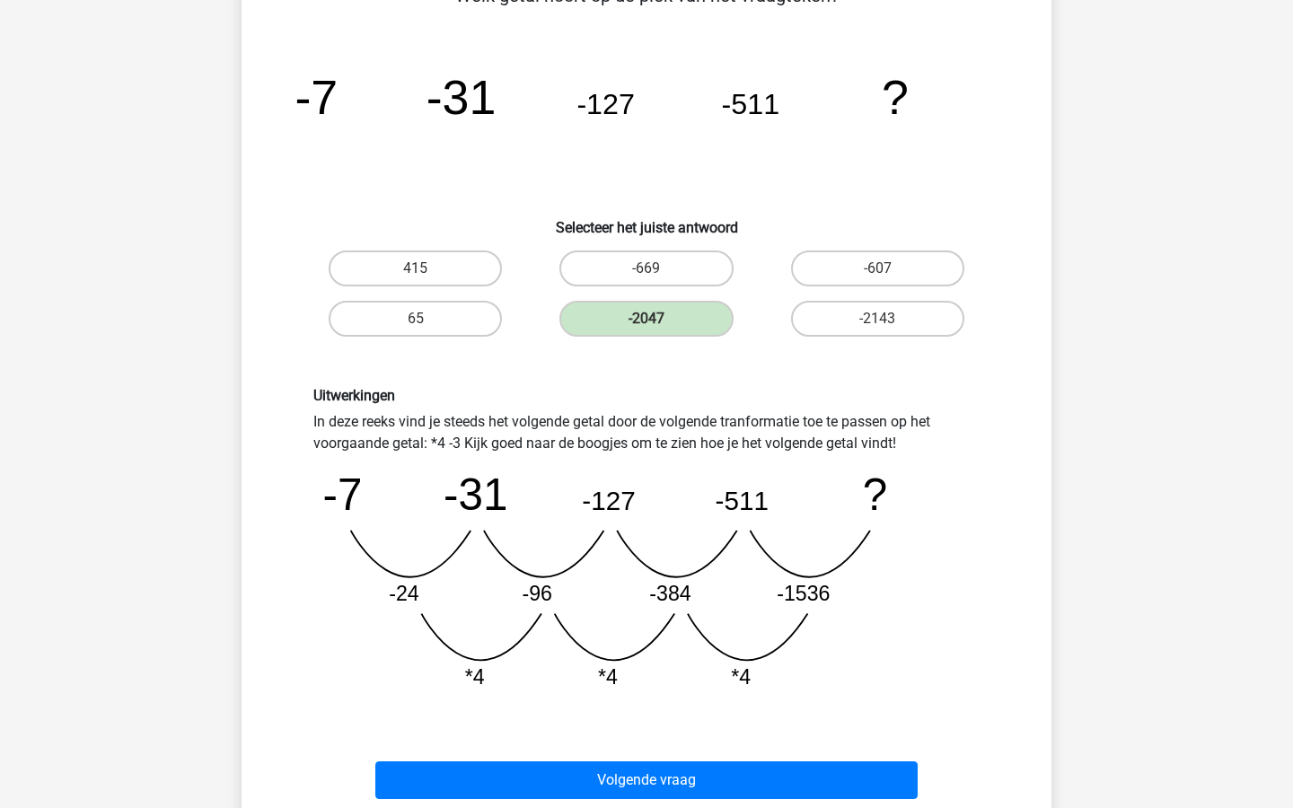
scroll to position [167, 0]
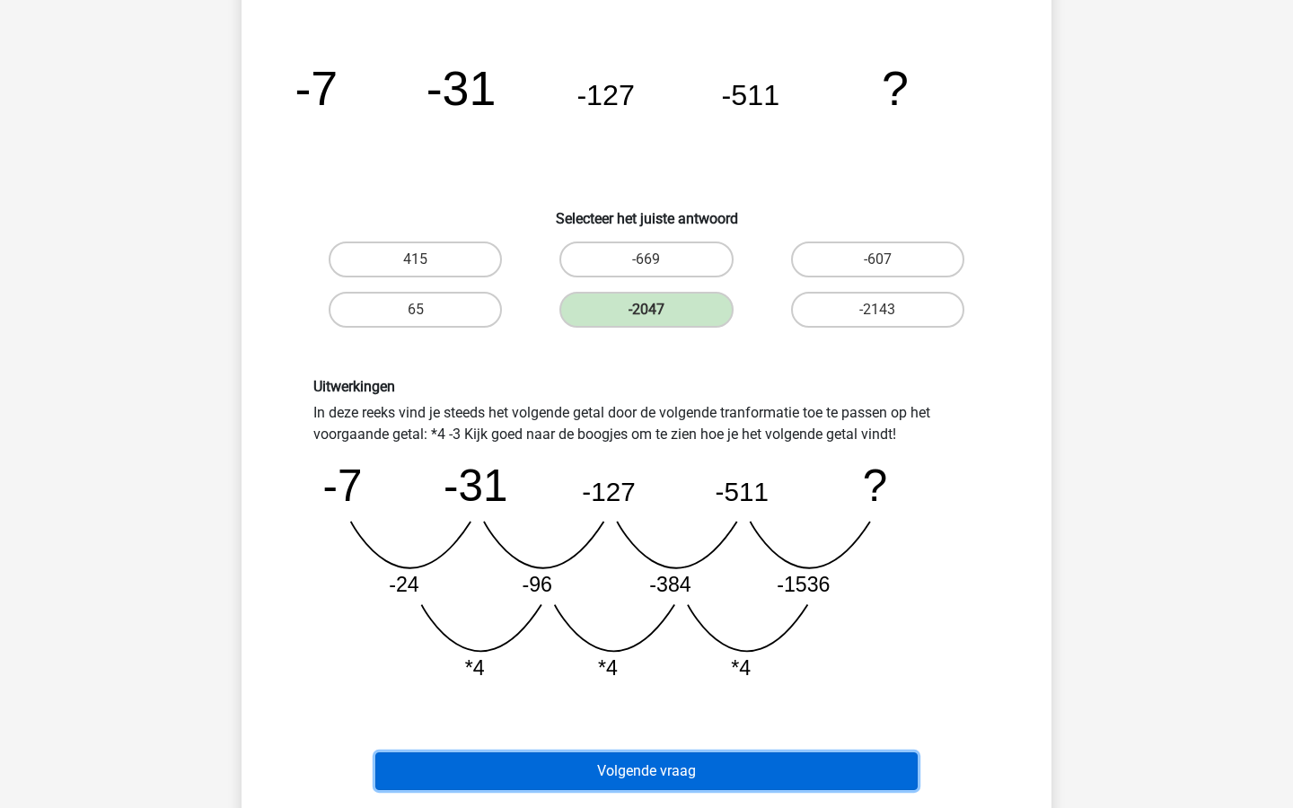
click at [690, 768] on button "Volgende vraag" at bounding box center [646, 772] width 543 height 38
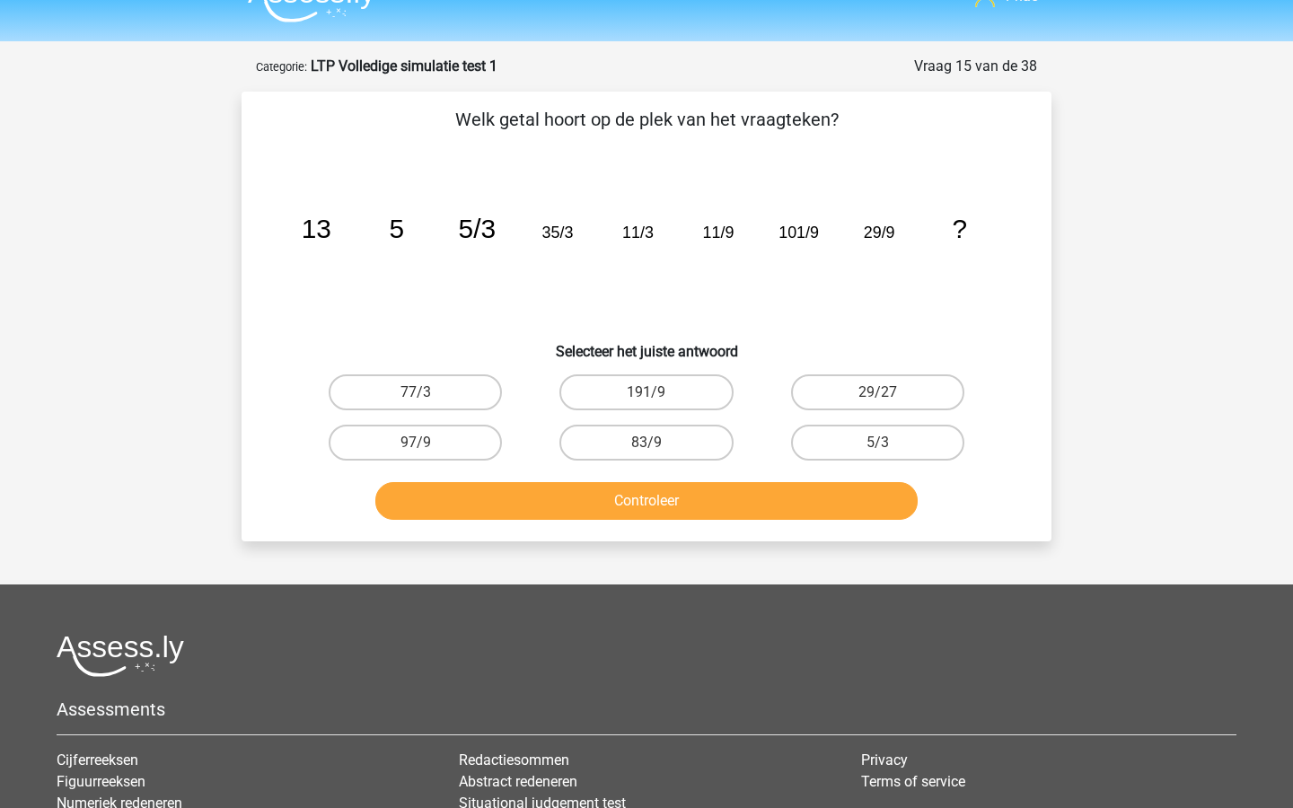
scroll to position [26, 0]
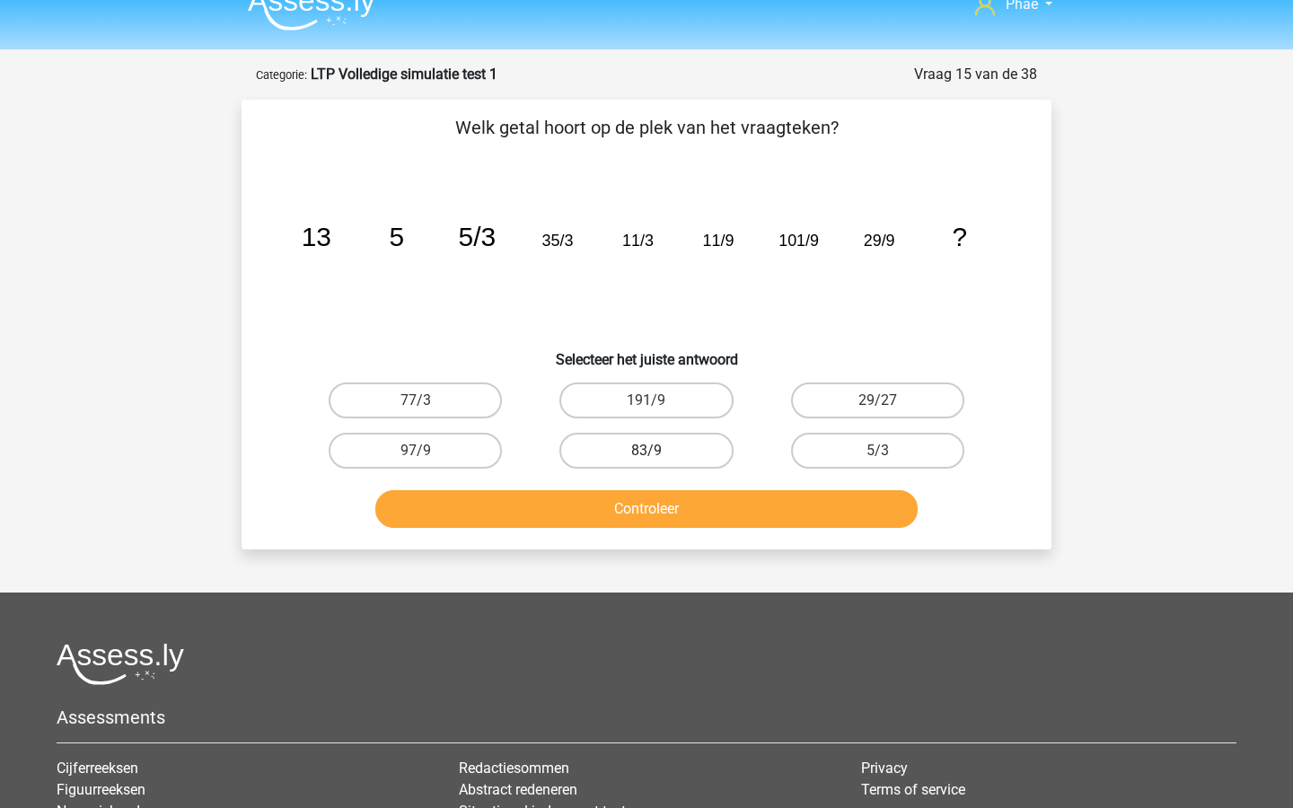
click at [684, 457] on label "83/9" at bounding box center [646, 451] width 173 height 36
click at [658, 457] on input "83/9" at bounding box center [653, 457] width 12 height 12
radio input "true"
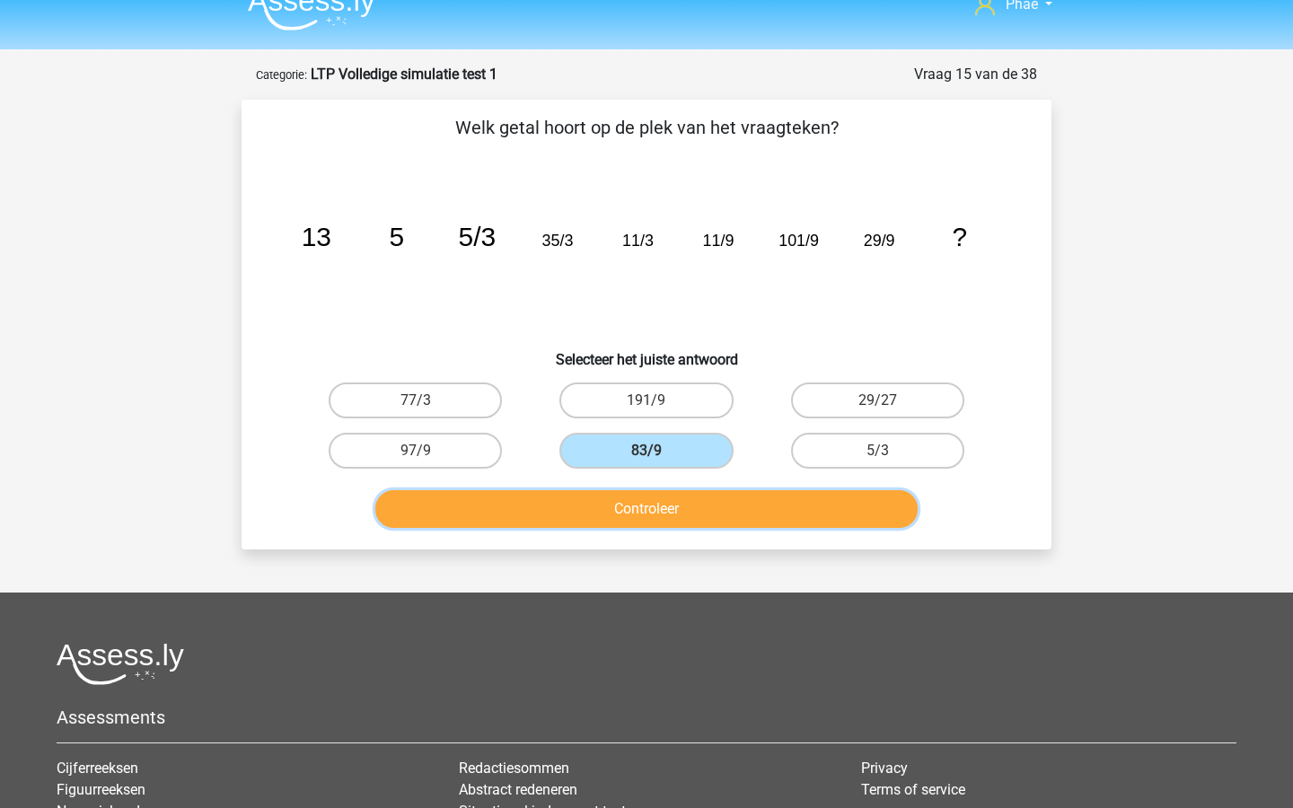
click at [684, 507] on button "Controleer" at bounding box center [646, 509] width 543 height 38
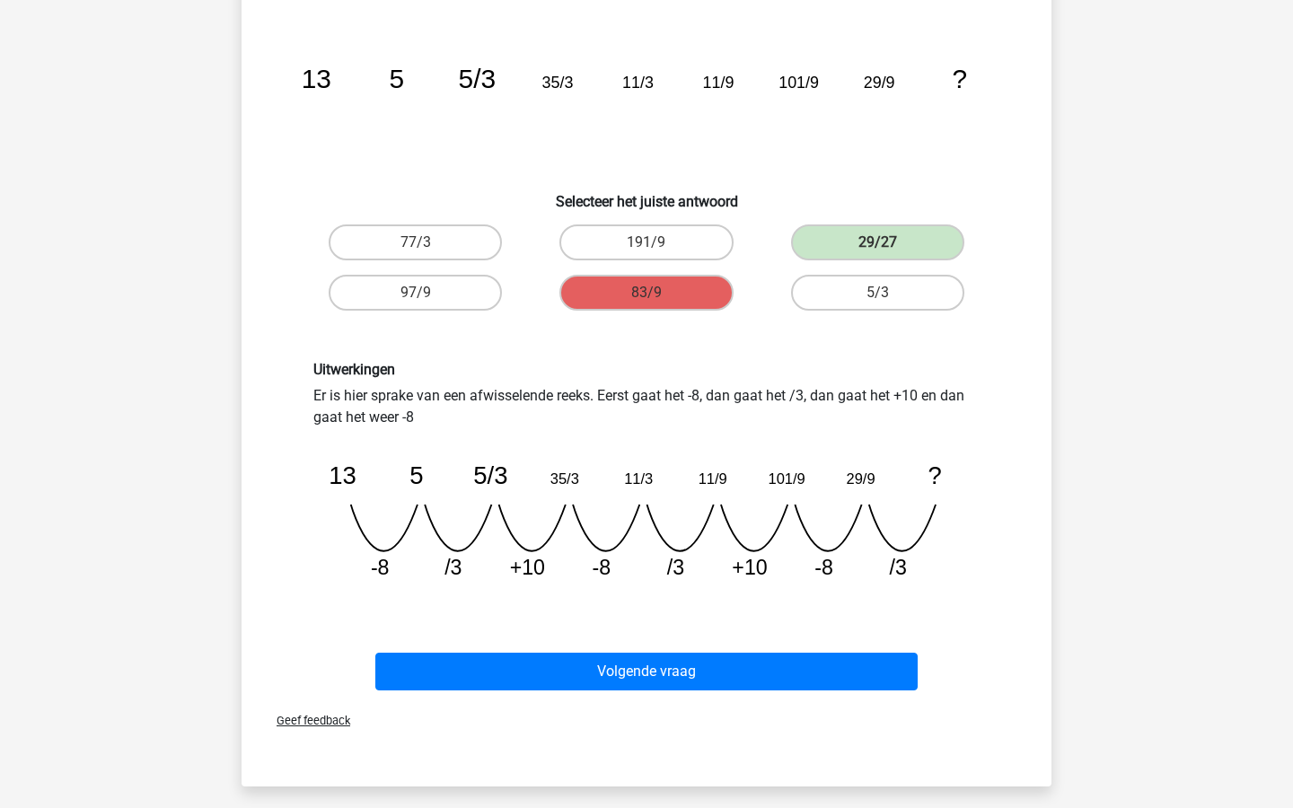
scroll to position [186, 0]
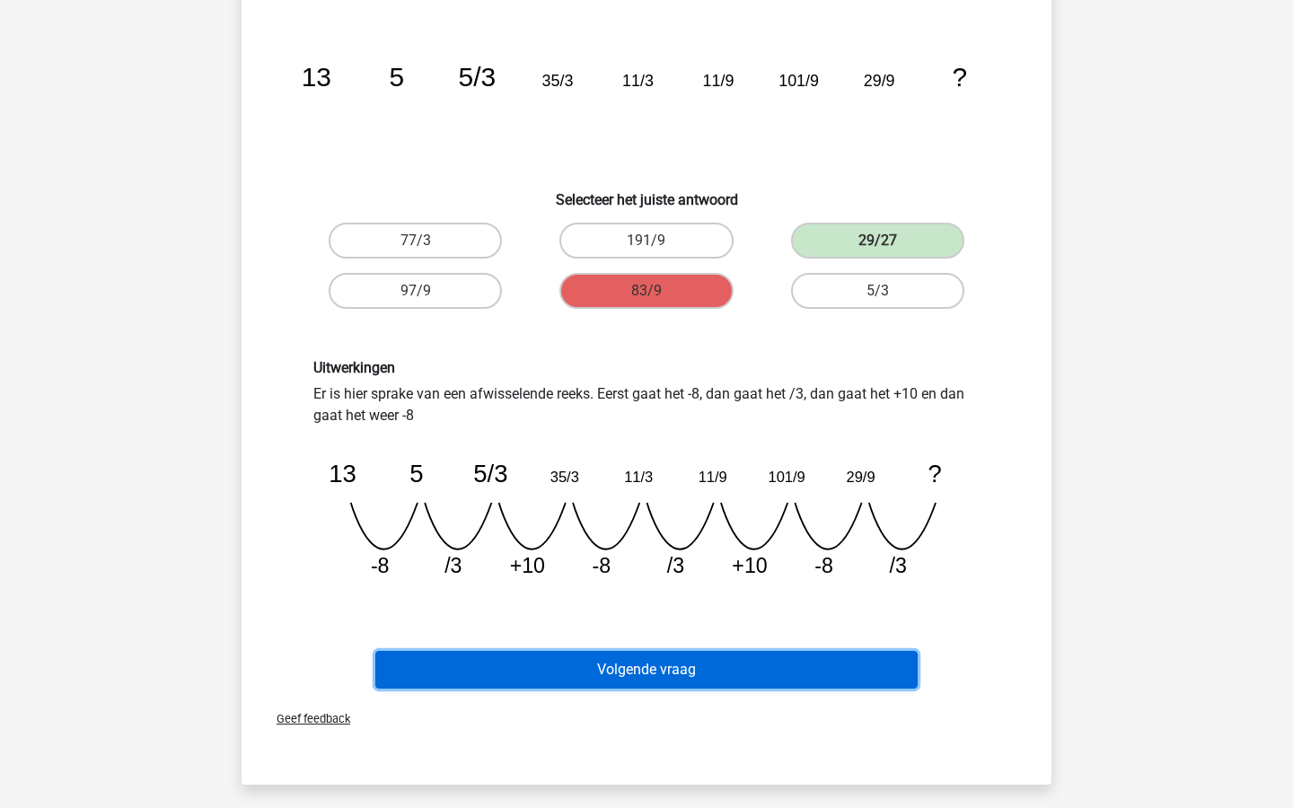
click at [650, 676] on button "Volgende vraag" at bounding box center [646, 670] width 543 height 38
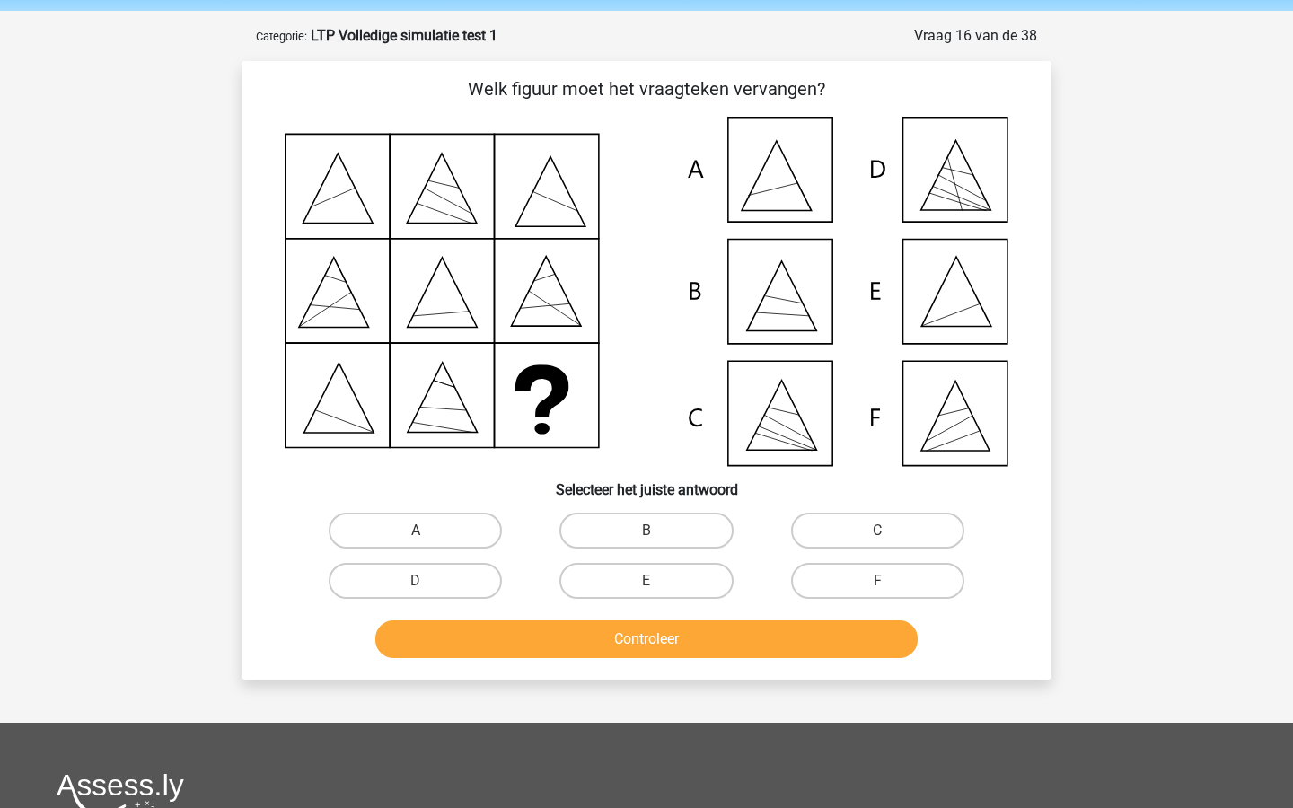
scroll to position [56, 0]
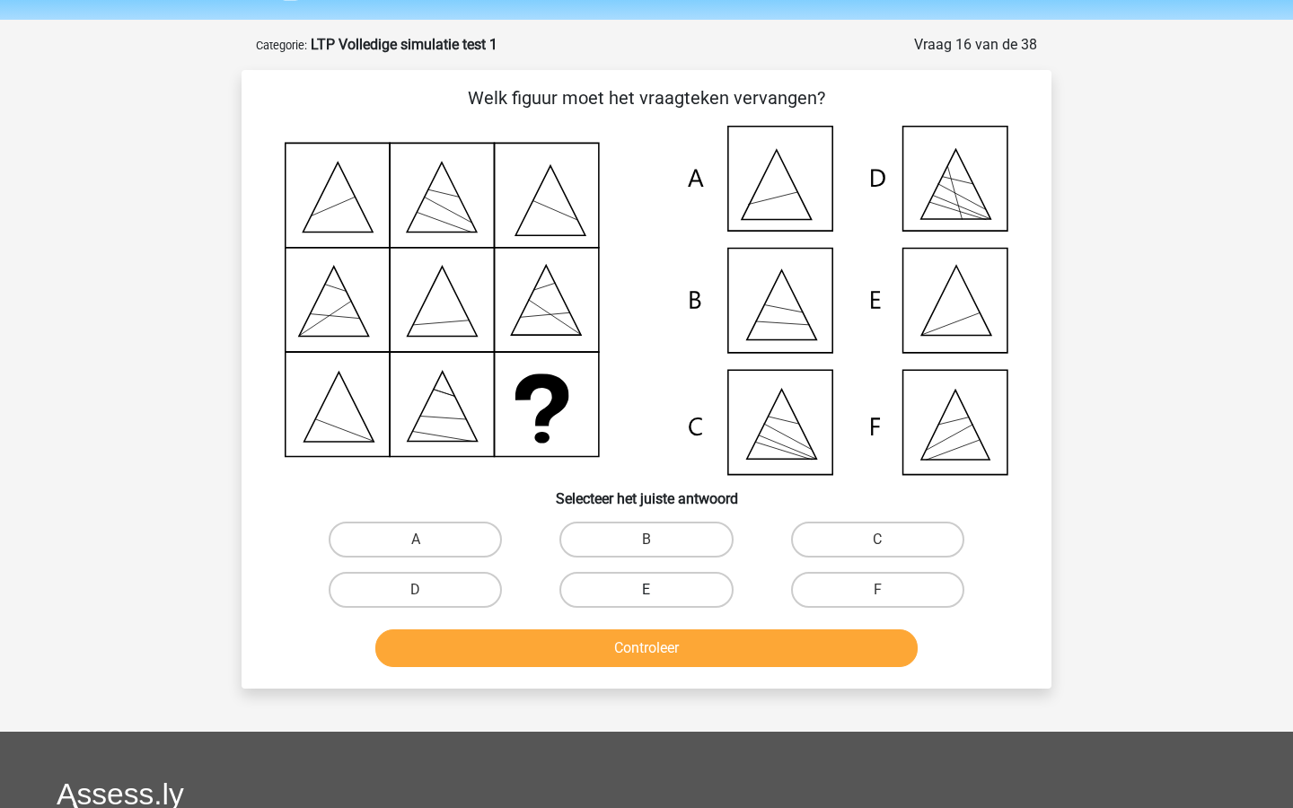
click at [709, 579] on label "E" at bounding box center [646, 590] width 173 height 36
click at [658, 590] on input "E" at bounding box center [653, 596] width 12 height 12
radio input "true"
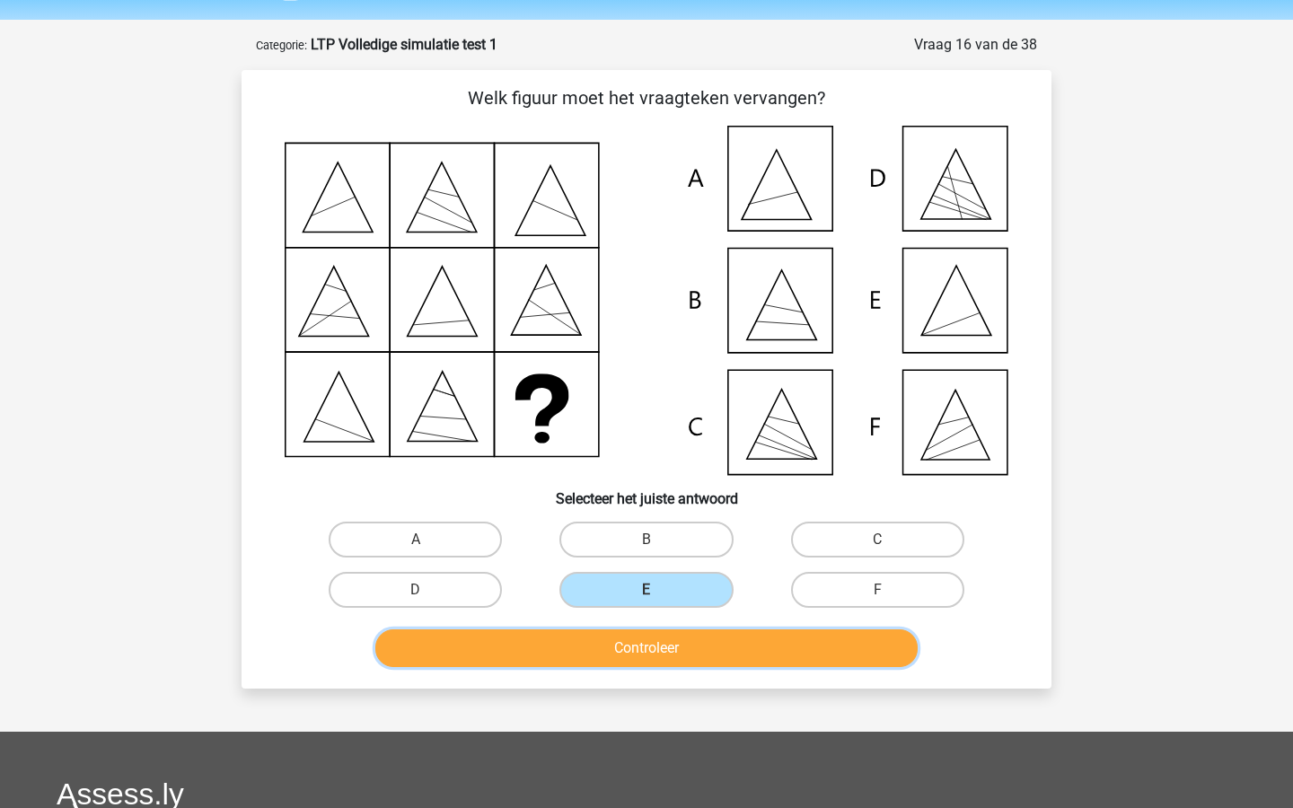
click at [713, 657] on button "Controleer" at bounding box center [646, 649] width 543 height 38
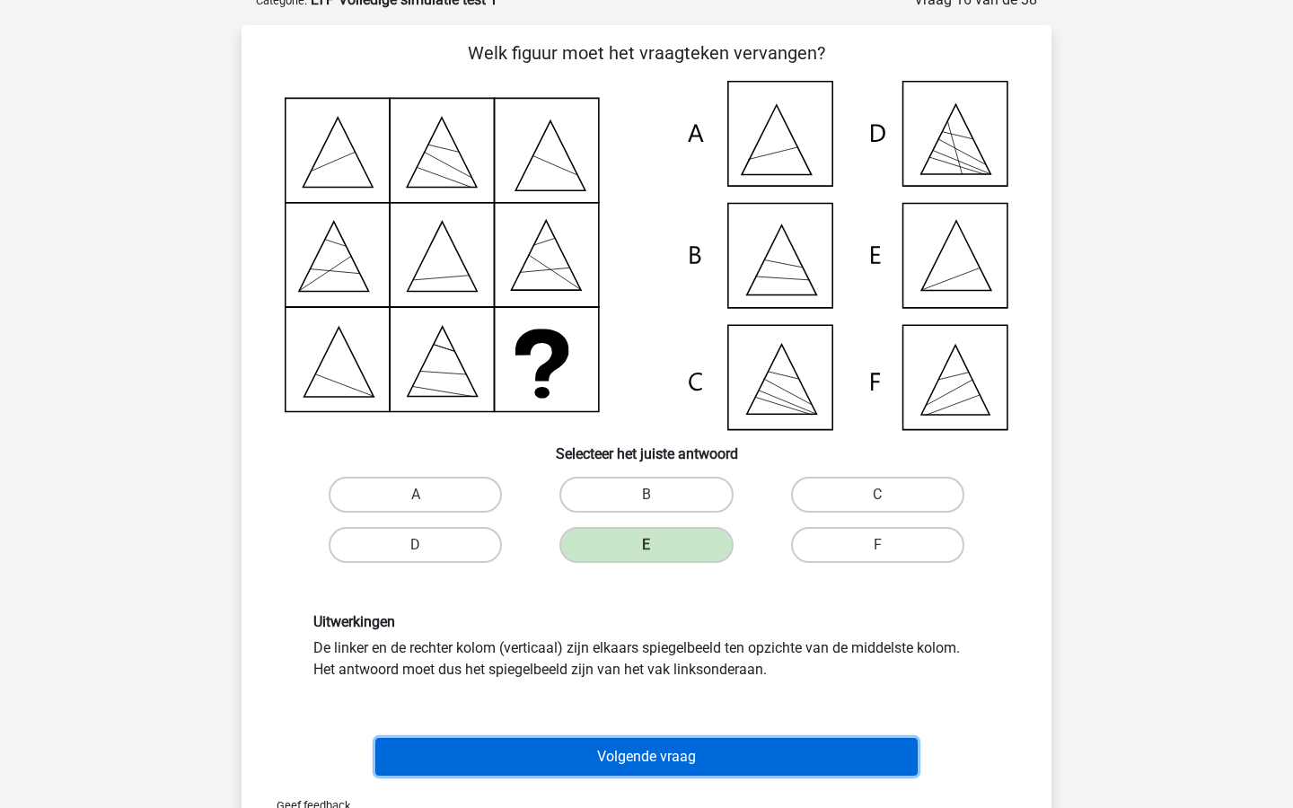
click at [702, 753] on button "Volgende vraag" at bounding box center [646, 757] width 543 height 38
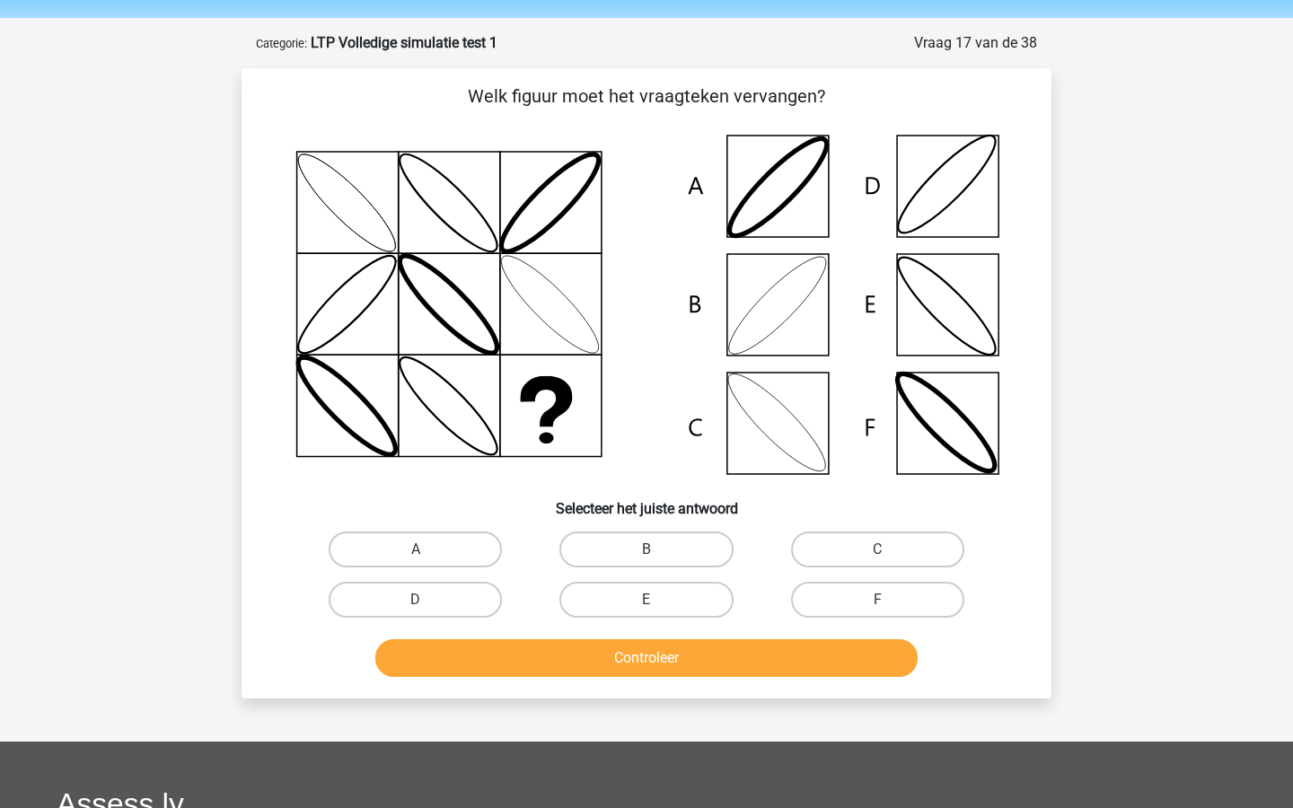
scroll to position [37, 0]
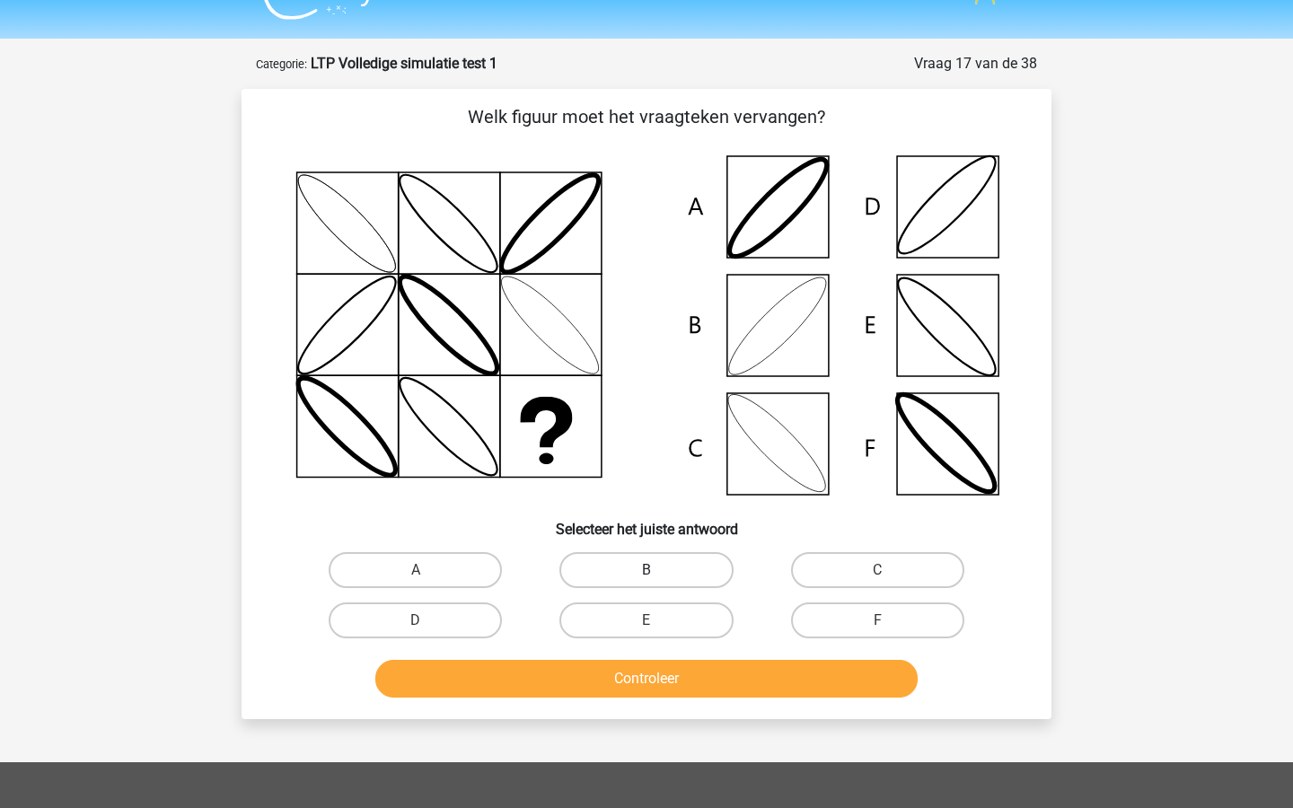
click at [678, 569] on label "B" at bounding box center [646, 570] width 173 height 36
click at [658, 570] on input "B" at bounding box center [653, 576] width 12 height 12
radio input "true"
click at [691, 660] on button "Controleer" at bounding box center [646, 679] width 543 height 38
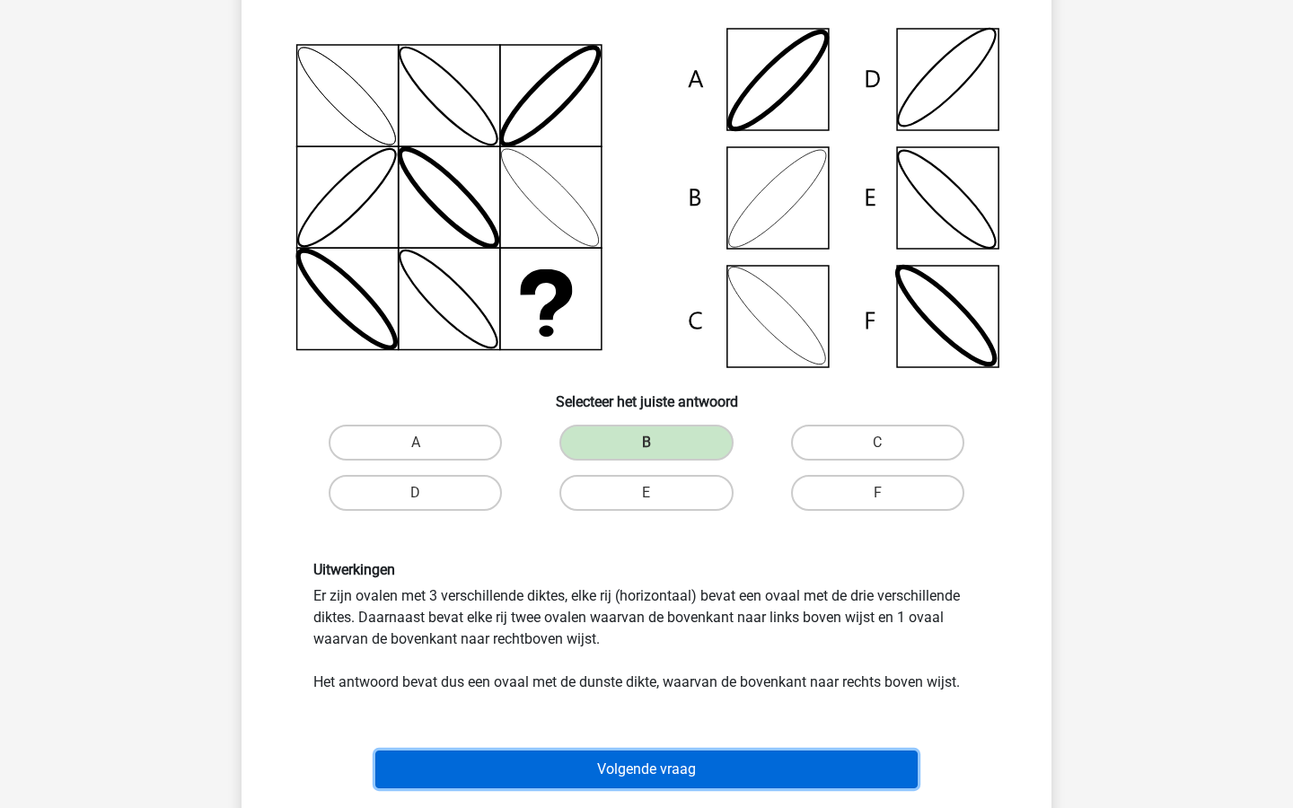
click at [687, 777] on button "Volgende vraag" at bounding box center [646, 770] width 543 height 38
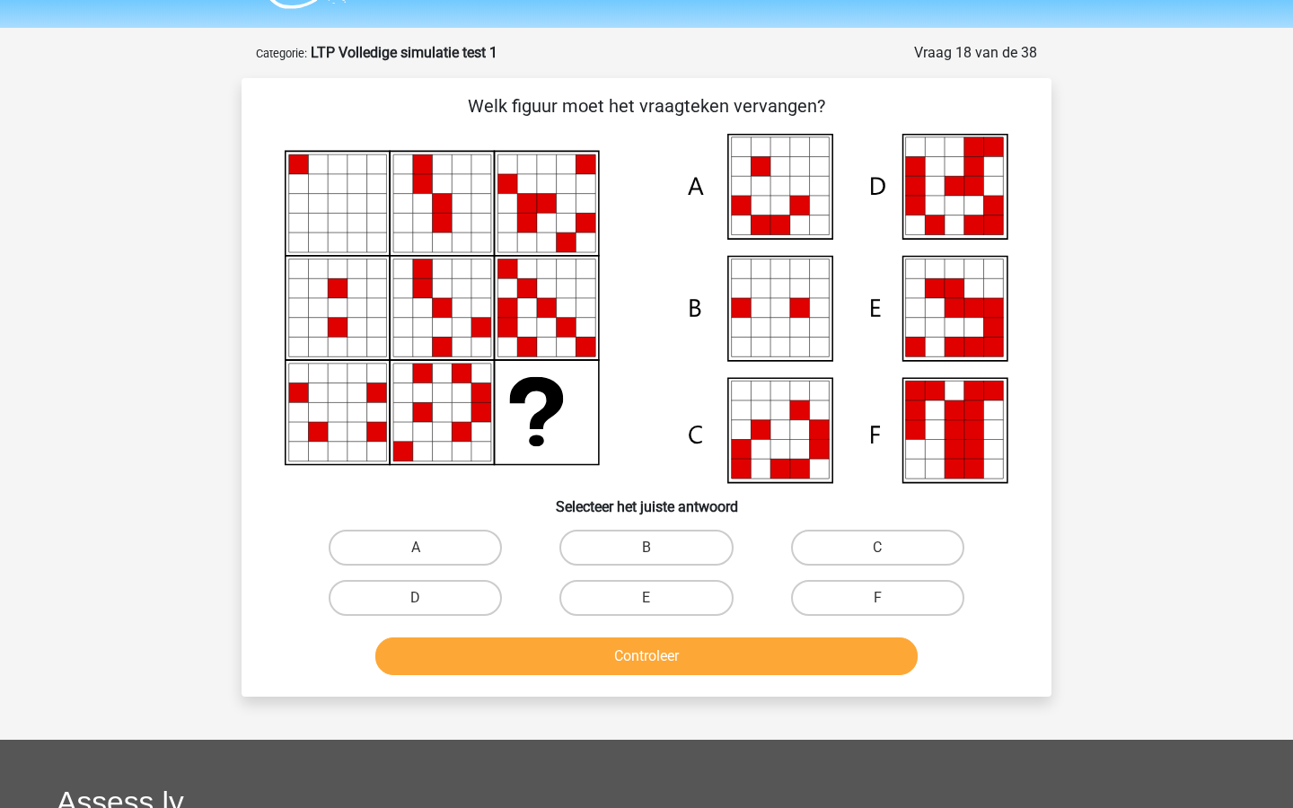
scroll to position [43, 0]
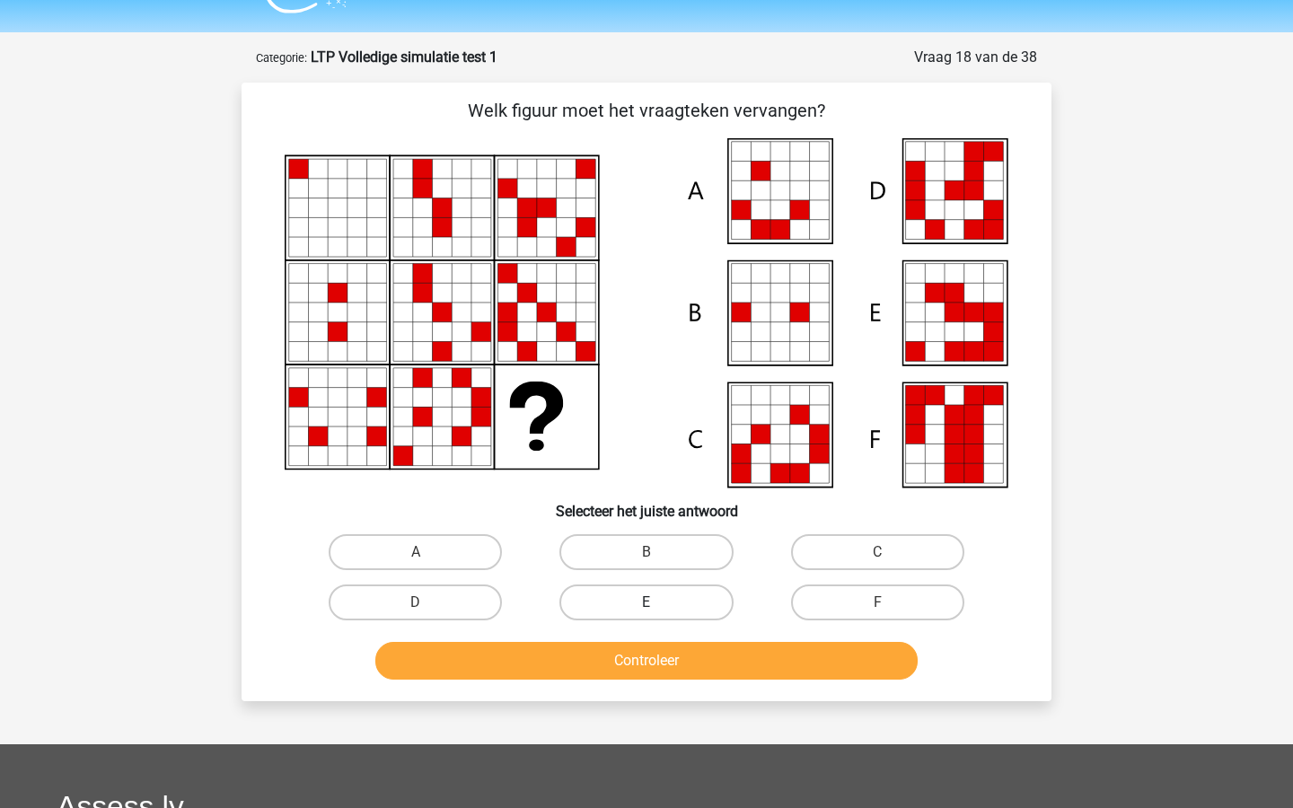
click at [649, 592] on label "E" at bounding box center [646, 603] width 173 height 36
click at [649, 603] on input "E" at bounding box center [653, 609] width 12 height 12
radio input "true"
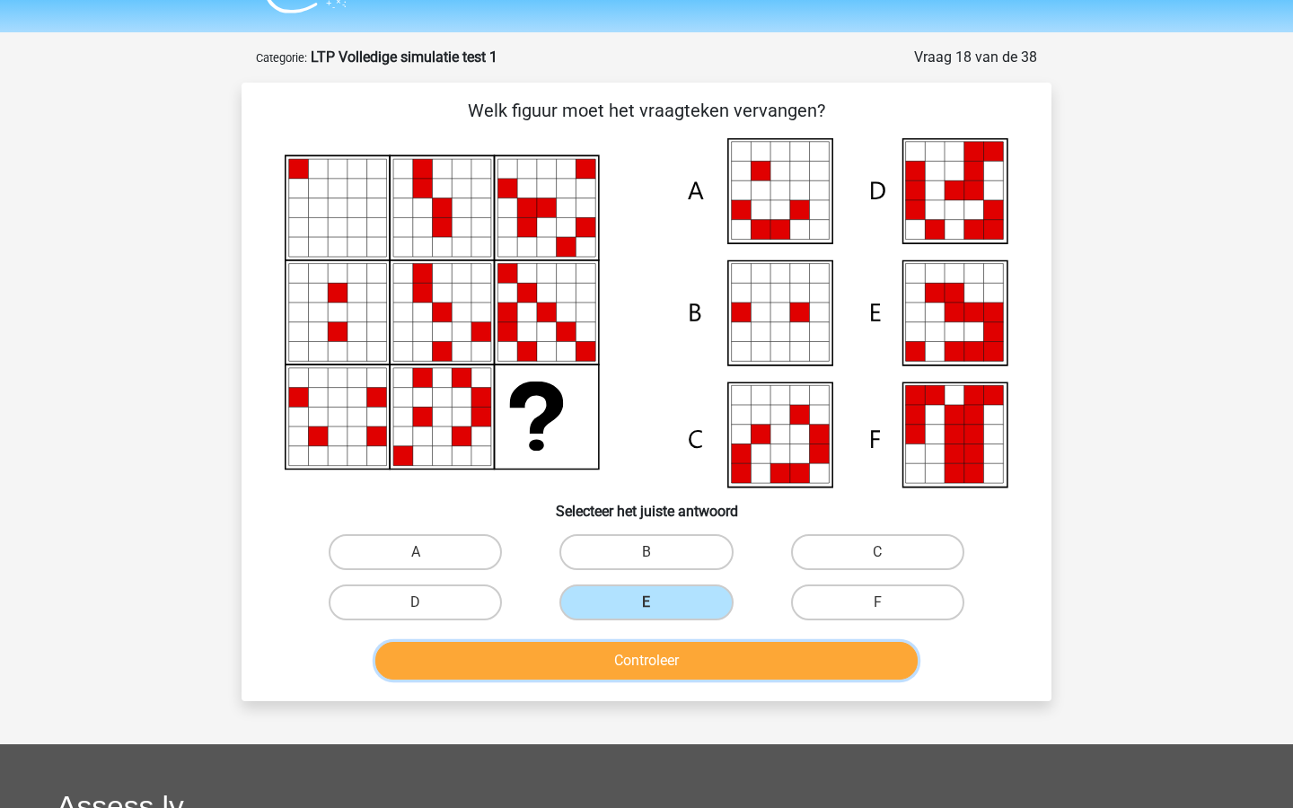
click at [650, 650] on button "Controleer" at bounding box center [646, 661] width 543 height 38
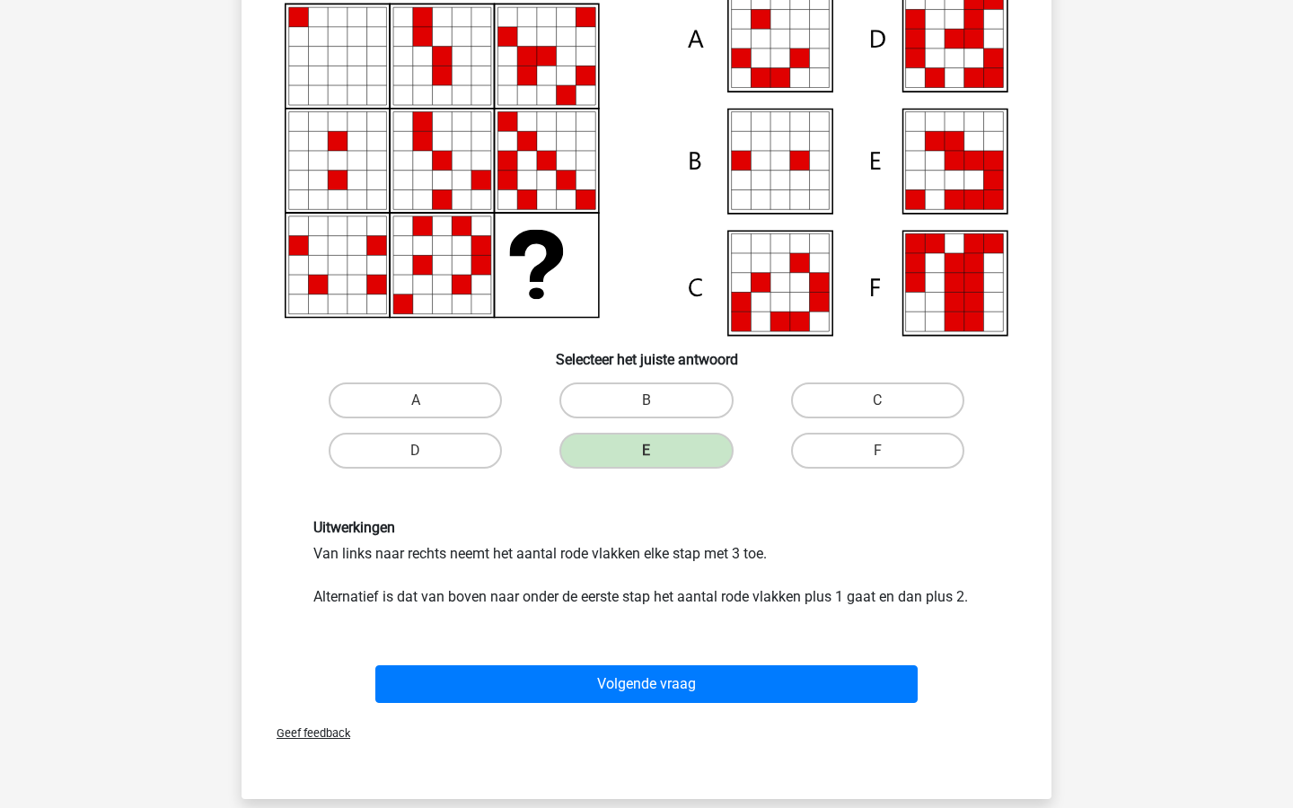
scroll to position [200, 0]
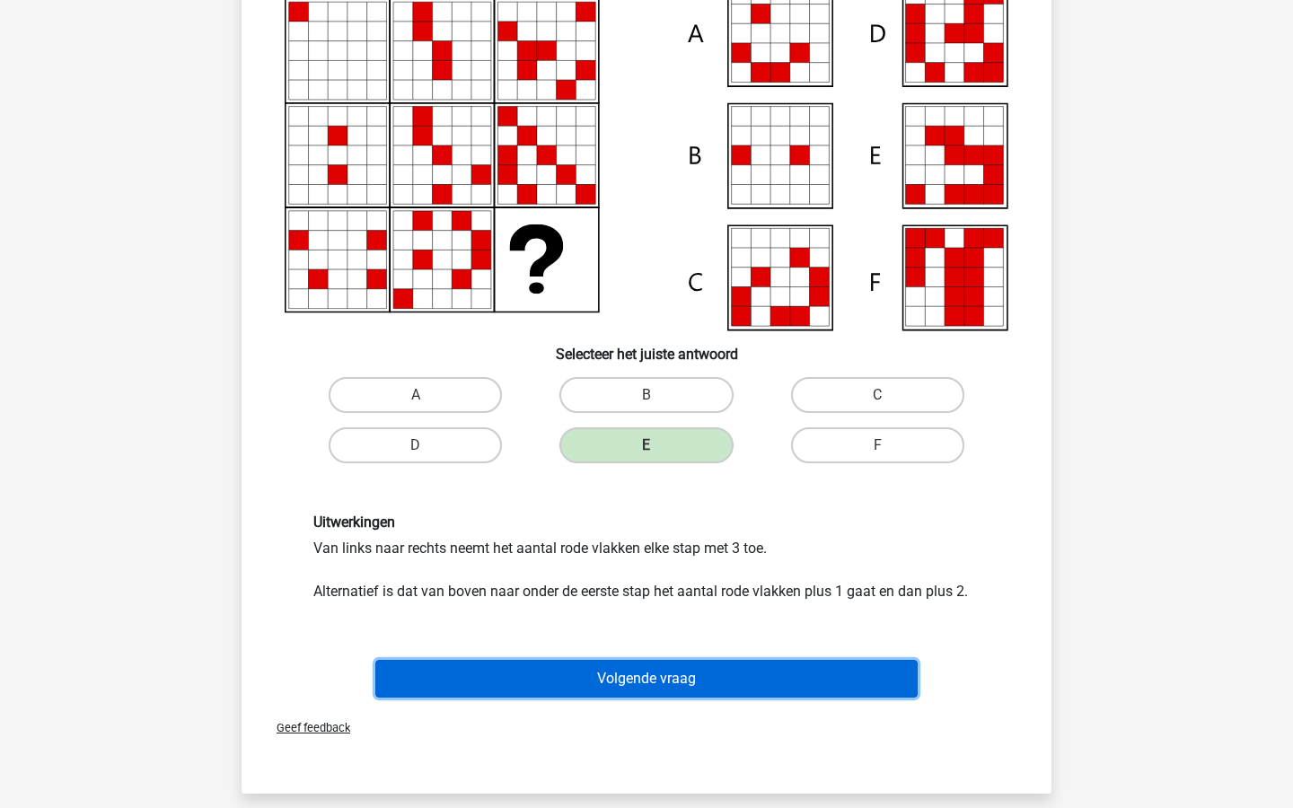
click at [690, 674] on button "Volgende vraag" at bounding box center [646, 679] width 543 height 38
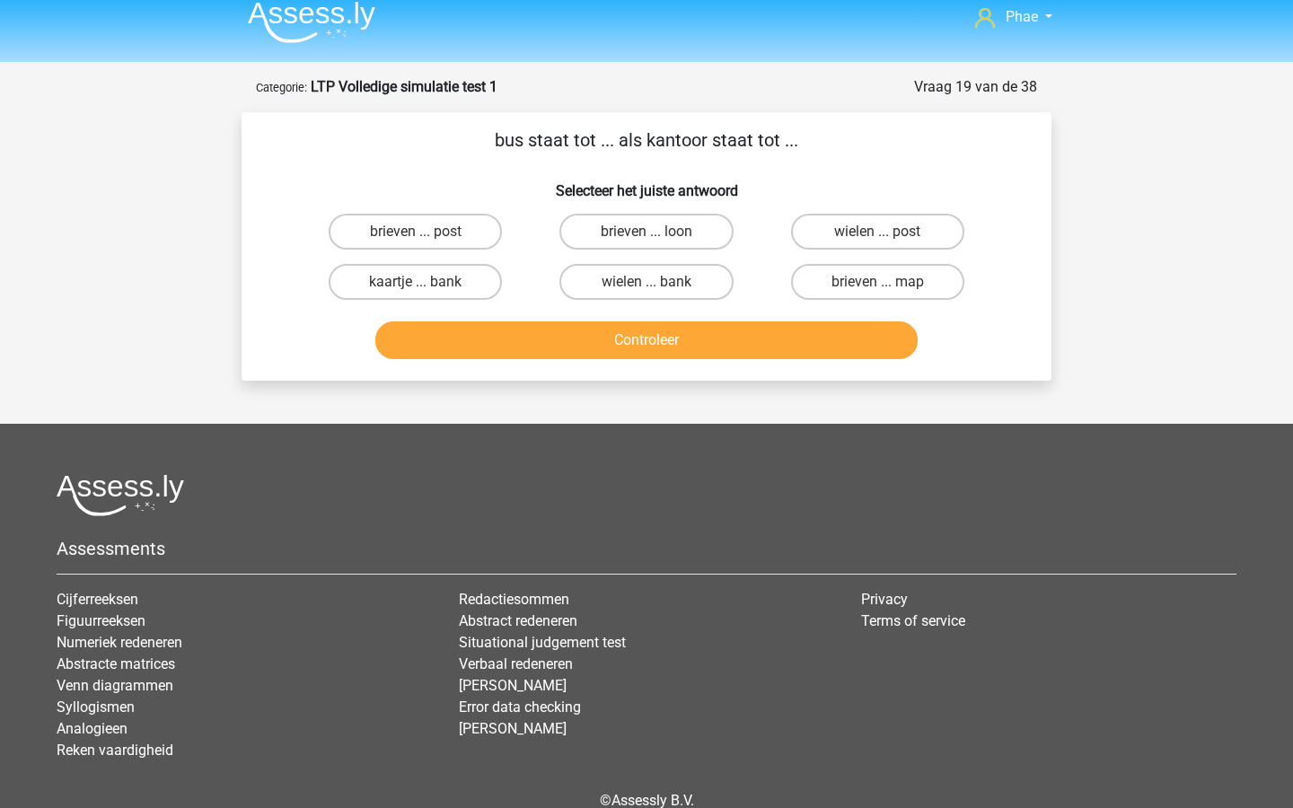
scroll to position [0, 0]
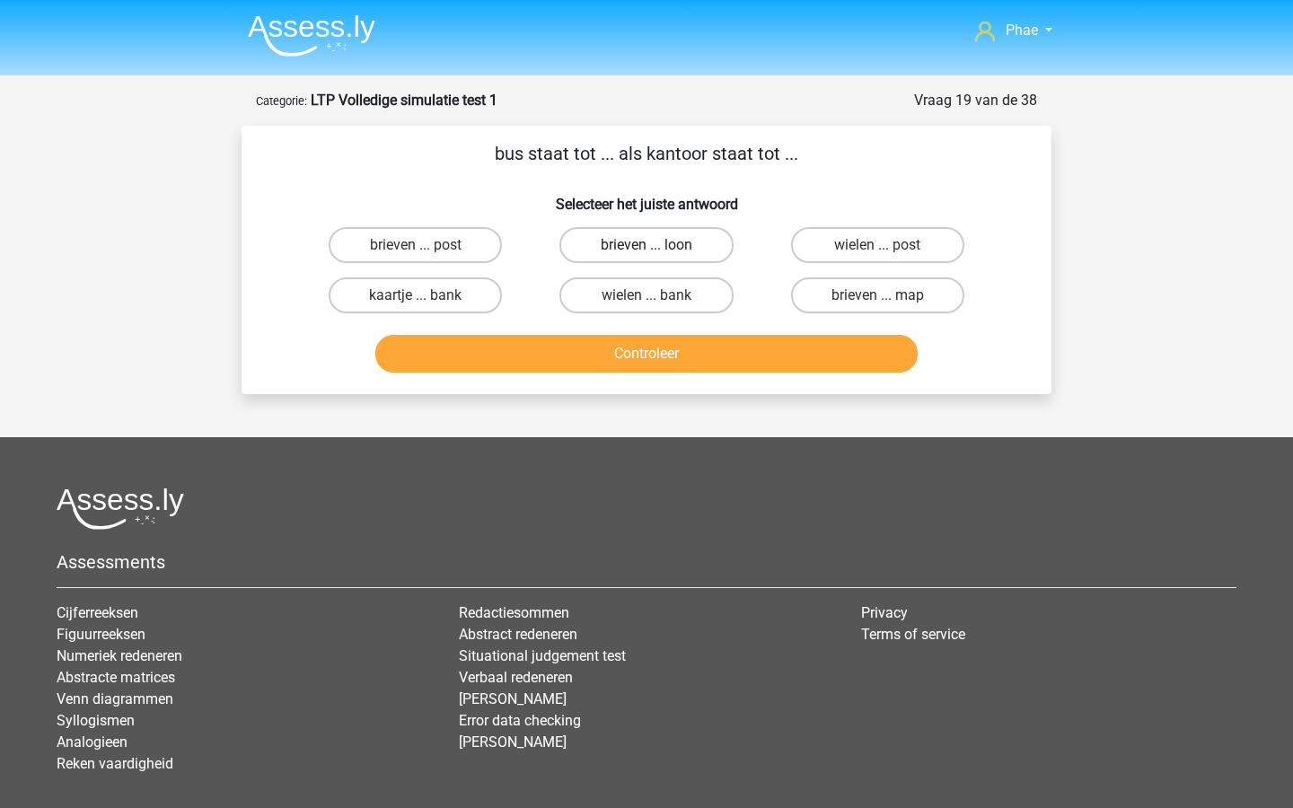
click at [685, 247] on label "brieven ... loon" at bounding box center [646, 245] width 173 height 36
click at [658, 247] on input "brieven ... loon" at bounding box center [653, 251] width 12 height 12
radio input "true"
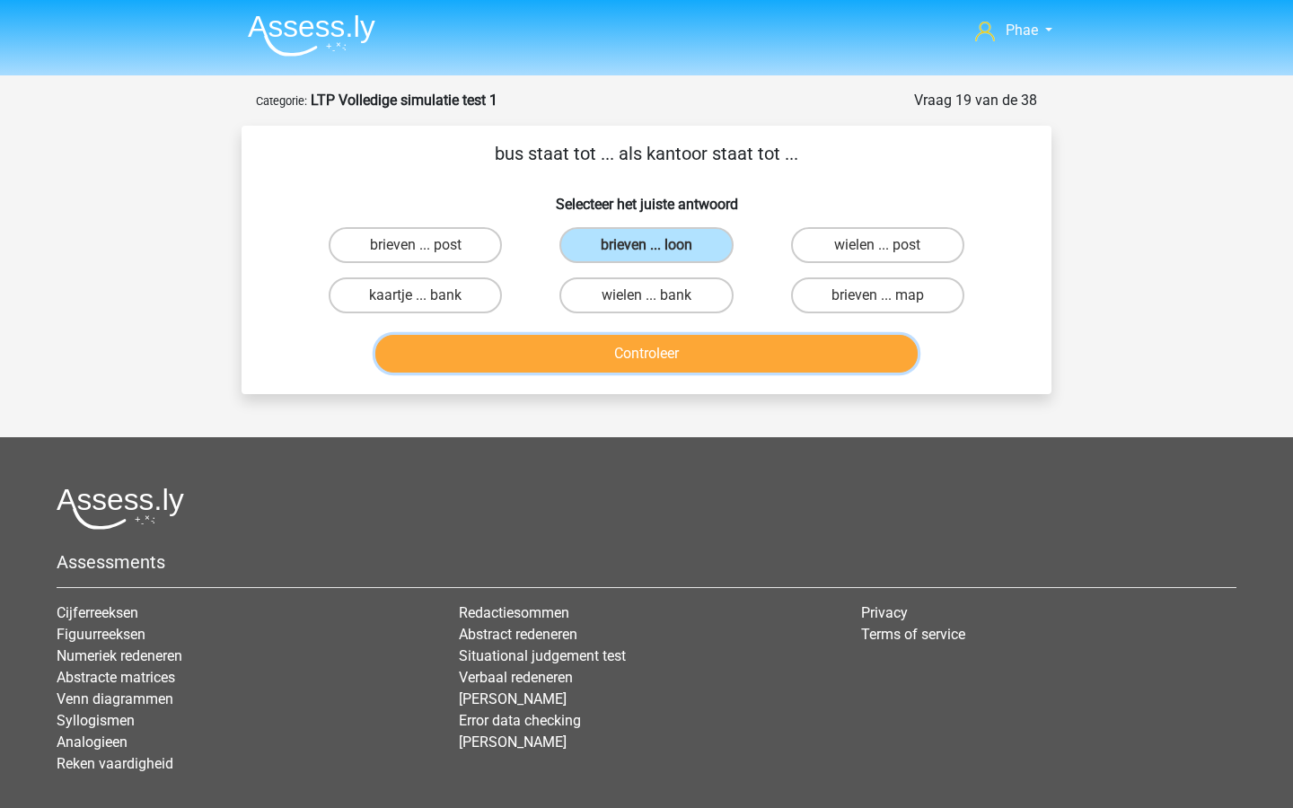
click at [699, 345] on button "Controleer" at bounding box center [646, 354] width 543 height 38
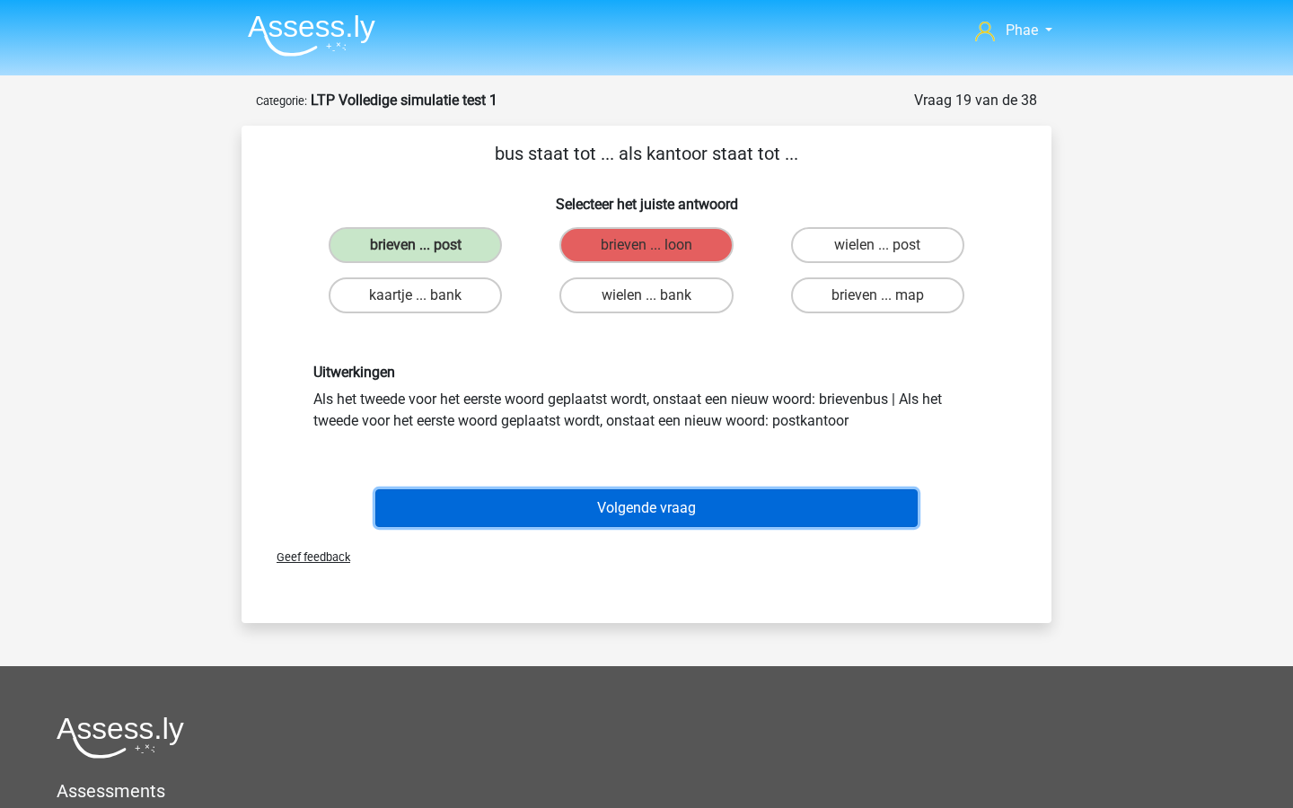
click at [629, 511] on button "Volgende vraag" at bounding box center [646, 509] width 543 height 38
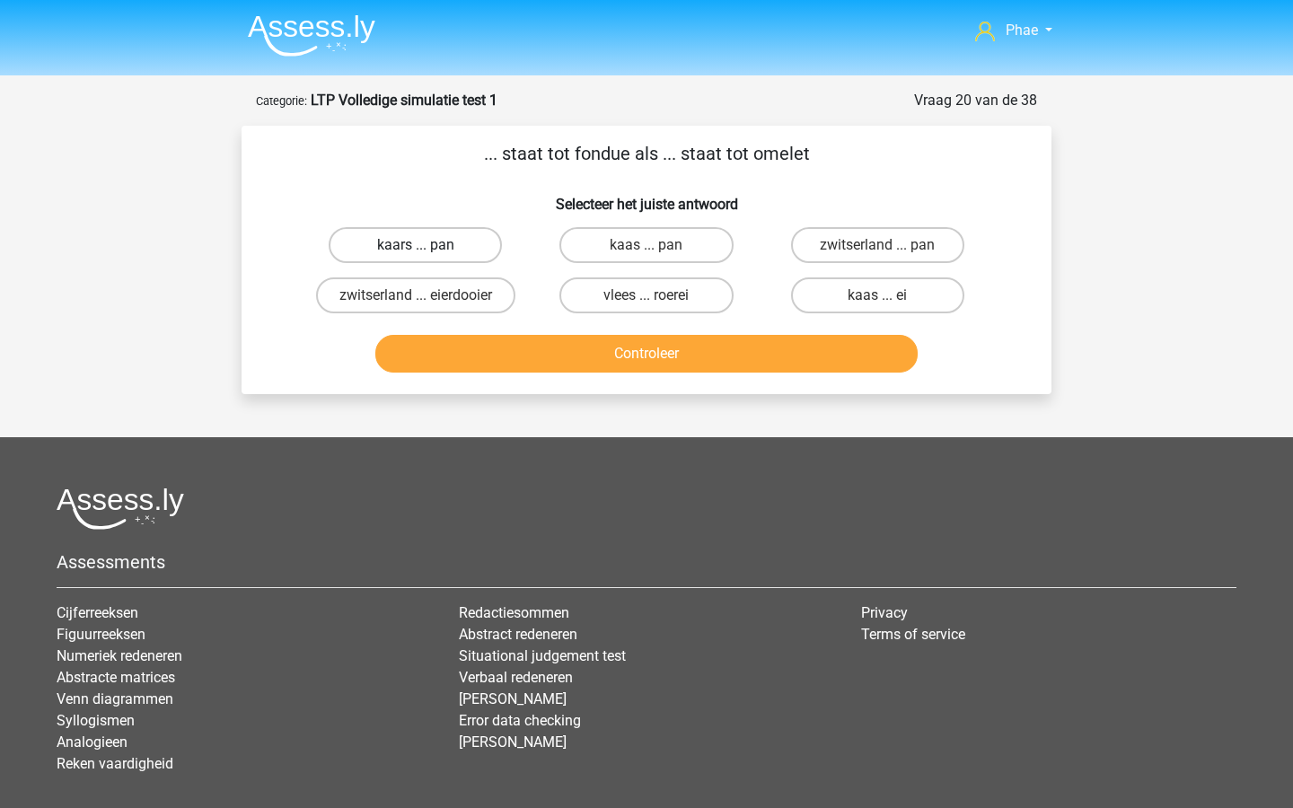
click at [481, 251] on label "kaars ... pan" at bounding box center [415, 245] width 173 height 36
click at [428, 251] on input "kaars ... pan" at bounding box center [422, 251] width 12 height 12
radio input "true"
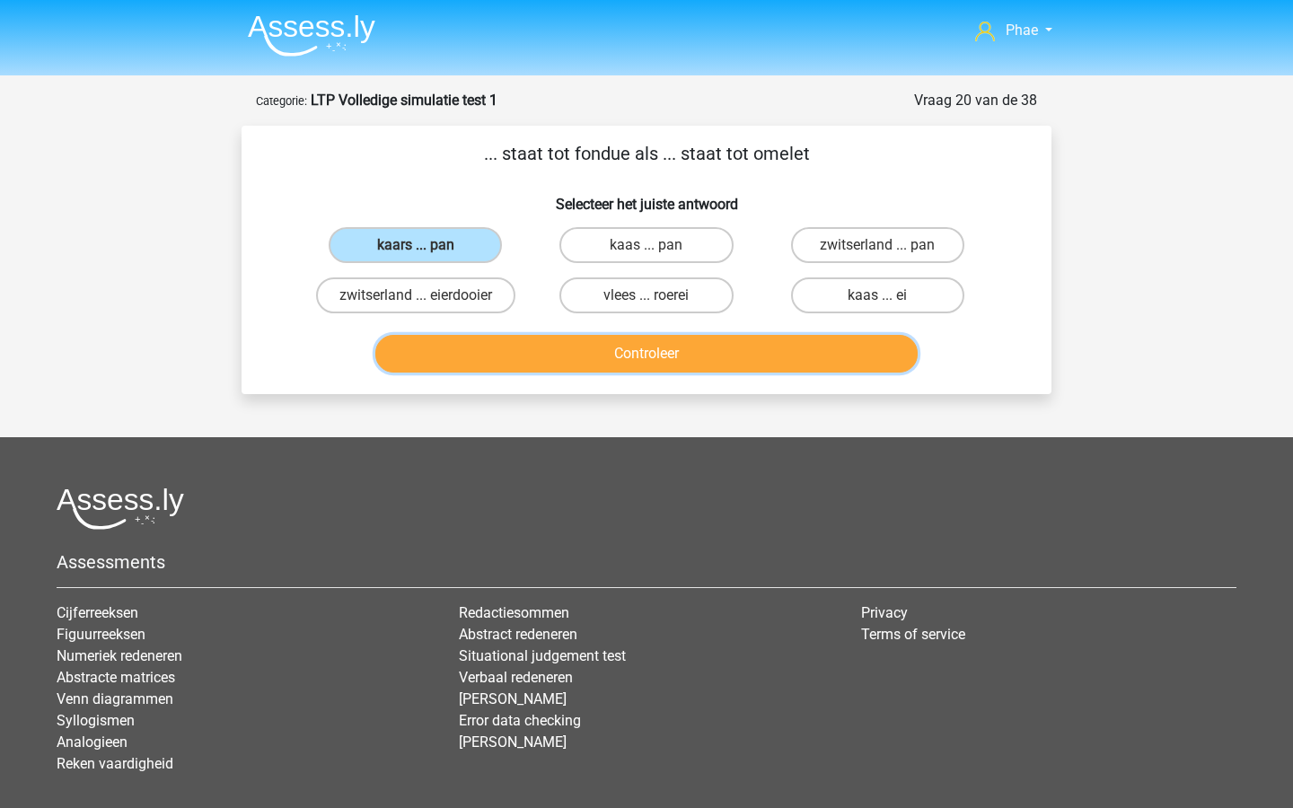
click at [598, 340] on button "Controleer" at bounding box center [646, 354] width 543 height 38
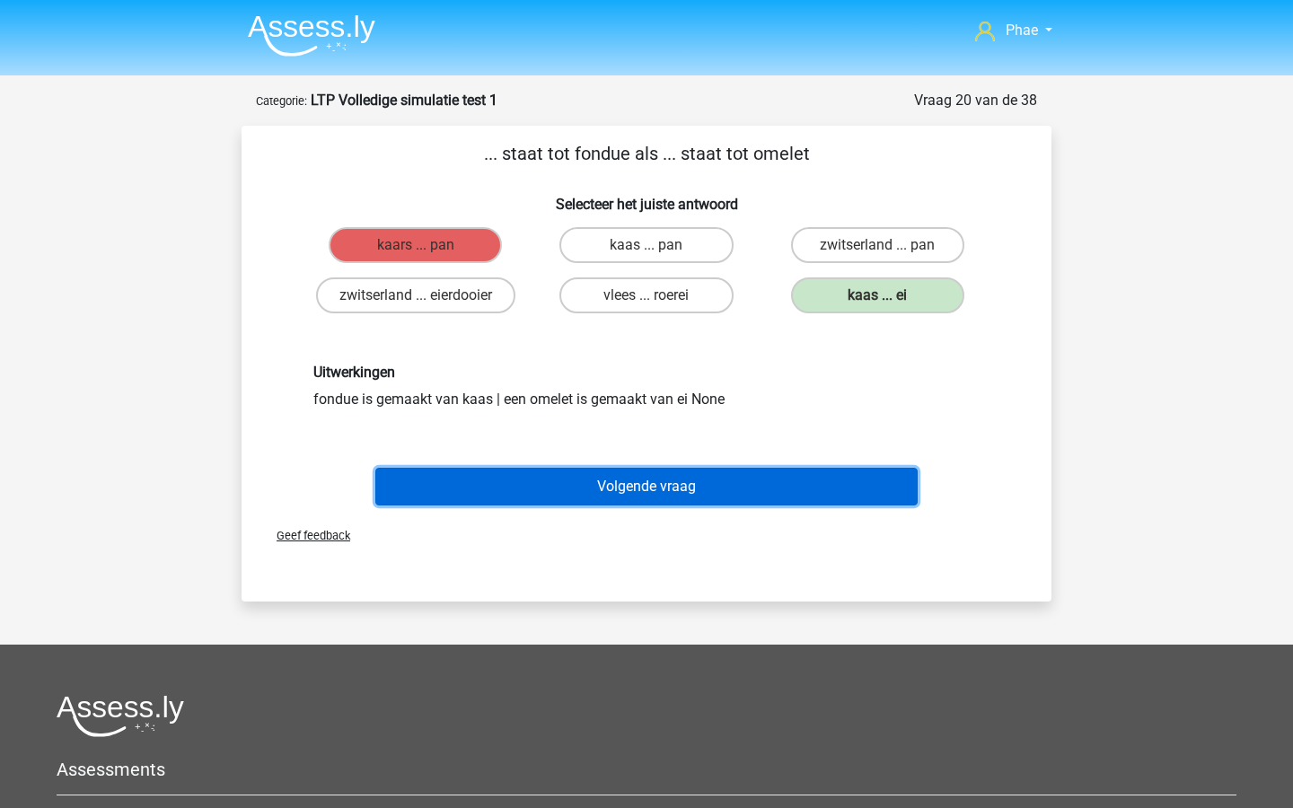
click at [608, 486] on button "Volgende vraag" at bounding box center [646, 487] width 543 height 38
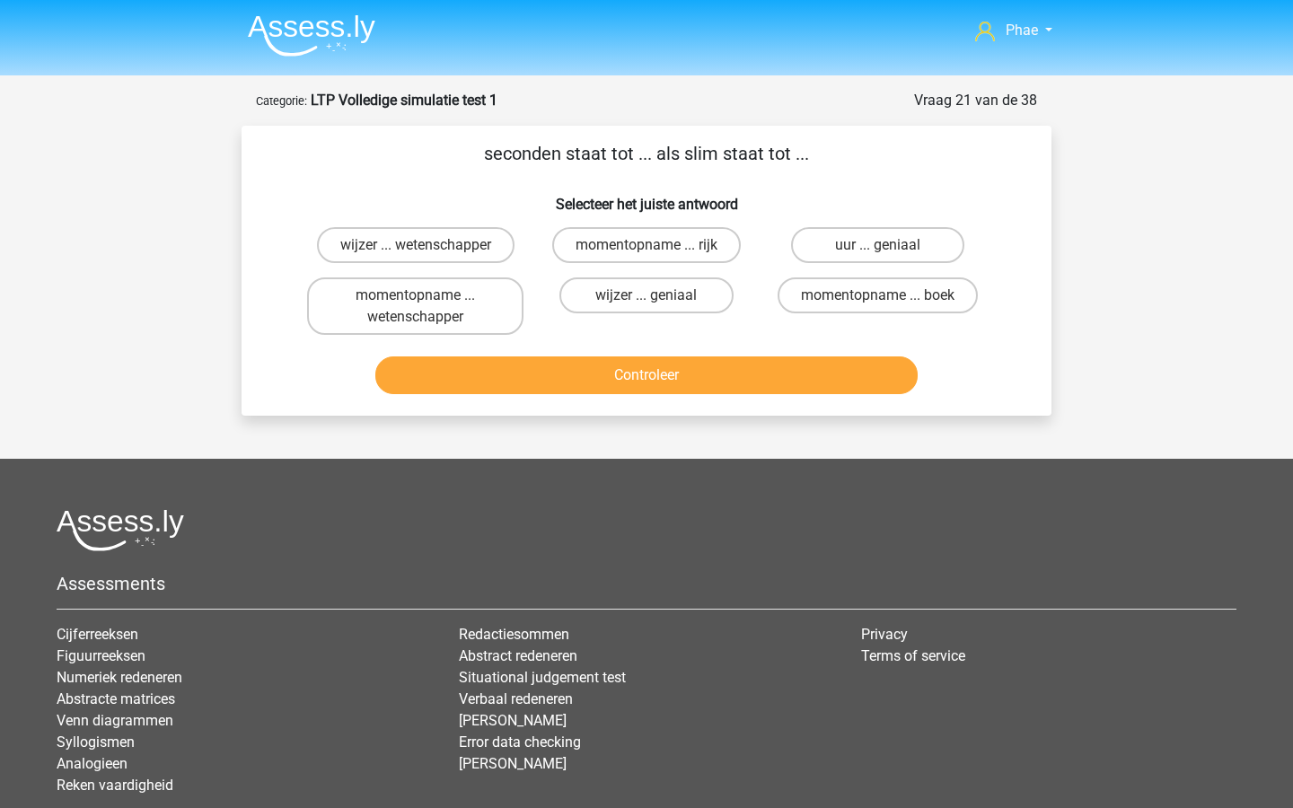
click at [859, 264] on div "uur ... geniaal" at bounding box center [878, 245] width 231 height 50
click at [854, 256] on label "uur ... geniaal" at bounding box center [877, 245] width 173 height 36
click at [878, 256] on input "uur ... geniaal" at bounding box center [884, 251] width 12 height 12
radio input "true"
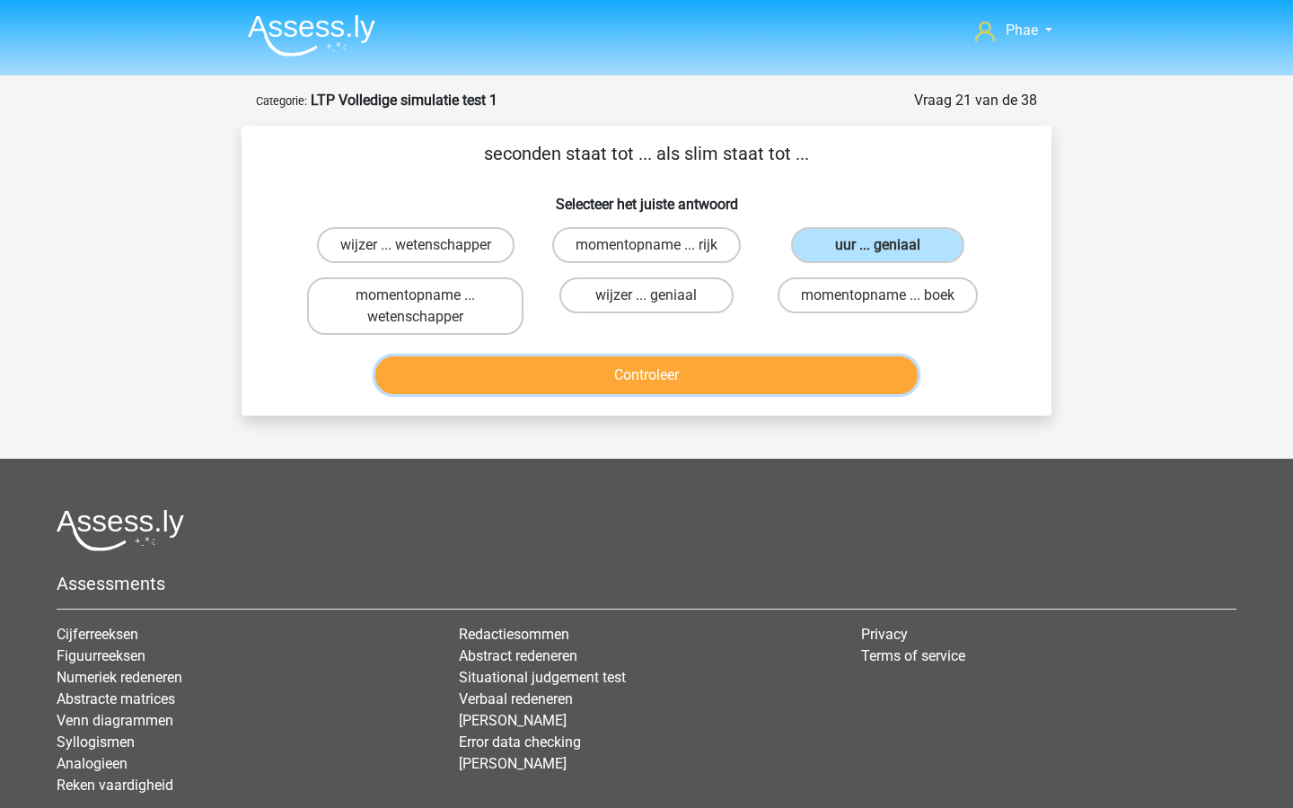
click at [797, 373] on button "Controleer" at bounding box center [646, 376] width 543 height 38
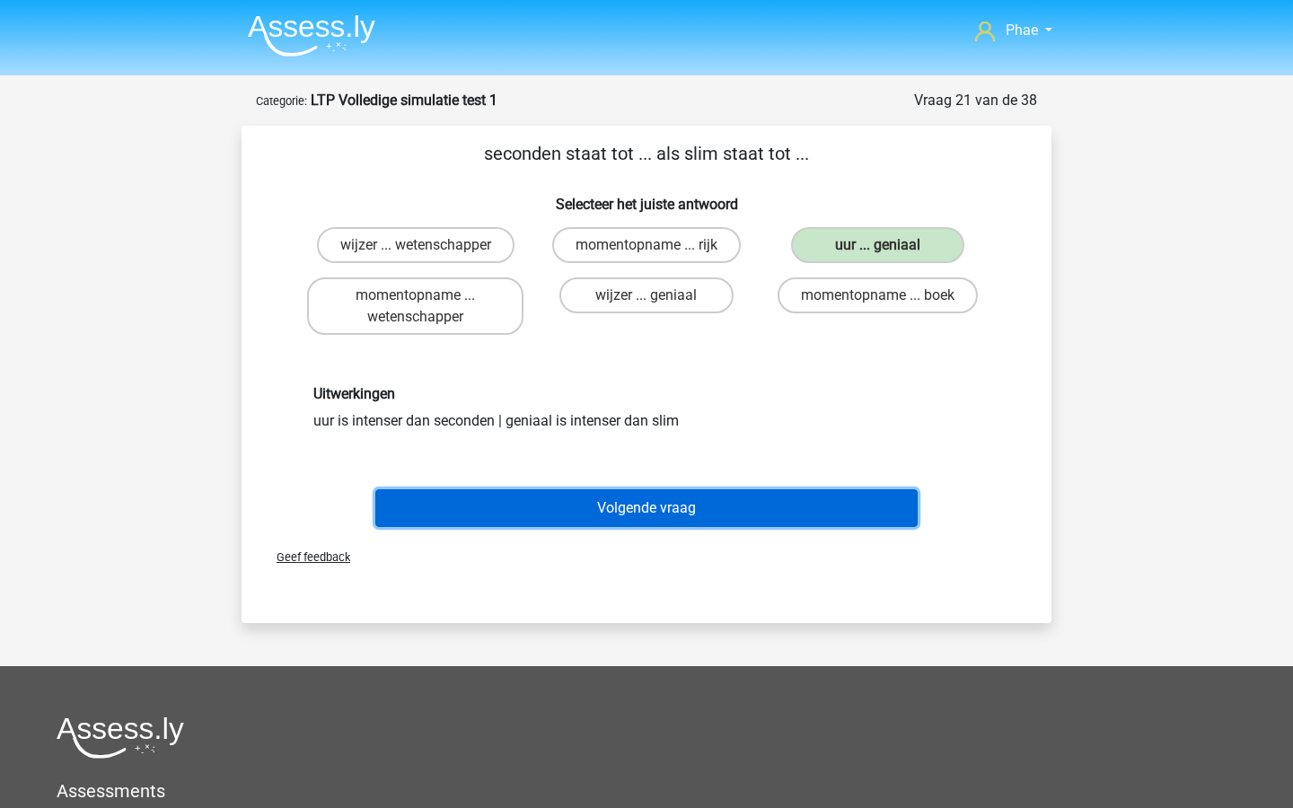
click at [744, 499] on button "Volgende vraag" at bounding box center [646, 509] width 543 height 38
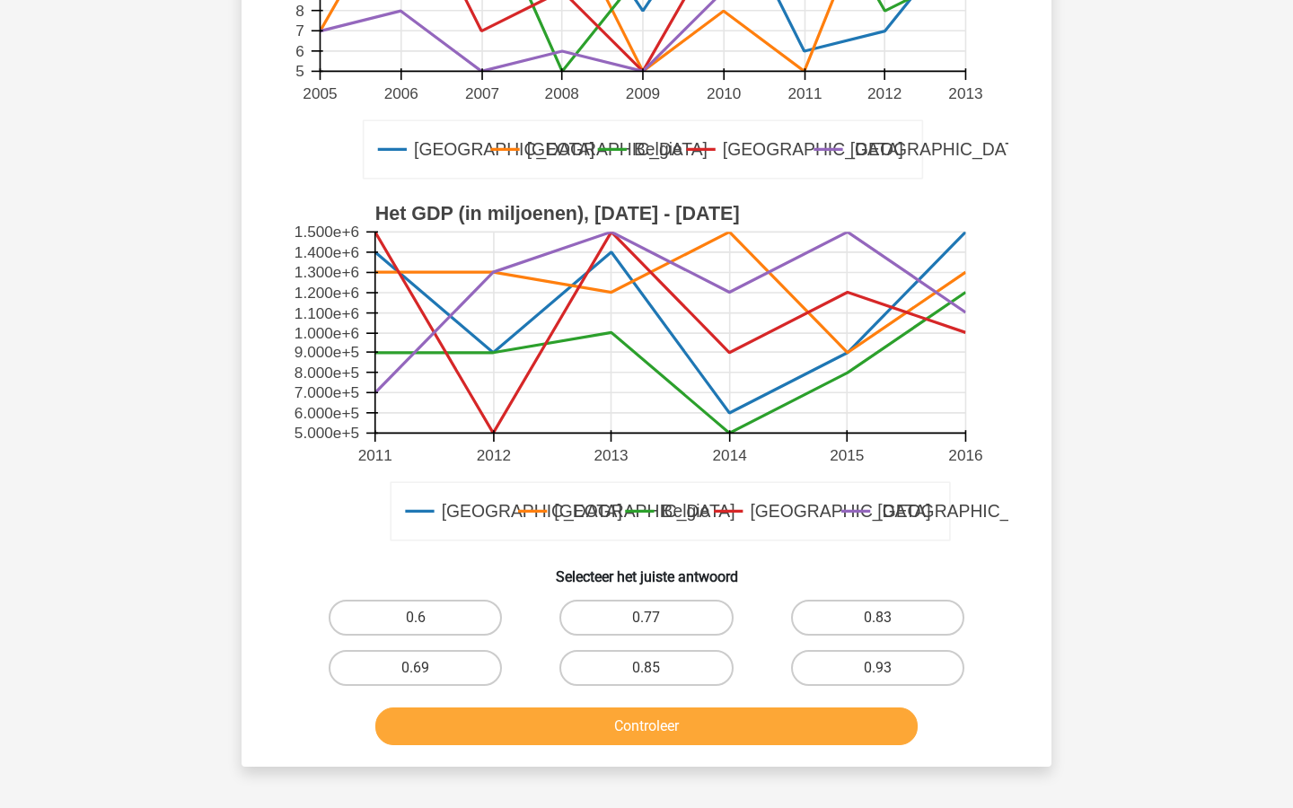
scroll to position [360, 0]
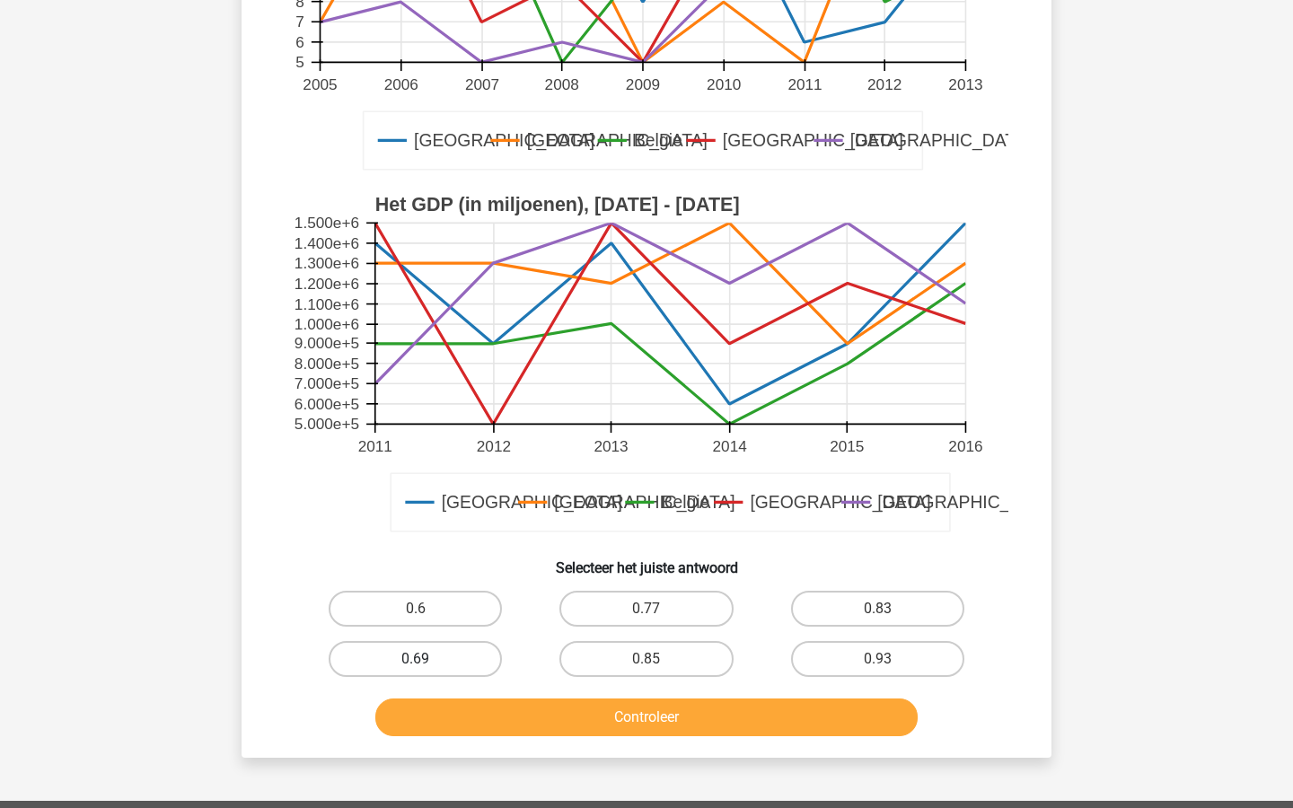
click at [462, 654] on label "0.69" at bounding box center [415, 659] width 173 height 36
click at [428, 659] on input "0.69" at bounding box center [422, 665] width 12 height 12
radio input "true"
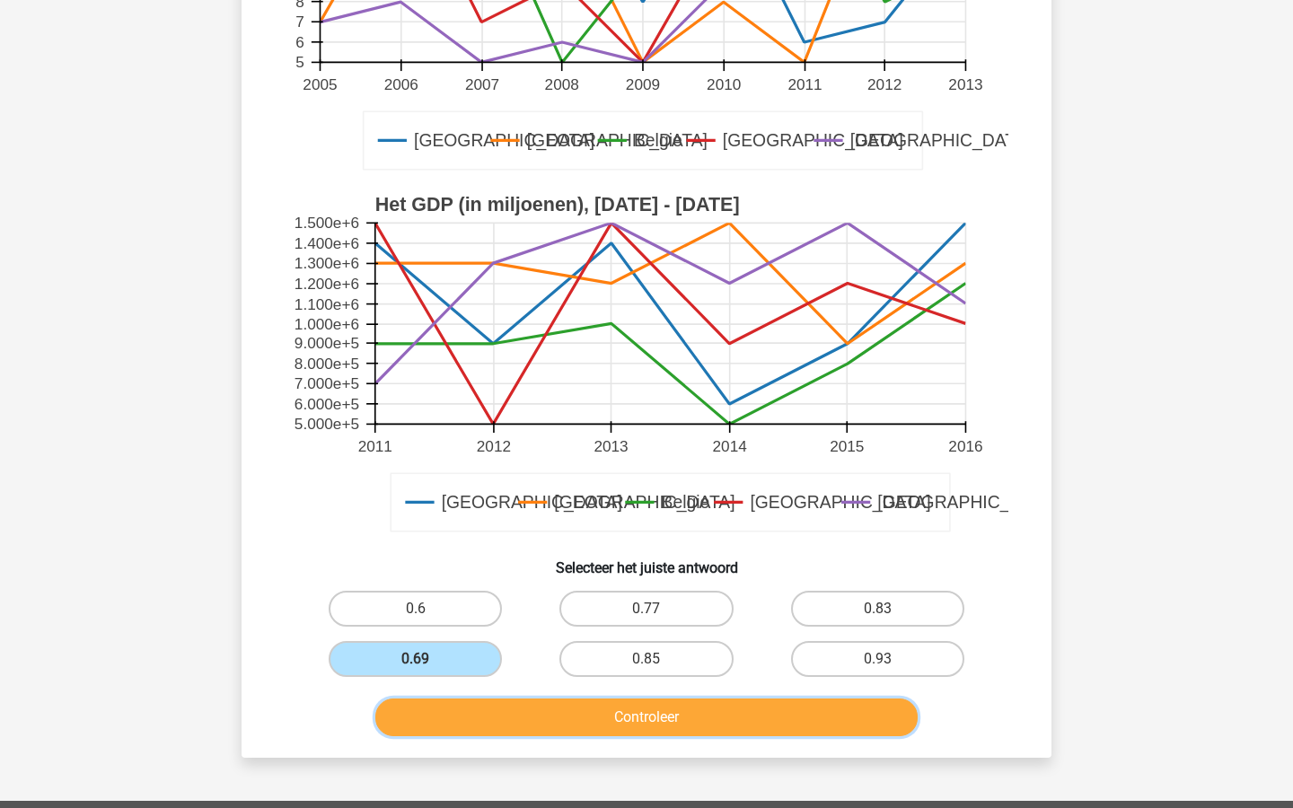
click at [531, 704] on button "Controleer" at bounding box center [646, 718] width 543 height 38
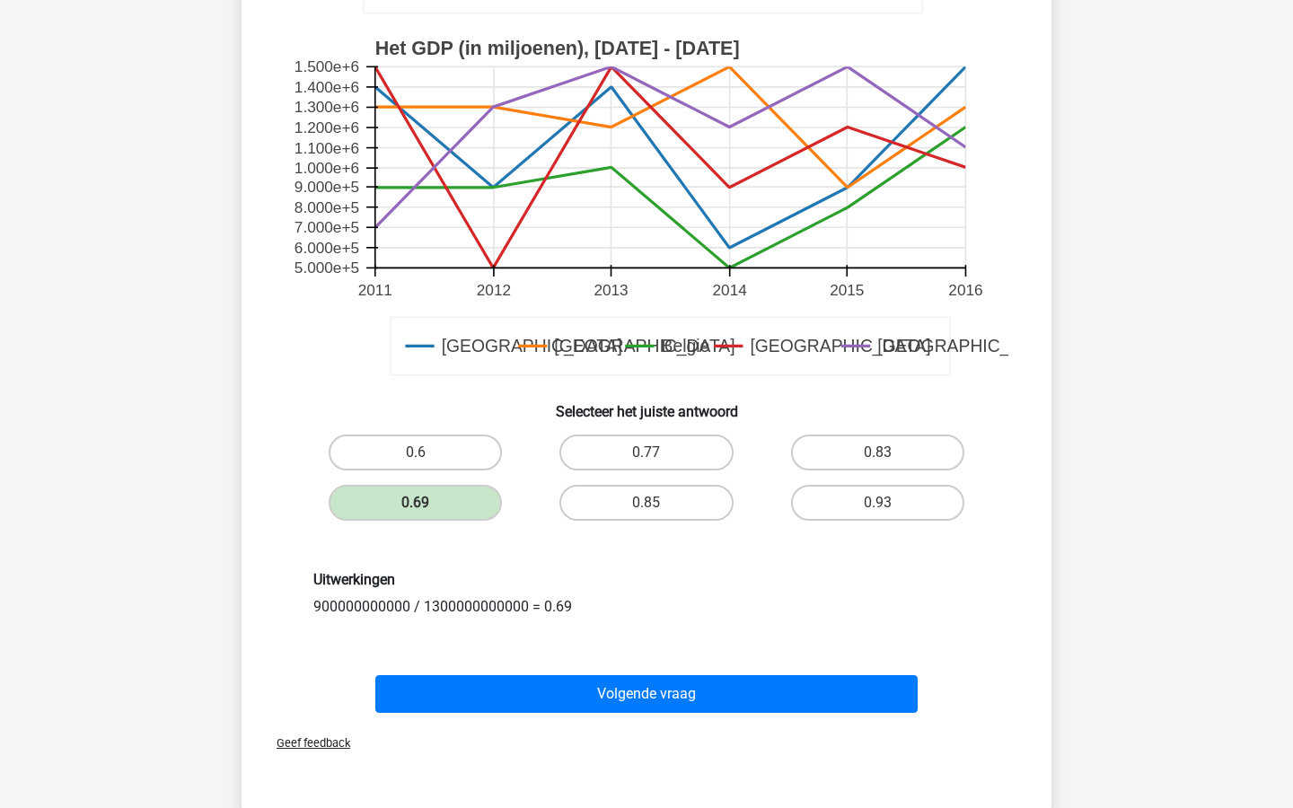
scroll to position [524, 0]
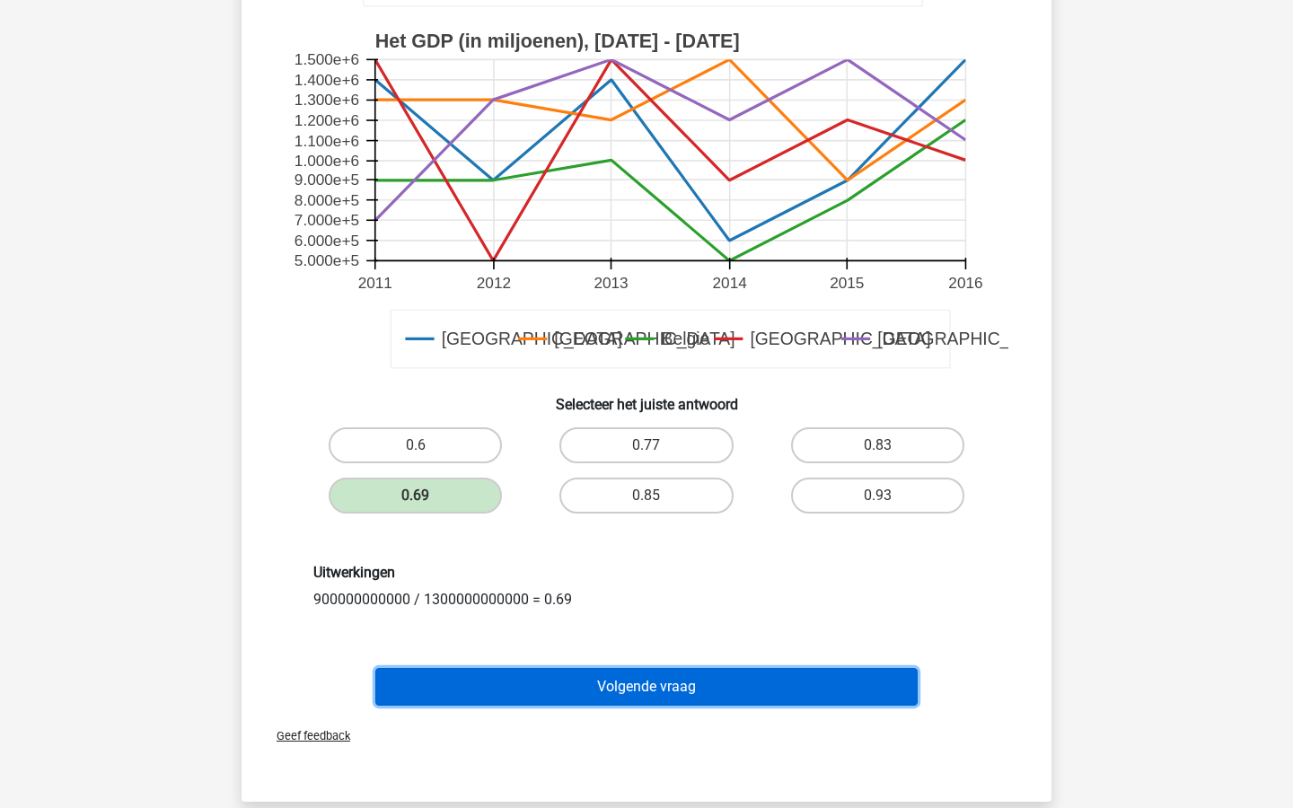
click at [539, 690] on button "Volgende vraag" at bounding box center [646, 687] width 543 height 38
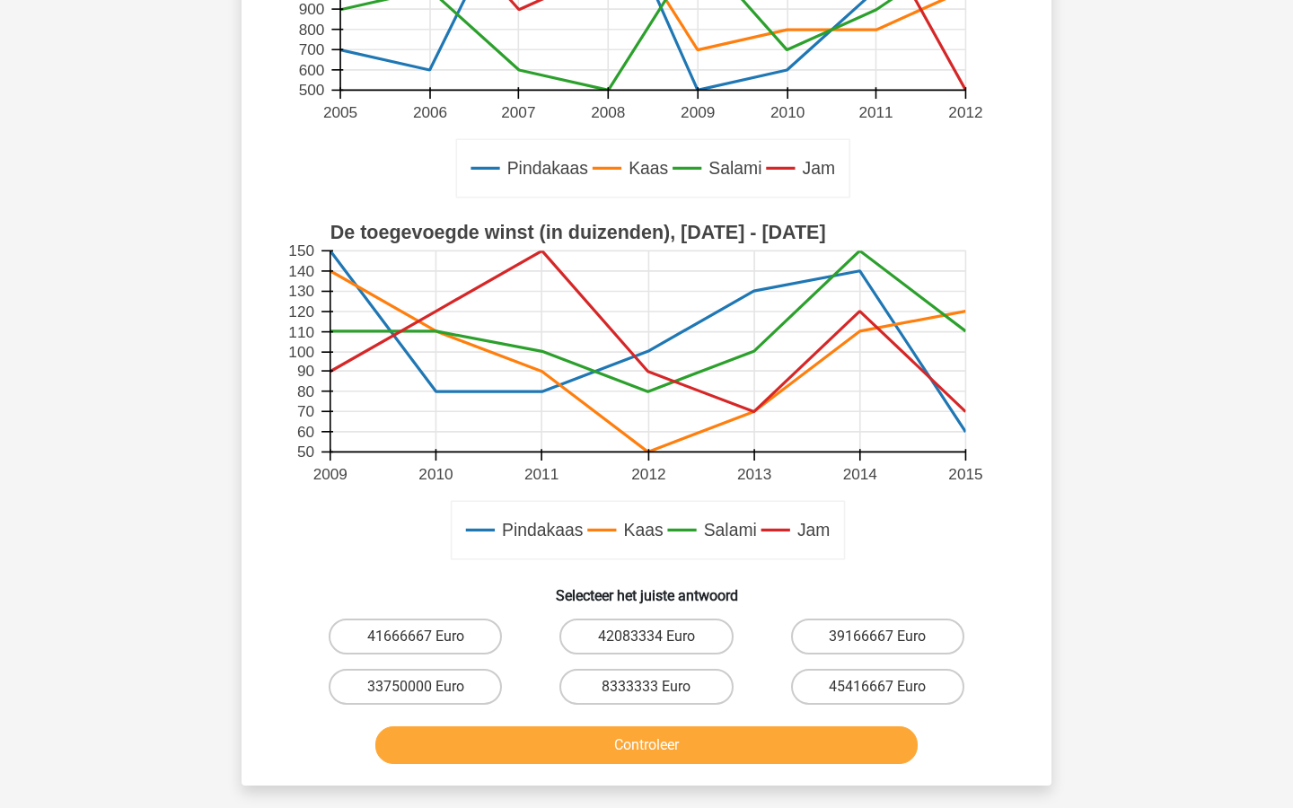
scroll to position [439, 0]
click at [491, 644] on label "41666667 Euro" at bounding box center [415, 638] width 173 height 36
click at [428, 644] on input "41666667 Euro" at bounding box center [422, 644] width 12 height 12
radio input "true"
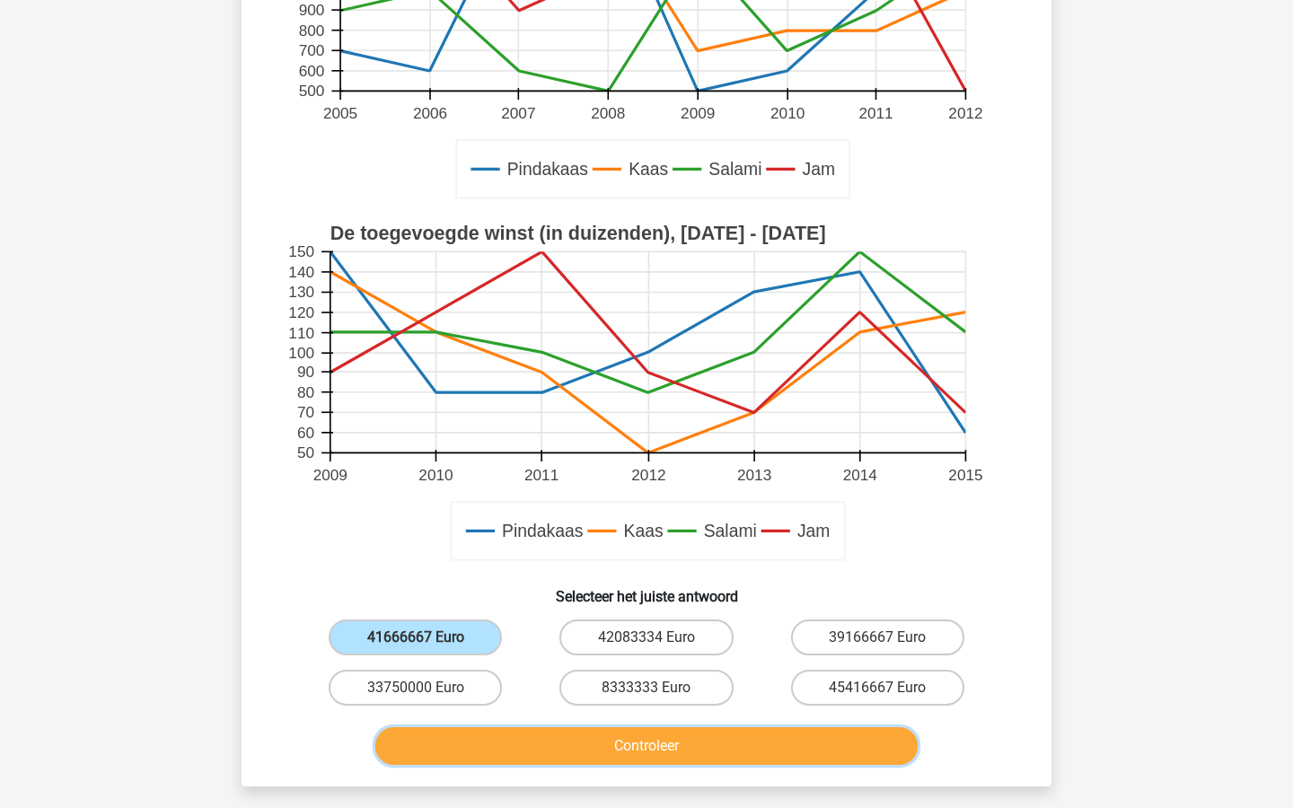
click at [534, 748] on button "Controleer" at bounding box center [646, 747] width 543 height 38
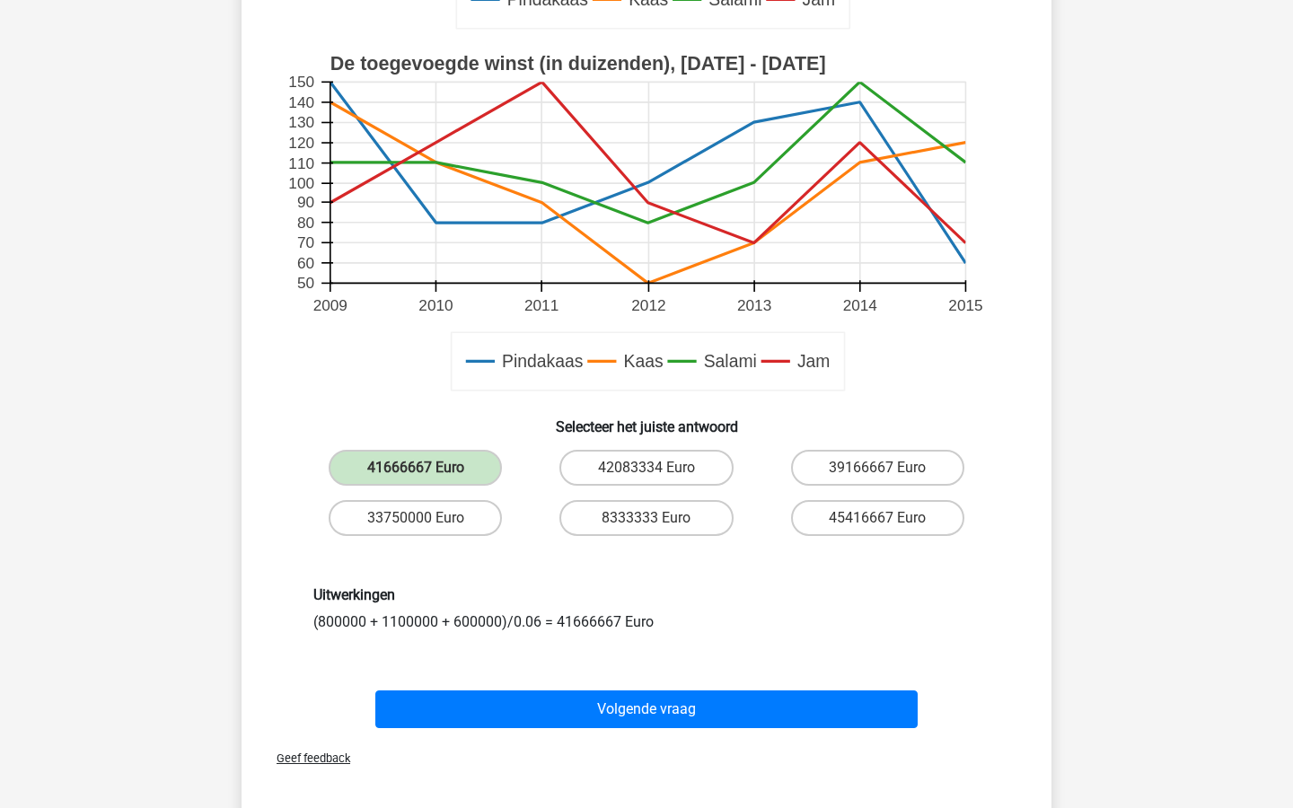
scroll to position [644, 0]
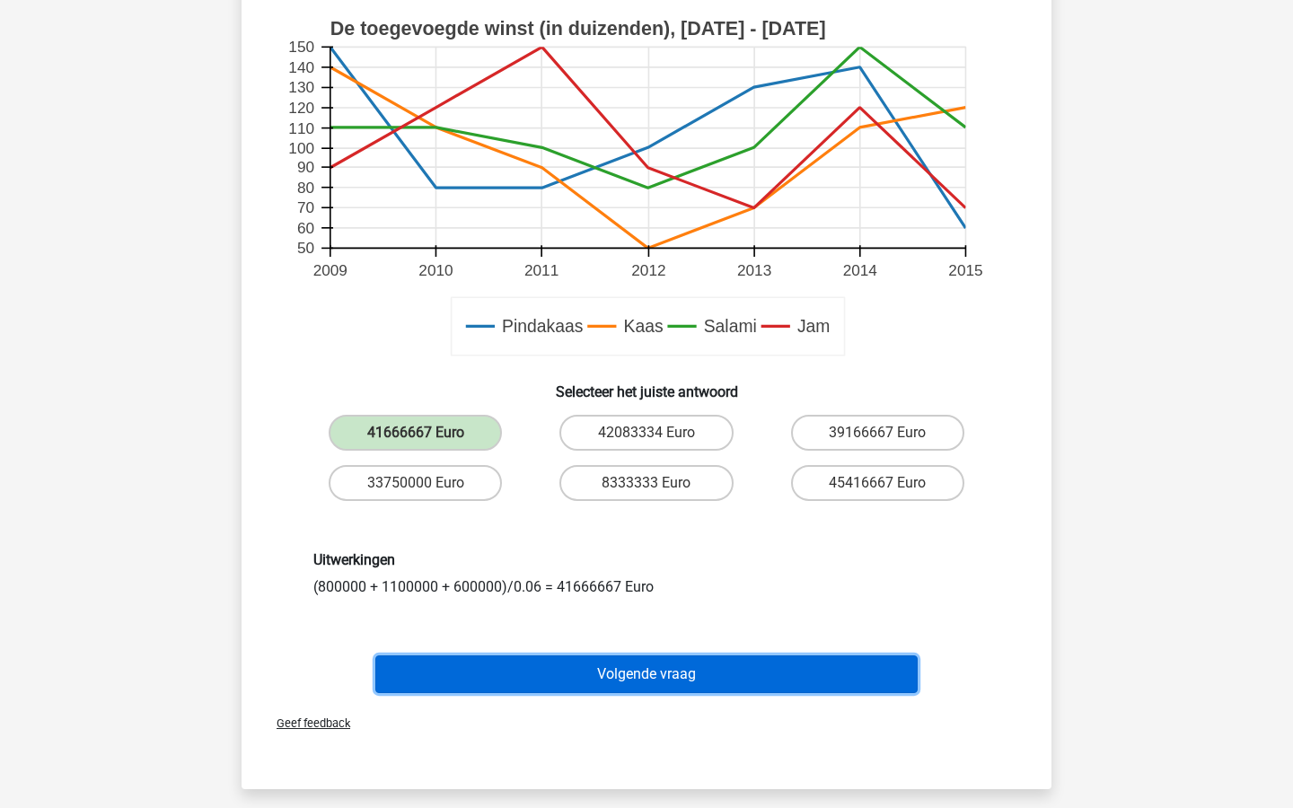
click at [598, 660] on button "Volgende vraag" at bounding box center [646, 675] width 543 height 38
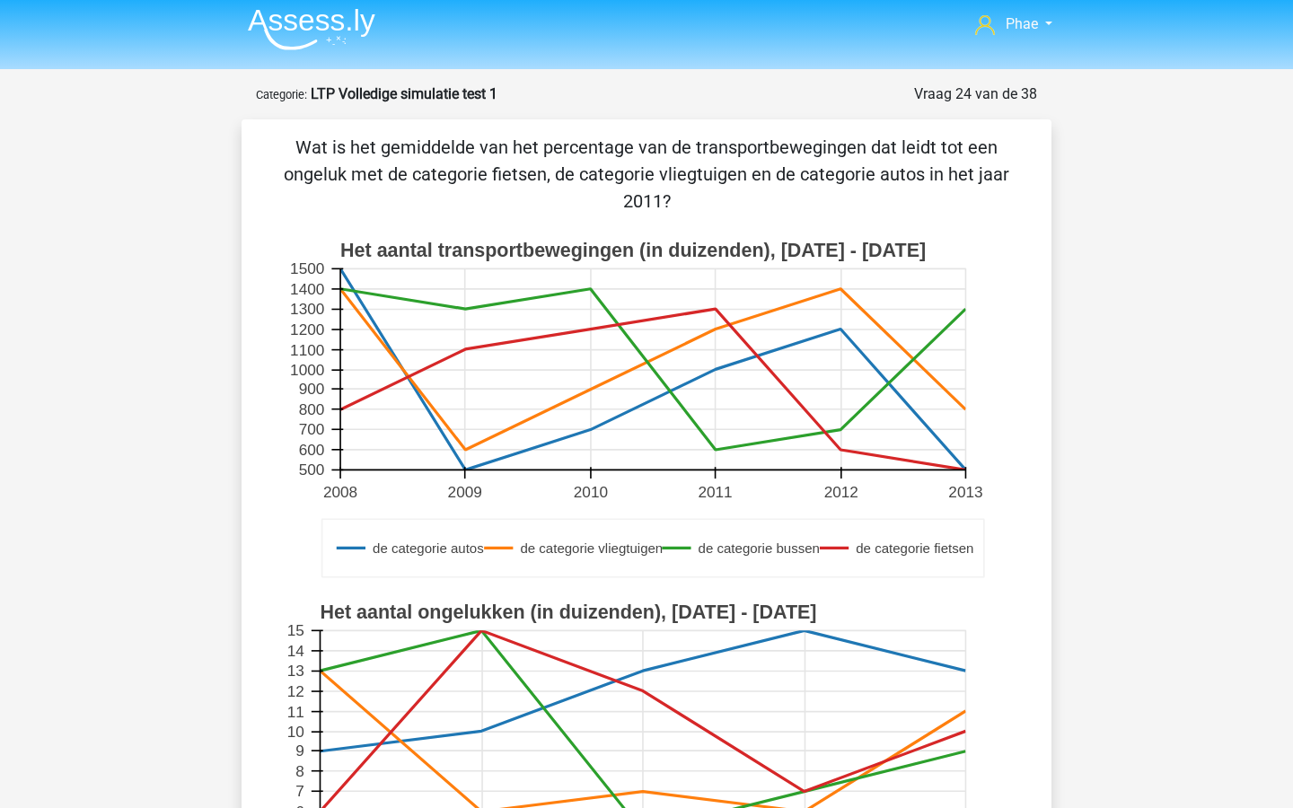
scroll to position [0, 0]
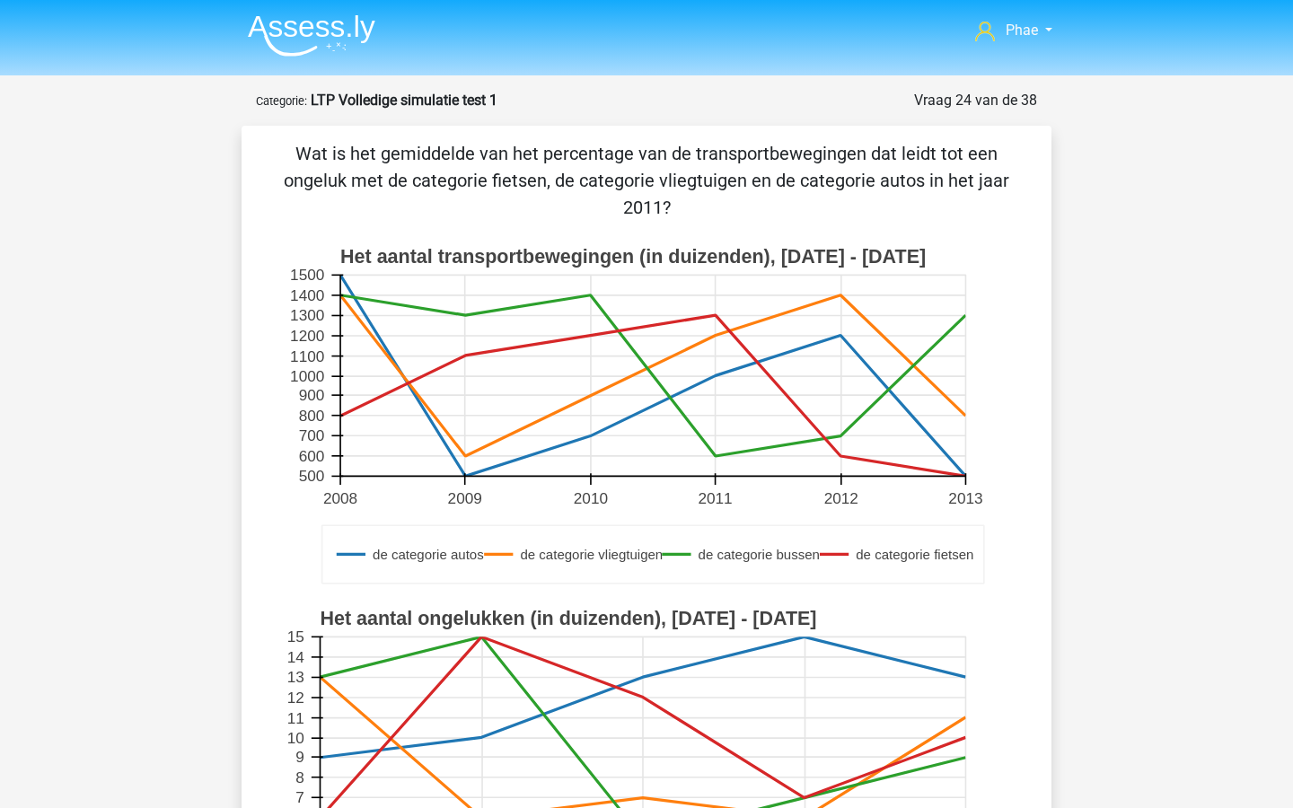
click at [331, 37] on img at bounding box center [312, 35] width 128 height 42
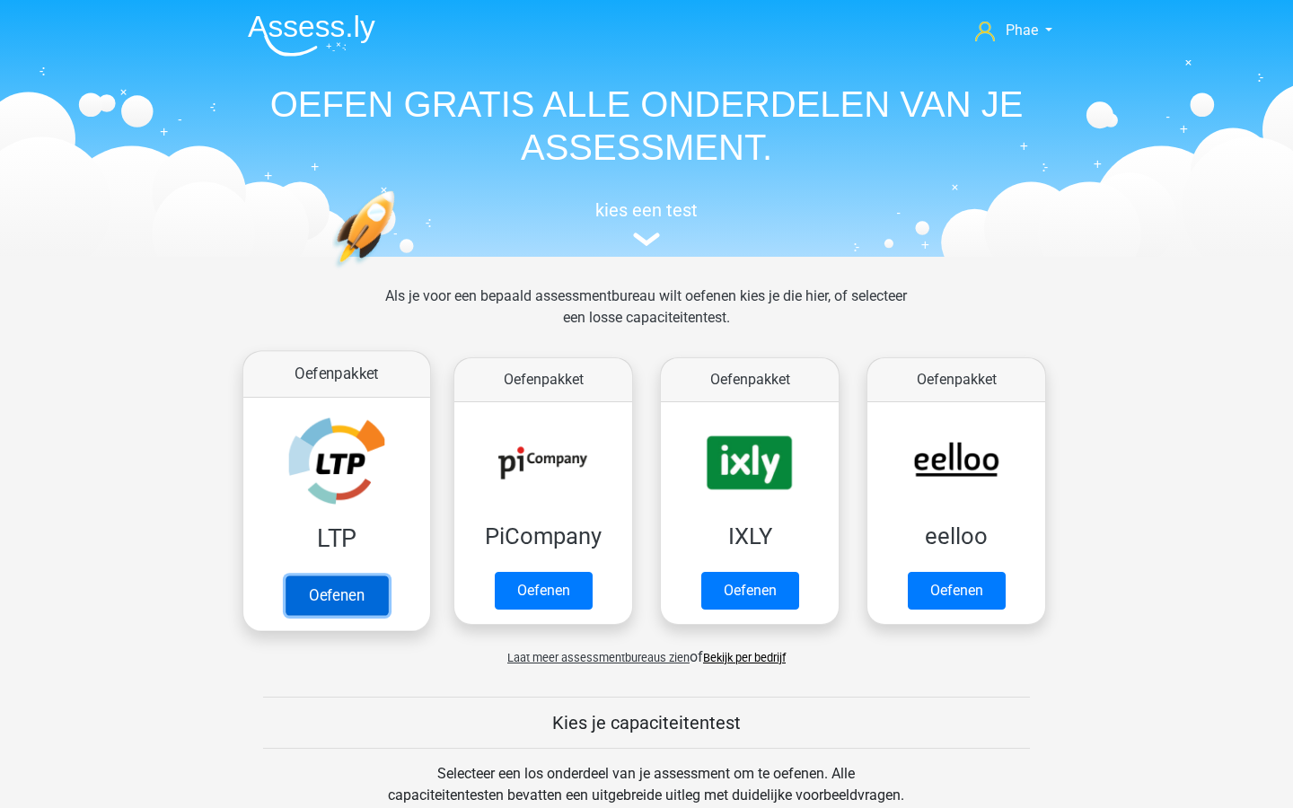
click at [359, 576] on link "Oefenen" at bounding box center [337, 596] width 102 height 40
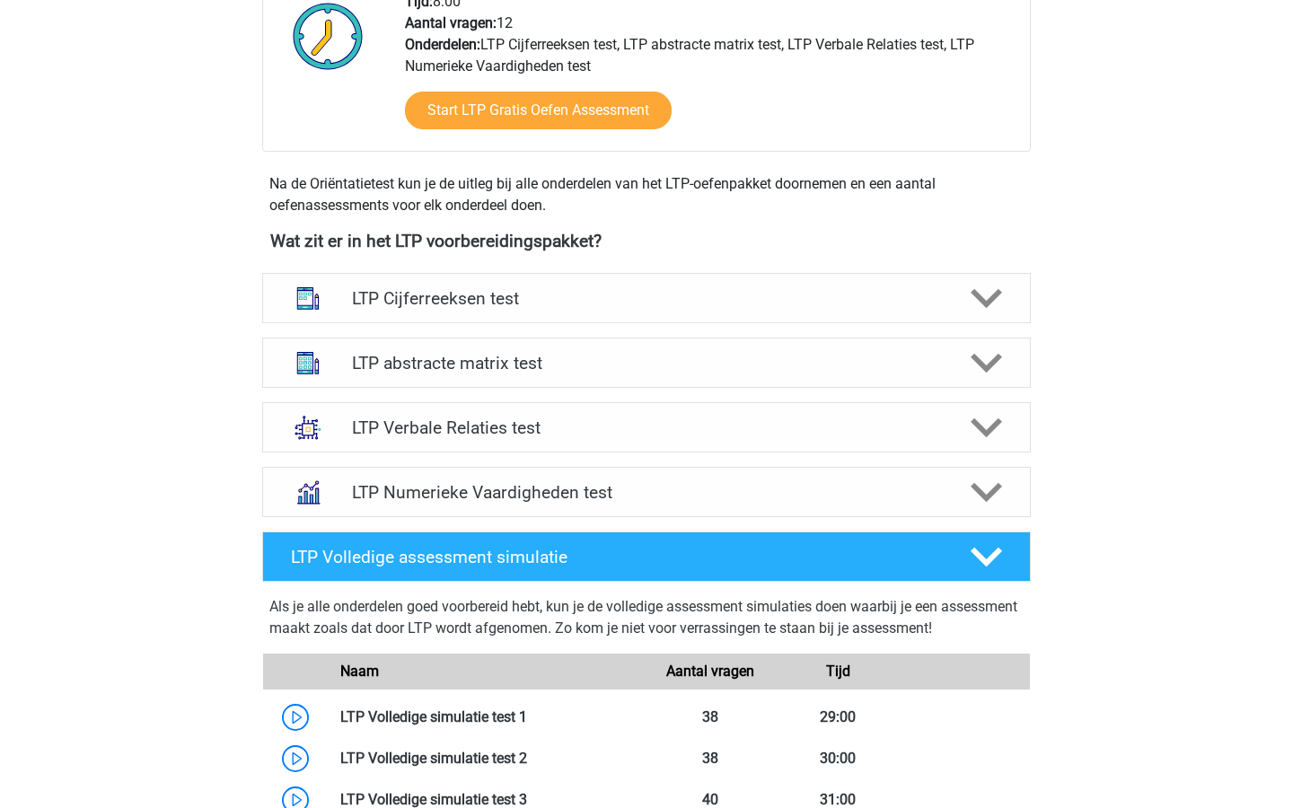
scroll to position [538, 0]
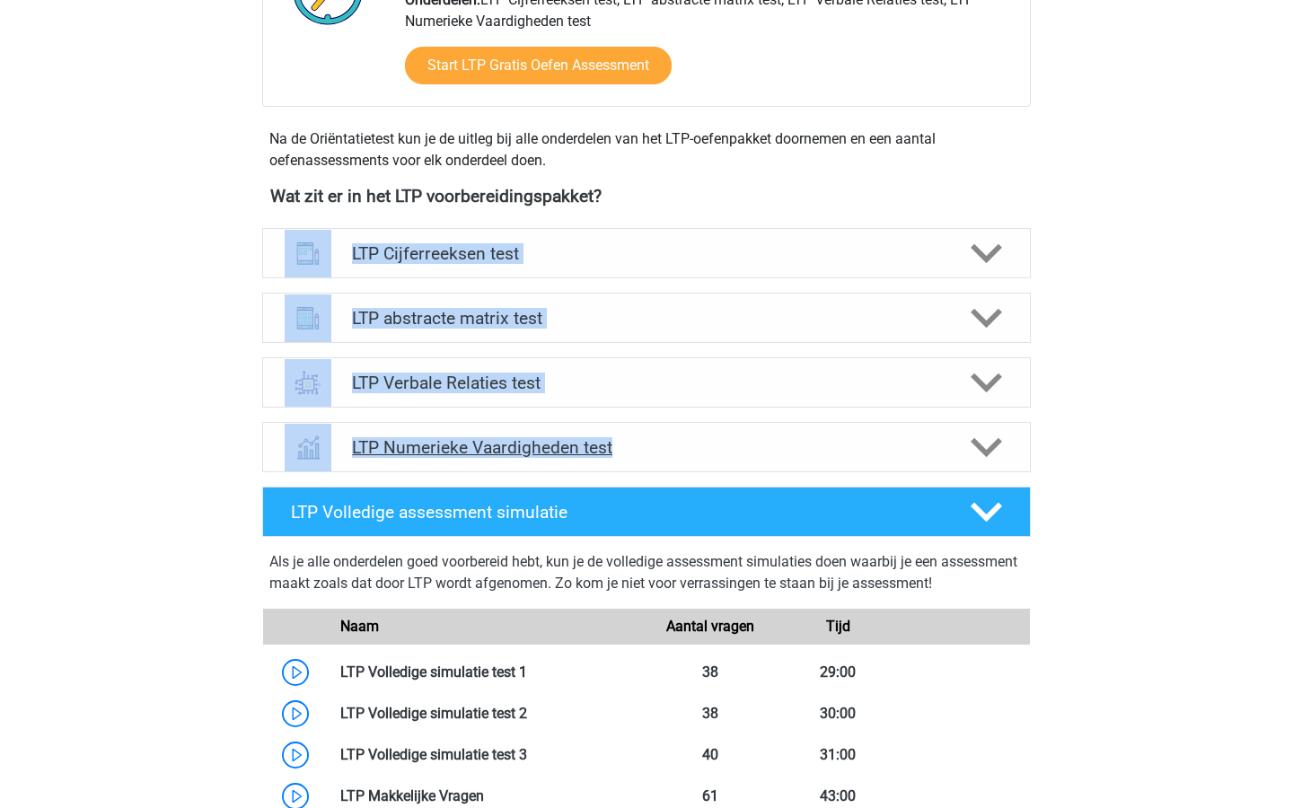
drag, startPoint x: 227, startPoint y: 229, endPoint x: 666, endPoint y: 465, distance: 497.9
click at [666, 465] on div "Wat zit er in het LTP voorbereidingspakket? LTP Cijferreeksen test Er zijn grof…" at bounding box center [646, 333] width 853 height 294
copy div "LTP [PERSON_NAME] test Er zijn grofweg zes verschillende soorten patronen te he…"
